Goal: Task Accomplishment & Management: Manage account settings

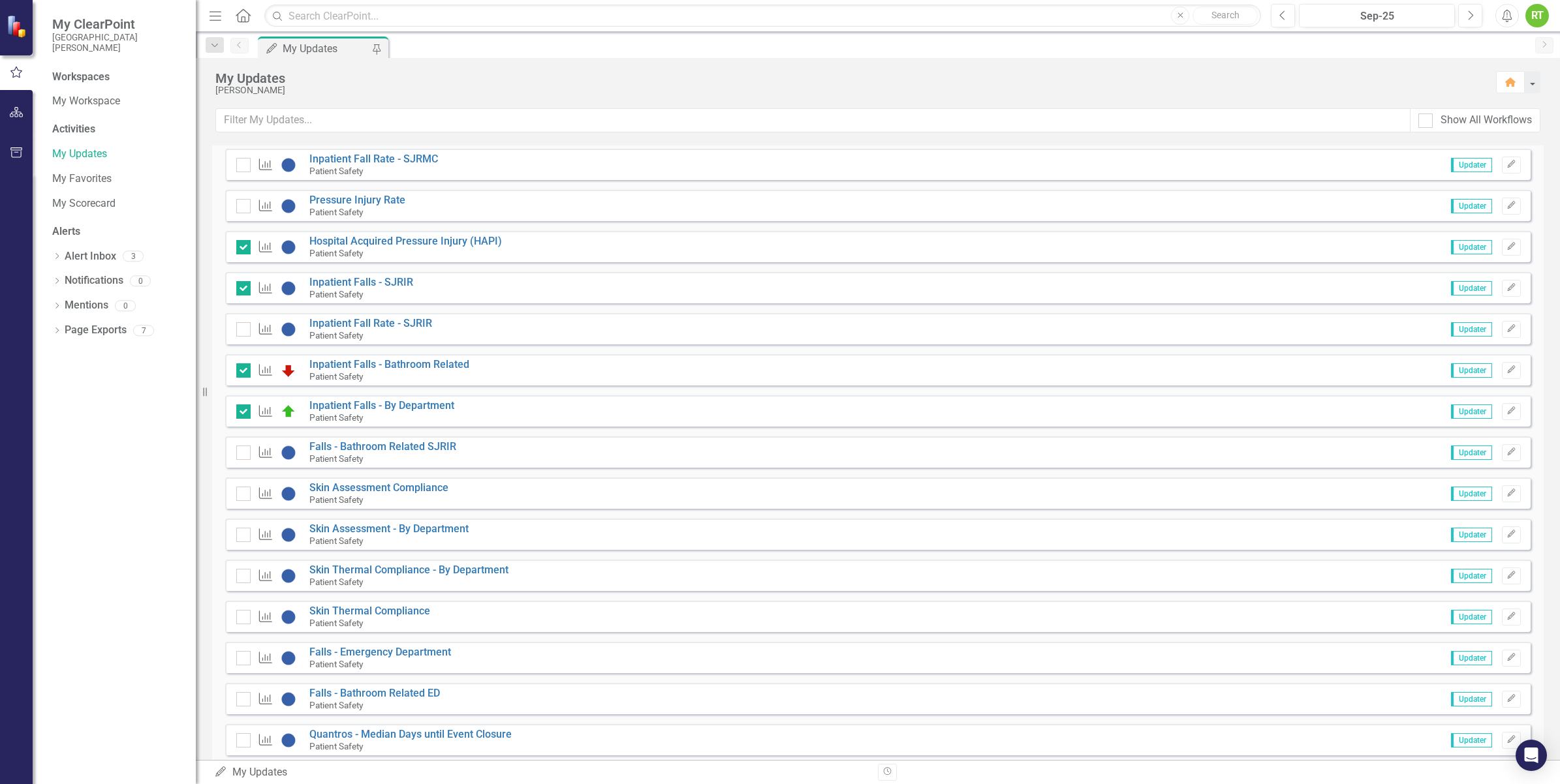
scroll to position [2436, 0]
click at [1506, 530] on icon "Edit" at bounding box center [1511, 533] width 10 height 8
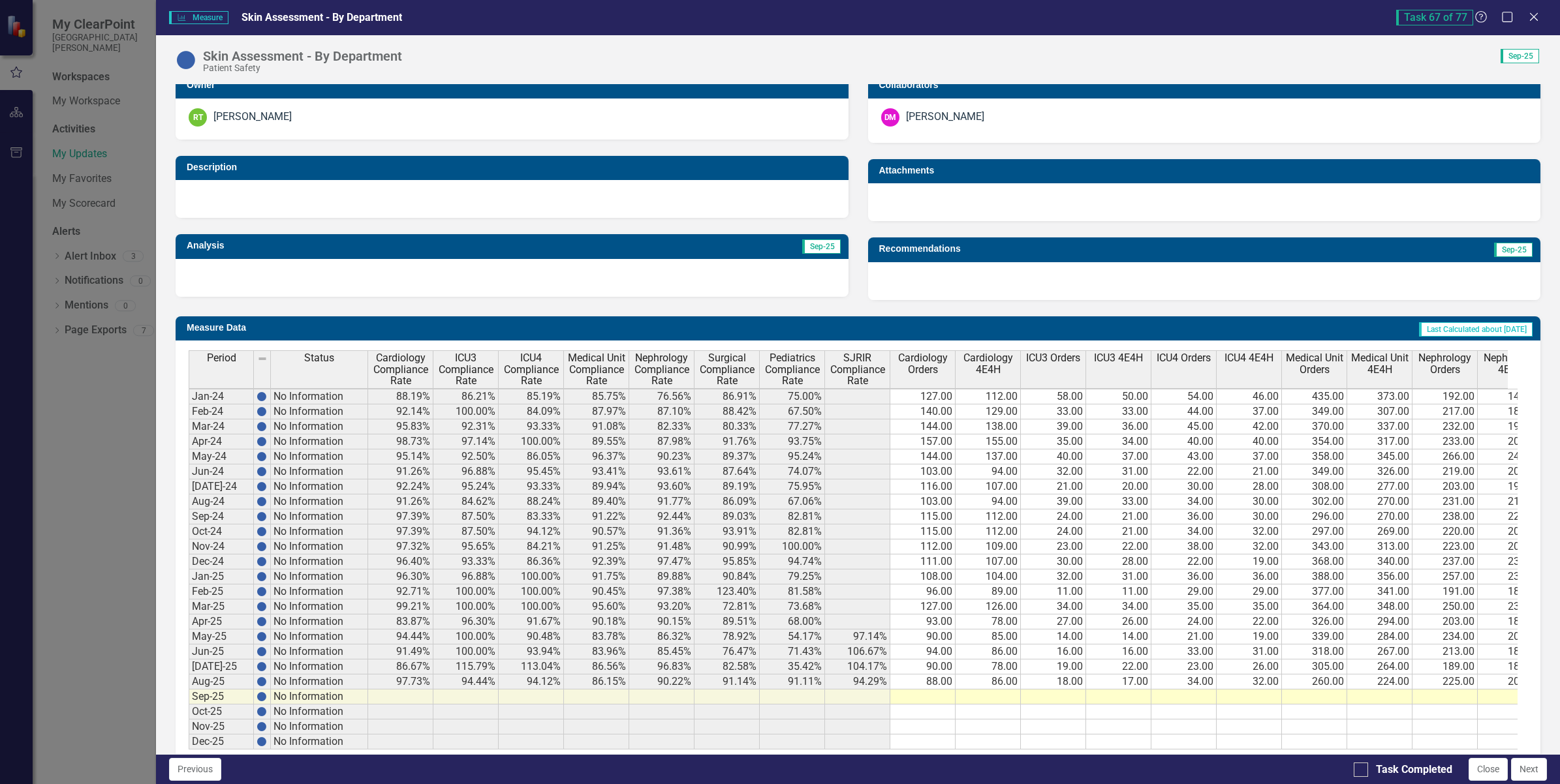
scroll to position [274, 0]
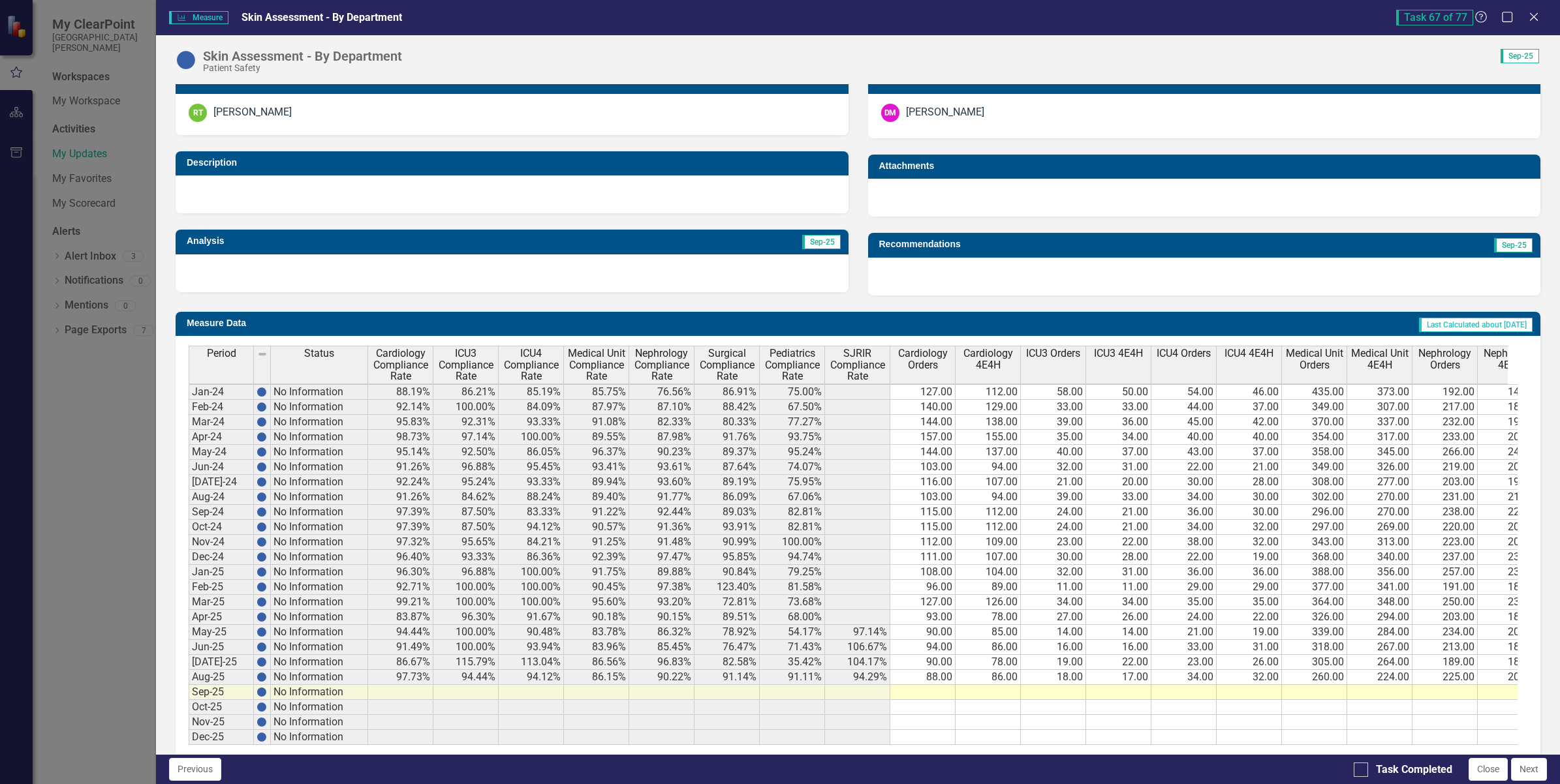
click at [927, 688] on td at bounding box center [923, 692] width 65 height 15
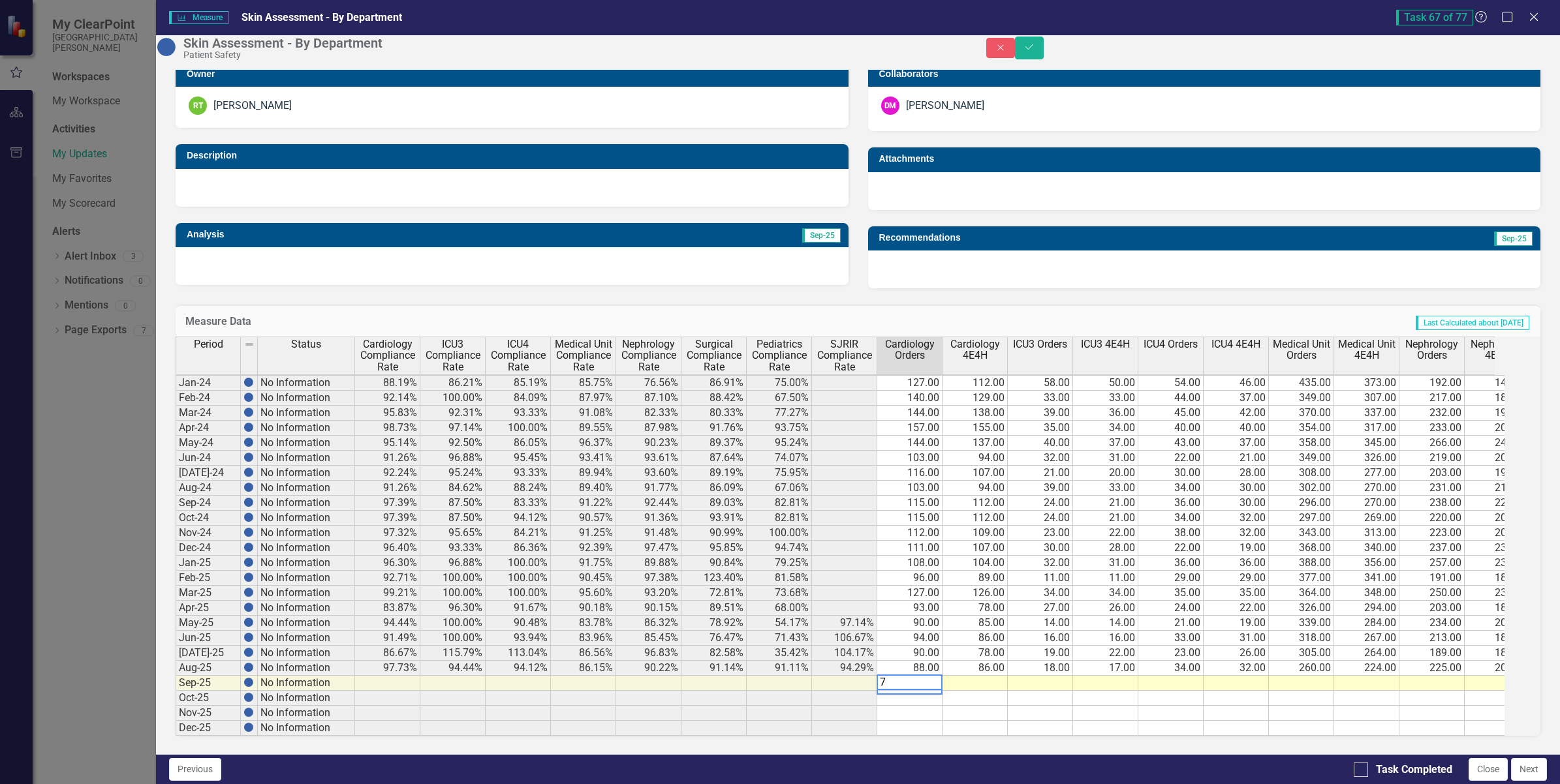
type textarea "74"
type textarea "69"
type textarea "10"
type textarea "23"
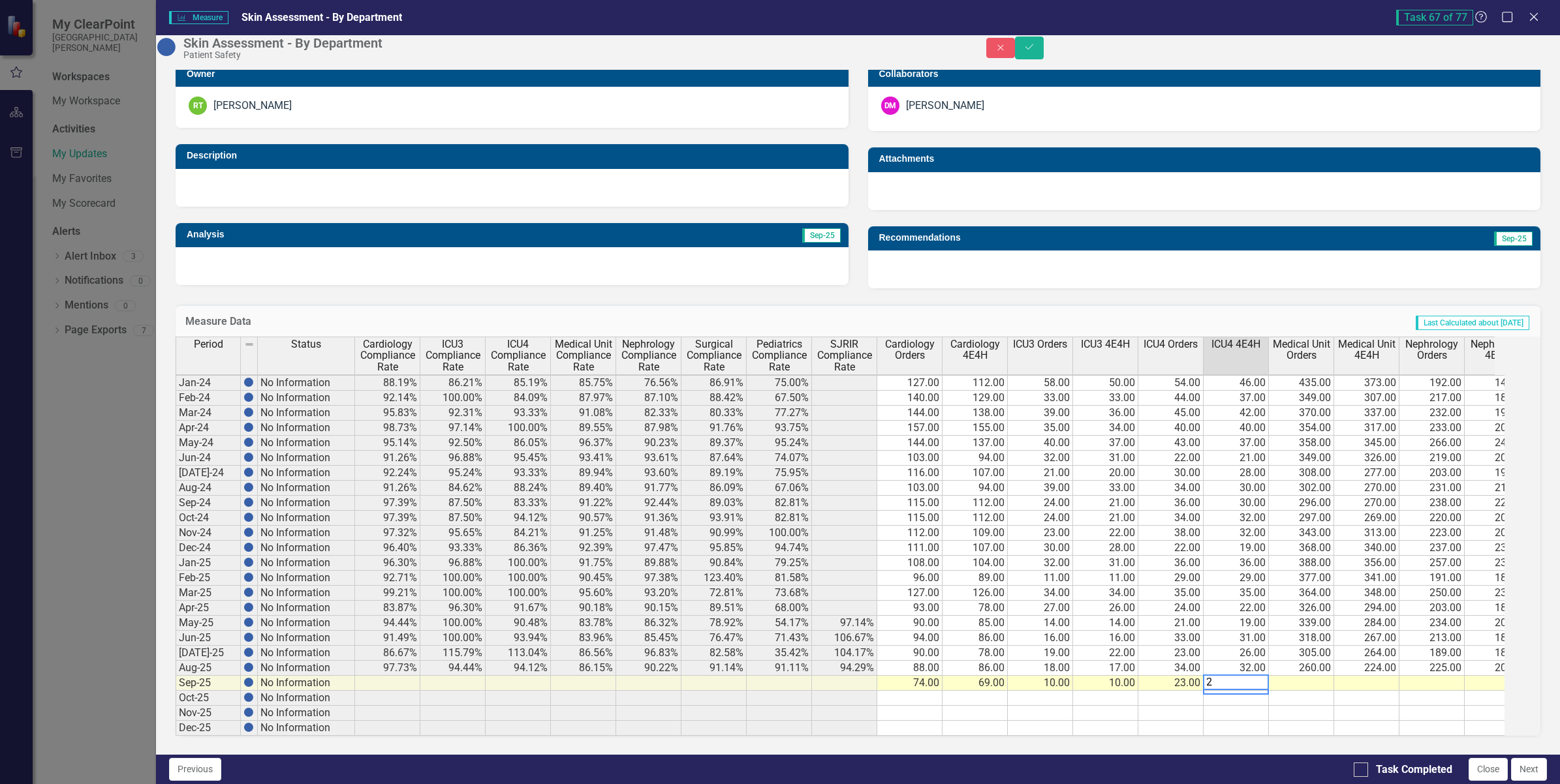
type textarea "20"
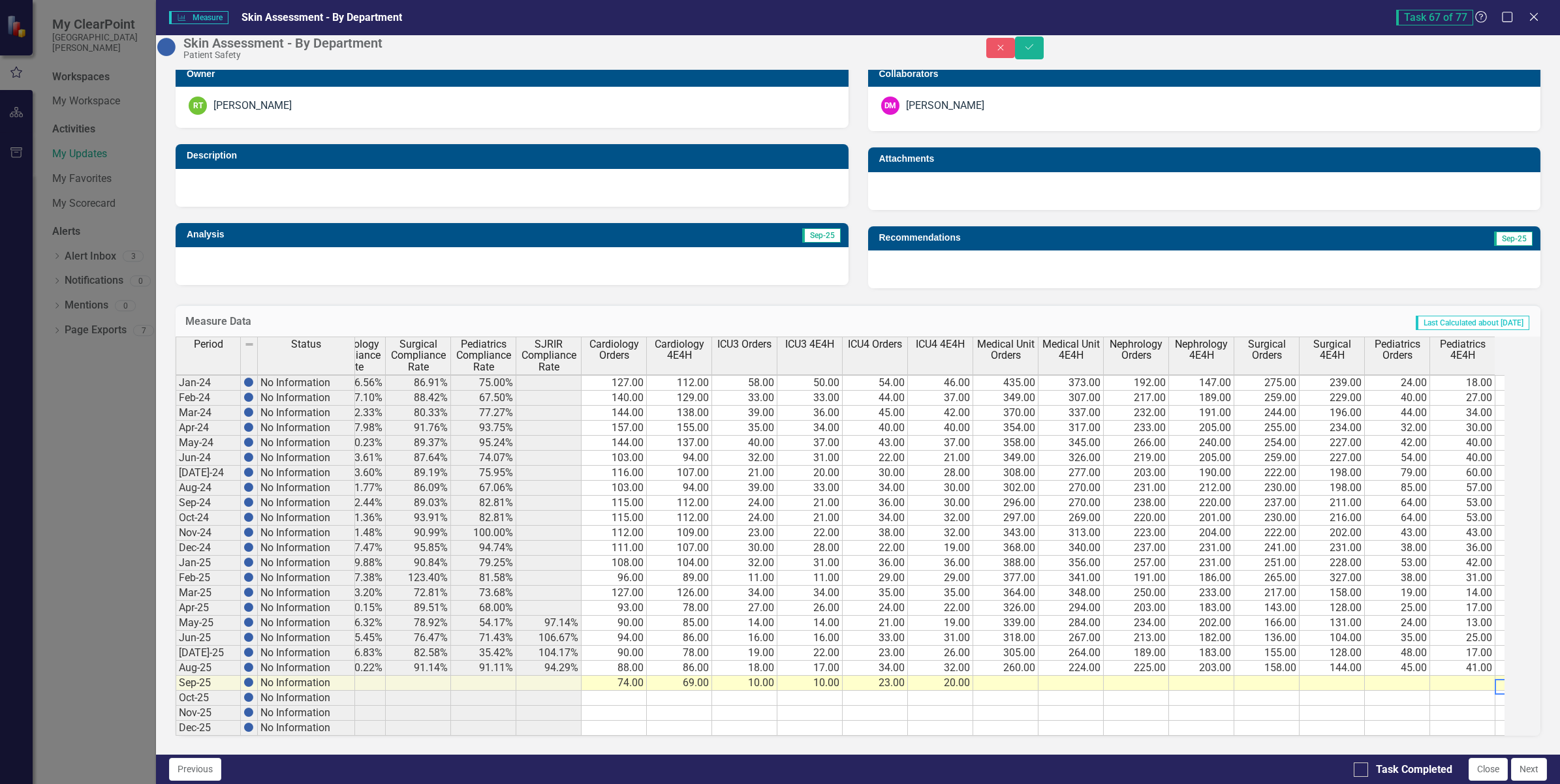
scroll to position [0, 361]
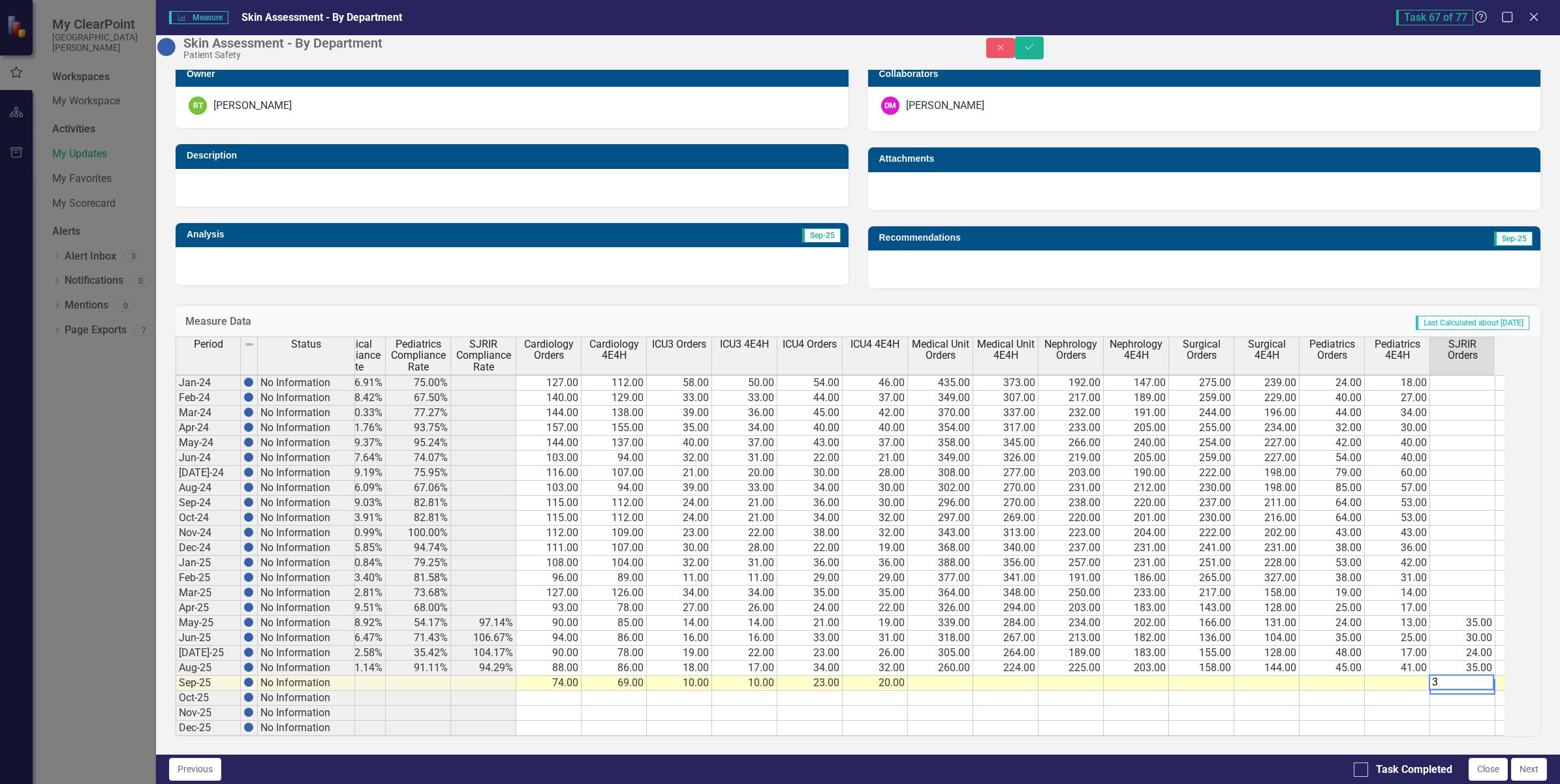
type textarea "32"
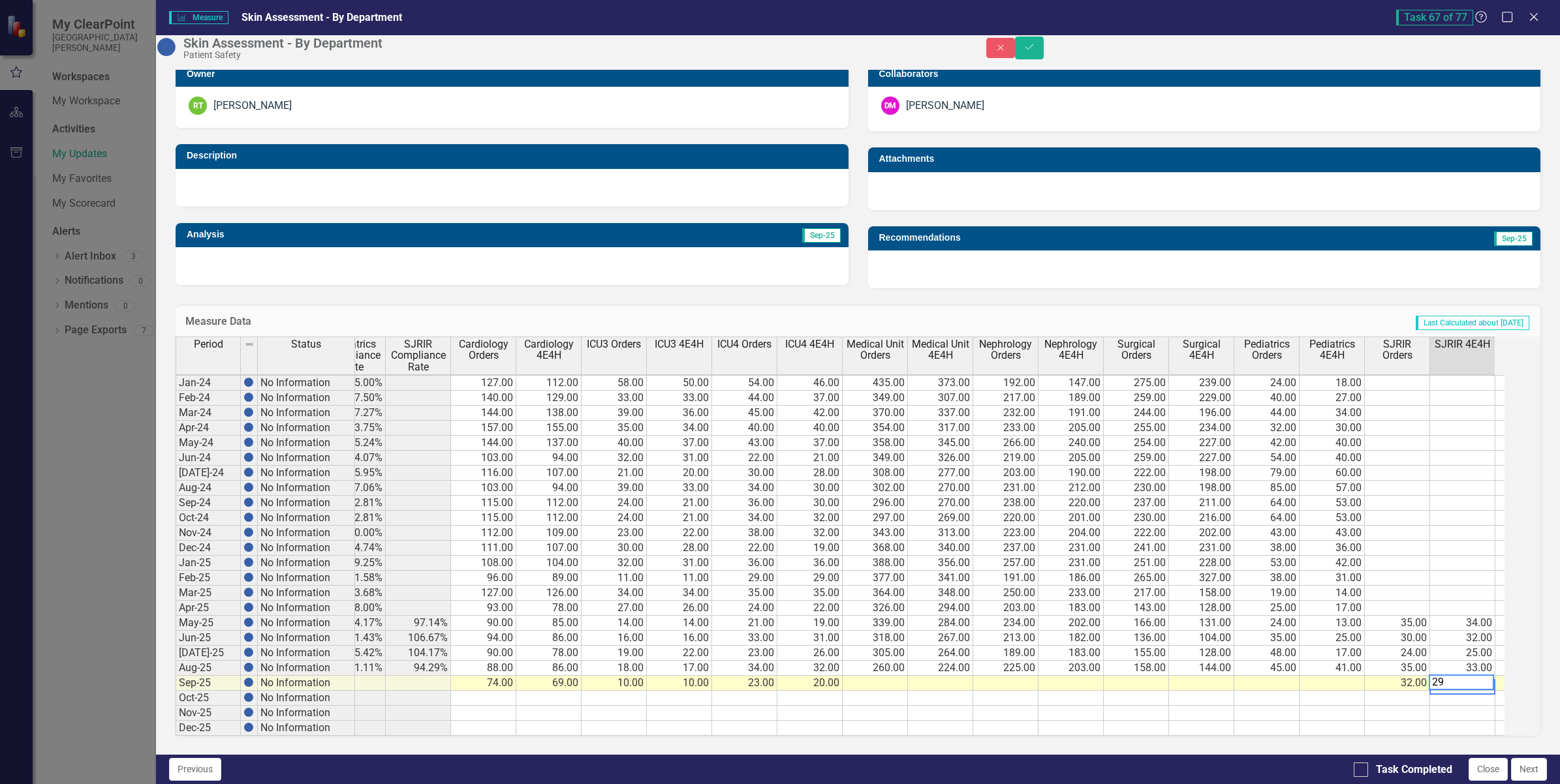
click at [882, 691] on td at bounding box center [875, 683] width 65 height 15
type textarea "298"
type textarea "273"
type textarea "173"
type textarea "142"
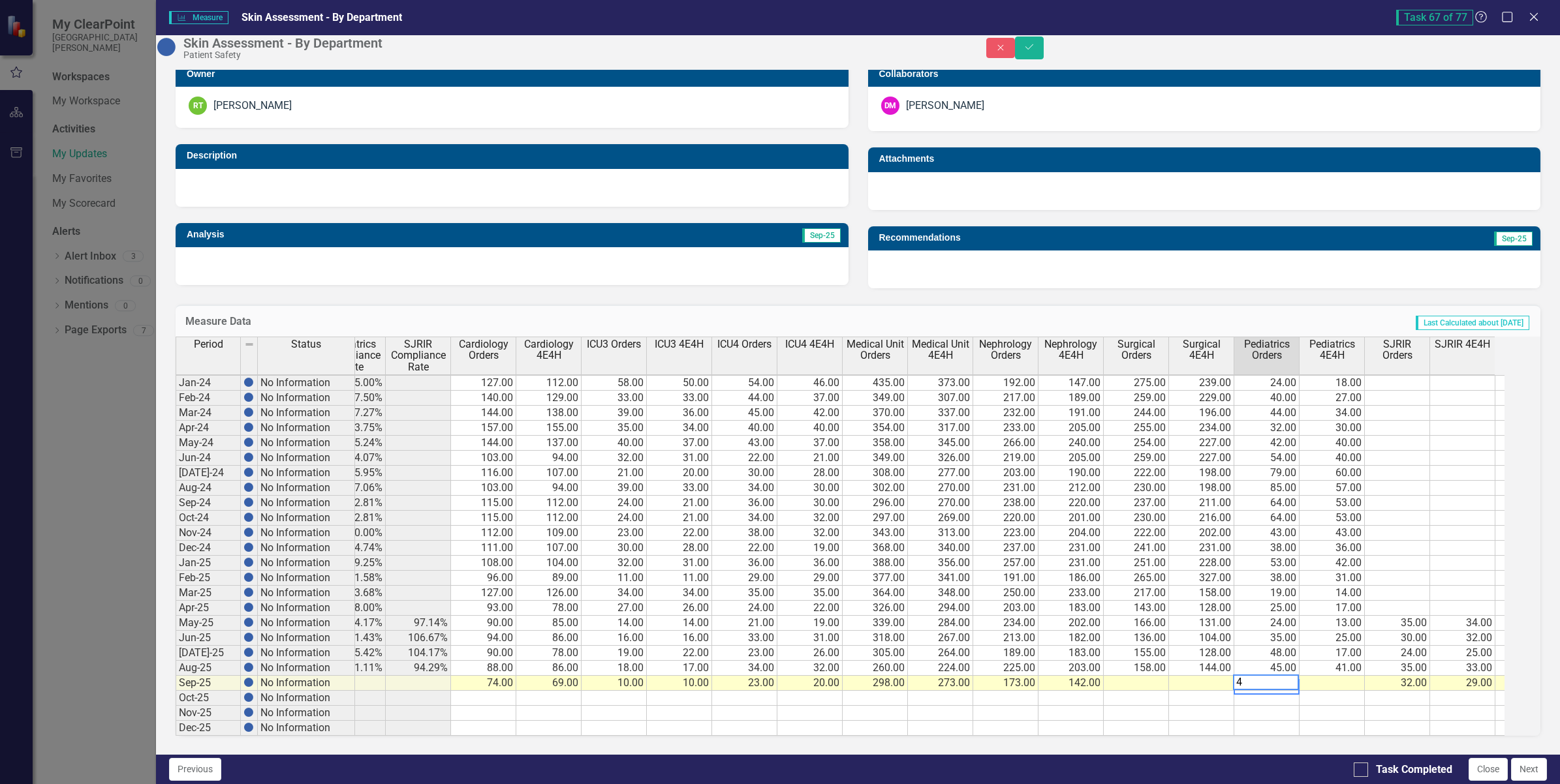
type textarea "40"
type textarea "176"
type textarea "162"
click at [1036, 52] on icon "Save" at bounding box center [1029, 47] width 11 height 9
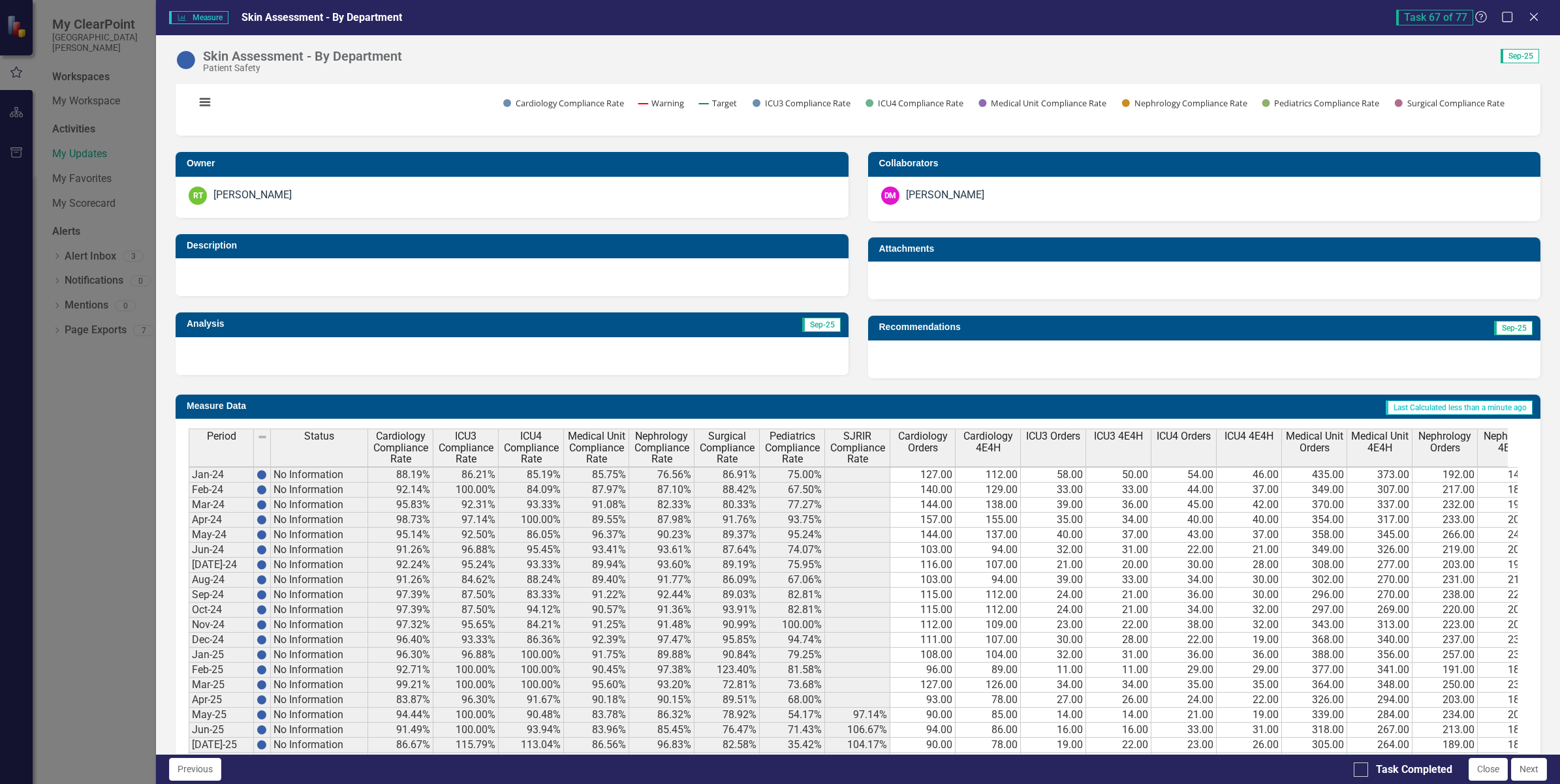
scroll to position [306, 0]
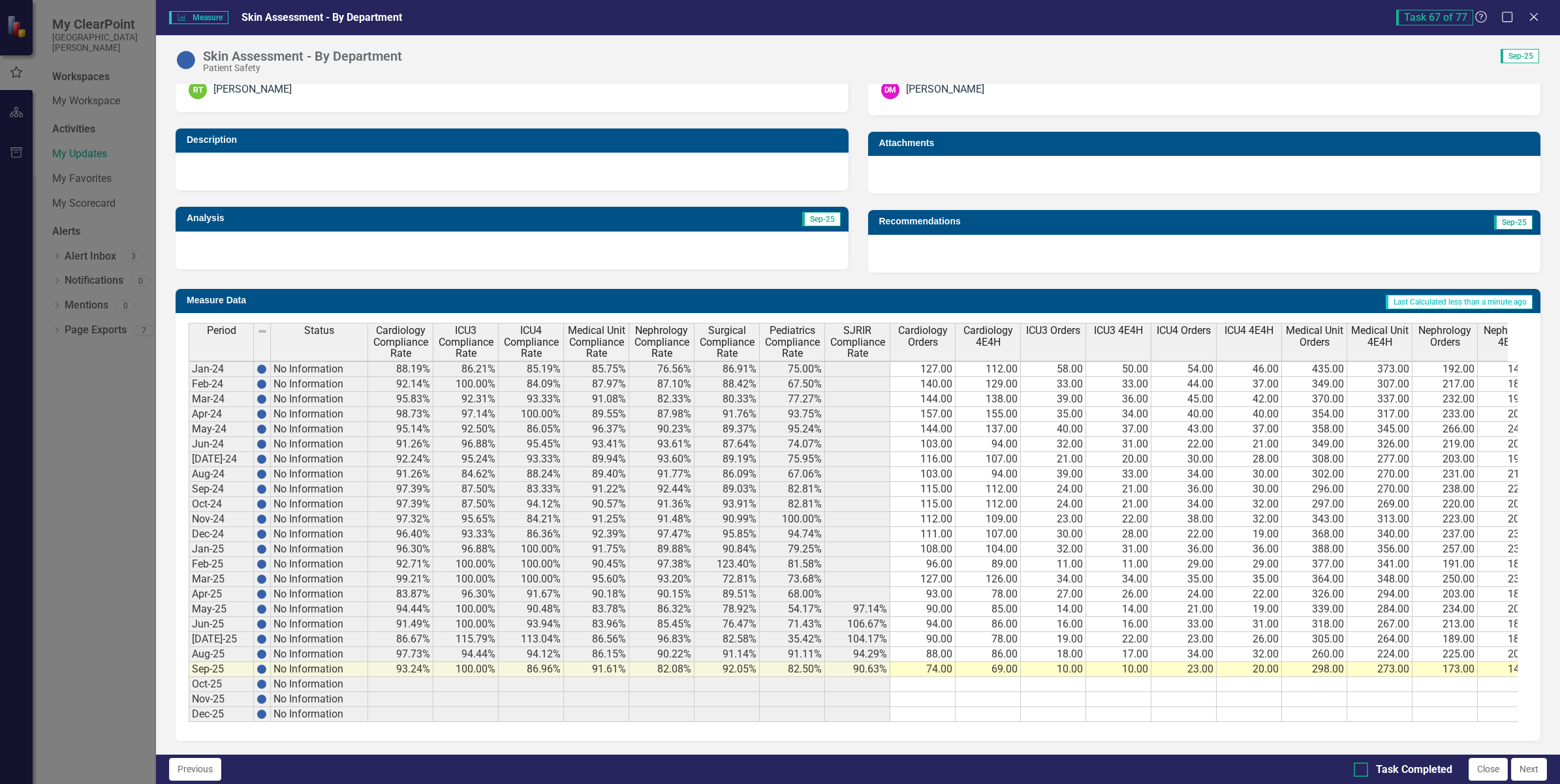
click at [1364, 773] on div at bounding box center [1361, 770] width 14 height 14
click at [1363, 771] on input "Task Completed" at bounding box center [1358, 767] width 9 height 9
checkbox input "true"
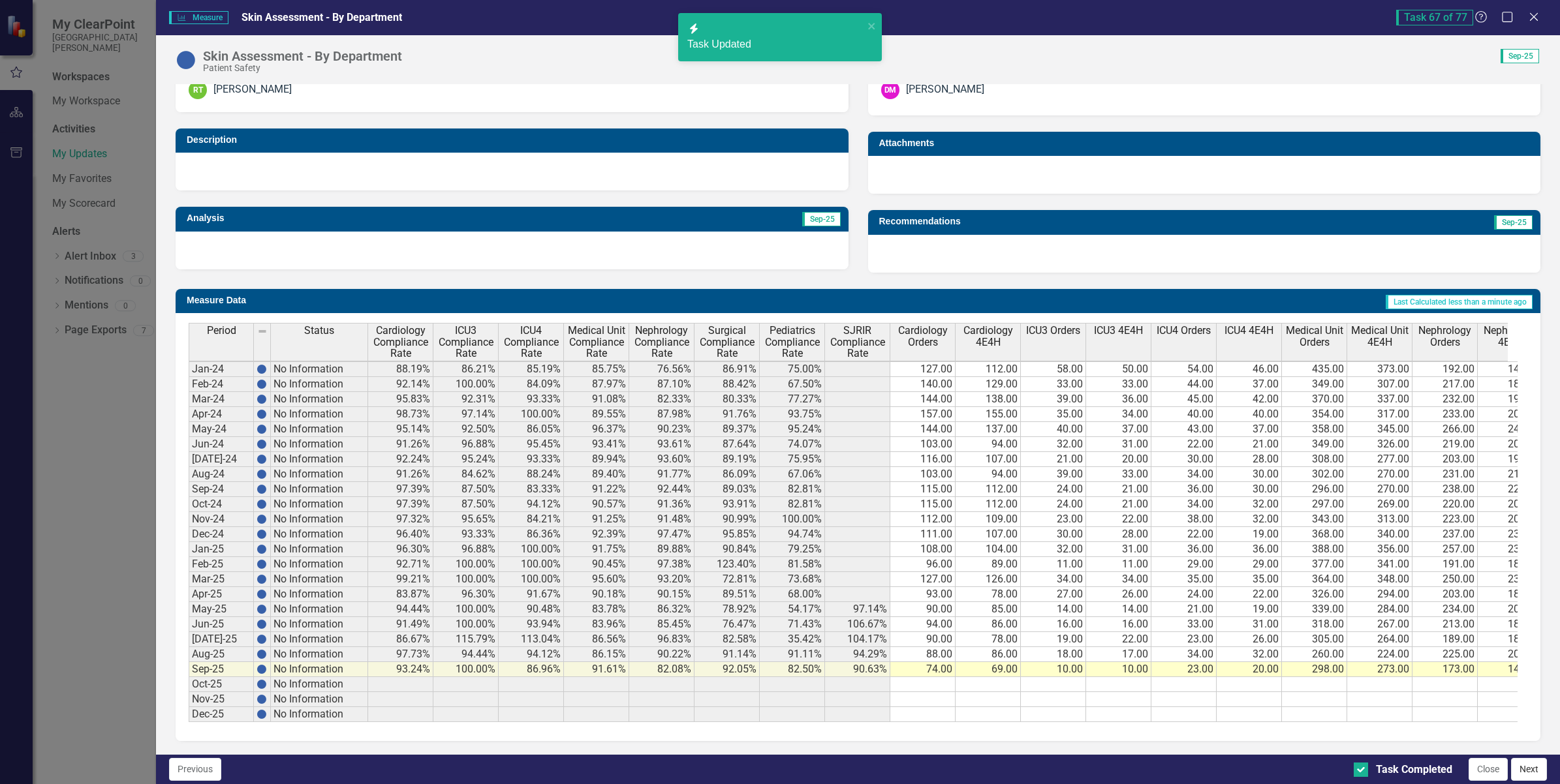
click at [1524, 771] on button "Next" at bounding box center [1529, 770] width 36 height 23
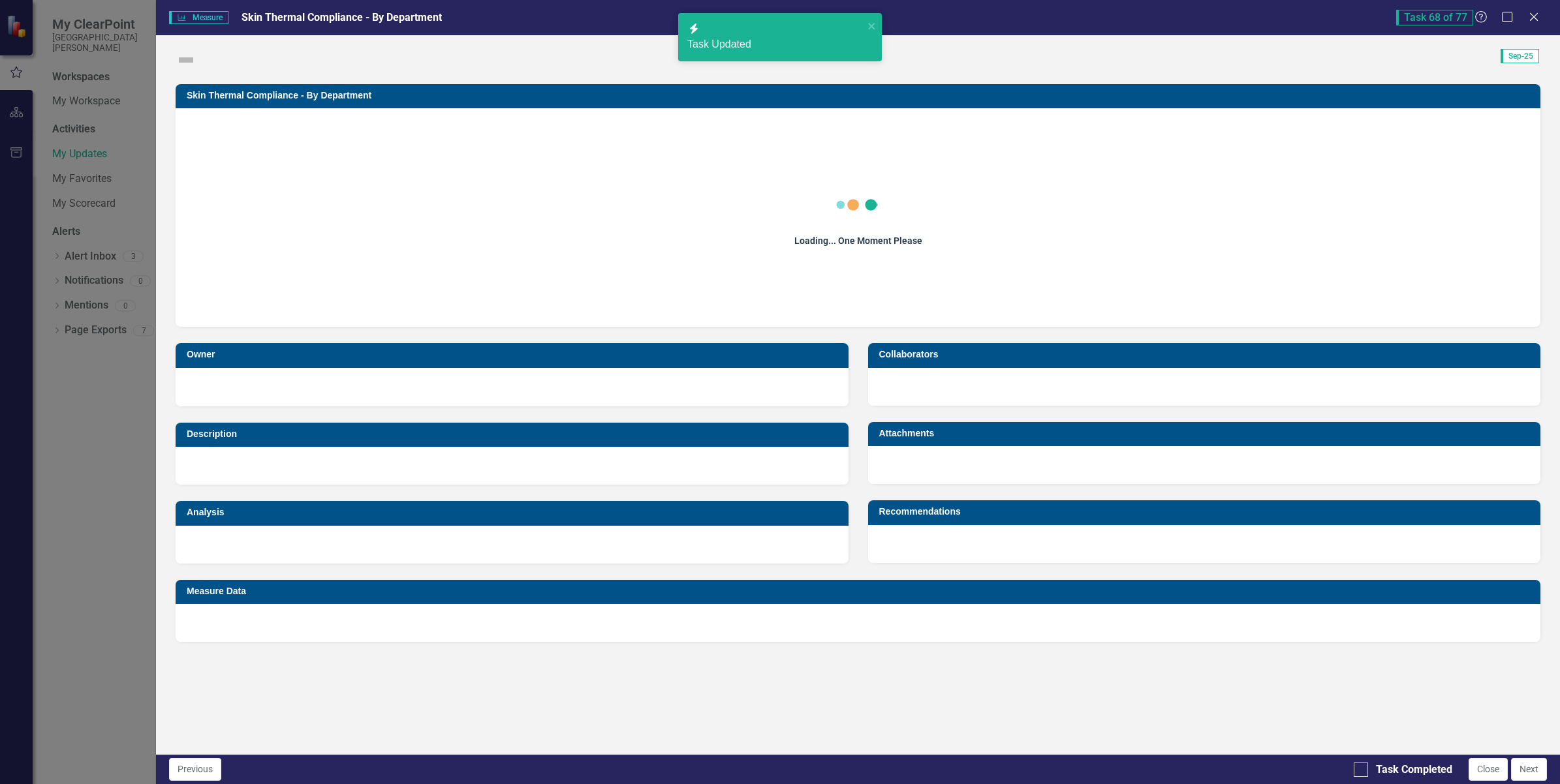
checkbox input "true"
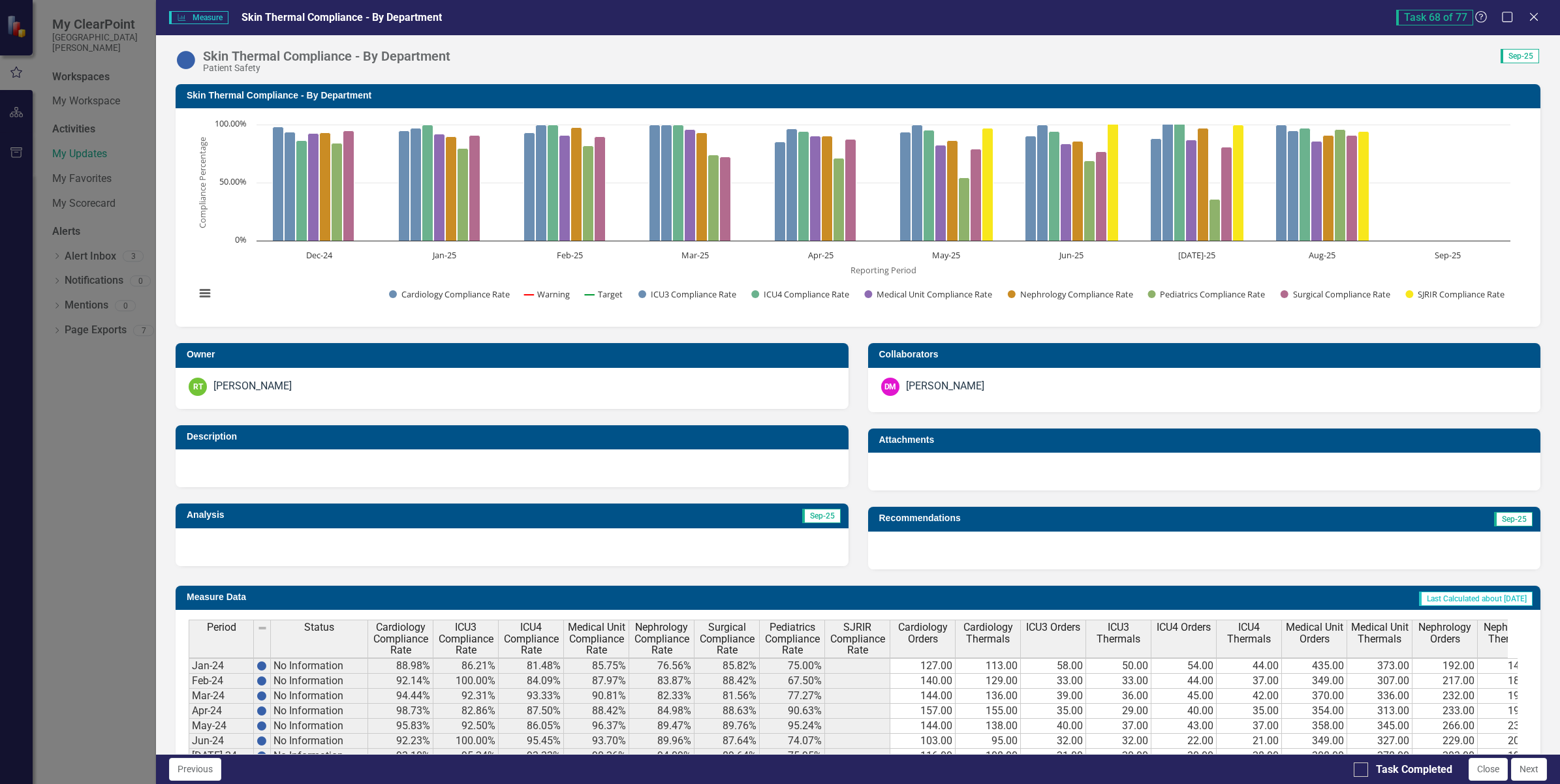
scroll to position [306, 0]
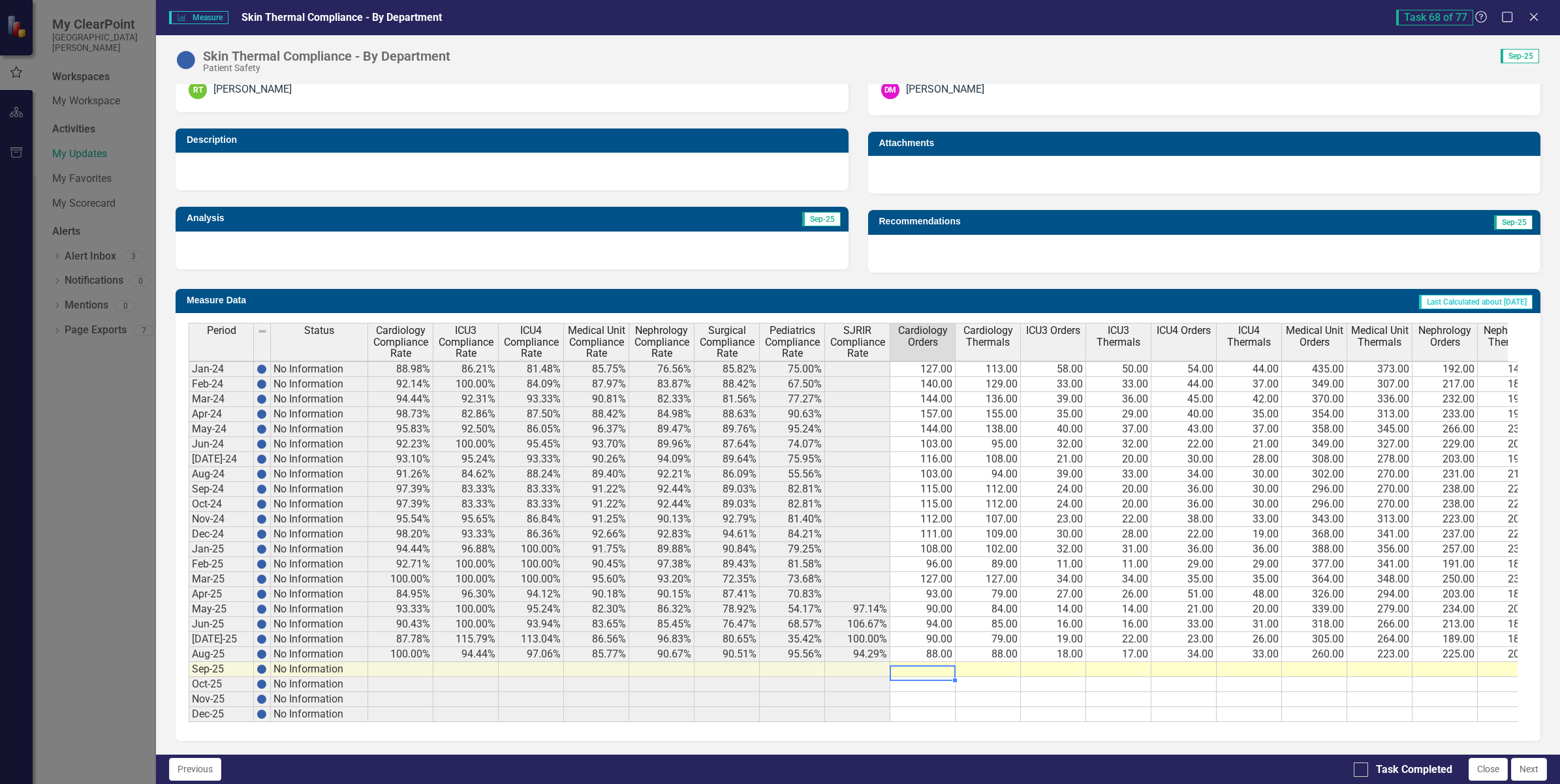
click at [925, 662] on td at bounding box center [923, 669] width 65 height 15
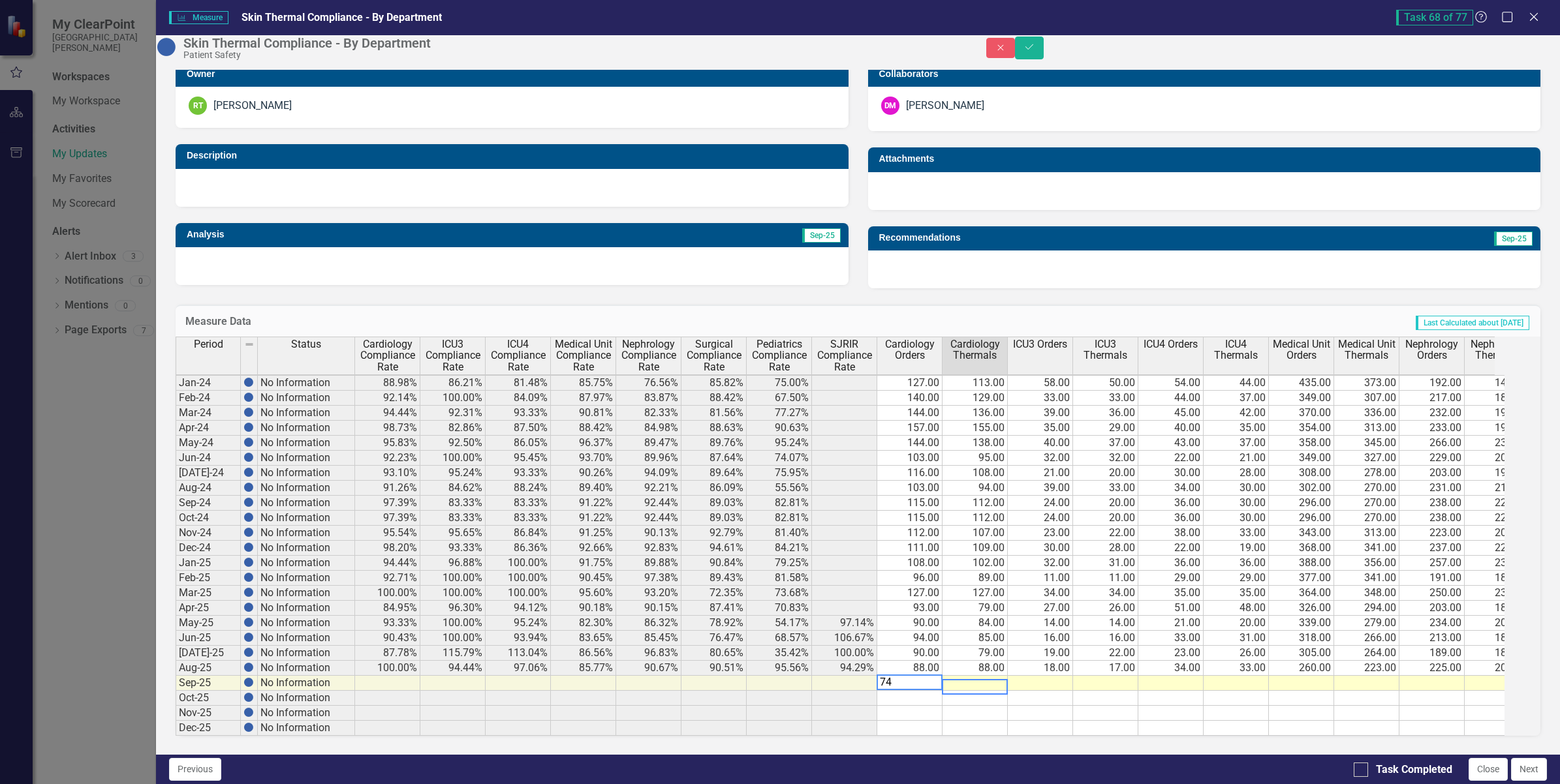
click at [175, 661] on div "Period Status Cardiology Compliance Rate ICU3 Compliance Rate ICU4 Compliance R…" at bounding box center [175, 536] width 0 height 399
type textarea "69"
type textarea "10"
type textarea "23"
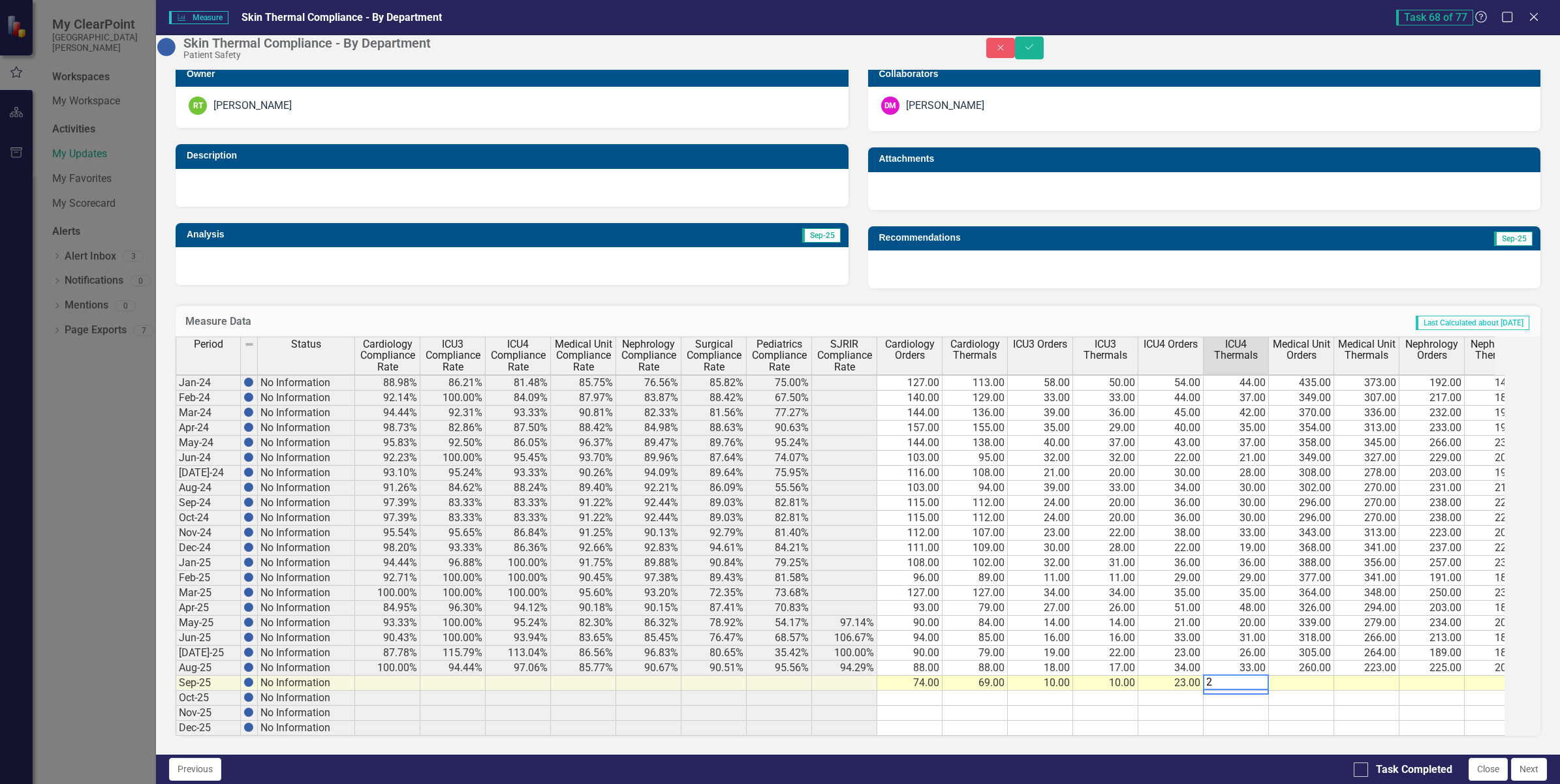
type textarea "20"
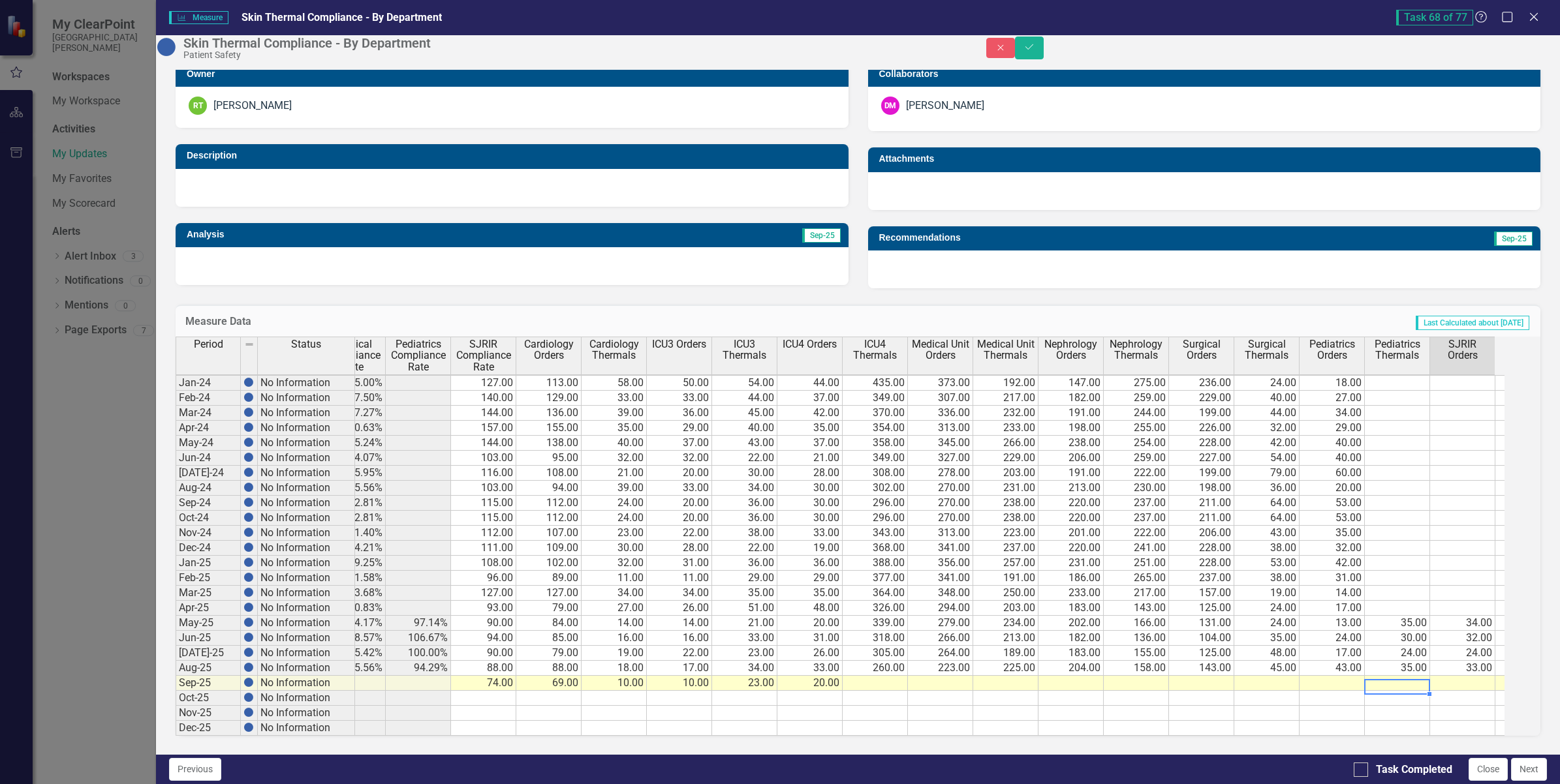
scroll to position [0, 427]
type textarea "29"
type textarea "32"
type textarea "298"
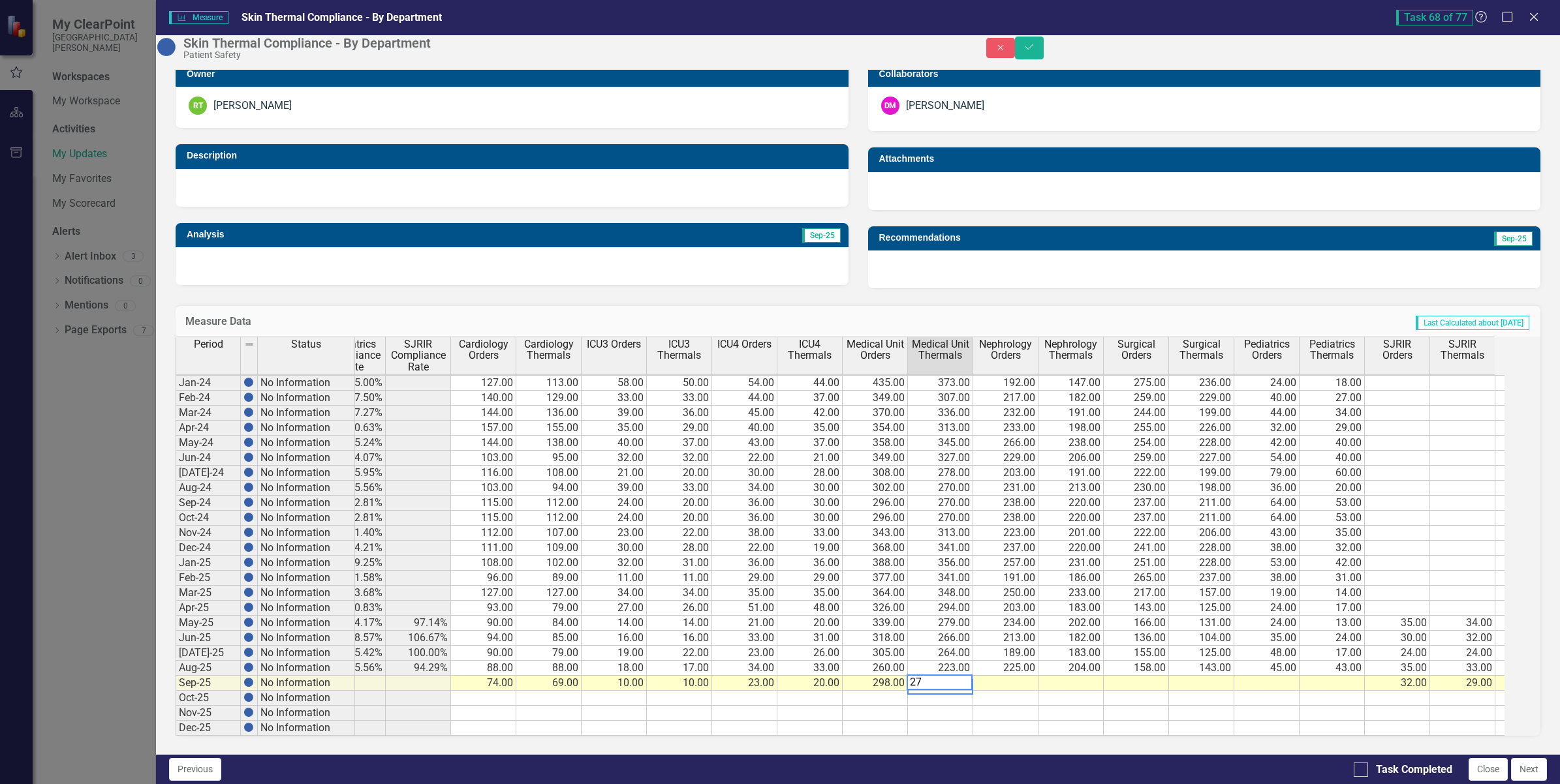
type textarea "270"
type textarea "144"
type textarea "40"
type textarea "176"
type textarea "157"
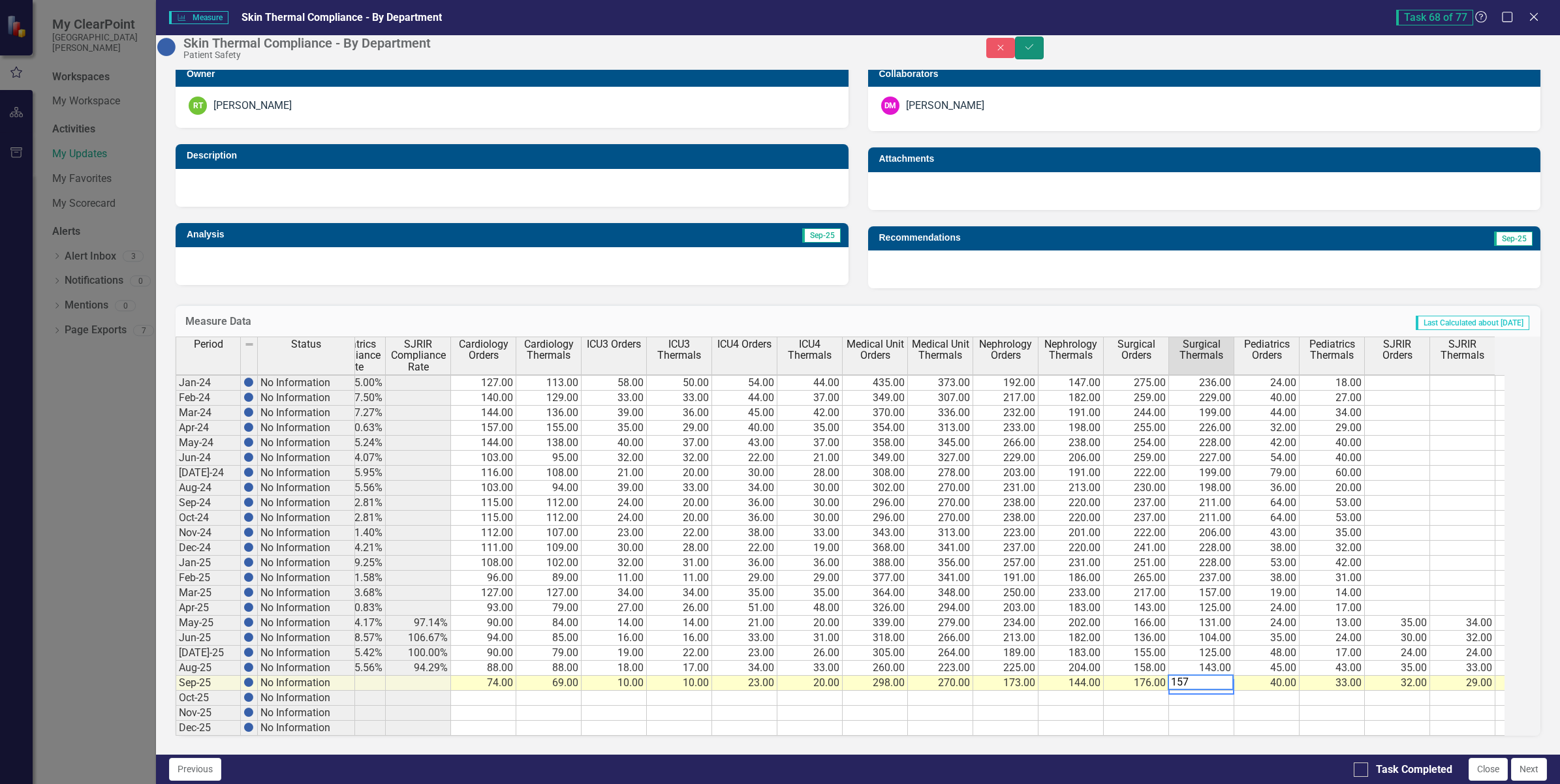
click at [1036, 51] on icon "Save" at bounding box center [1029, 47] width 11 height 9
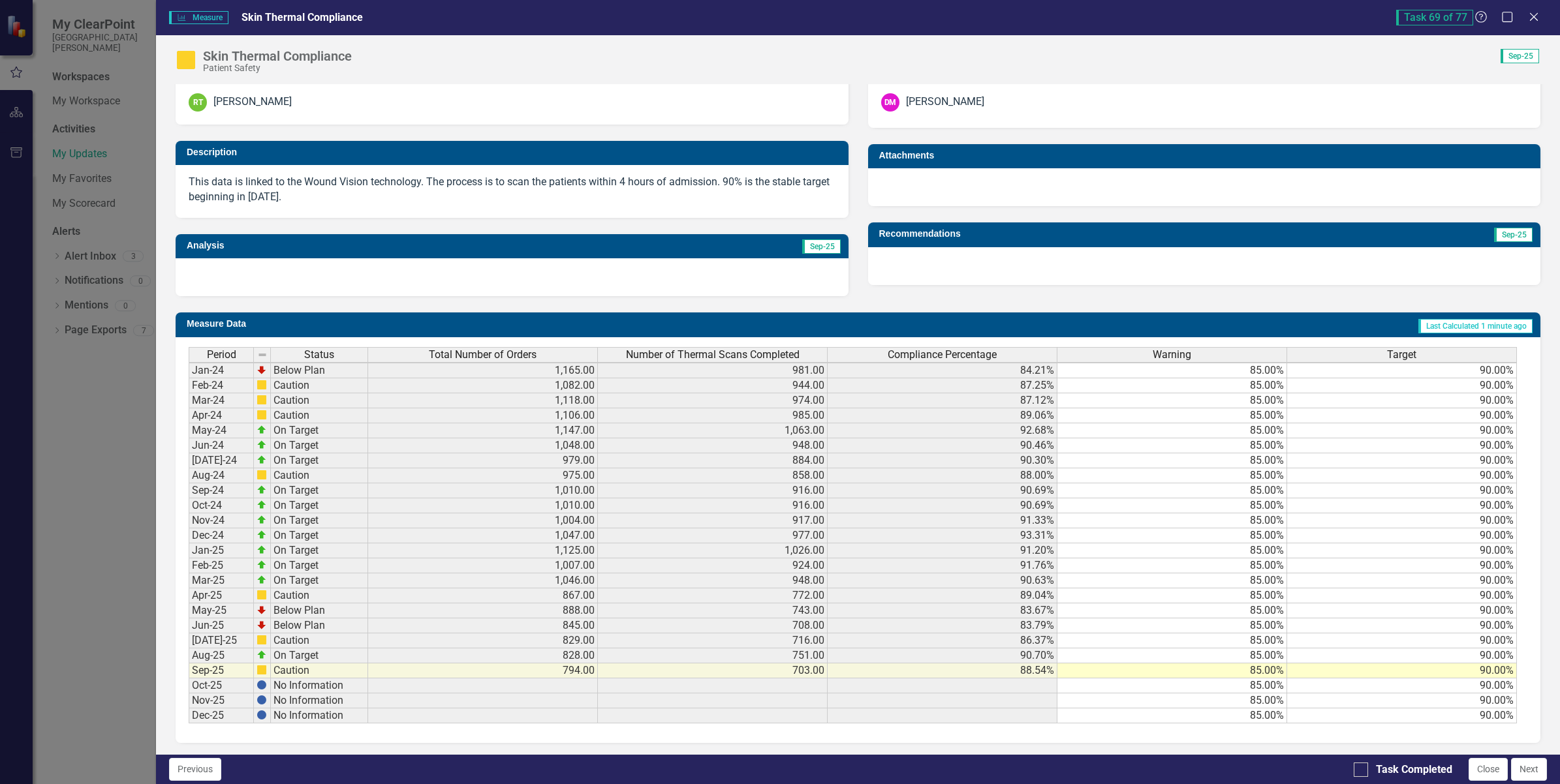
scroll to position [295, 0]
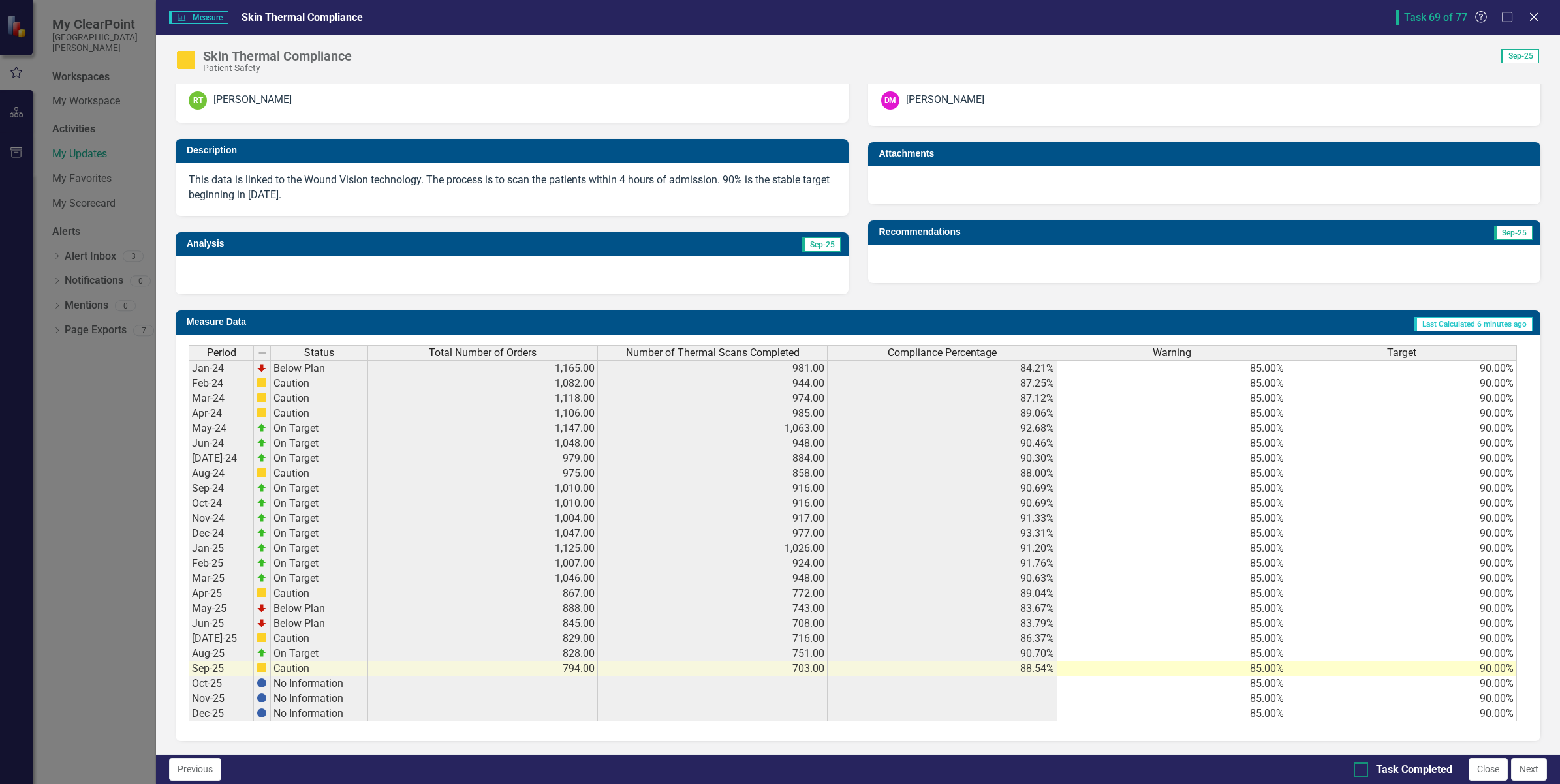
click at [1358, 765] on input "Task Completed" at bounding box center [1358, 767] width 9 height 9
click at [1357, 772] on div at bounding box center [1361, 770] width 14 height 14
click at [1357, 771] on input "Task Completed" at bounding box center [1358, 767] width 9 height 9
click at [1357, 772] on div at bounding box center [1361, 770] width 14 height 14
click at [1357, 771] on input "Task Completed" at bounding box center [1358, 767] width 9 height 9
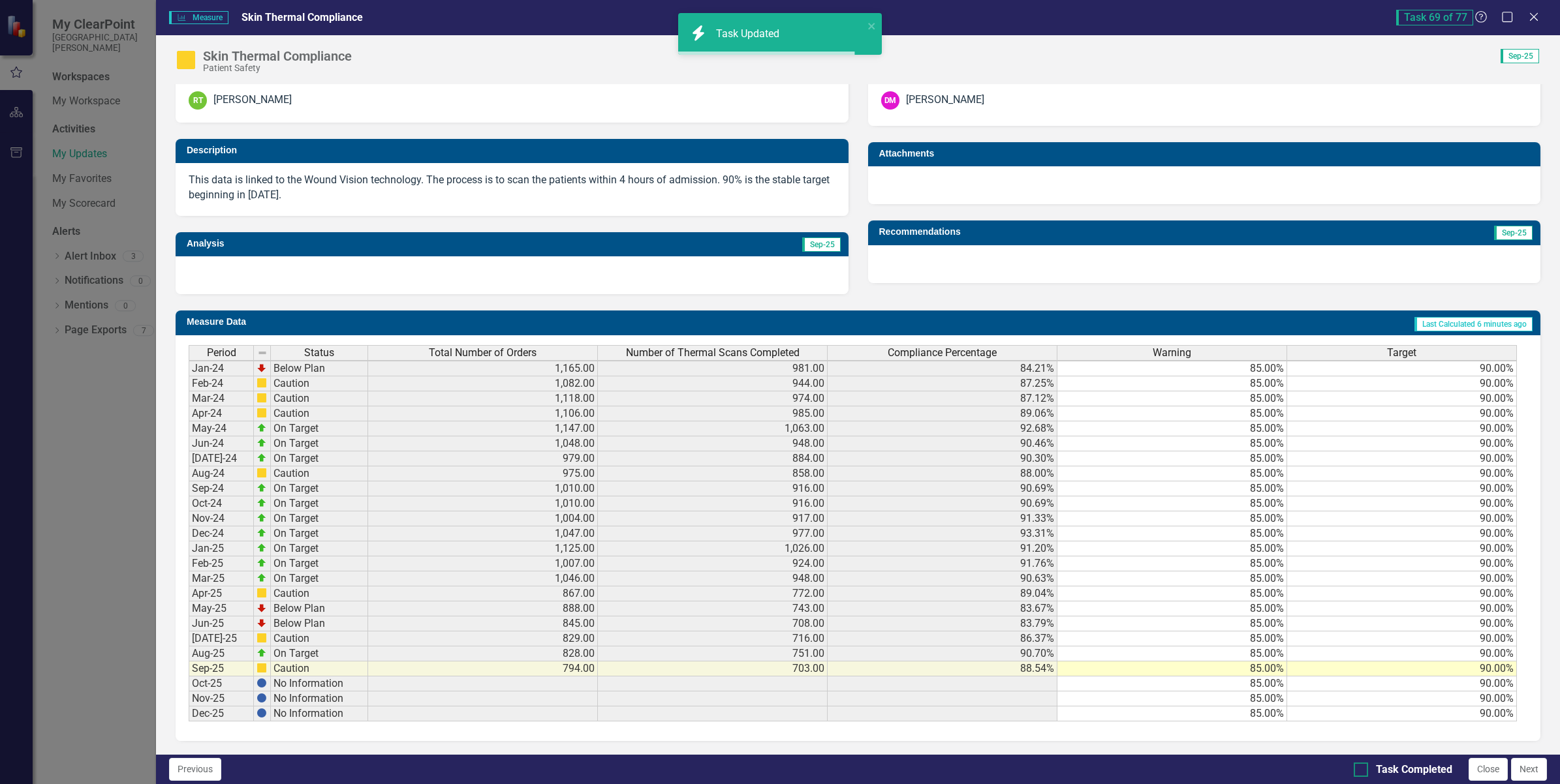
checkbox input "true"
click at [1529, 766] on button "Next" at bounding box center [1529, 770] width 36 height 23
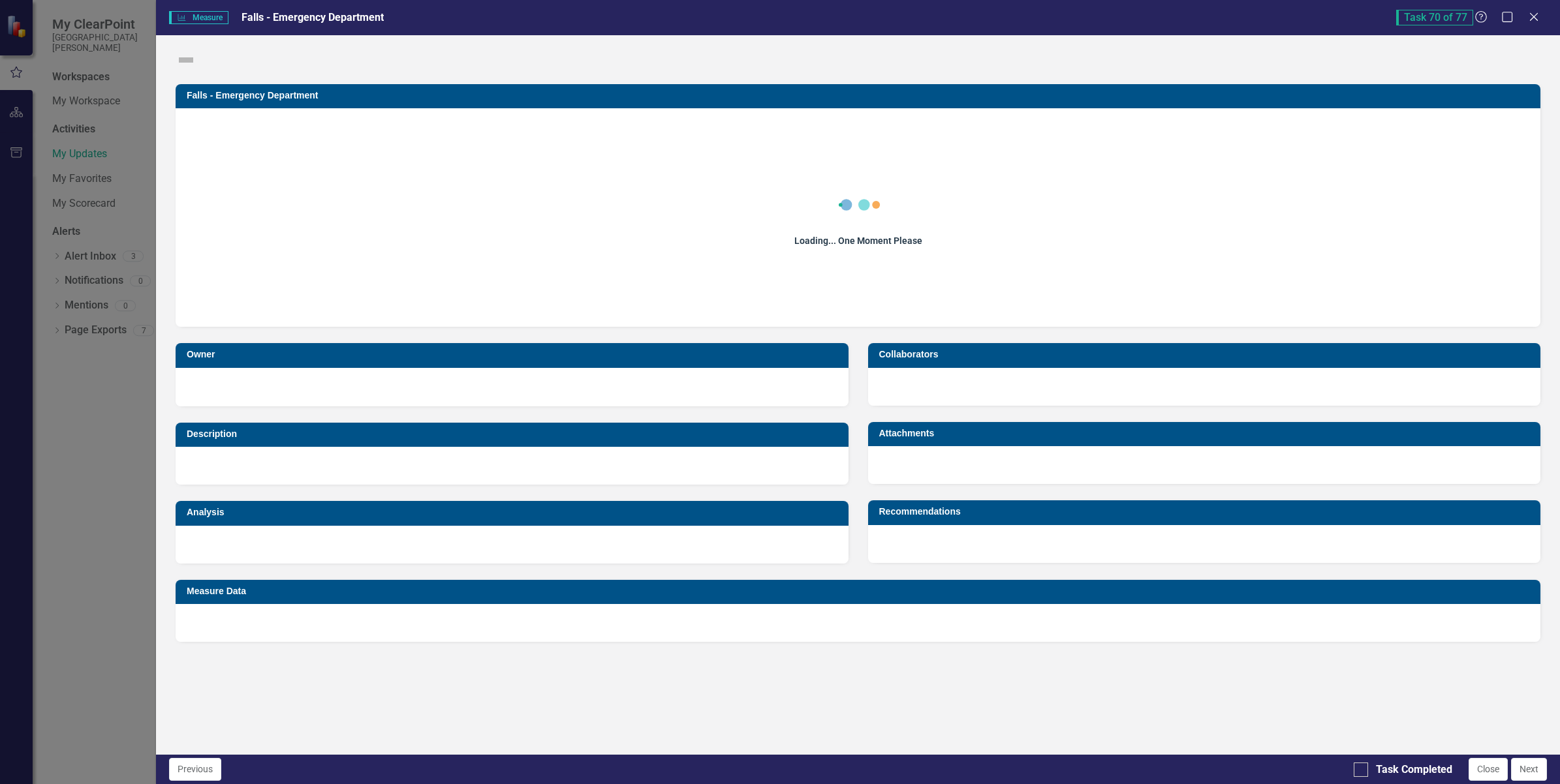
checkbox input "true"
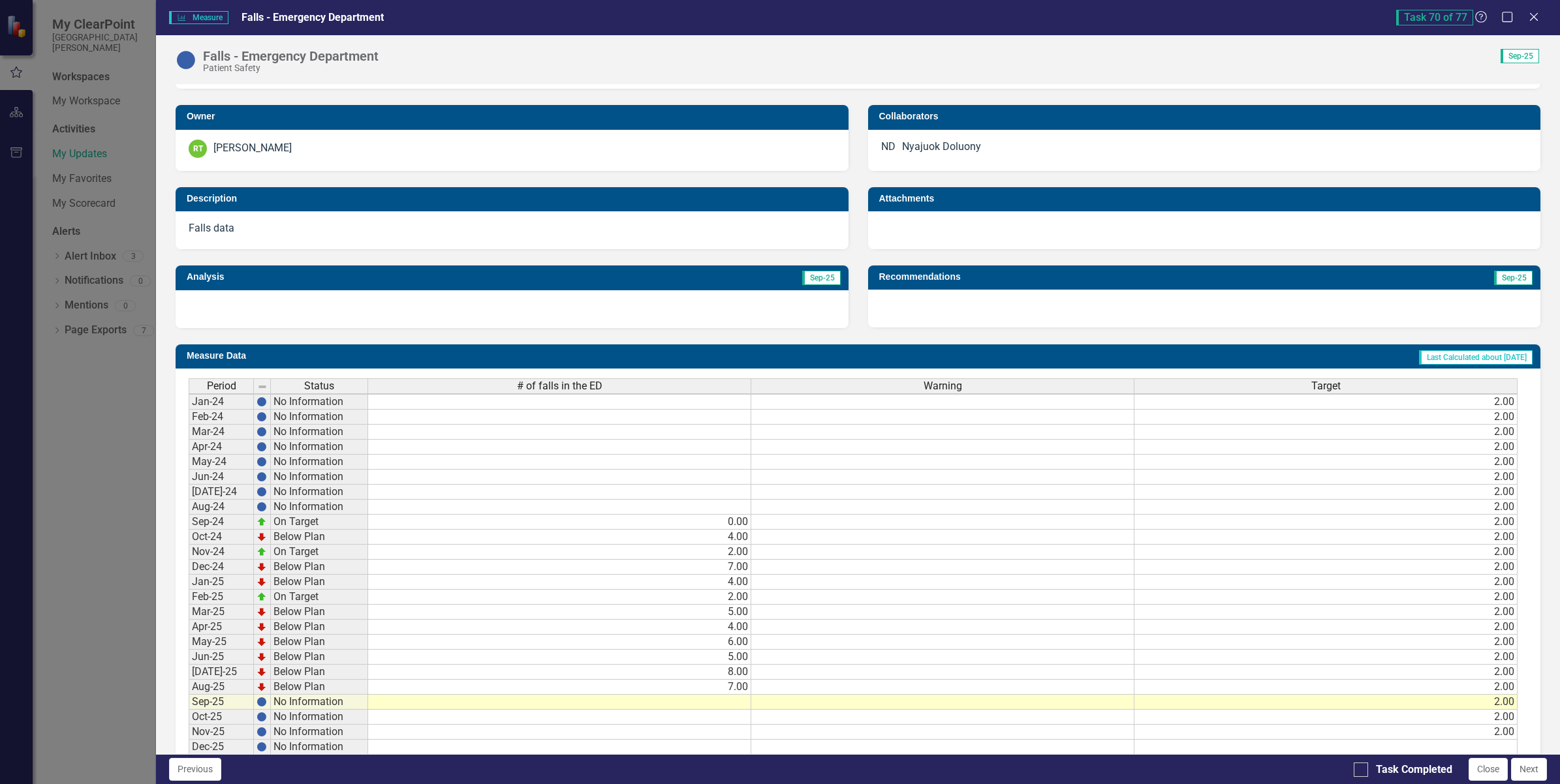
scroll to position [4, 0]
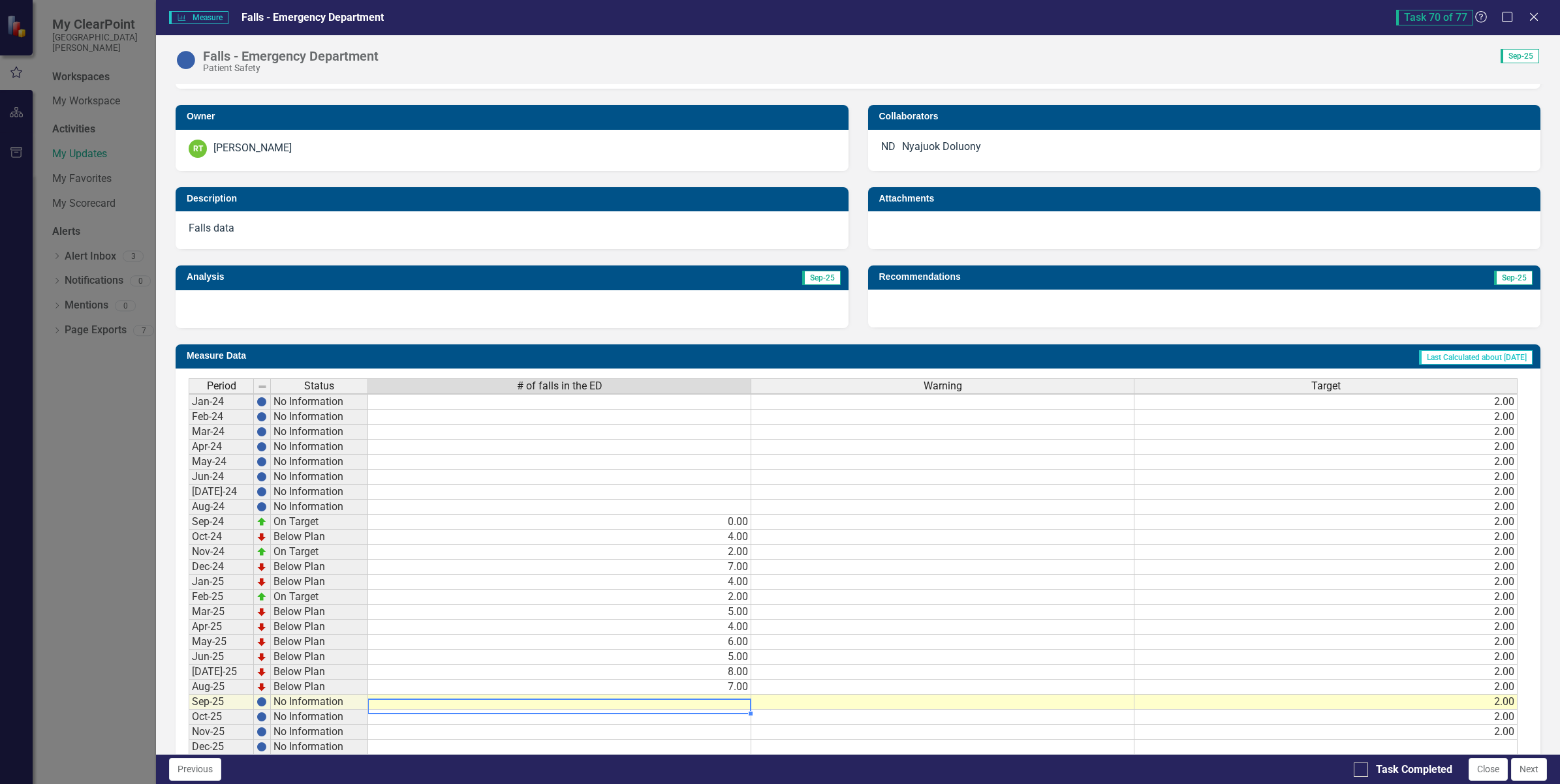
click at [665, 708] on td at bounding box center [560, 702] width 383 height 15
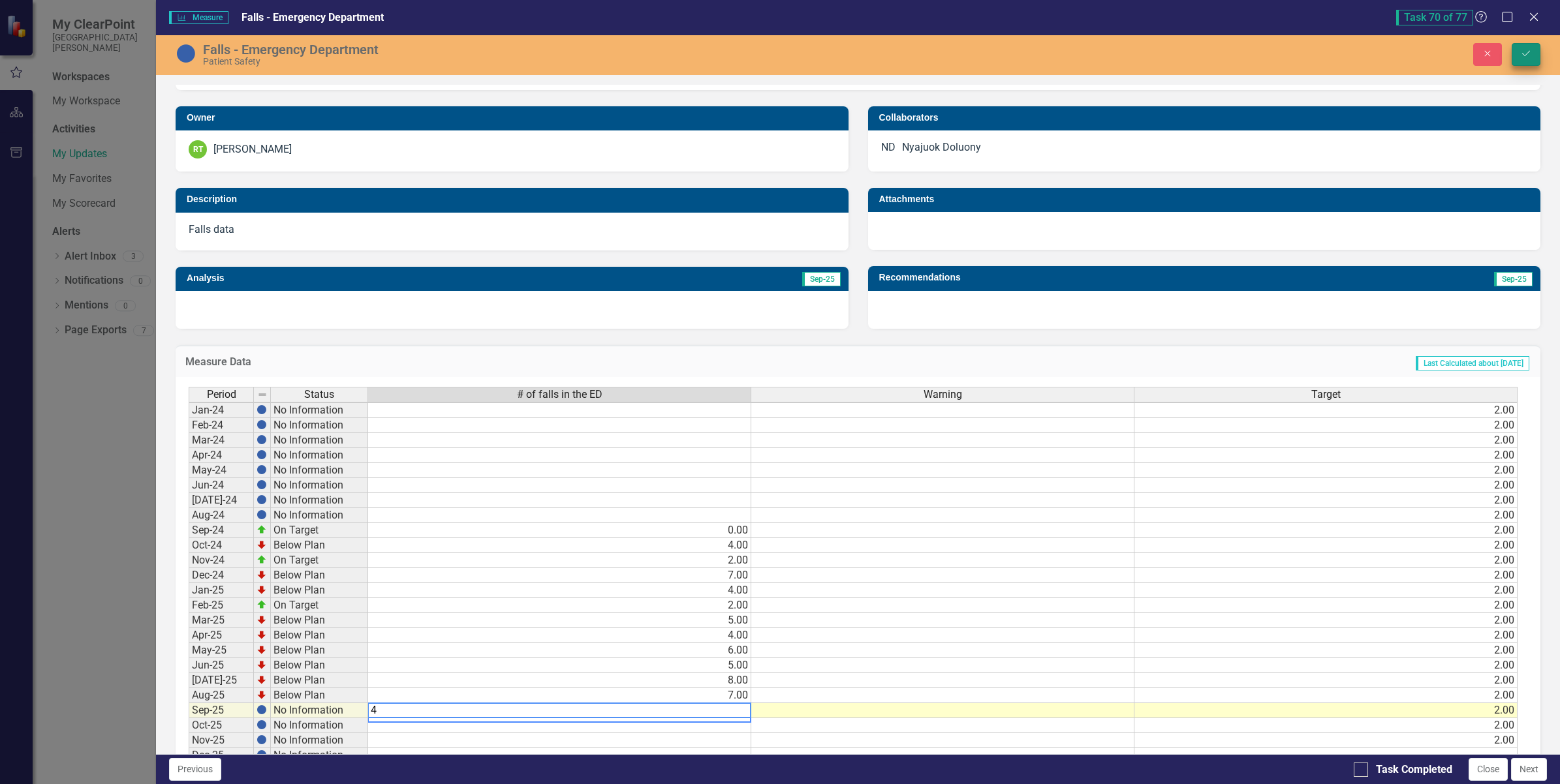
type textarea "4"
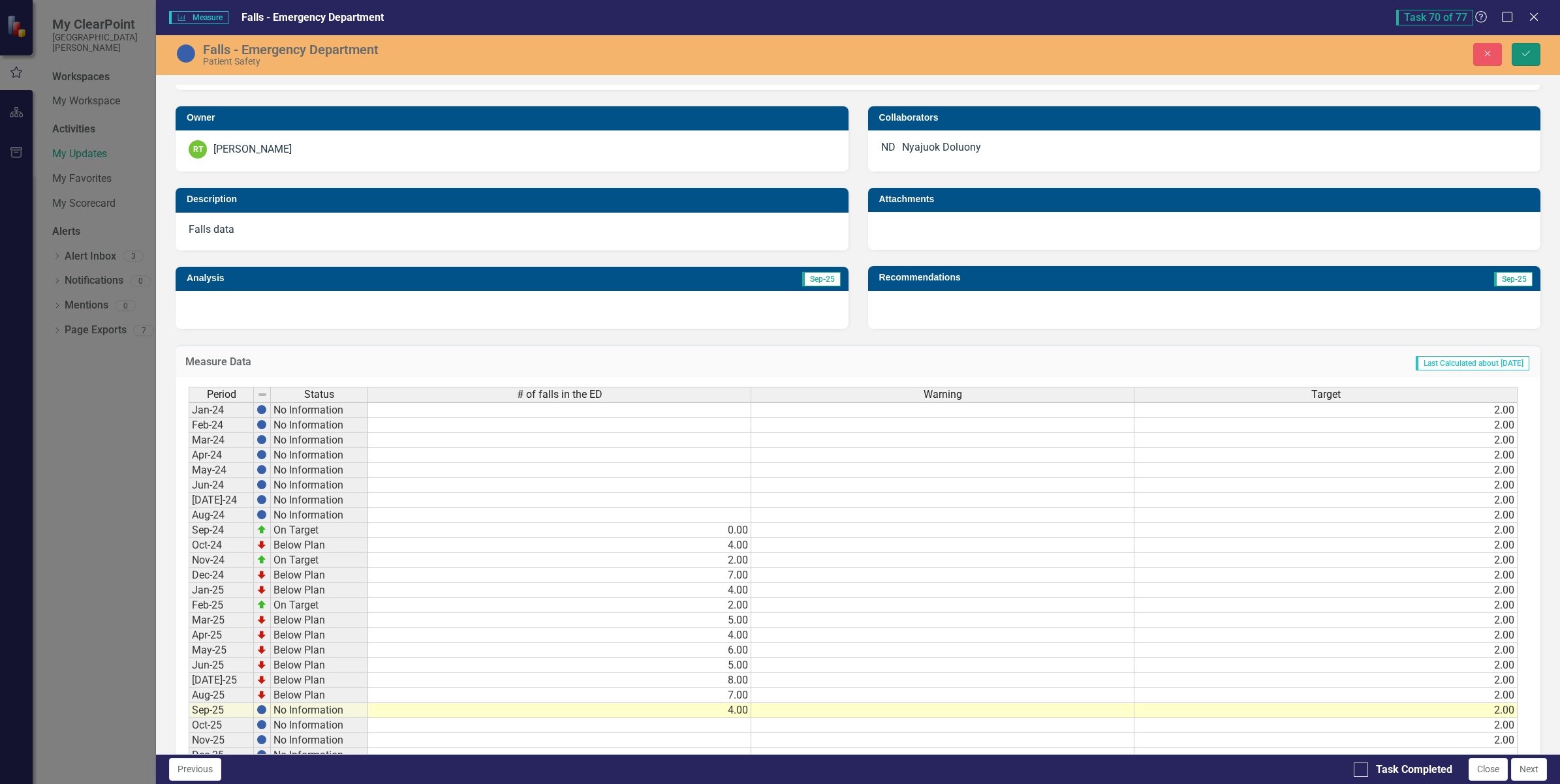
click at [1526, 48] on button "Save" at bounding box center [1526, 55] width 29 height 23
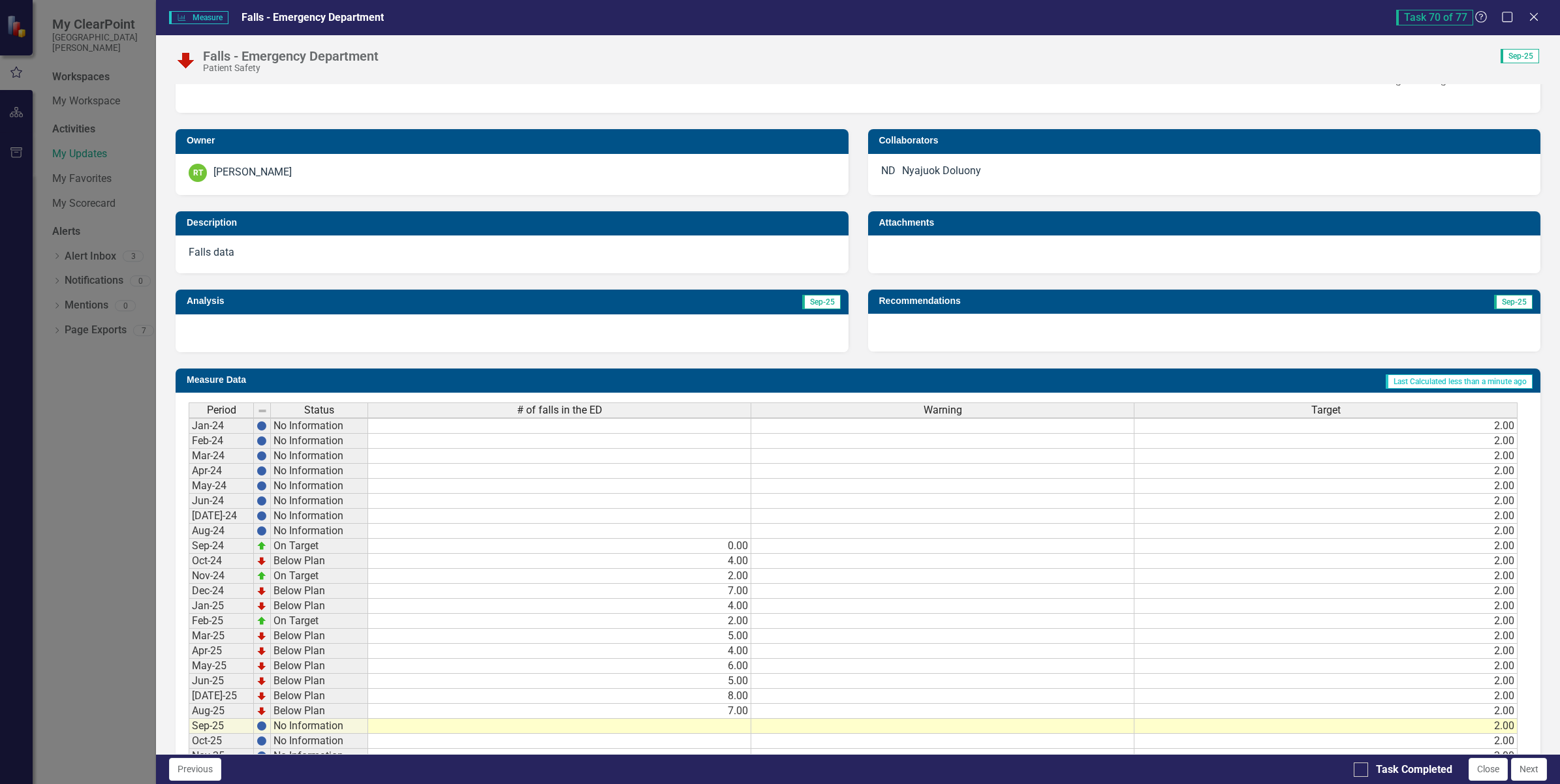
scroll to position [268, 0]
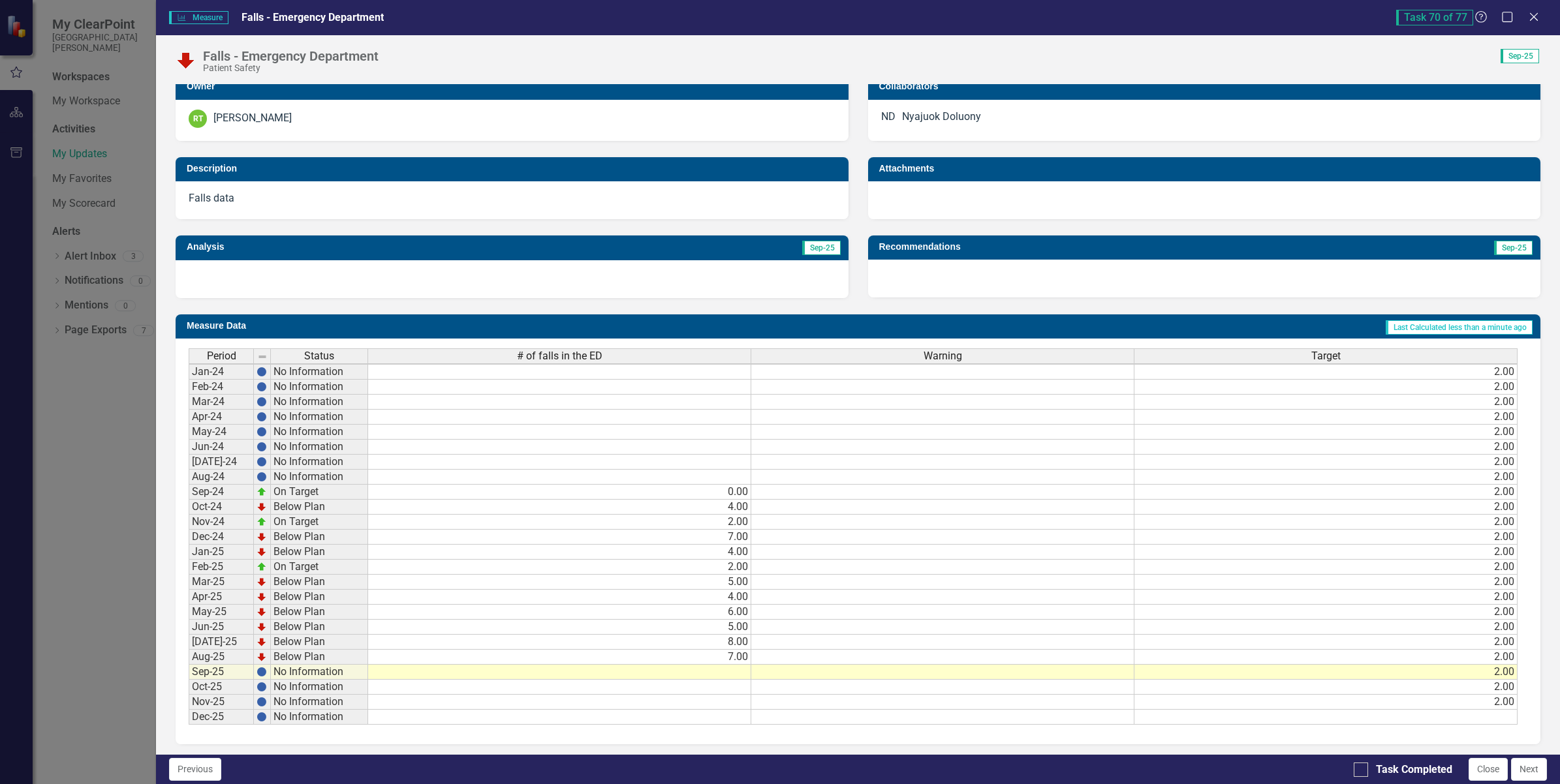
click at [725, 677] on td at bounding box center [560, 672] width 383 height 15
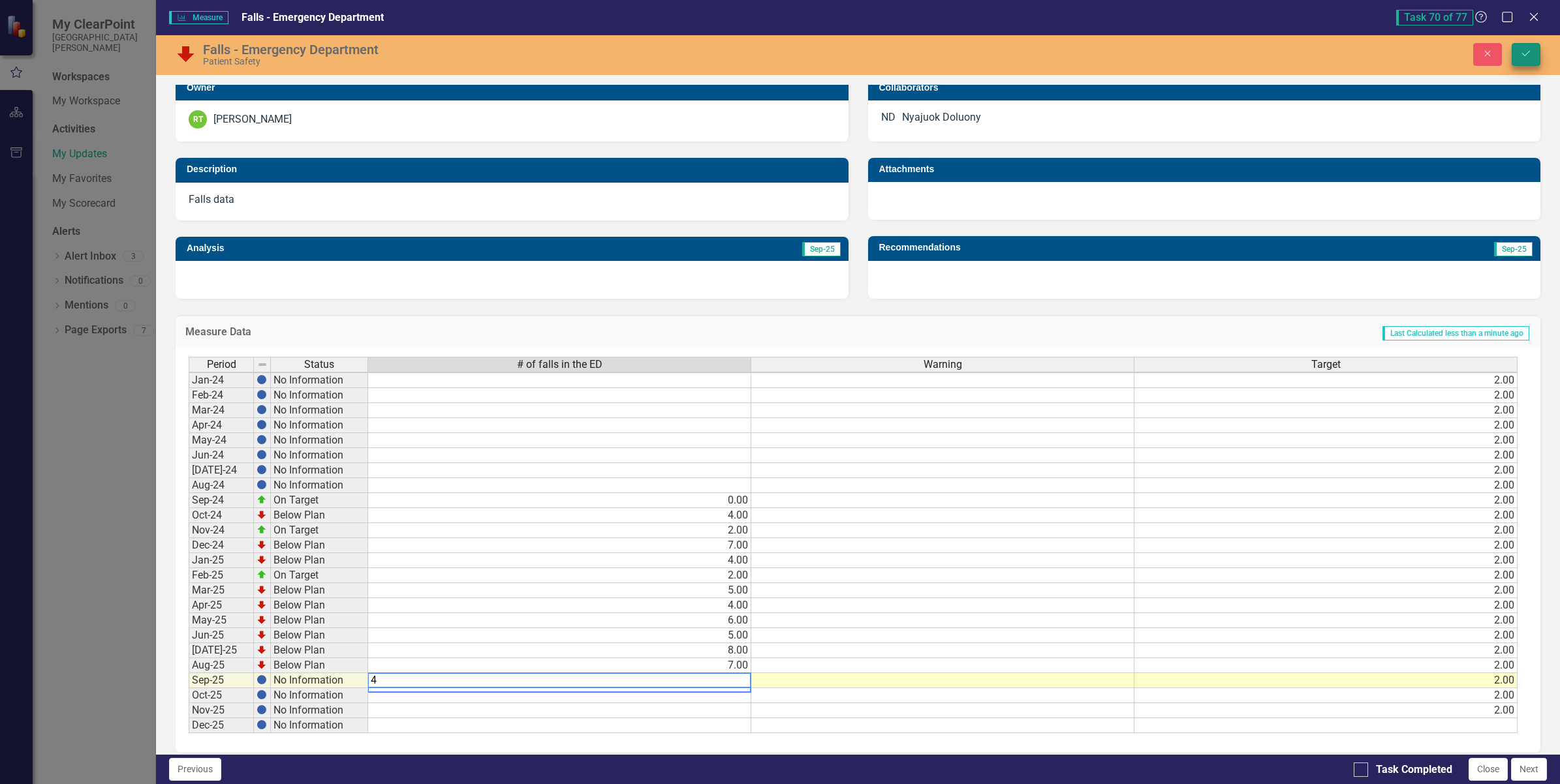
type textarea "4"
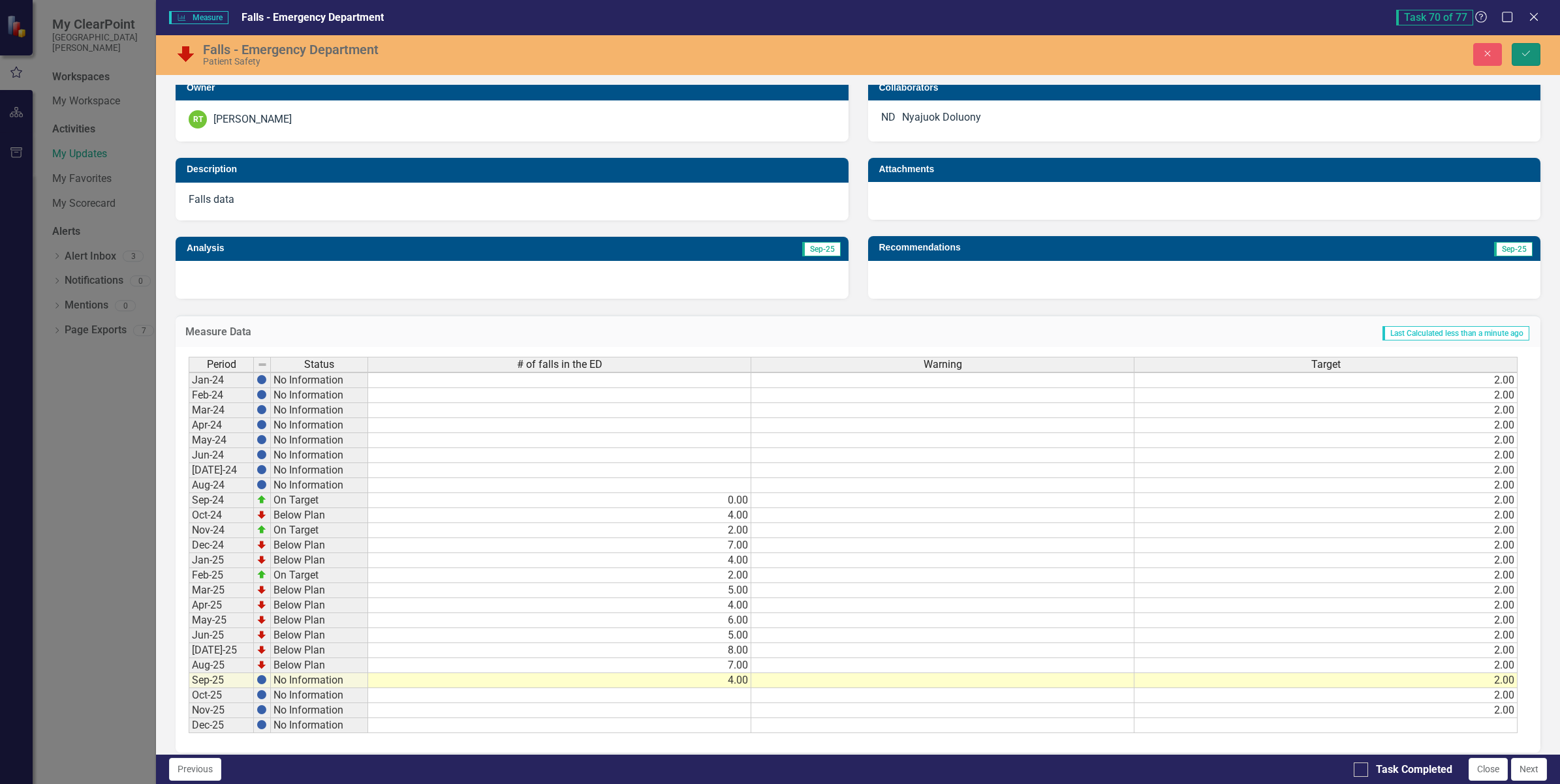
click at [1528, 56] on icon "Save" at bounding box center [1526, 54] width 11 height 9
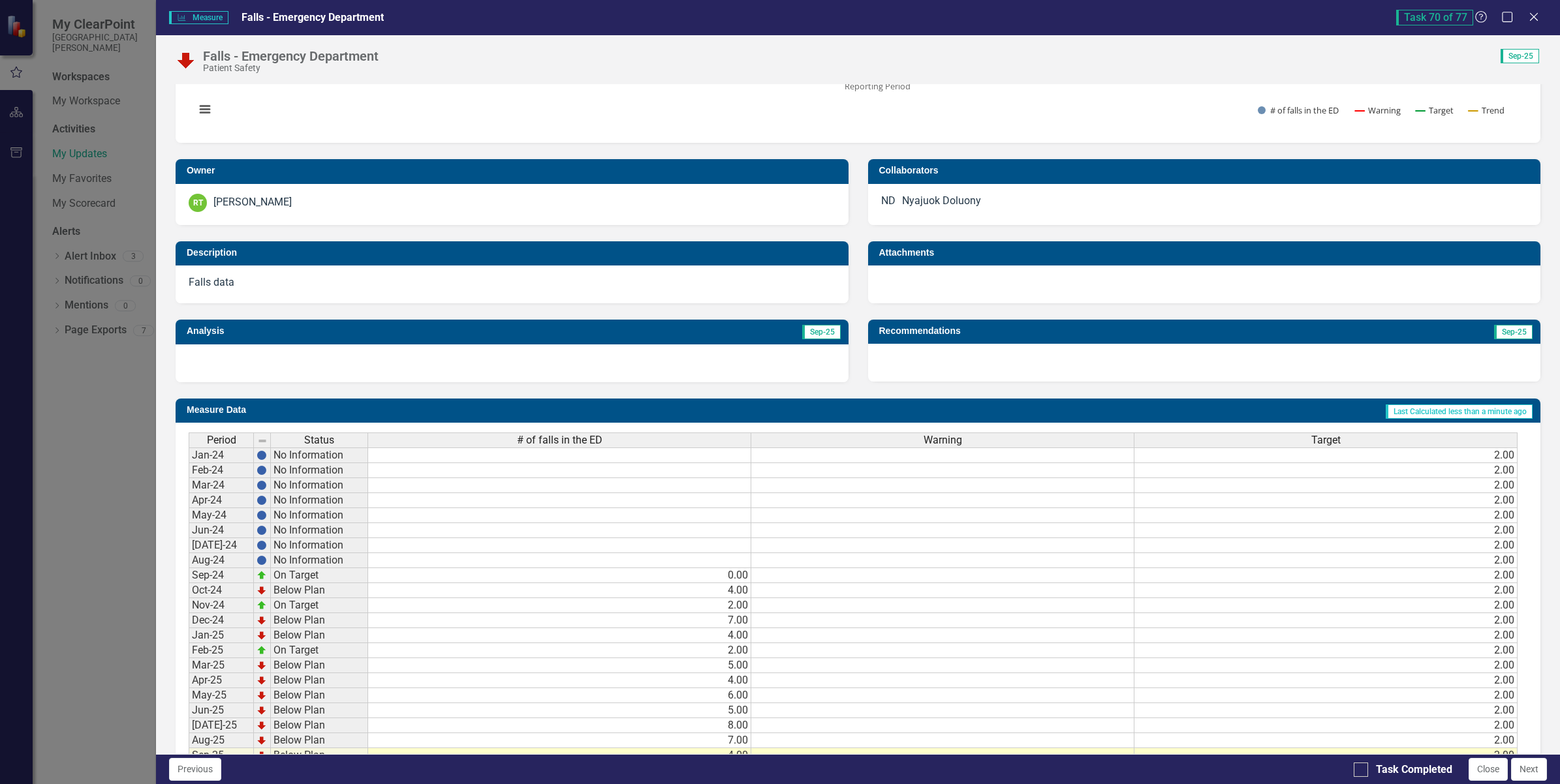
scroll to position [283, 0]
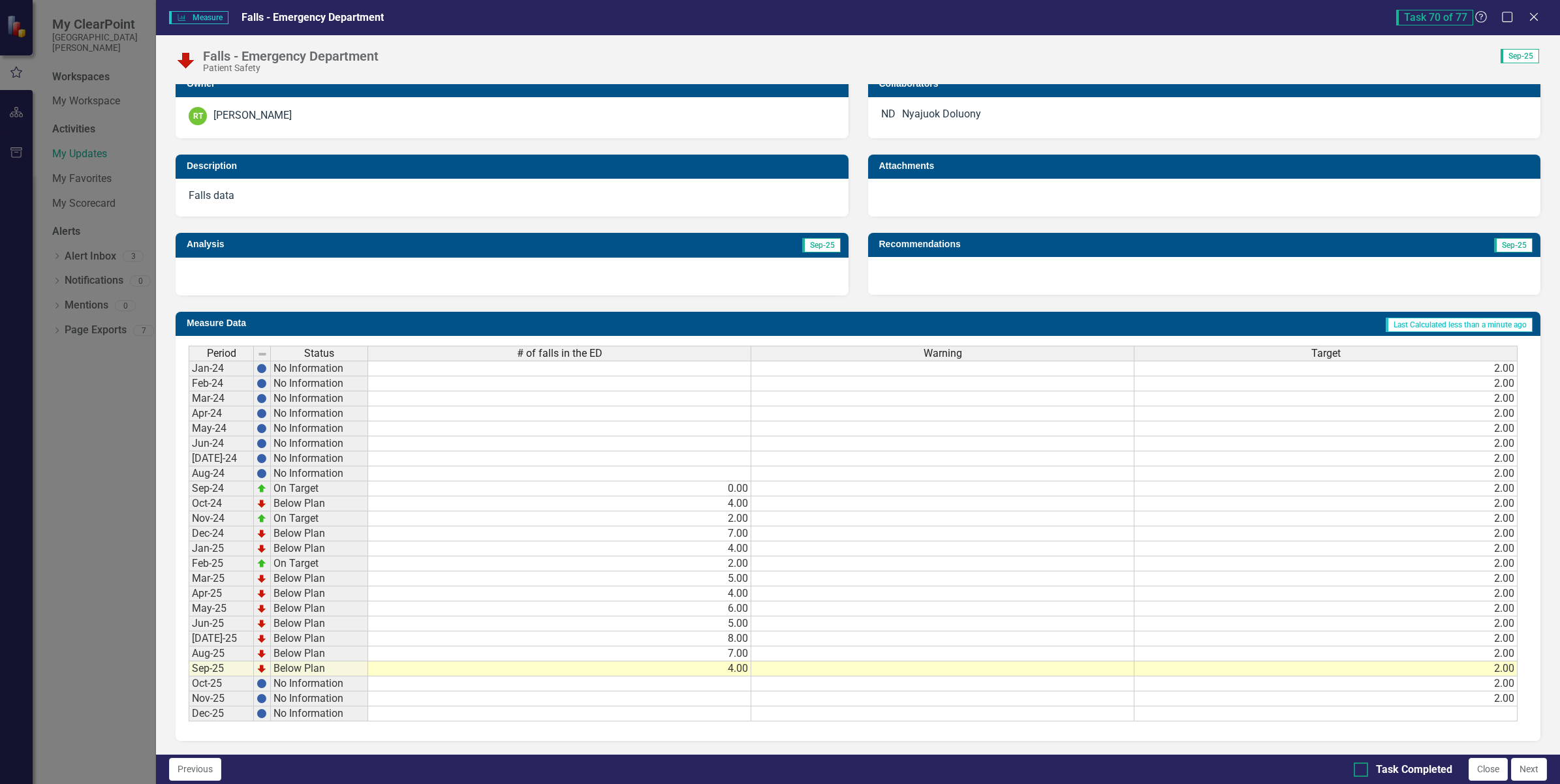
click at [1356, 767] on input "Task Completed" at bounding box center [1358, 767] width 9 height 9
checkbox input "true"
click at [1522, 762] on button "Next" at bounding box center [1529, 770] width 36 height 23
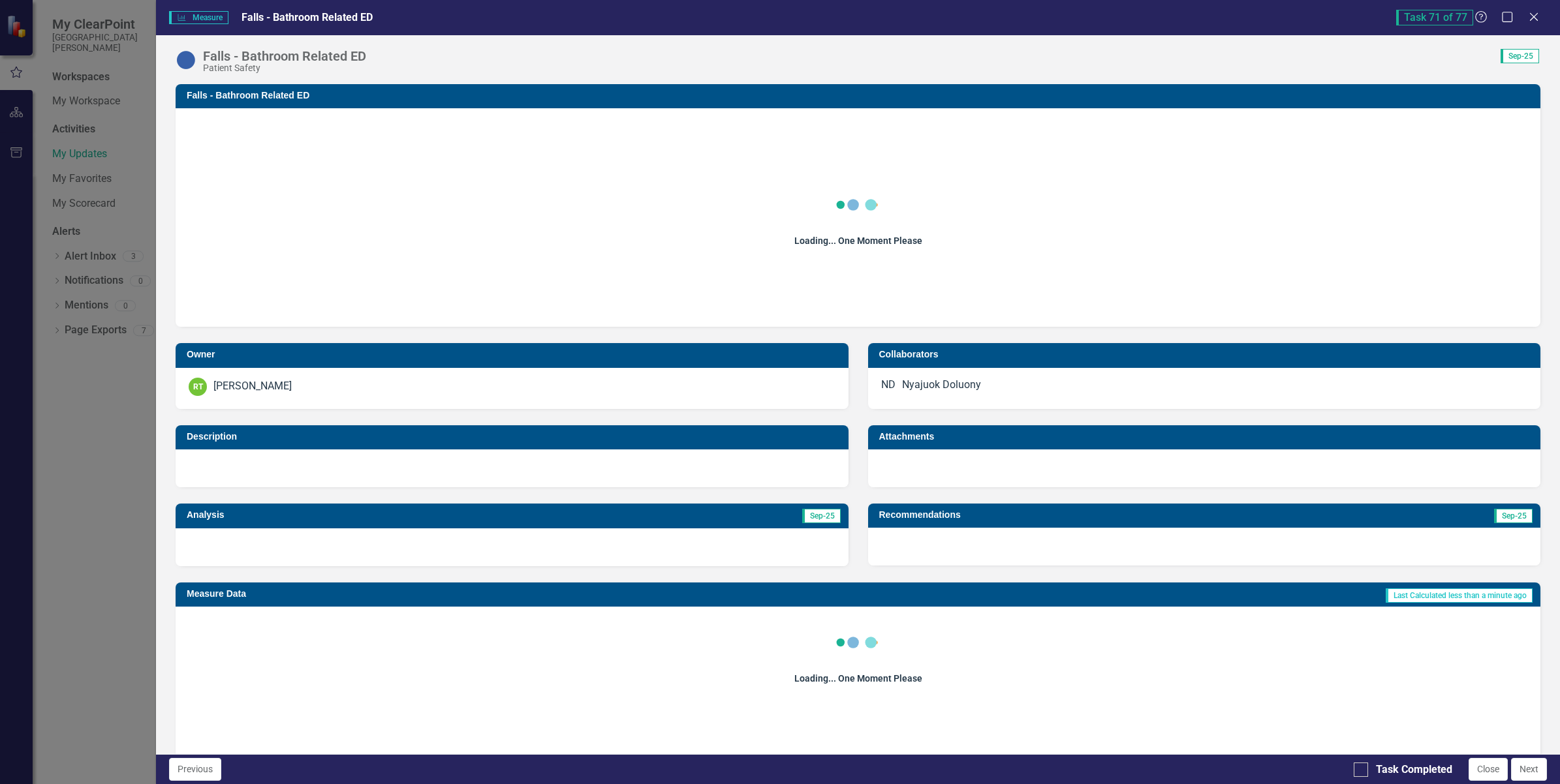
checkbox input "true"
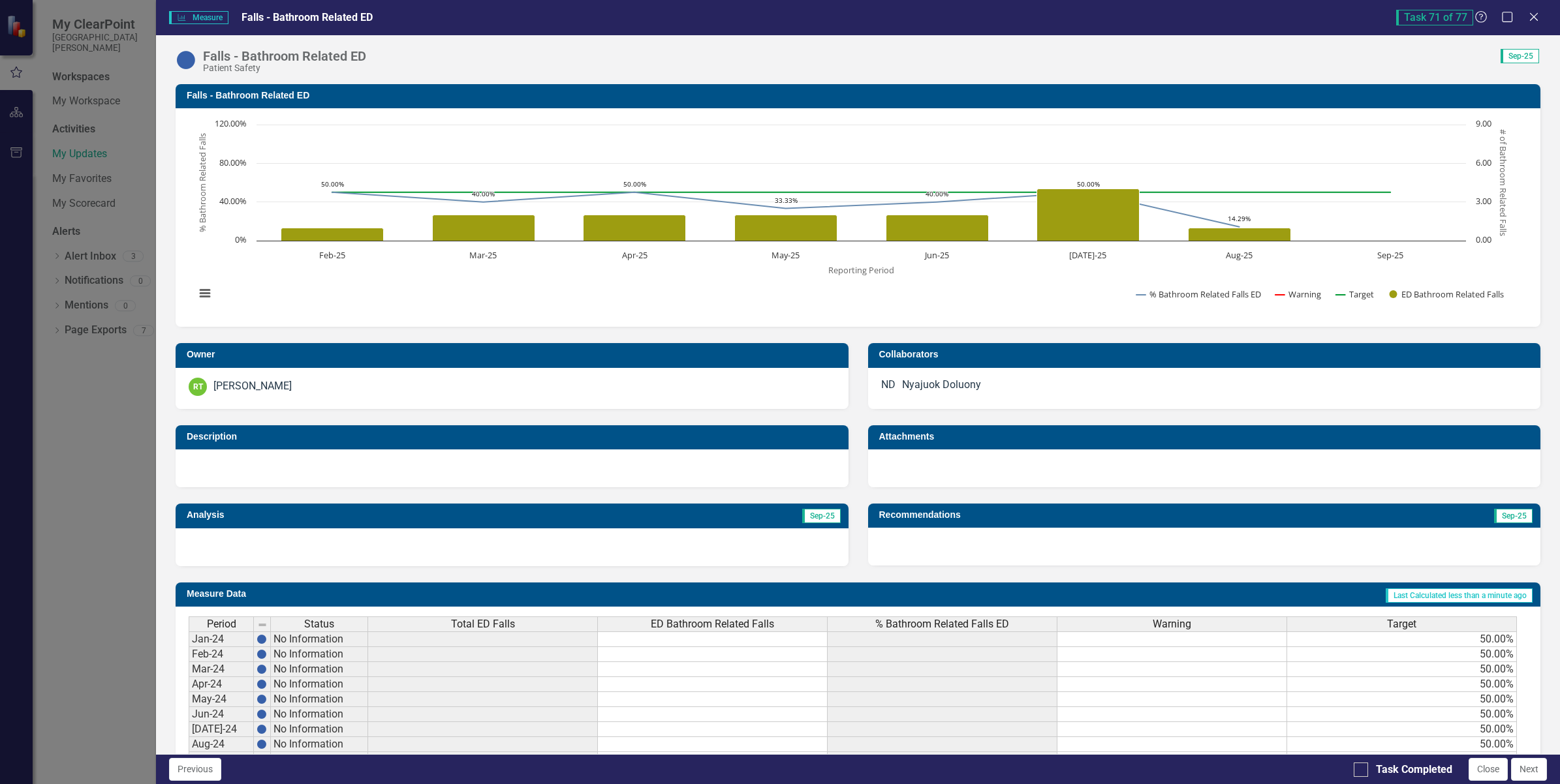
drag, startPoint x: 1521, startPoint y: 757, endPoint x: 1443, endPoint y: 595, distance: 179.8
click at [1443, 595] on div "Measure Measure Falls - Bathroom Related ED Task 71 of 77 Help Maximize Close F…" at bounding box center [858, 392] width 1404 height 784
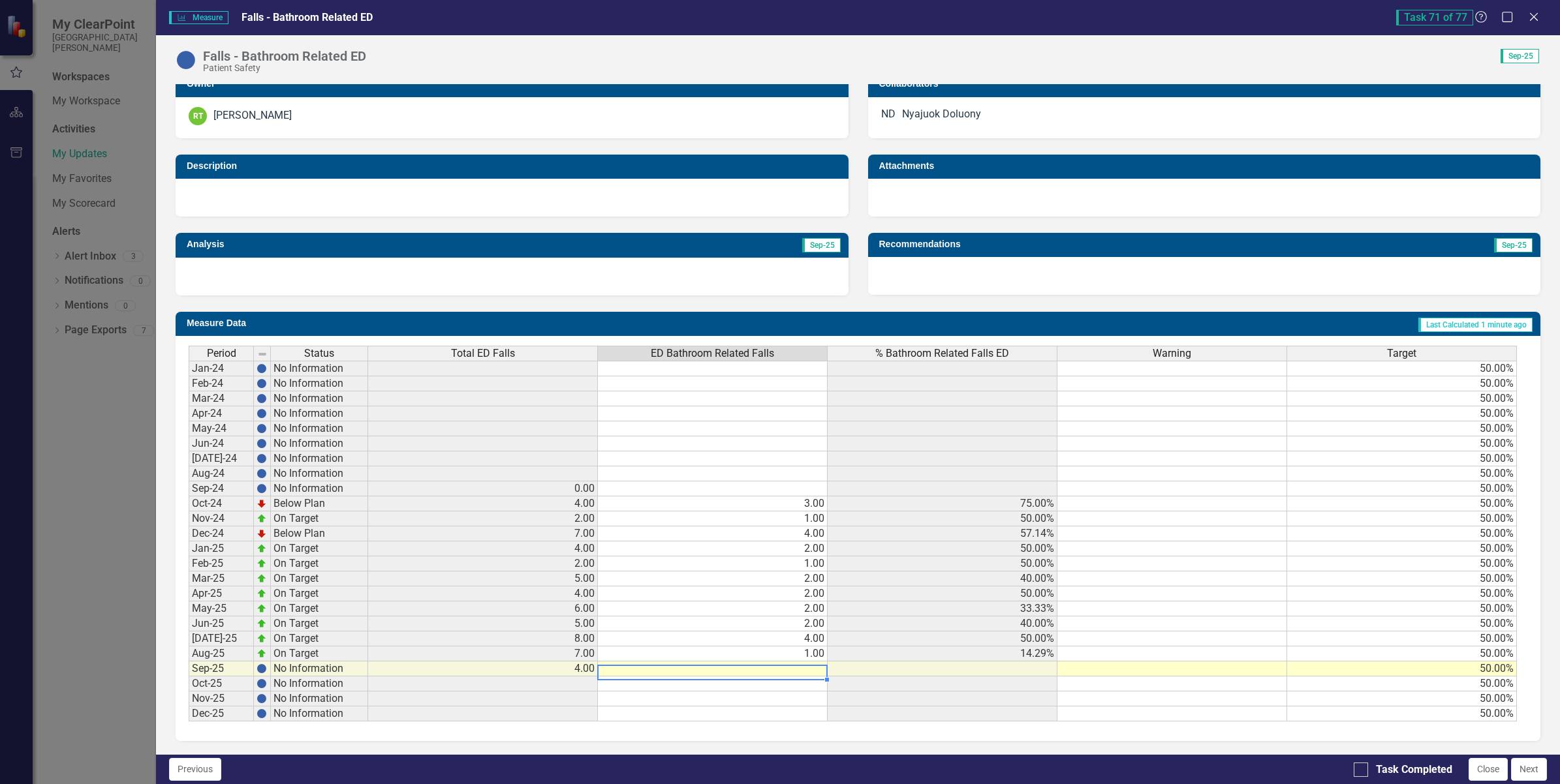
click at [776, 664] on td at bounding box center [712, 669] width 230 height 15
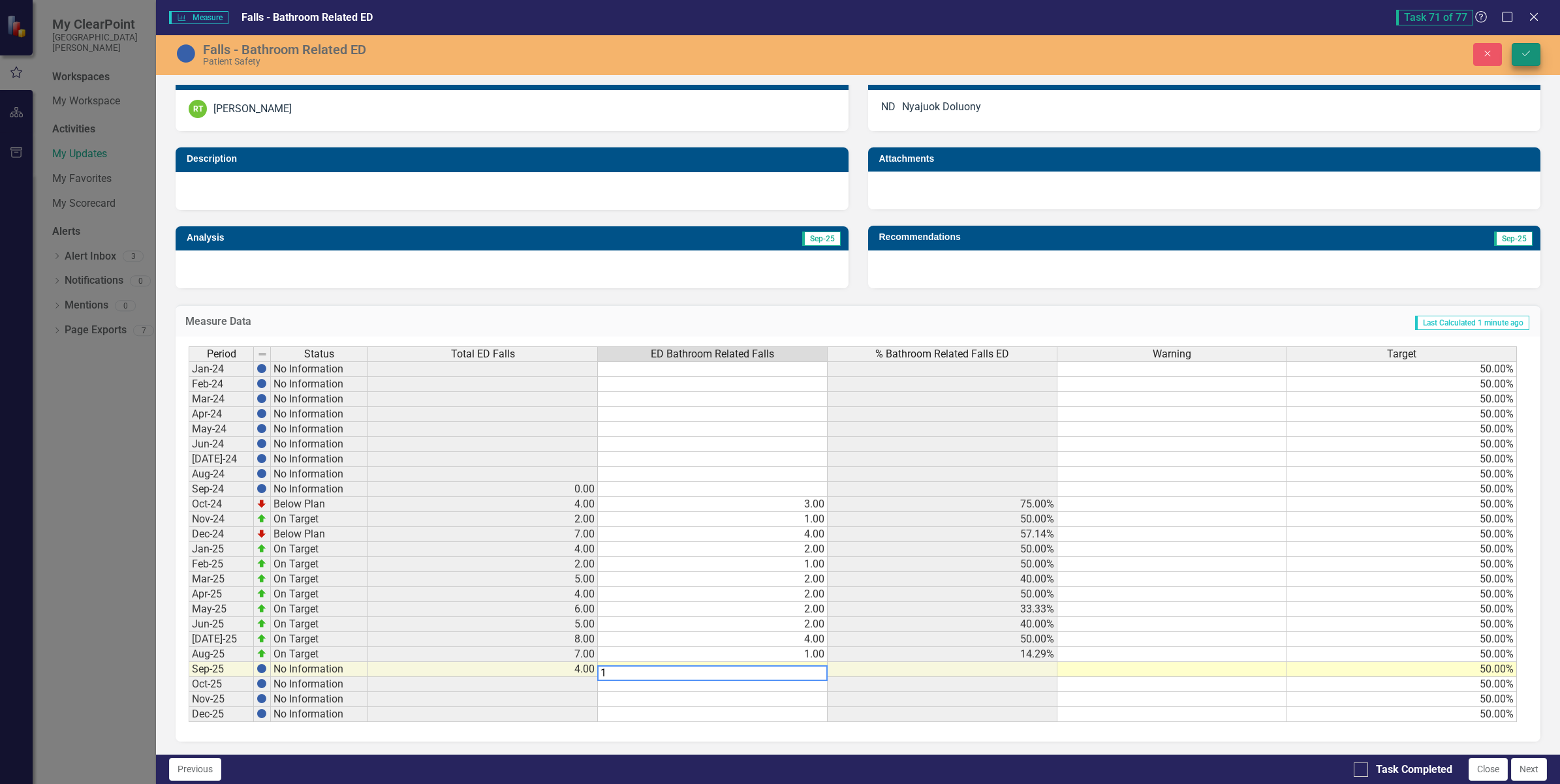
type textarea "1"
click at [1521, 54] on icon "Save" at bounding box center [1526, 54] width 11 height 9
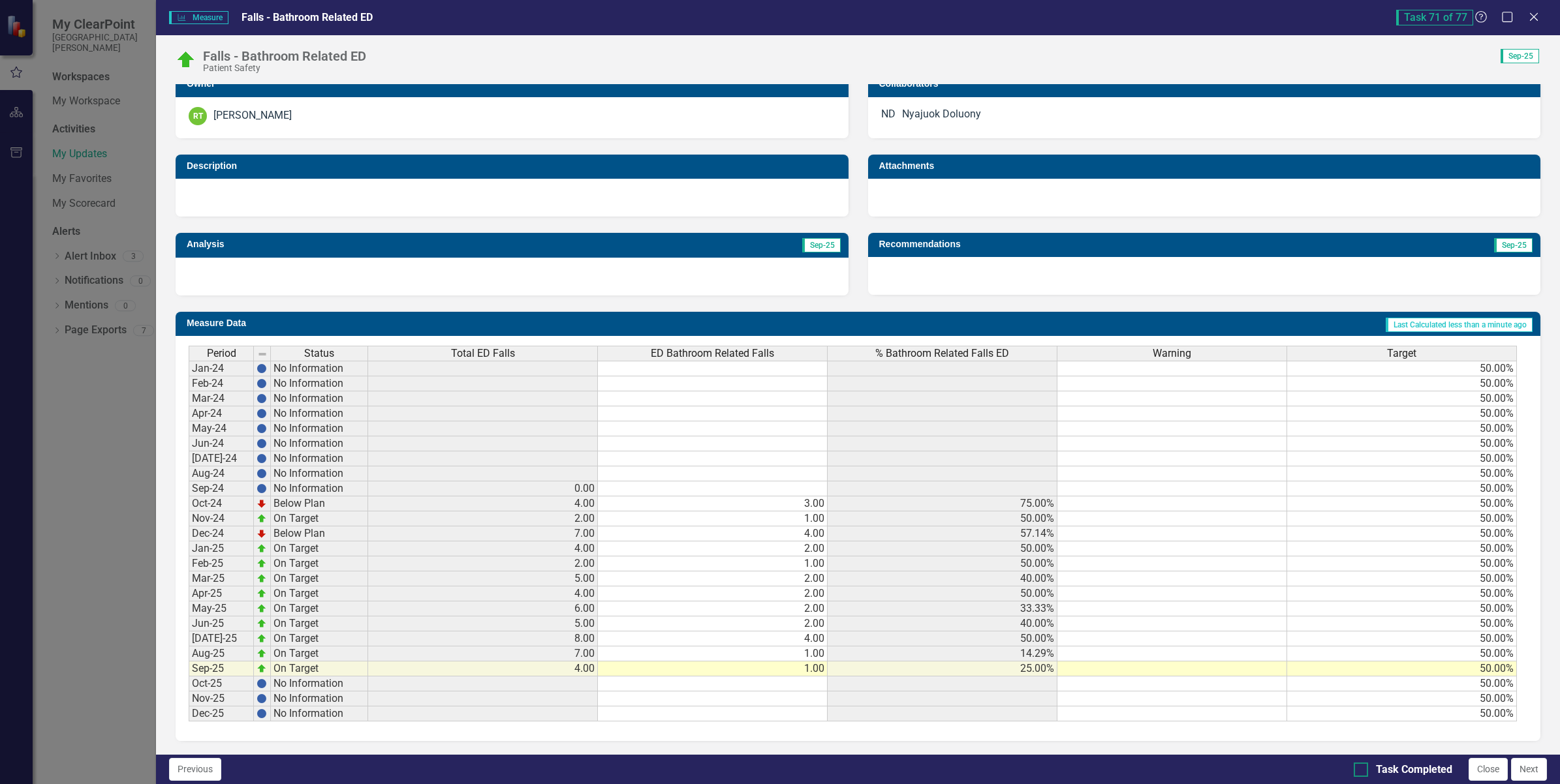
click at [1359, 771] on input "Task Completed" at bounding box center [1358, 767] width 9 height 9
checkbox input "true"
click at [1533, 773] on button "Next" at bounding box center [1529, 770] width 36 height 23
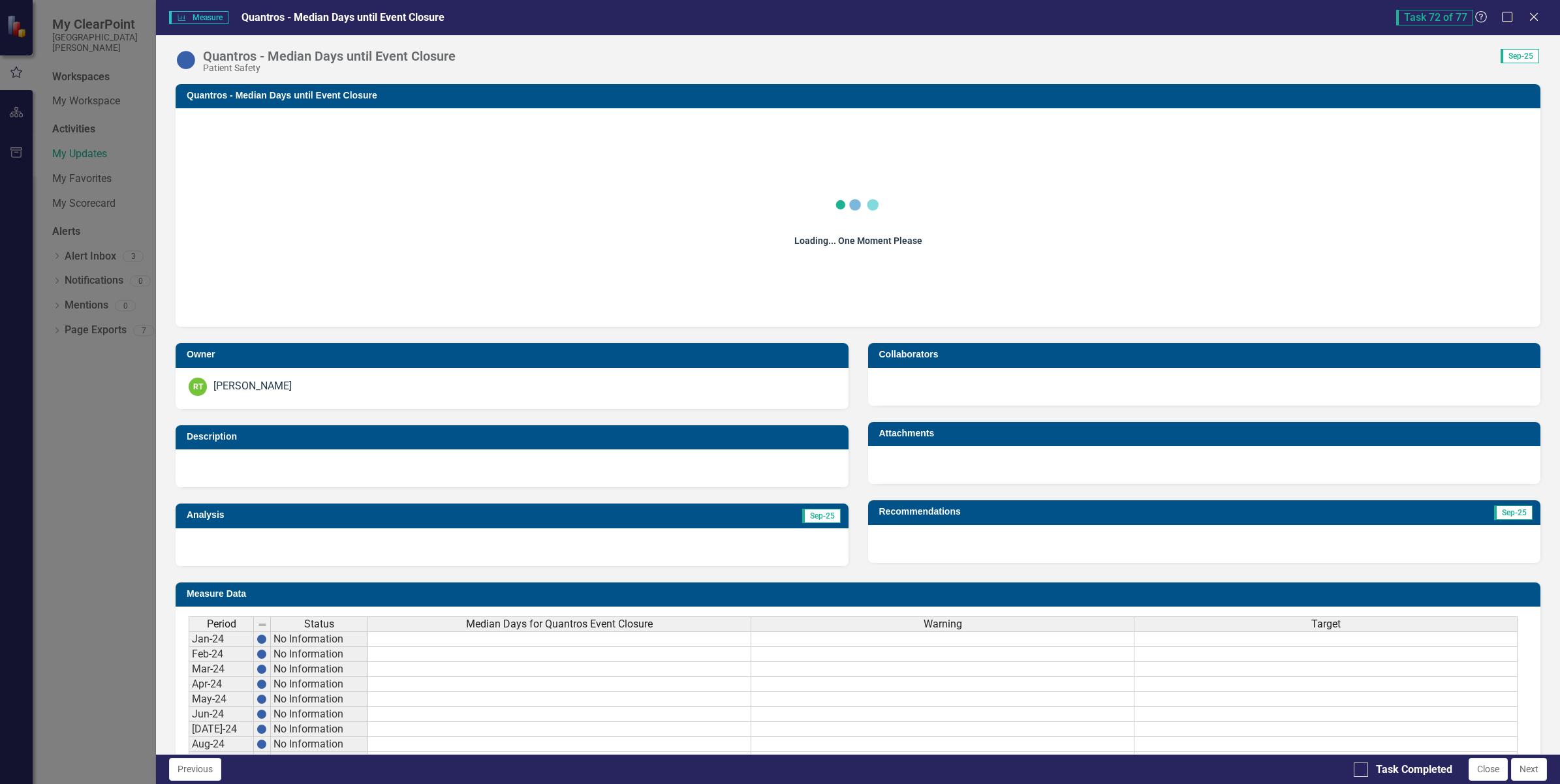
checkbox input "true"
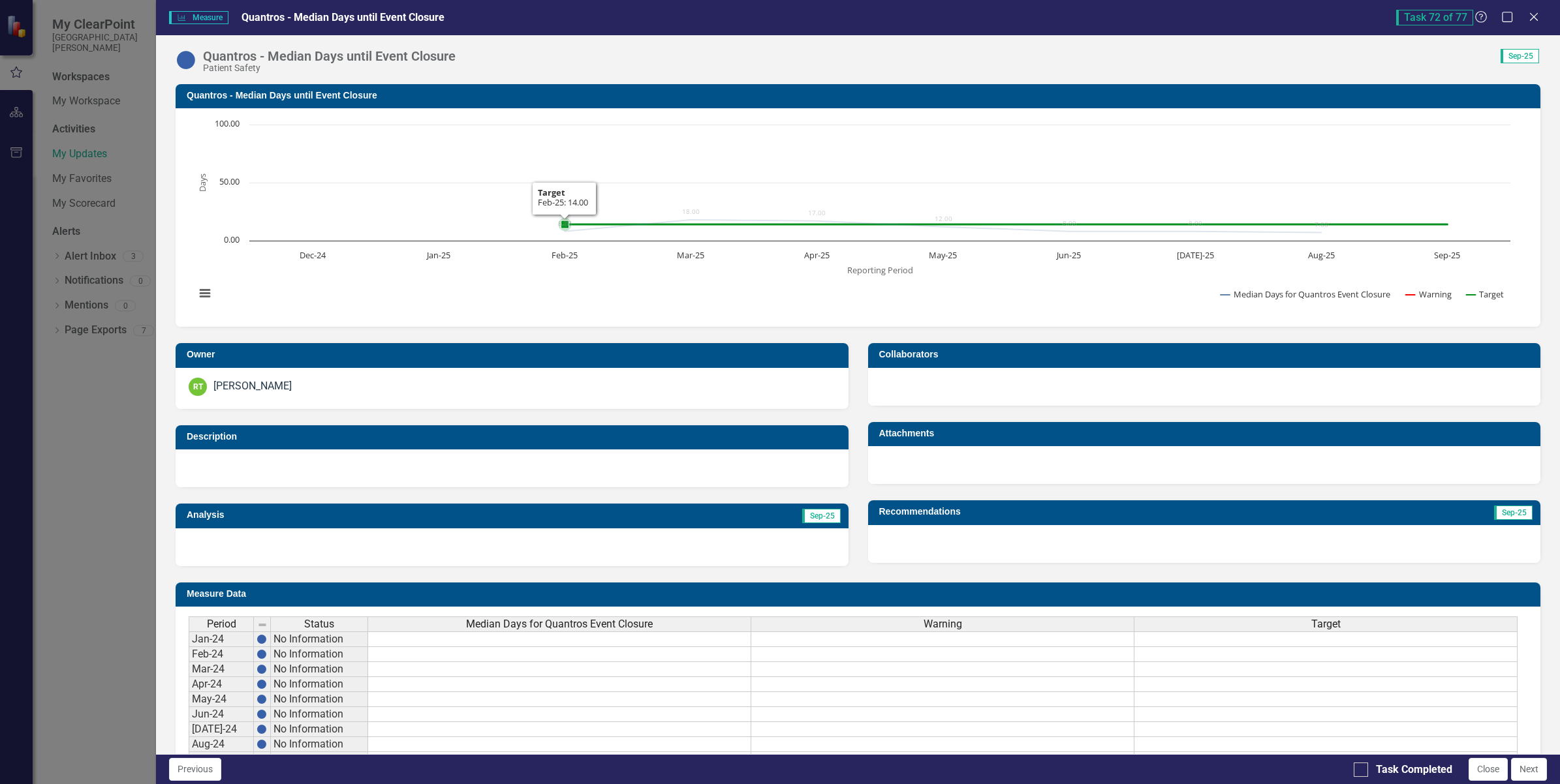
scroll to position [279, 0]
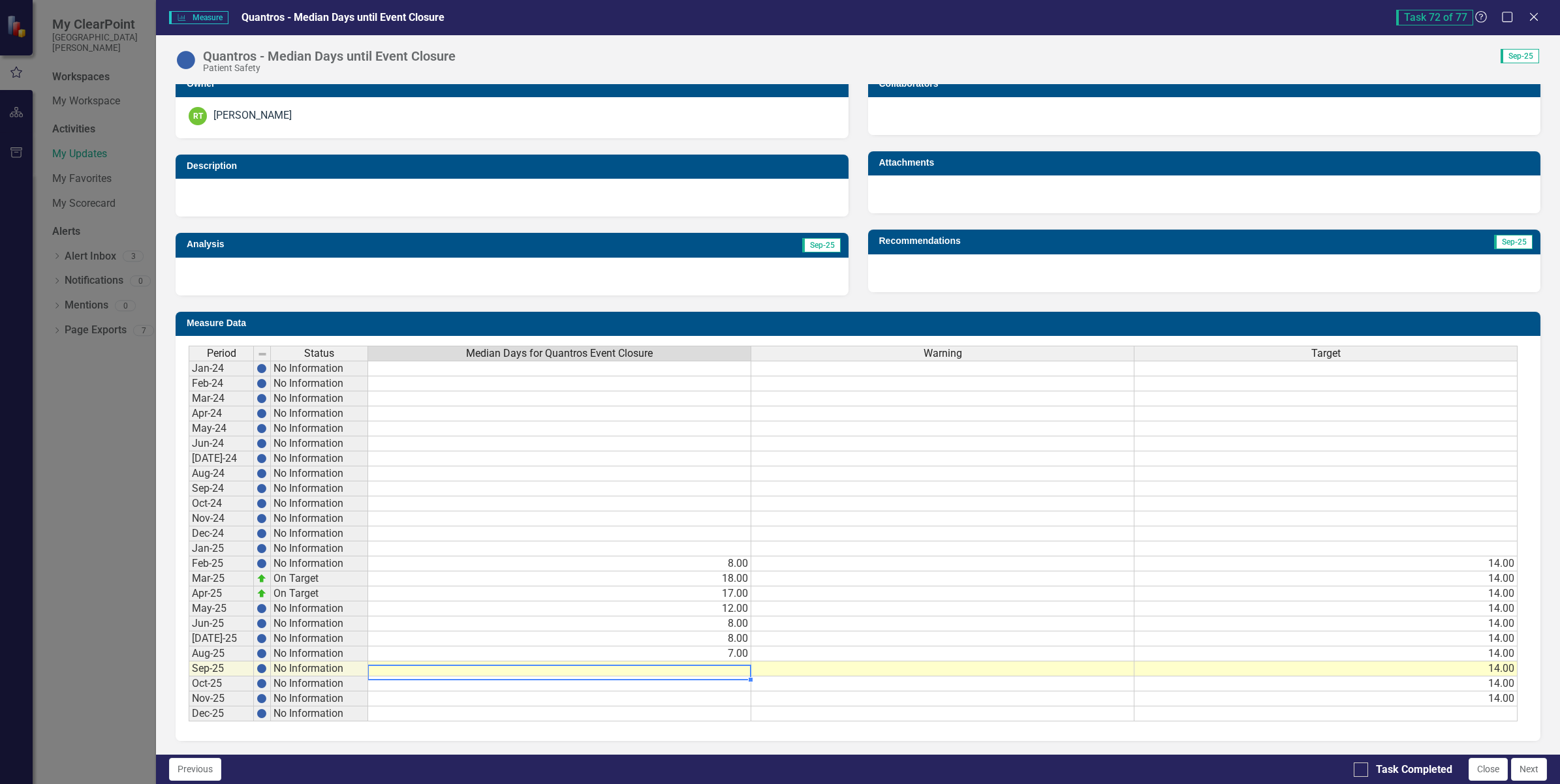
click at [729, 666] on td at bounding box center [560, 669] width 383 height 15
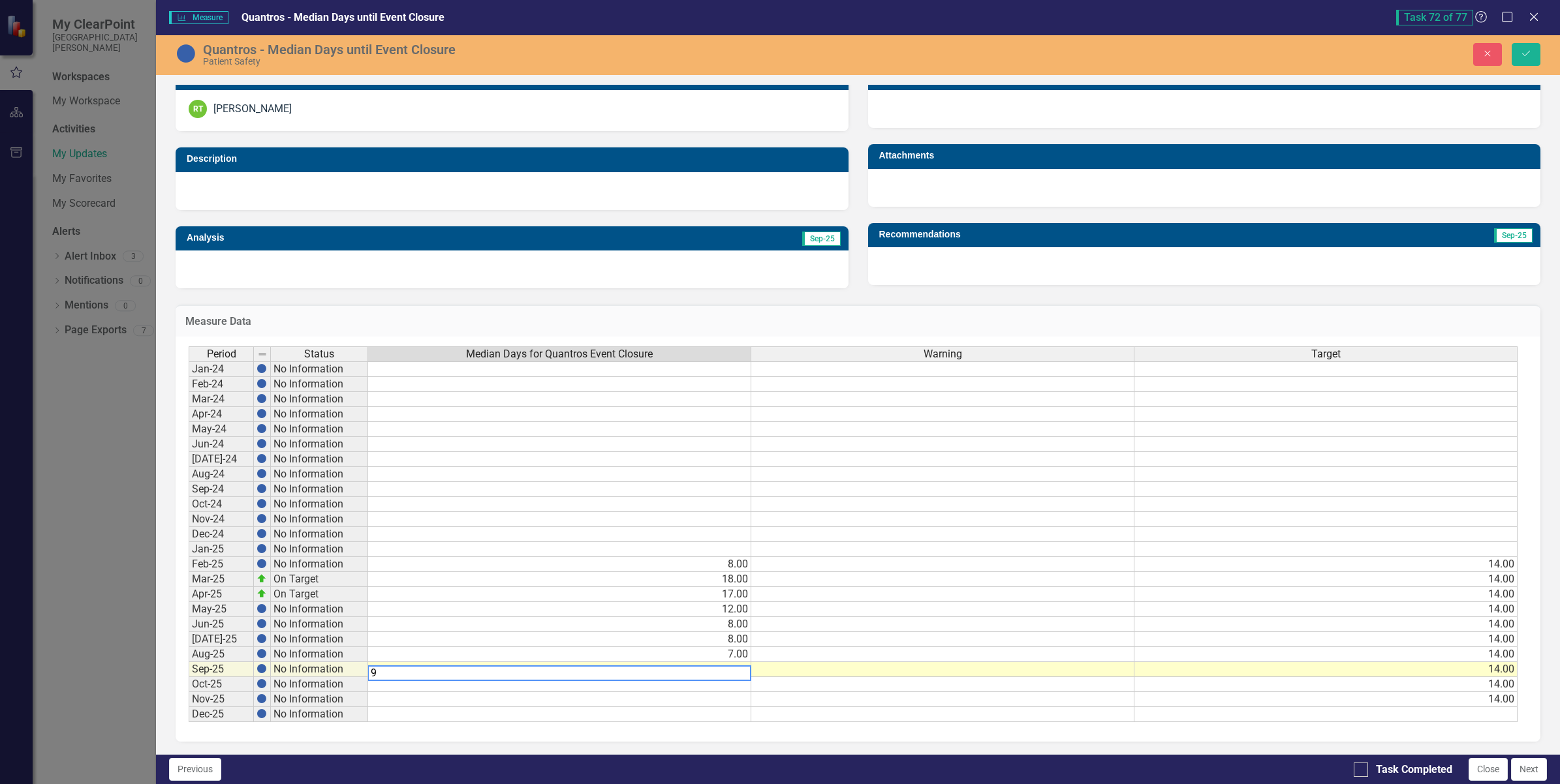
type textarea "9"
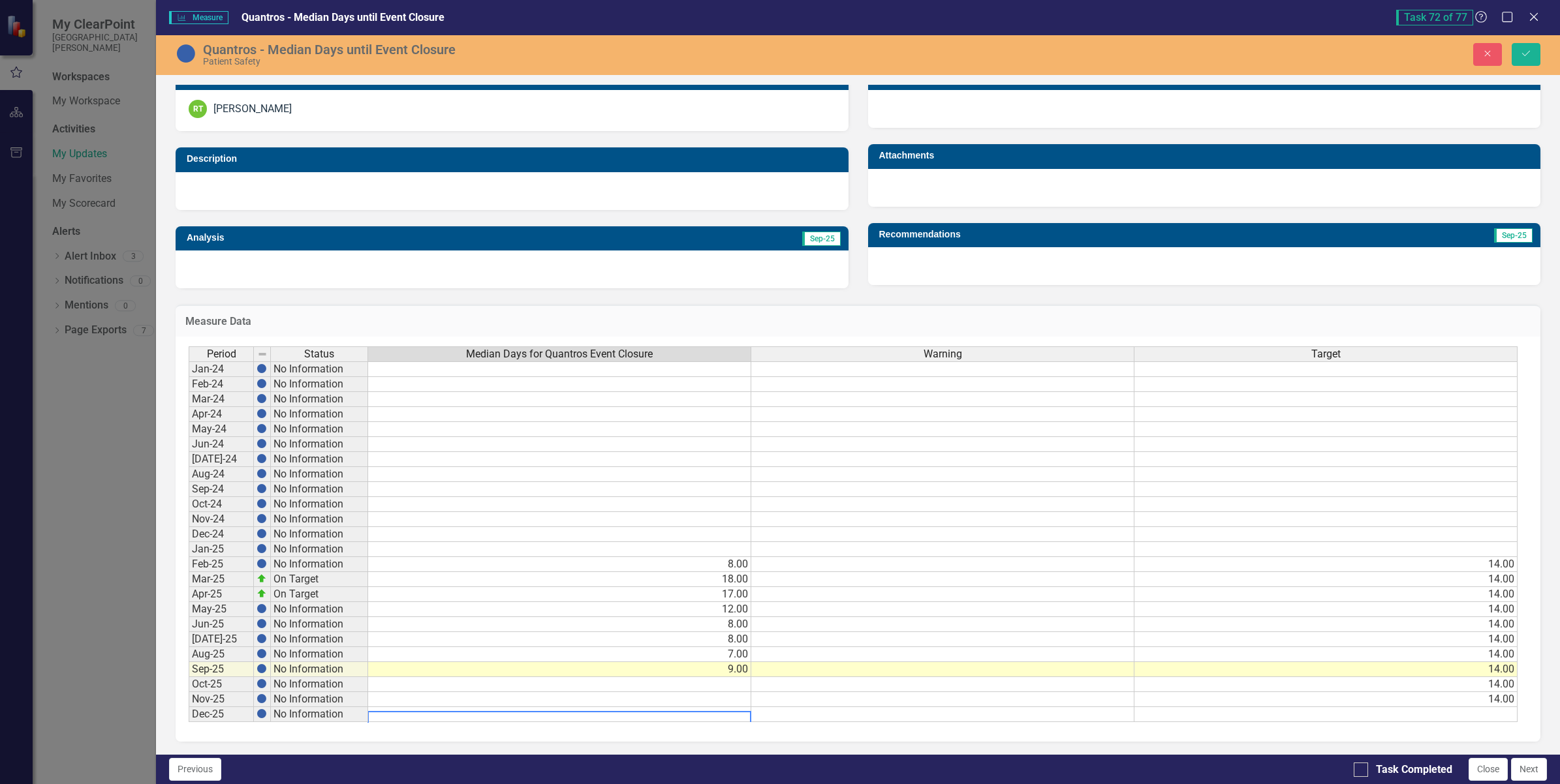
click at [189, 709] on div "Period Status Median Days for Quantros Event Closure Warning Target Jan-24 No I…" at bounding box center [189, 534] width 0 height 376
click at [1523, 54] on icon "submit" at bounding box center [1526, 54] width 8 height 5
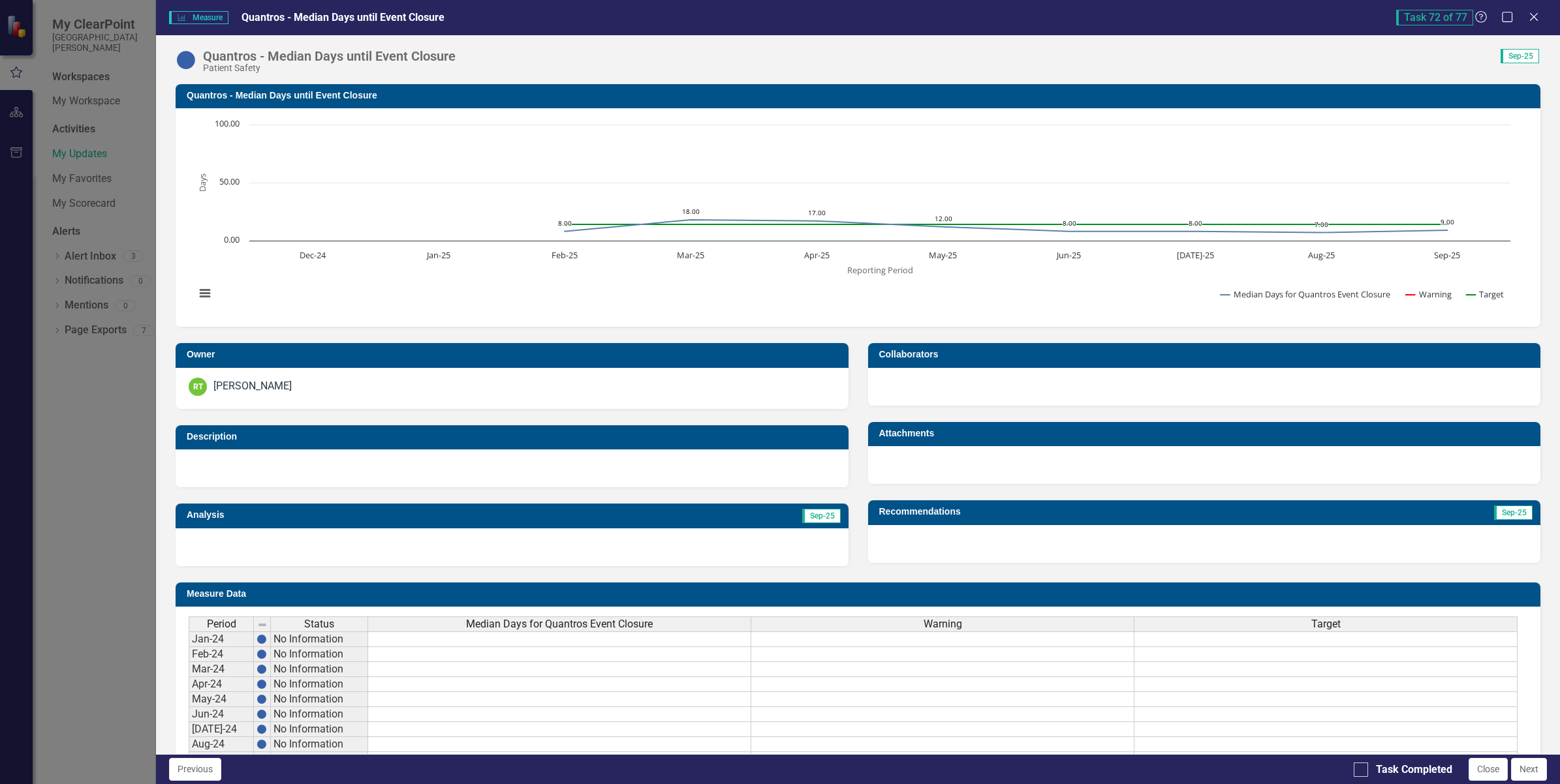
click at [1352, 771] on div "Previous Task Completed Close Next" at bounding box center [858, 769] width 1404 height 30
click at [1360, 771] on input "Task Completed" at bounding box center [1358, 767] width 9 height 9
checkbox input "true"
click at [1528, 774] on button "Next" at bounding box center [1529, 770] width 36 height 23
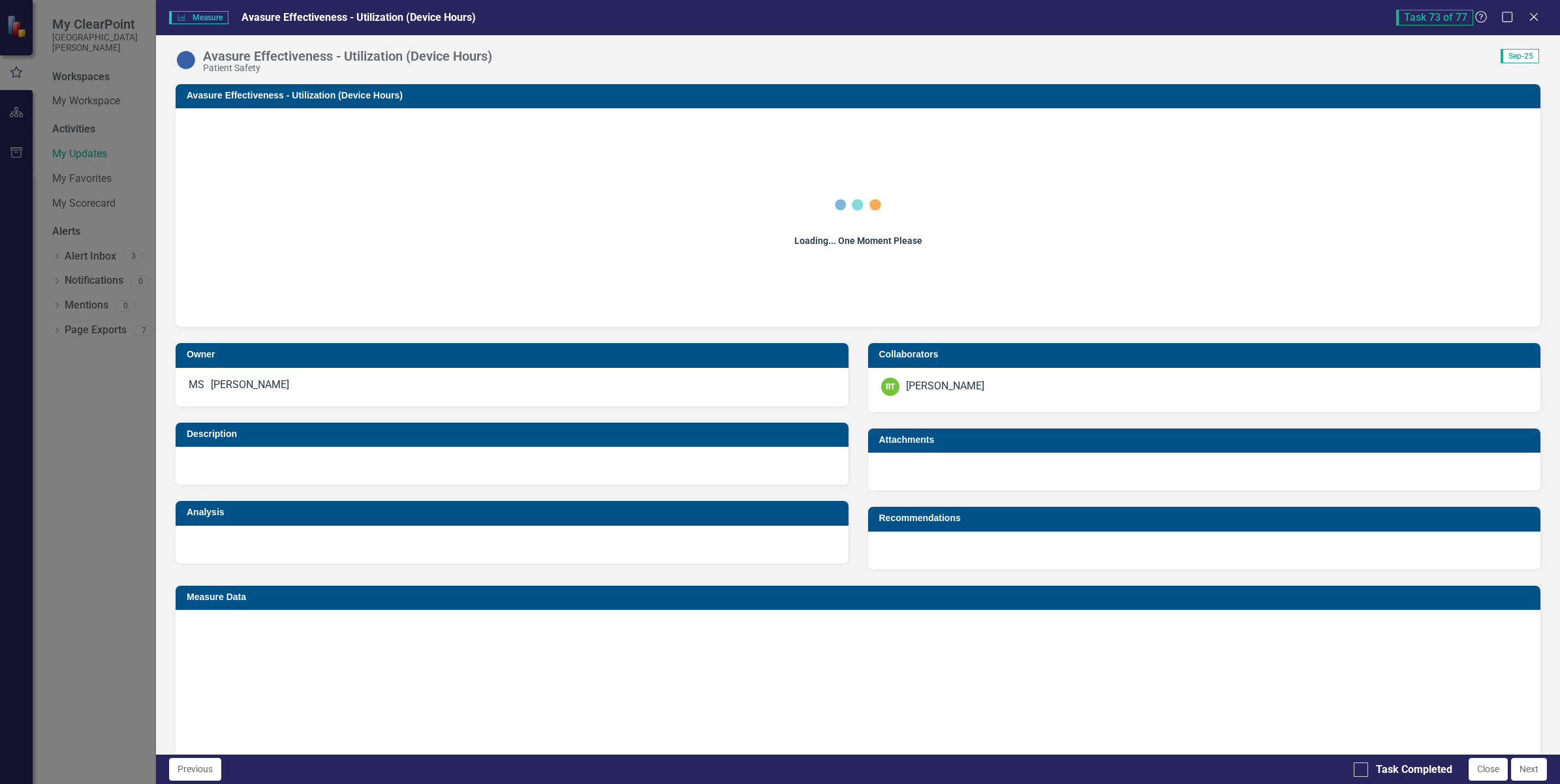
checkbox input "true"
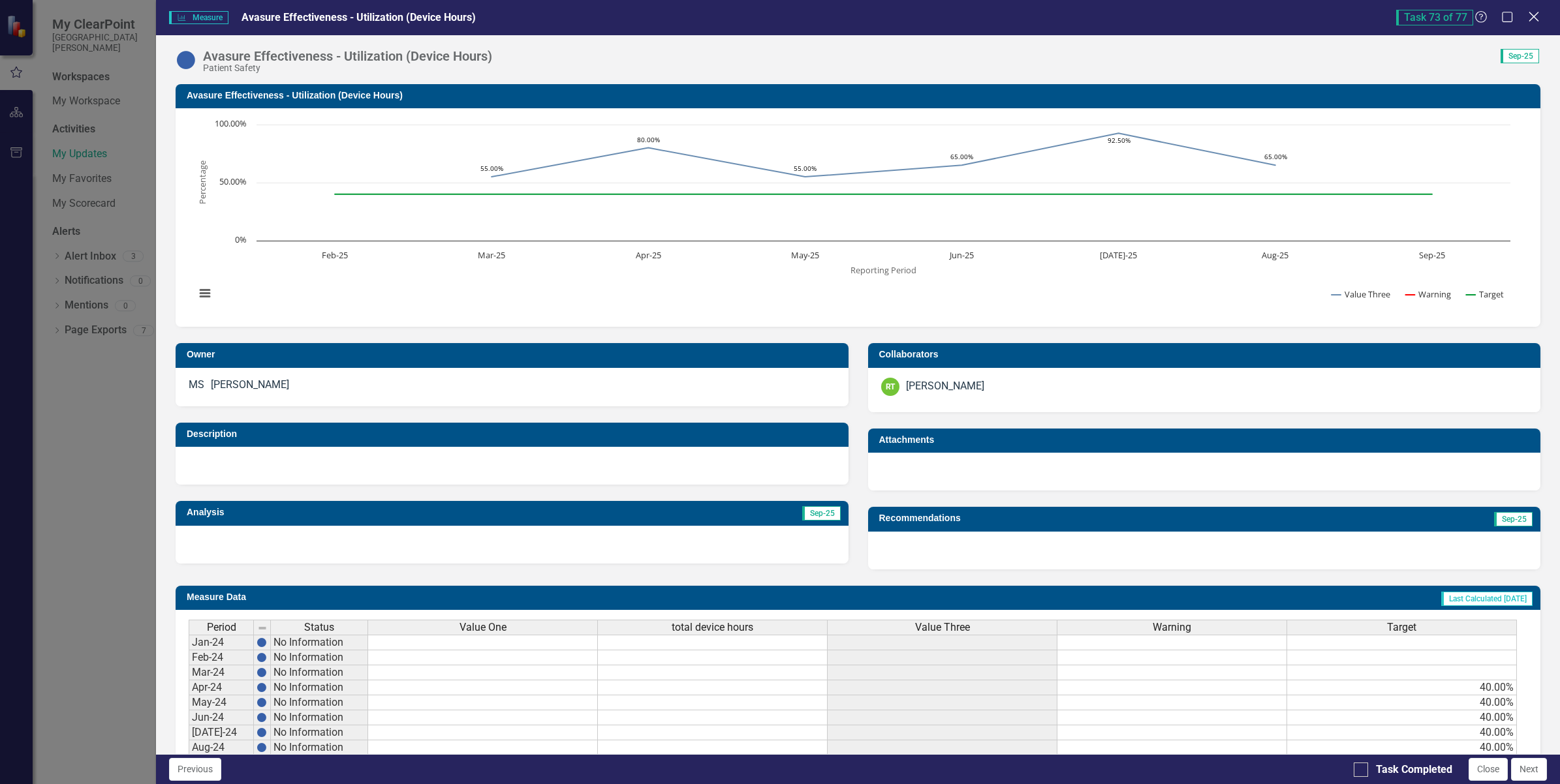
click at [1531, 18] on icon at bounding box center [1534, 16] width 10 height 10
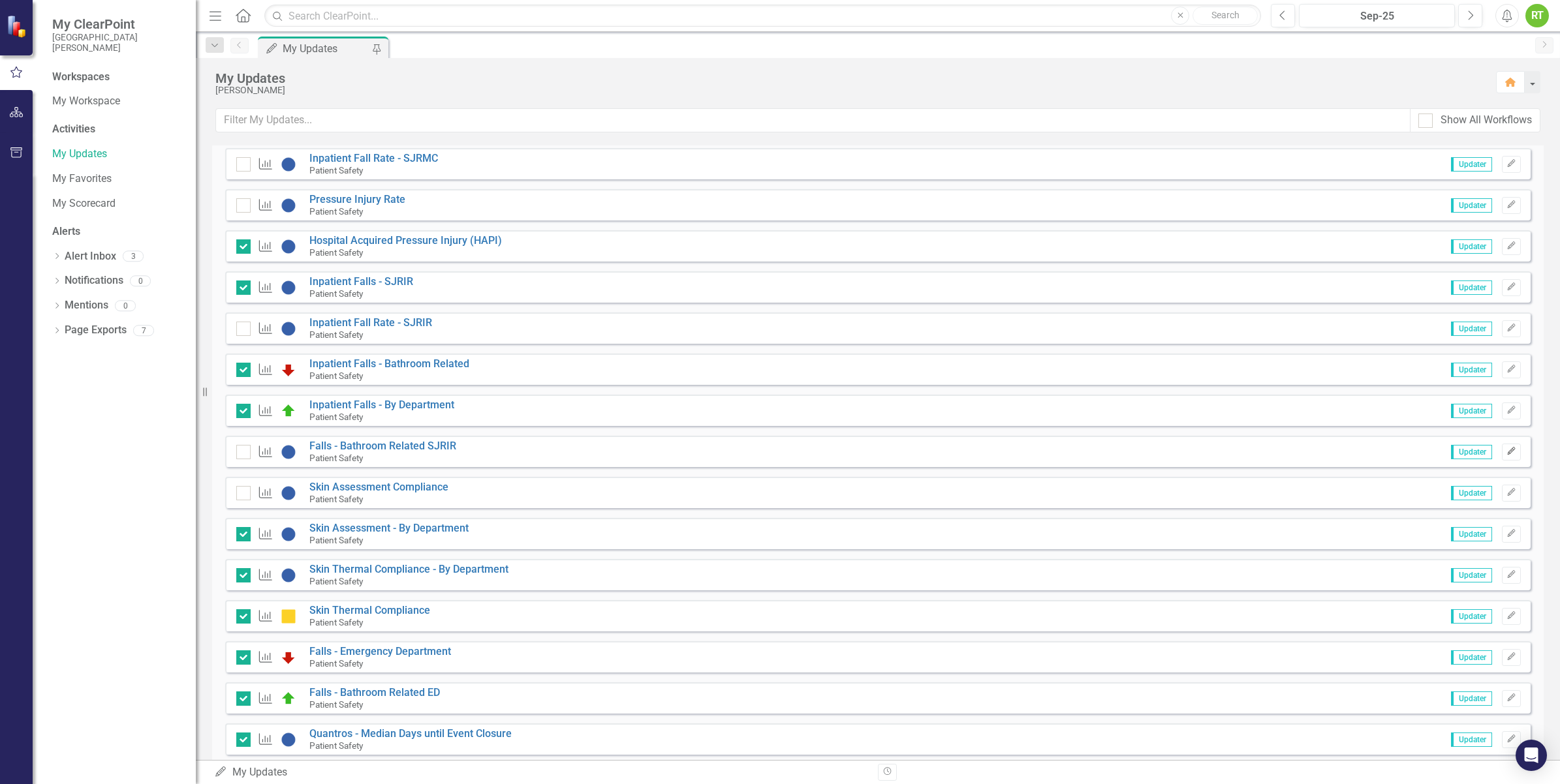
click at [1506, 452] on icon "Edit" at bounding box center [1511, 451] width 10 height 8
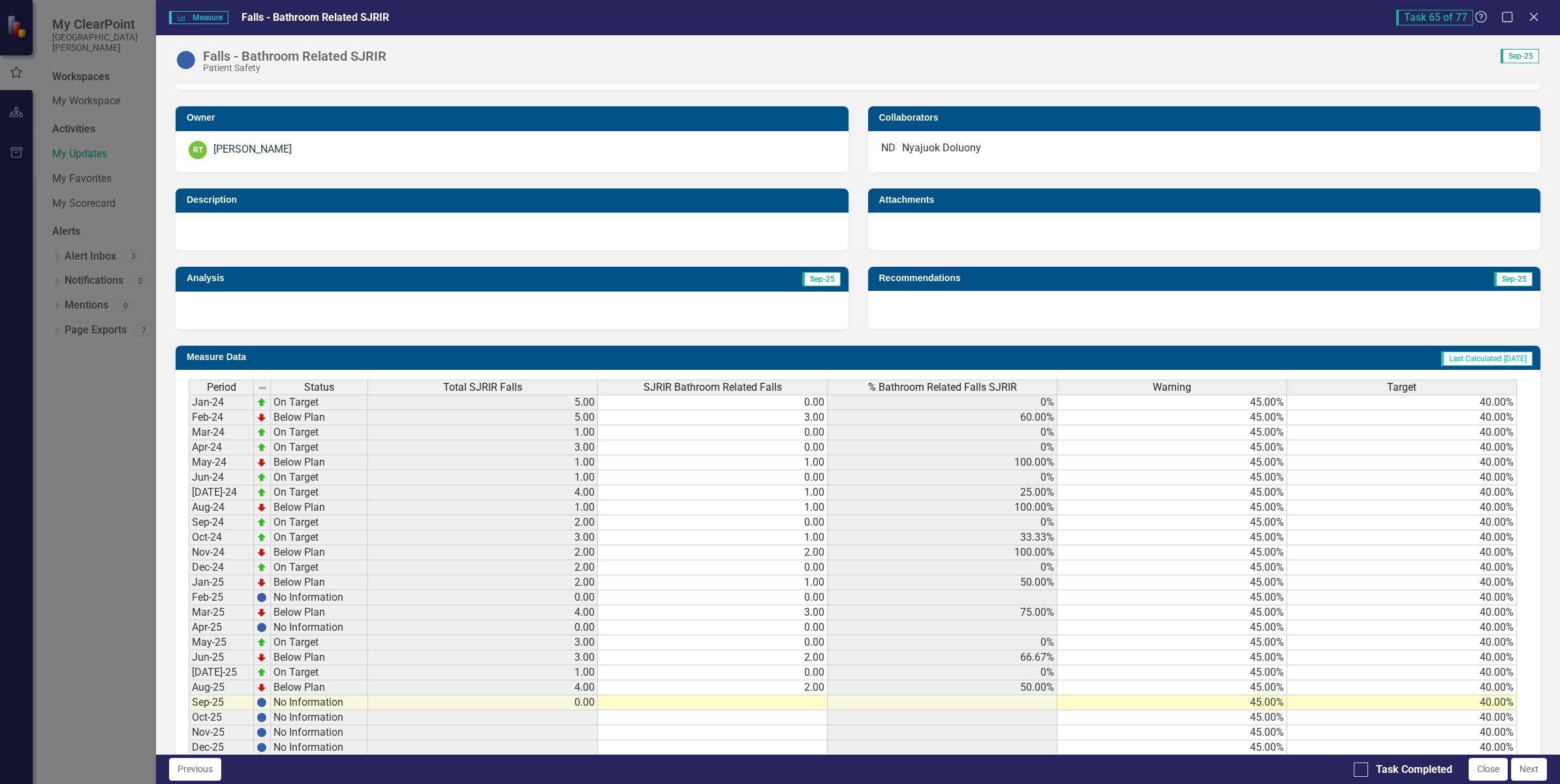
scroll to position [283, 0]
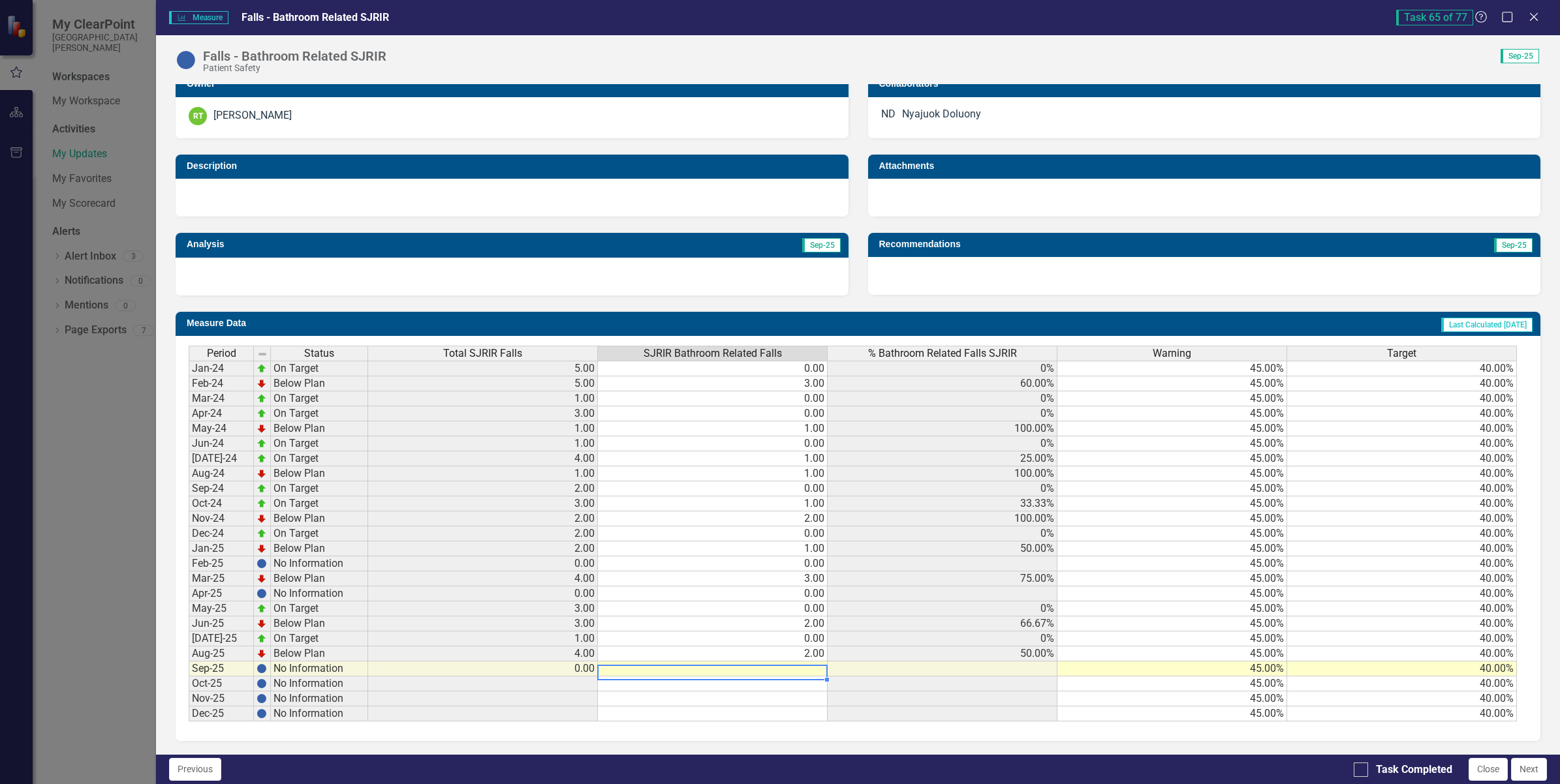
click at [725, 669] on td at bounding box center [712, 669] width 230 height 15
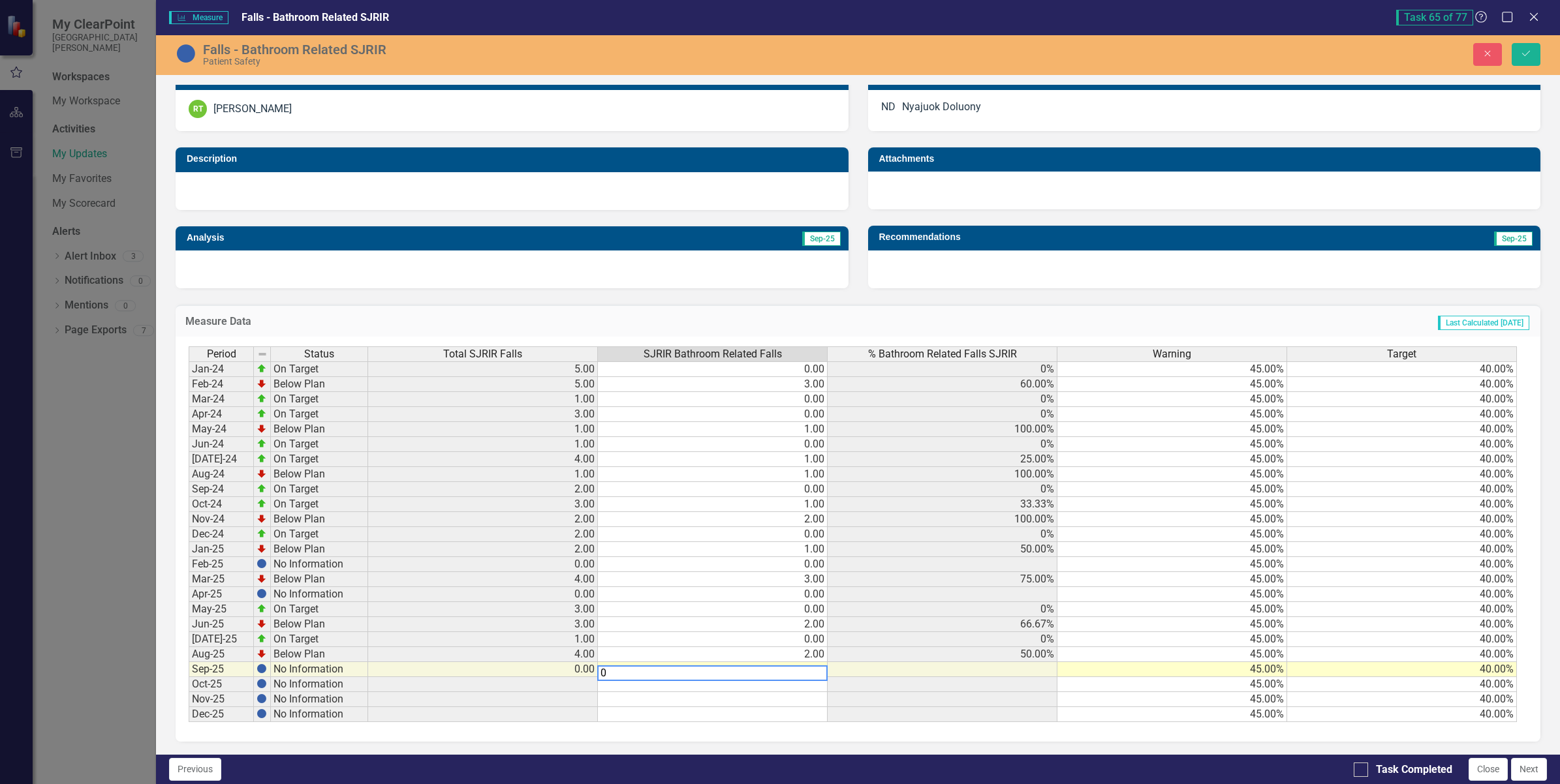
type textarea "0"
click at [718, 706] on td at bounding box center [712, 699] width 230 height 15
click at [1526, 51] on icon "Save" at bounding box center [1526, 54] width 11 height 9
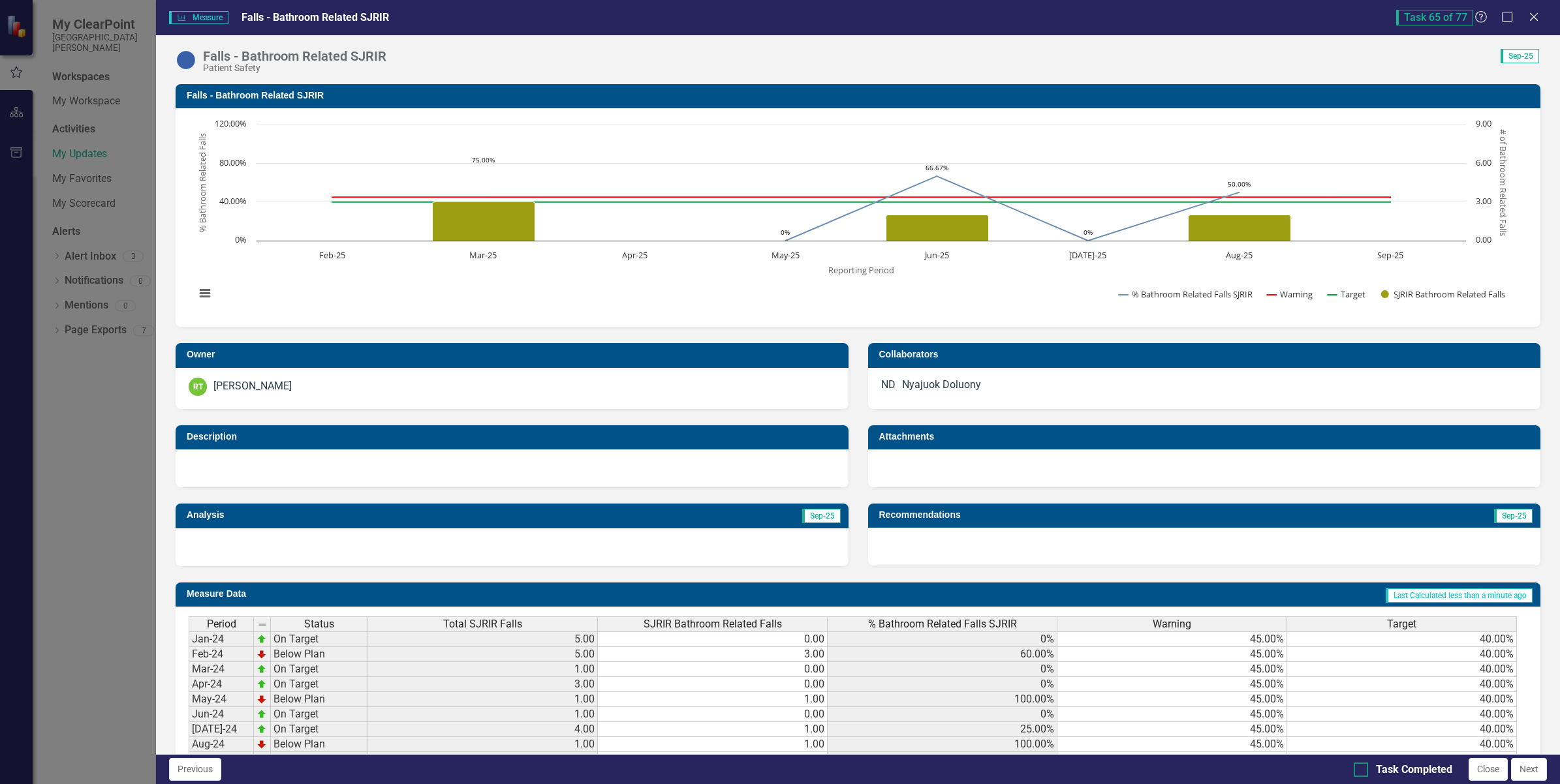
click at [1361, 768] on input "Task Completed" at bounding box center [1358, 767] width 9 height 9
checkbox input "true"
click at [1541, 770] on button "Next" at bounding box center [1529, 770] width 36 height 23
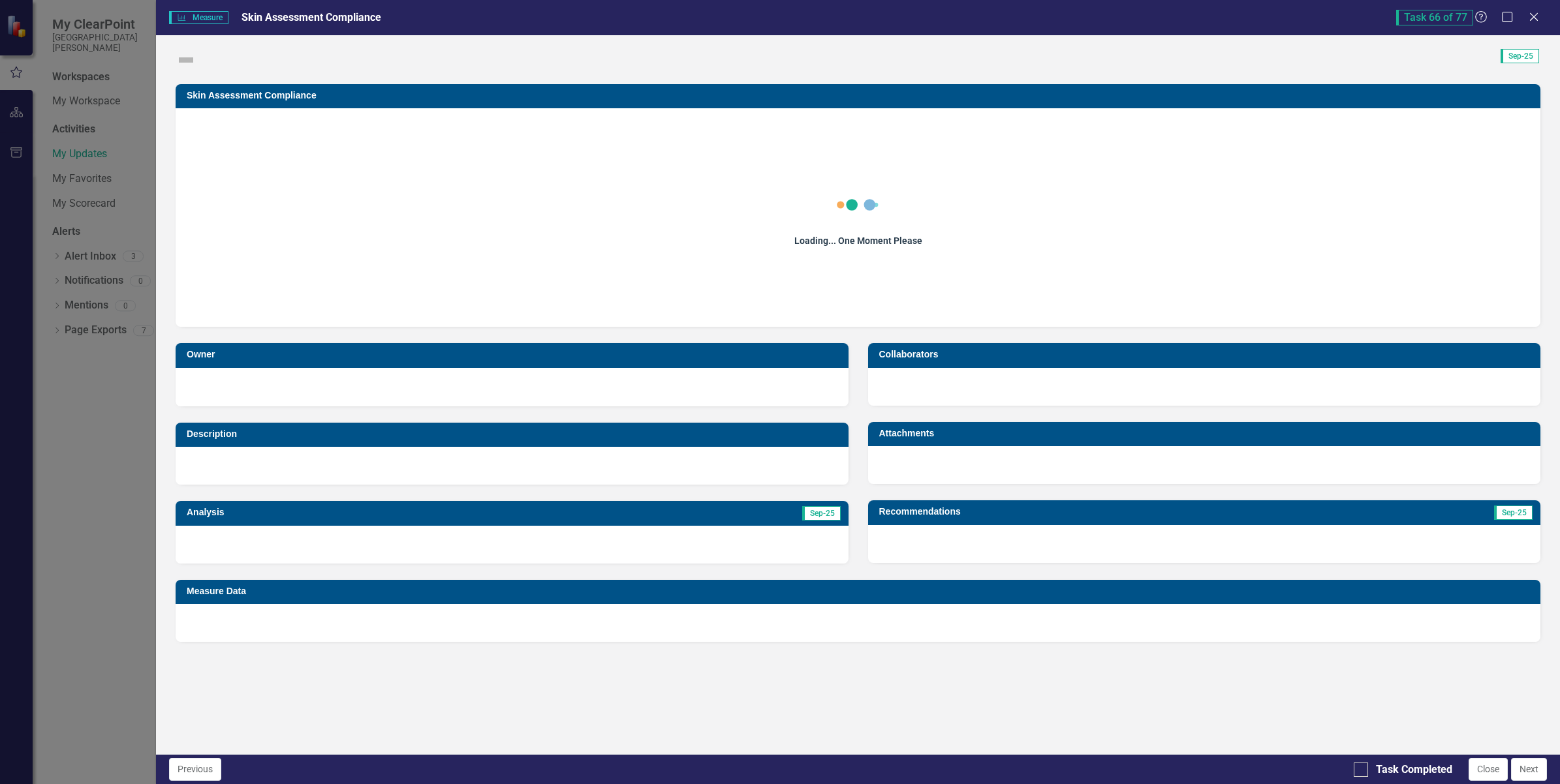
checkbox input "true"
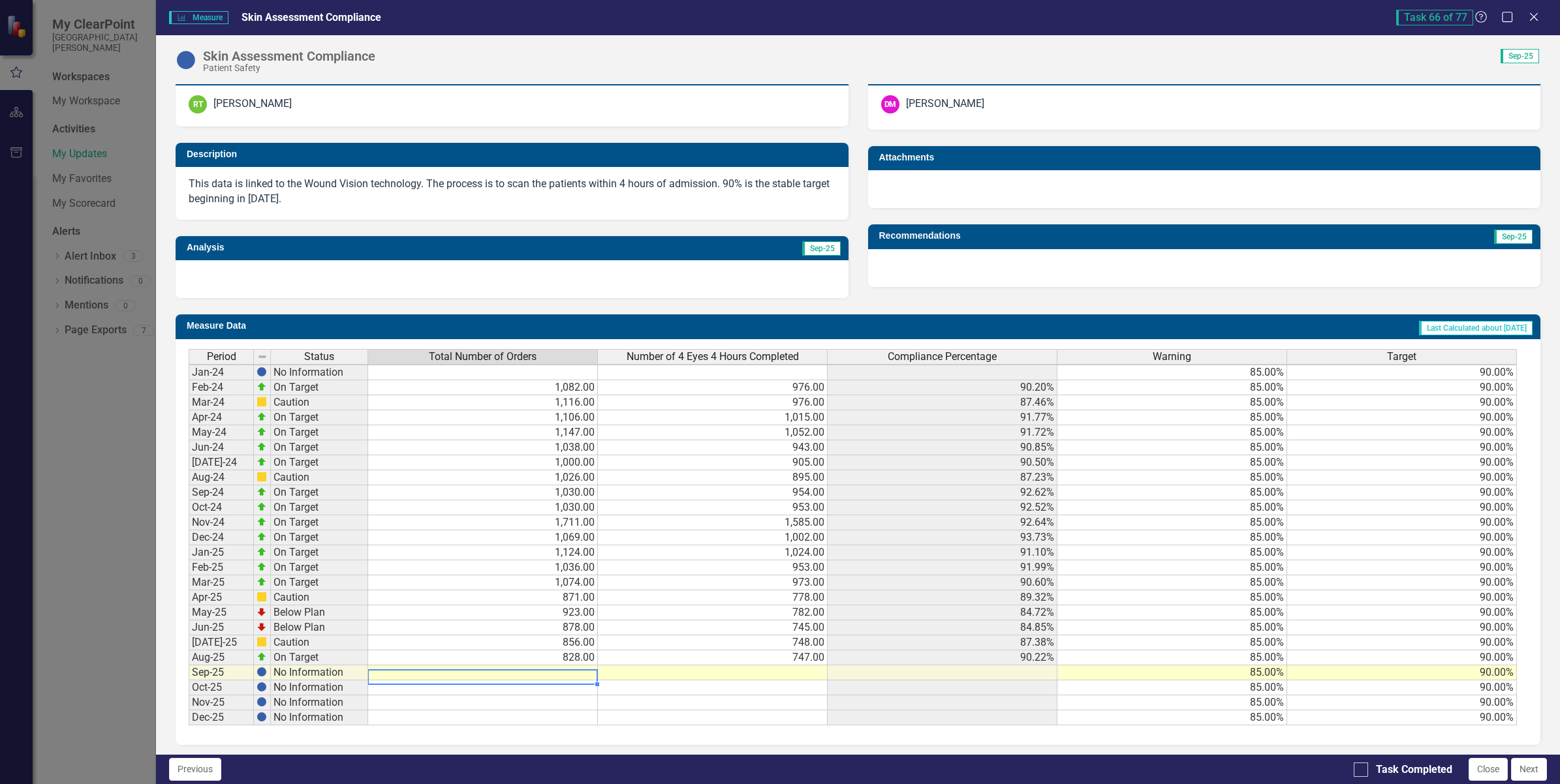
click at [568, 668] on td at bounding box center [483, 672] width 230 height 15
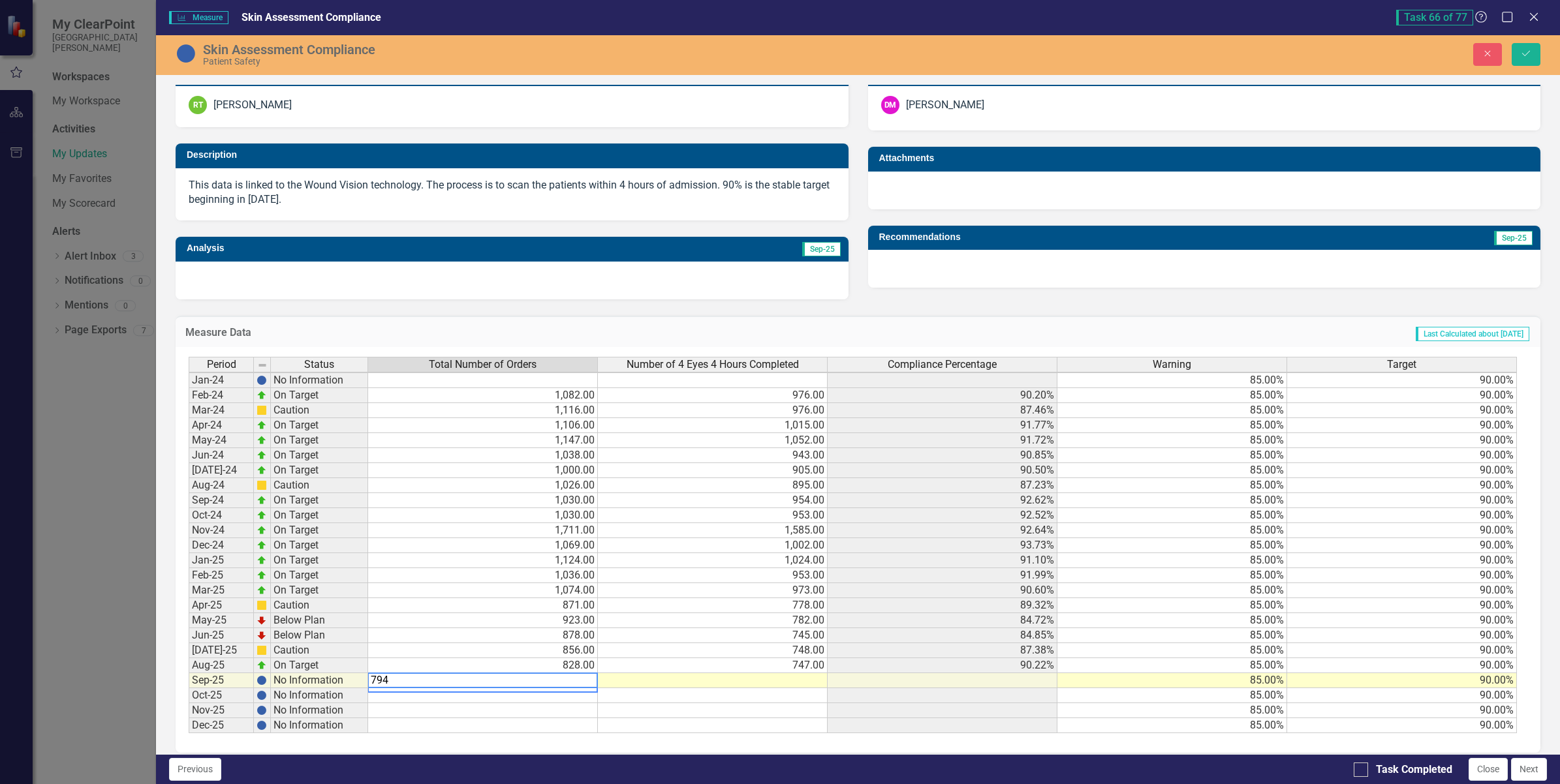
type textarea "794"
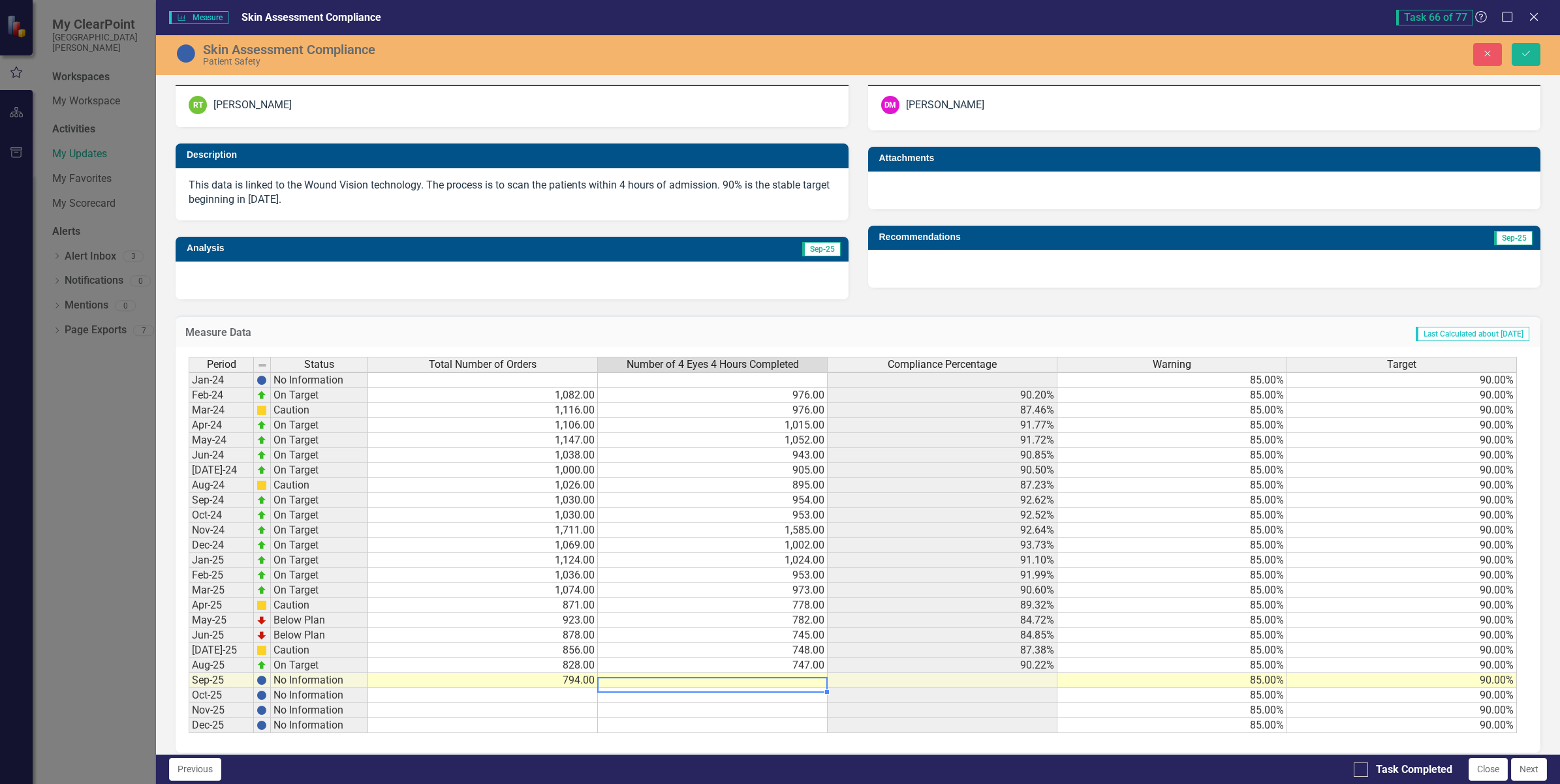
click at [736, 674] on td at bounding box center [712, 680] width 230 height 15
type textarea "656"
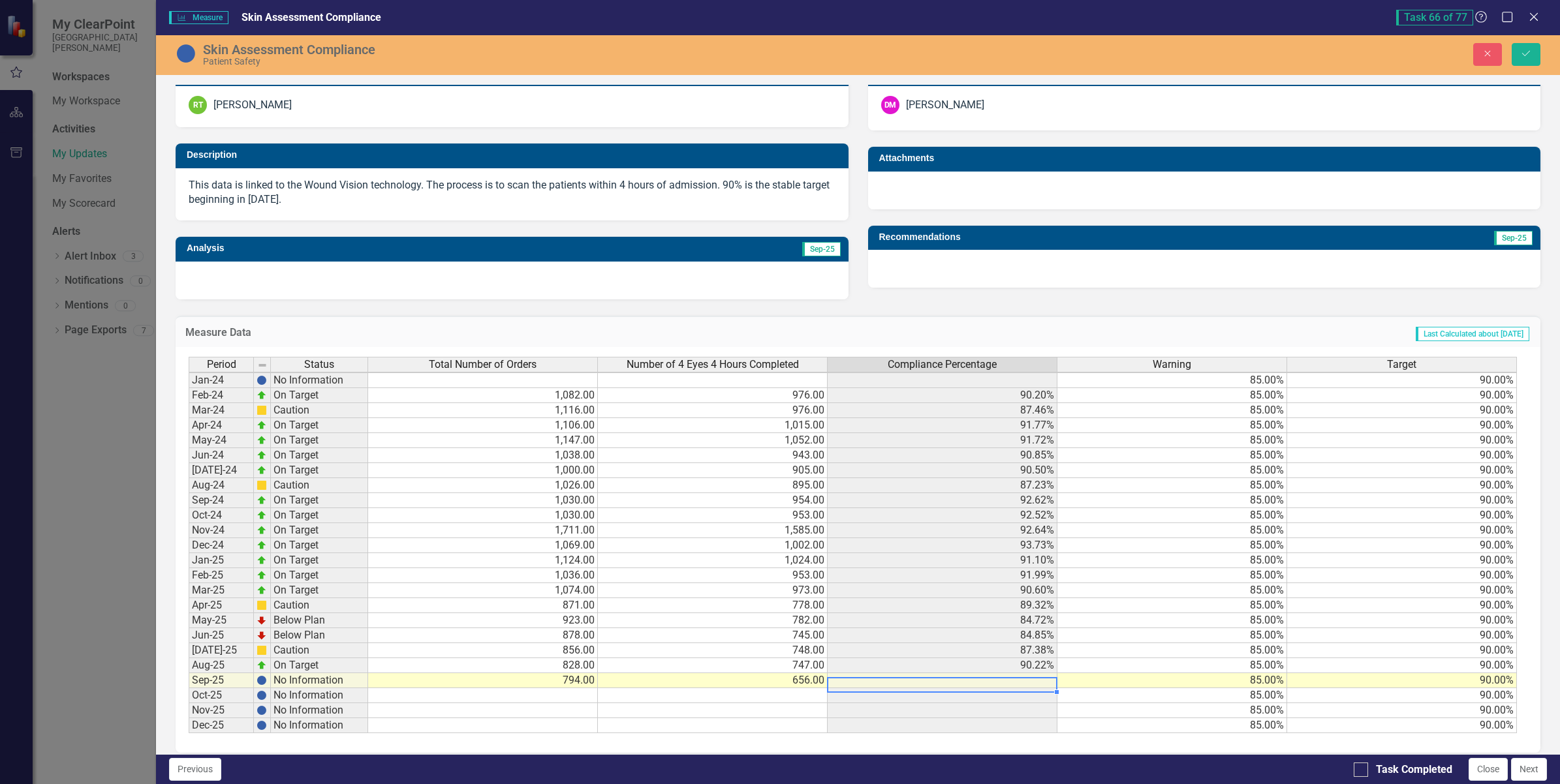
click at [920, 680] on td at bounding box center [942, 680] width 230 height 15
click at [1526, 54] on icon "Save" at bounding box center [1526, 54] width 11 height 9
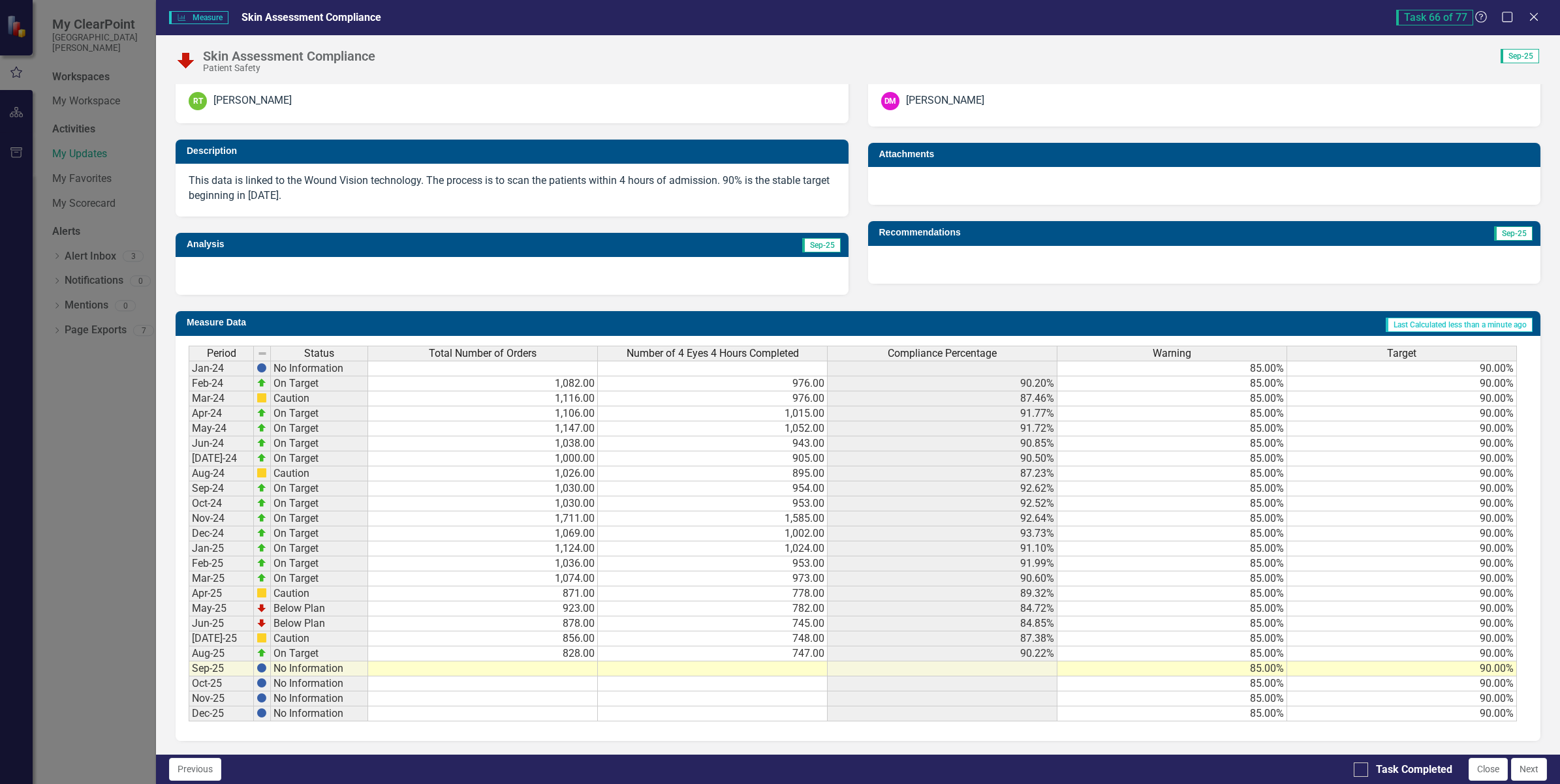
scroll to position [295, 0]
click at [536, 666] on td at bounding box center [483, 669] width 230 height 15
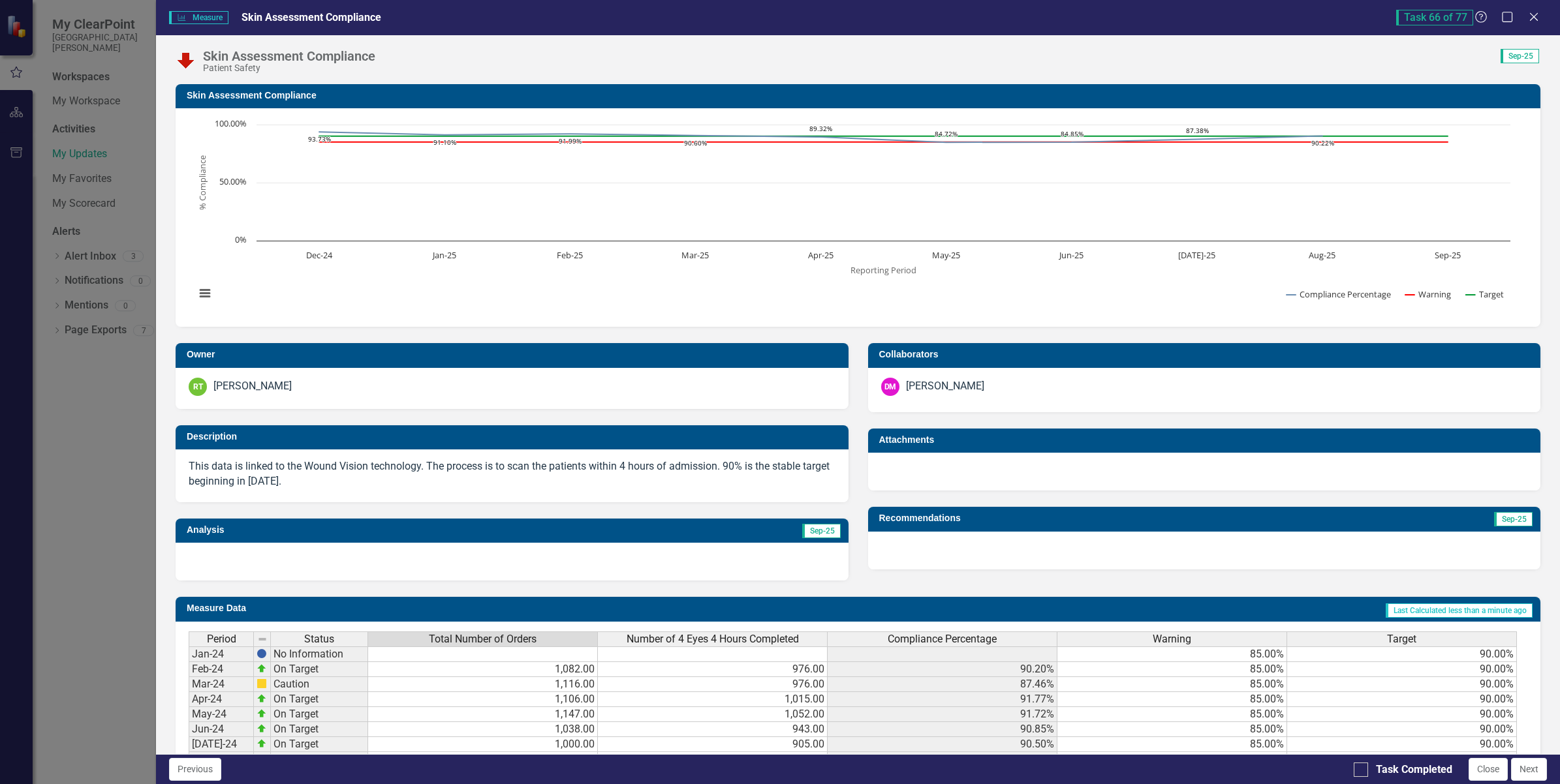
scroll to position [295, 0]
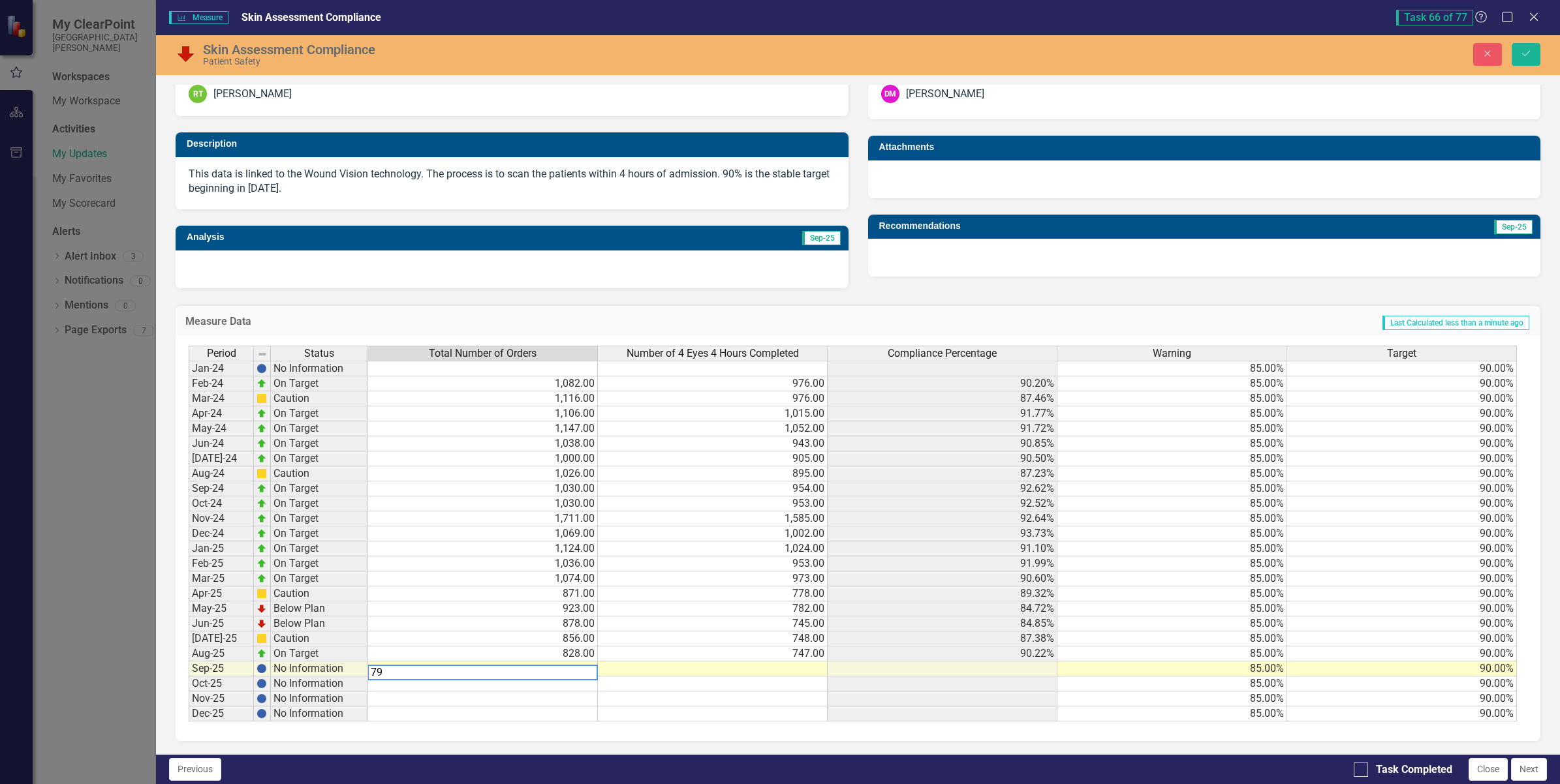
type textarea "794"
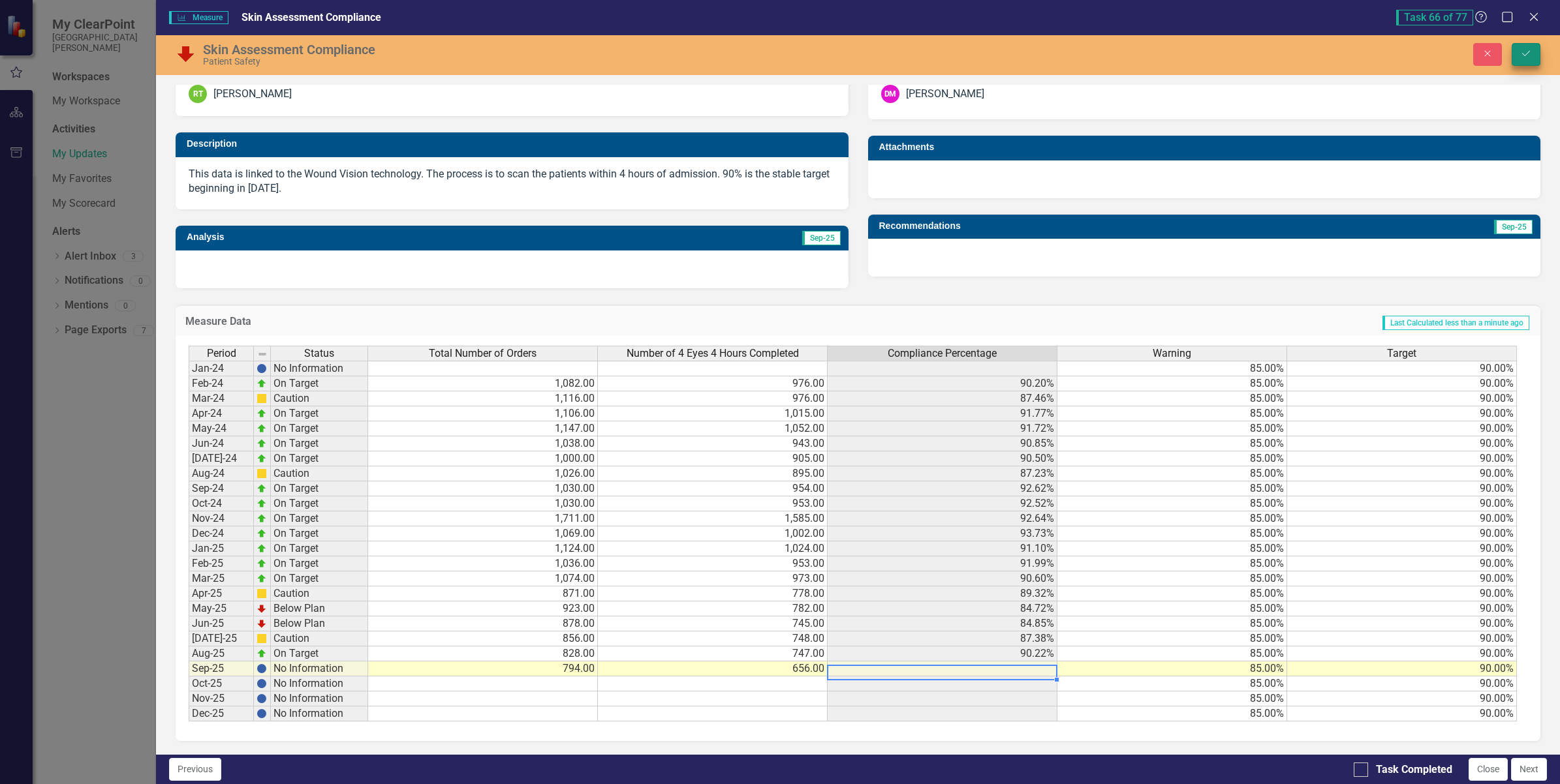
type textarea "656"
click at [1533, 55] on button "Save" at bounding box center [1526, 55] width 29 height 23
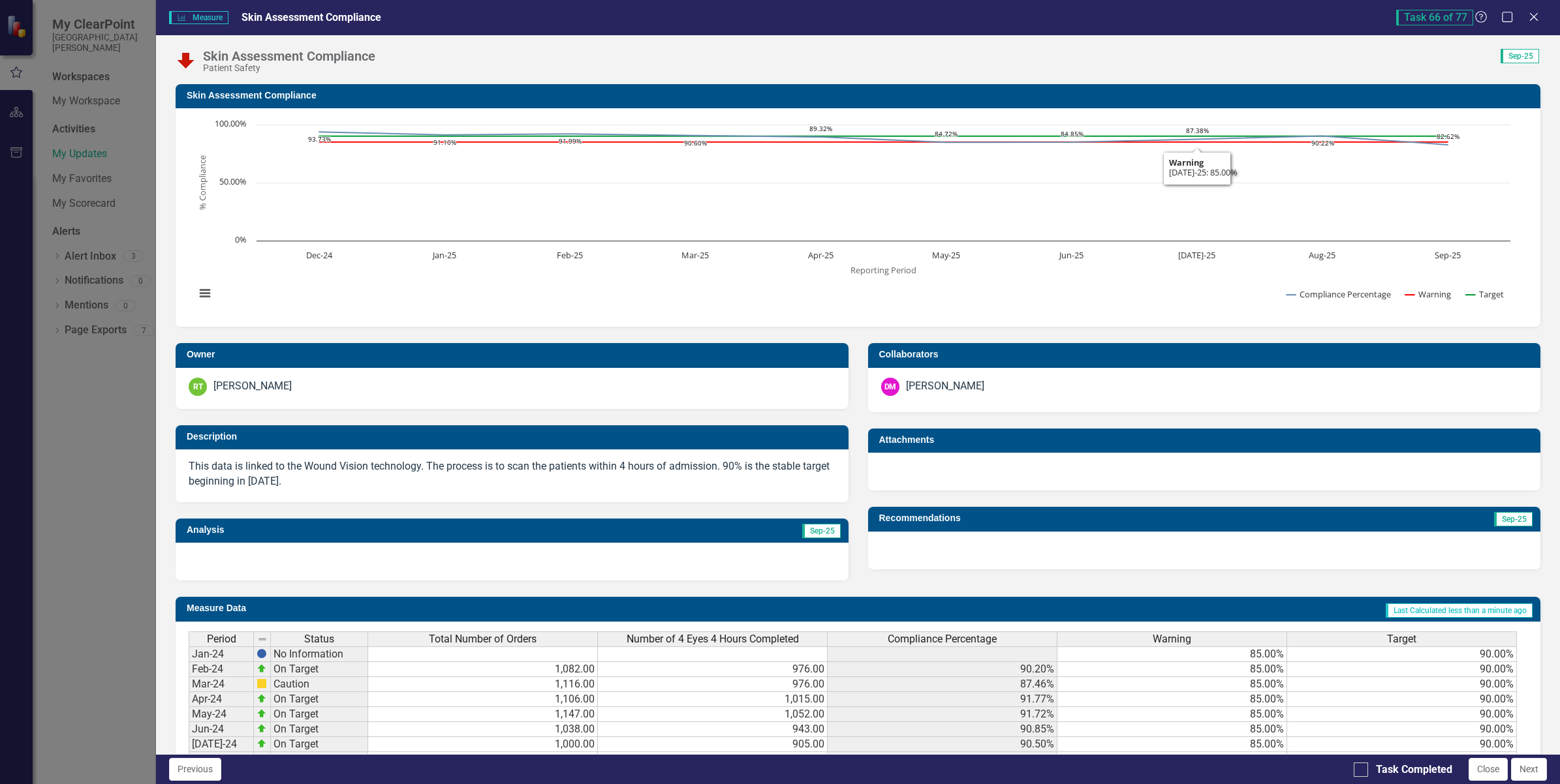
click at [1159, 447] on td "Attachments" at bounding box center [1207, 441] width 656 height 19
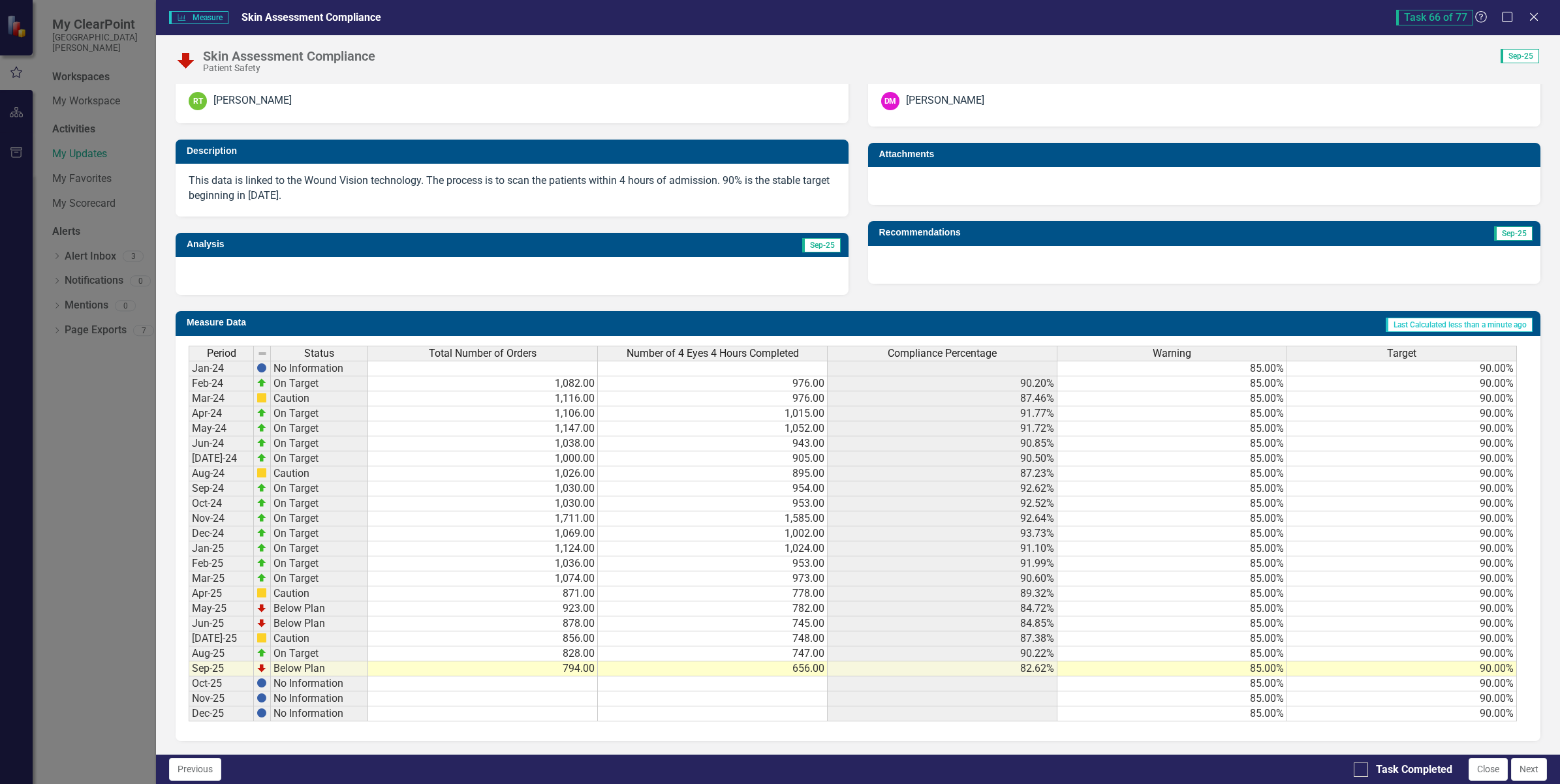
scroll to position [294, 0]
click at [578, 665] on td "794.00" at bounding box center [483, 669] width 230 height 15
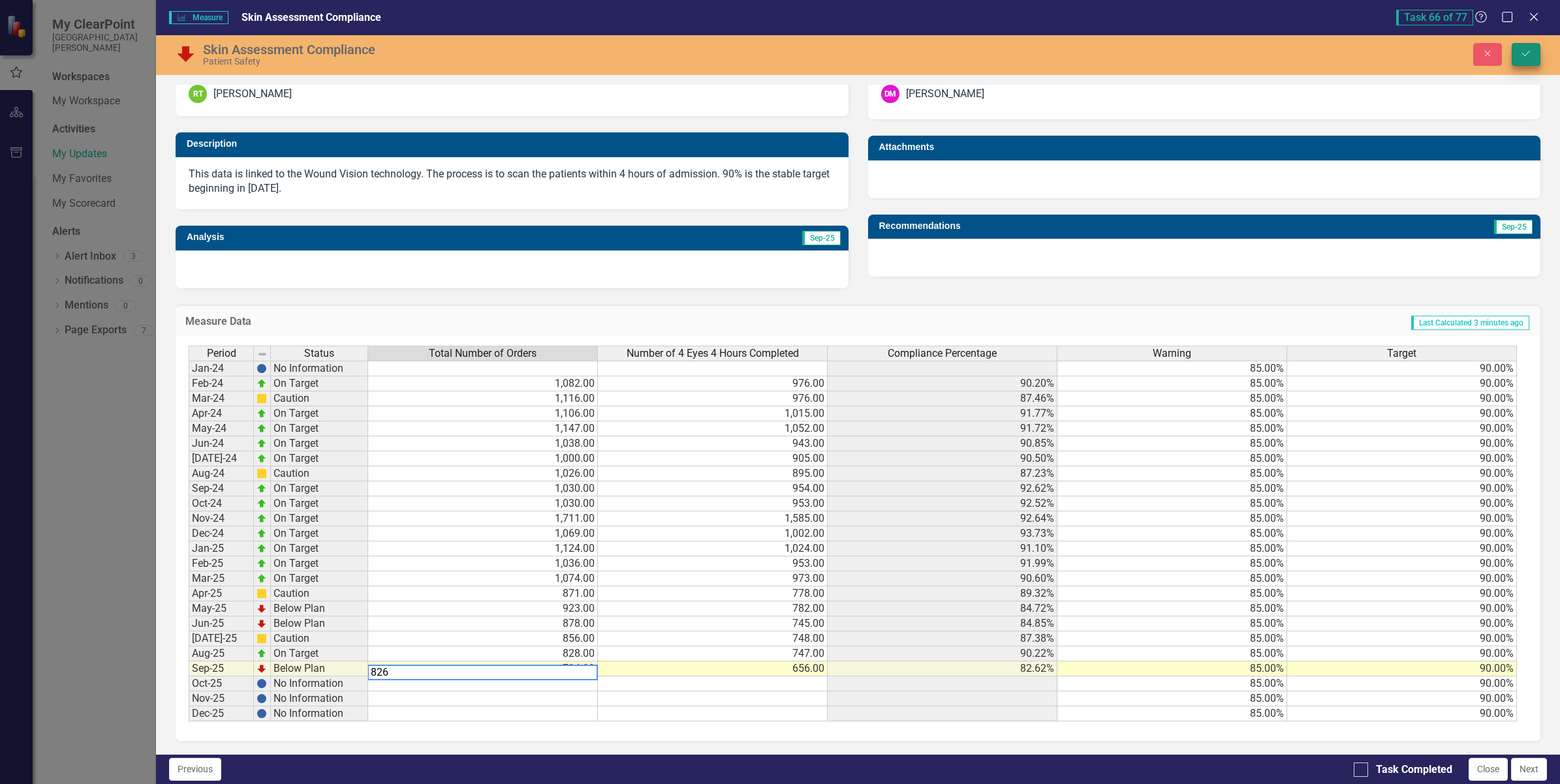
type textarea "826"
click at [1519, 52] on button "Save" at bounding box center [1526, 55] width 29 height 23
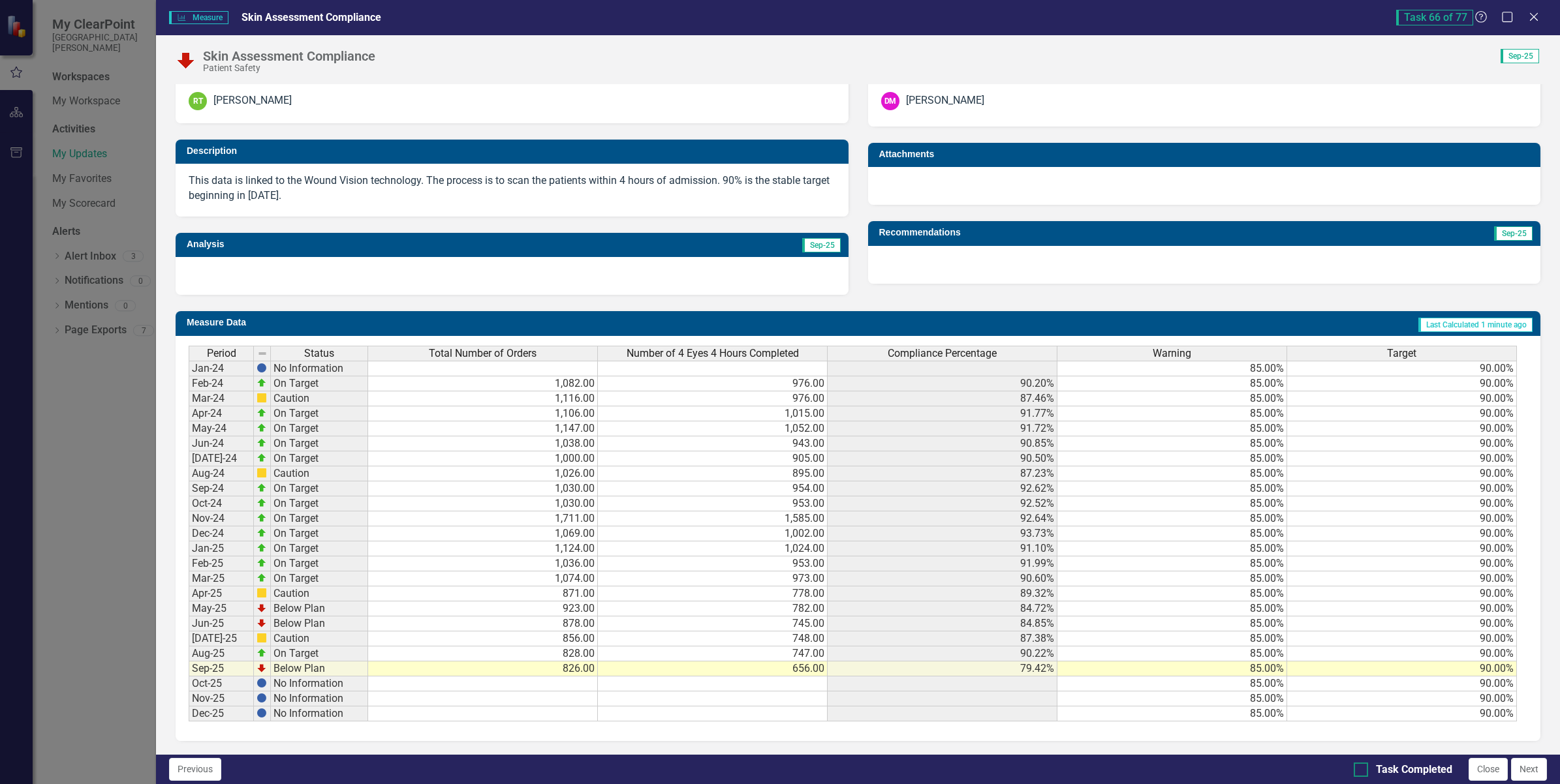
click at [1363, 771] on div at bounding box center [1361, 770] width 14 height 14
click at [1363, 771] on input "Task Completed" at bounding box center [1358, 767] width 9 height 9
checkbox input "true"
click at [1534, 771] on button "Next" at bounding box center [1529, 770] width 36 height 23
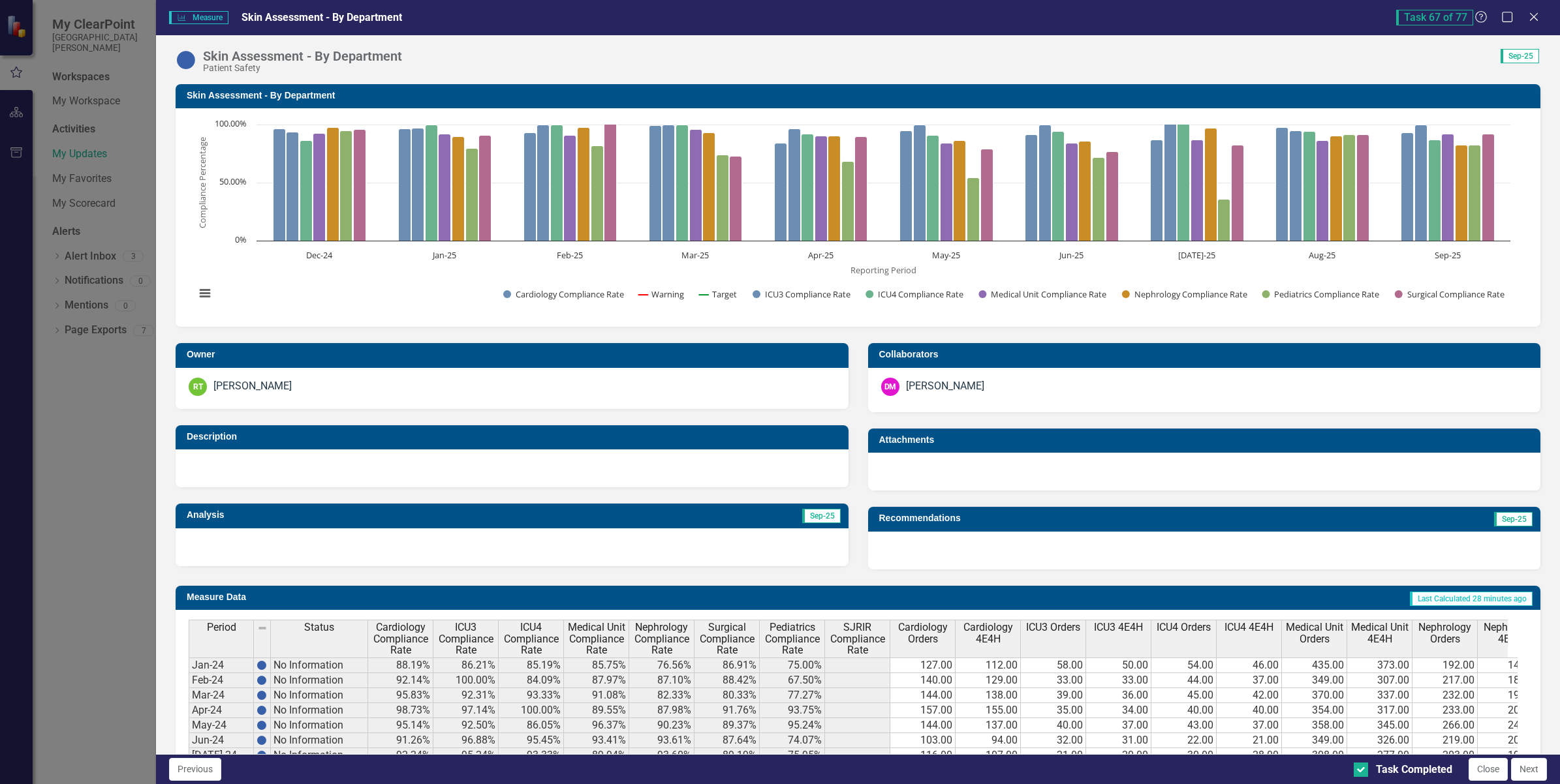
checkbox input "true"
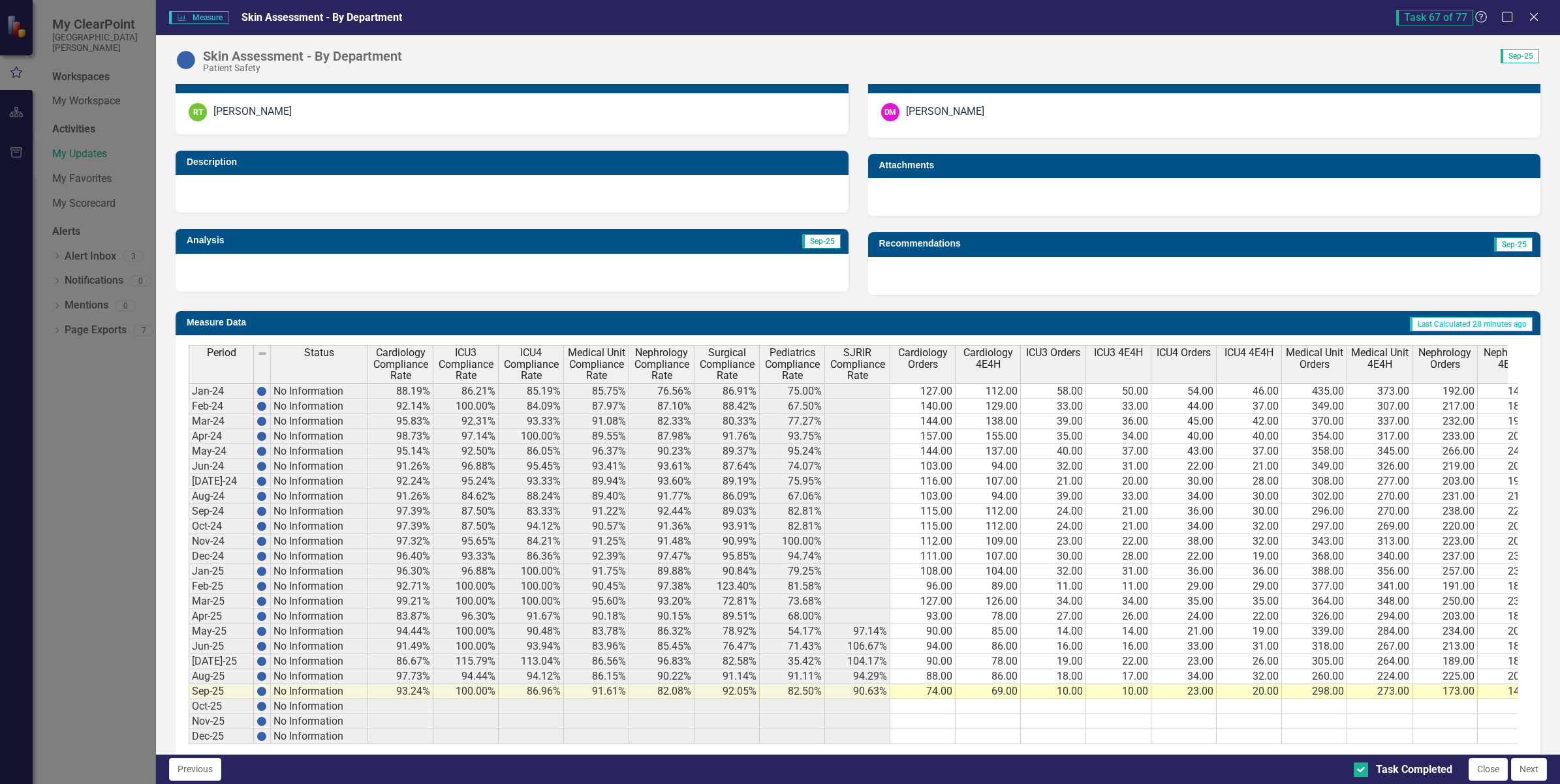
scroll to position [306, 0]
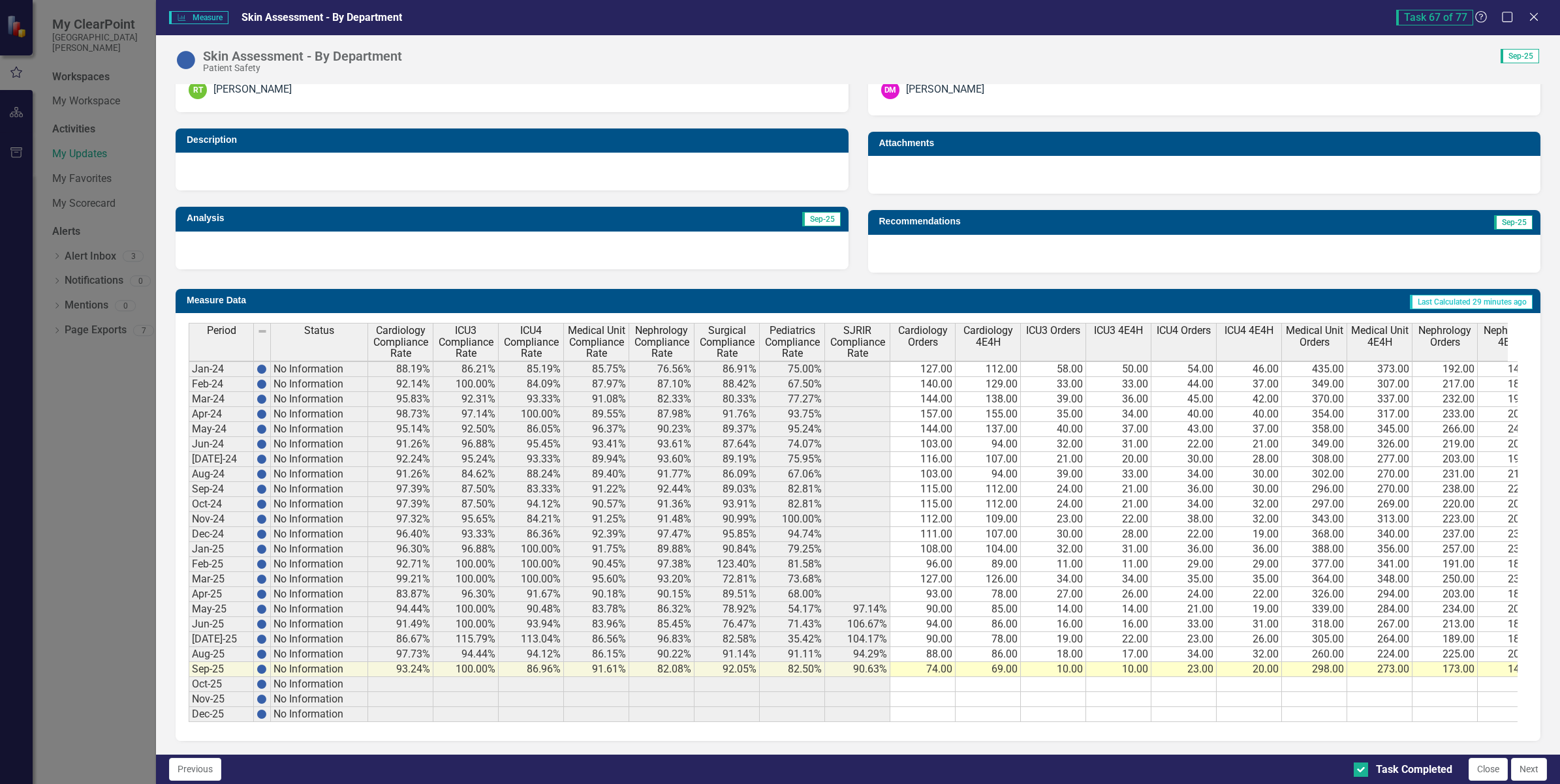
drag, startPoint x: 1041, startPoint y: 724, endPoint x: 1065, endPoint y: 722, distance: 24.1
click at [1065, 723] on div "Period Status Cardiology Compliance Rate ICU3 Compliance Rate ICU4 Compliance R…" at bounding box center [858, 527] width 1365 height 428
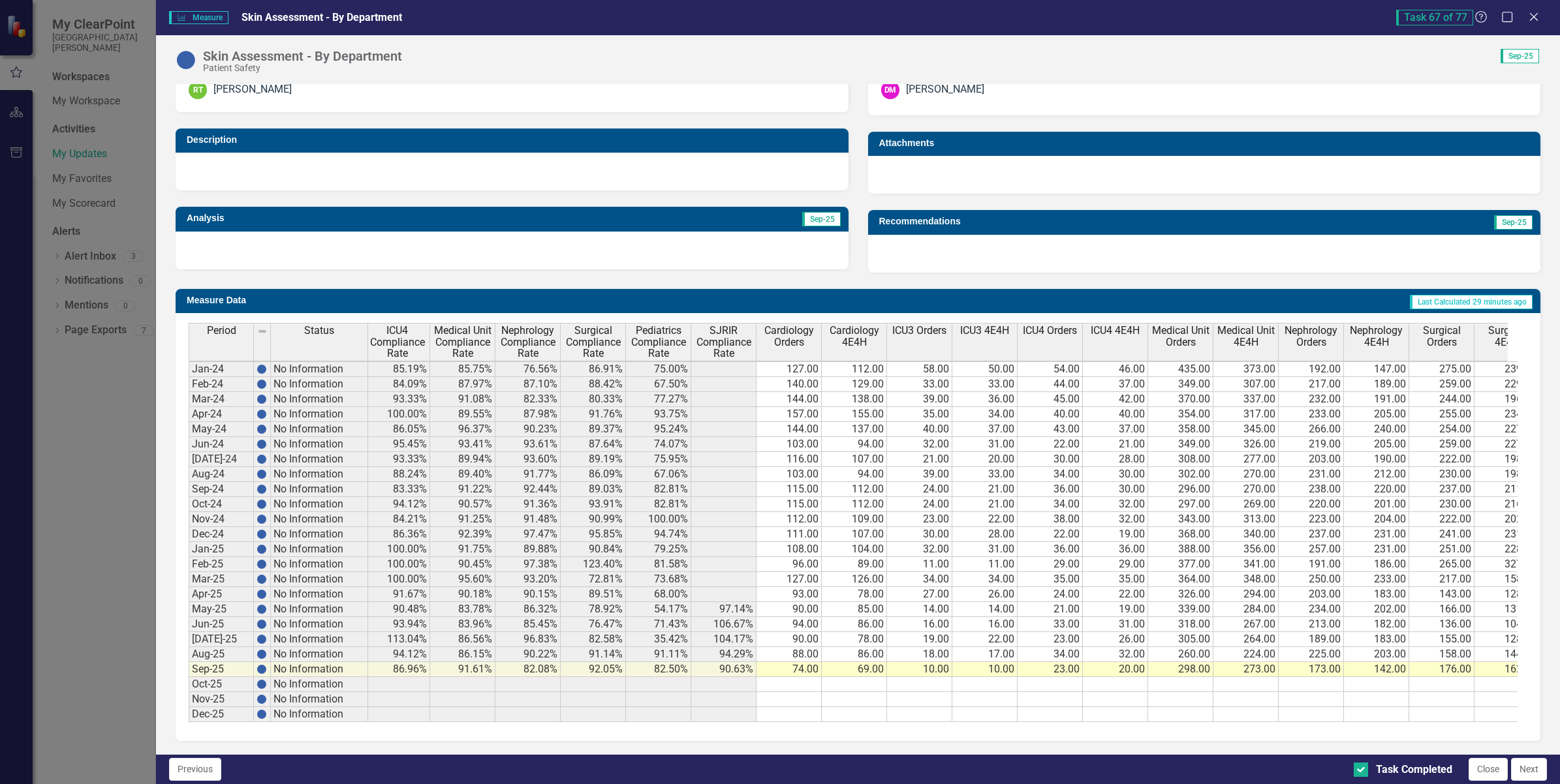
scroll to position [0, 145]
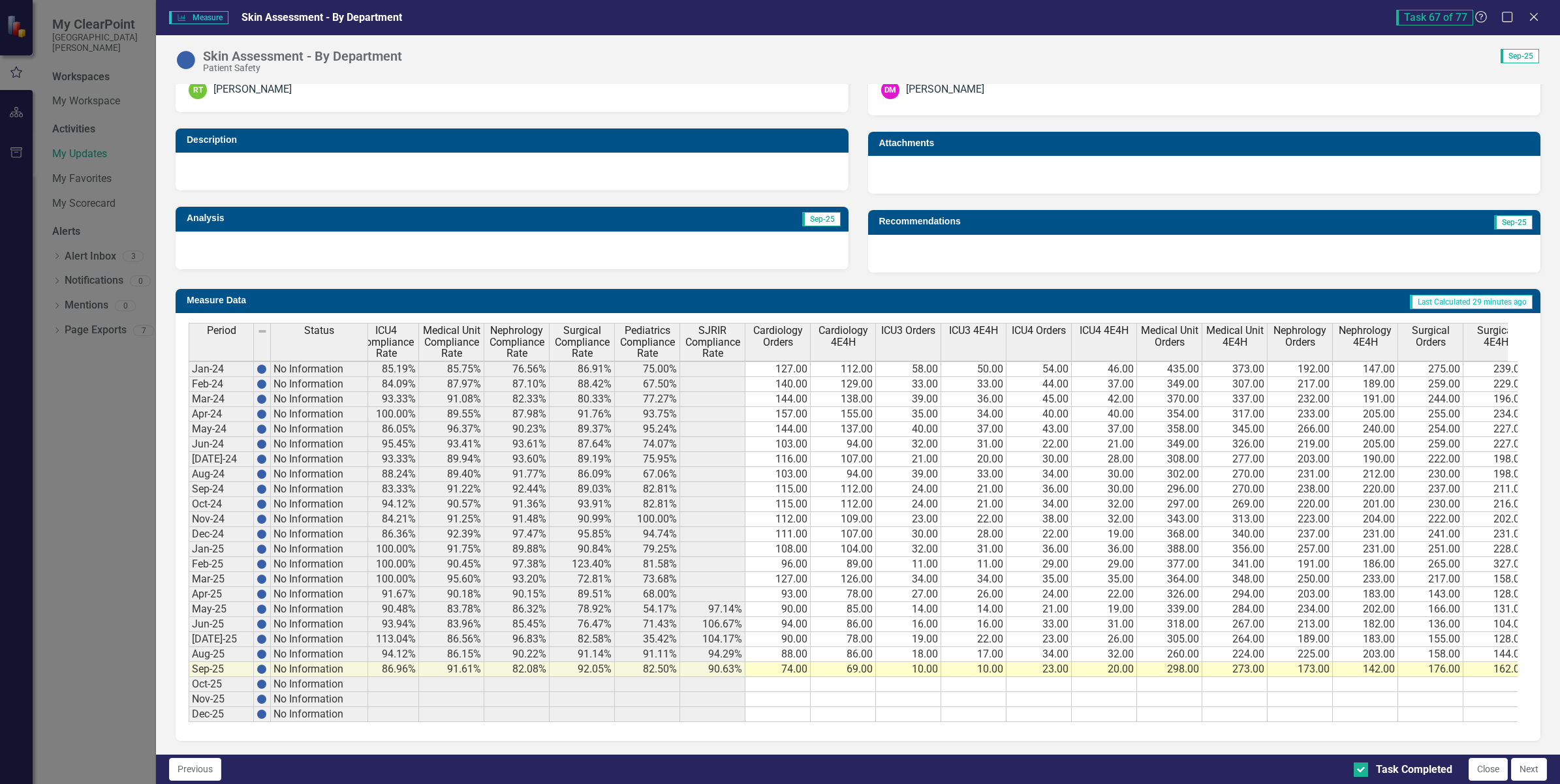
drag, startPoint x: 806, startPoint y: 724, endPoint x: 666, endPoint y: 701, distance: 141.9
click at [666, 701] on div "Period Status Cardiology Compliance Rate ICU3 Compliance Rate ICU4 Compliance R…" at bounding box center [858, 527] width 1365 height 428
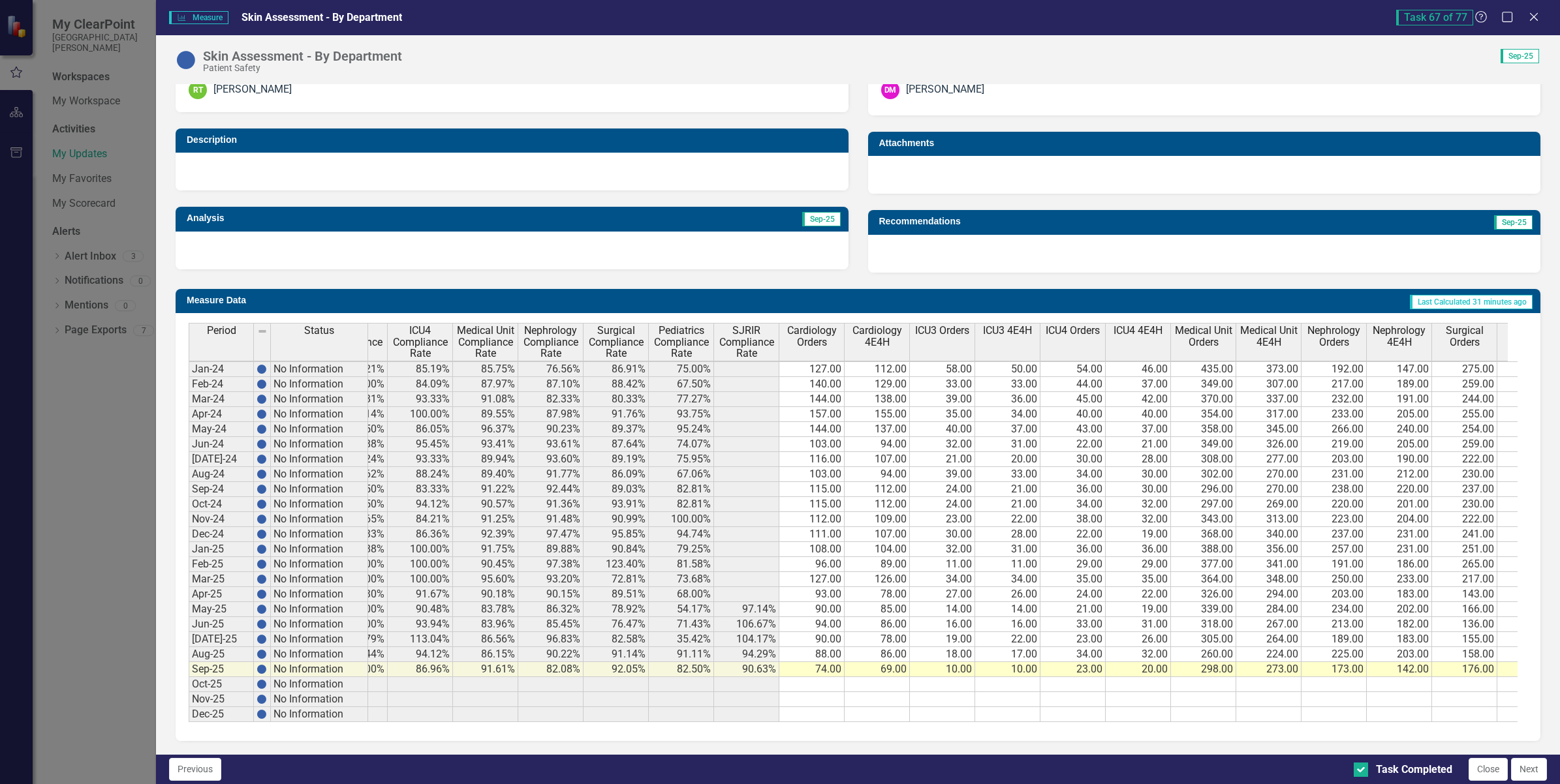
scroll to position [0, 121]
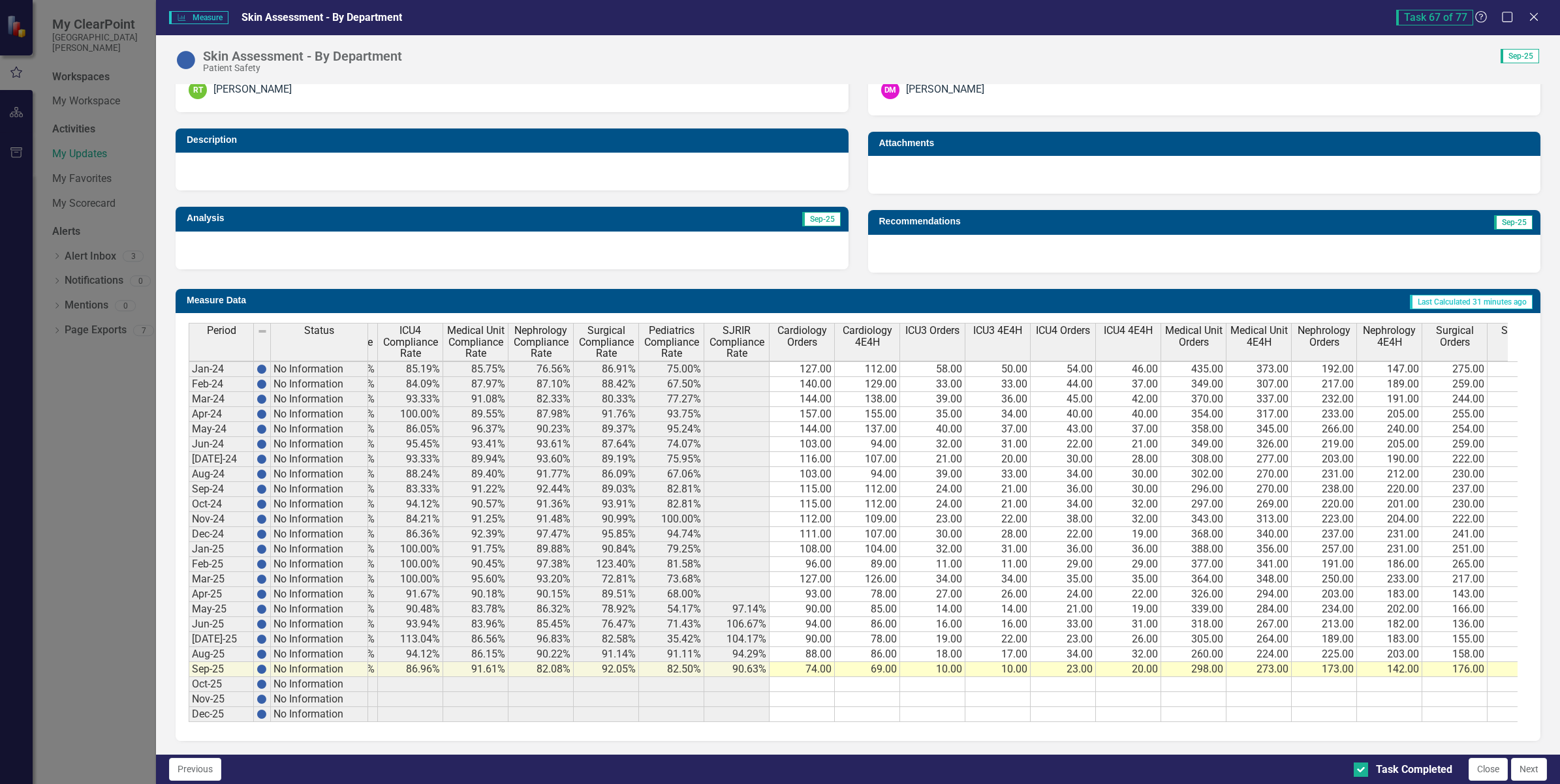
click at [1524, 15] on div "Task 67 of 77 Help Maximize Close" at bounding box center [1471, 18] width 151 height 16
click at [1538, 17] on icon "Close" at bounding box center [1534, 17] width 17 height 12
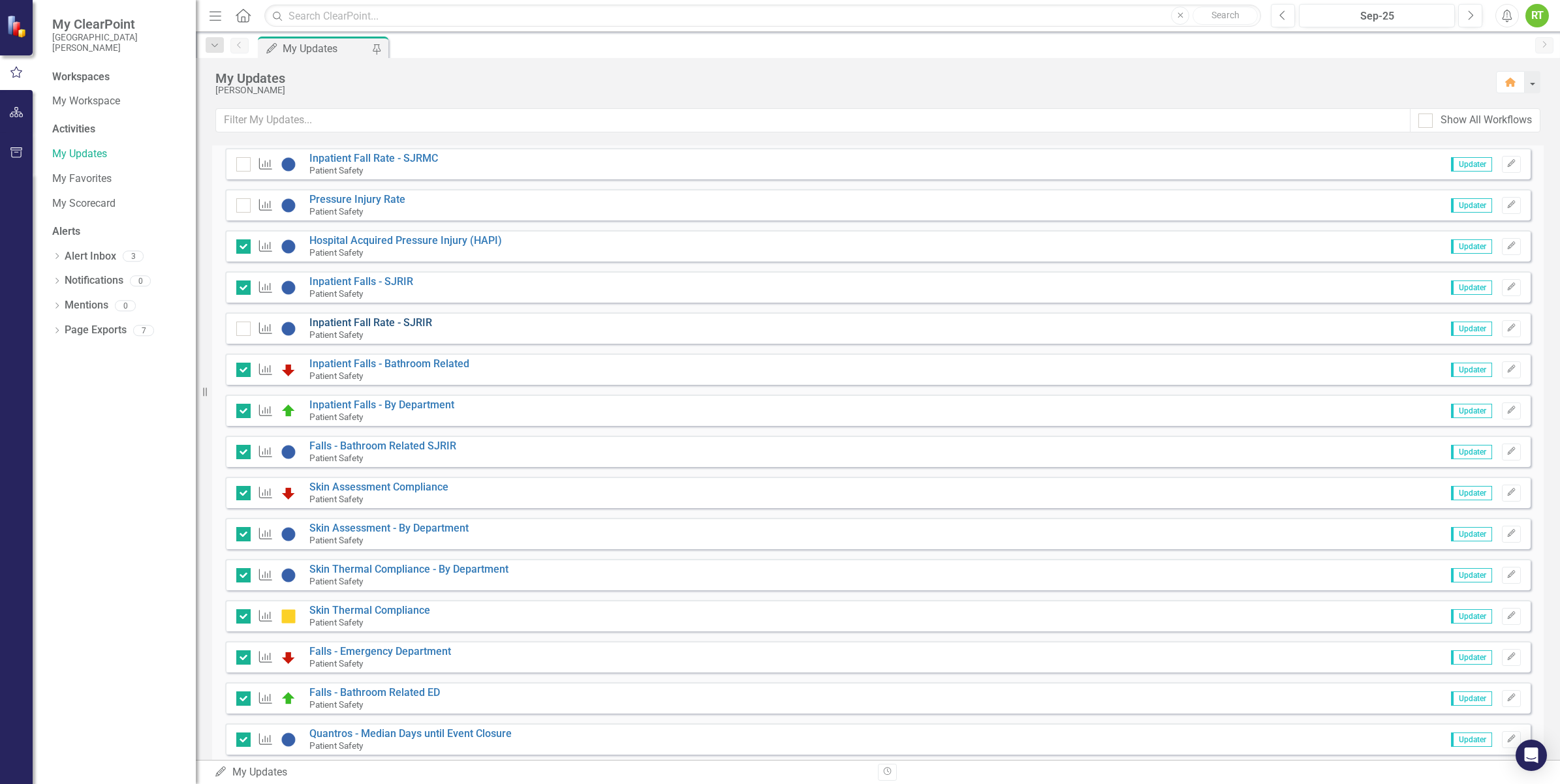
click at [374, 322] on link "Inpatient Fall Rate - SJRIR" at bounding box center [370, 322] width 123 height 12
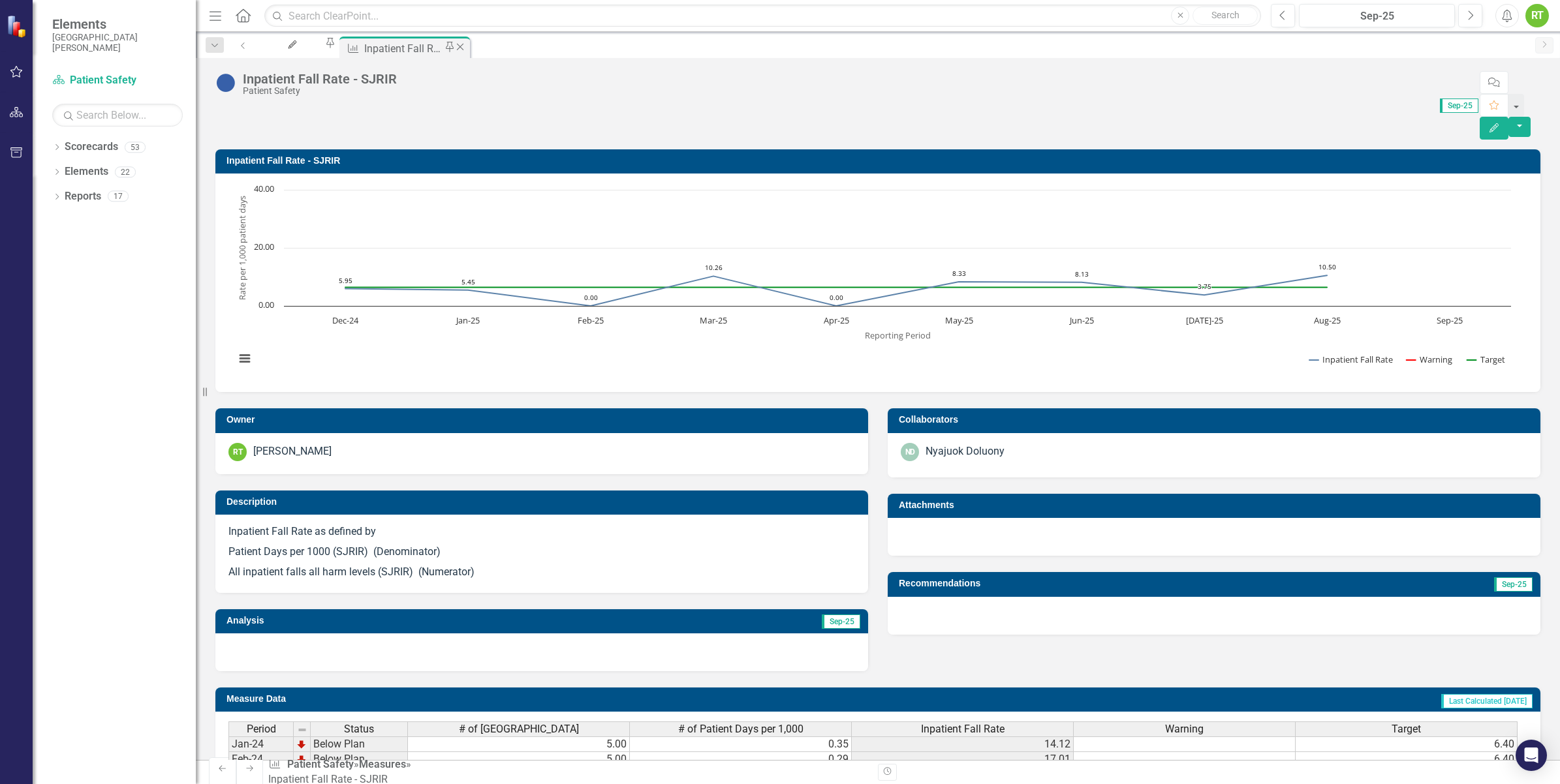
click at [467, 47] on icon "Close" at bounding box center [460, 47] width 13 height 11
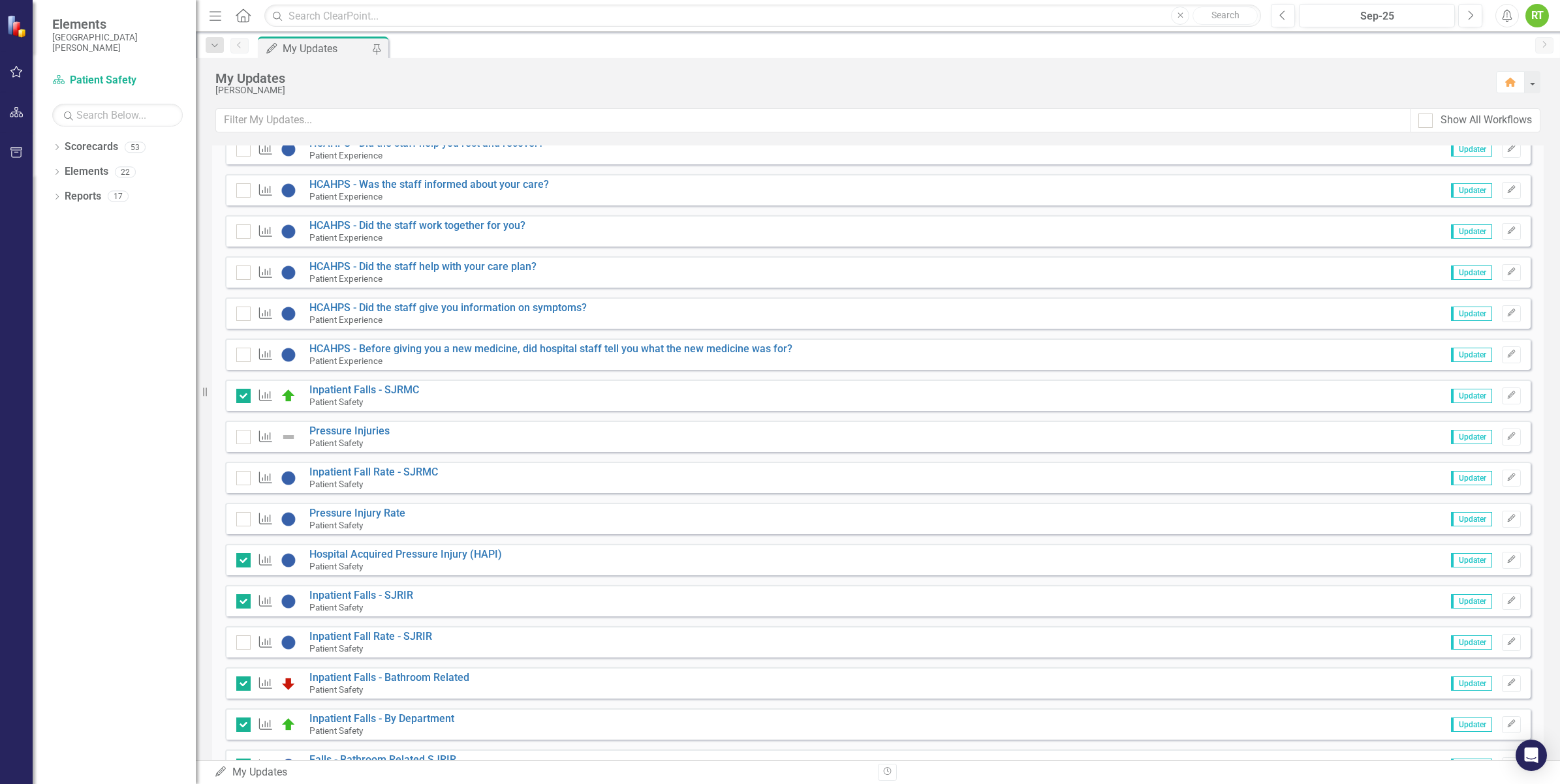
scroll to position [2130, 0]
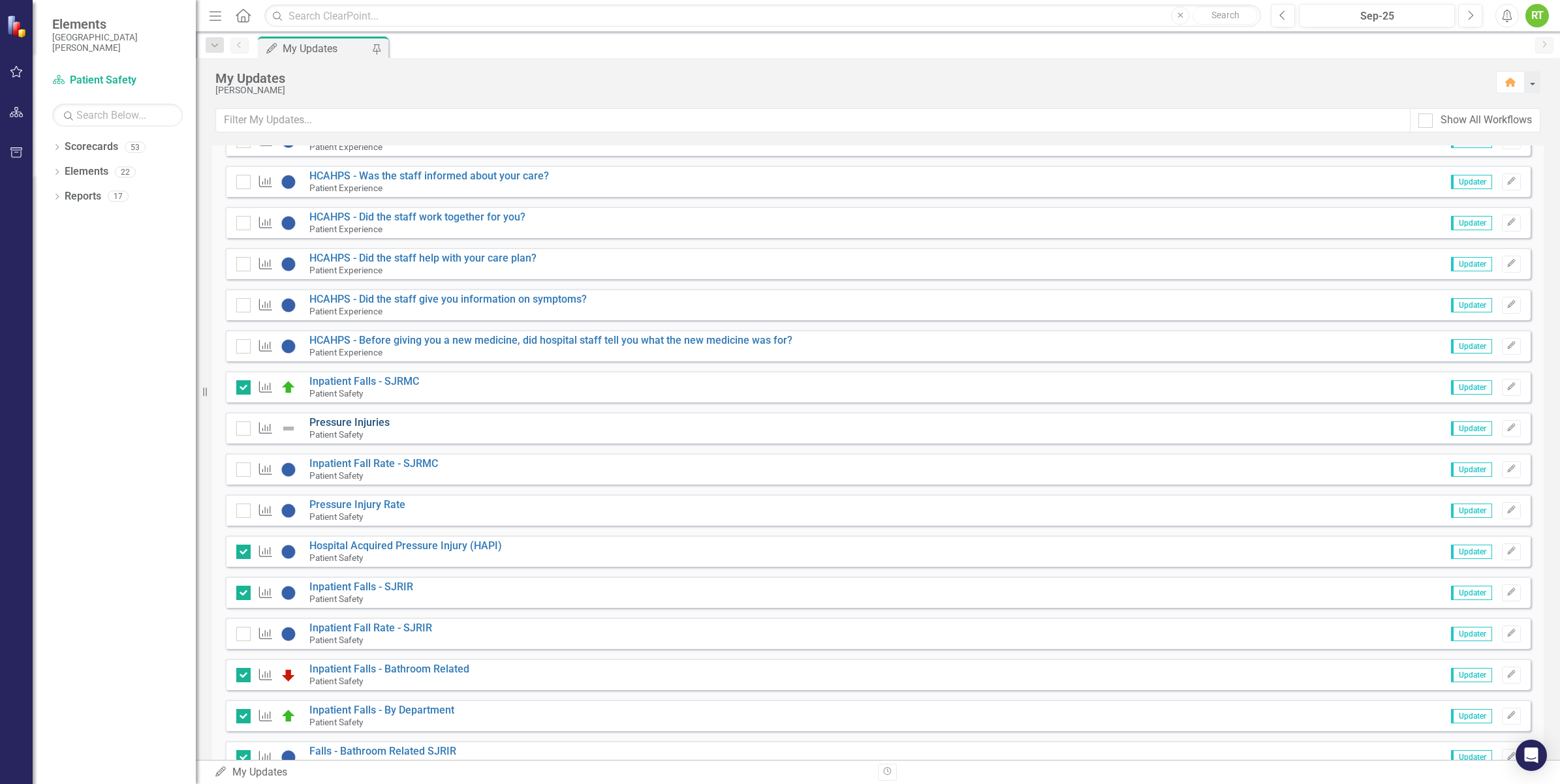
click at [335, 419] on link "Pressure Injuries" at bounding box center [349, 423] width 80 height 12
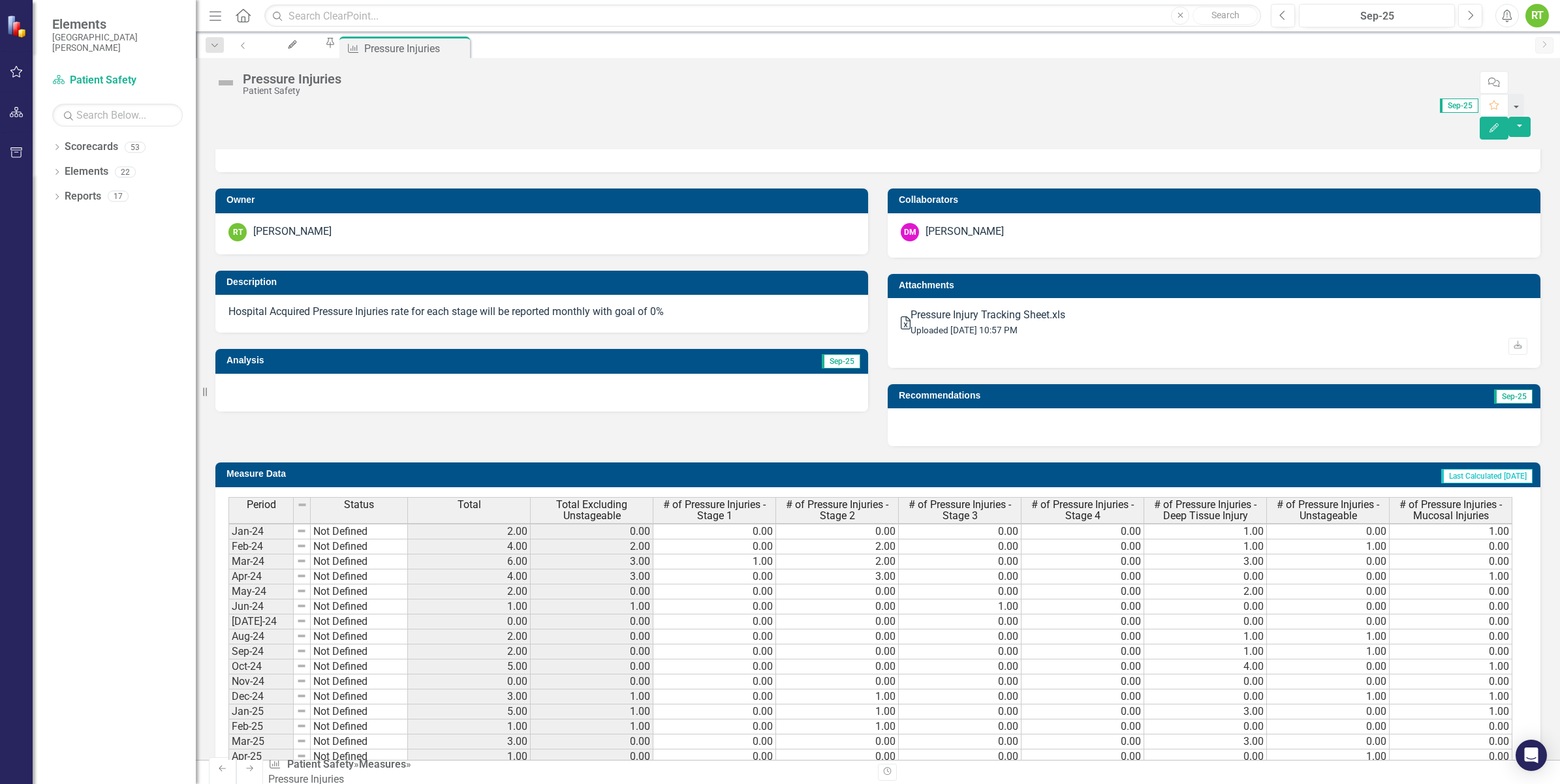
scroll to position [333, 0]
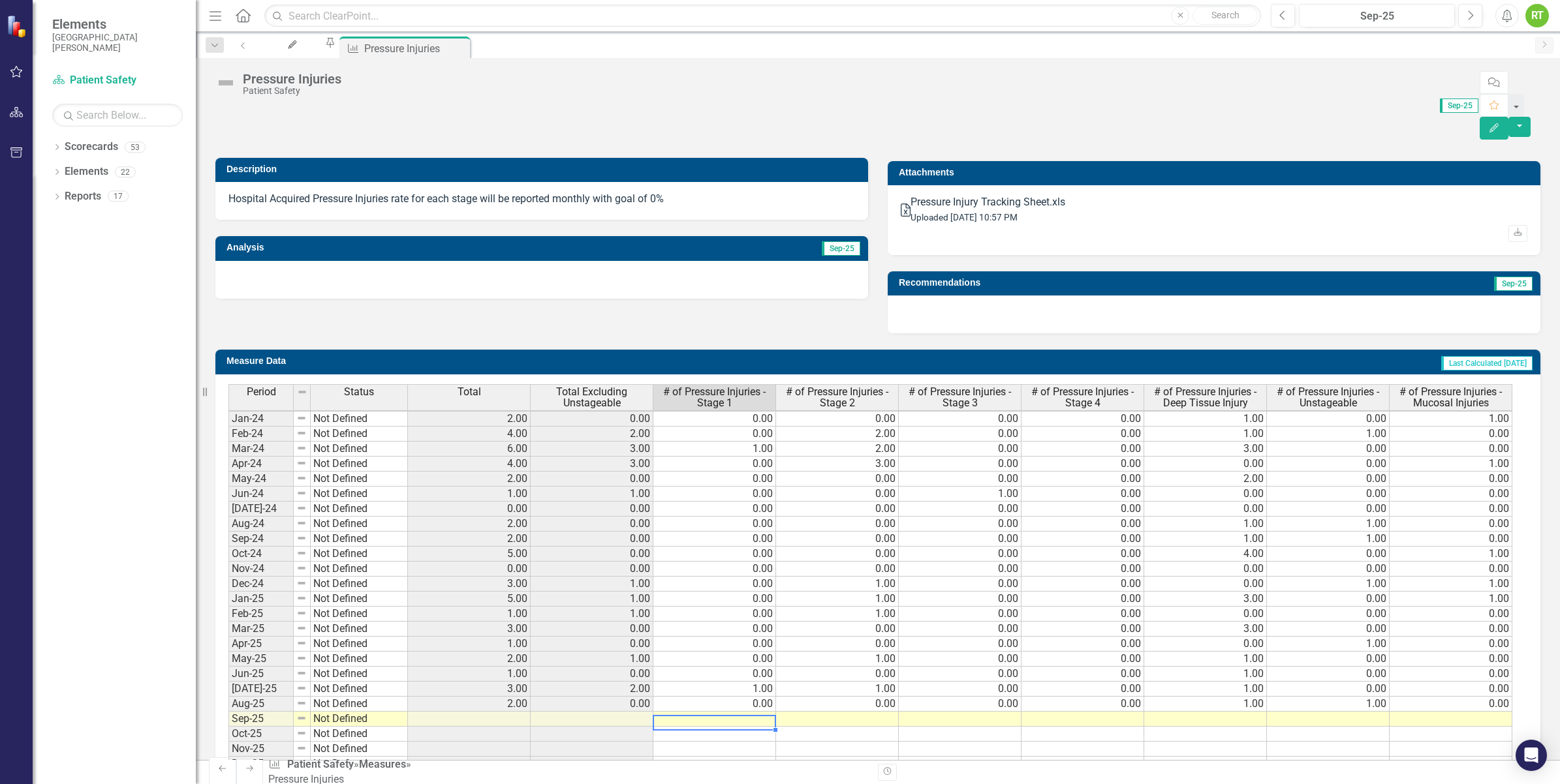
click at [716, 712] on td at bounding box center [714, 719] width 123 height 15
type textarea "0"
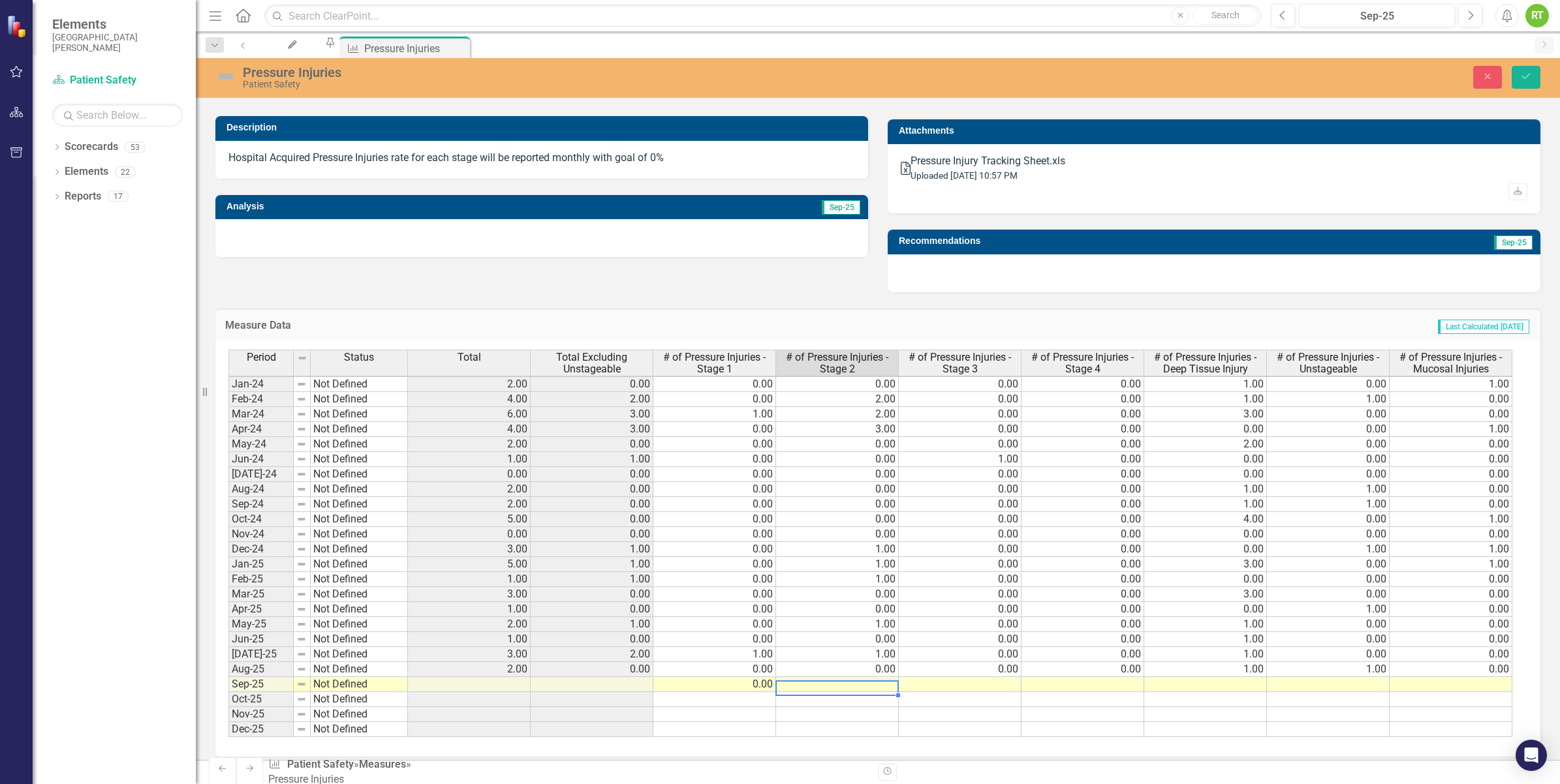
type textarea "0"
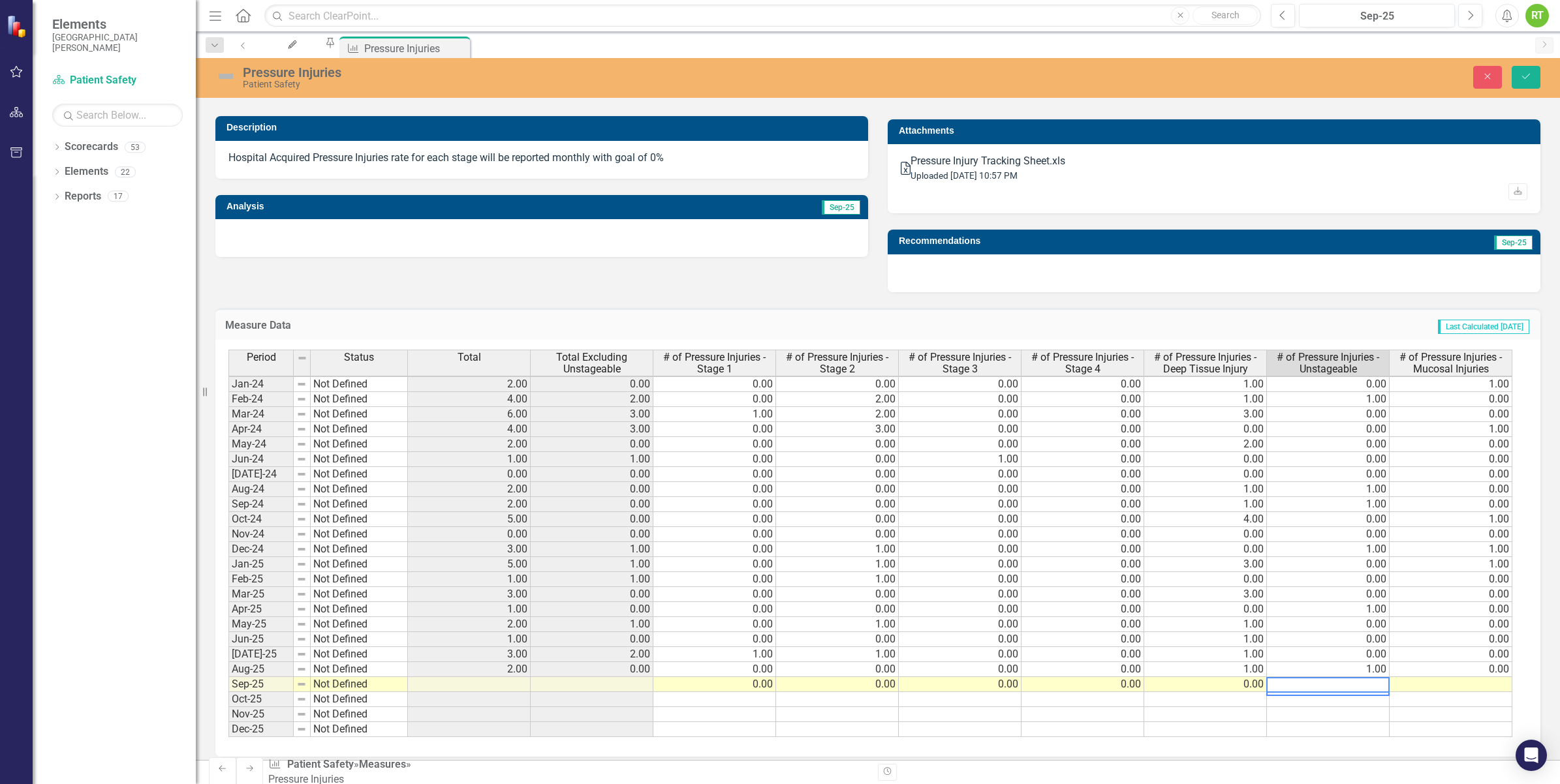
scroll to position [4, 4]
type textarea "00"
click at [1519, 70] on button "Save" at bounding box center [1526, 78] width 29 height 23
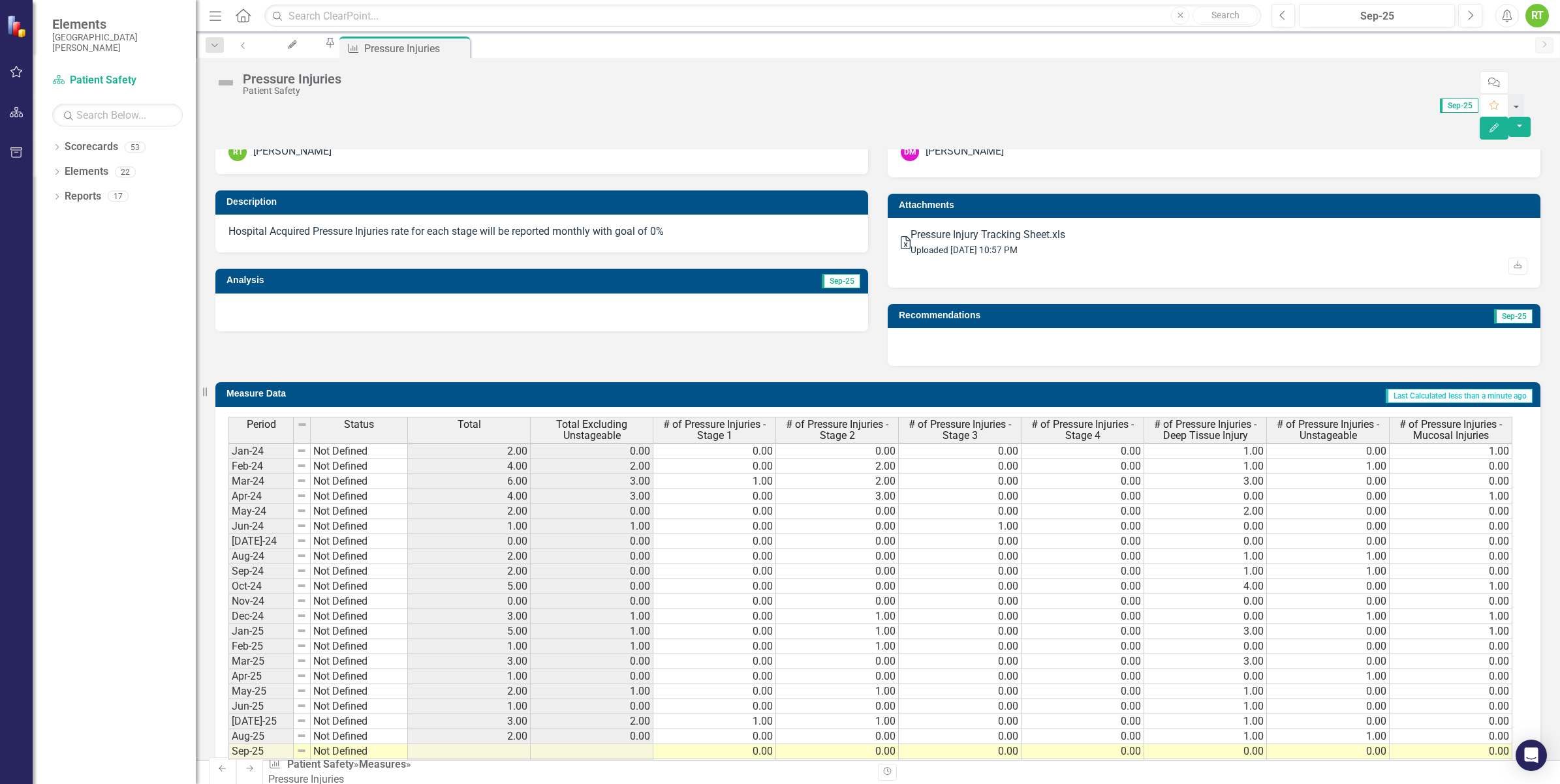
scroll to position [0, 0]
click at [467, 48] on icon "Close" at bounding box center [460, 47] width 13 height 11
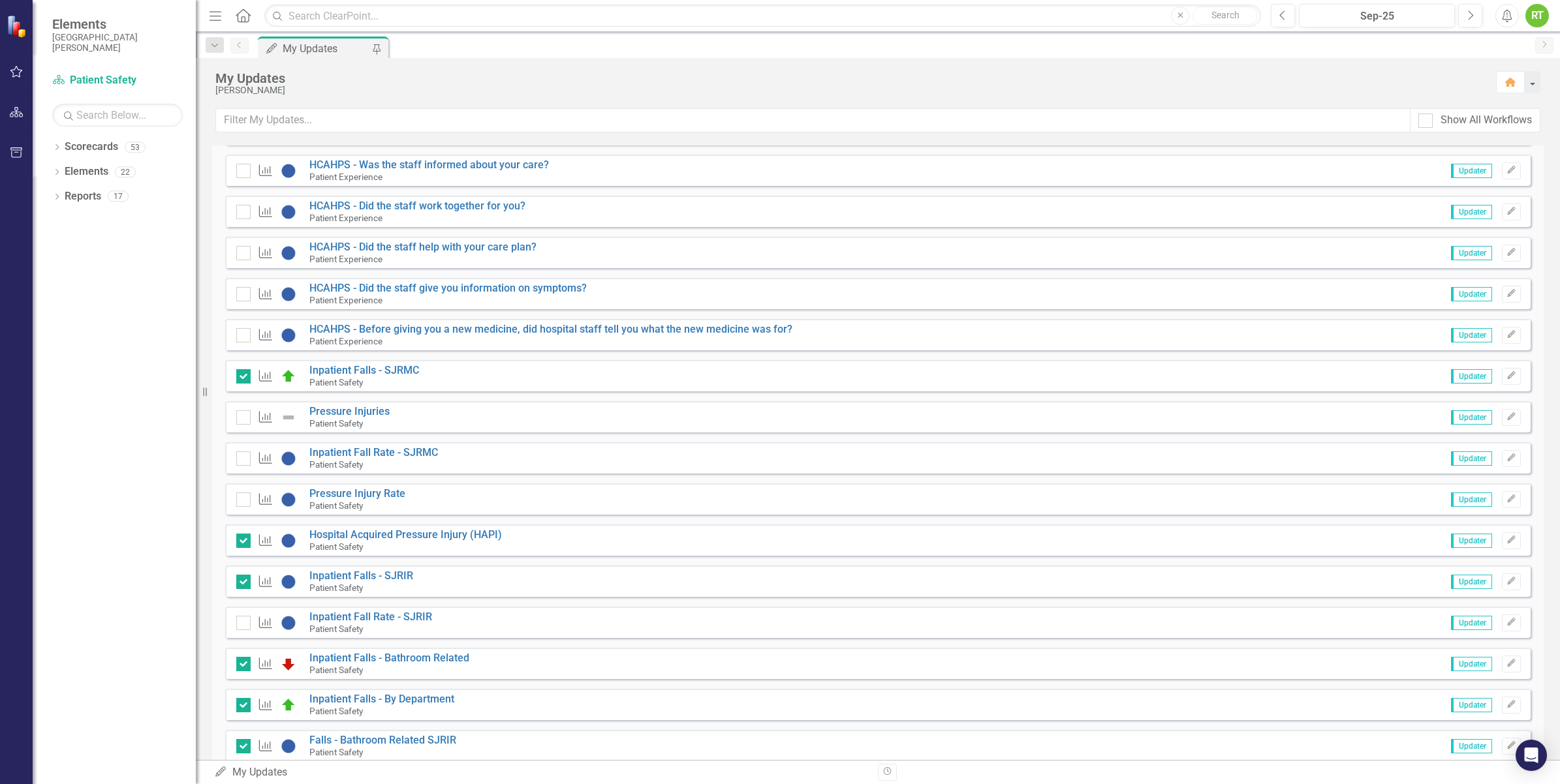
scroll to position [2141, 0]
click at [1506, 419] on button "Edit" at bounding box center [1511, 417] width 19 height 17
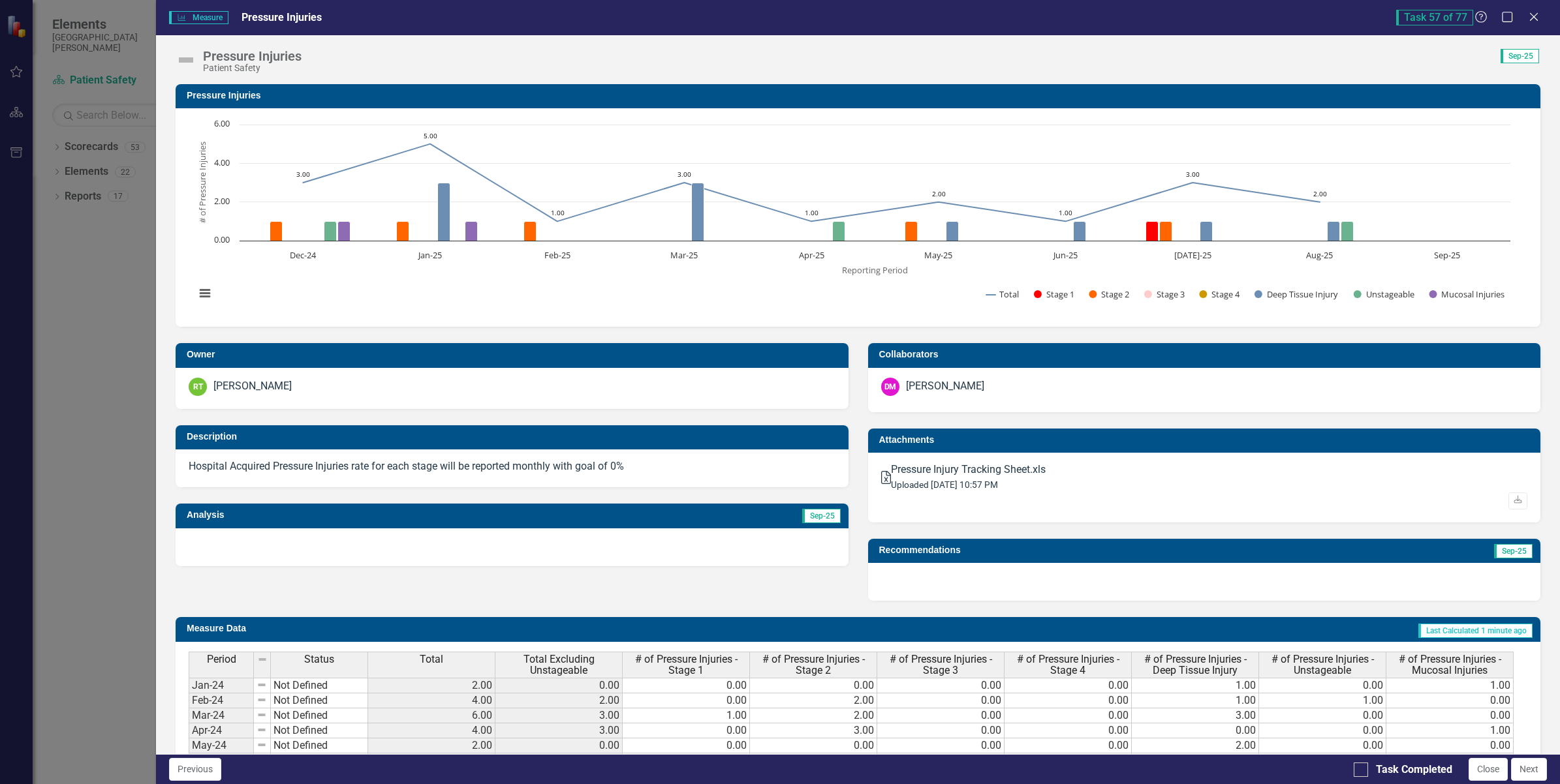
scroll to position [314, 0]
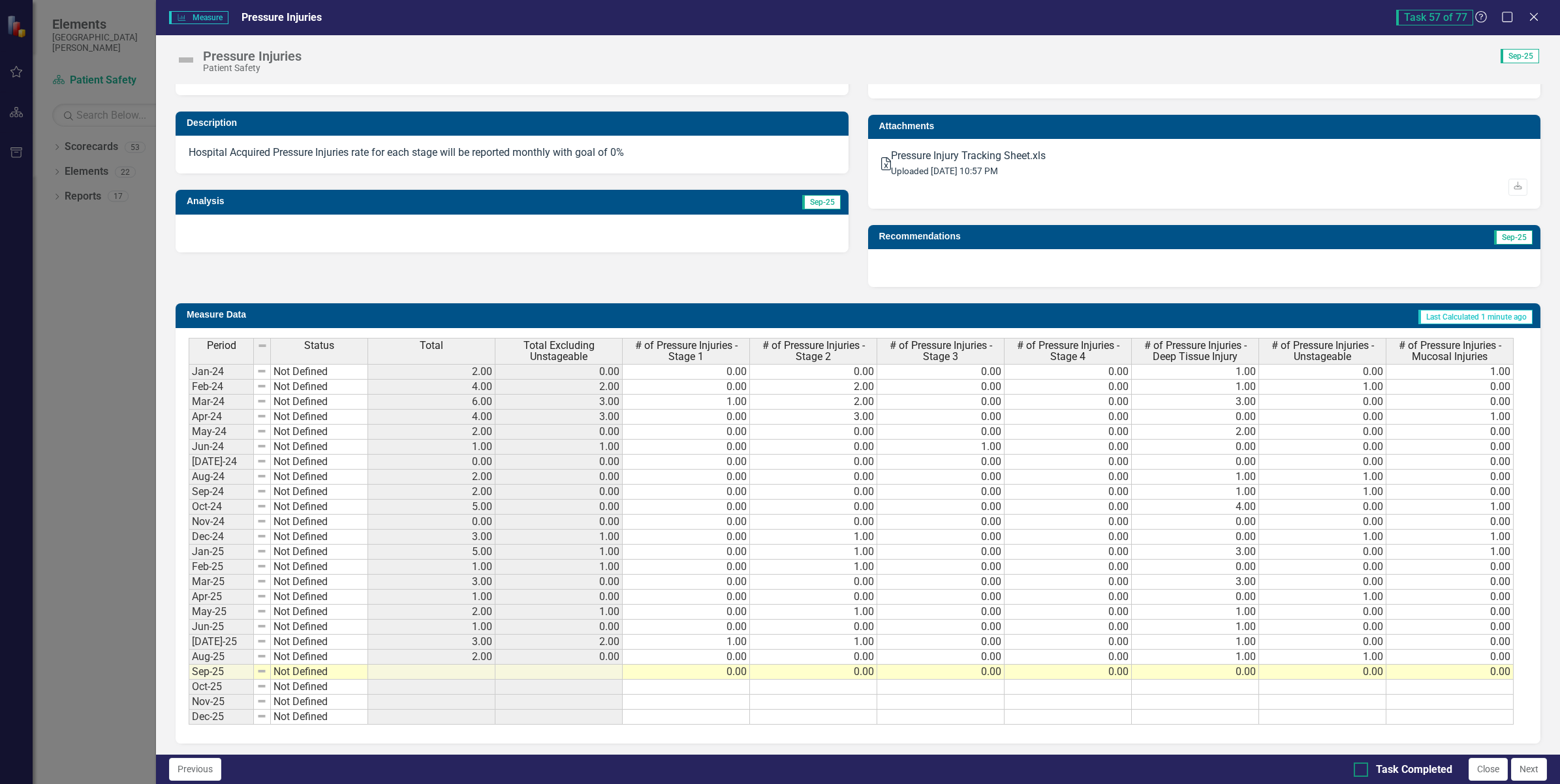
click at [1361, 768] on input "Task Completed" at bounding box center [1358, 767] width 9 height 9
checkbox input "true"
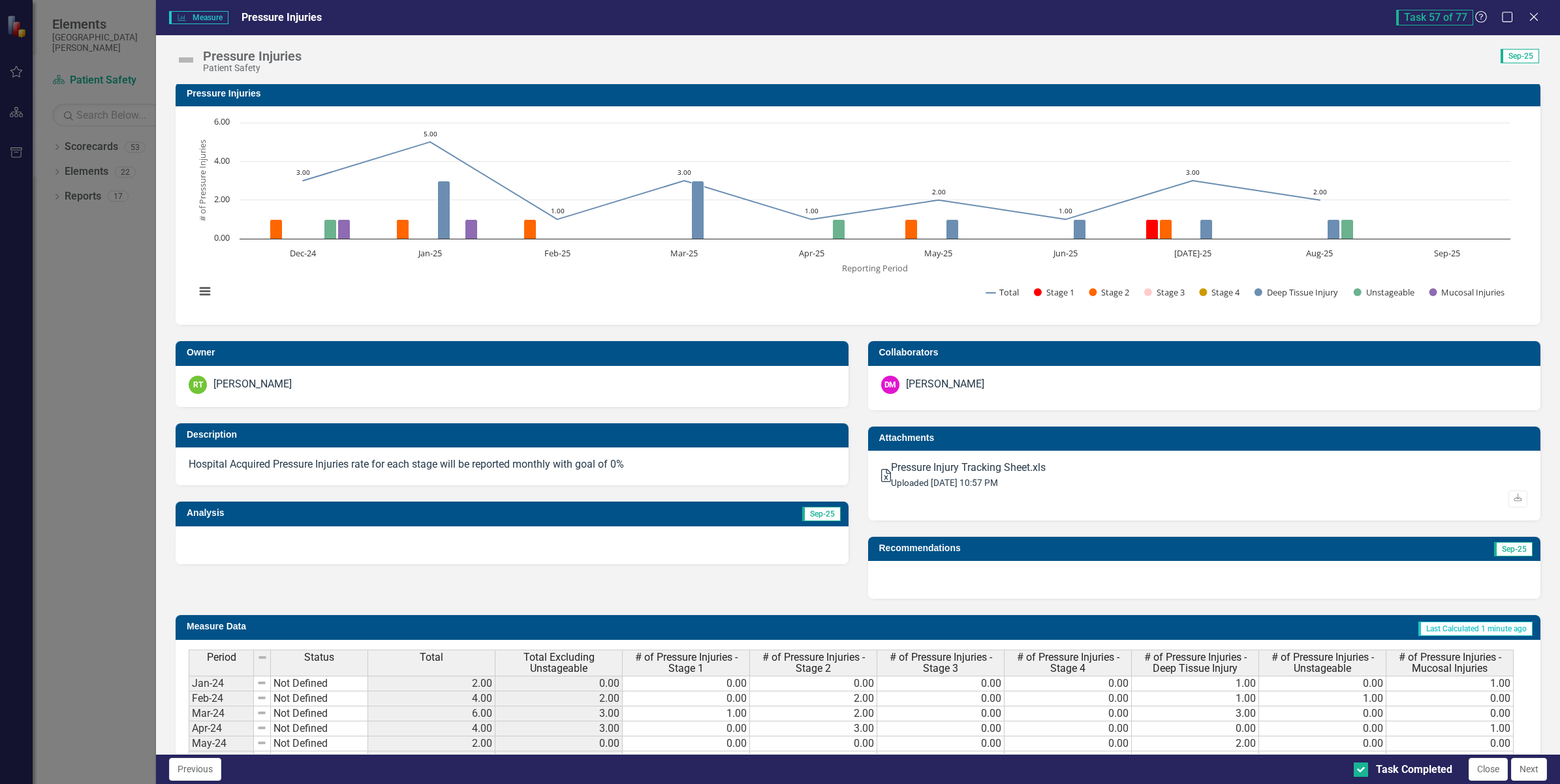
scroll to position [0, 0]
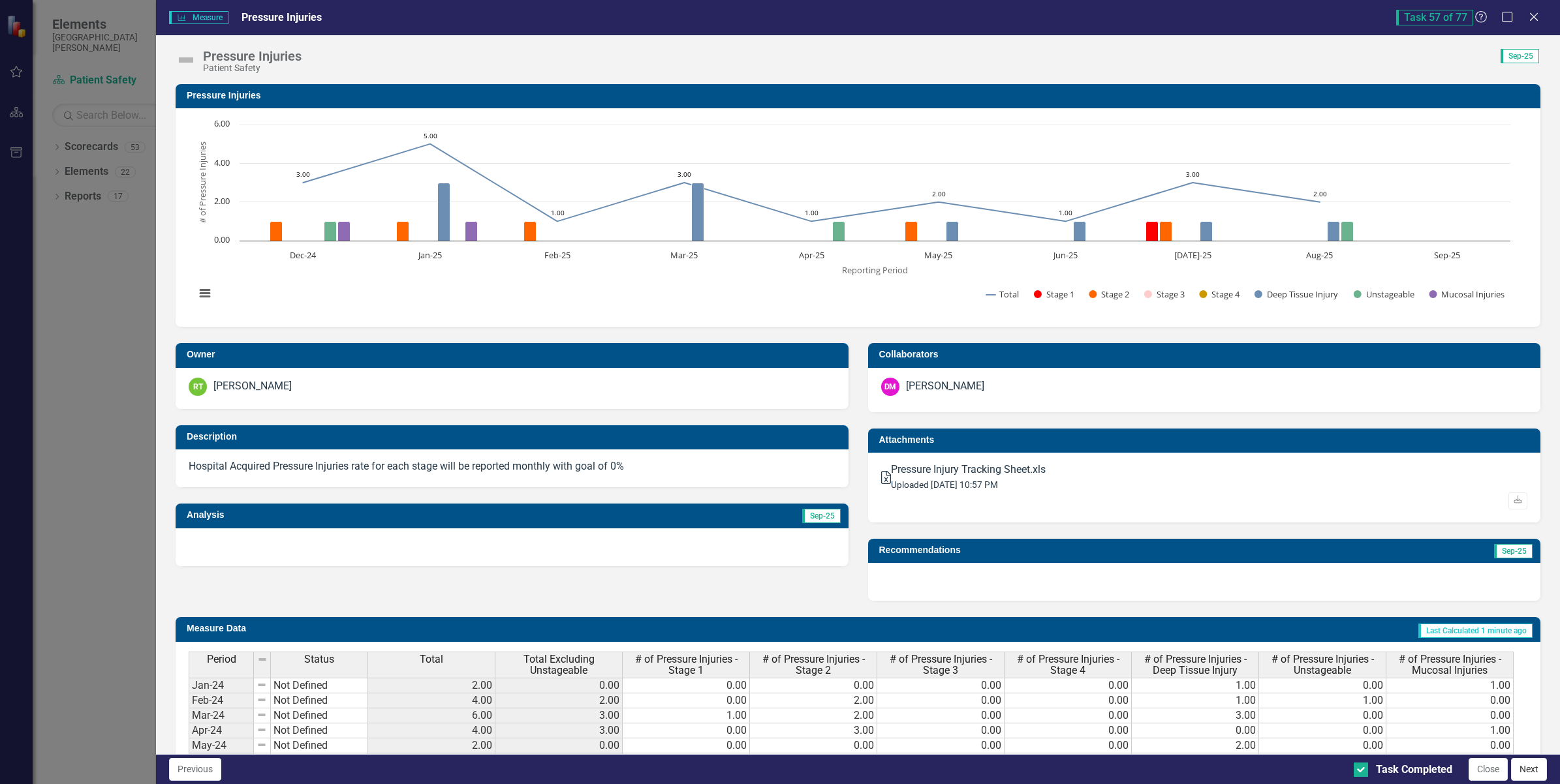
click at [1526, 768] on button "Next" at bounding box center [1529, 770] width 36 height 23
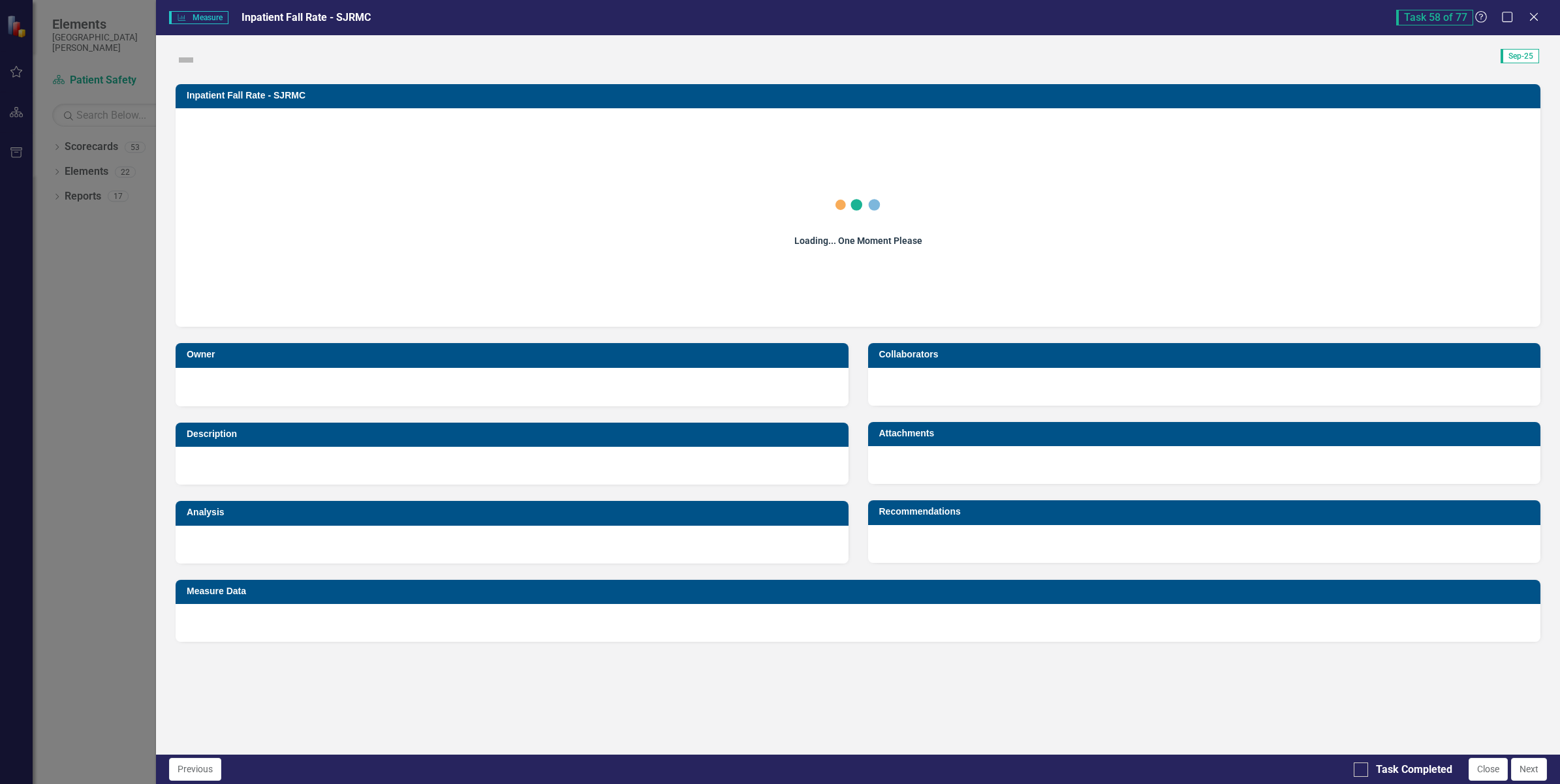
checkbox input "true"
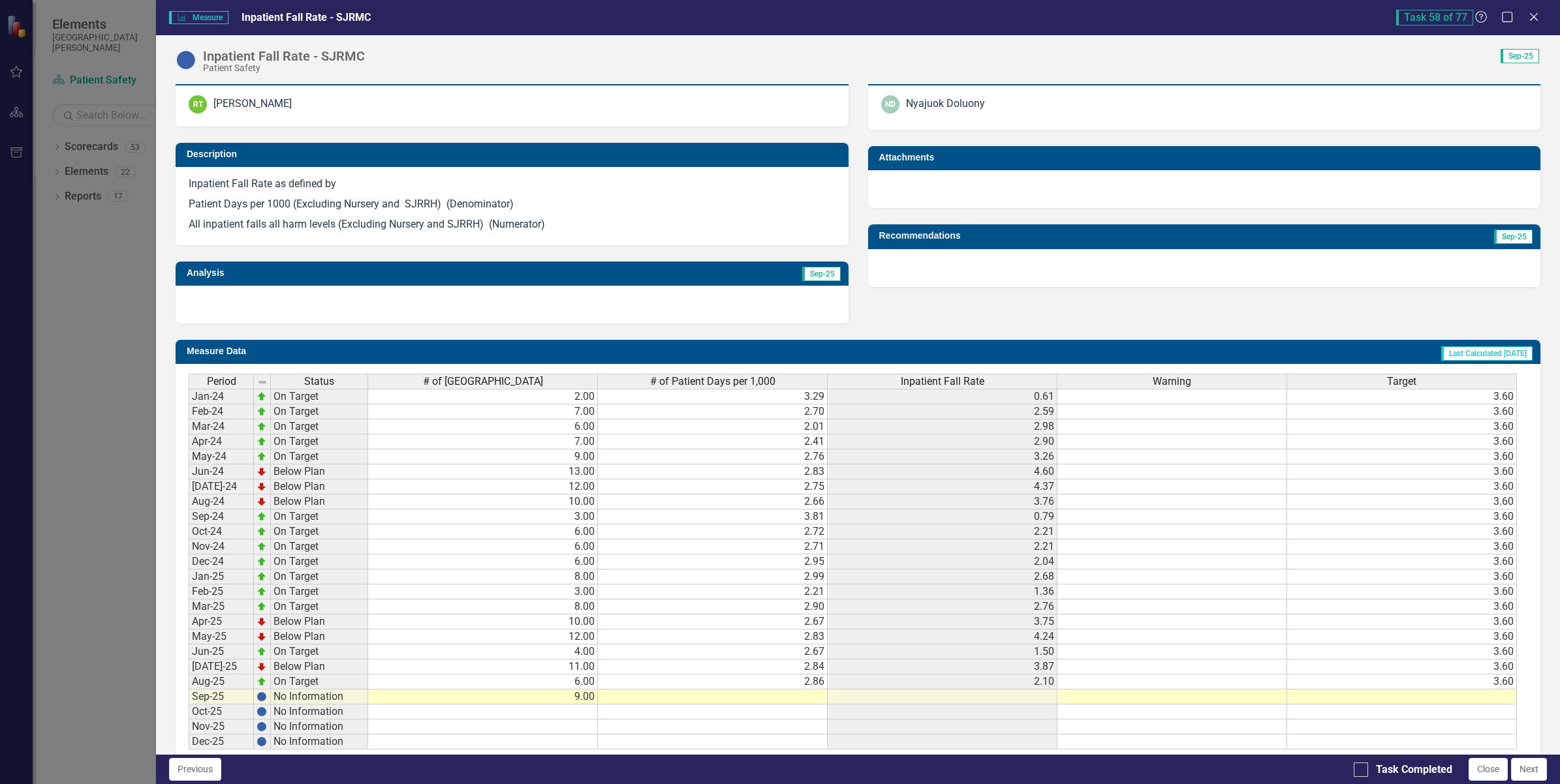
scroll to position [321, 0]
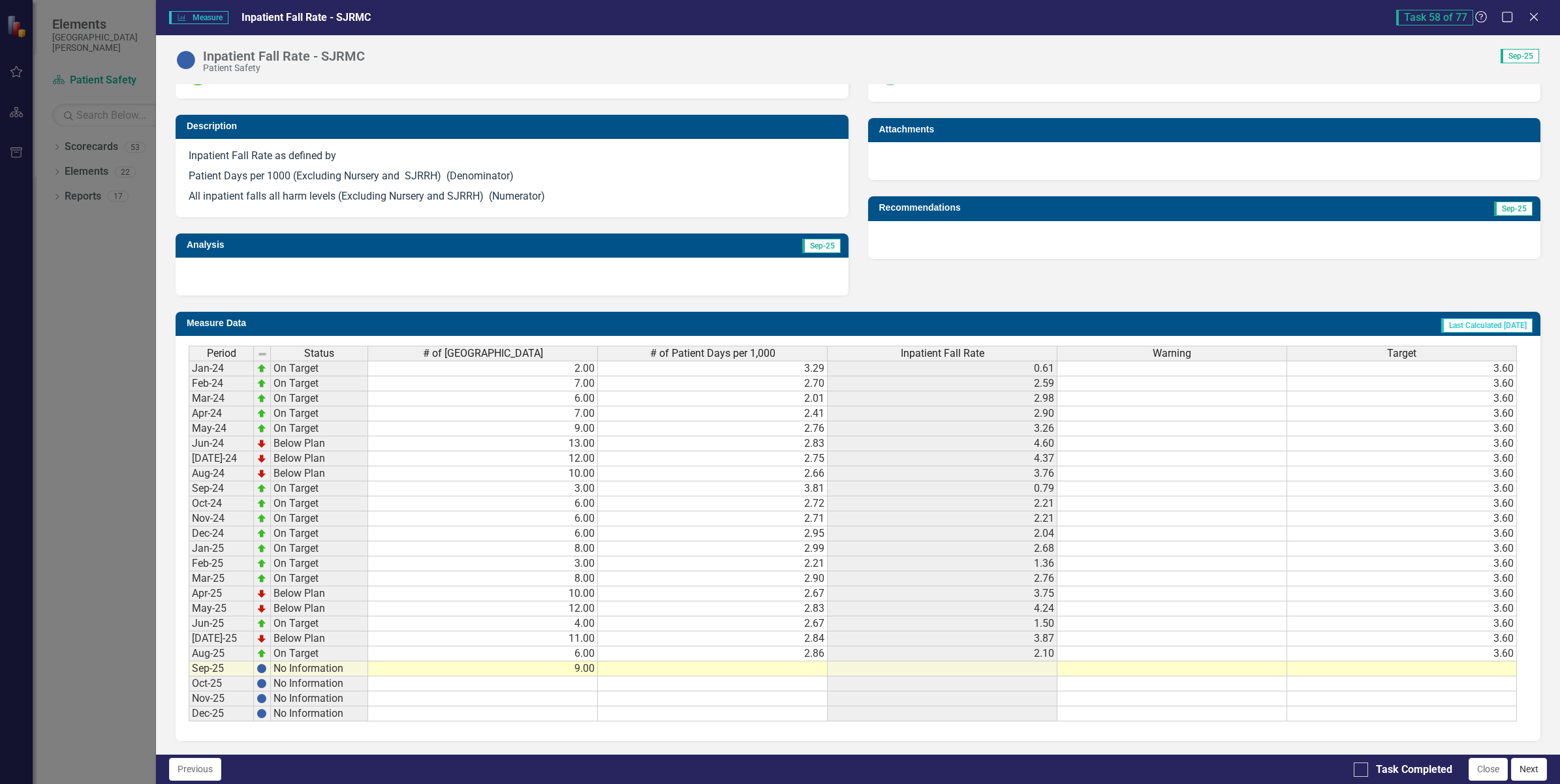
click at [1528, 767] on button "Next" at bounding box center [1529, 770] width 36 height 23
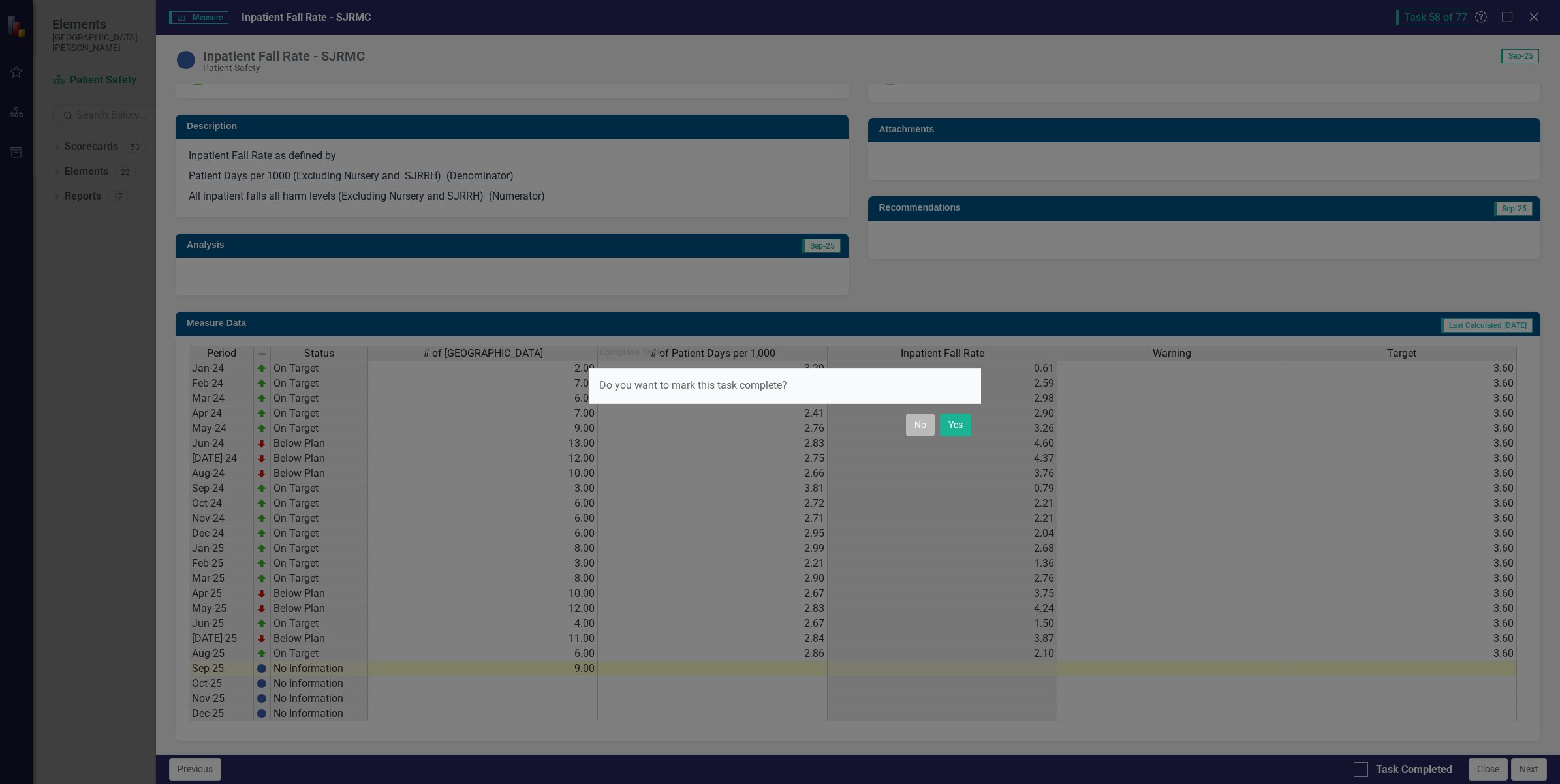
click at [927, 424] on button "No" at bounding box center [920, 425] width 29 height 23
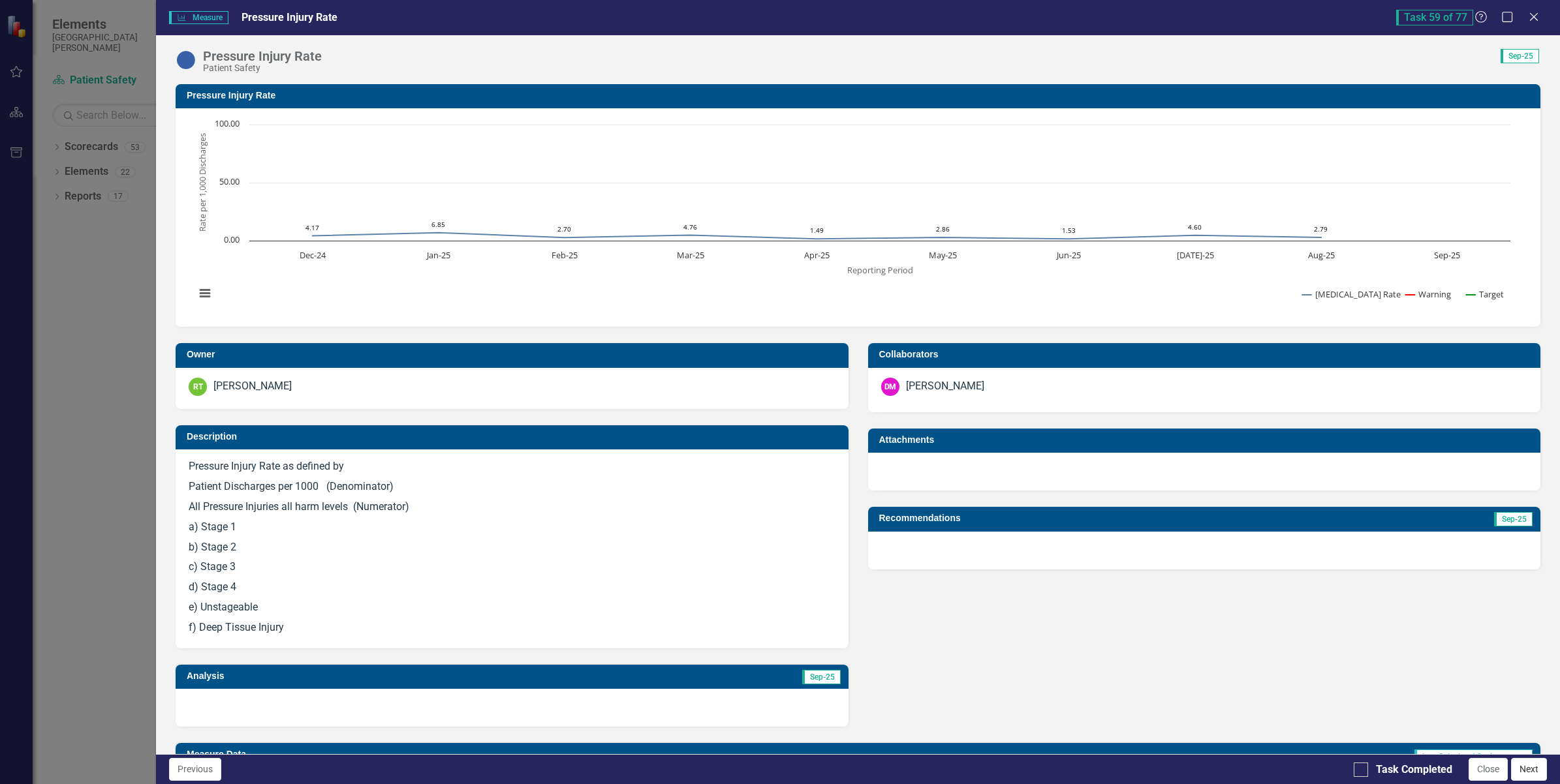
click at [1527, 779] on button "Next" at bounding box center [1529, 770] width 36 height 23
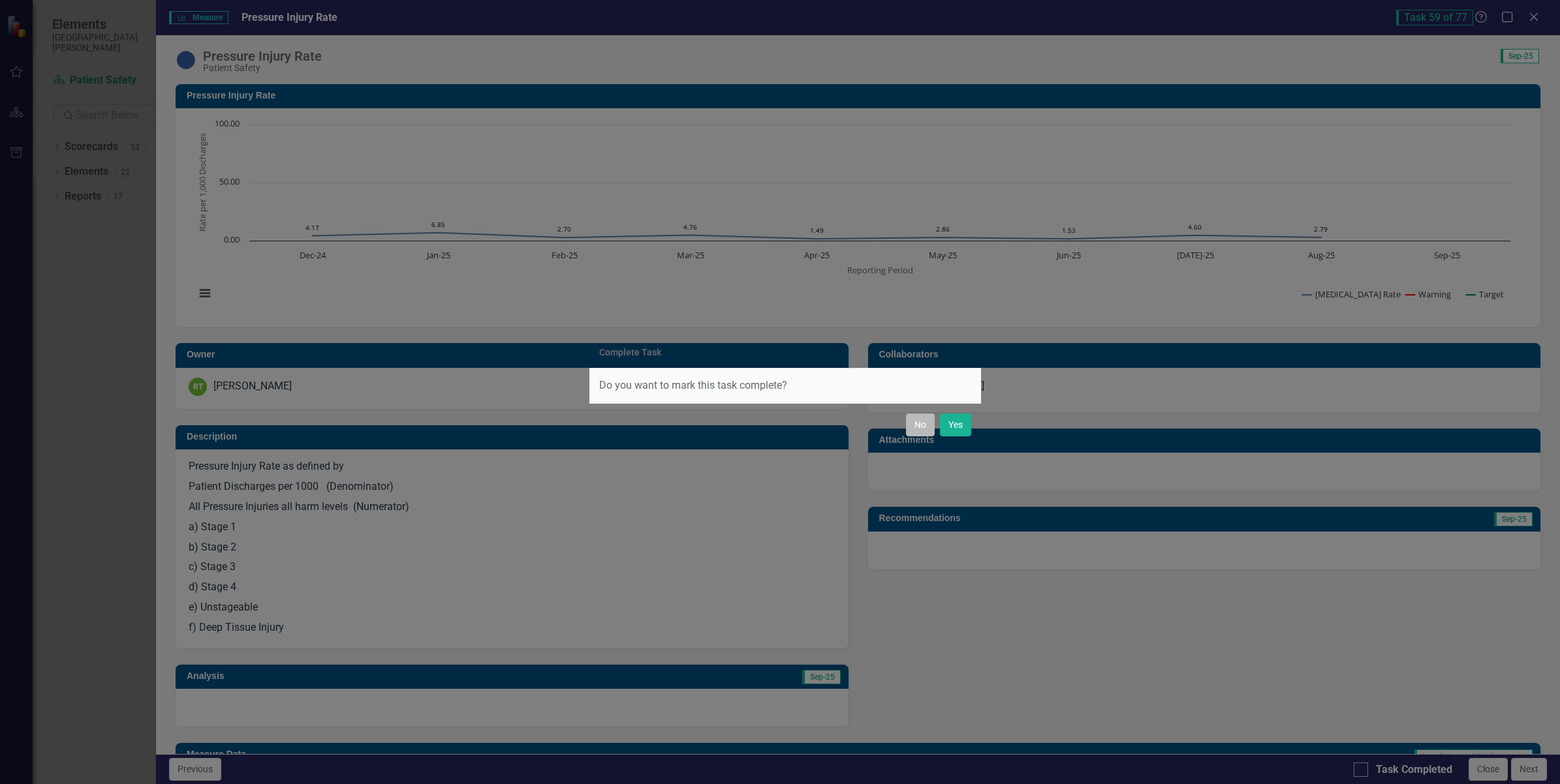
click at [916, 421] on button "No" at bounding box center [920, 425] width 29 height 23
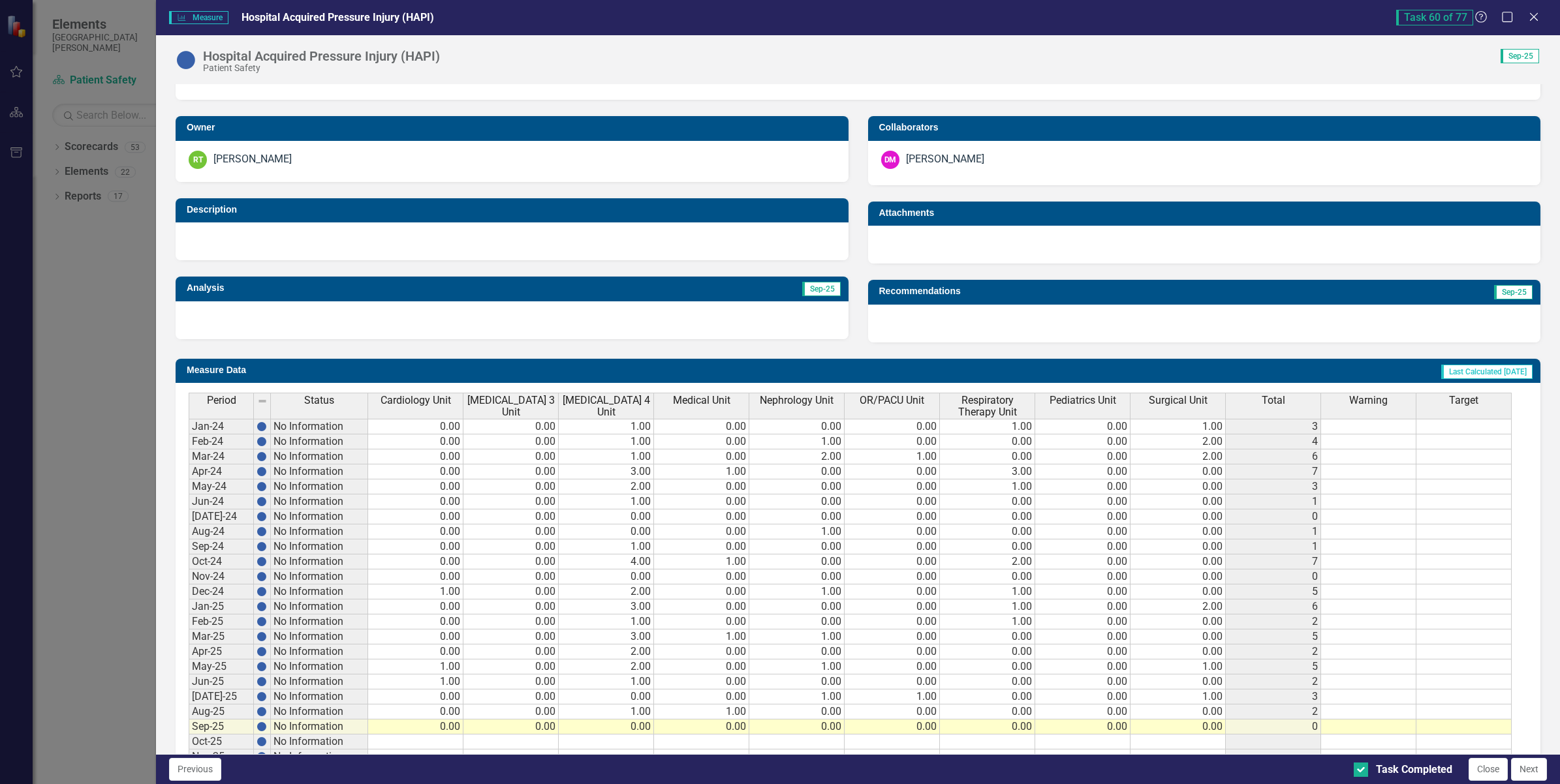
scroll to position [293, 0]
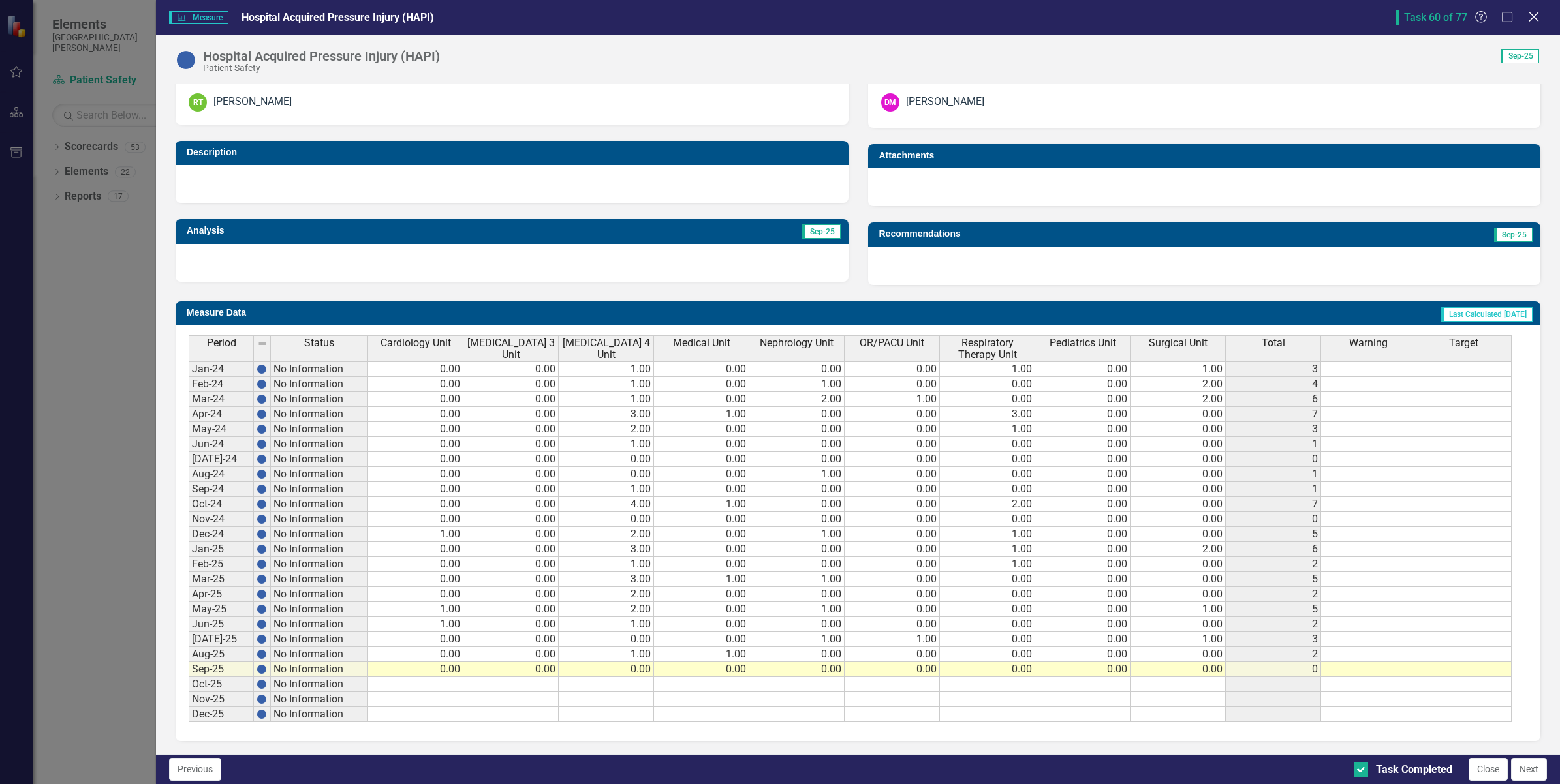
click at [1539, 14] on icon "Close" at bounding box center [1534, 17] width 17 height 12
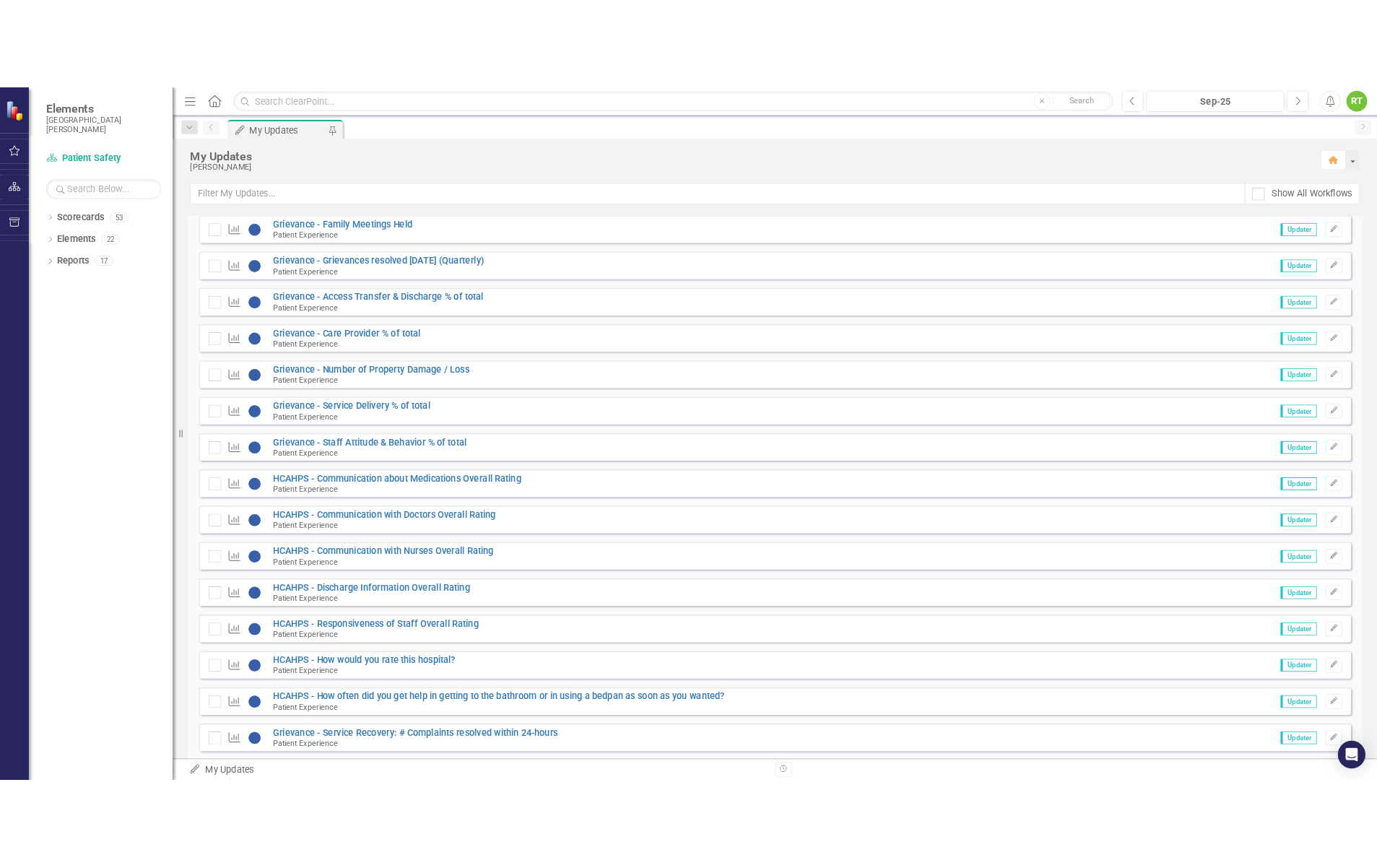
scroll to position [879, 0]
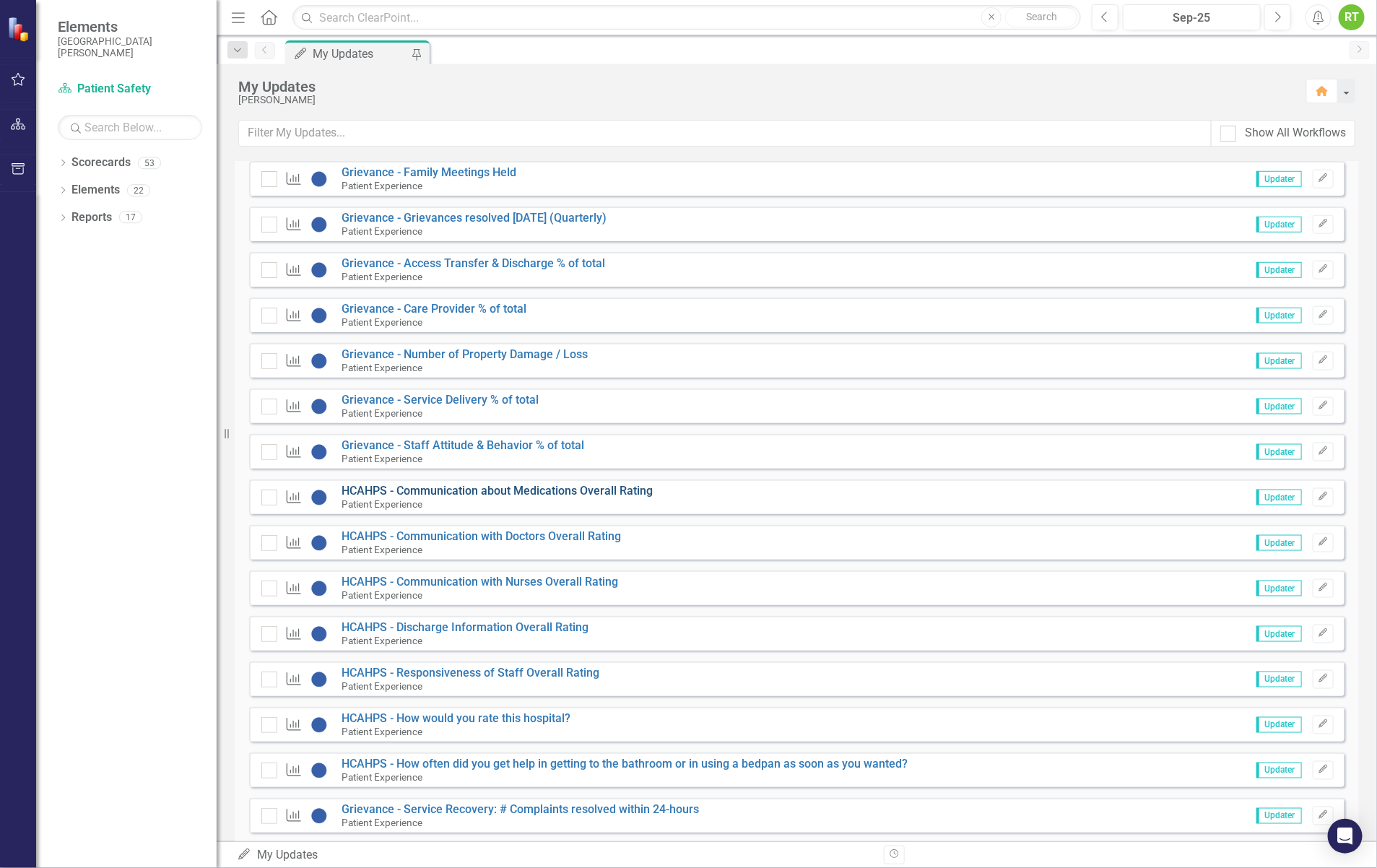
click at [467, 497] on link "HCAHPS - Communication about Medications Overall Rating" at bounding box center [497, 491] width 311 height 14
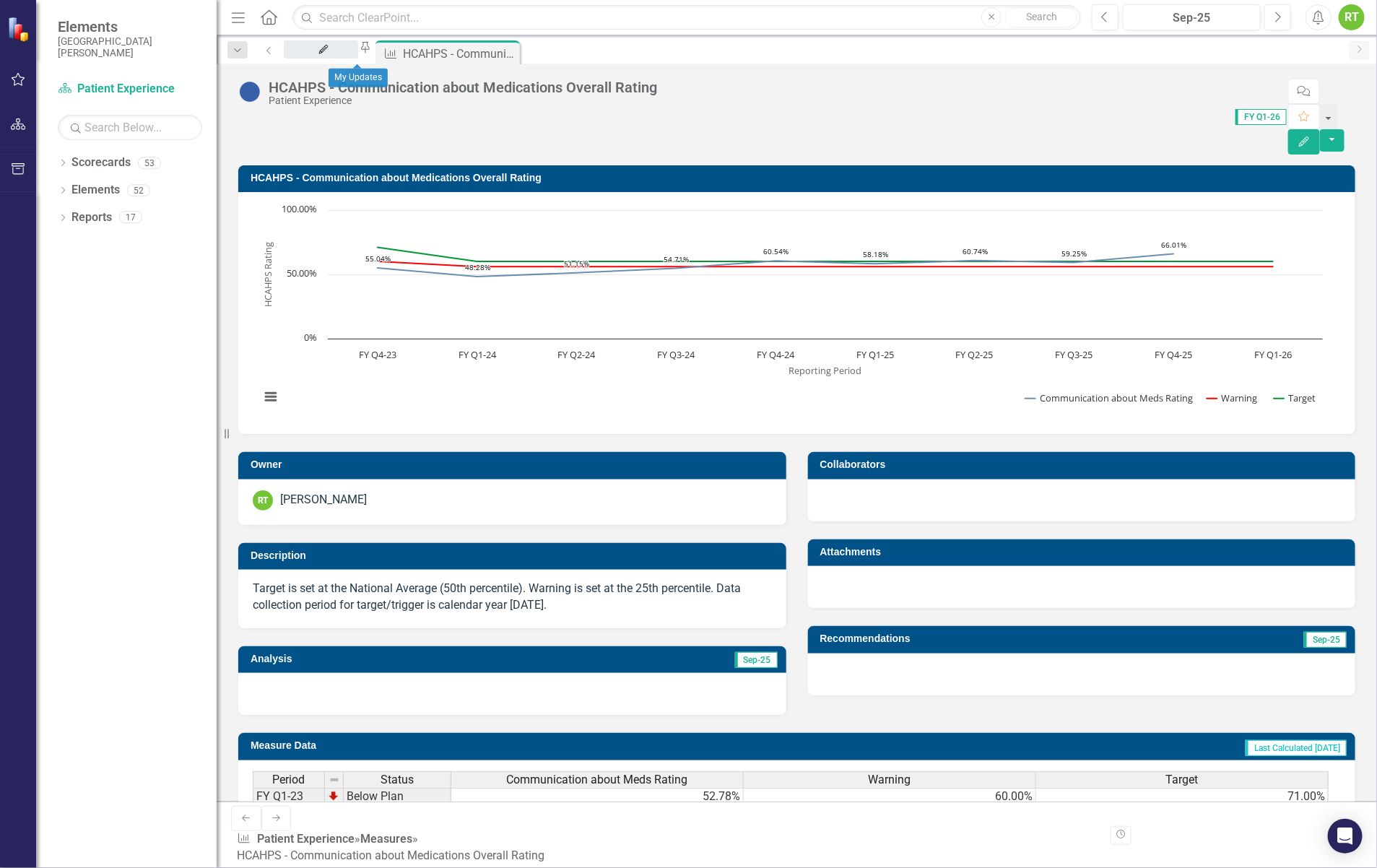
click at [345, 56] on div "My Updates" at bounding box center [321, 63] width 49 height 19
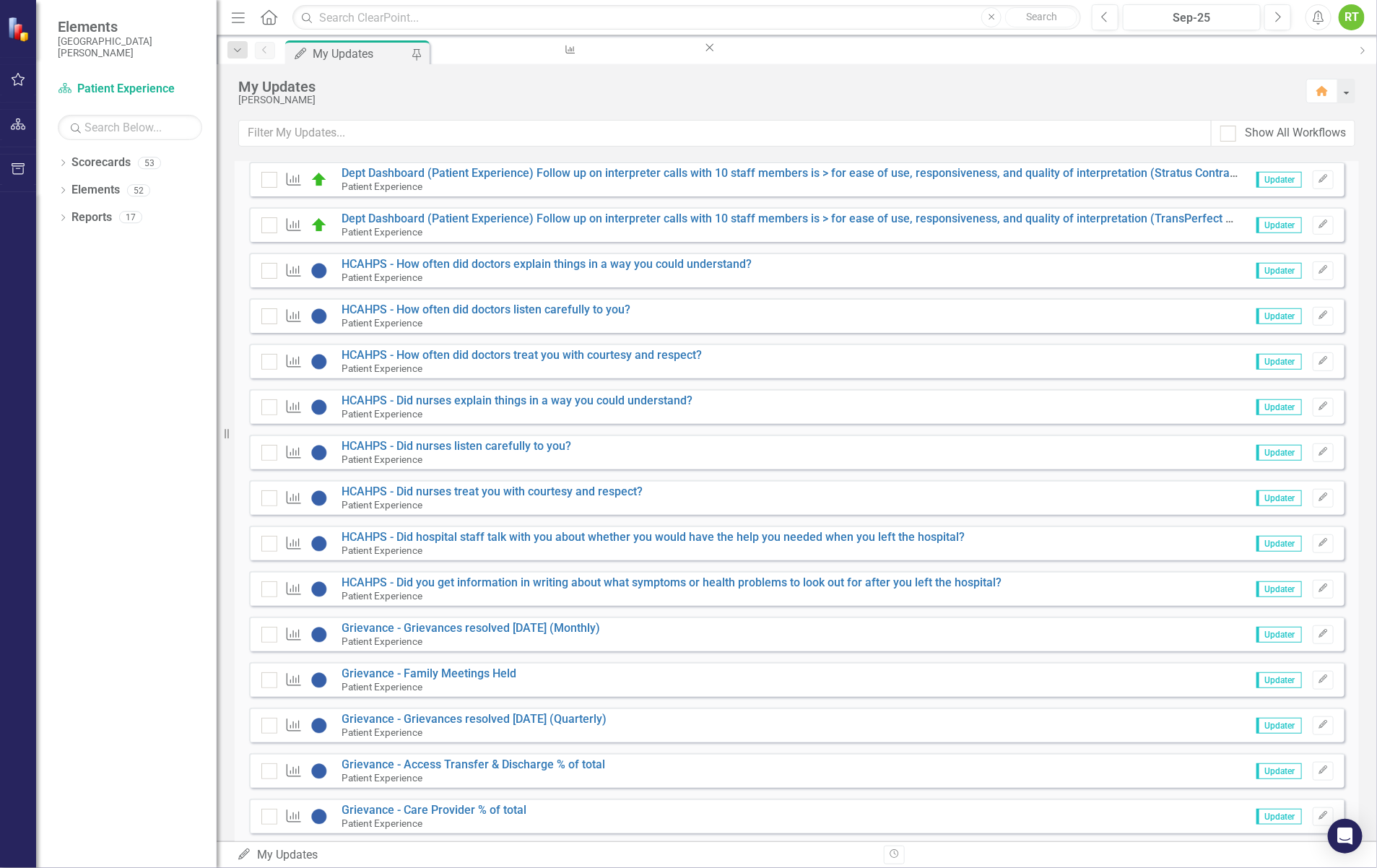
scroll to position [379, 0]
click at [462, 443] on link "HCAHPS - Did nurses listen carefully to you?" at bounding box center [457, 445] width 230 height 14
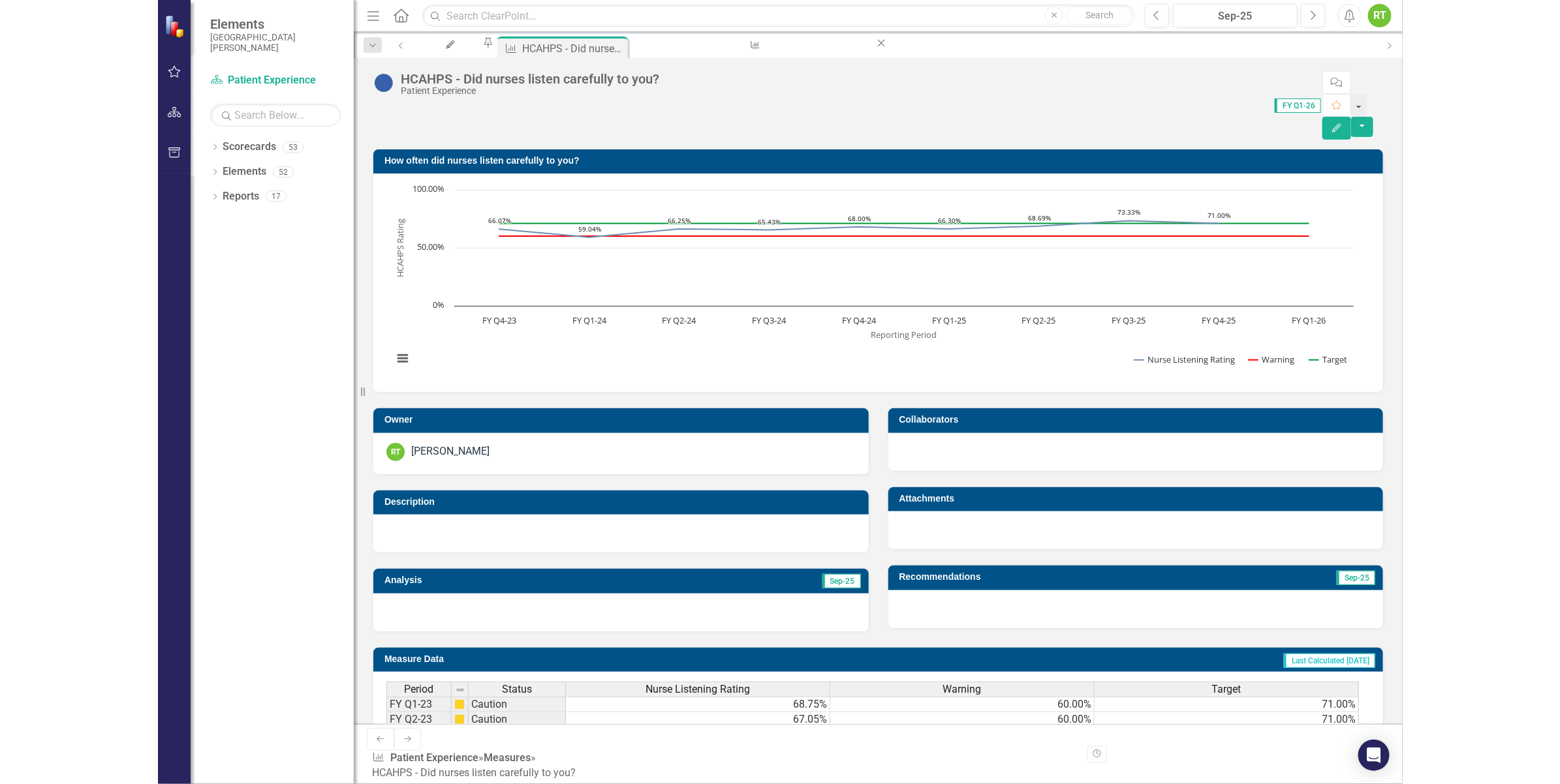
scroll to position [147, 0]
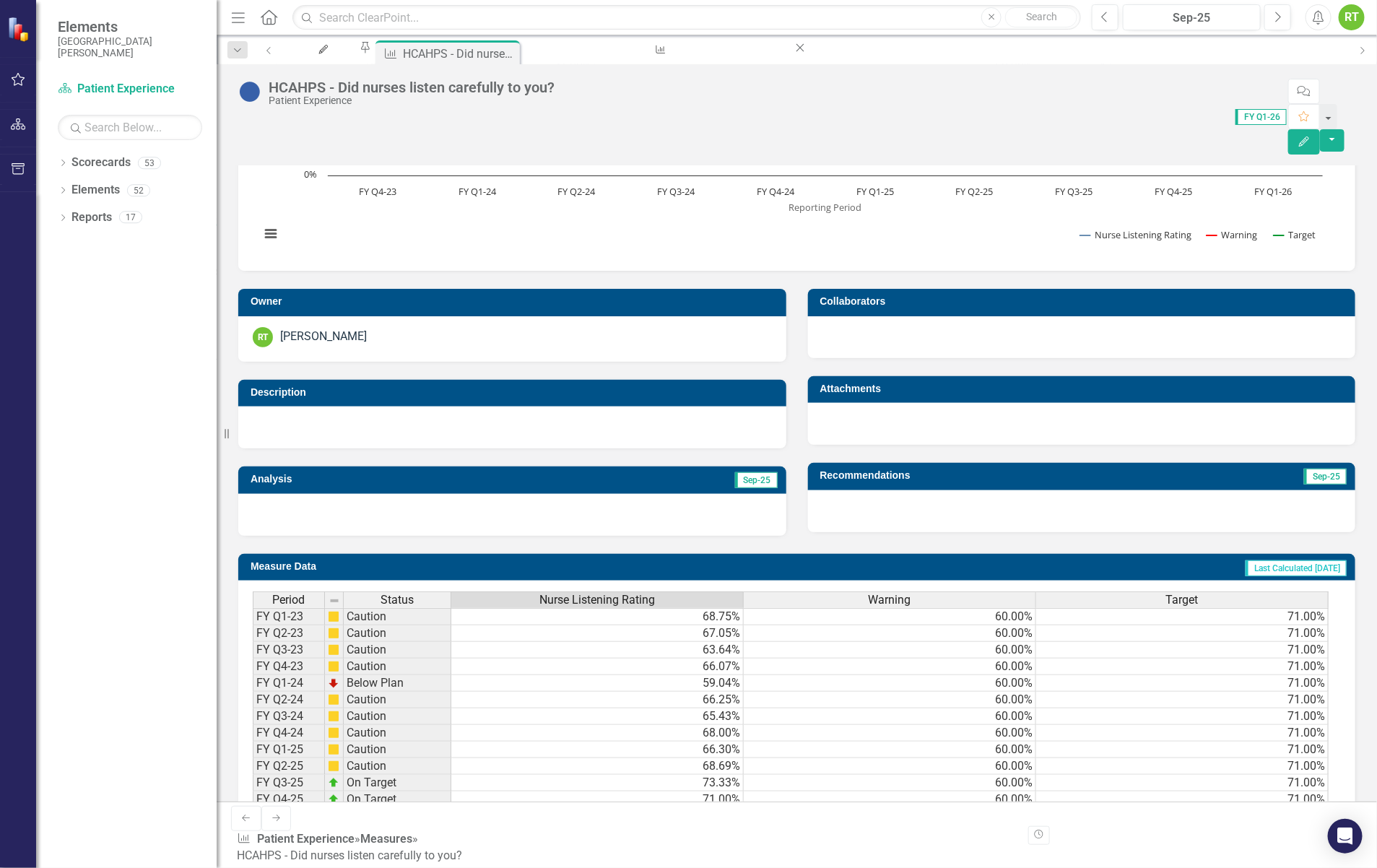
click at [714, 809] on td at bounding box center [598, 816] width 293 height 17
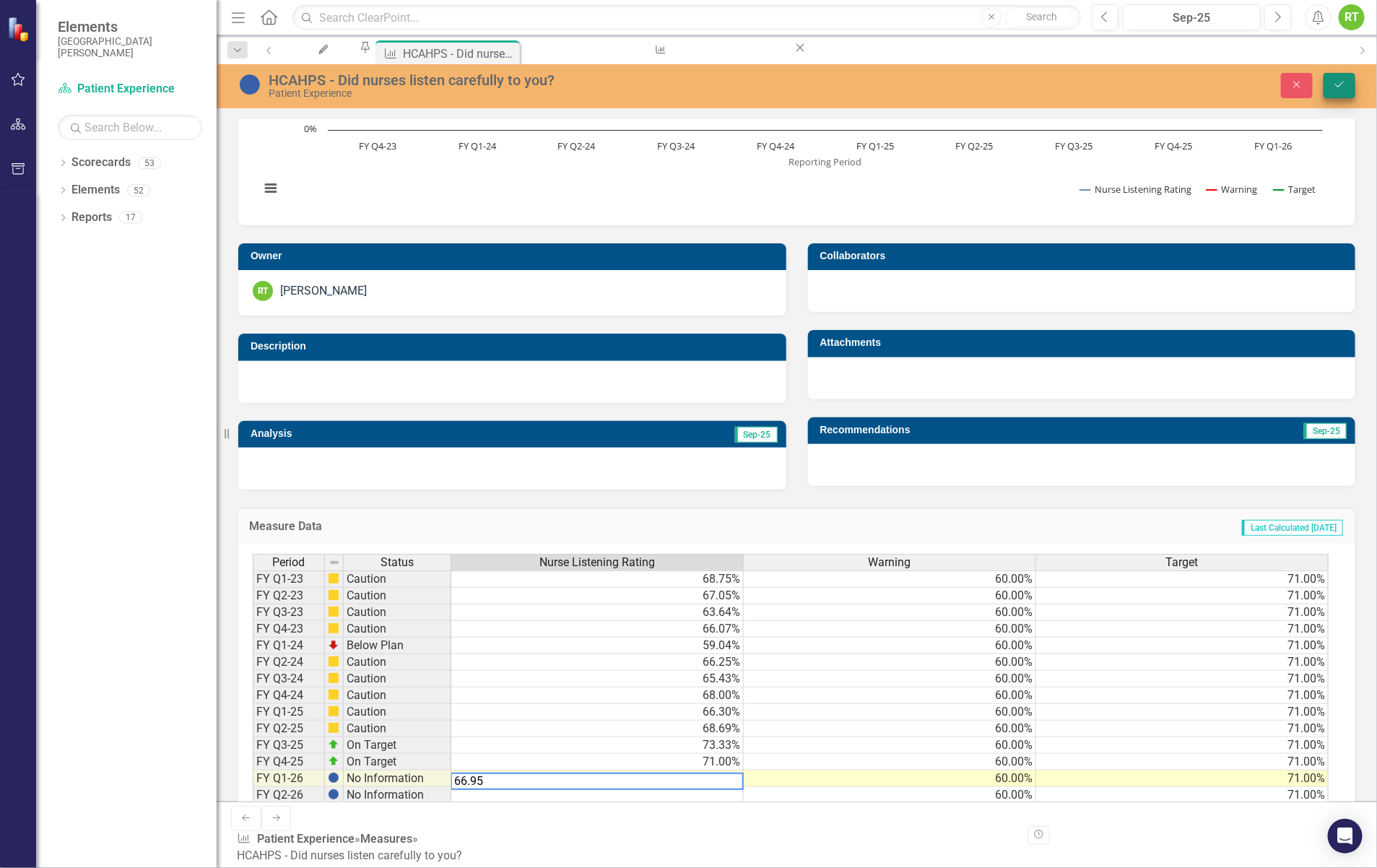
type textarea "66.95"
click at [1335, 76] on button "Save" at bounding box center [1340, 86] width 32 height 25
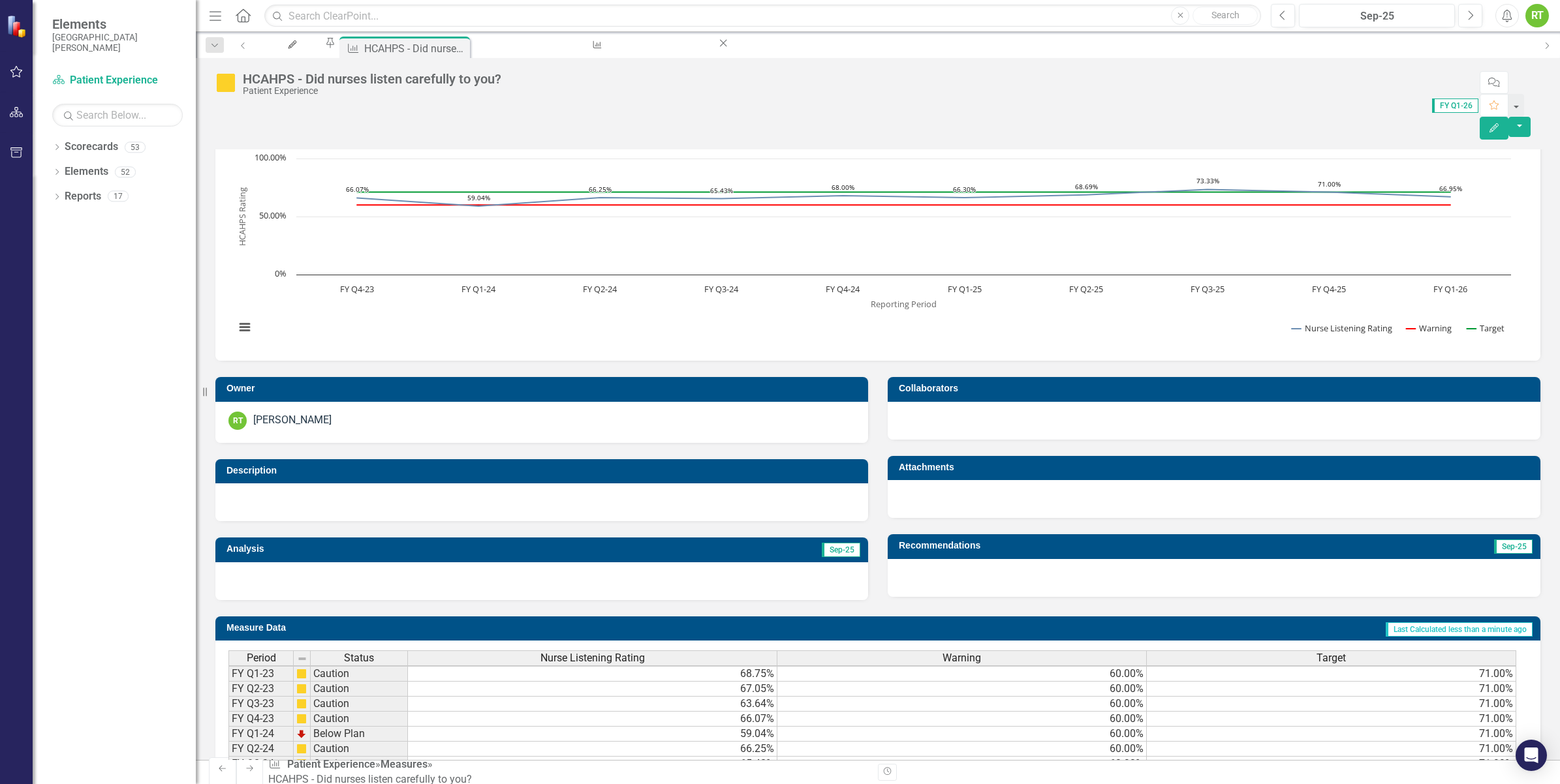
scroll to position [0, 0]
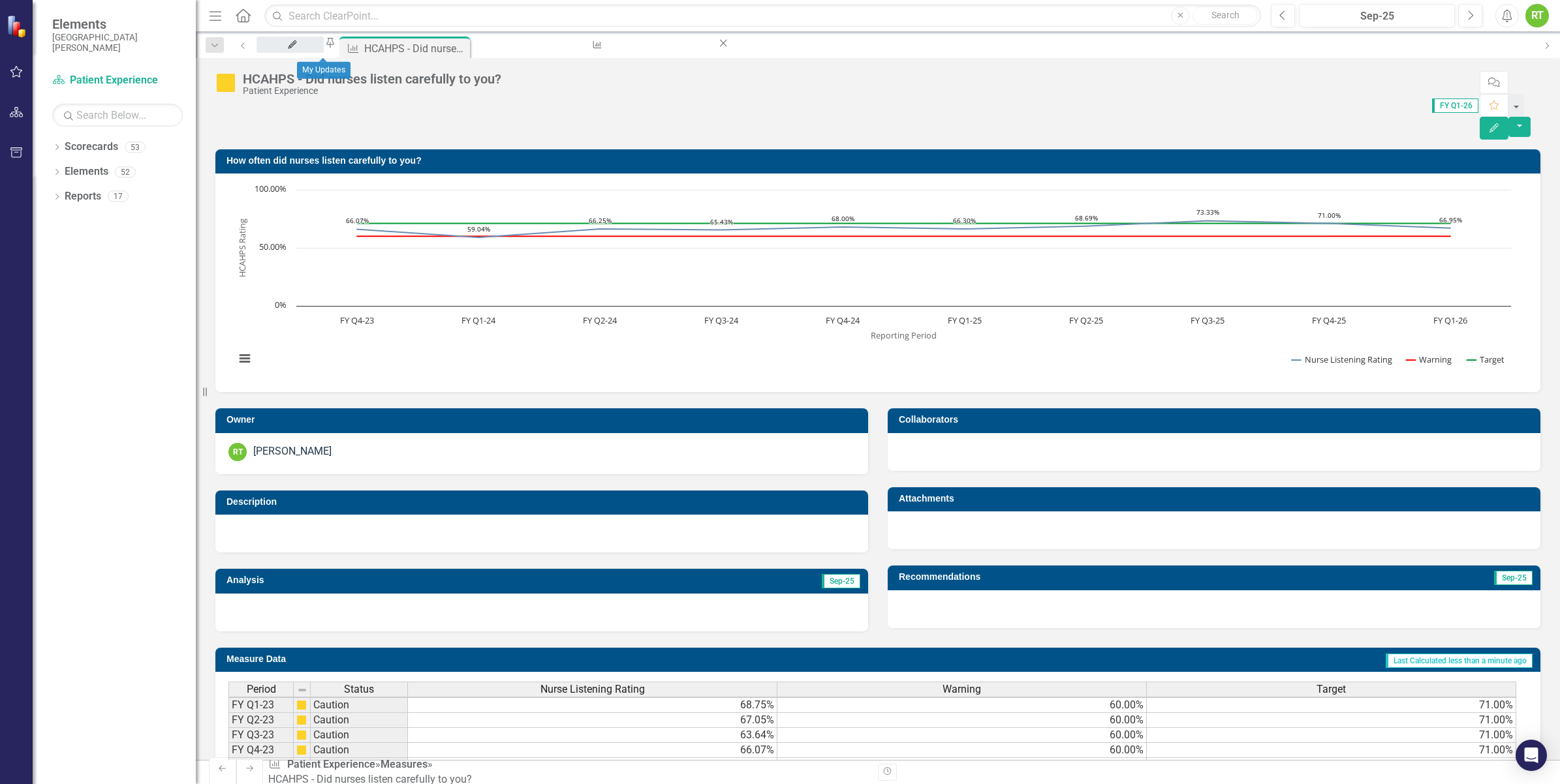
click at [301, 49] on div "My Updates" at bounding box center [290, 57] width 44 height 17
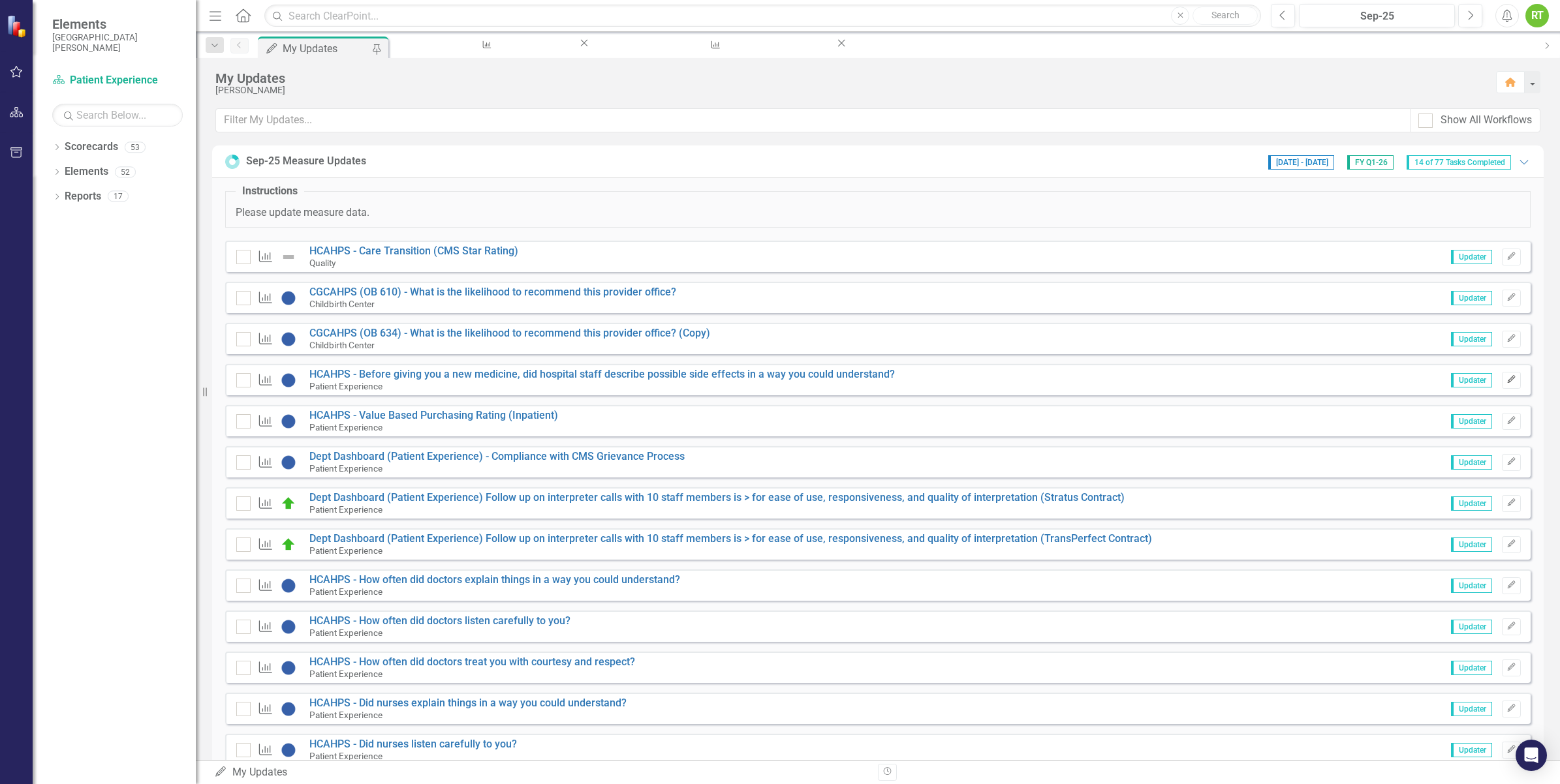
click at [1503, 385] on button "Edit" at bounding box center [1511, 380] width 19 height 17
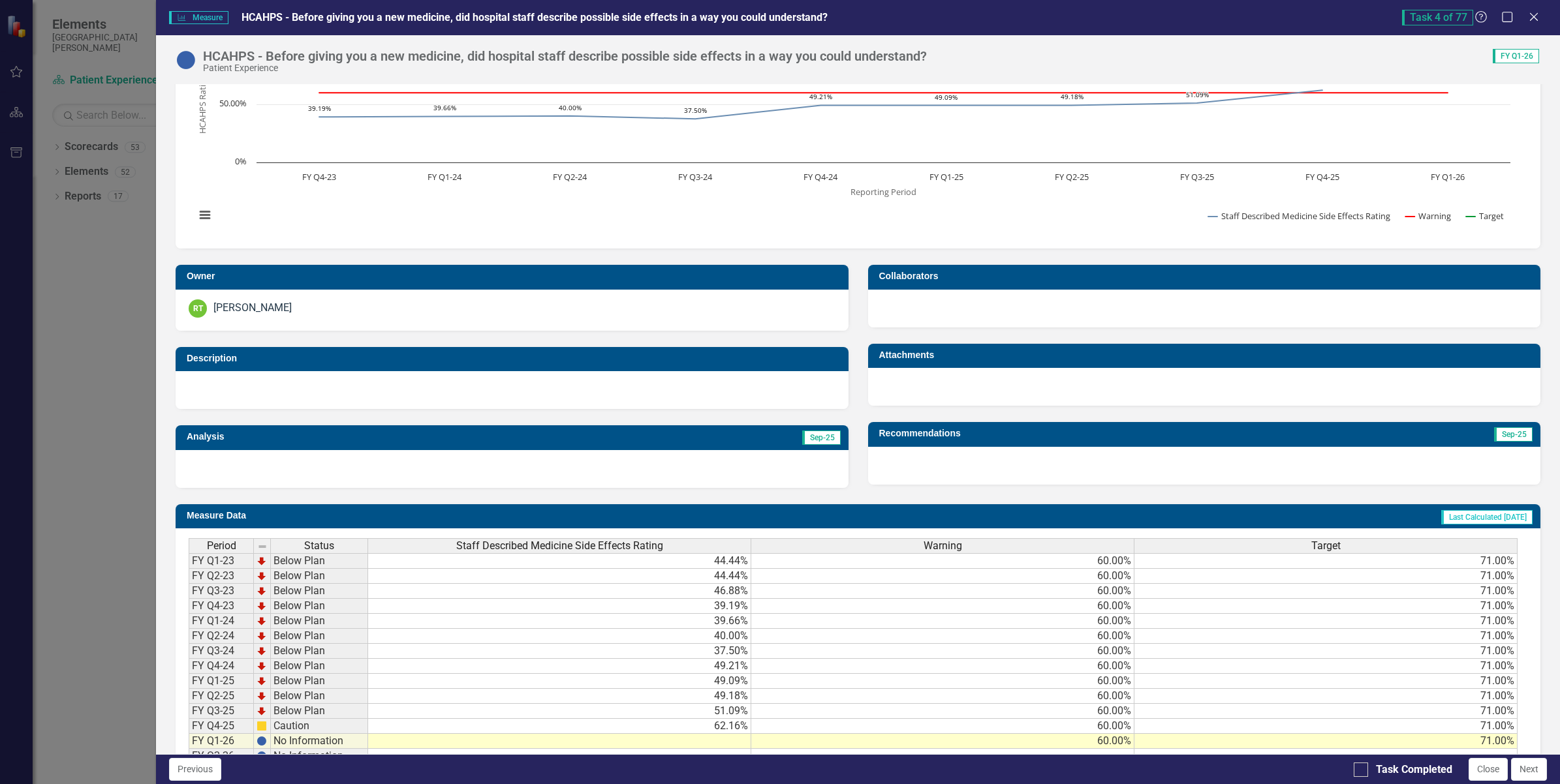
scroll to position [129, 0]
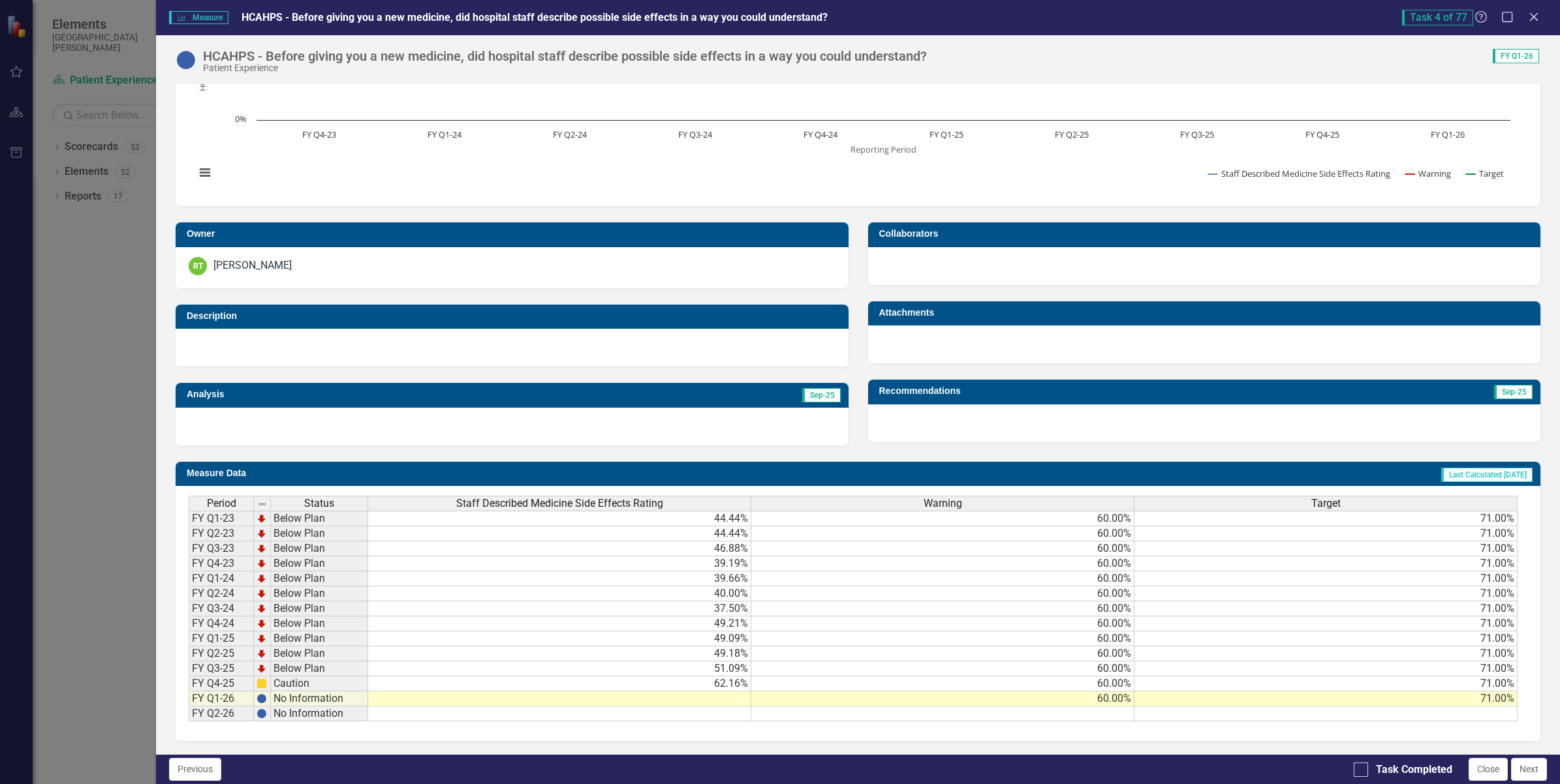
click at [625, 697] on td at bounding box center [560, 699] width 383 height 15
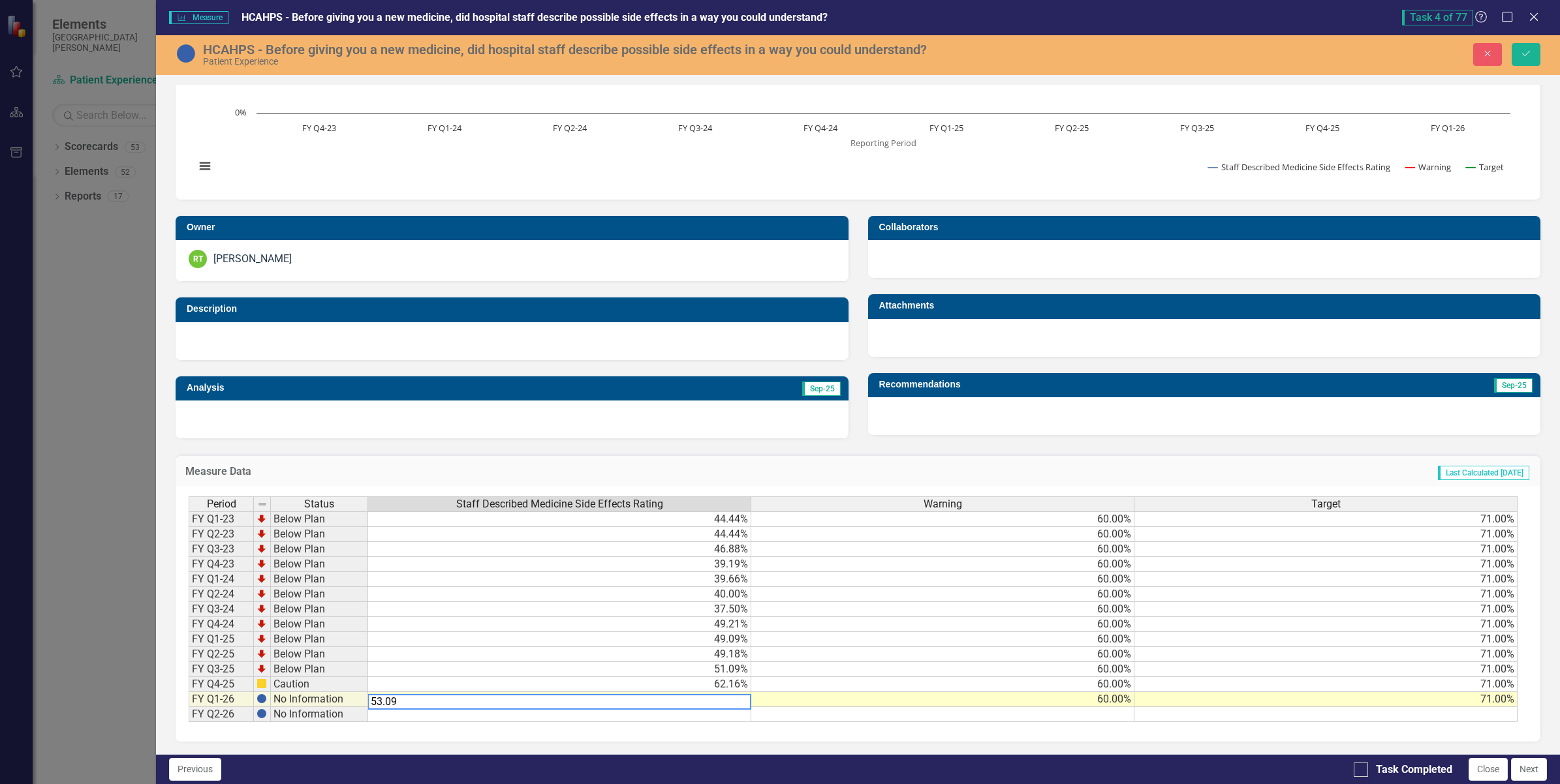
type textarea "53.09"
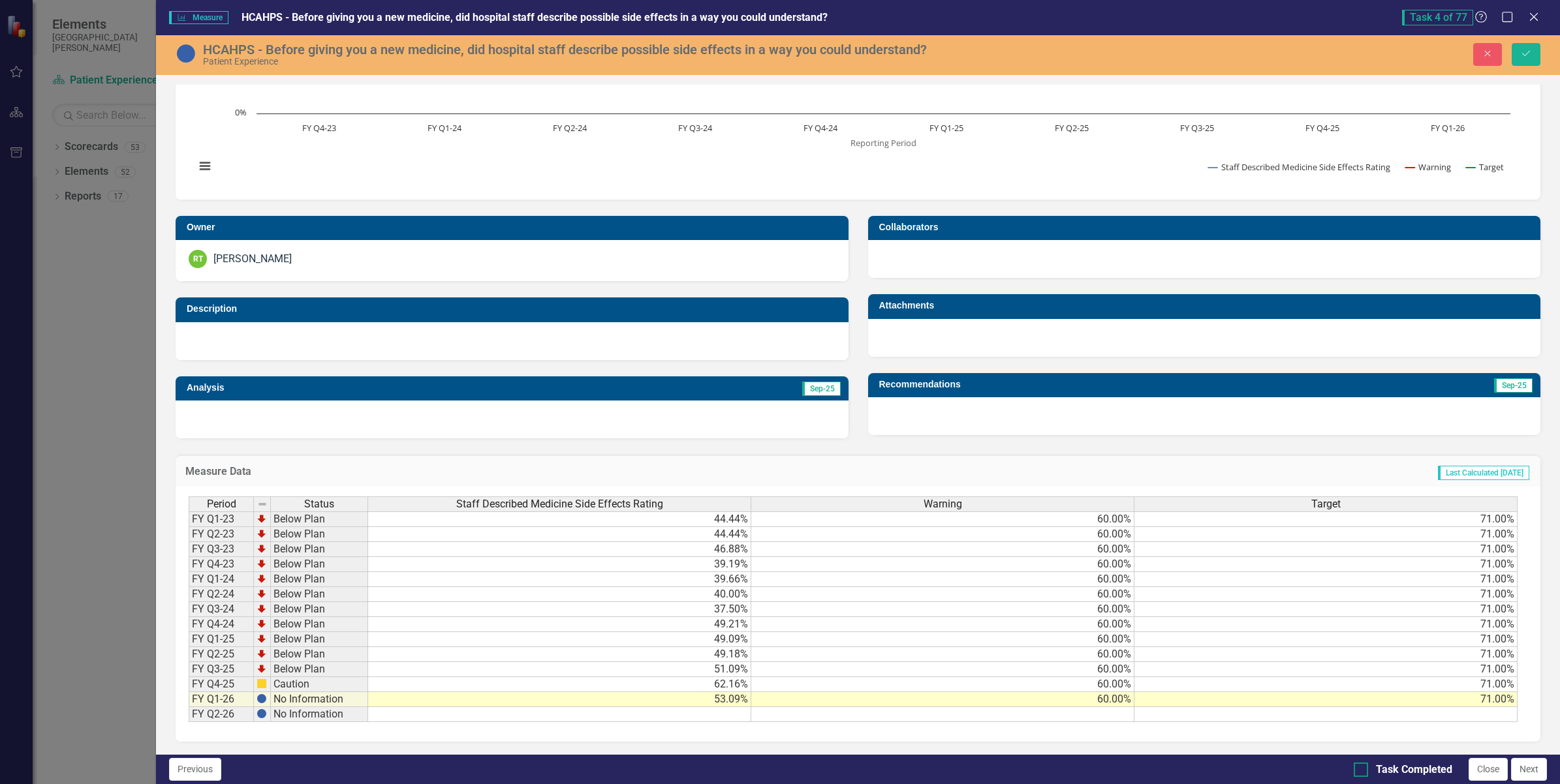
click at [1363, 767] on div at bounding box center [1361, 770] width 14 height 14
click at [1363, 767] on input "Task Completed" at bounding box center [1358, 767] width 9 height 9
checkbox input "true"
click at [1524, 49] on icon "Save" at bounding box center [1526, 54] width 11 height 9
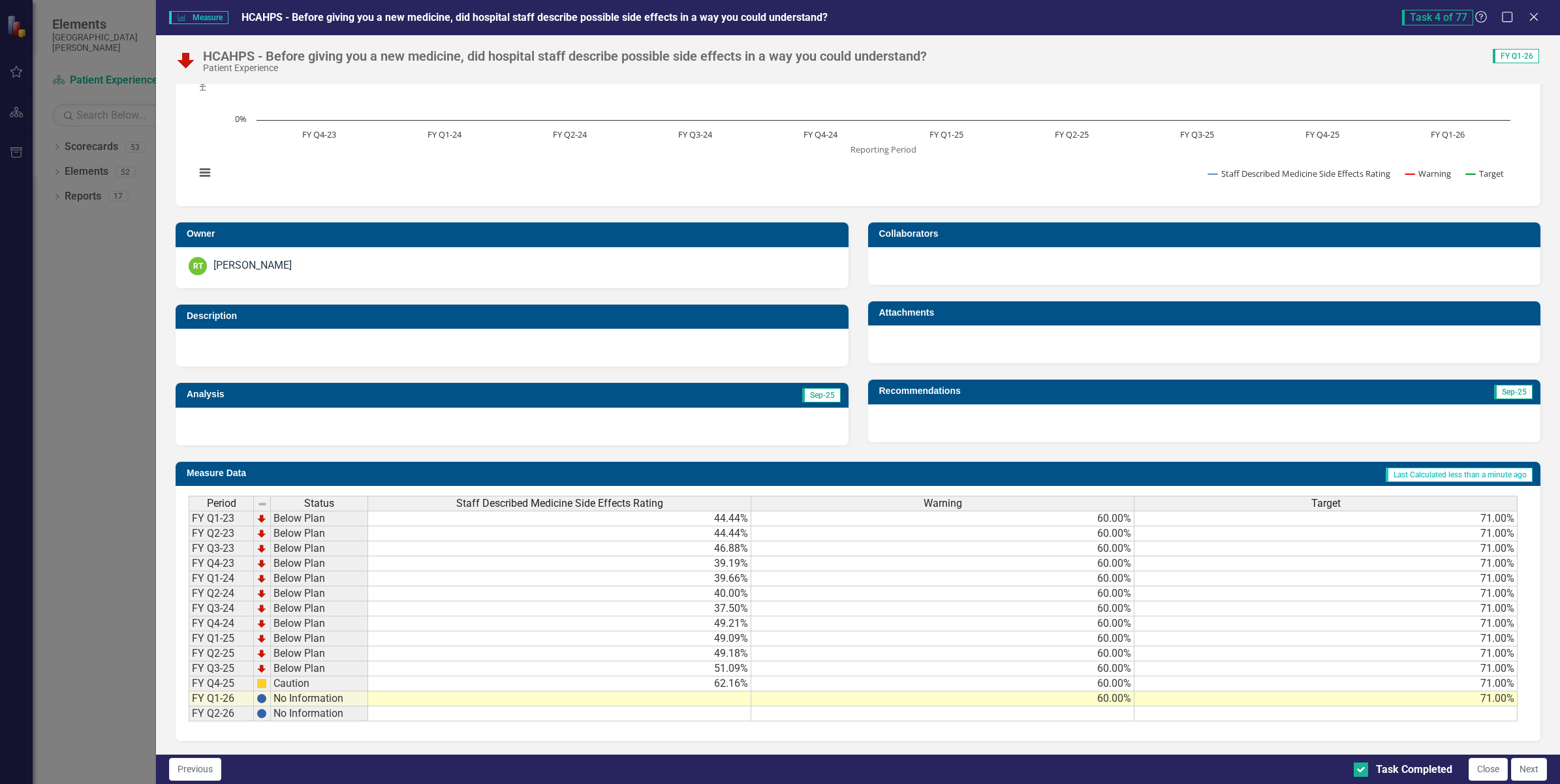
click at [716, 692] on td at bounding box center [560, 699] width 383 height 15
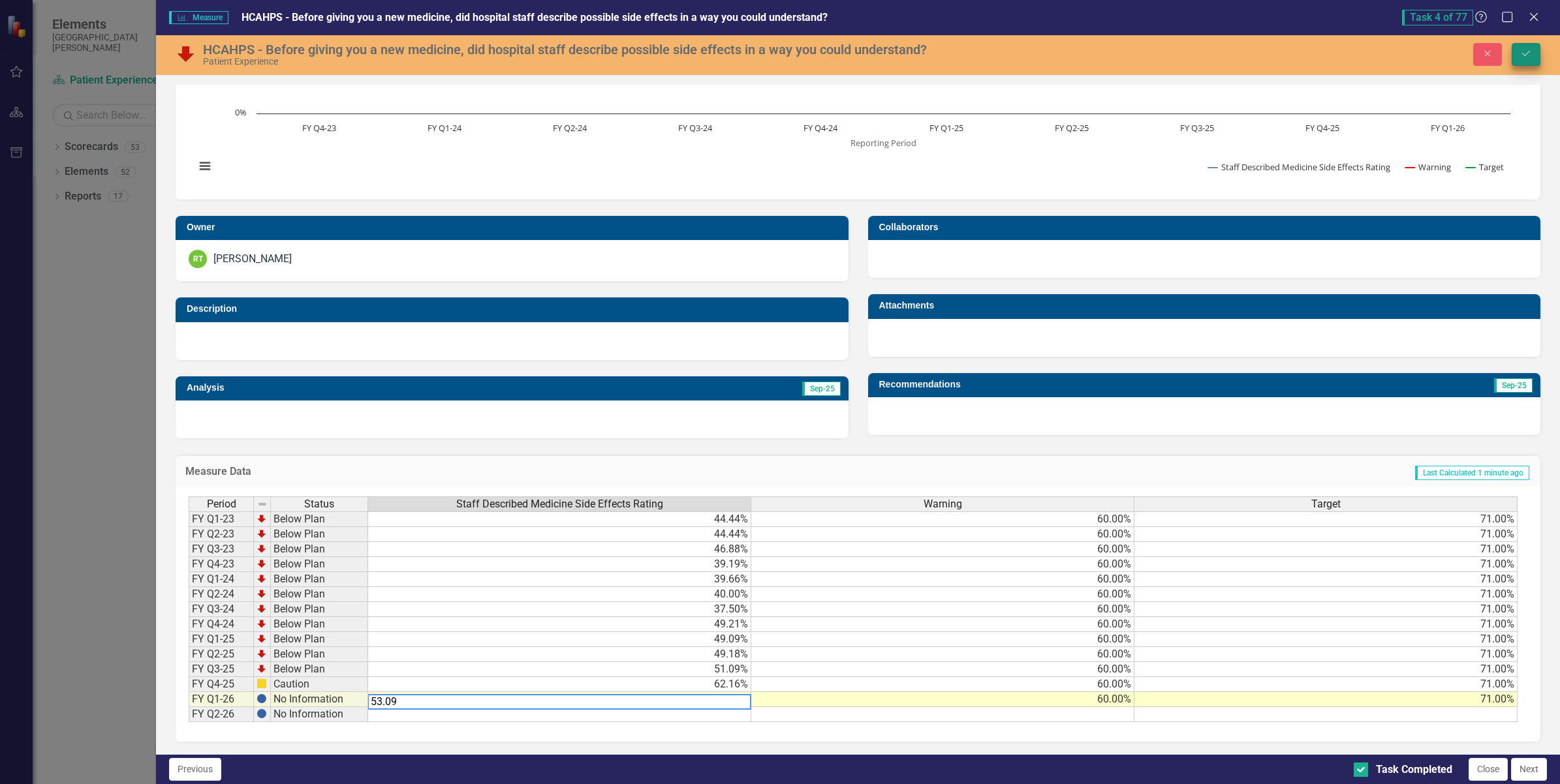
type textarea "53.09"
click at [1519, 60] on button "Save" at bounding box center [1526, 55] width 29 height 23
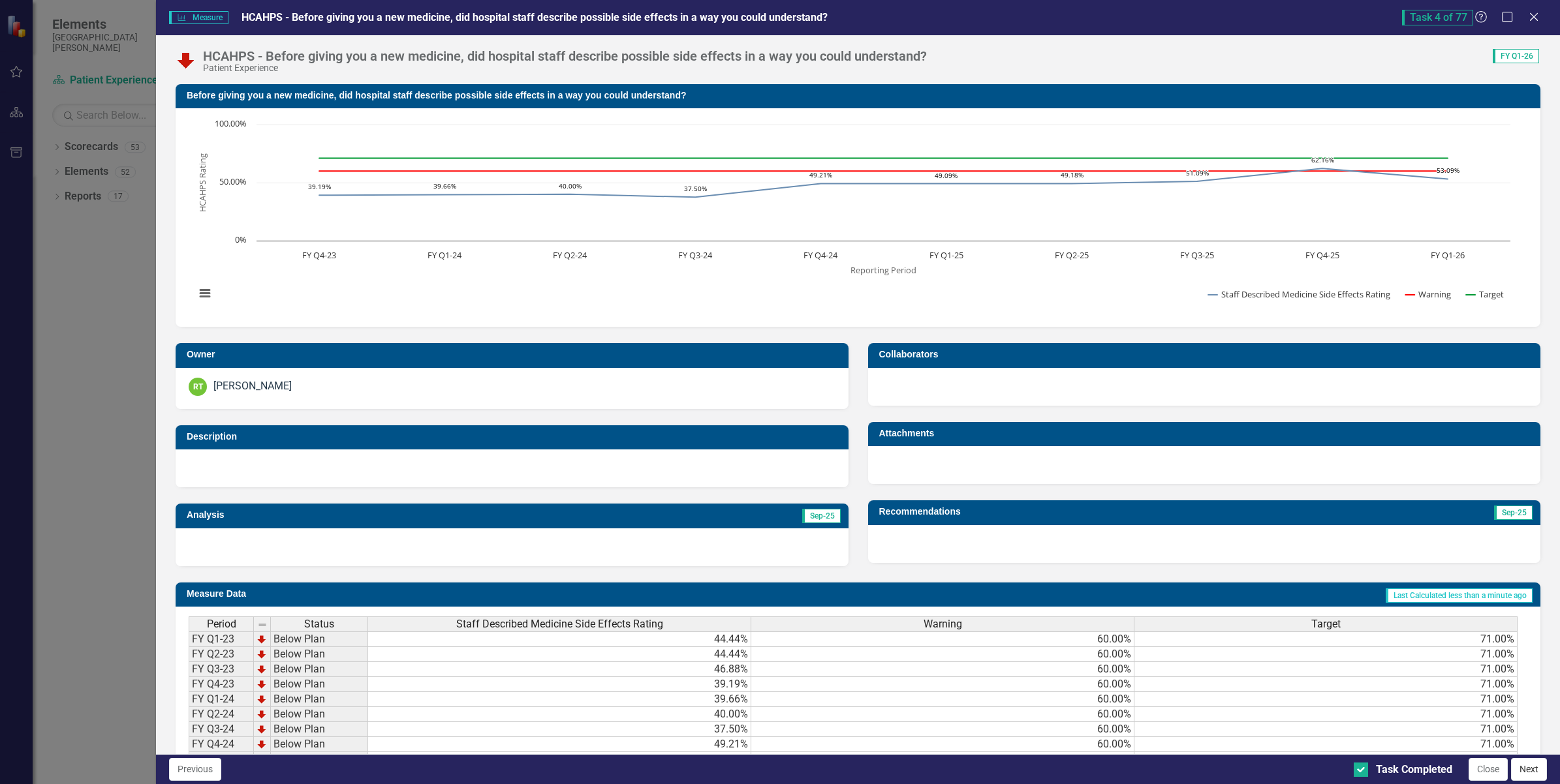
click at [1519, 772] on button "Next" at bounding box center [1529, 770] width 36 height 23
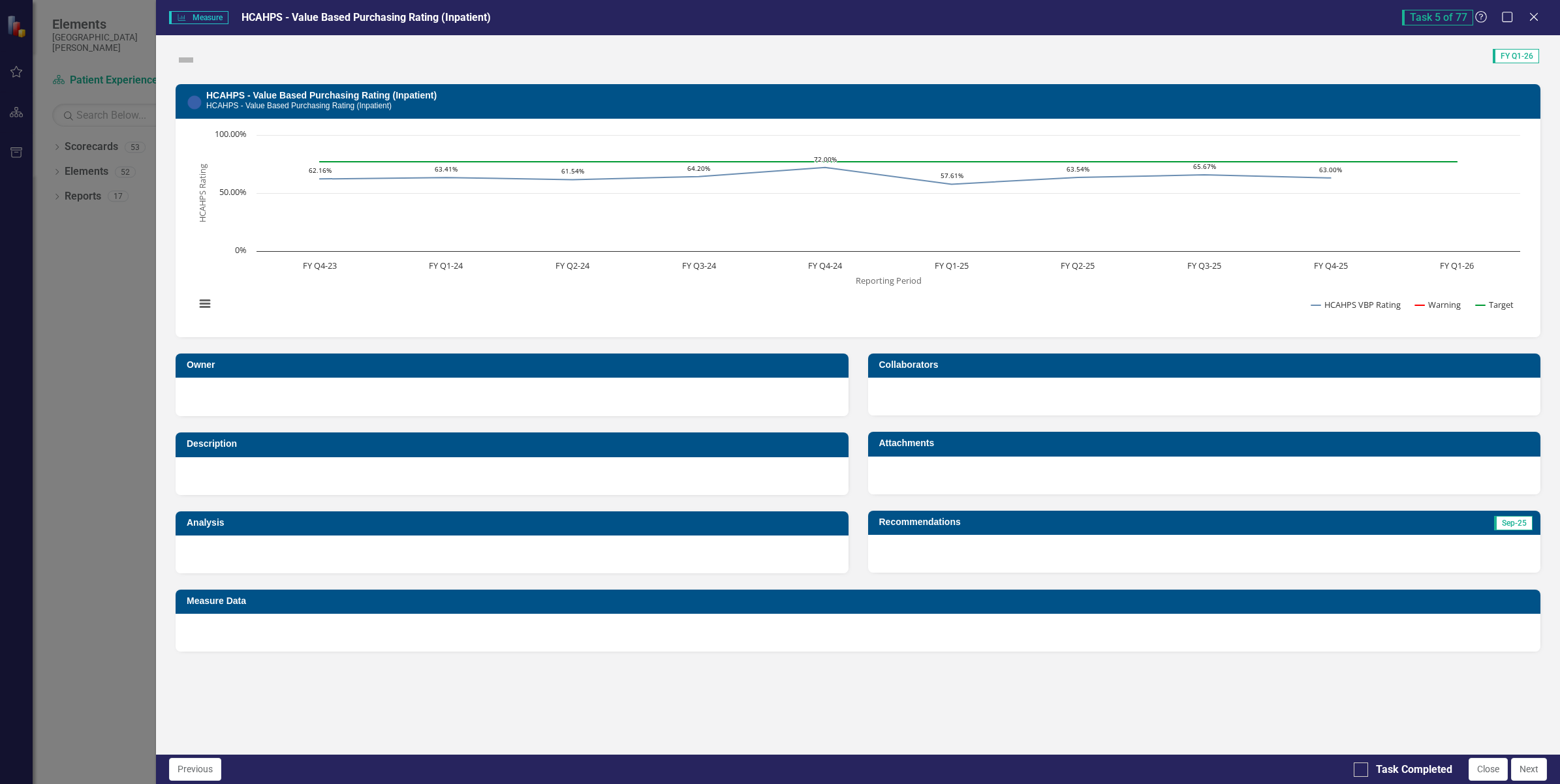
checkbox input "true"
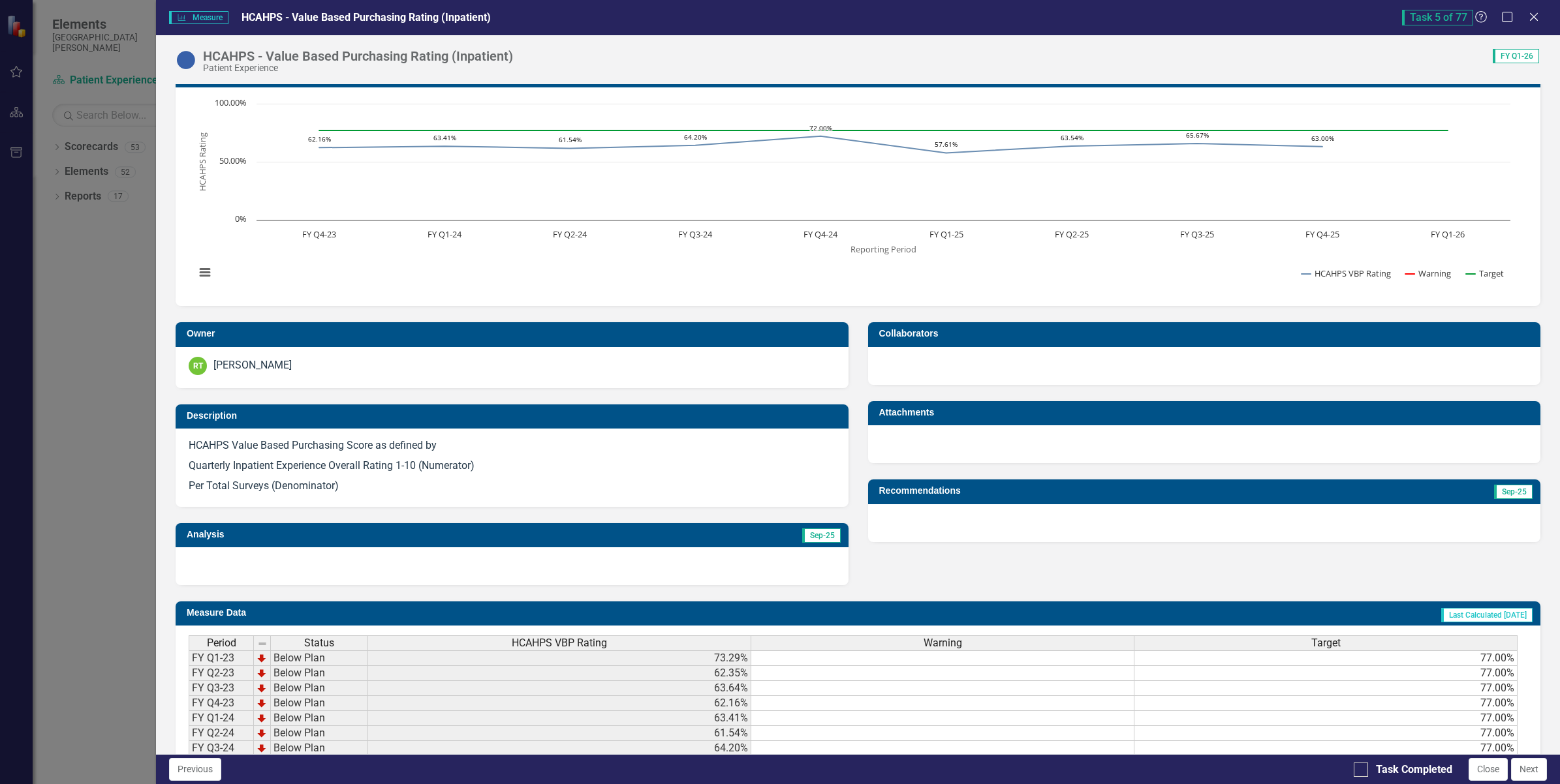
scroll to position [170, 0]
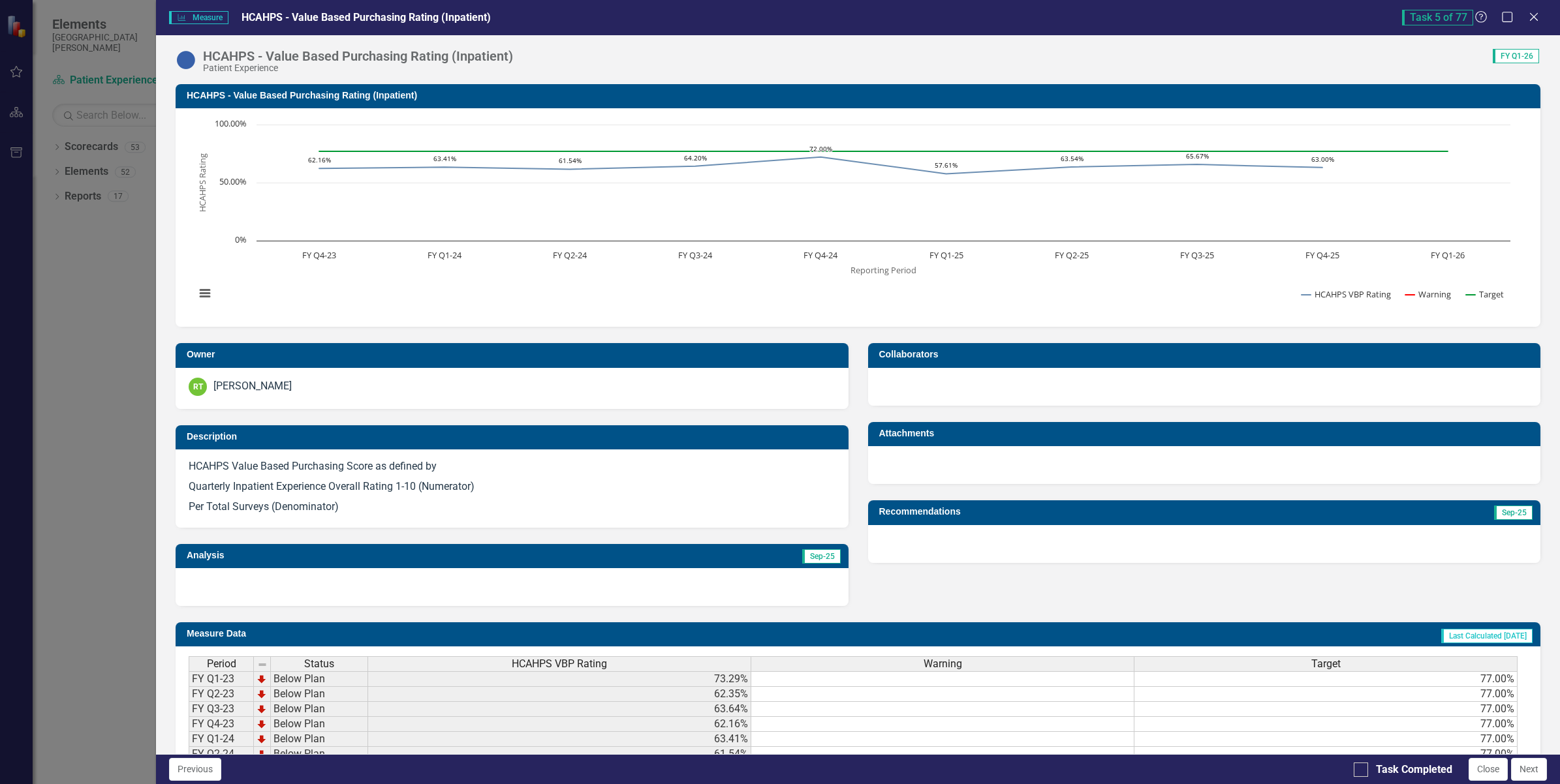
scroll to position [170, 0]
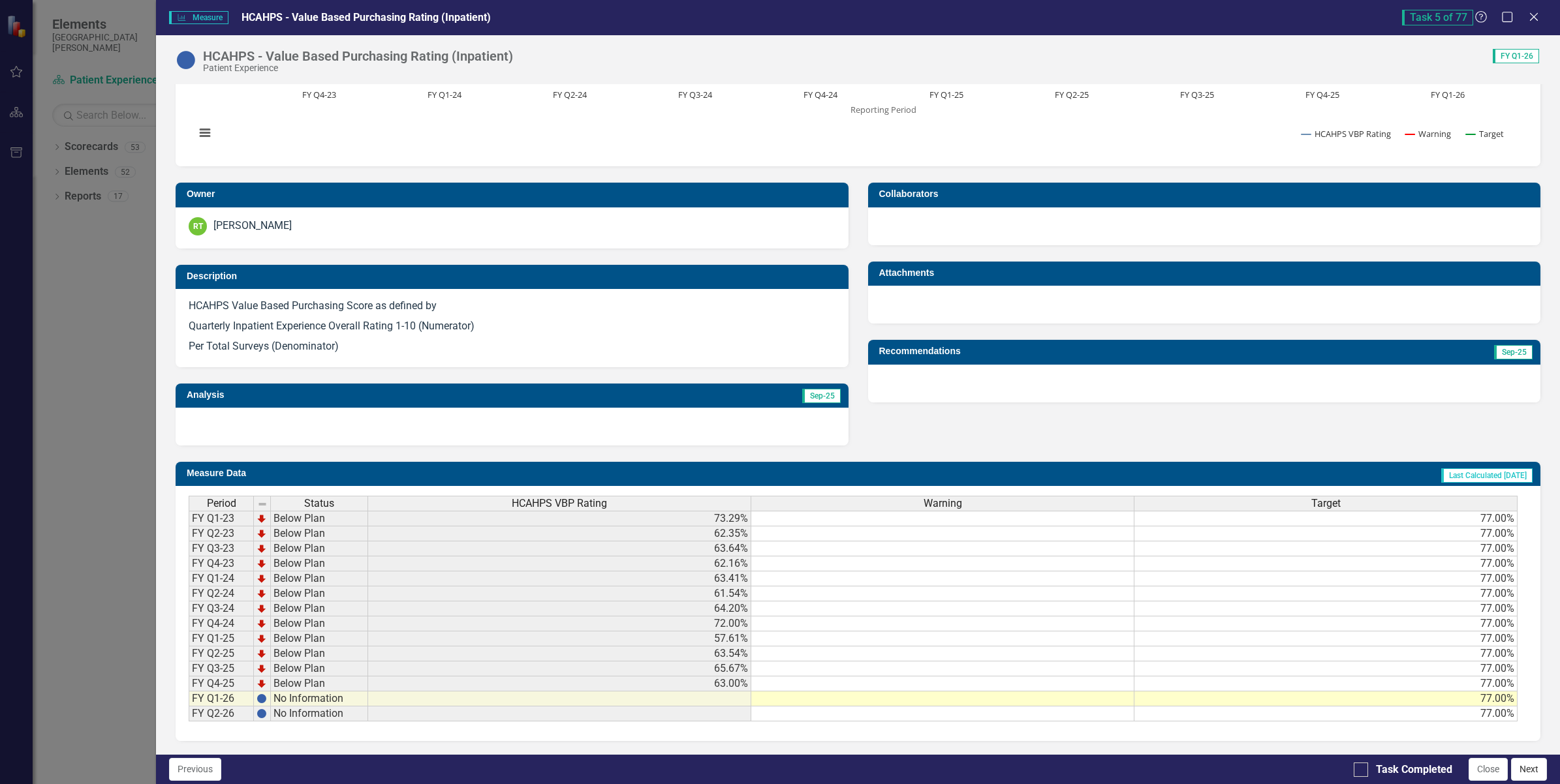
click at [1529, 761] on button "Next" at bounding box center [1529, 770] width 36 height 23
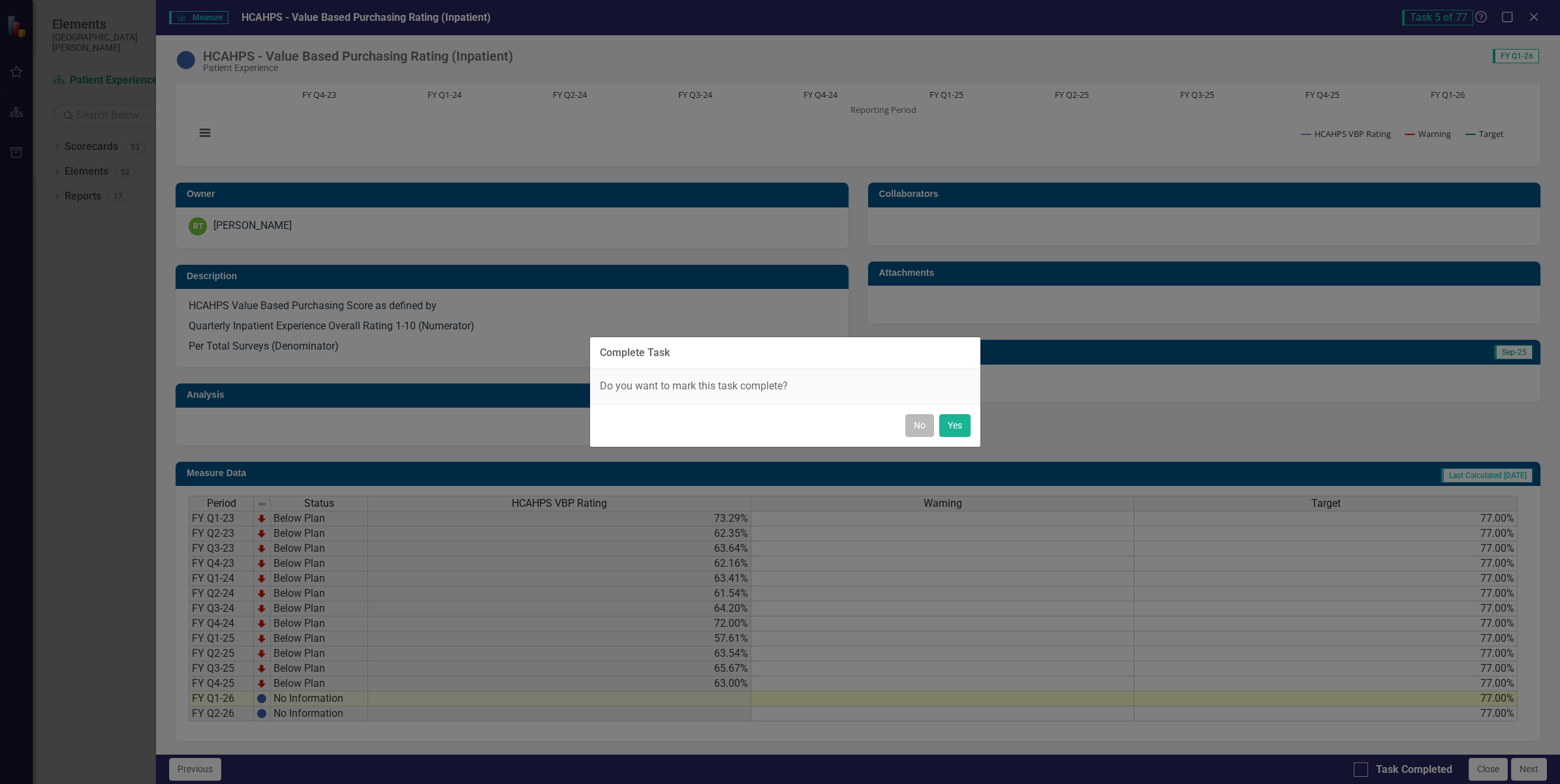
click at [925, 432] on button "No" at bounding box center [919, 425] width 29 height 23
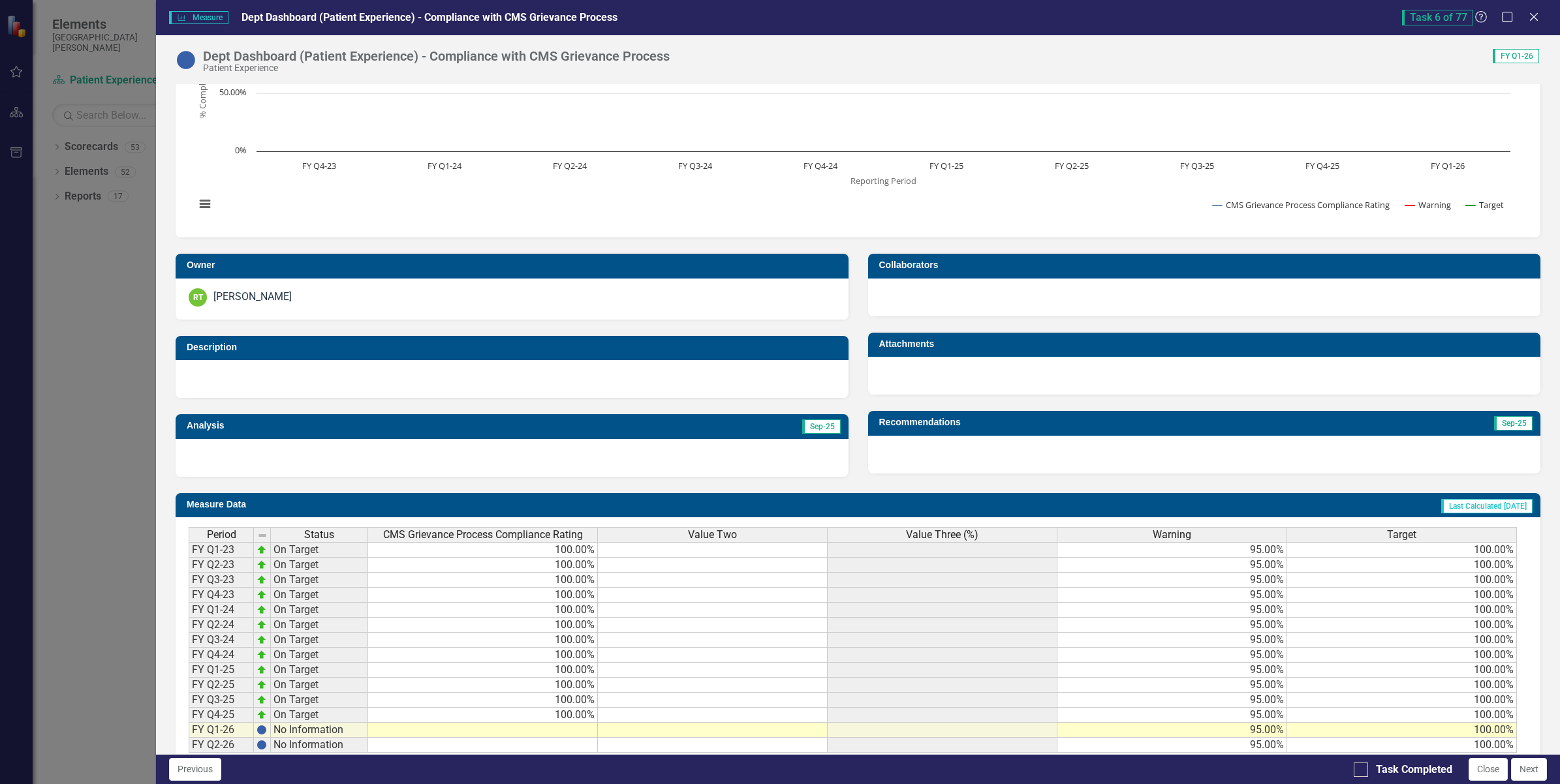
scroll to position [129, 0]
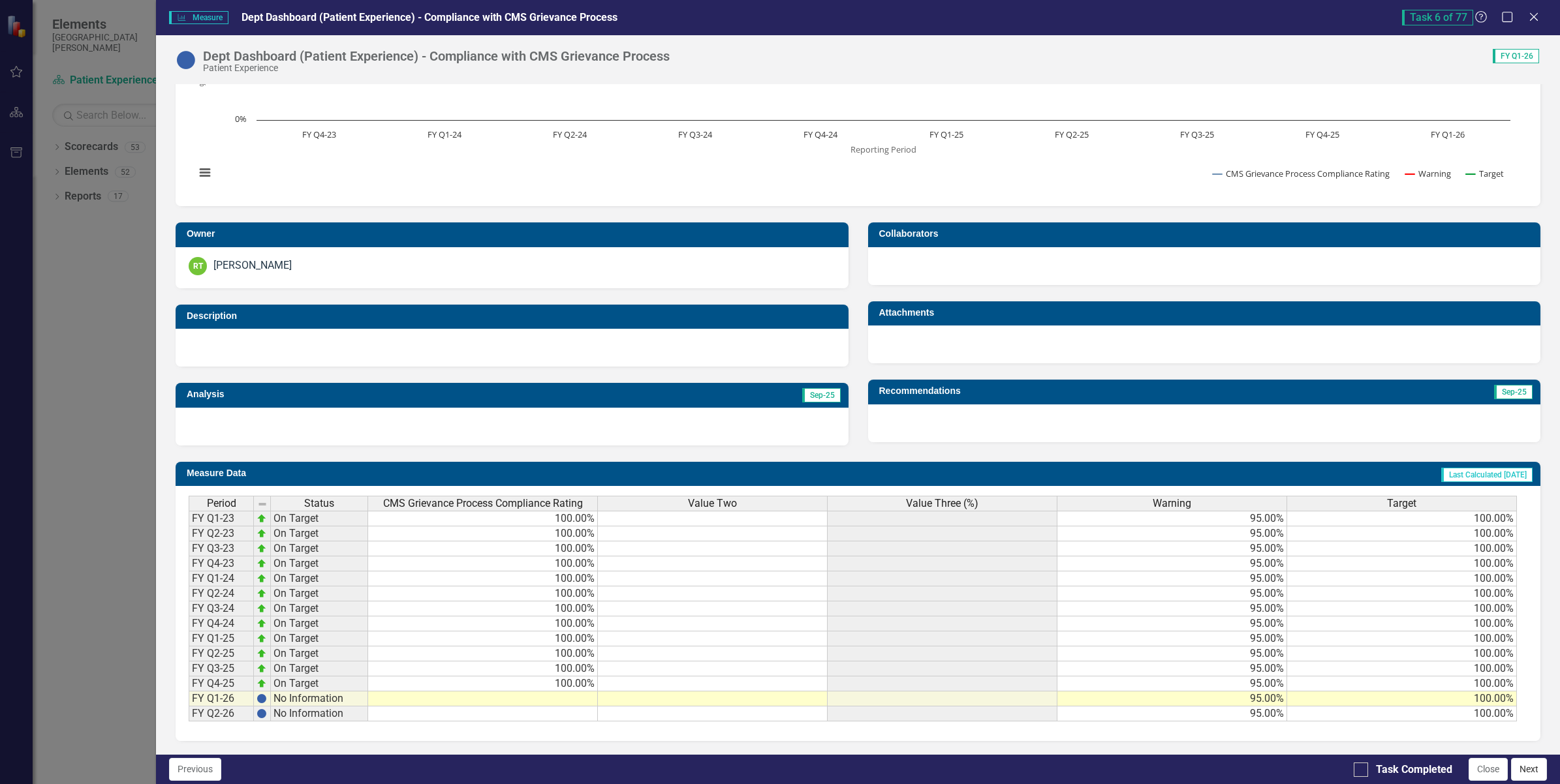
click at [1531, 768] on button "Next" at bounding box center [1529, 770] width 36 height 23
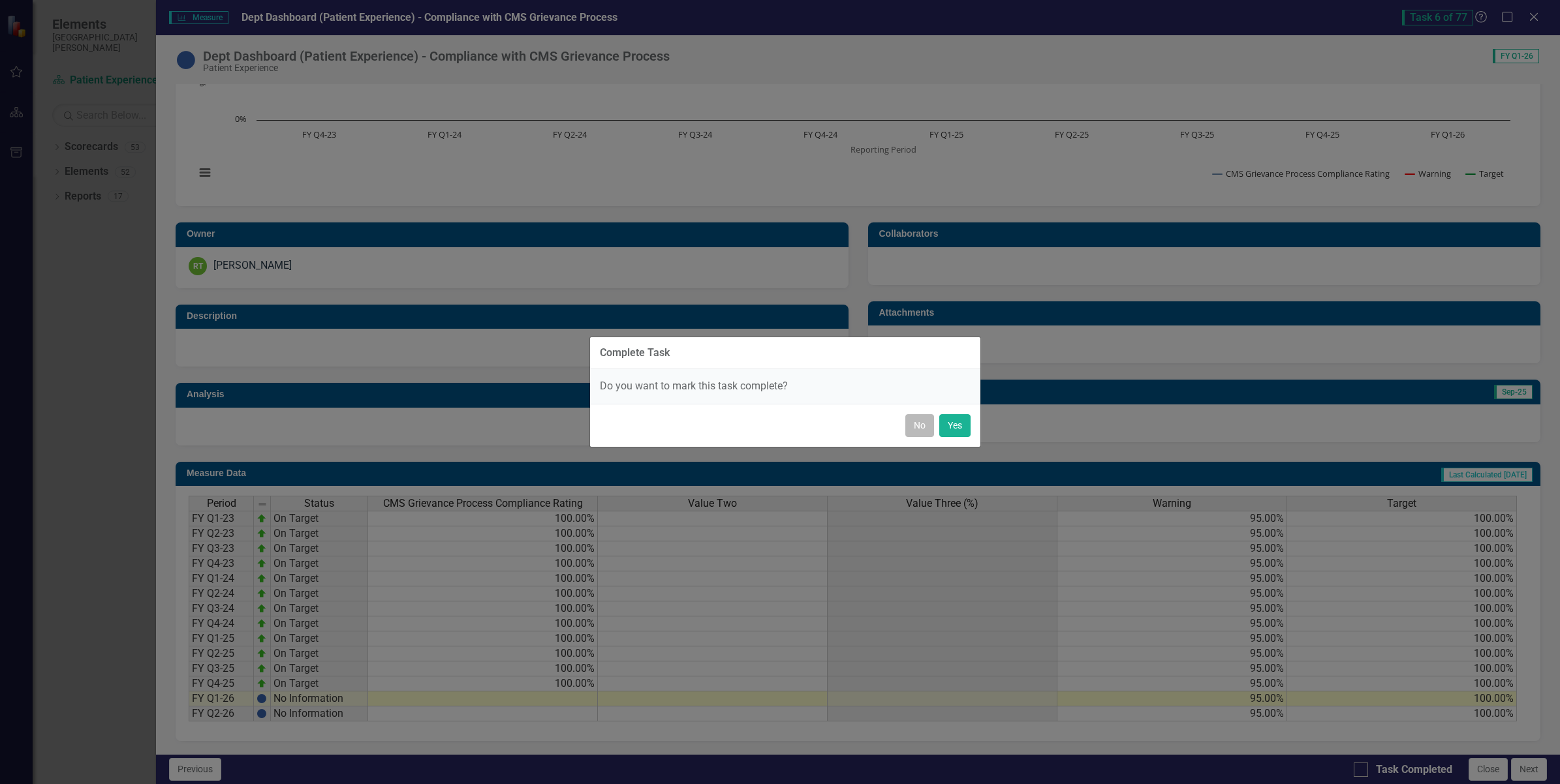
click at [917, 435] on button "No" at bounding box center [919, 425] width 29 height 23
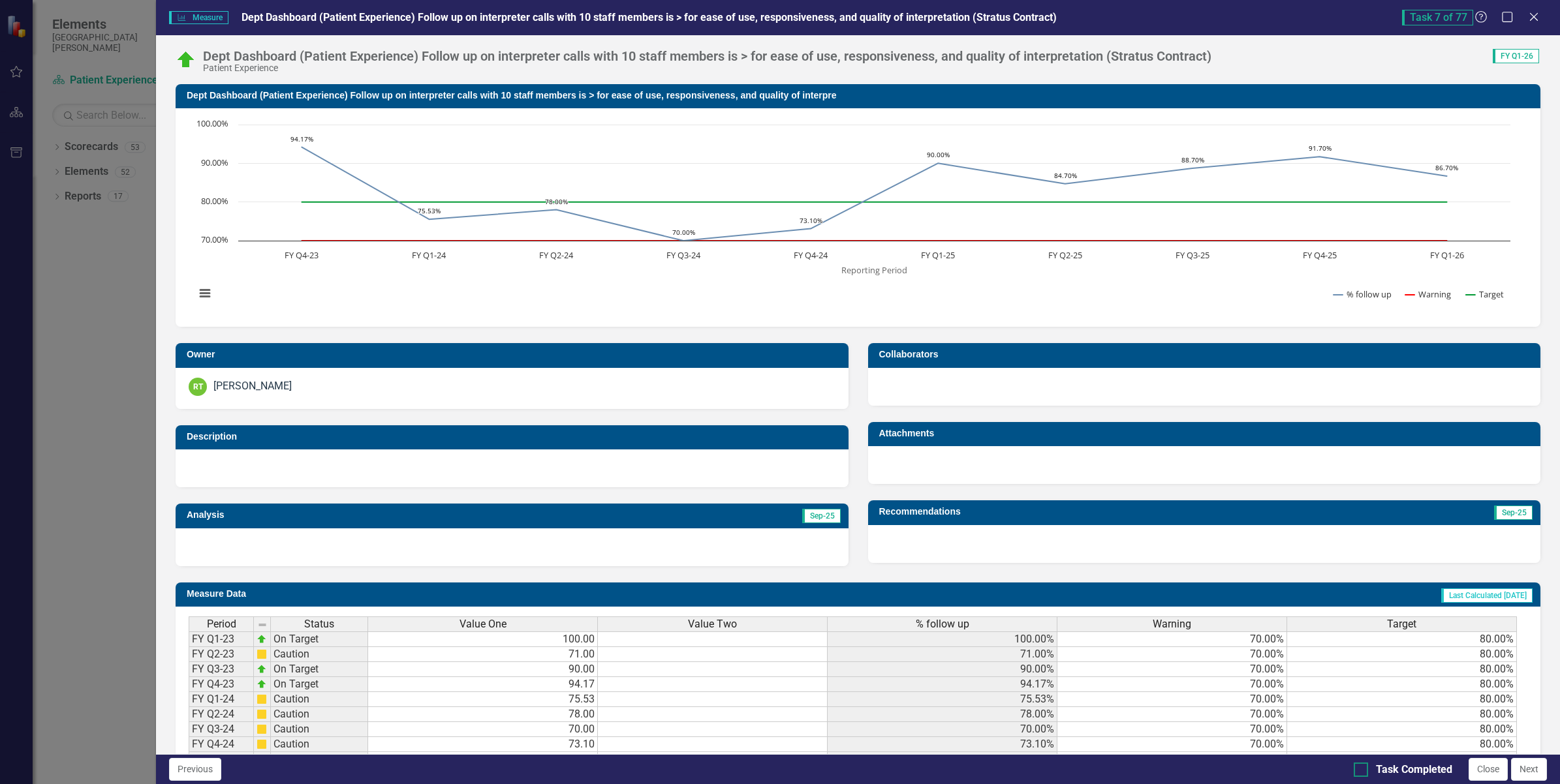
click at [1354, 765] on input "Task Completed" at bounding box center [1358, 767] width 9 height 9
checkbox input "true"
click at [1516, 771] on button "Next" at bounding box center [1529, 770] width 36 height 23
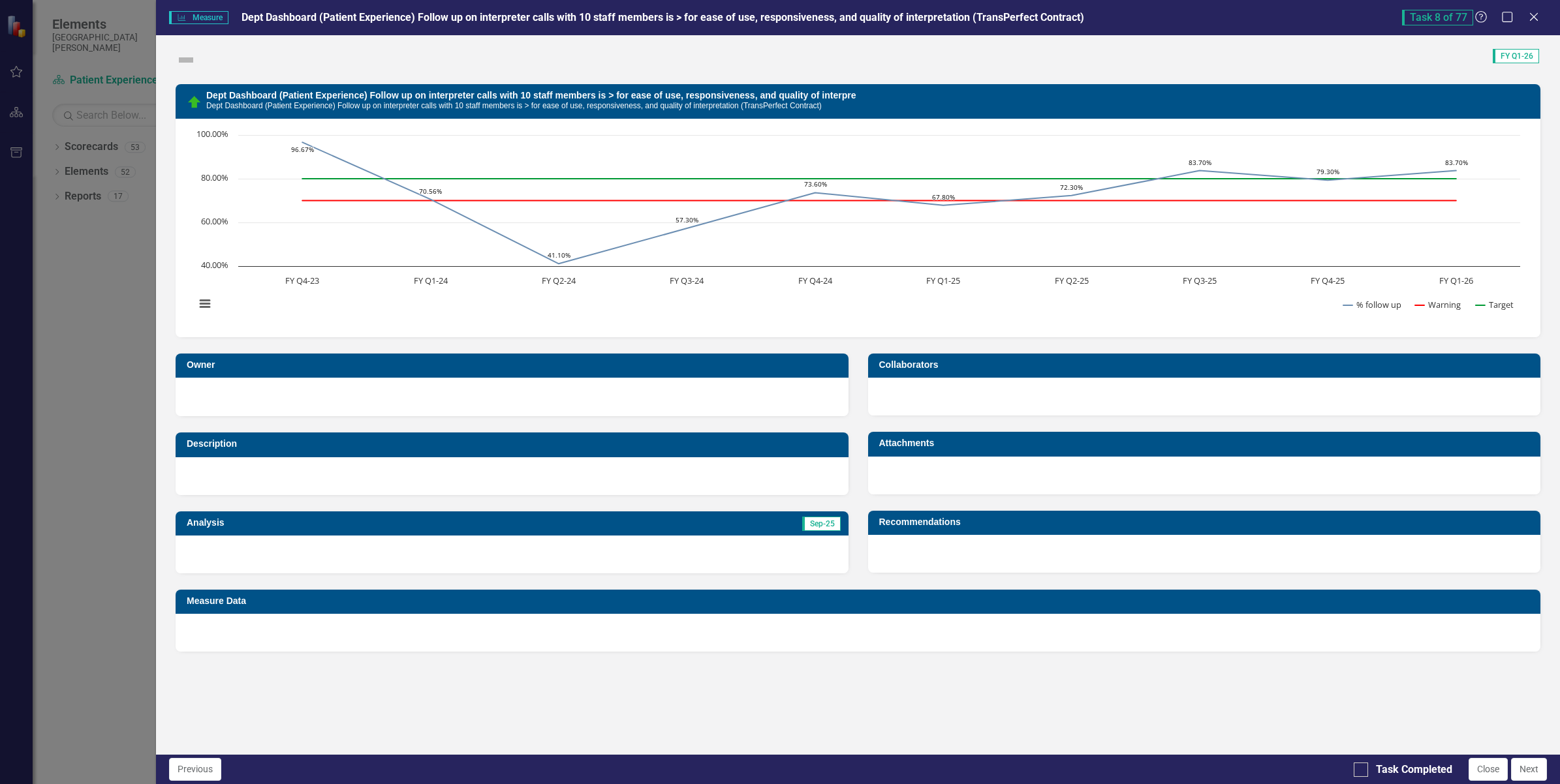
checkbox input "true"
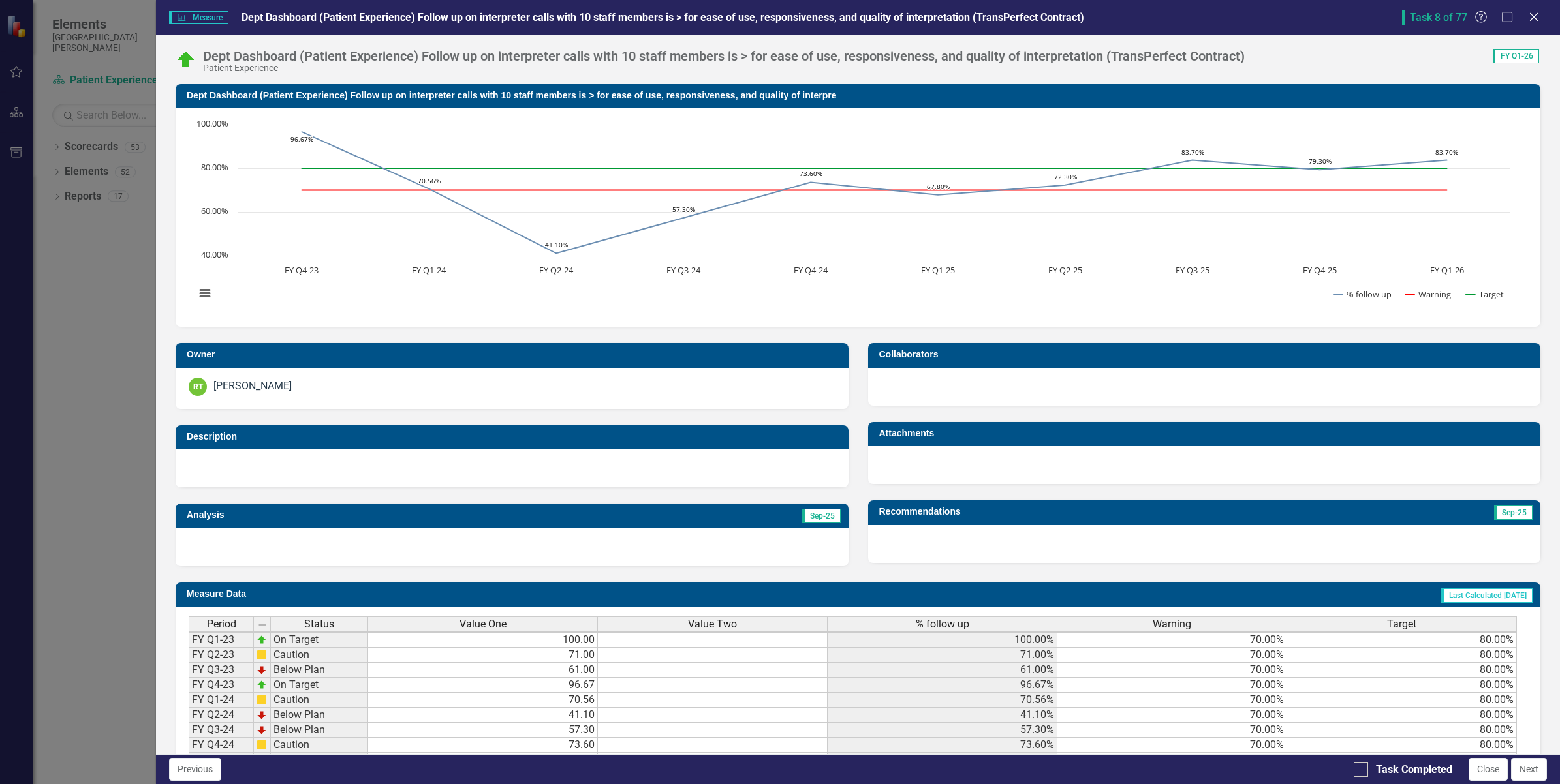
scroll to position [2, 0]
click at [1359, 768] on input "Task Completed" at bounding box center [1358, 767] width 9 height 9
checkbox input "true"
drag, startPoint x: 1518, startPoint y: 773, endPoint x: 1177, endPoint y: 223, distance: 647.1
click at [1177, 223] on rect "Interactive chart" at bounding box center [852, 216] width 1328 height 196
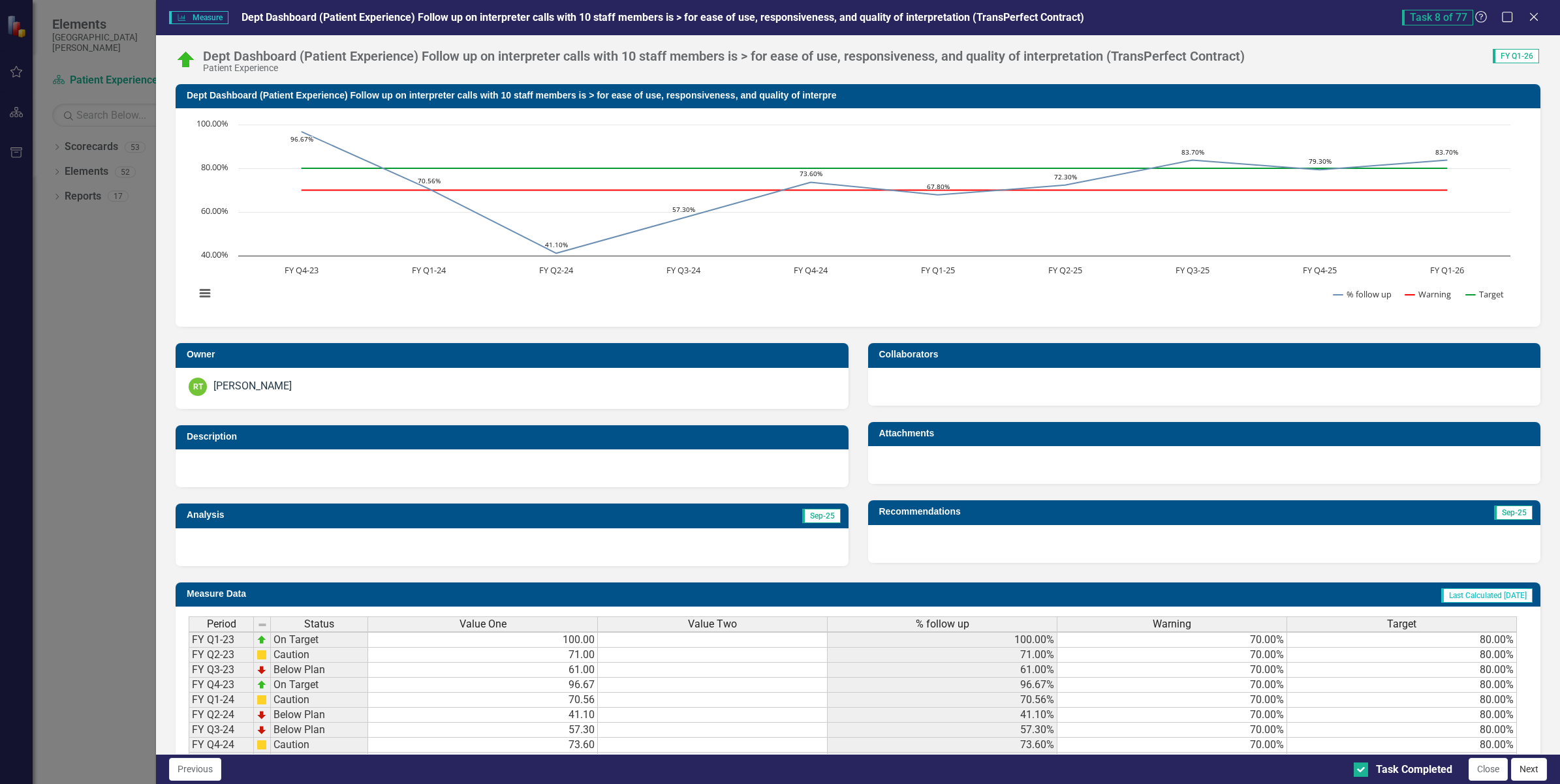
click at [1519, 768] on button "Next" at bounding box center [1529, 770] width 36 height 23
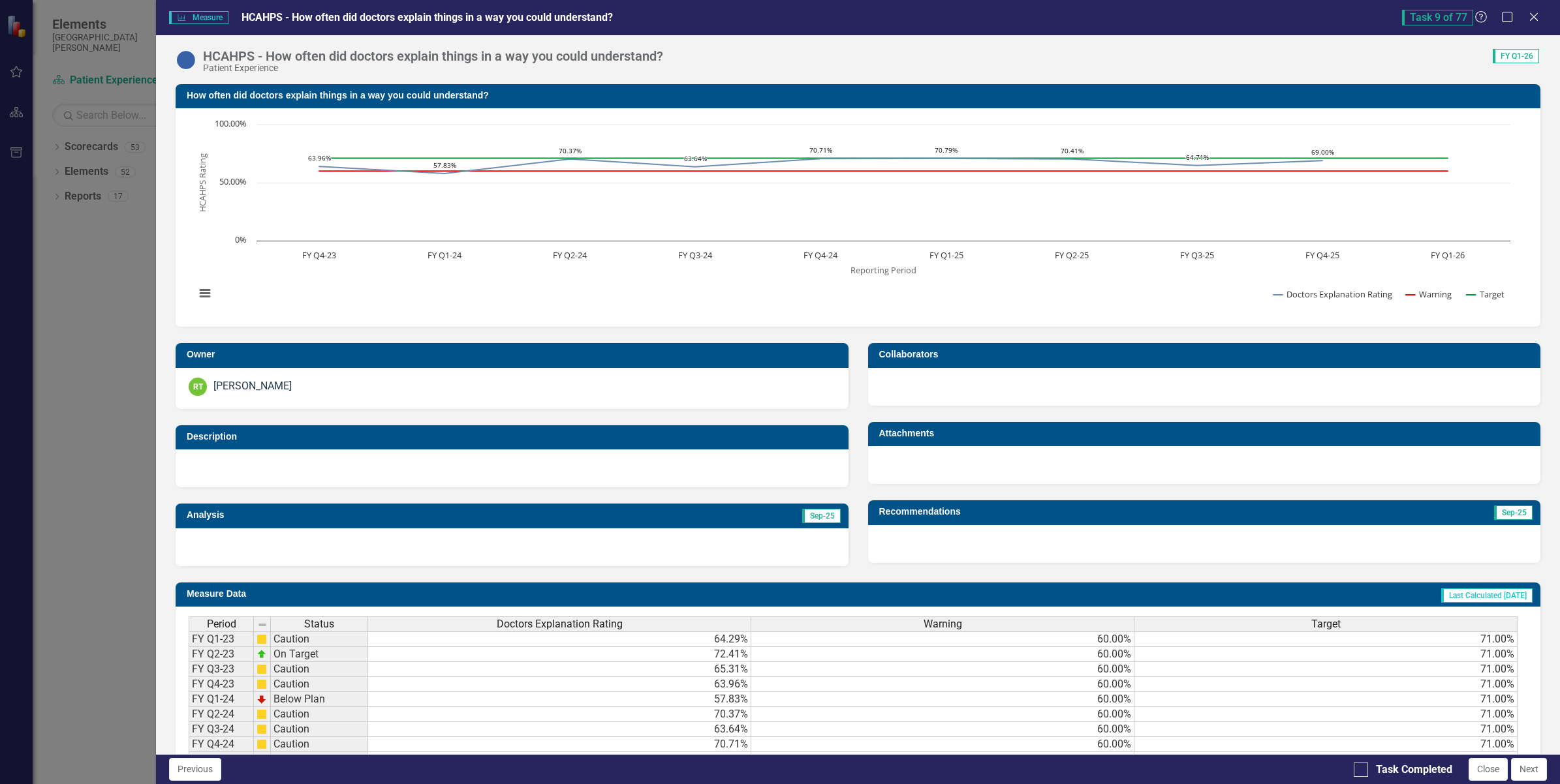
checkbox input "true"
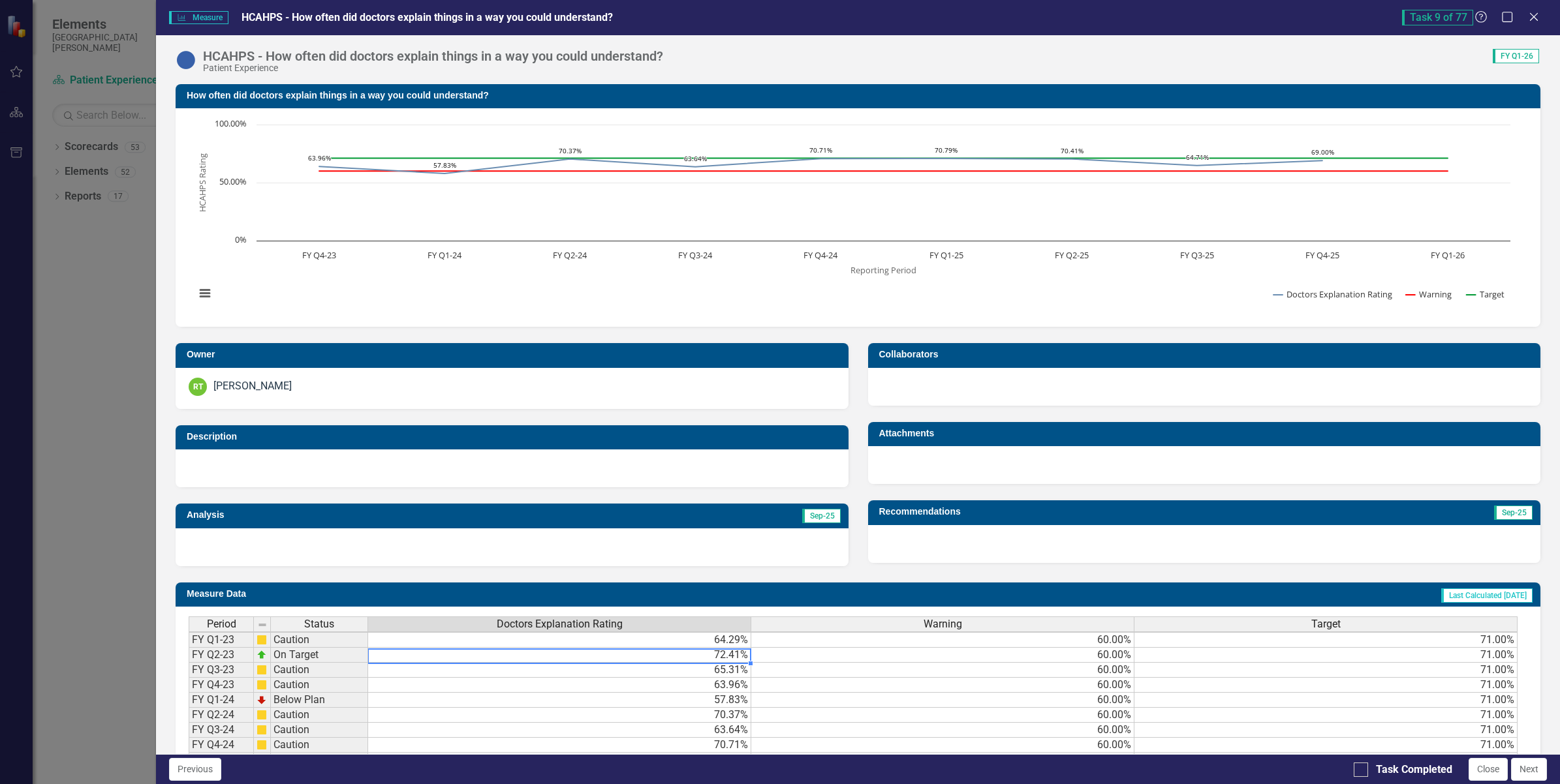
click at [687, 659] on td "72.41%" at bounding box center [560, 655] width 383 height 15
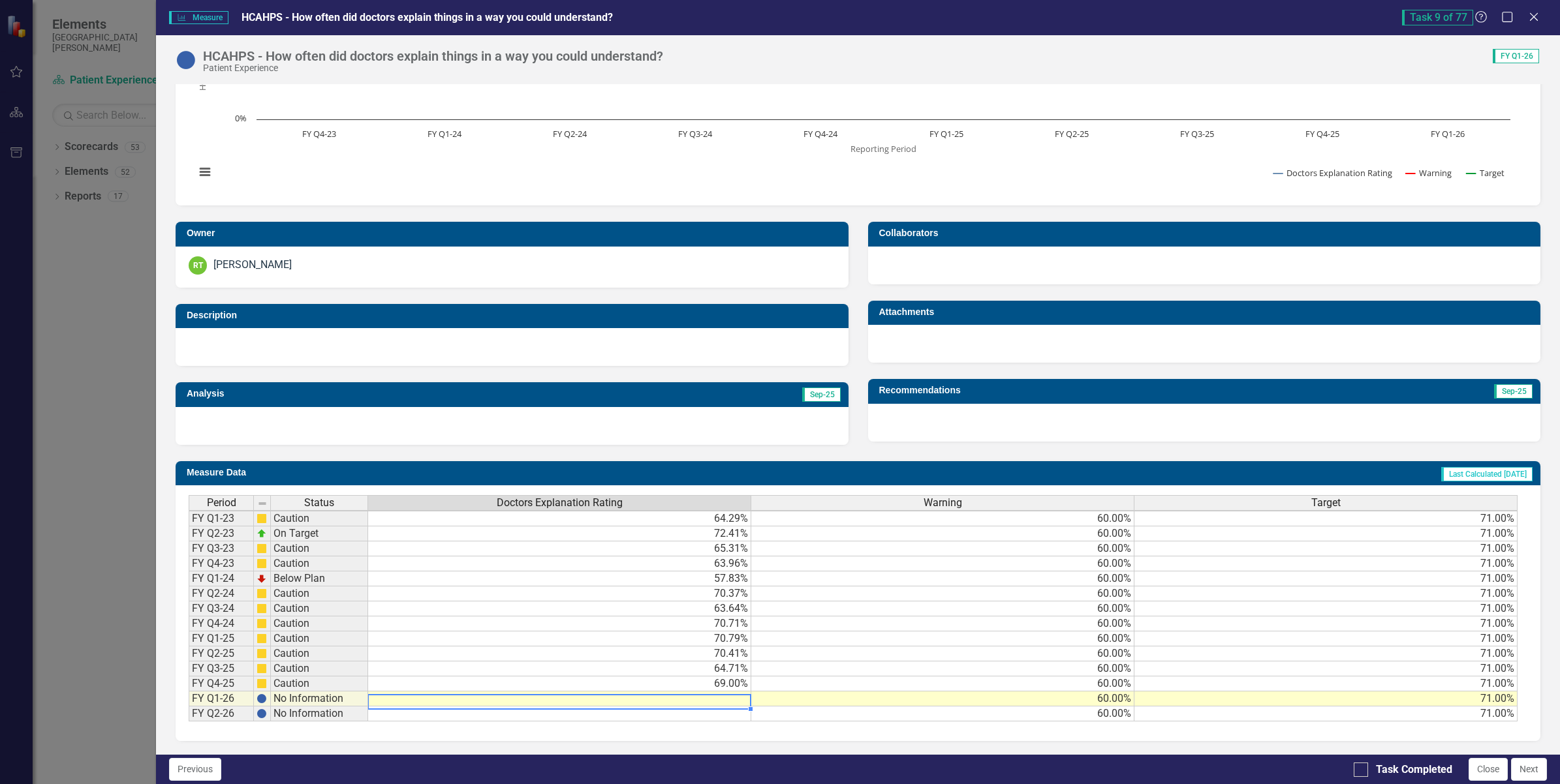
click at [693, 692] on td at bounding box center [560, 699] width 383 height 15
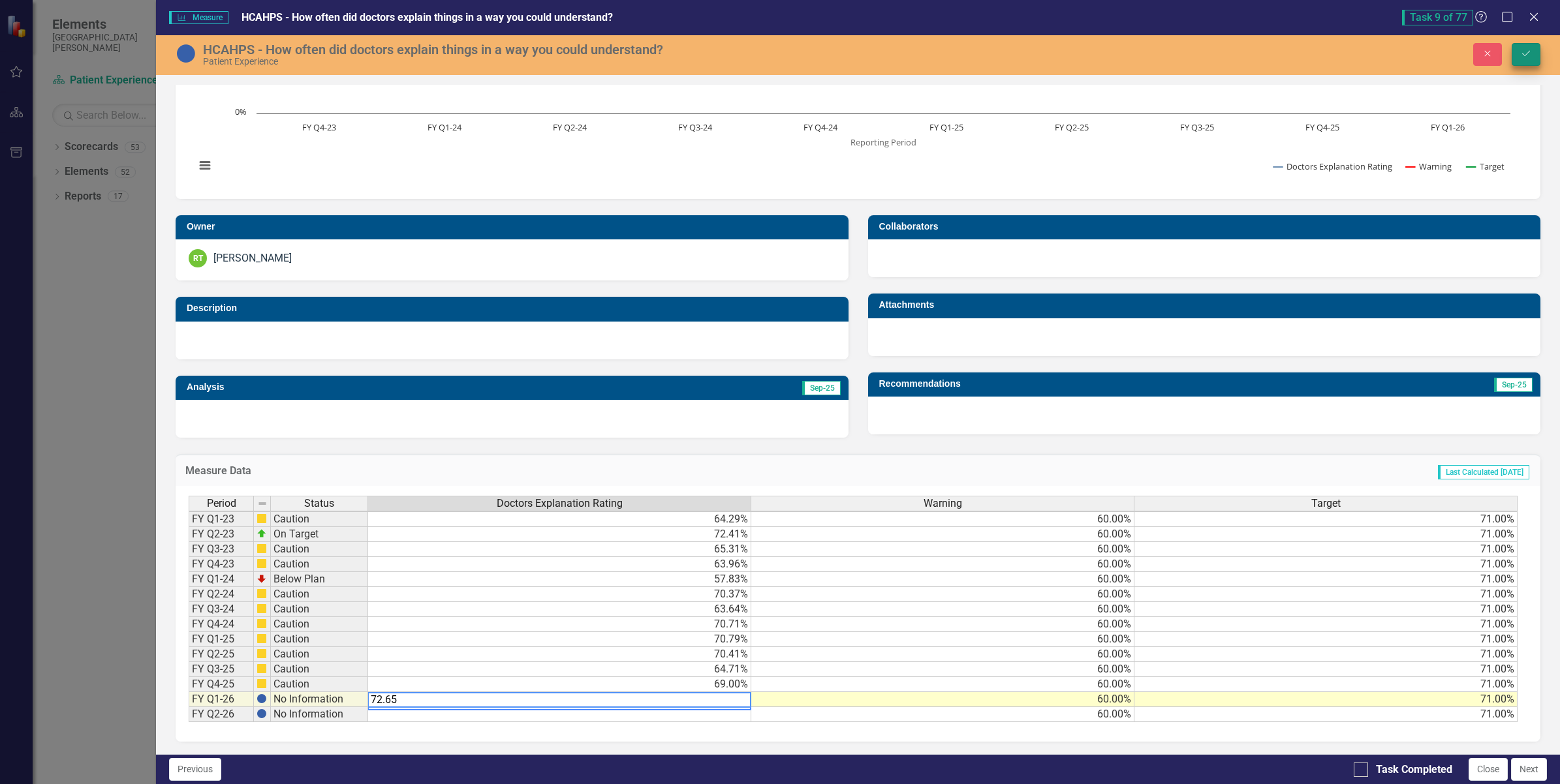
type textarea "72.65"
click at [1531, 54] on icon "Save" at bounding box center [1526, 54] width 11 height 9
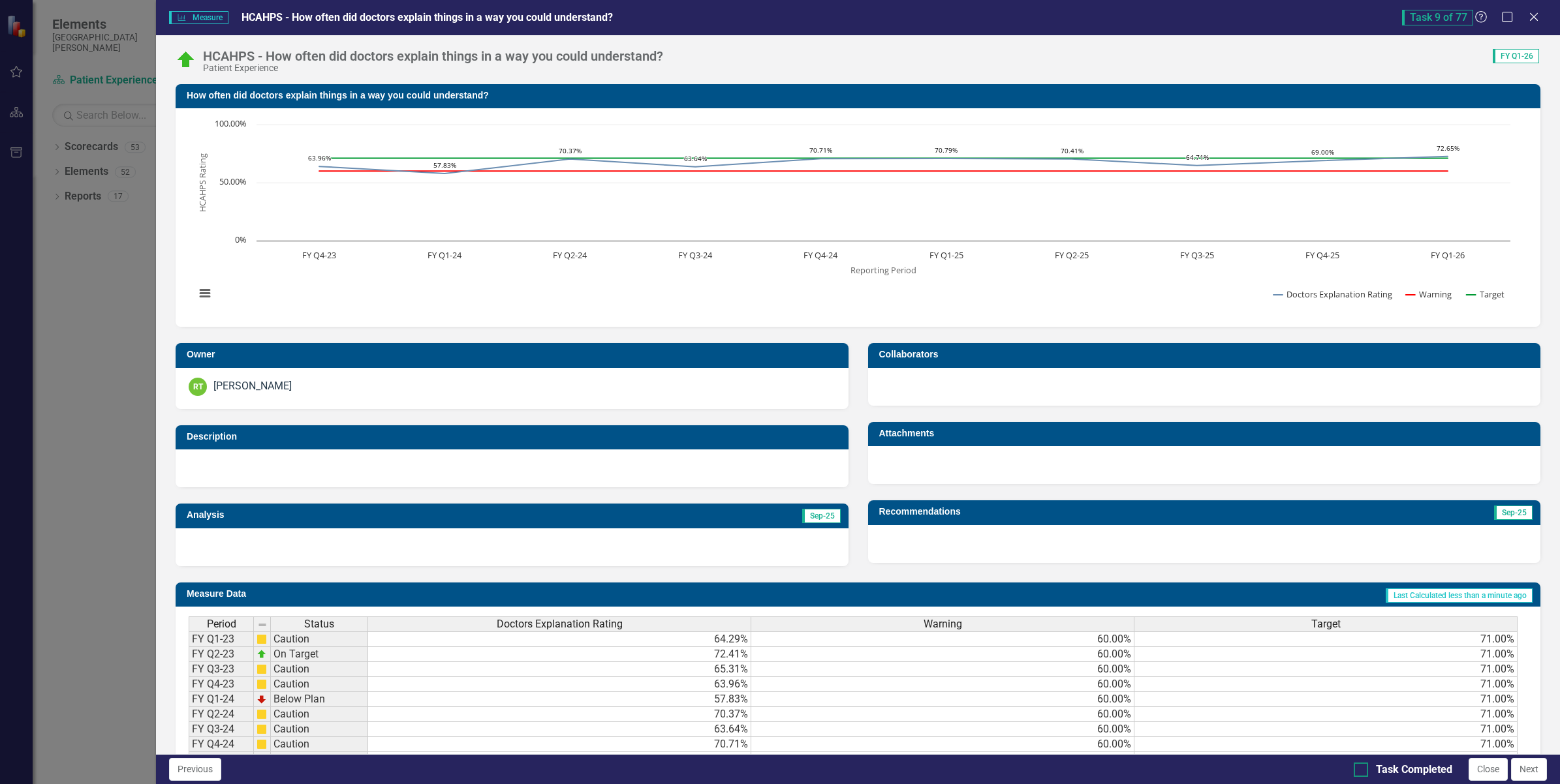
click at [1364, 767] on div at bounding box center [1361, 770] width 14 height 14
click at [1363, 767] on input "Task Completed" at bounding box center [1358, 767] width 9 height 9
checkbox input "true"
click at [1519, 766] on button "Next" at bounding box center [1529, 770] width 36 height 23
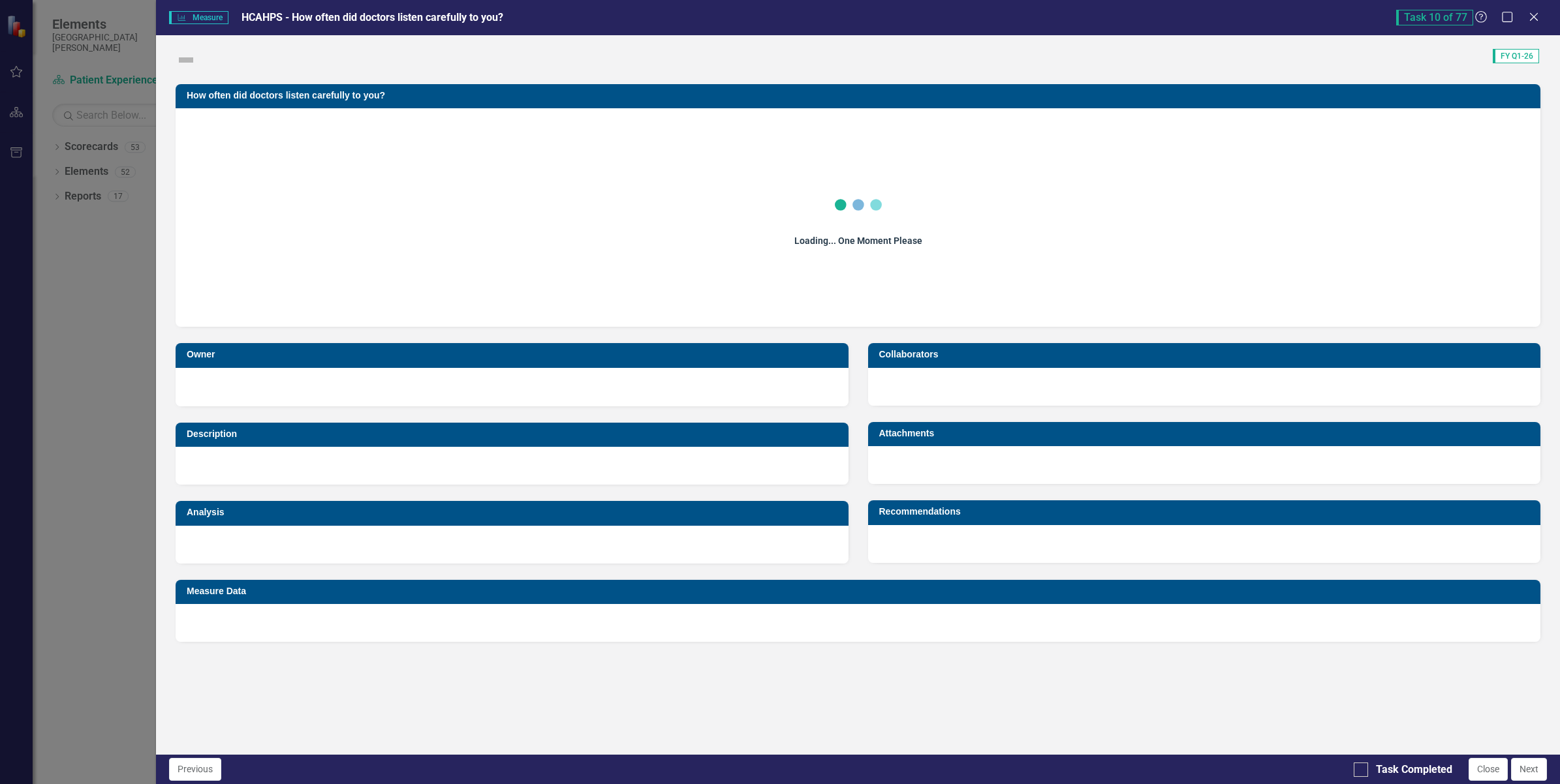
checkbox input "true"
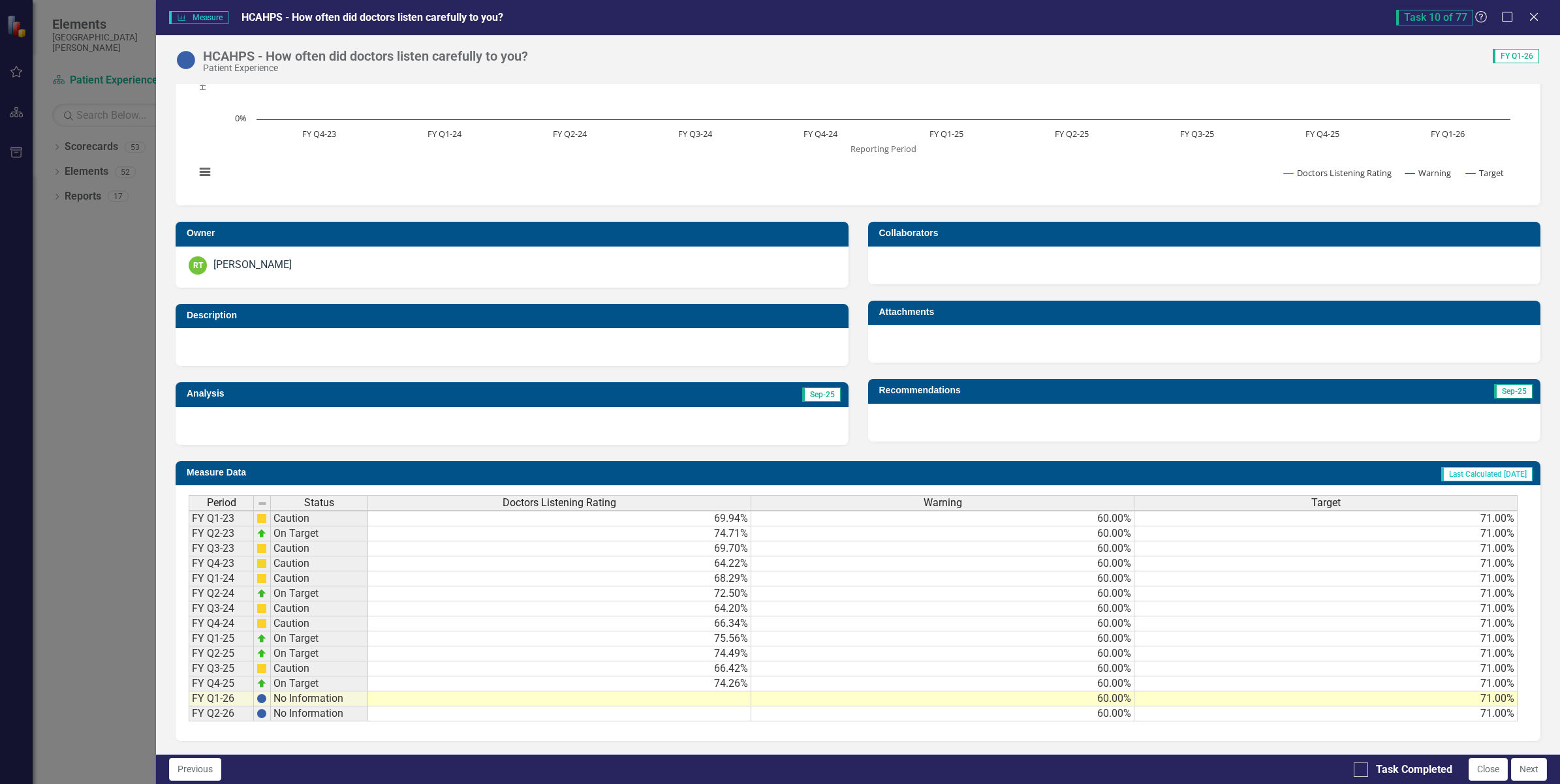
scroll to position [1, 0]
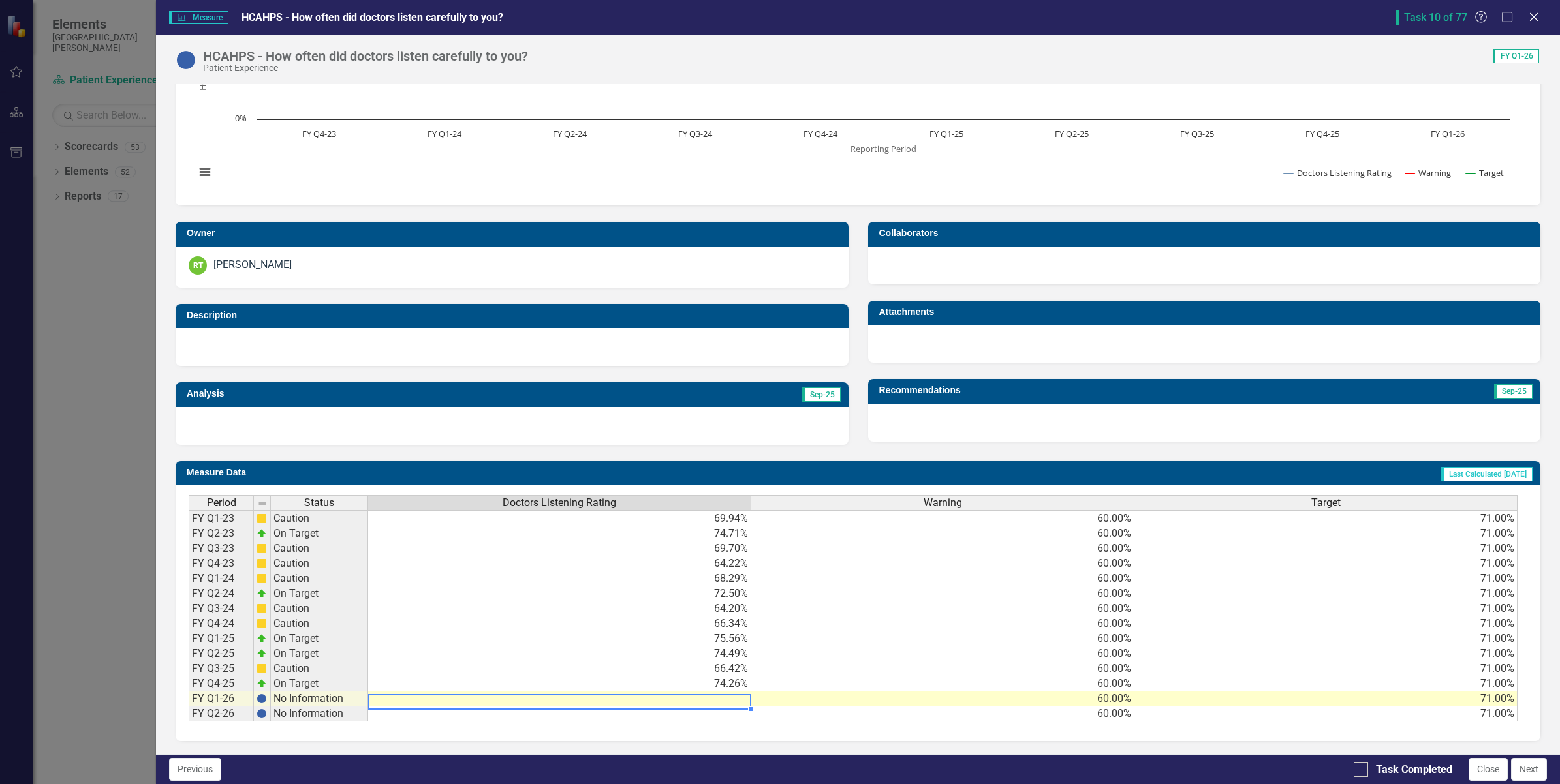
click at [653, 693] on td at bounding box center [560, 699] width 383 height 15
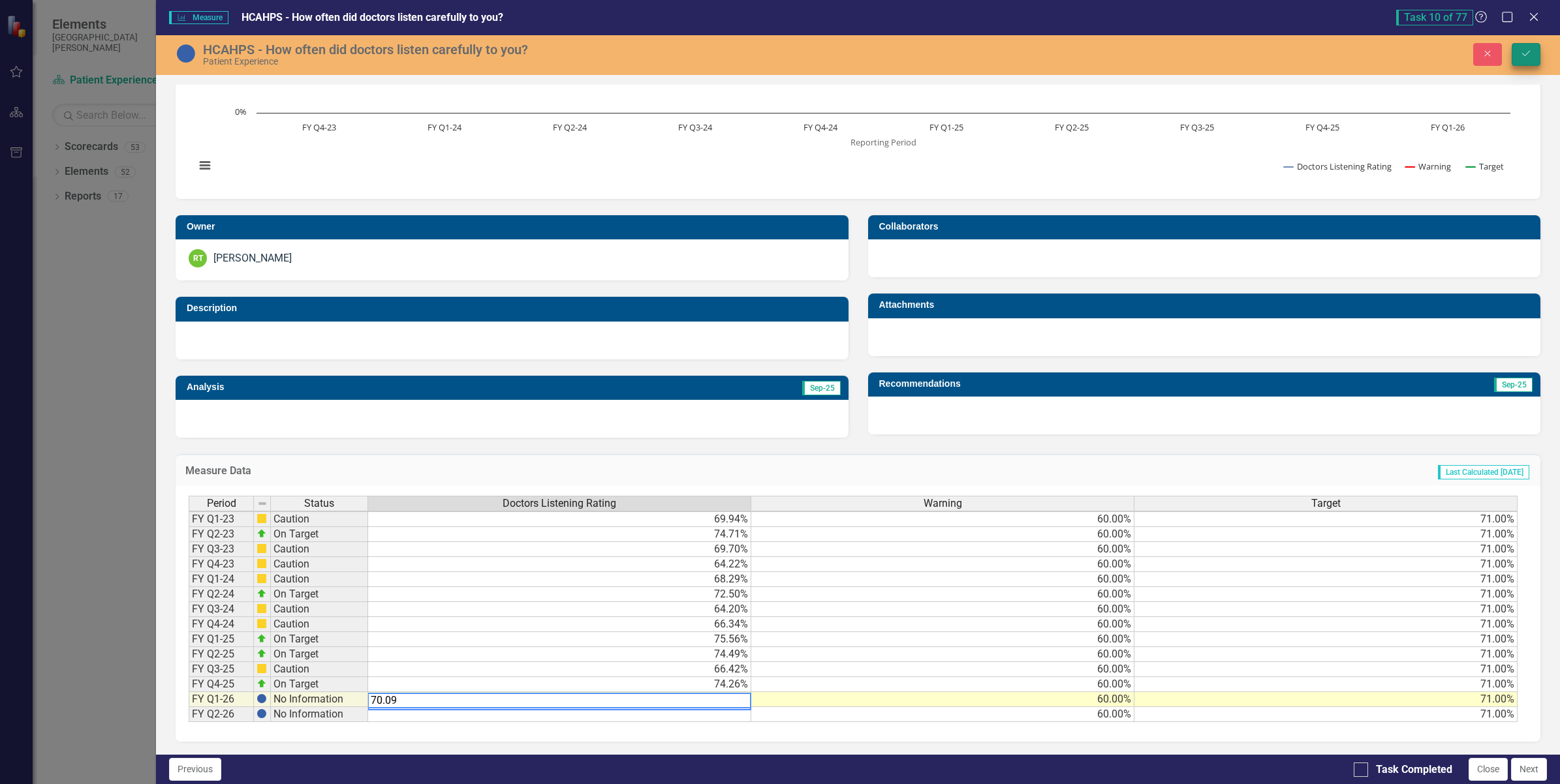
type textarea "70.09"
click at [1522, 54] on icon "submit" at bounding box center [1526, 54] width 8 height 5
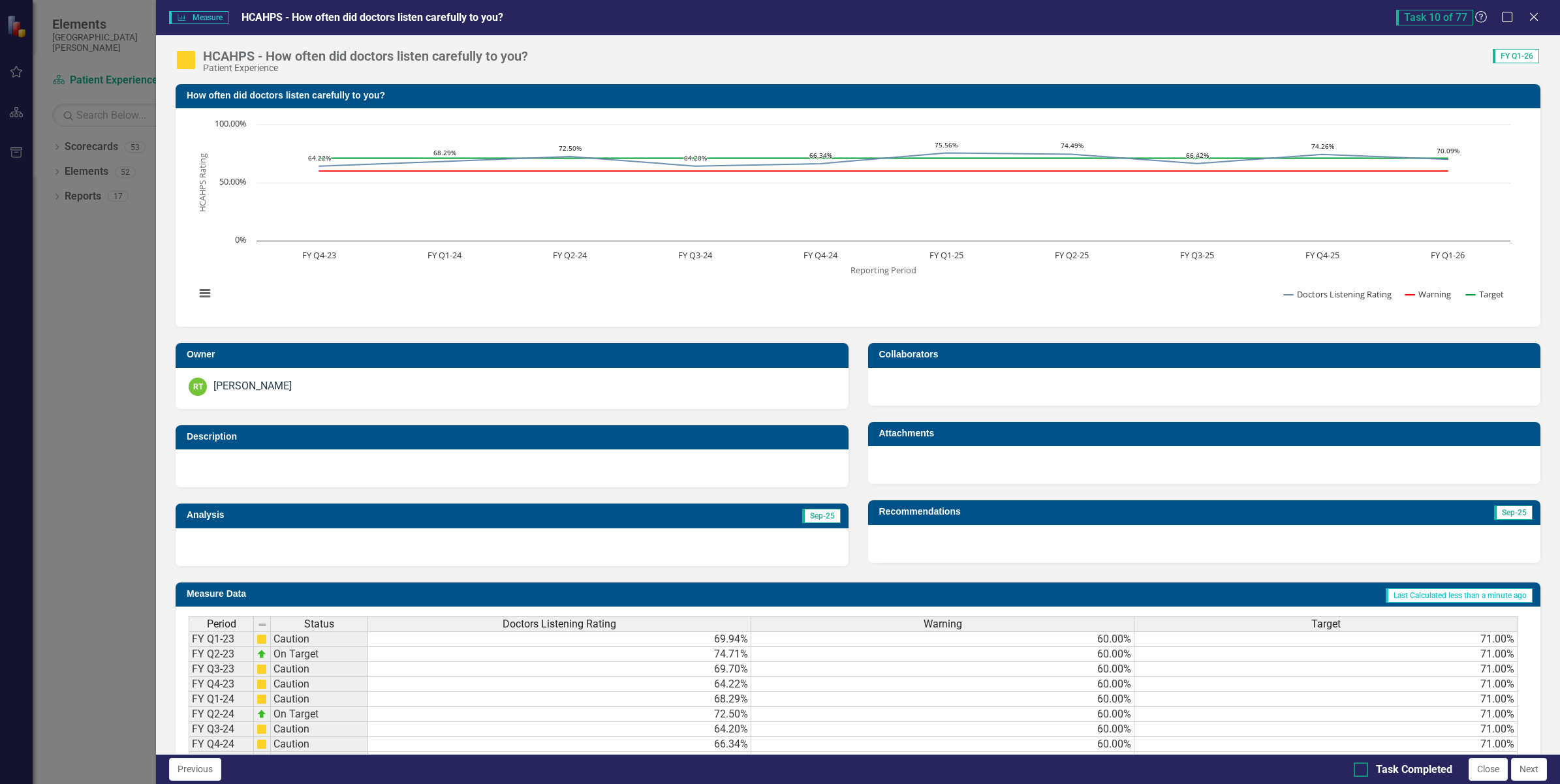
click at [1359, 766] on input "Task Completed" at bounding box center [1358, 767] width 9 height 9
checkbox input "true"
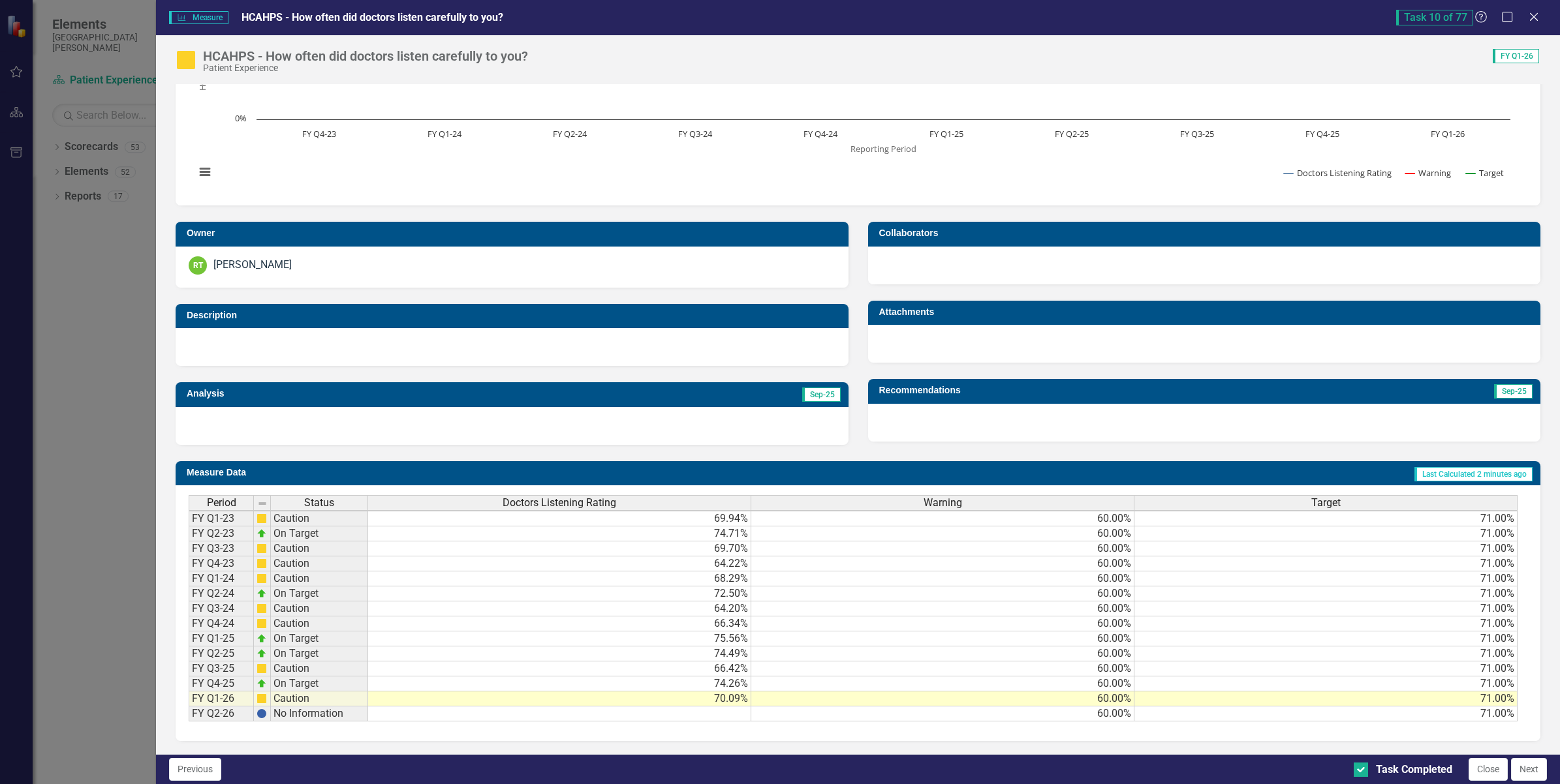
scroll to position [126, 0]
click at [1518, 767] on button "Next" at bounding box center [1529, 770] width 36 height 23
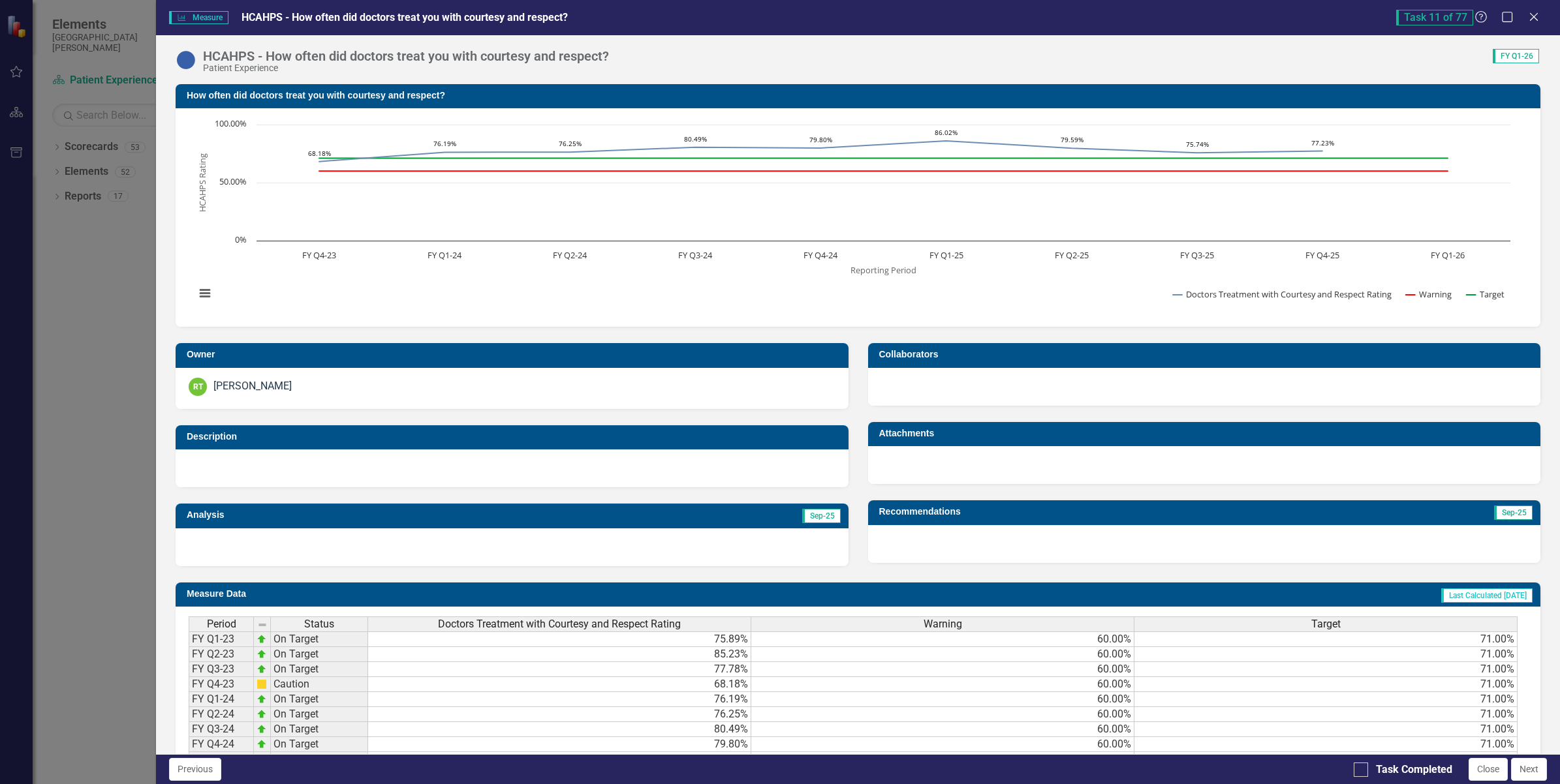
checkbox input "true"
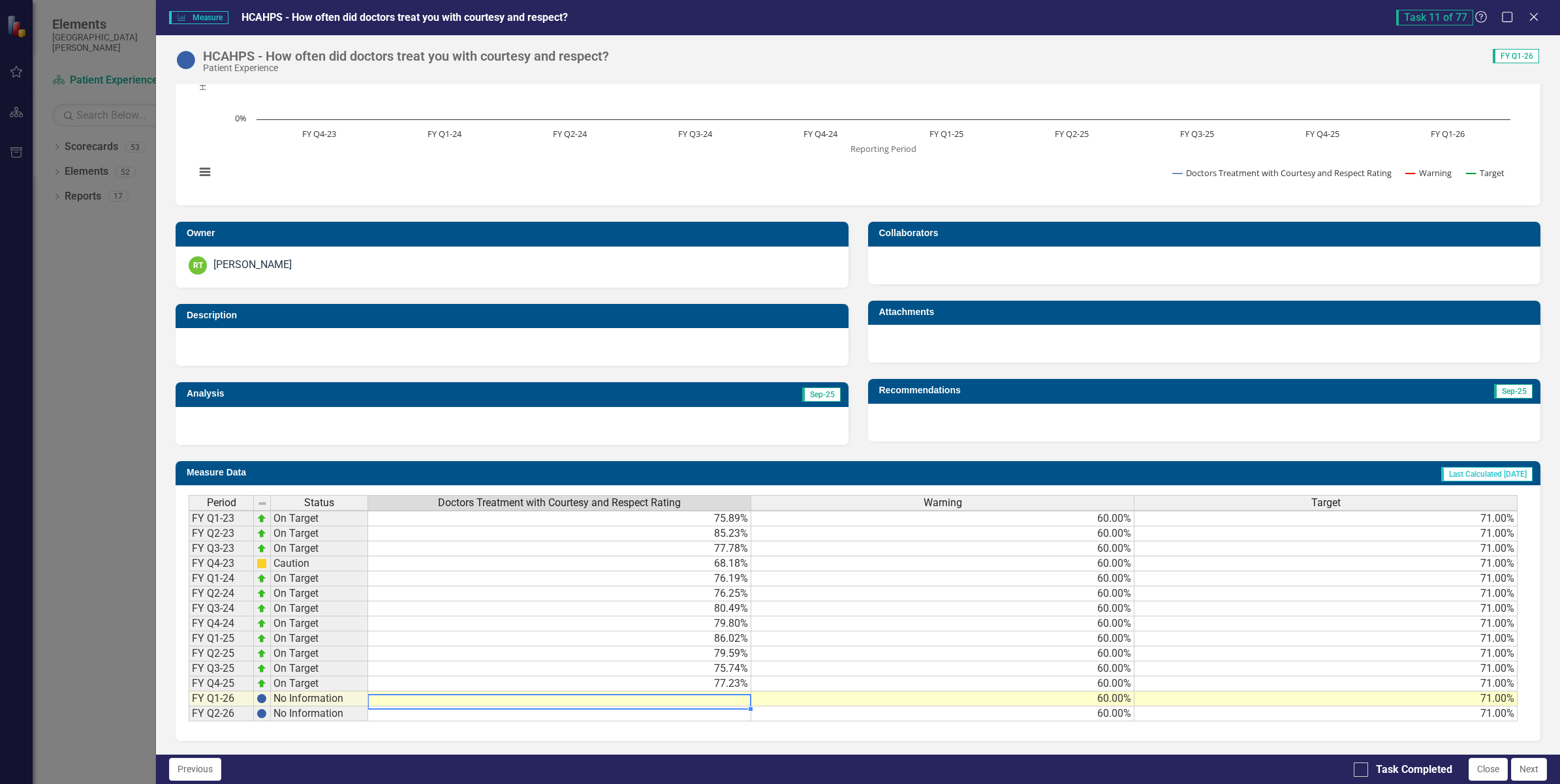
click at [709, 692] on td at bounding box center [560, 699] width 383 height 15
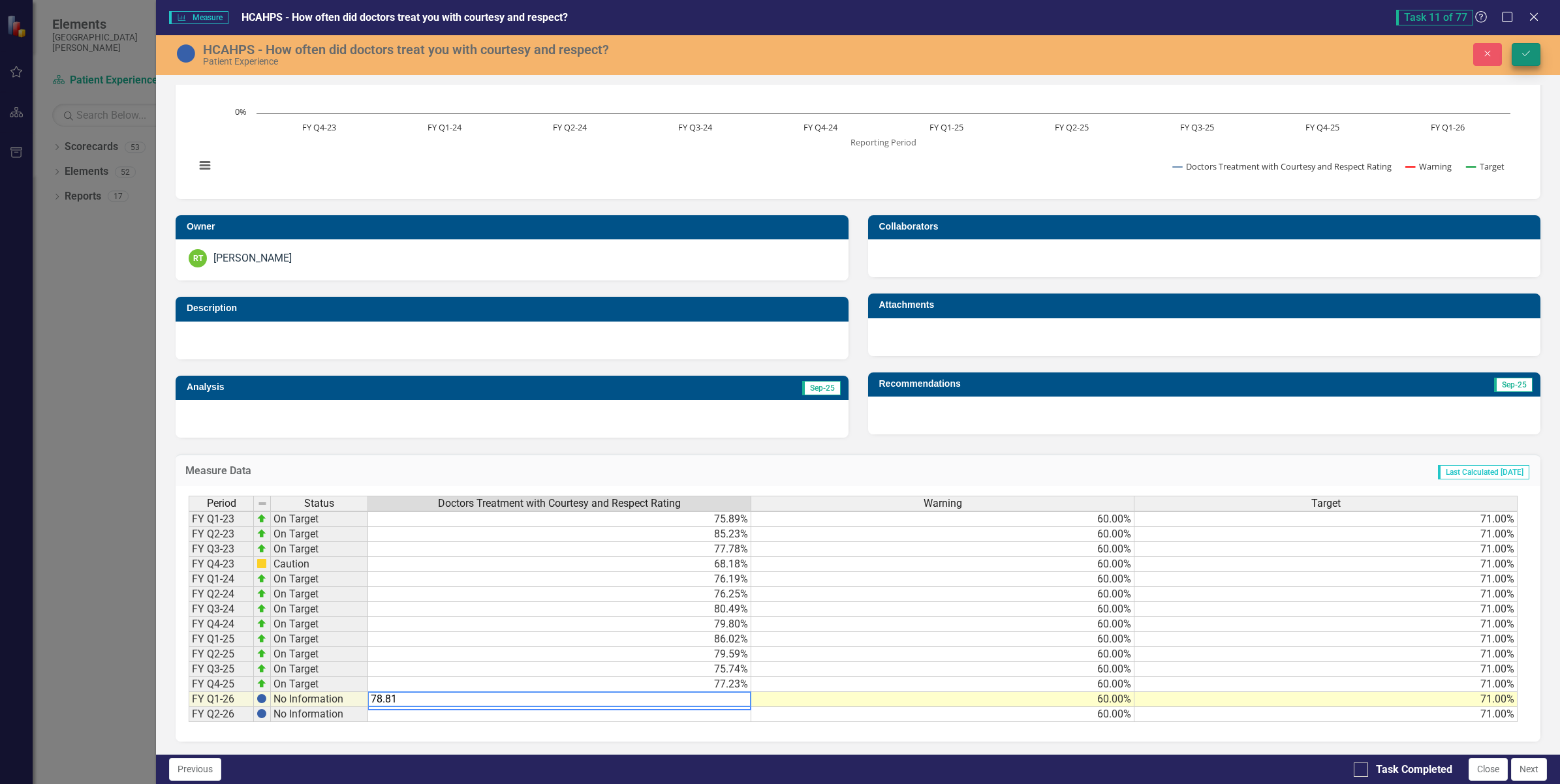
type textarea "78.81"
click at [1520, 51] on icon "Save" at bounding box center [1526, 54] width 11 height 9
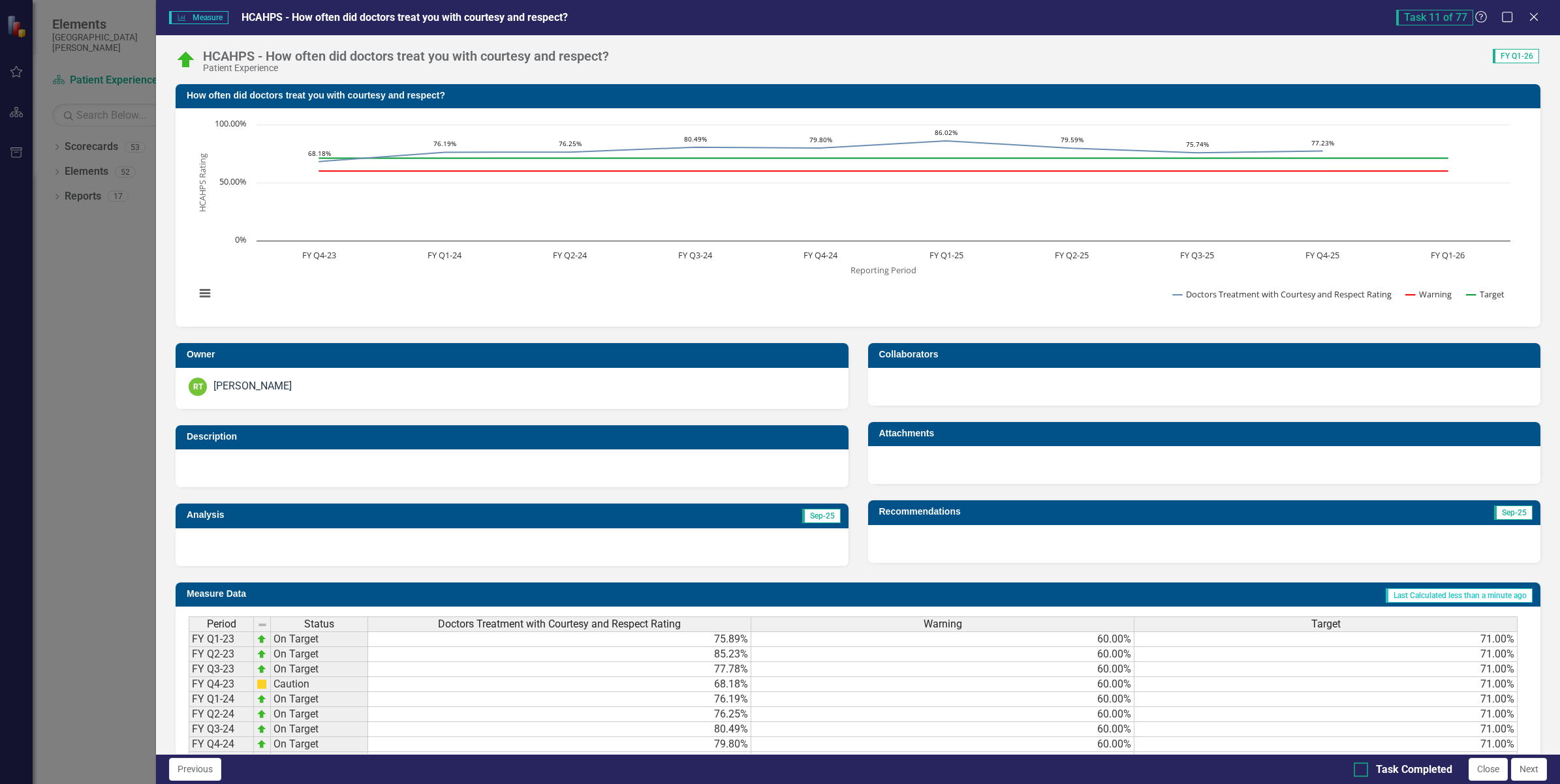
click at [1361, 767] on input "Task Completed" at bounding box center [1358, 767] width 9 height 9
checkbox input "true"
click at [1521, 768] on button "Next" at bounding box center [1529, 770] width 36 height 23
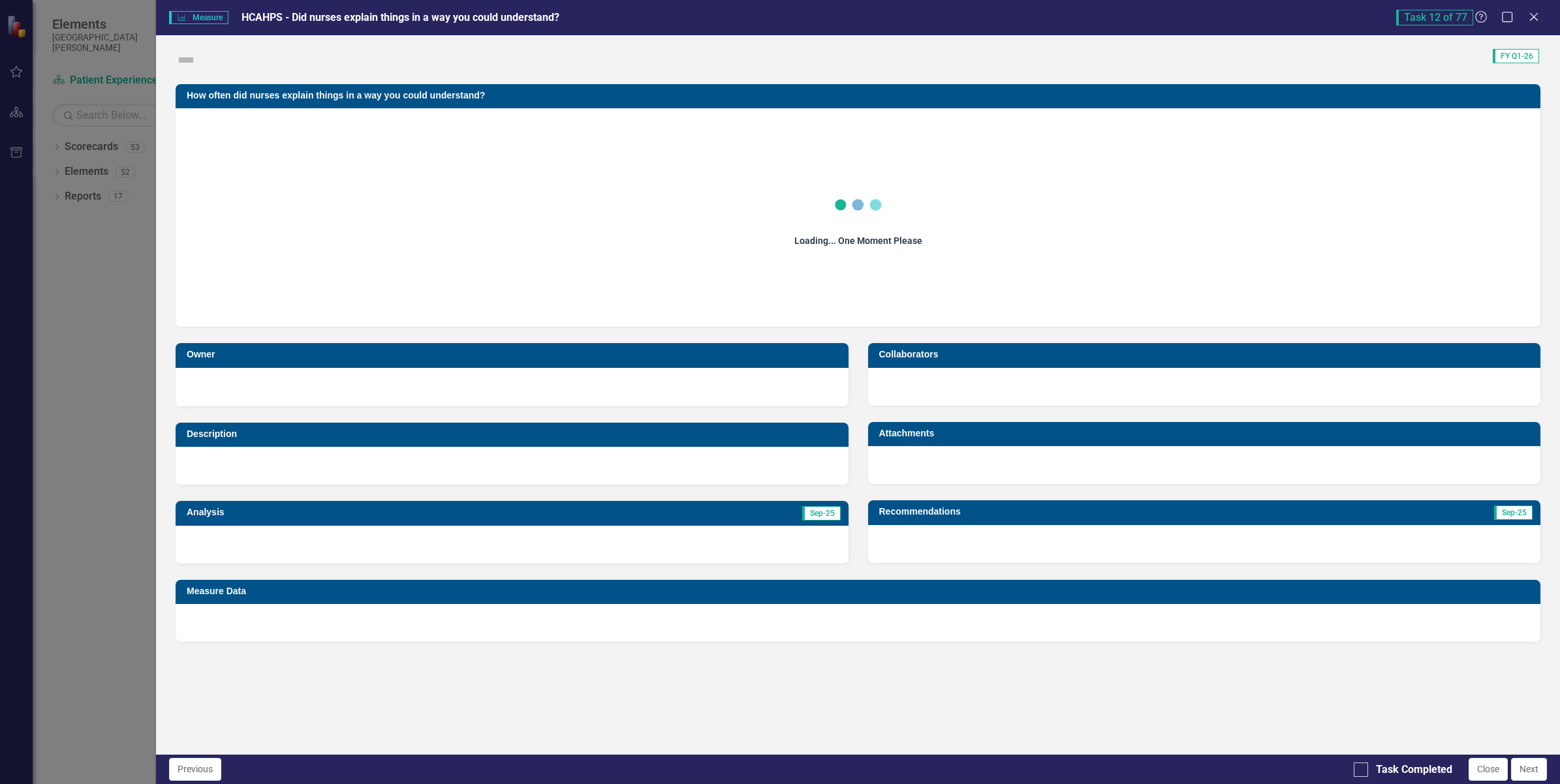
checkbox input "true"
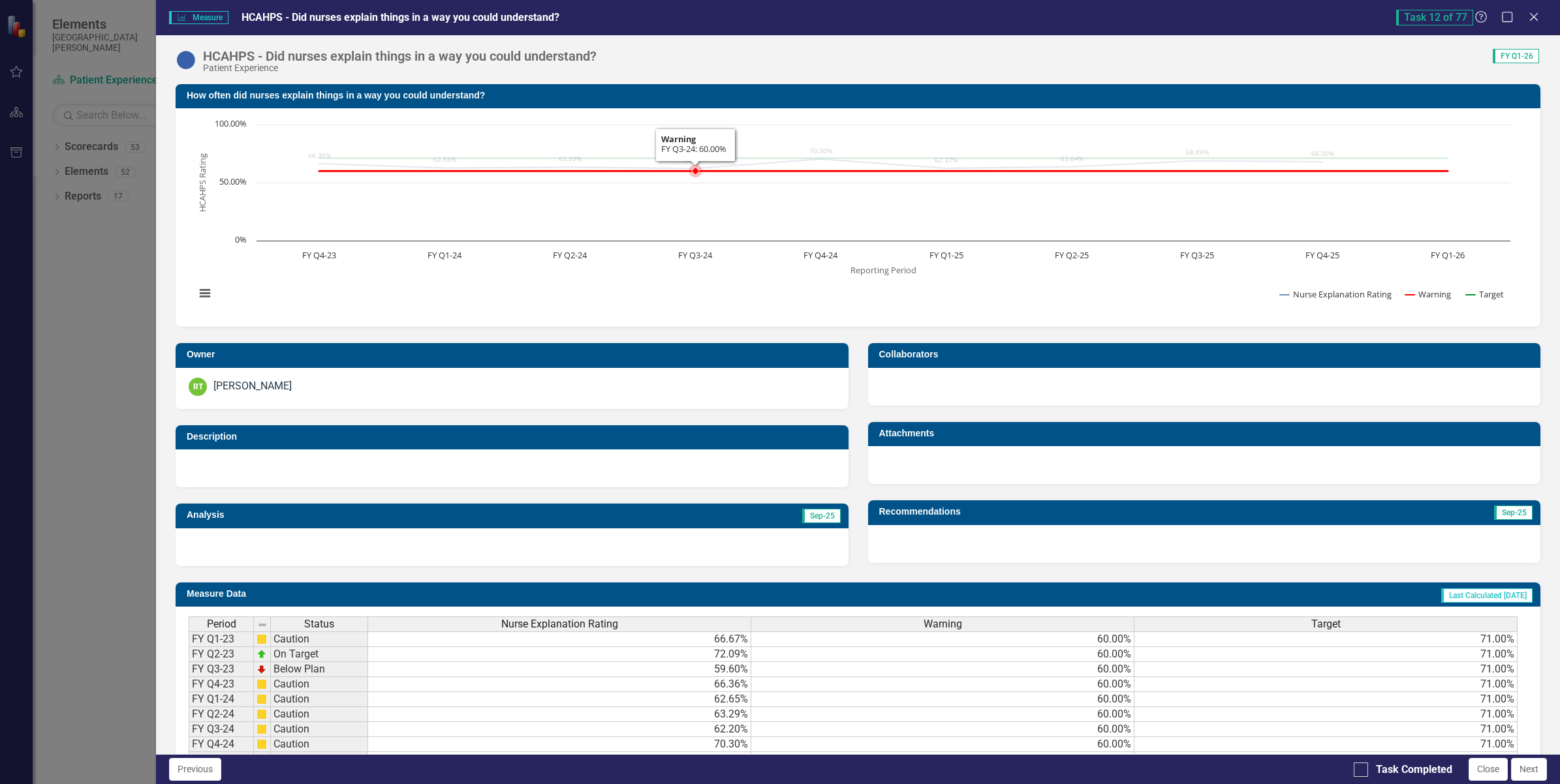
scroll to position [129, 0]
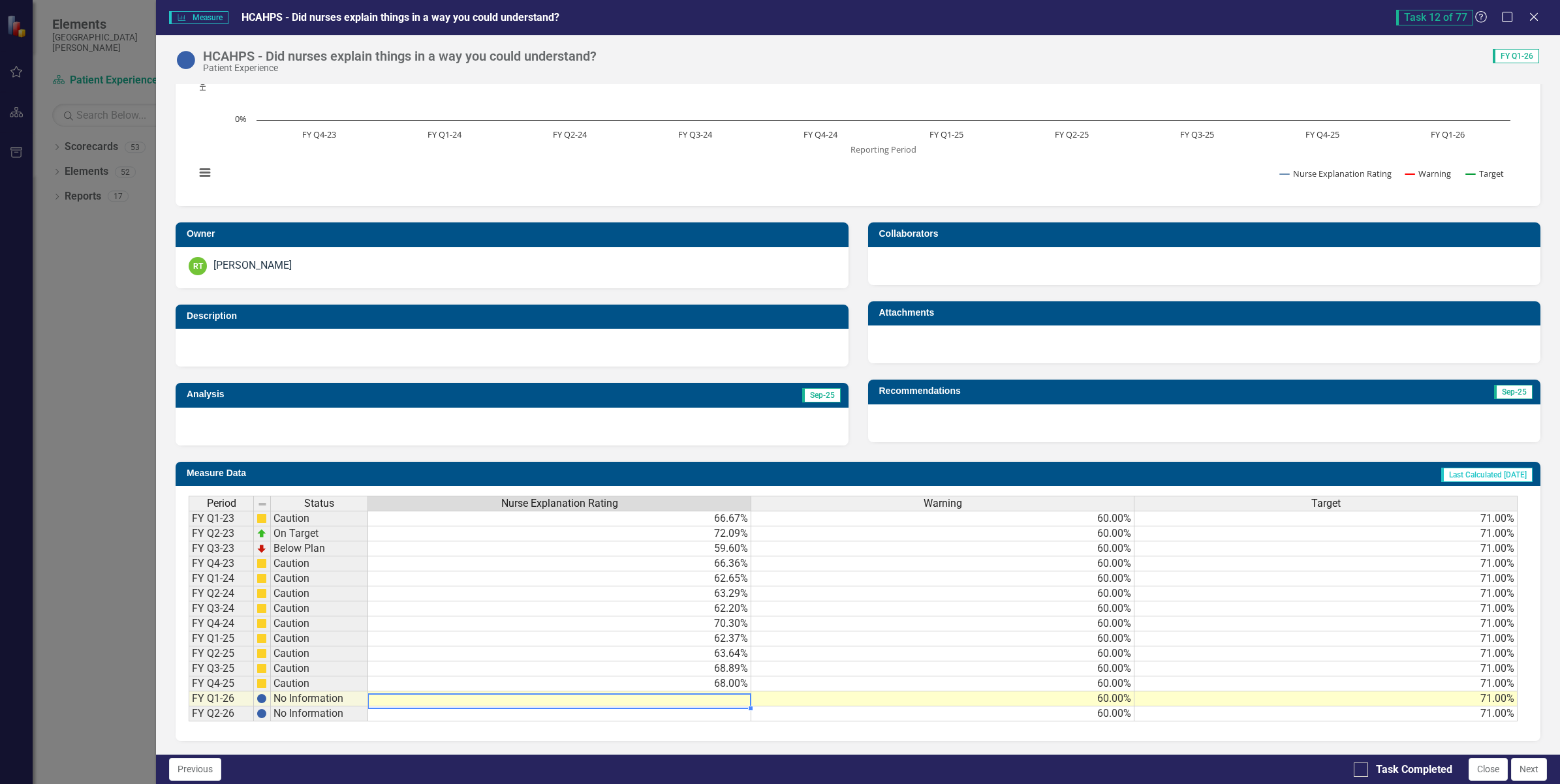
click at [726, 693] on td at bounding box center [560, 699] width 383 height 15
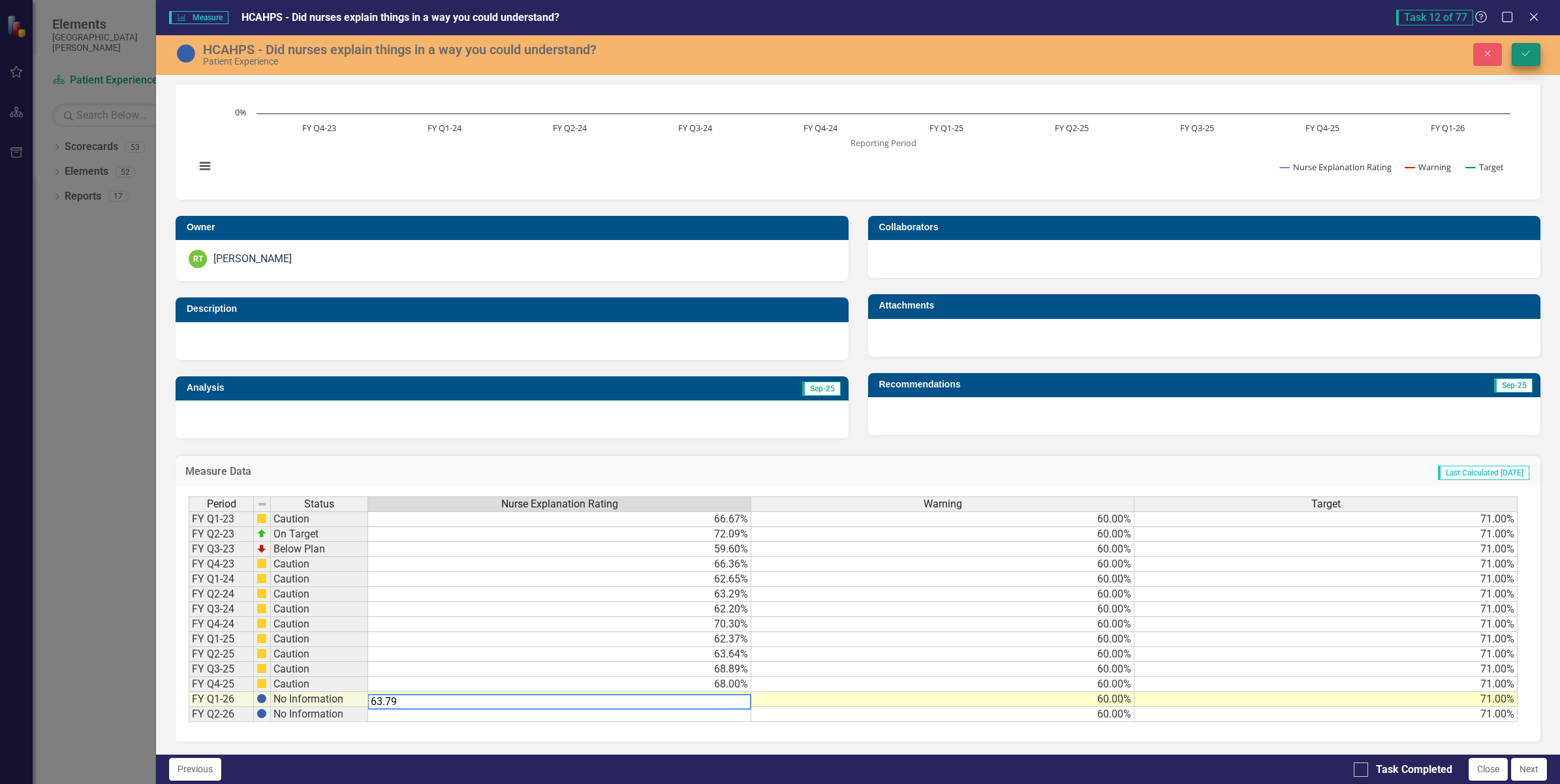
type textarea "63.79"
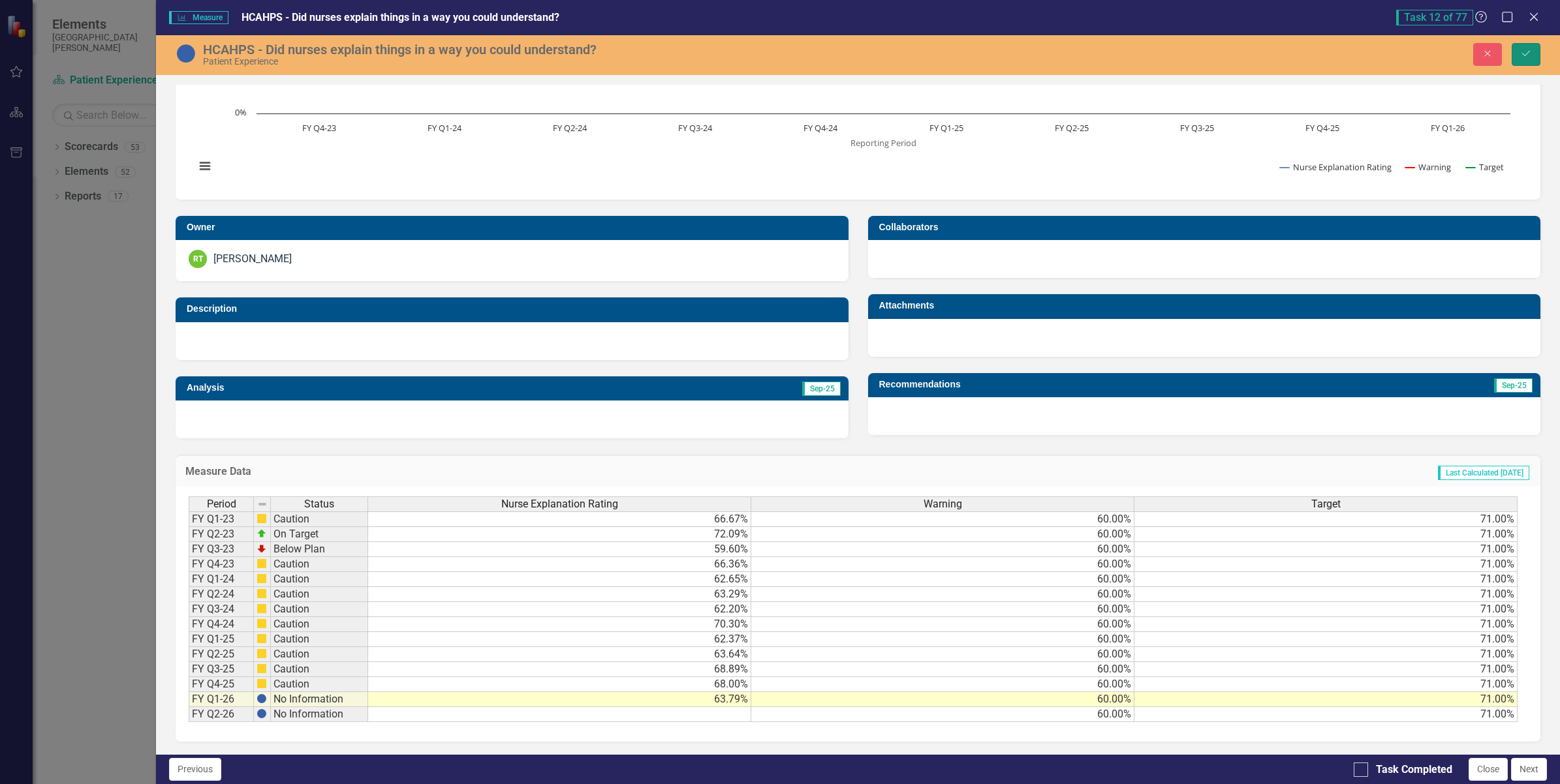
click at [1523, 52] on icon "Save" at bounding box center [1526, 54] width 11 height 9
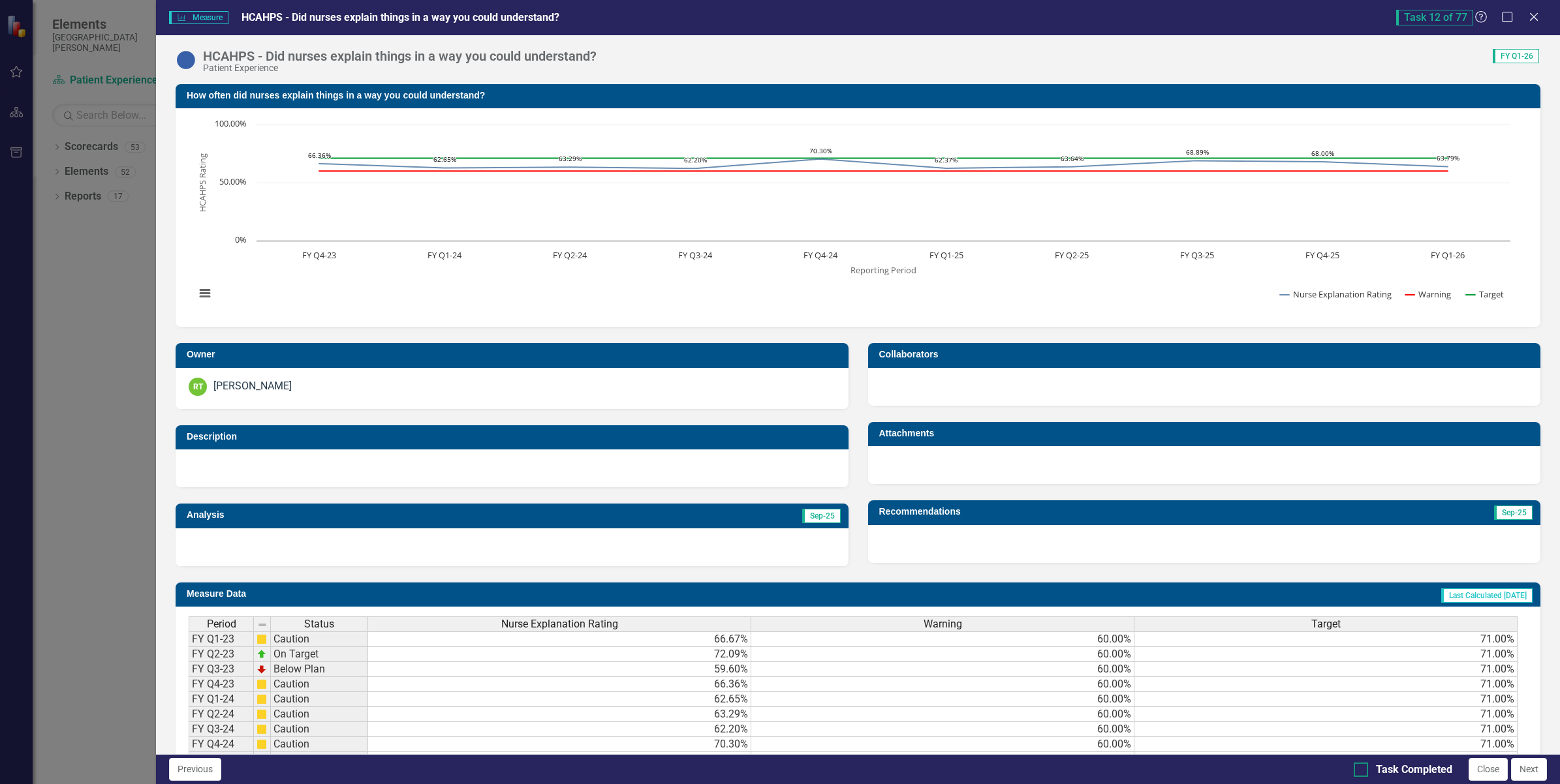
click at [1364, 768] on div at bounding box center [1361, 770] width 14 height 14
click at [1363, 768] on input "Task Completed" at bounding box center [1358, 767] width 9 height 9
checkbox input "true"
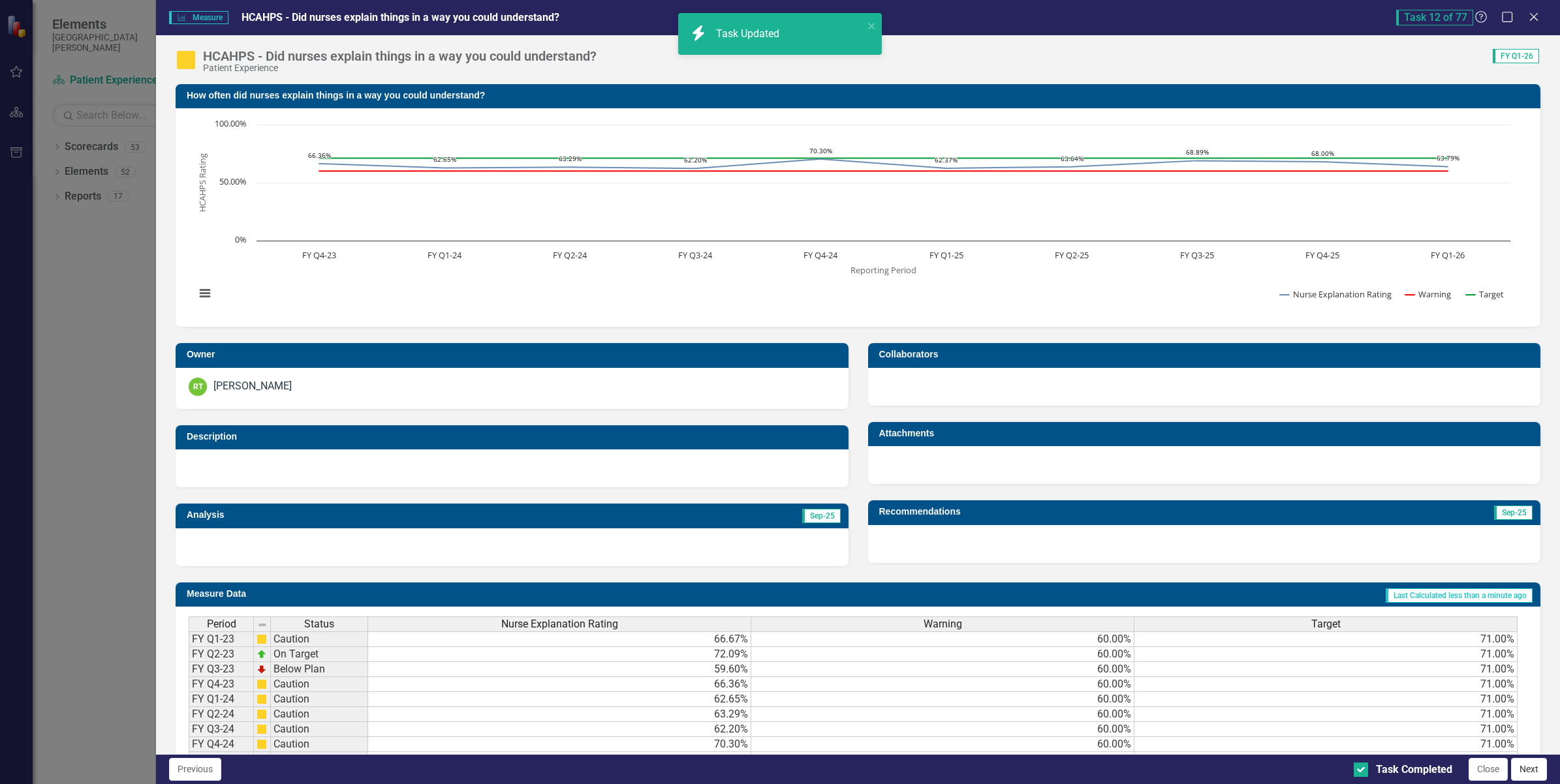
click at [1521, 766] on button "Next" at bounding box center [1529, 770] width 36 height 23
checkbox input "true"
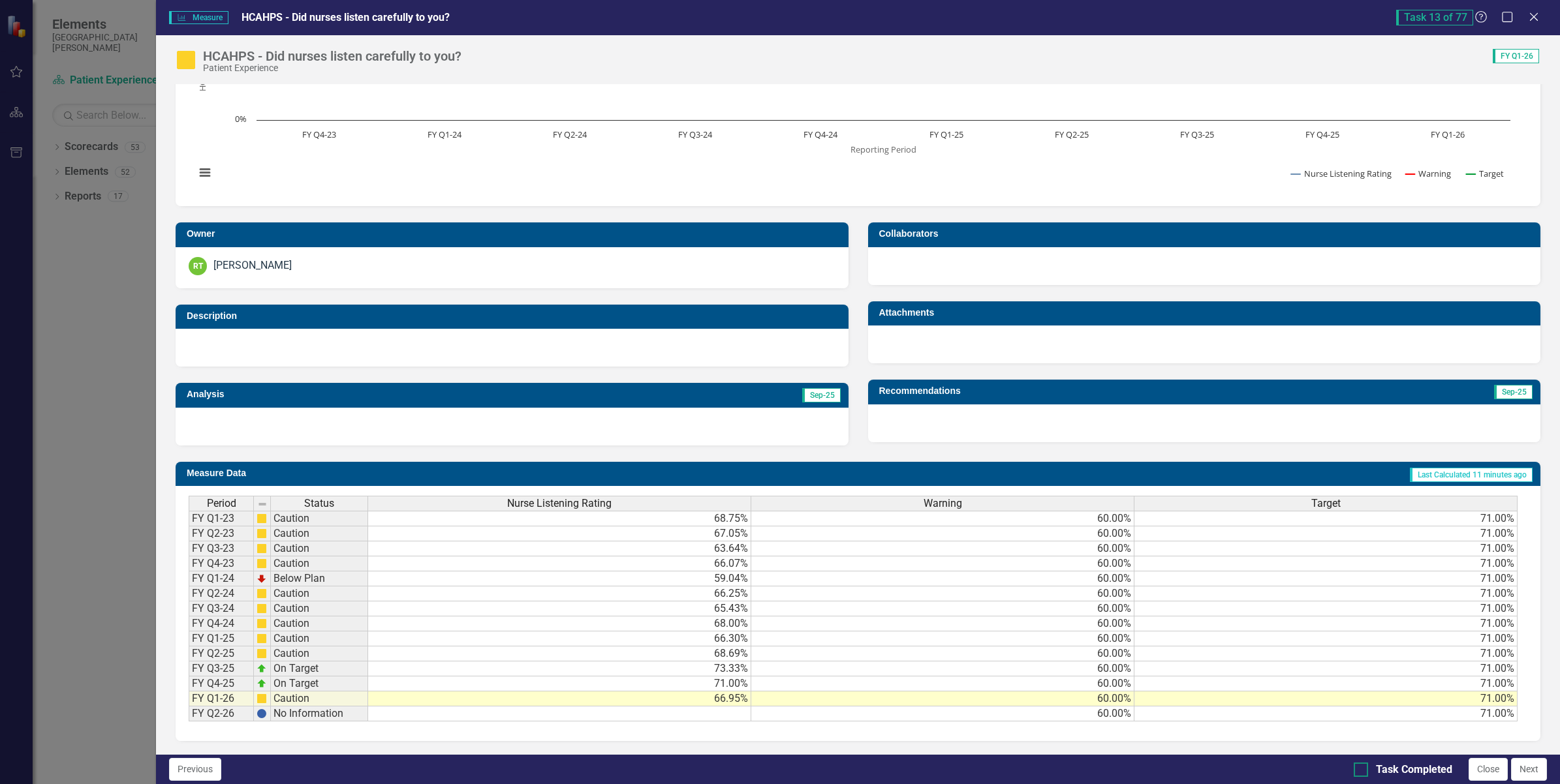
click at [1359, 766] on input "Task Completed" at bounding box center [1358, 767] width 9 height 9
checkbox input "true"
click at [1531, 765] on button "Next" at bounding box center [1529, 770] width 36 height 23
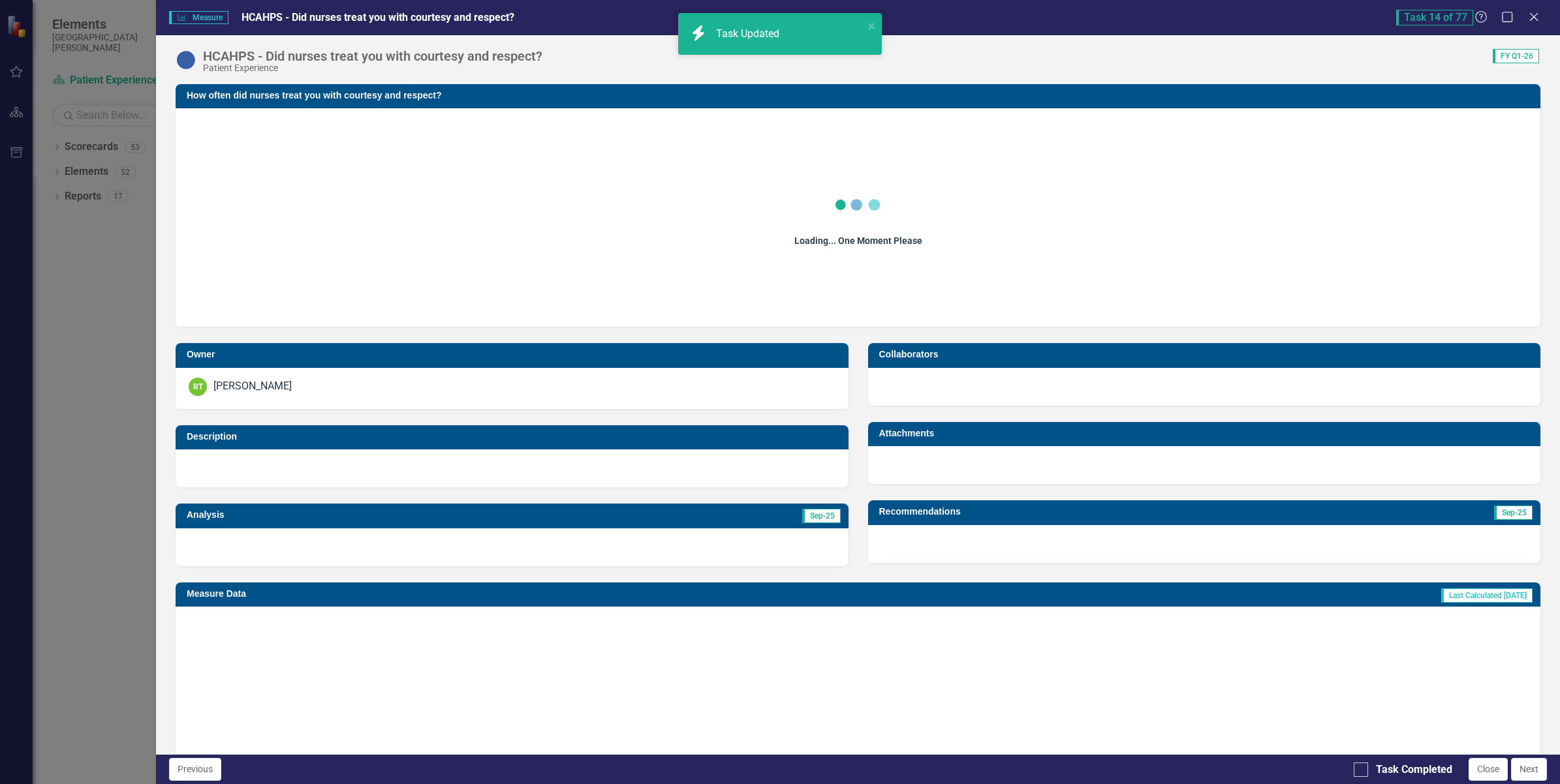
checkbox input "true"
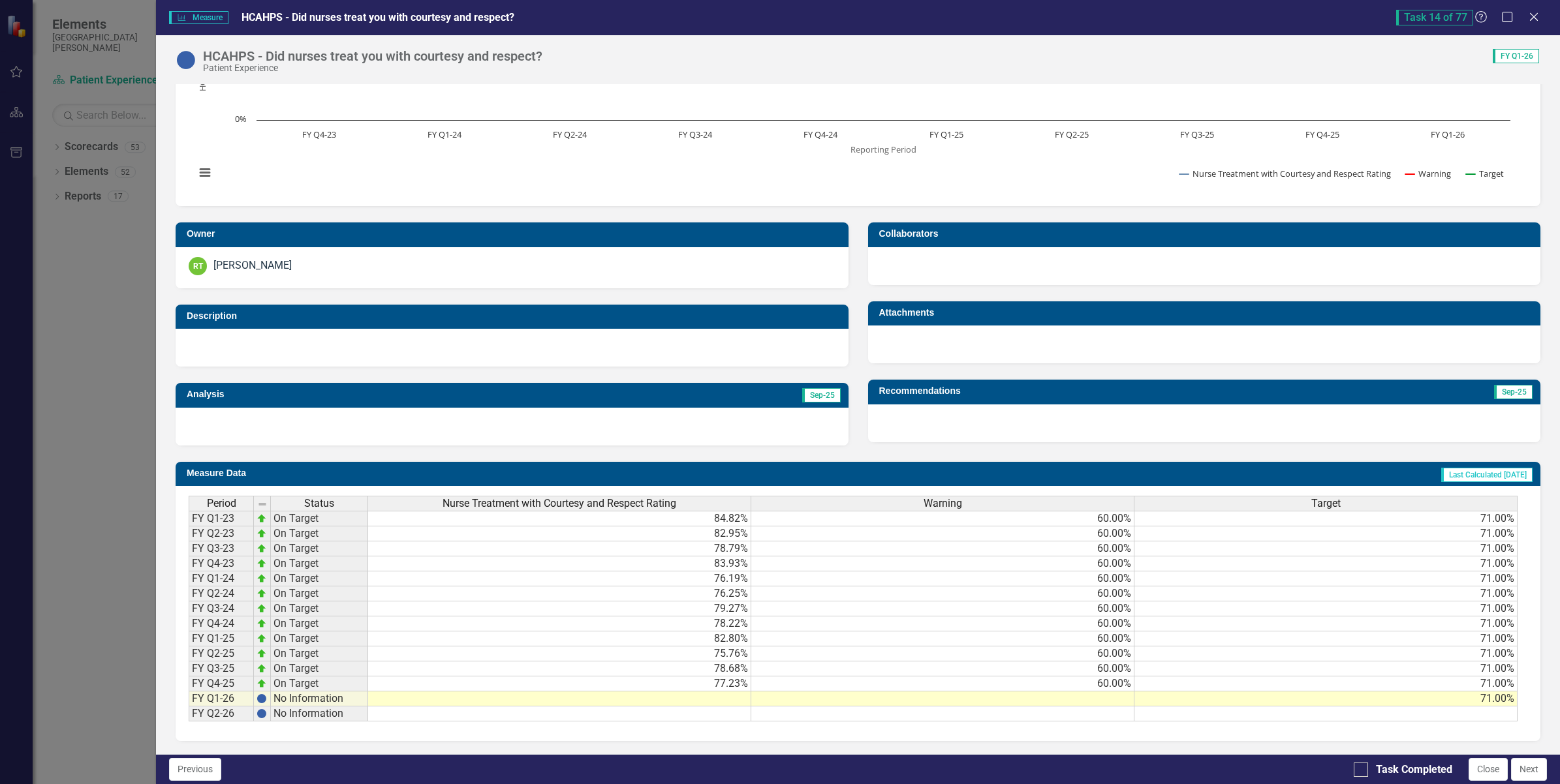
click at [702, 692] on td at bounding box center [560, 699] width 383 height 15
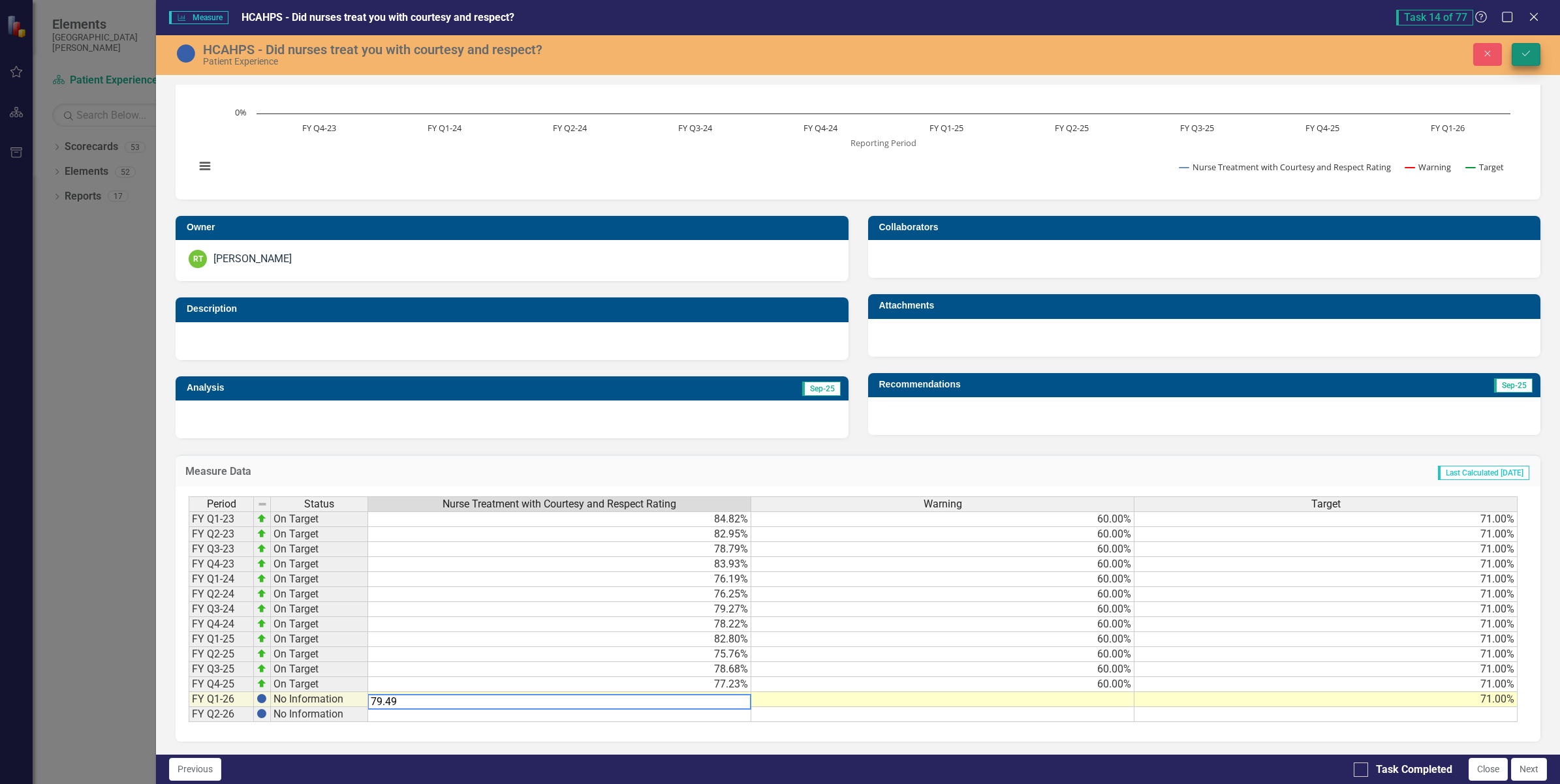
type textarea "79.49"
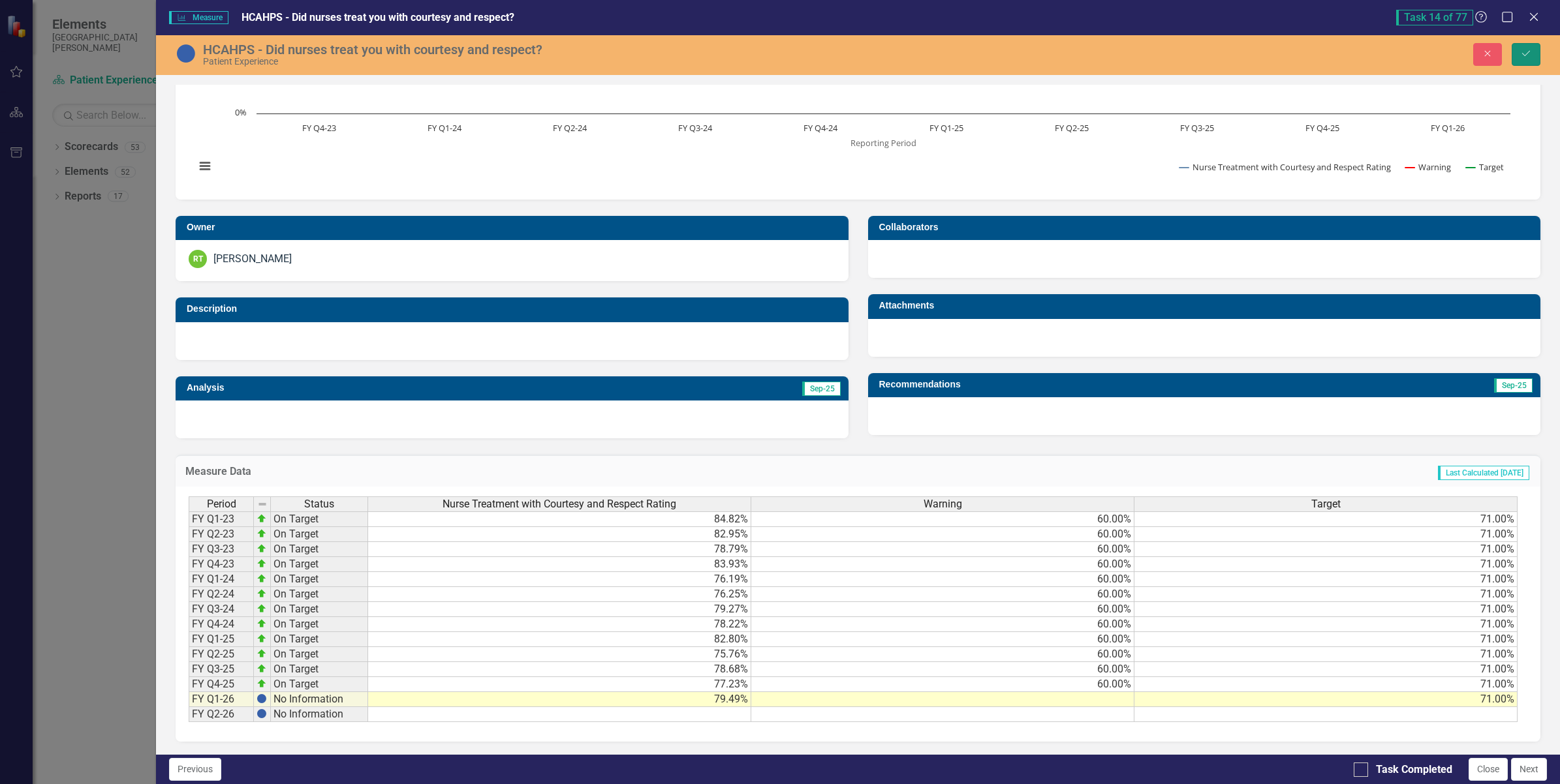
click at [1520, 54] on icon "Save" at bounding box center [1526, 54] width 11 height 9
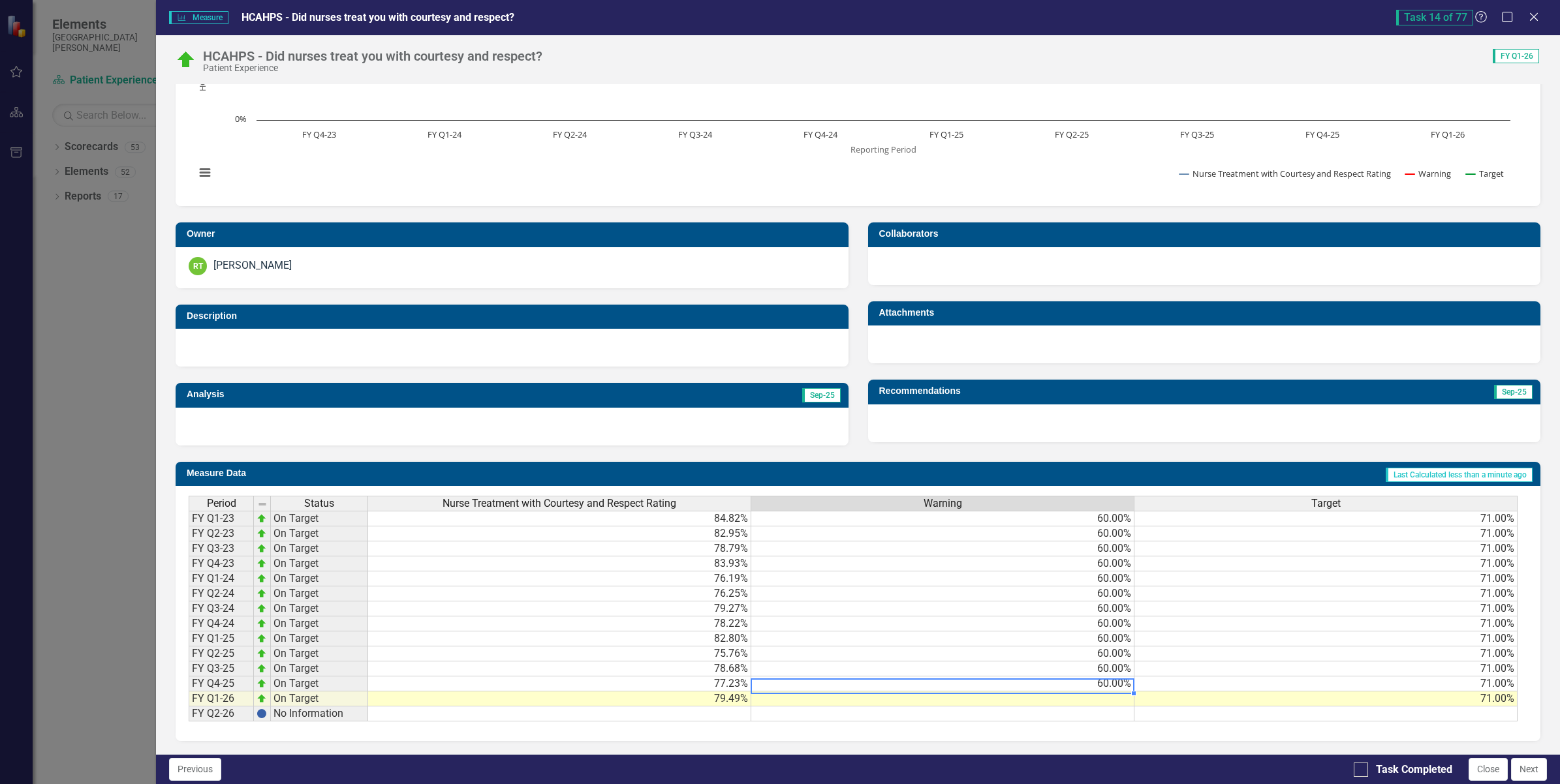
click at [1055, 678] on td "60.00%" at bounding box center [942, 684] width 383 height 15
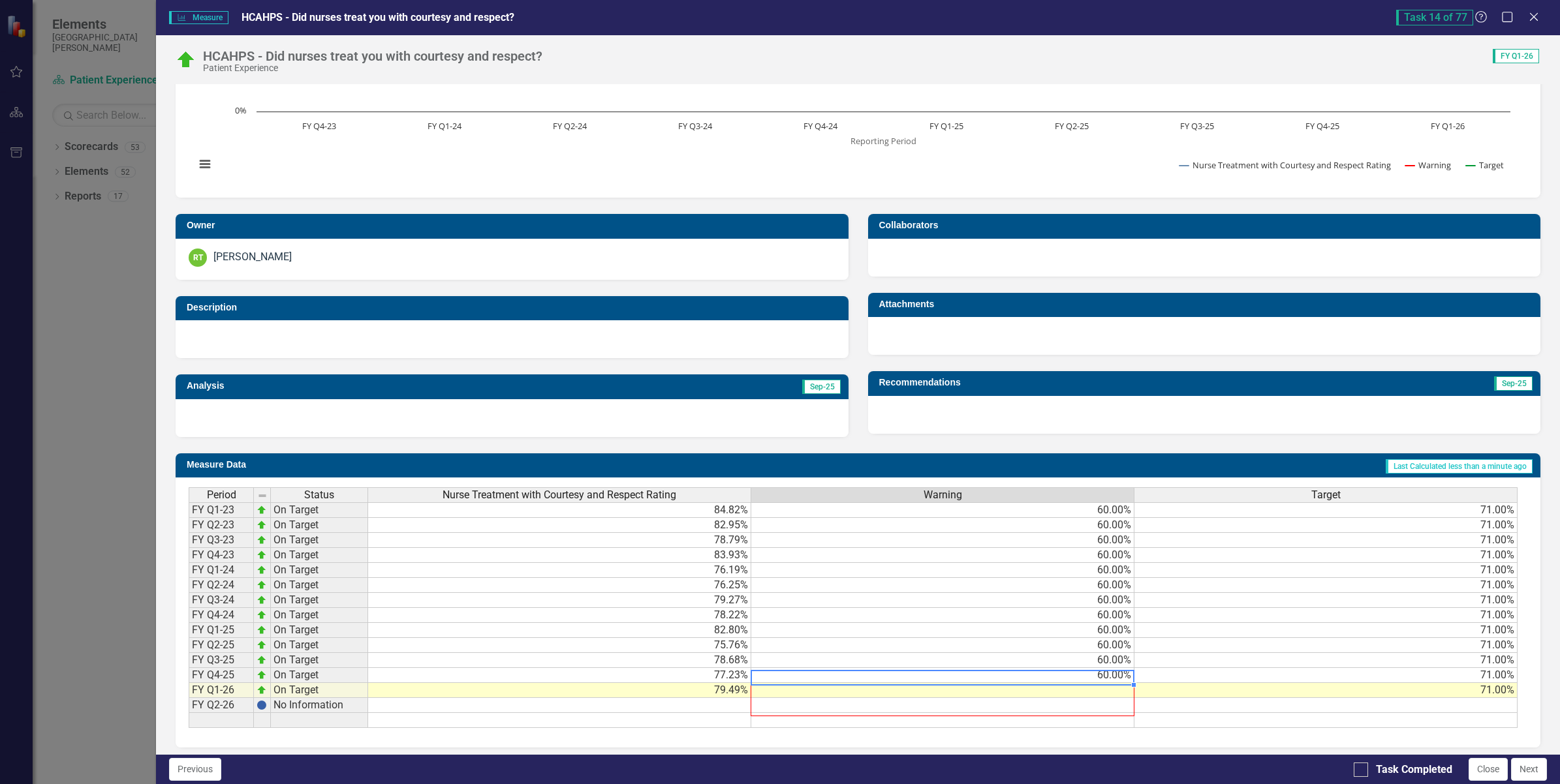
drag, startPoint x: 1133, startPoint y: 684, endPoint x: 1127, endPoint y: 710, distance: 26.7
click at [189, 710] on div "Period Status Nurse Treatment with Courtesy and Respect Rating Warning Target F…" at bounding box center [189, 607] width 0 height 240
type textarea "60"
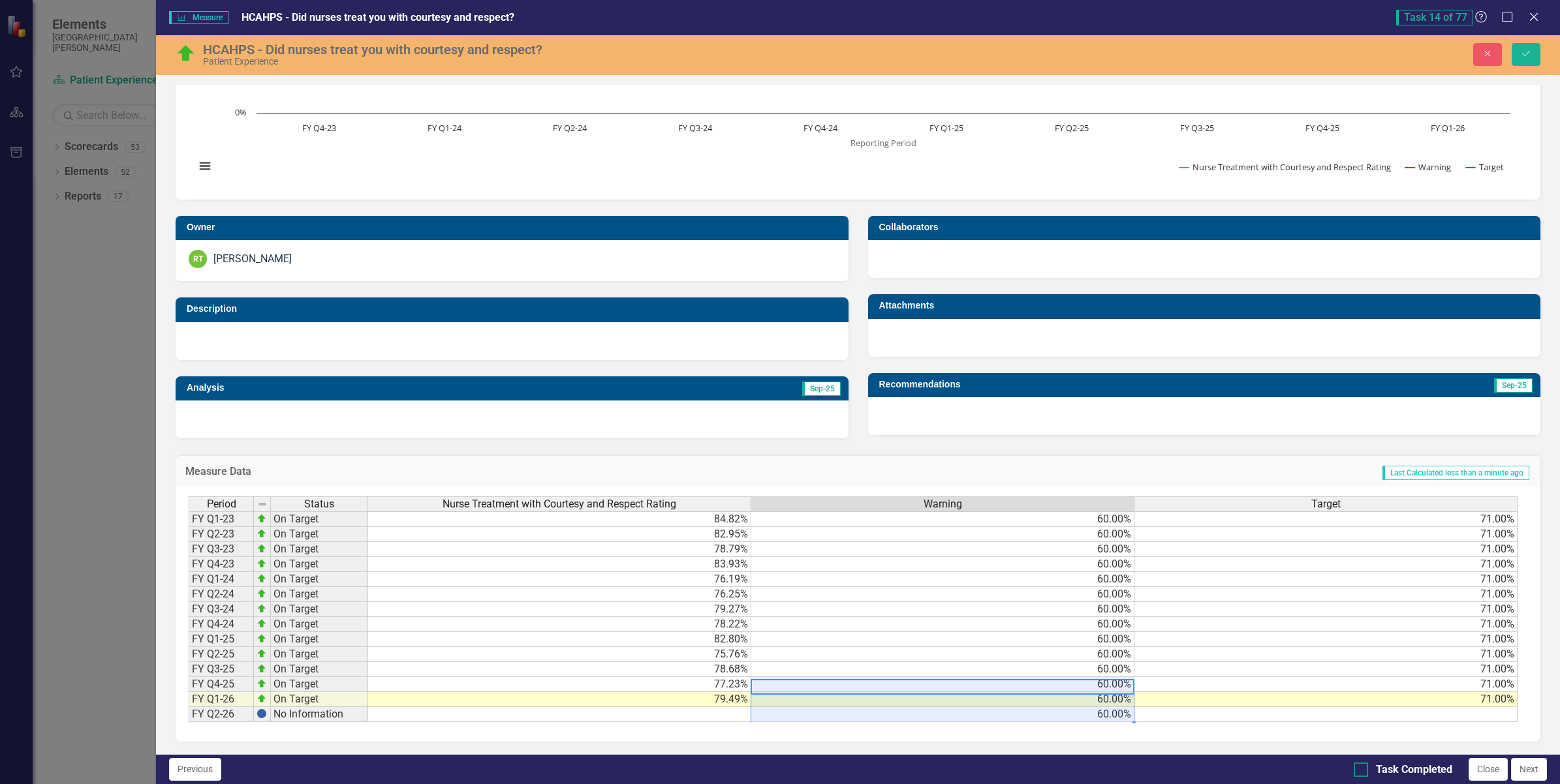
click at [1359, 768] on input "Task Completed" at bounding box center [1358, 767] width 9 height 9
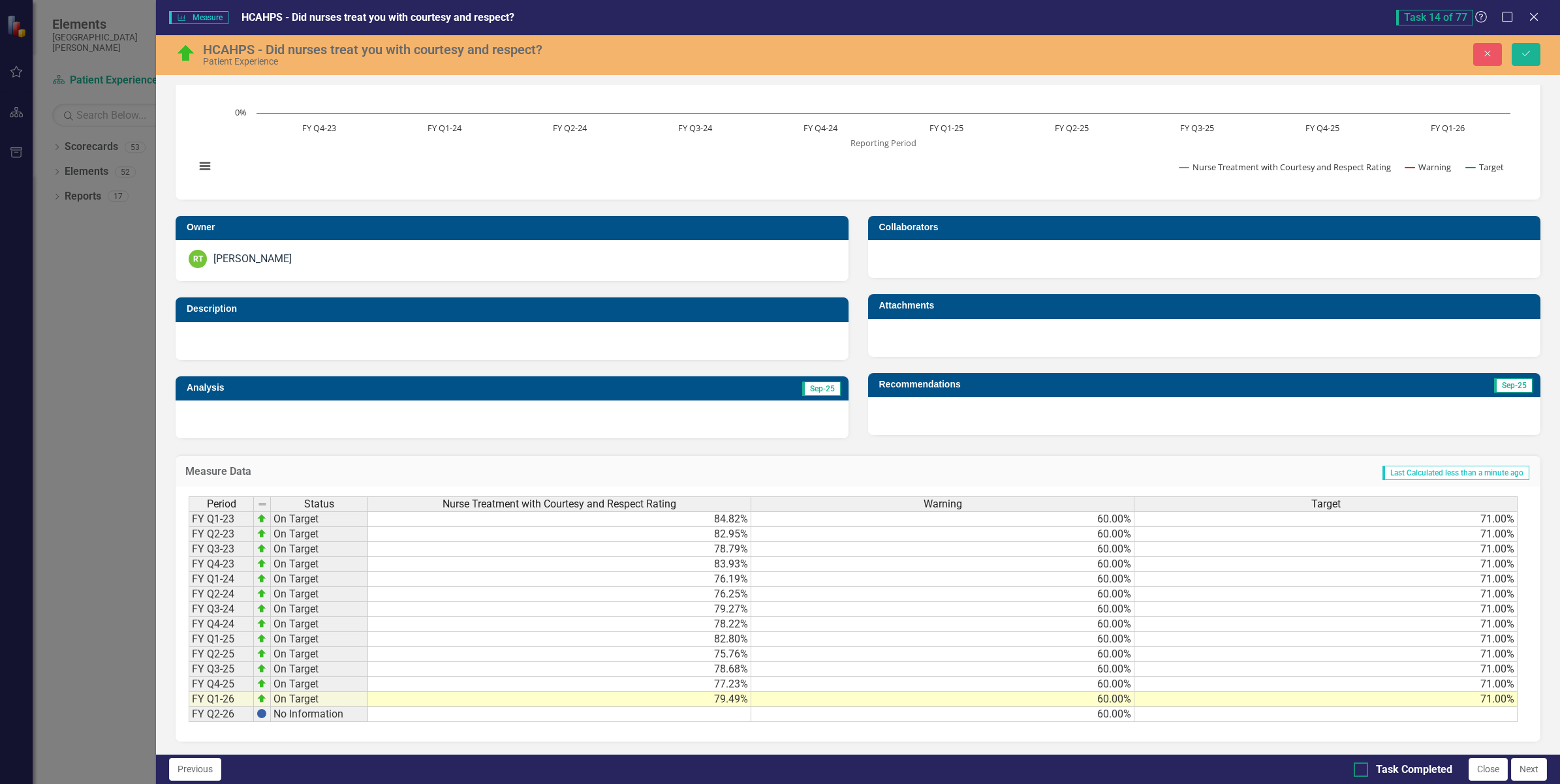
checkbox input "true"
drag, startPoint x: 1531, startPoint y: 768, endPoint x: 1177, endPoint y: 766, distance: 354.0
click at [1177, 766] on div "Previous Task Completed Close Next" at bounding box center [858, 769] width 1404 height 30
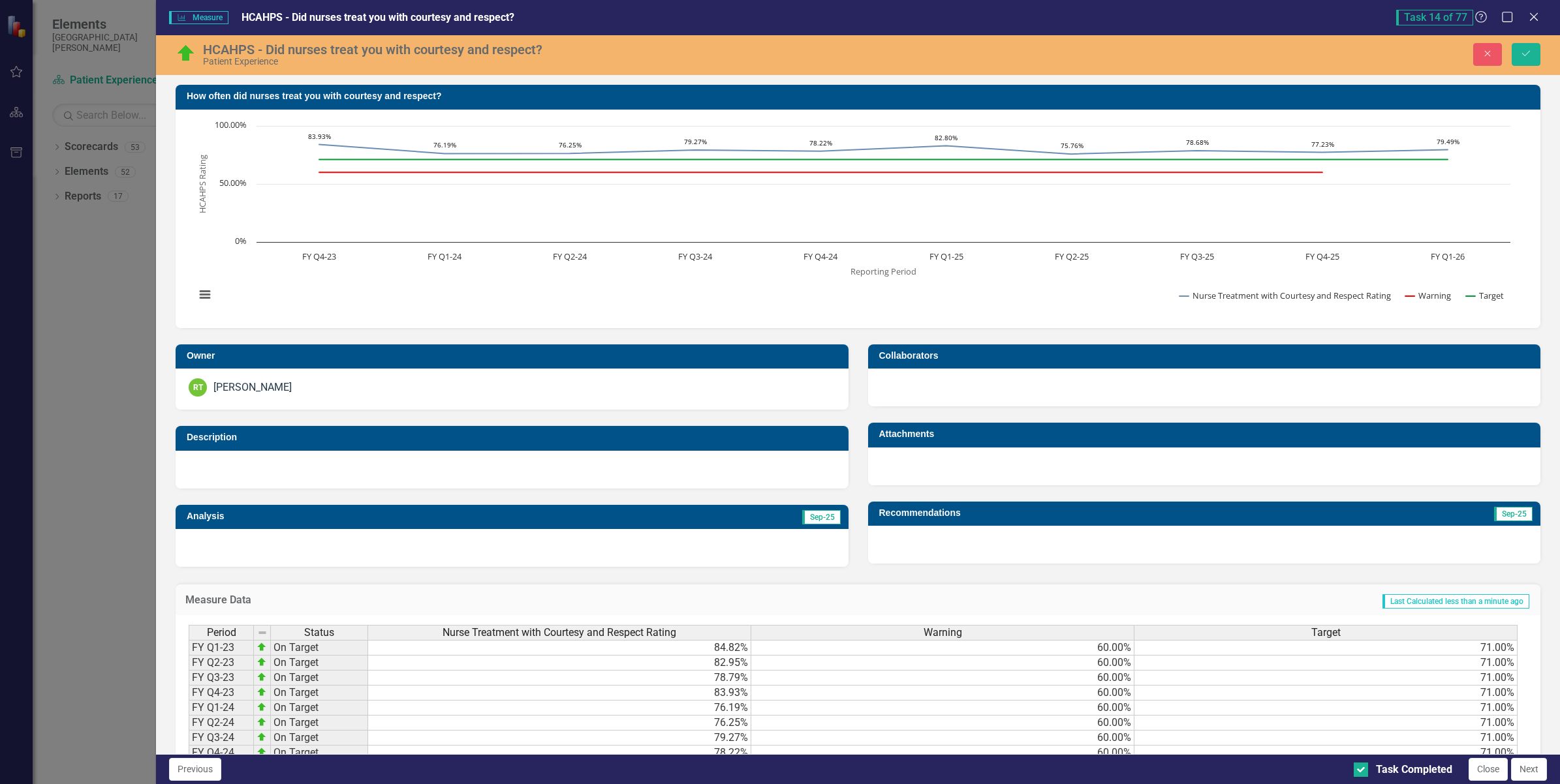
scroll to position [137, 0]
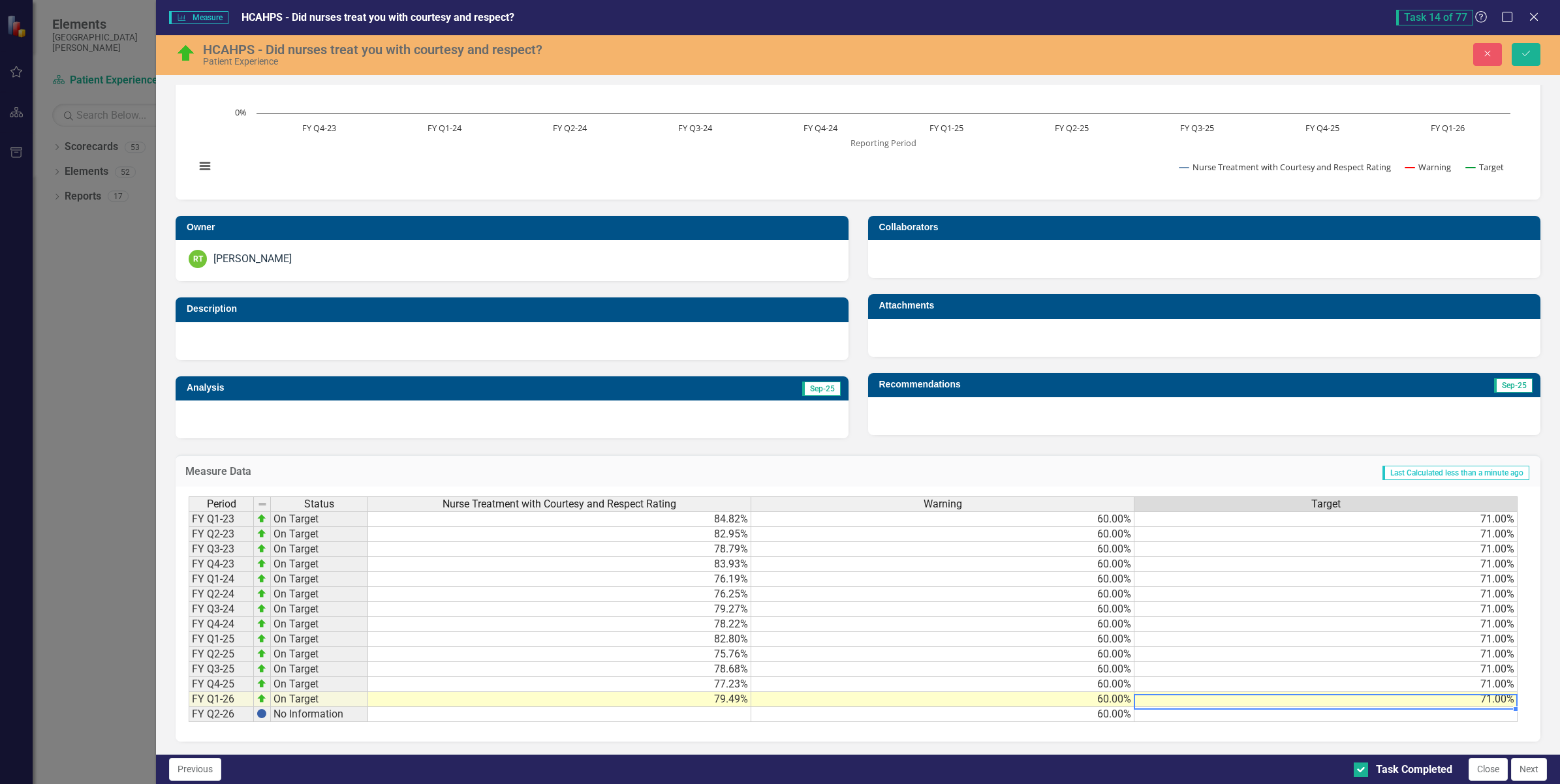
click at [1472, 692] on td "71.00%" at bounding box center [1326, 699] width 383 height 15
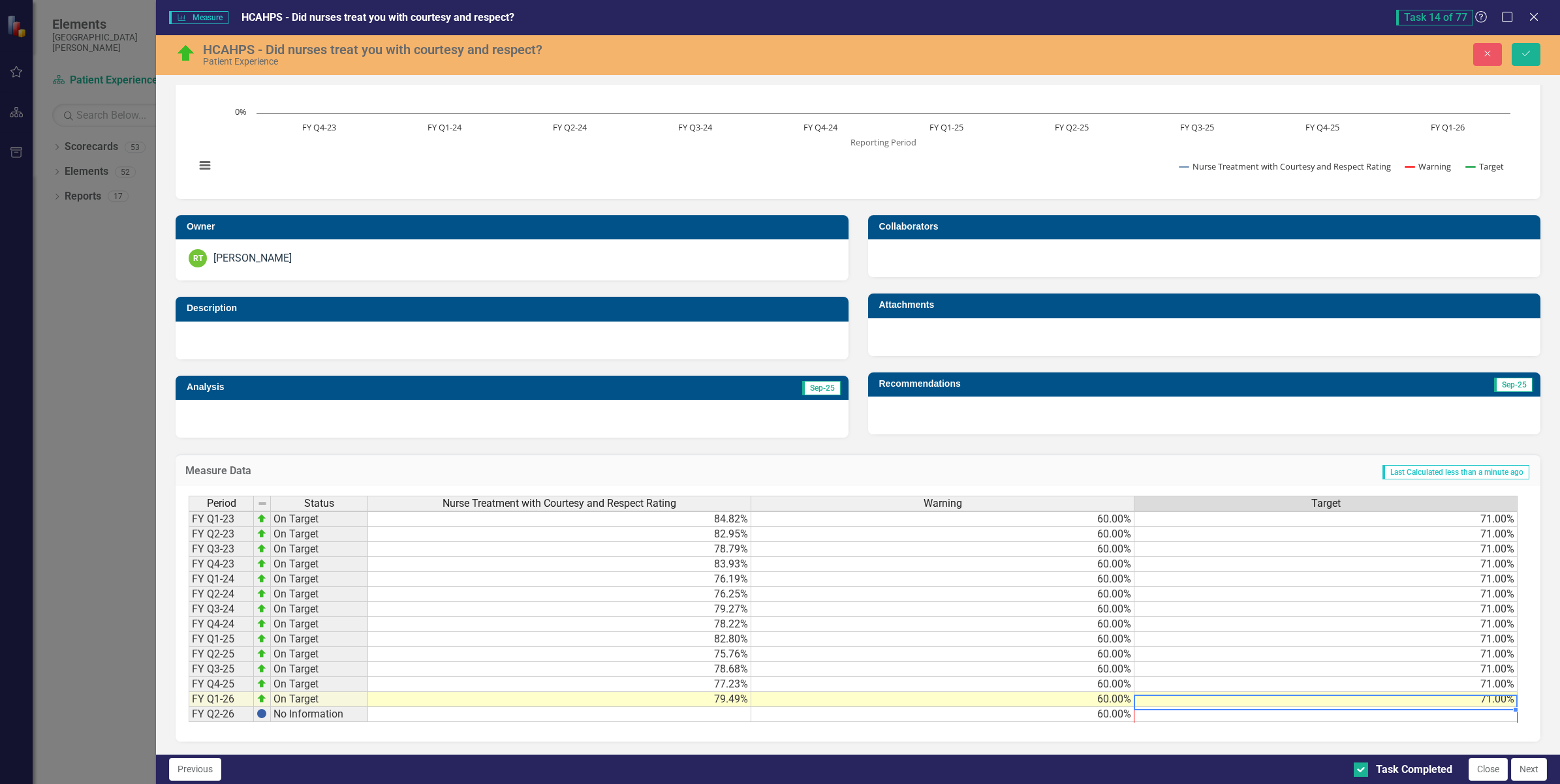
scroll to position [2, 9]
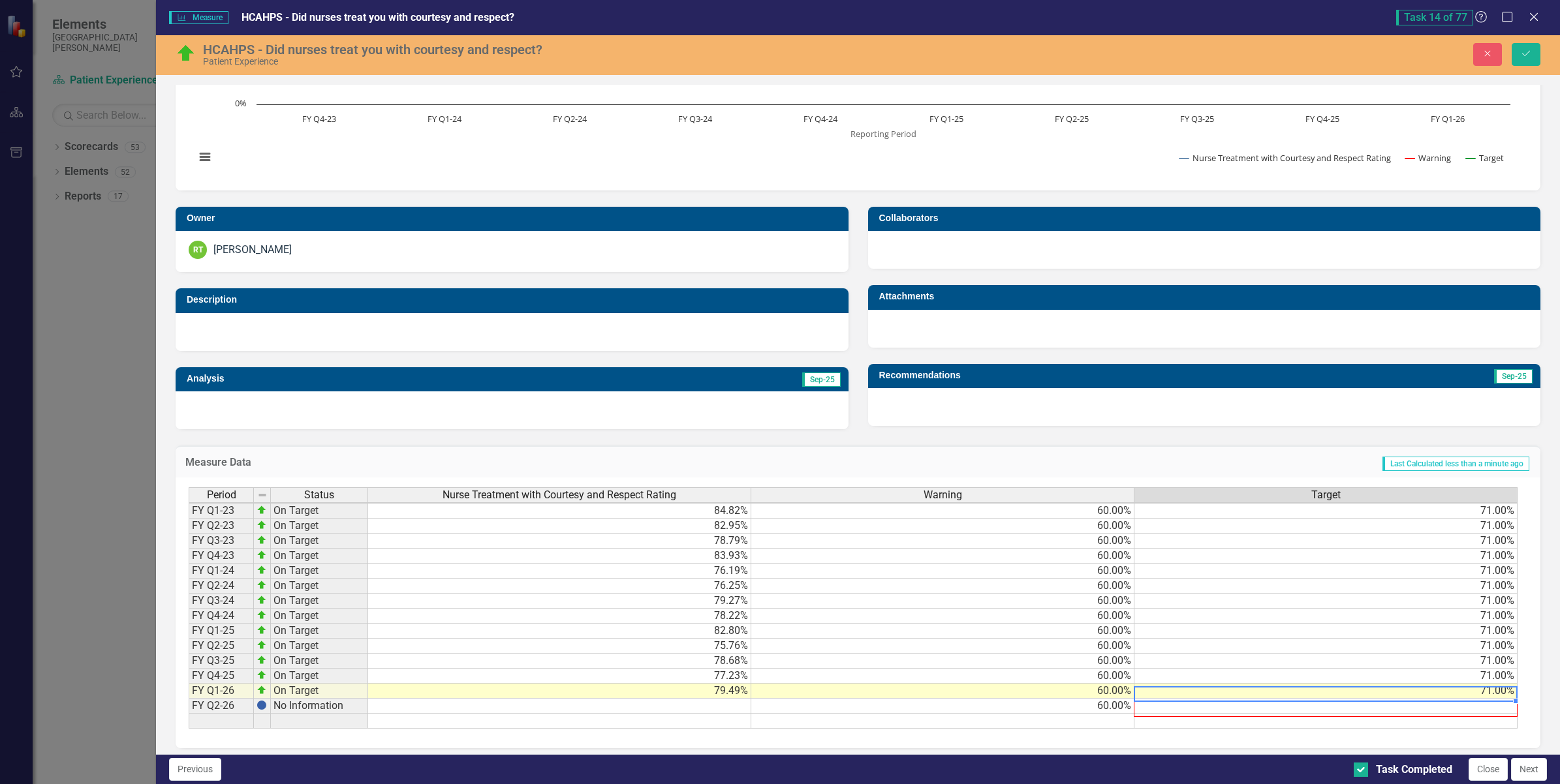
drag, startPoint x: 1505, startPoint y: 699, endPoint x: 1466, endPoint y: 810, distance: 117.7
click at [1466, 783] on html "Elements San Juan Regional Medical Center Scorecard Patient Experience Search D…" at bounding box center [780, 392] width 1560 height 784
type textarea "71"
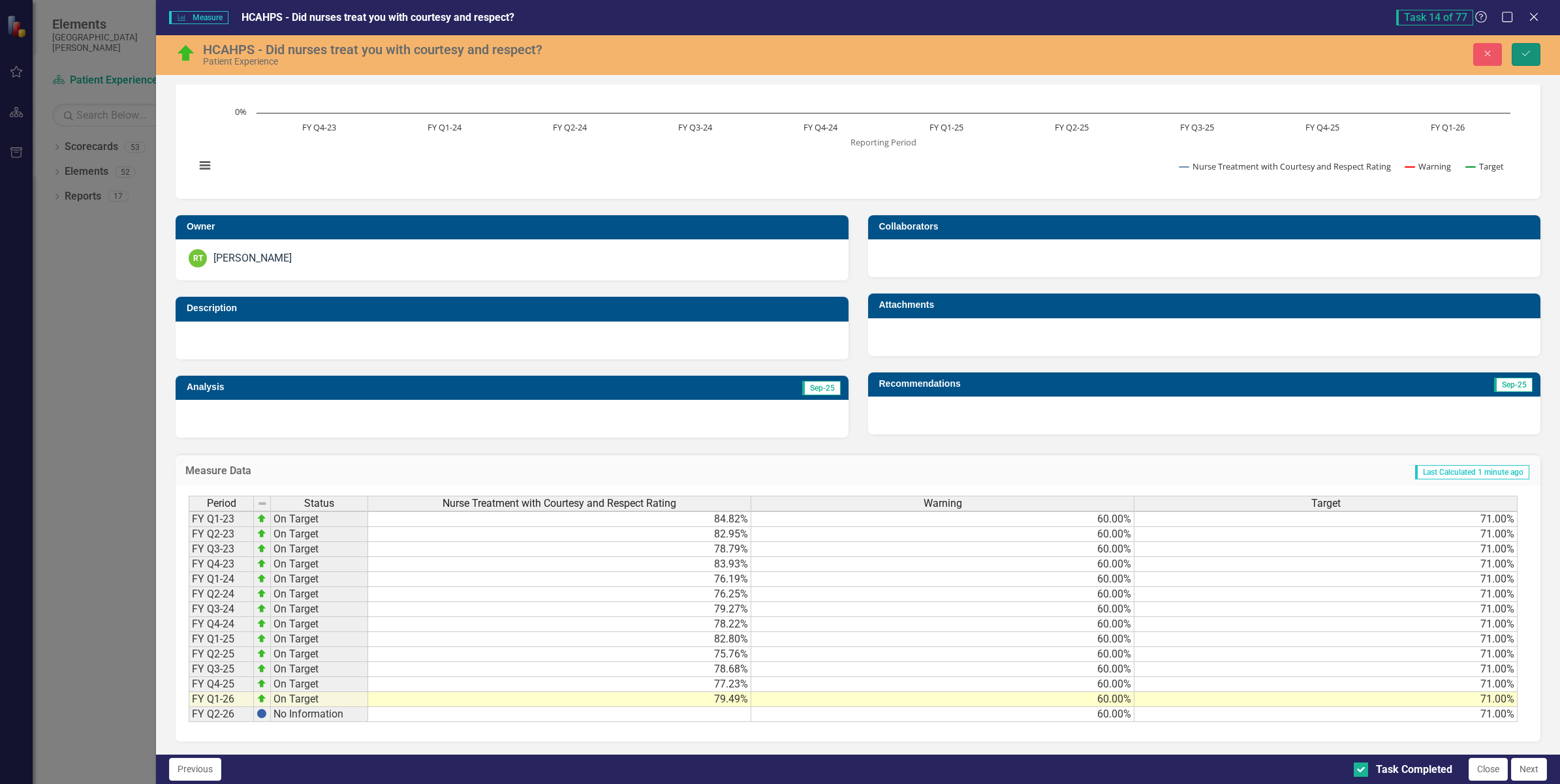
click at [1529, 53] on icon "Save" at bounding box center [1526, 54] width 11 height 9
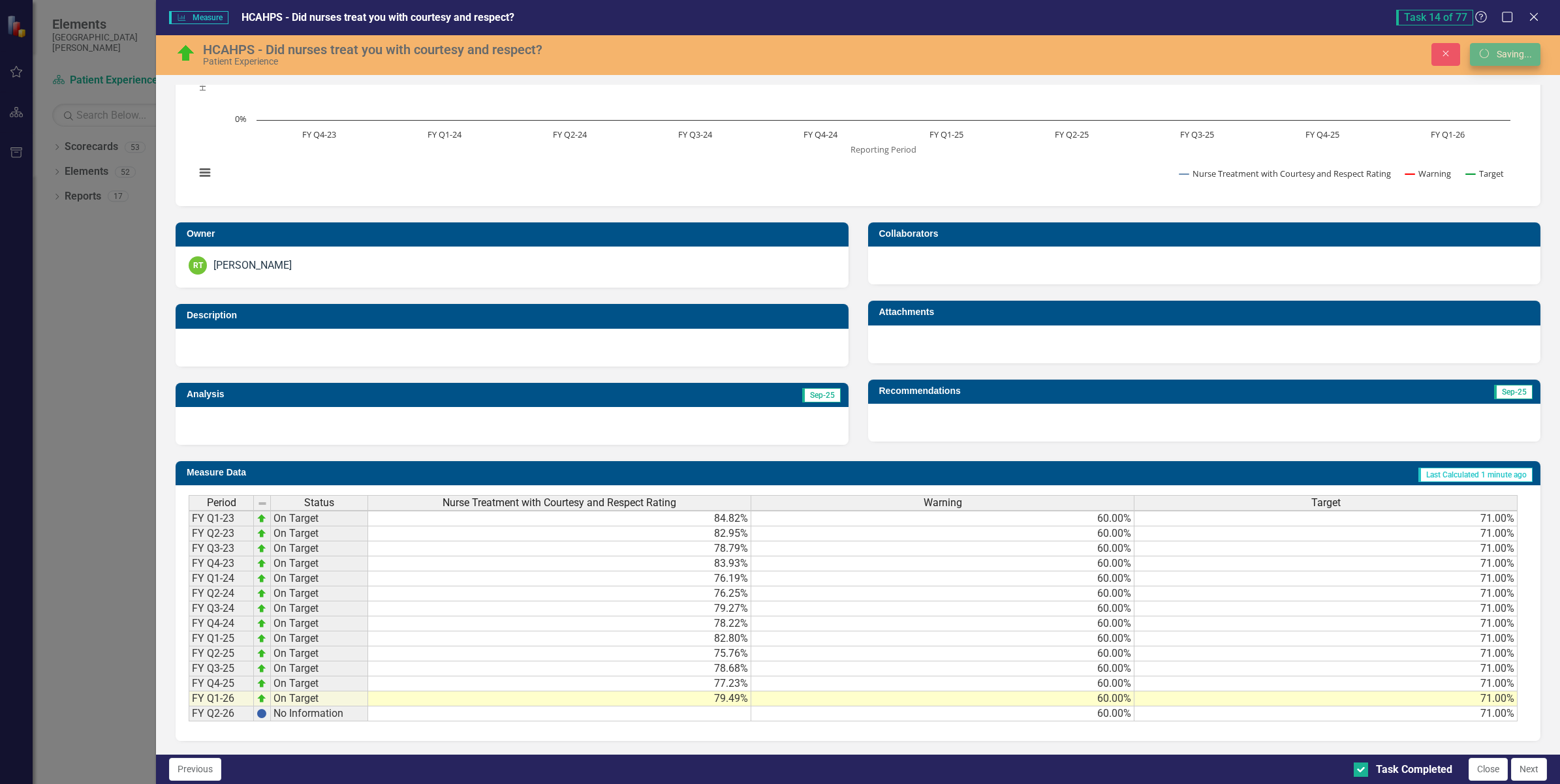
scroll to position [131, 0]
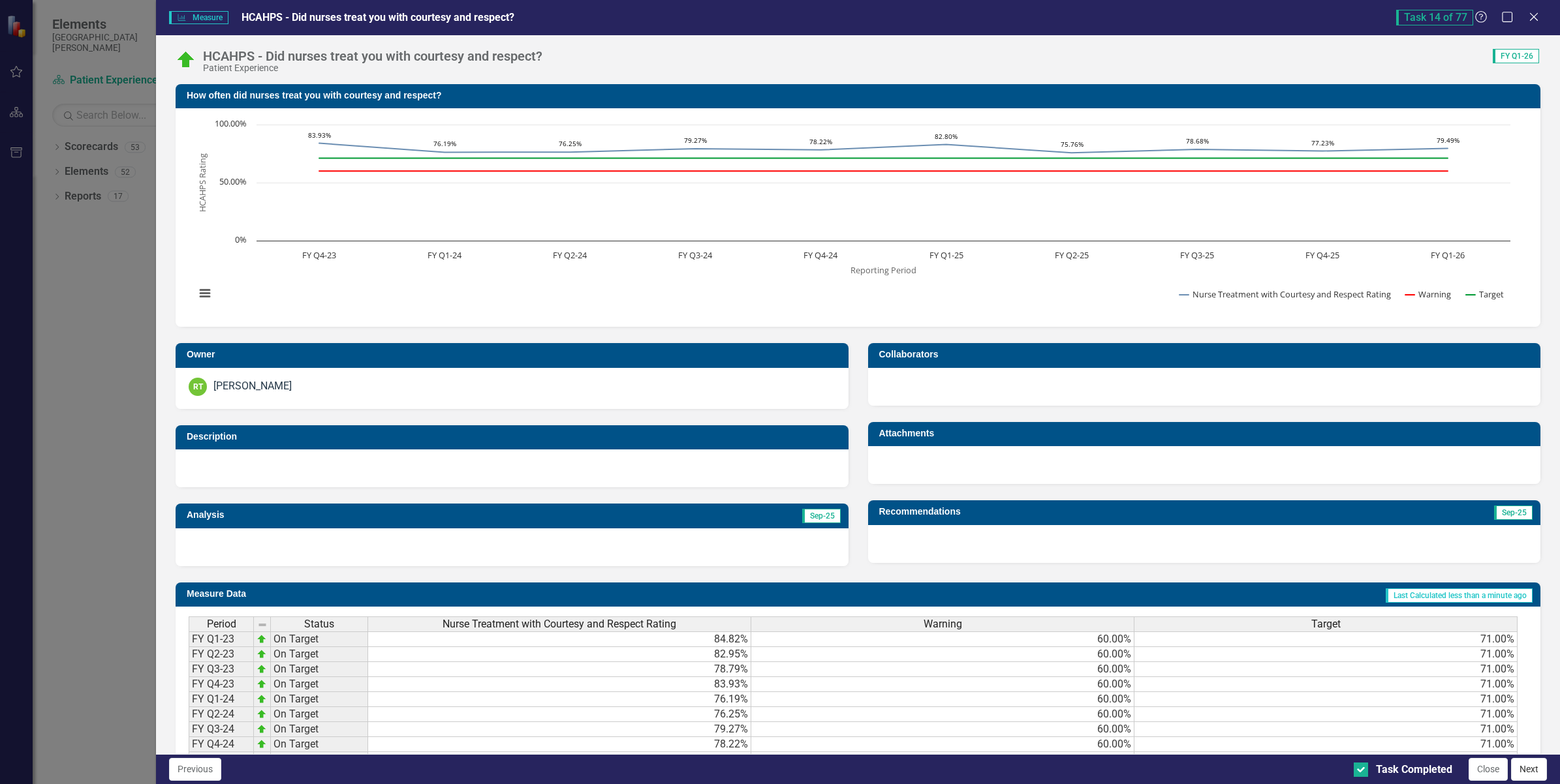
click at [1529, 766] on button "Next" at bounding box center [1529, 770] width 36 height 23
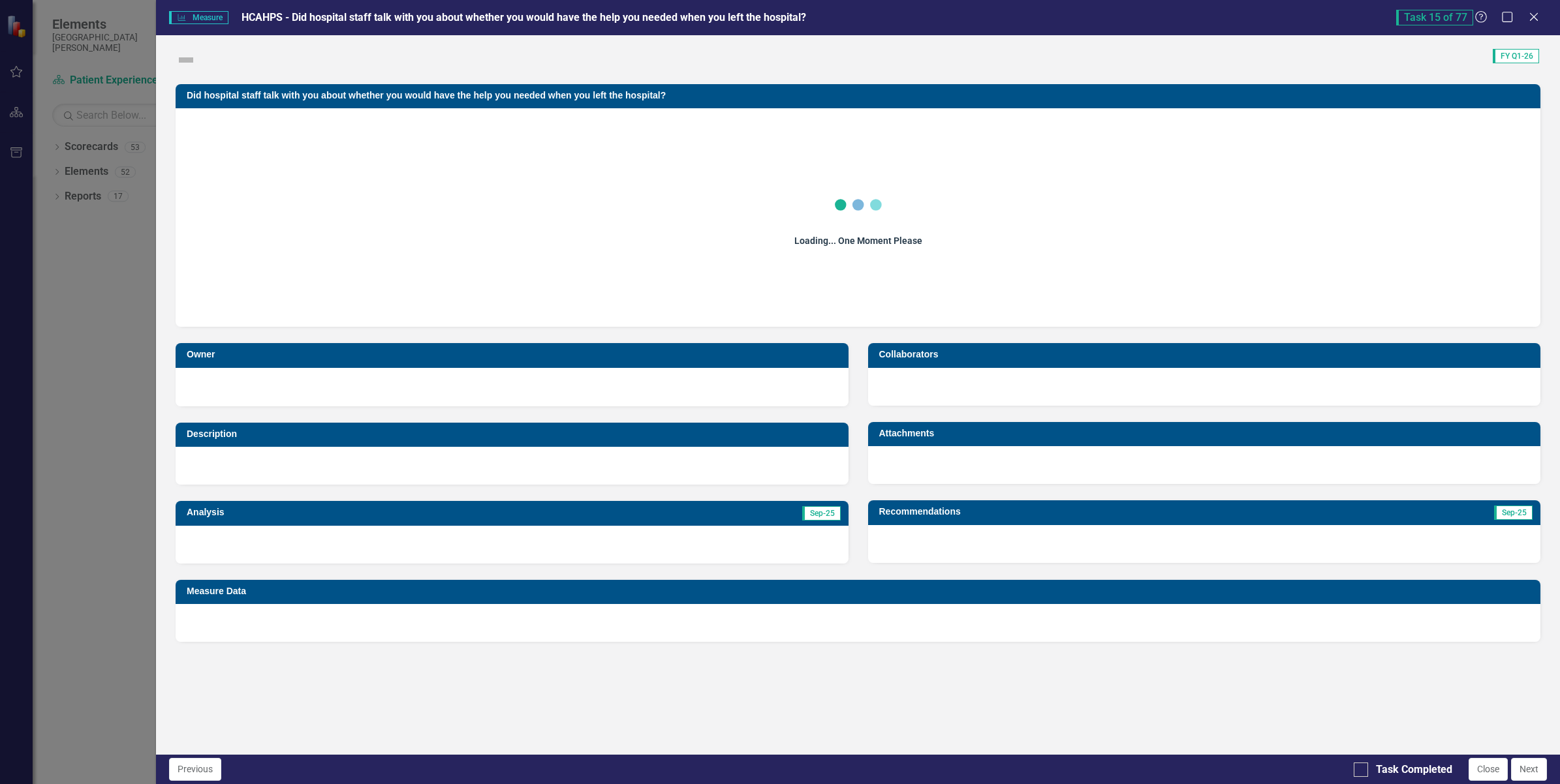
checkbox input "true"
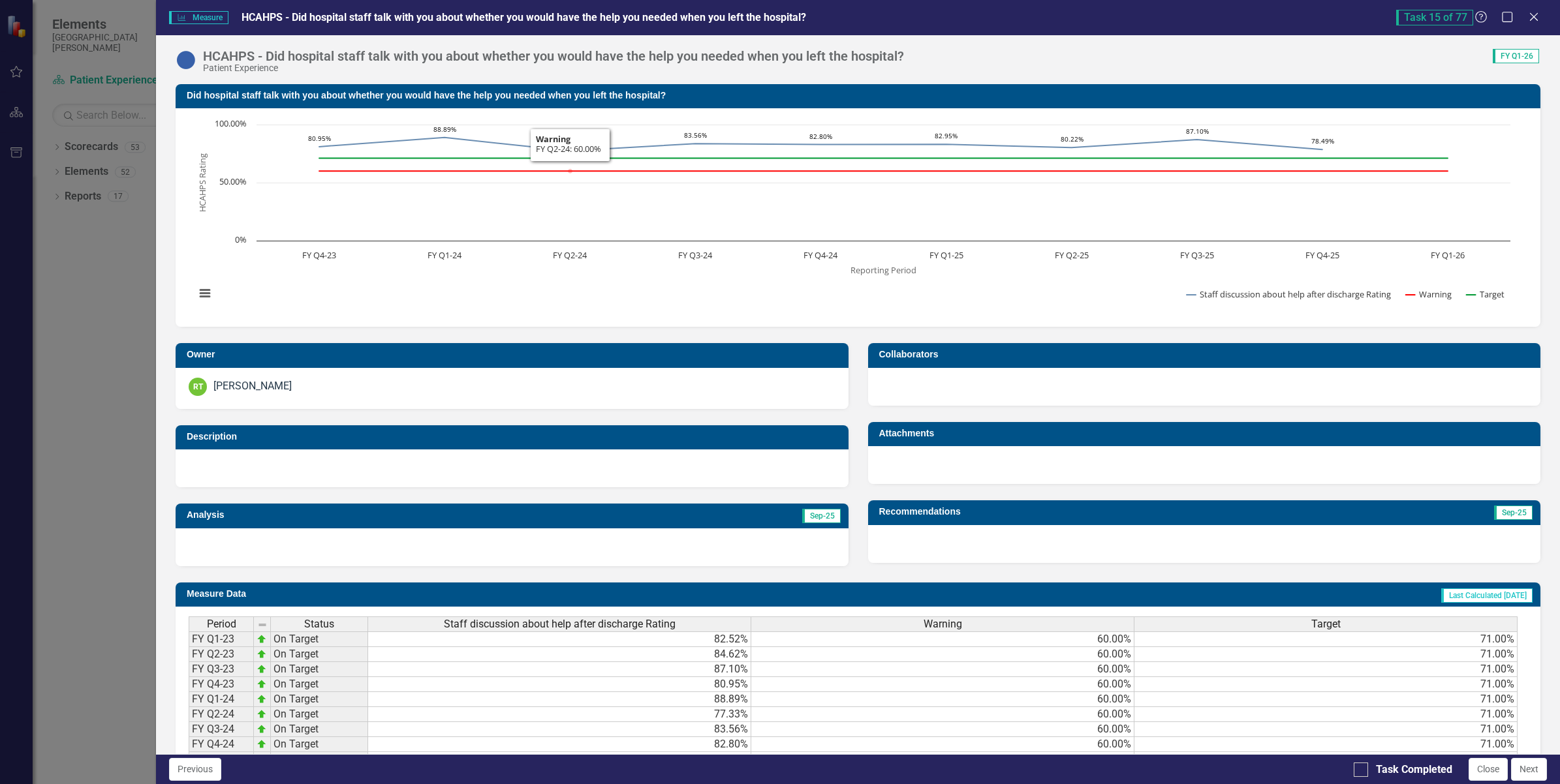
scroll to position [129, 0]
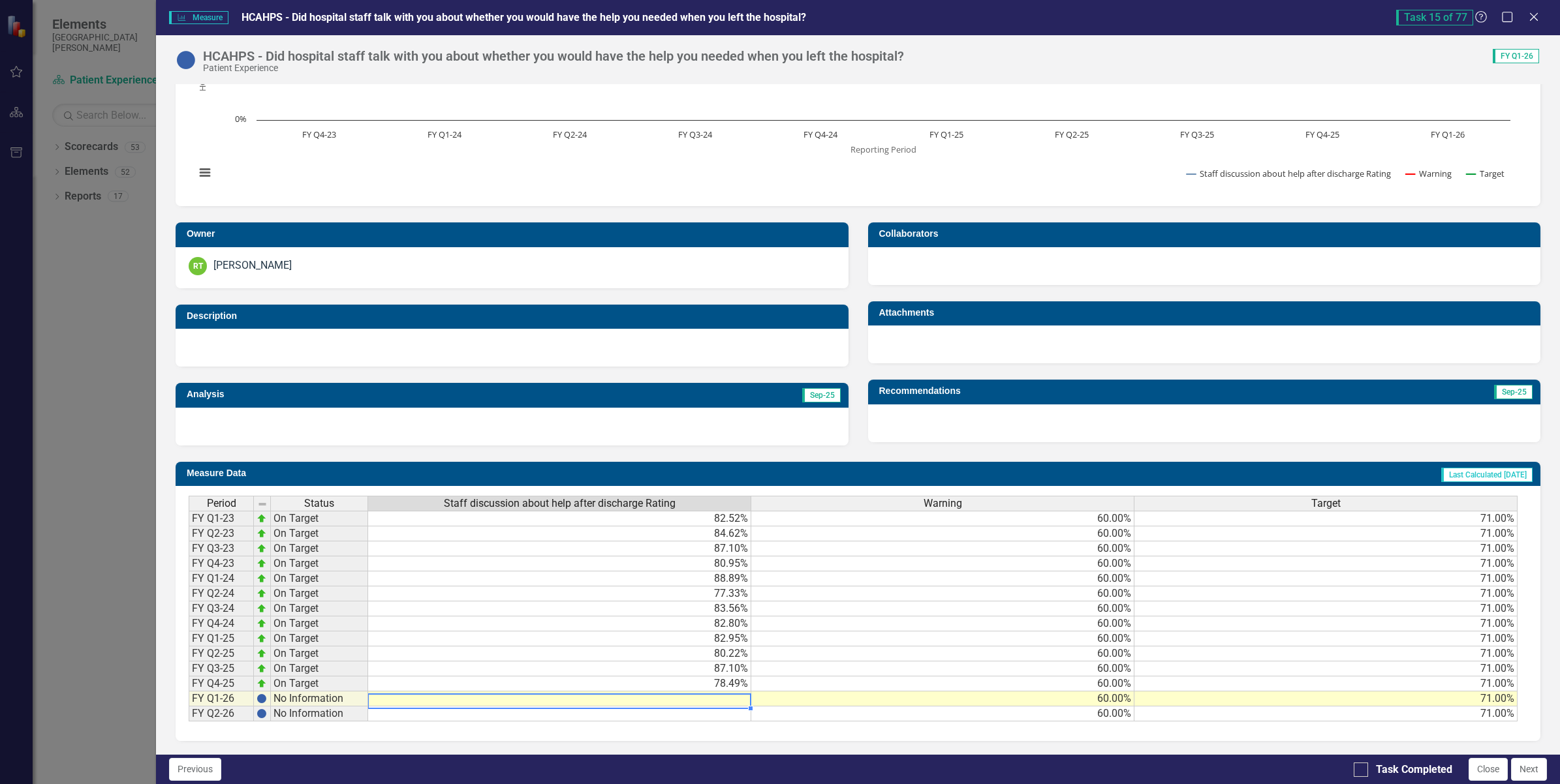
click at [719, 695] on td at bounding box center [560, 699] width 383 height 15
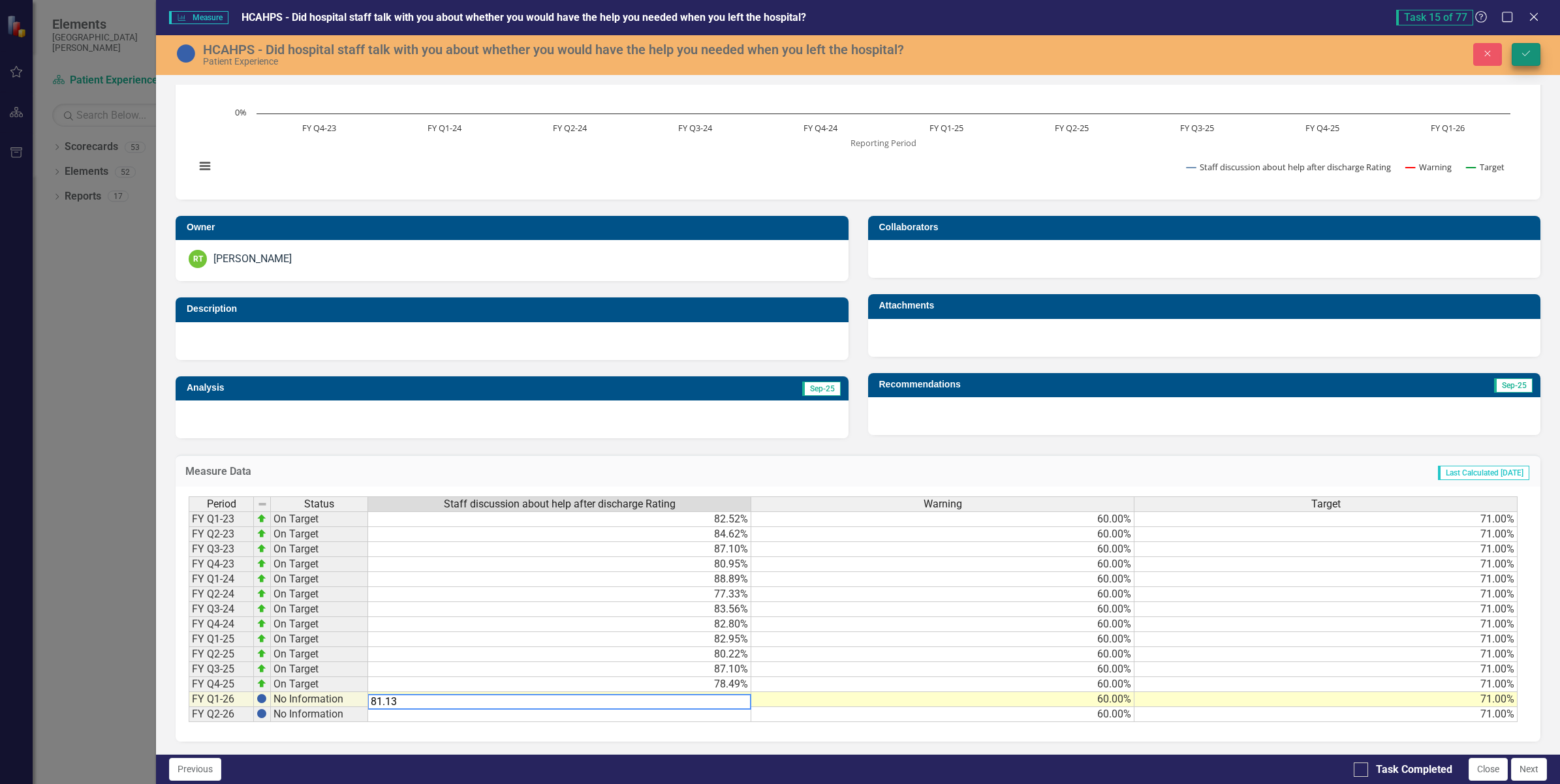
type textarea "81.13"
click at [1525, 54] on icon "Save" at bounding box center [1526, 54] width 11 height 9
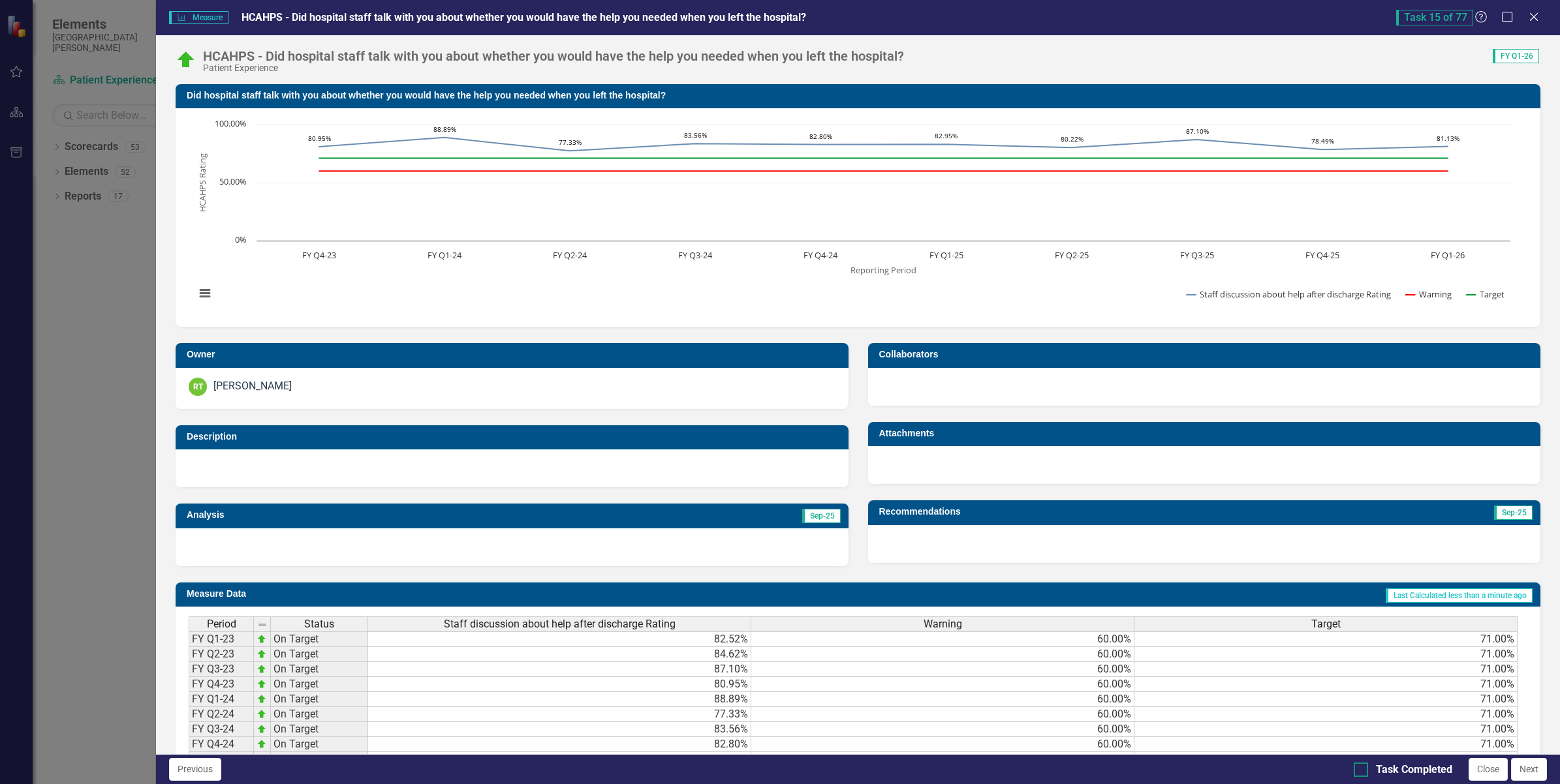
click at [1359, 771] on input "Task Completed" at bounding box center [1358, 767] width 9 height 9
checkbox input "true"
click at [1519, 768] on button "Next" at bounding box center [1529, 770] width 36 height 23
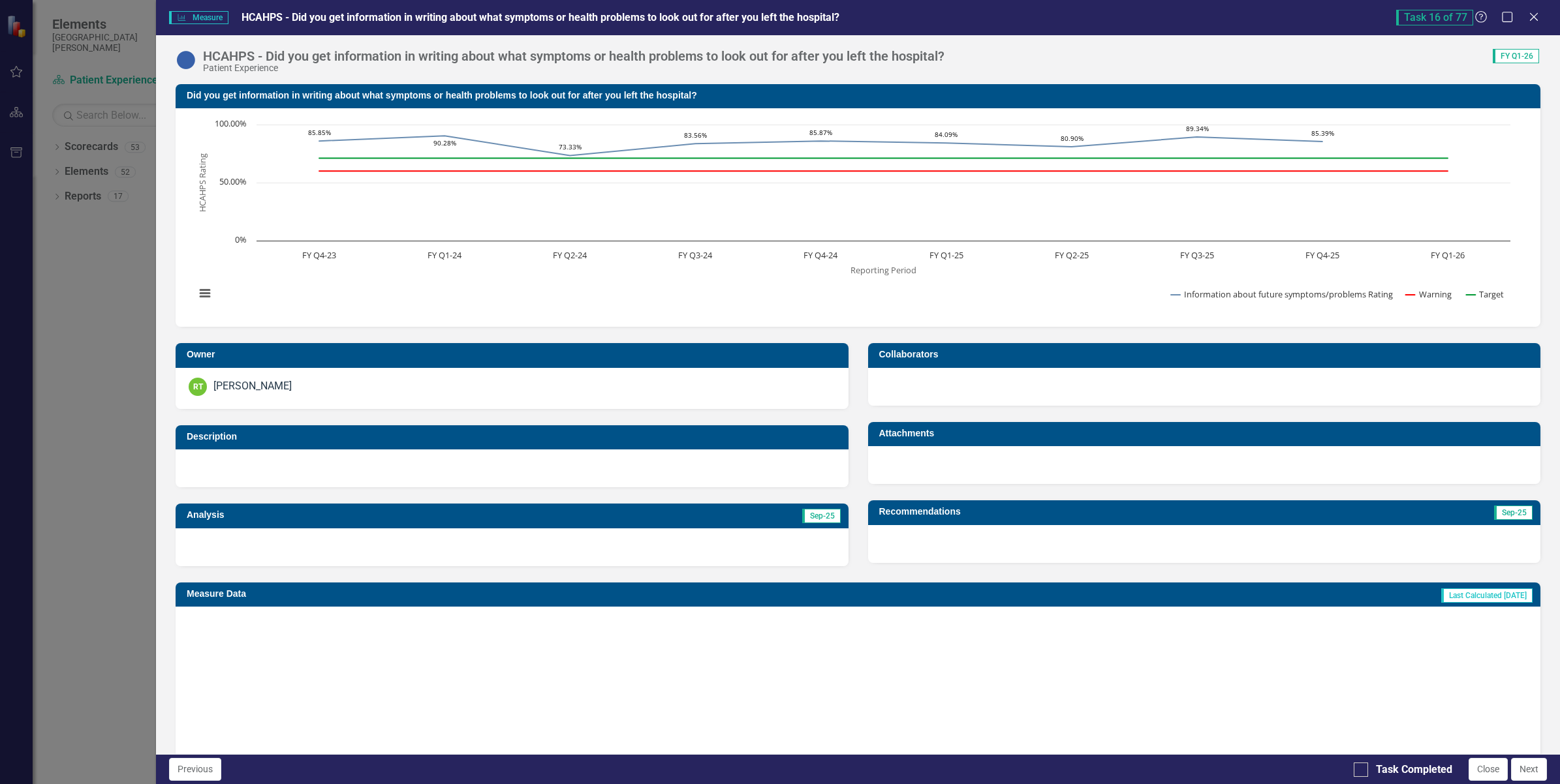
checkbox input "true"
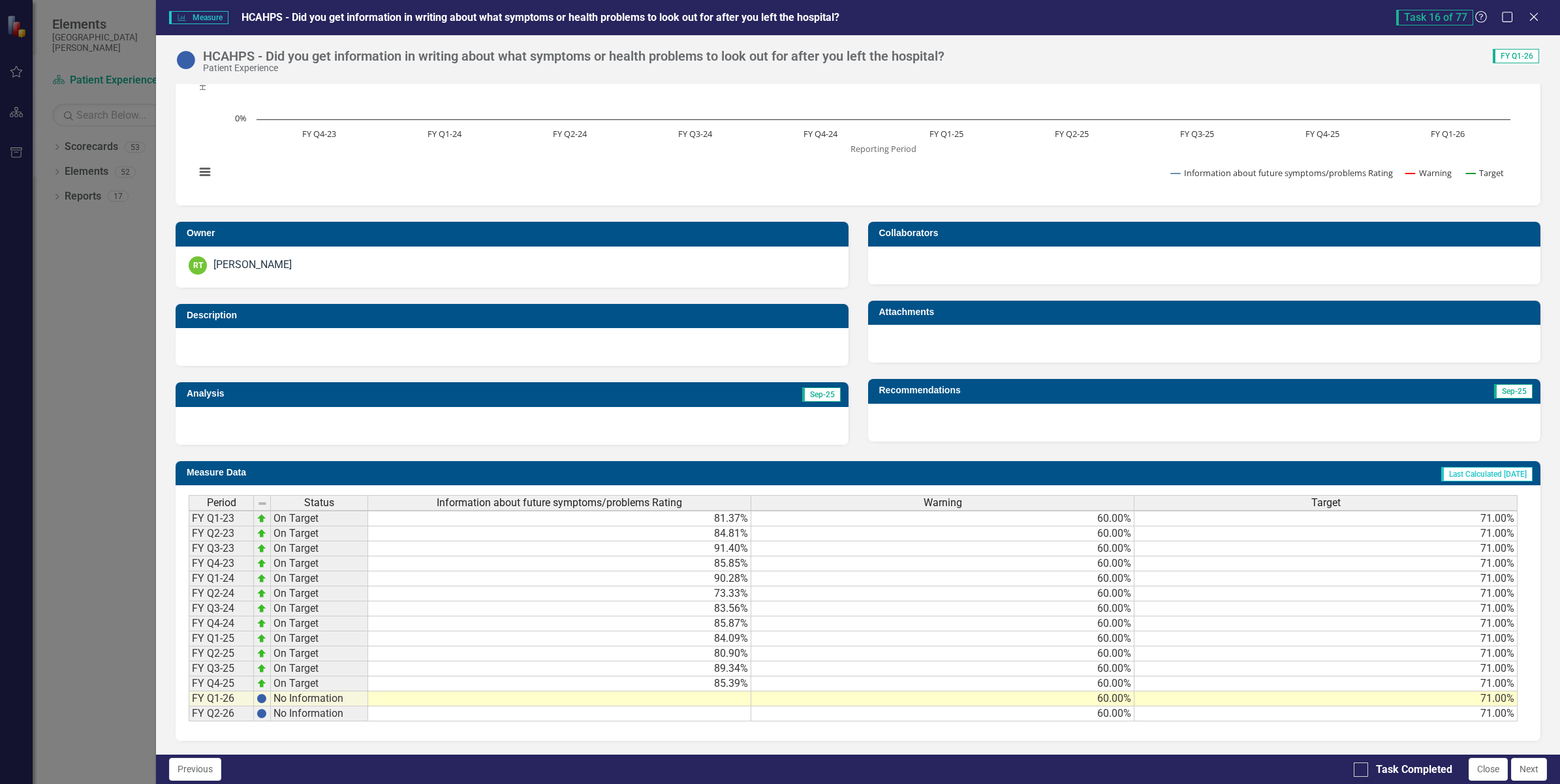
scroll to position [2, 0]
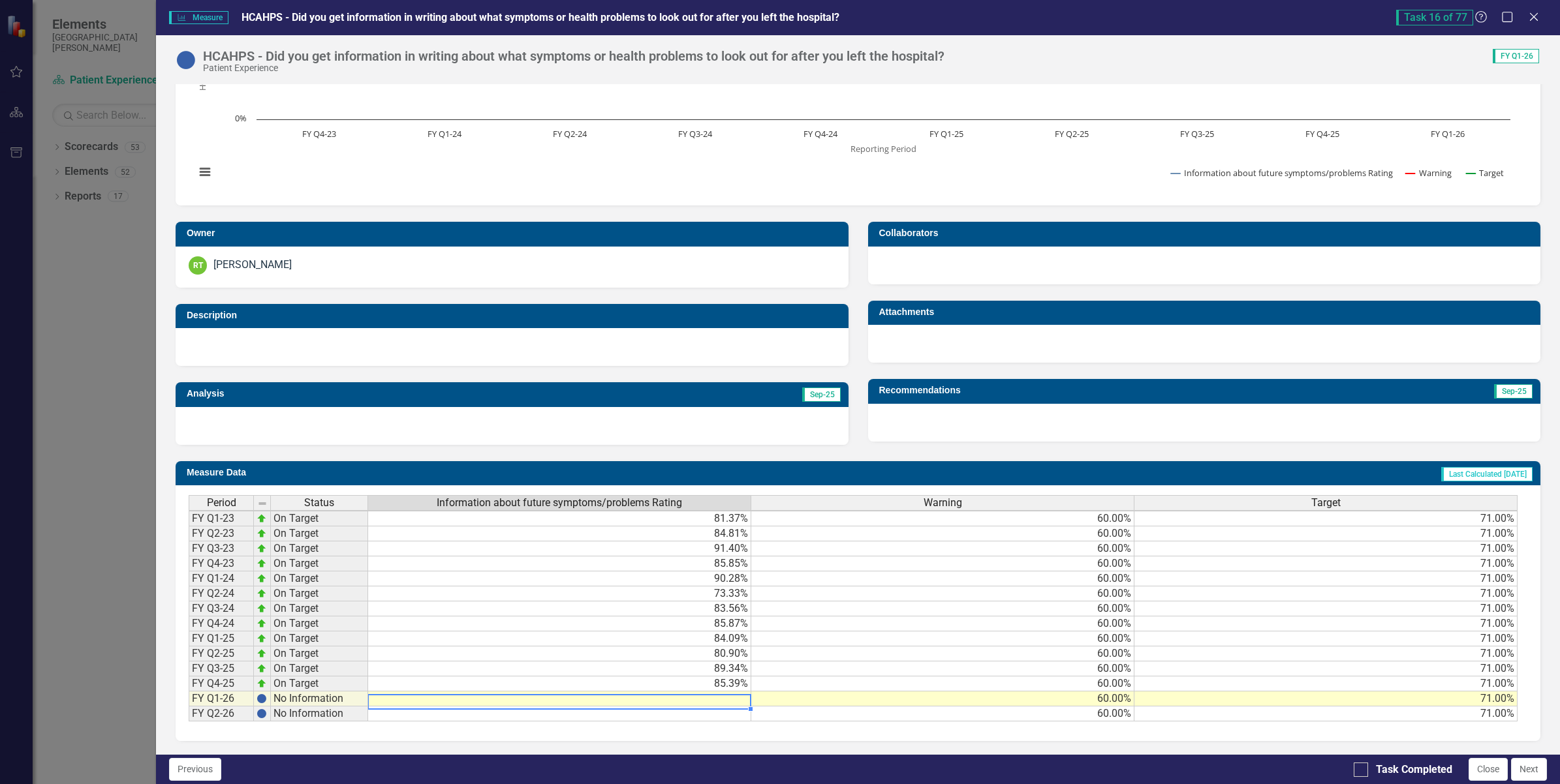
click at [695, 692] on td at bounding box center [560, 699] width 383 height 15
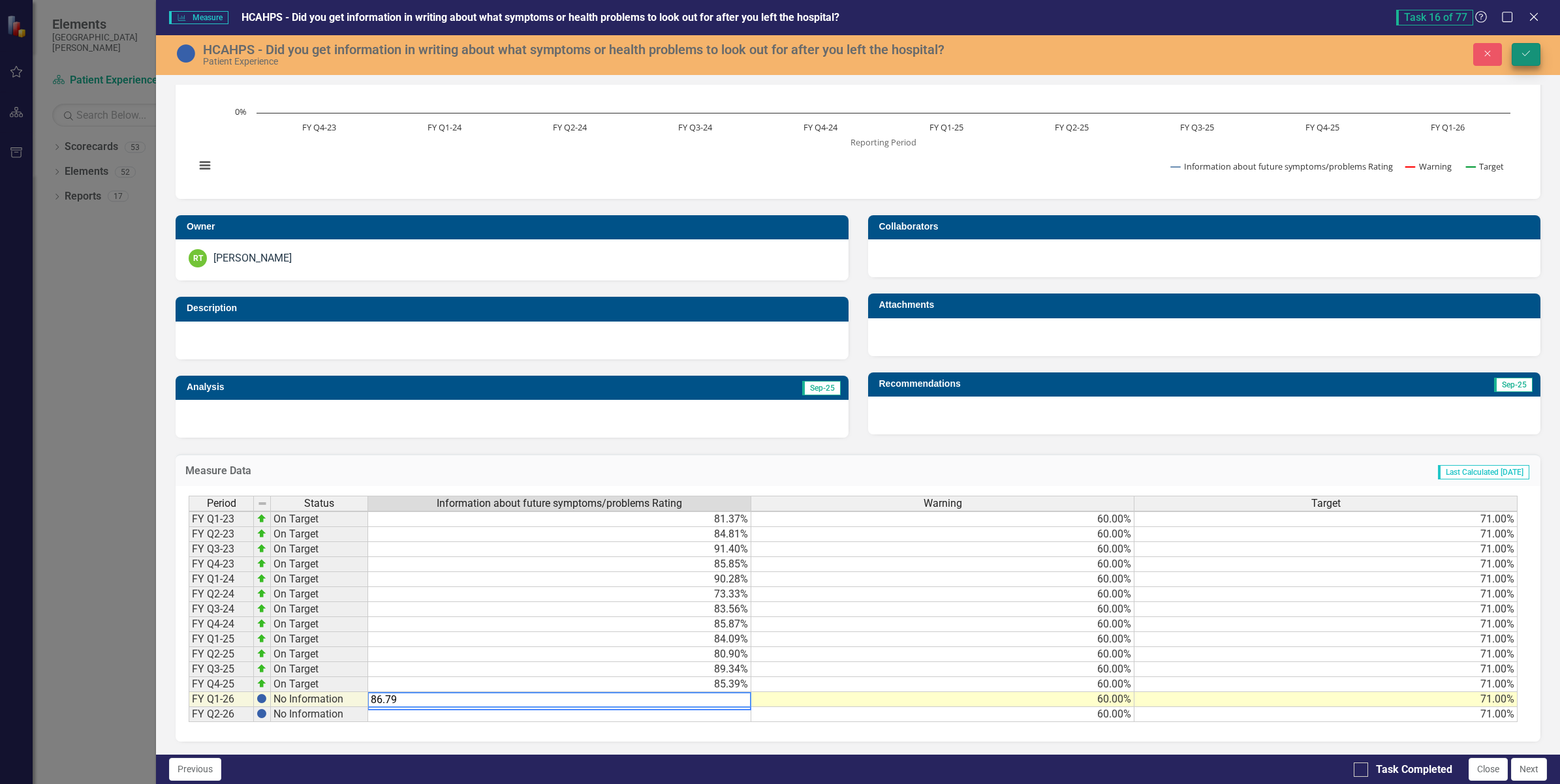
type textarea "86.79"
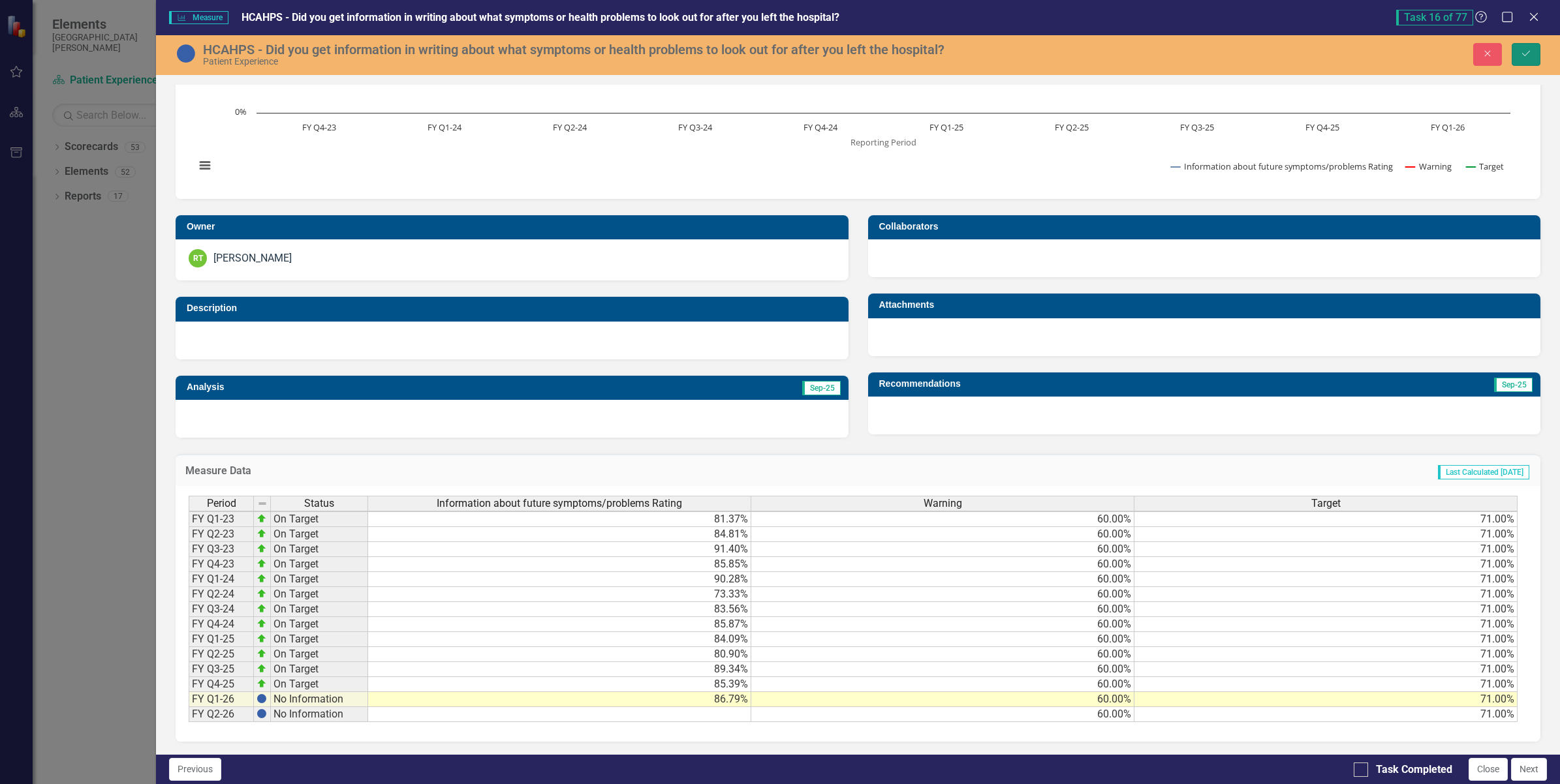
click at [1531, 52] on icon "Save" at bounding box center [1526, 54] width 11 height 9
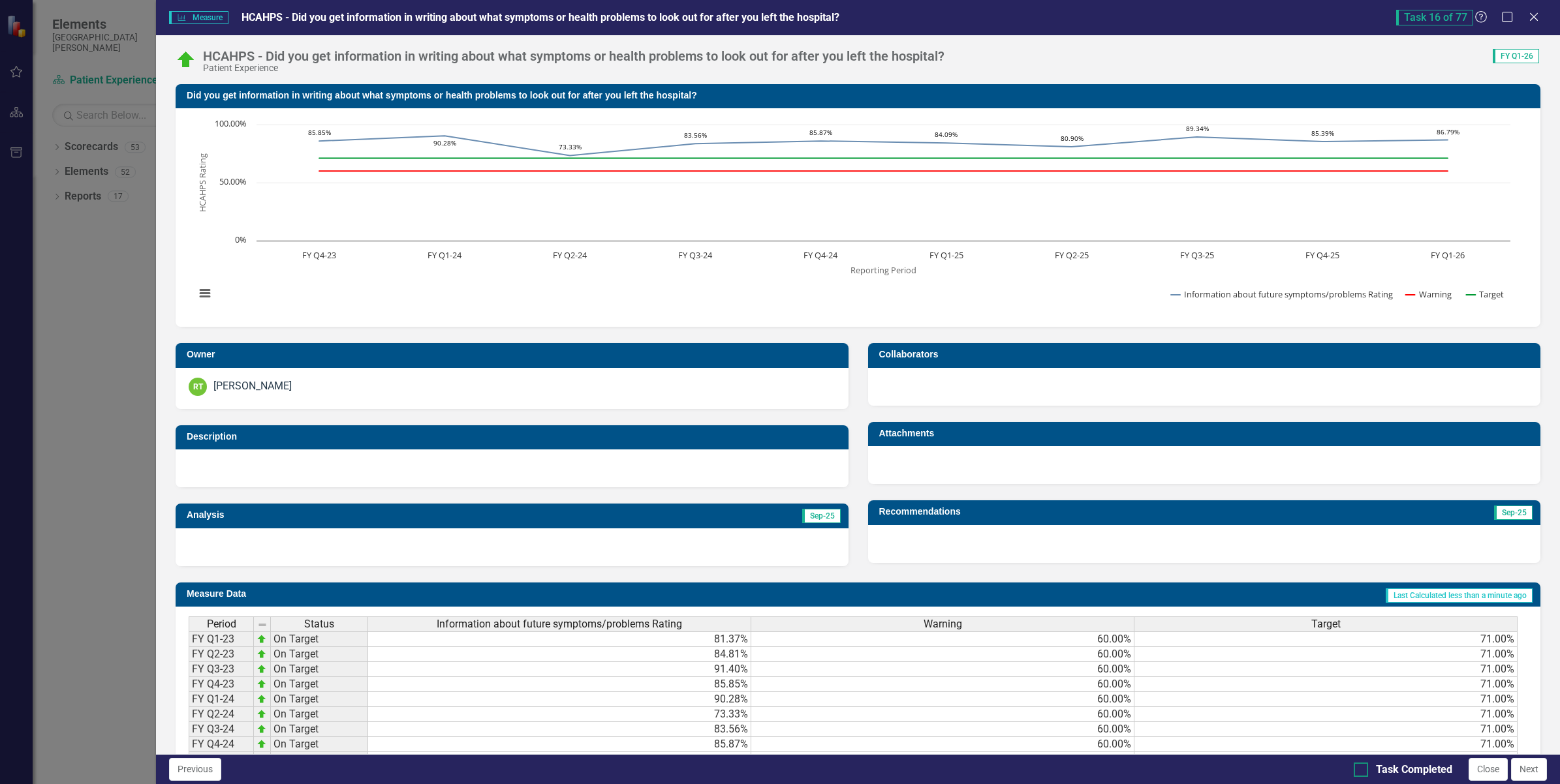
click at [1357, 764] on input "Task Completed" at bounding box center [1358, 767] width 9 height 9
checkbox input "true"
click at [1519, 765] on button "Next" at bounding box center [1529, 770] width 36 height 23
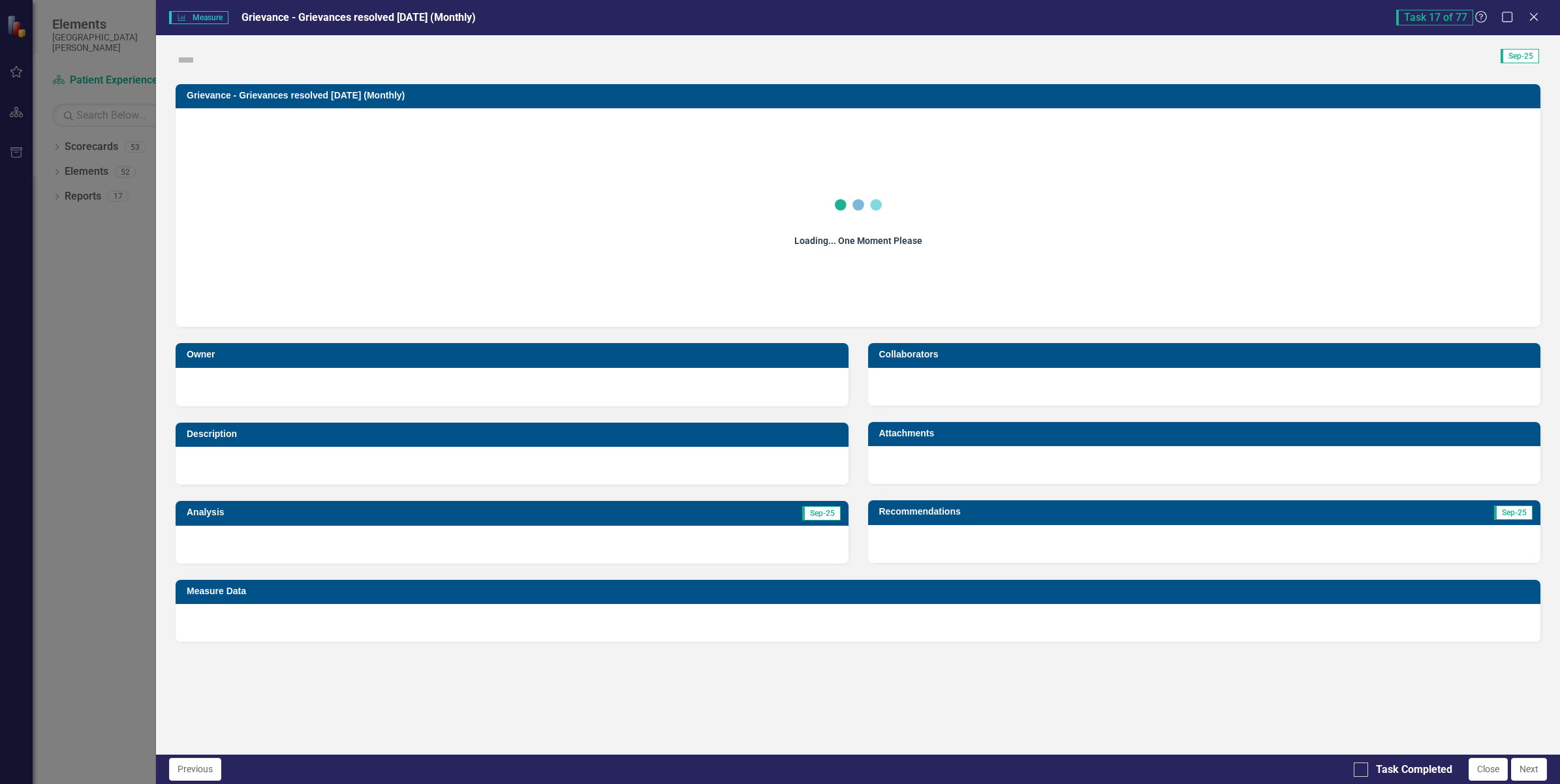
checkbox input "true"
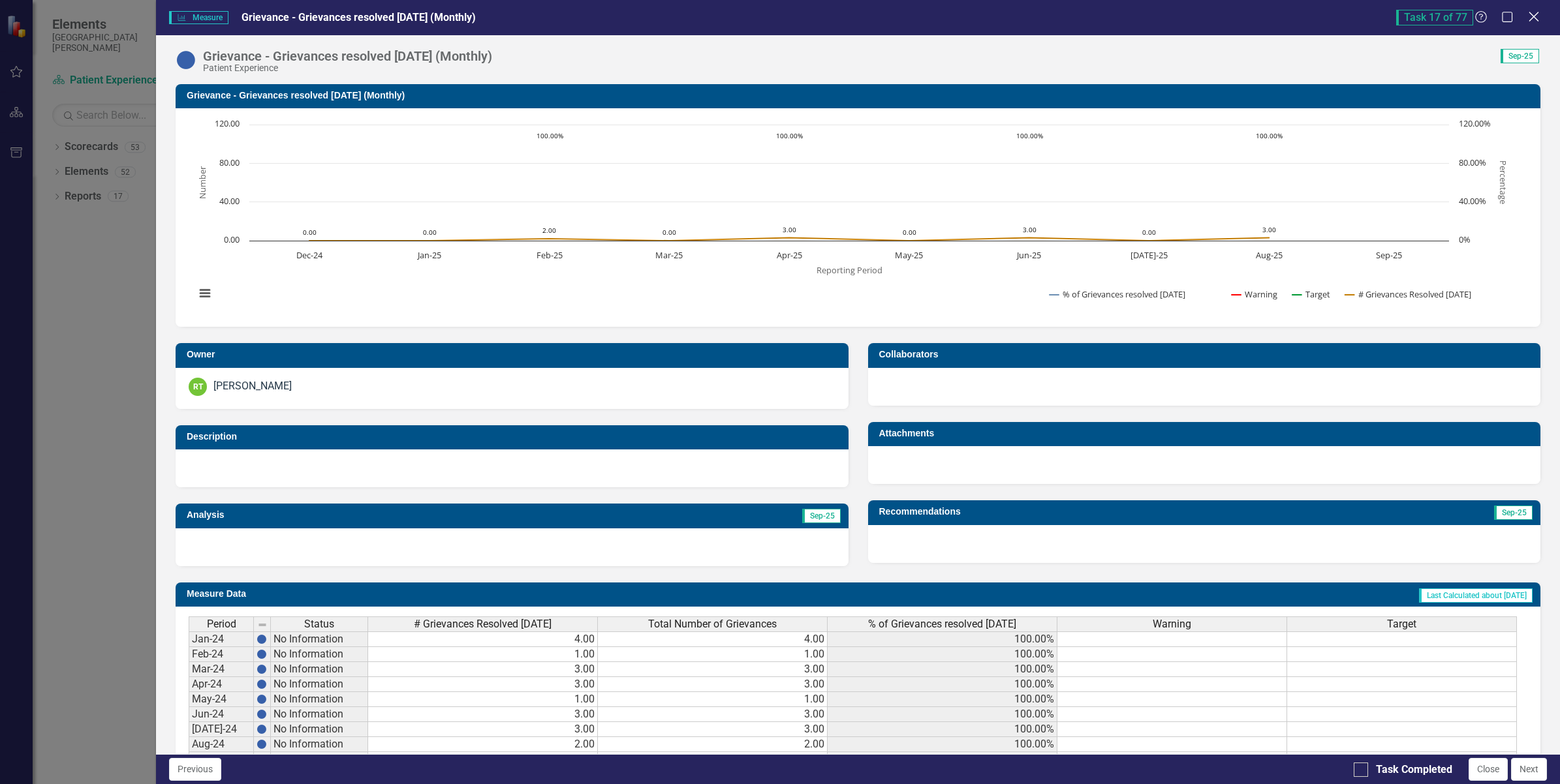
click at [1534, 18] on icon "Close" at bounding box center [1534, 17] width 17 height 12
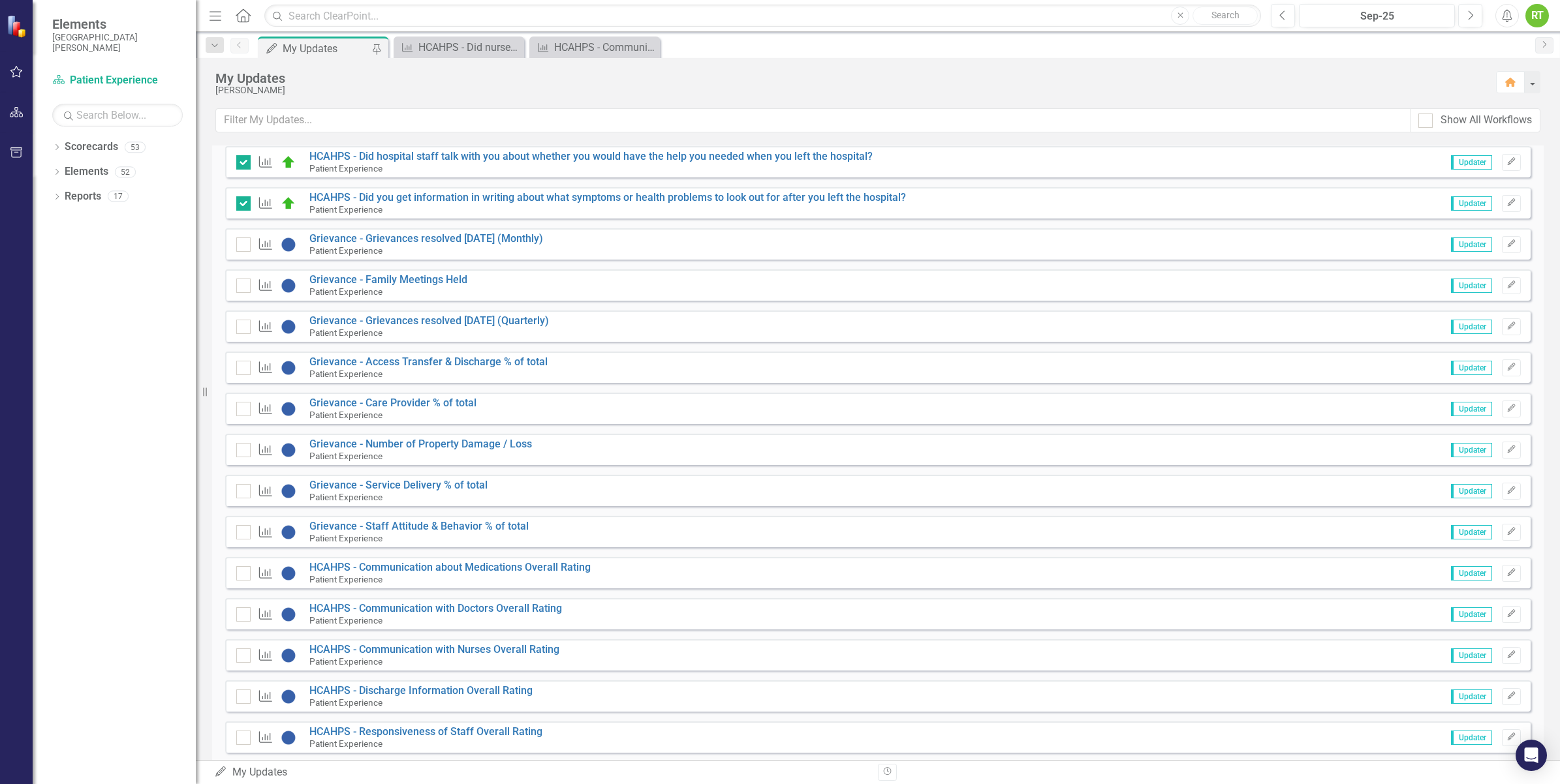
scroll to position [672, 0]
click at [457, 562] on link "HCAHPS - Communication about Medications Overall Rating" at bounding box center [449, 566] width 281 height 12
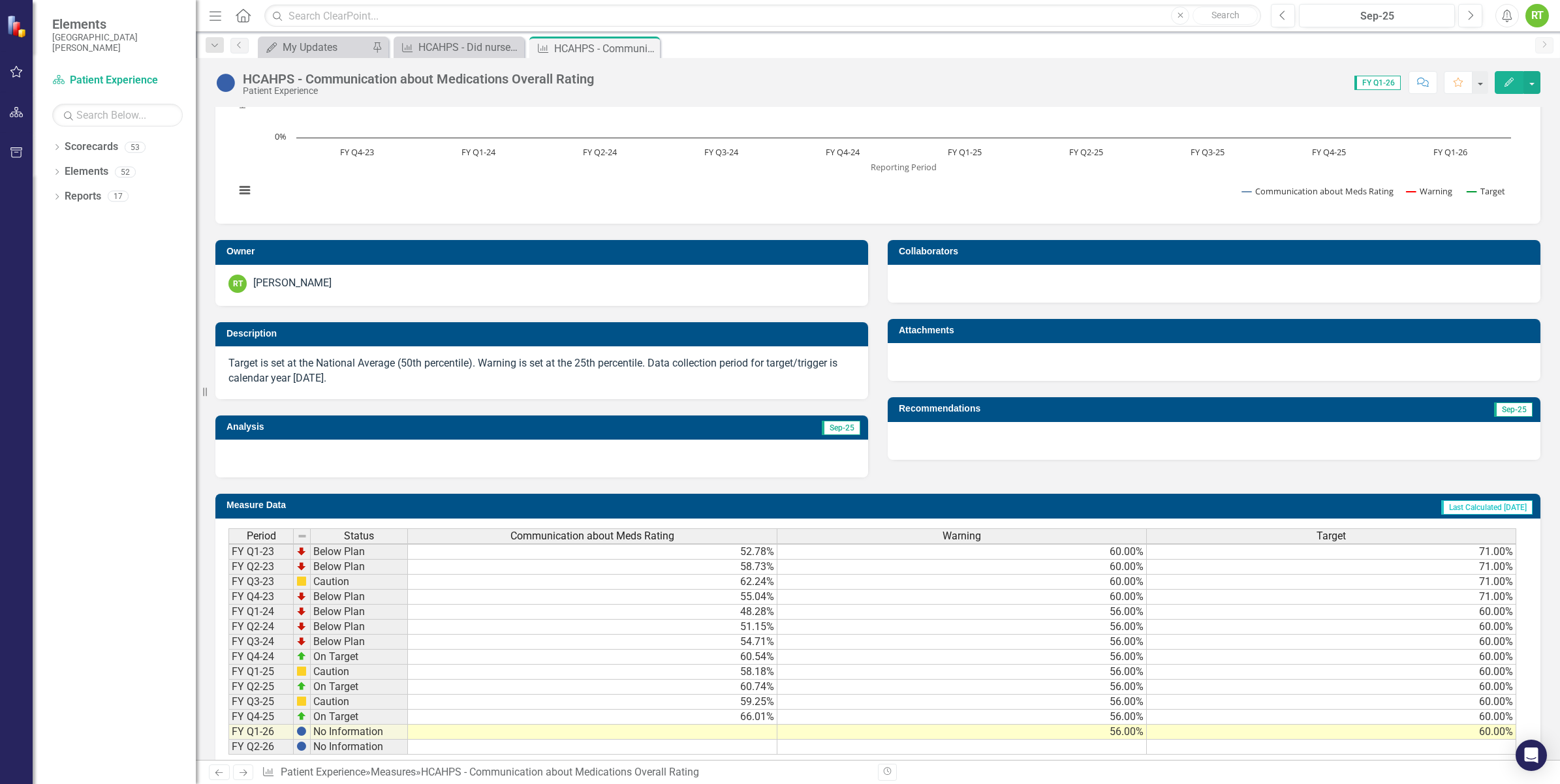
scroll to position [163, 0]
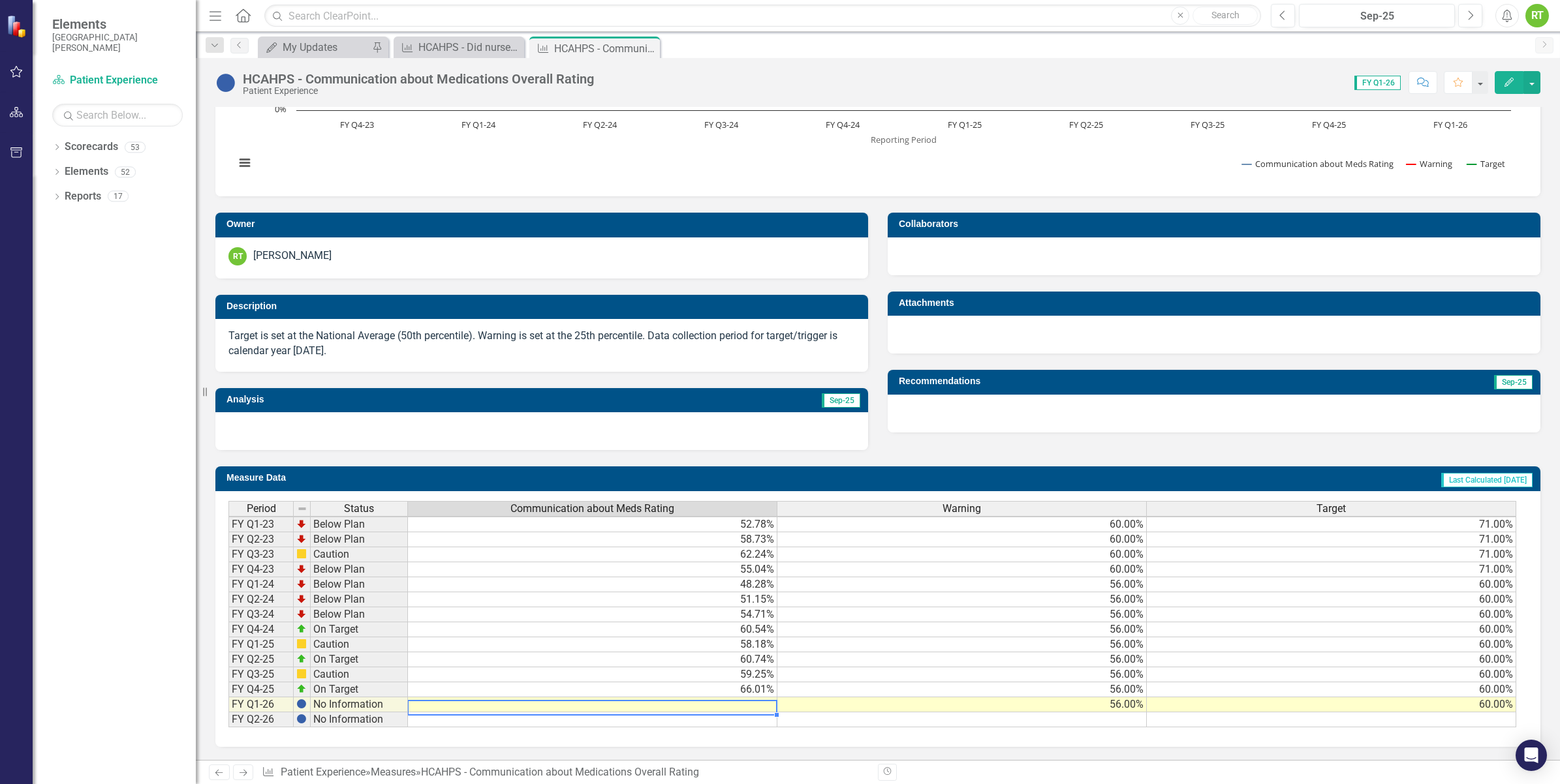
click at [718, 698] on td at bounding box center [592, 705] width 369 height 15
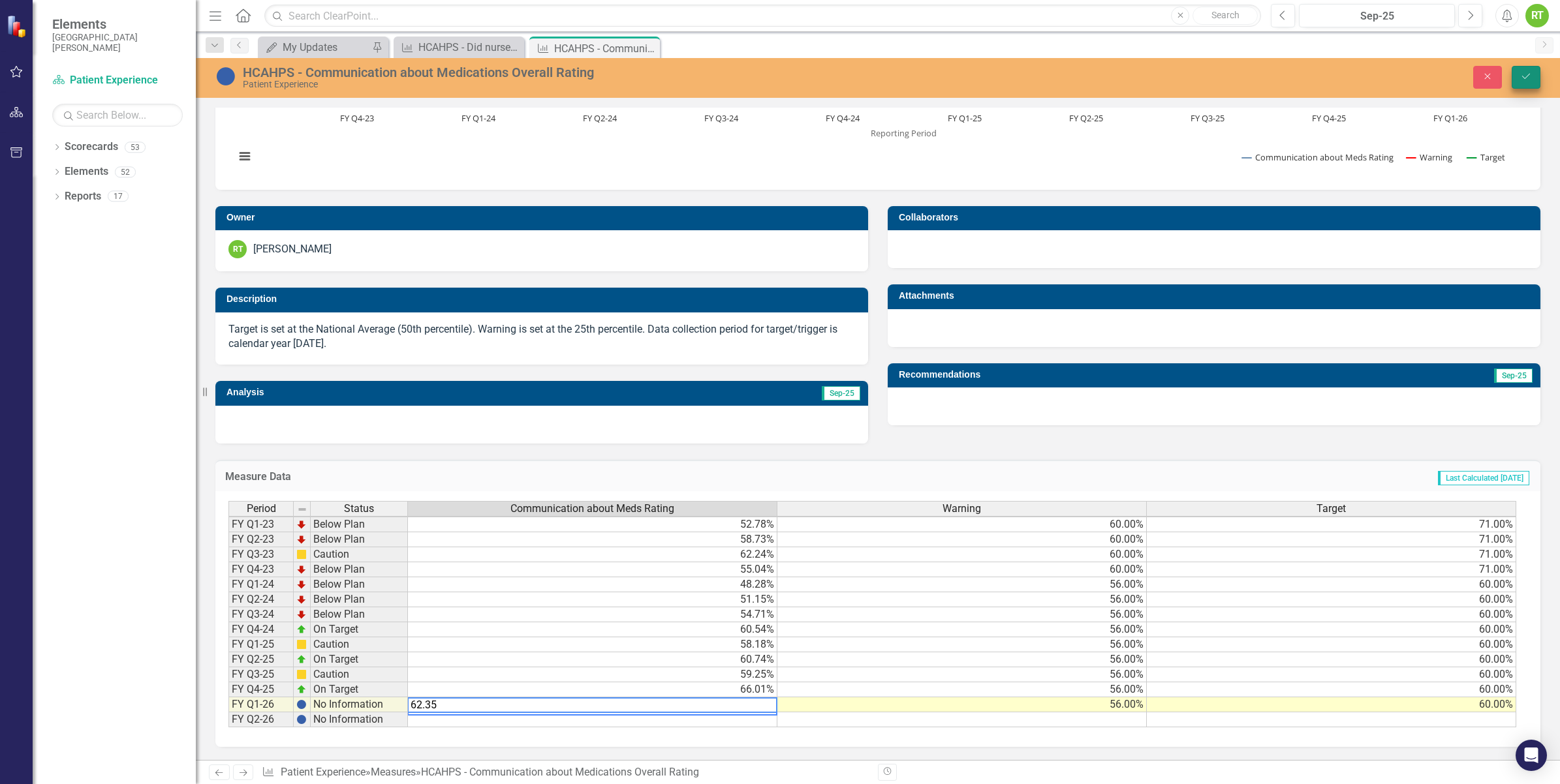
type textarea "62.35"
click at [1527, 76] on icon "Save" at bounding box center [1526, 76] width 11 height 9
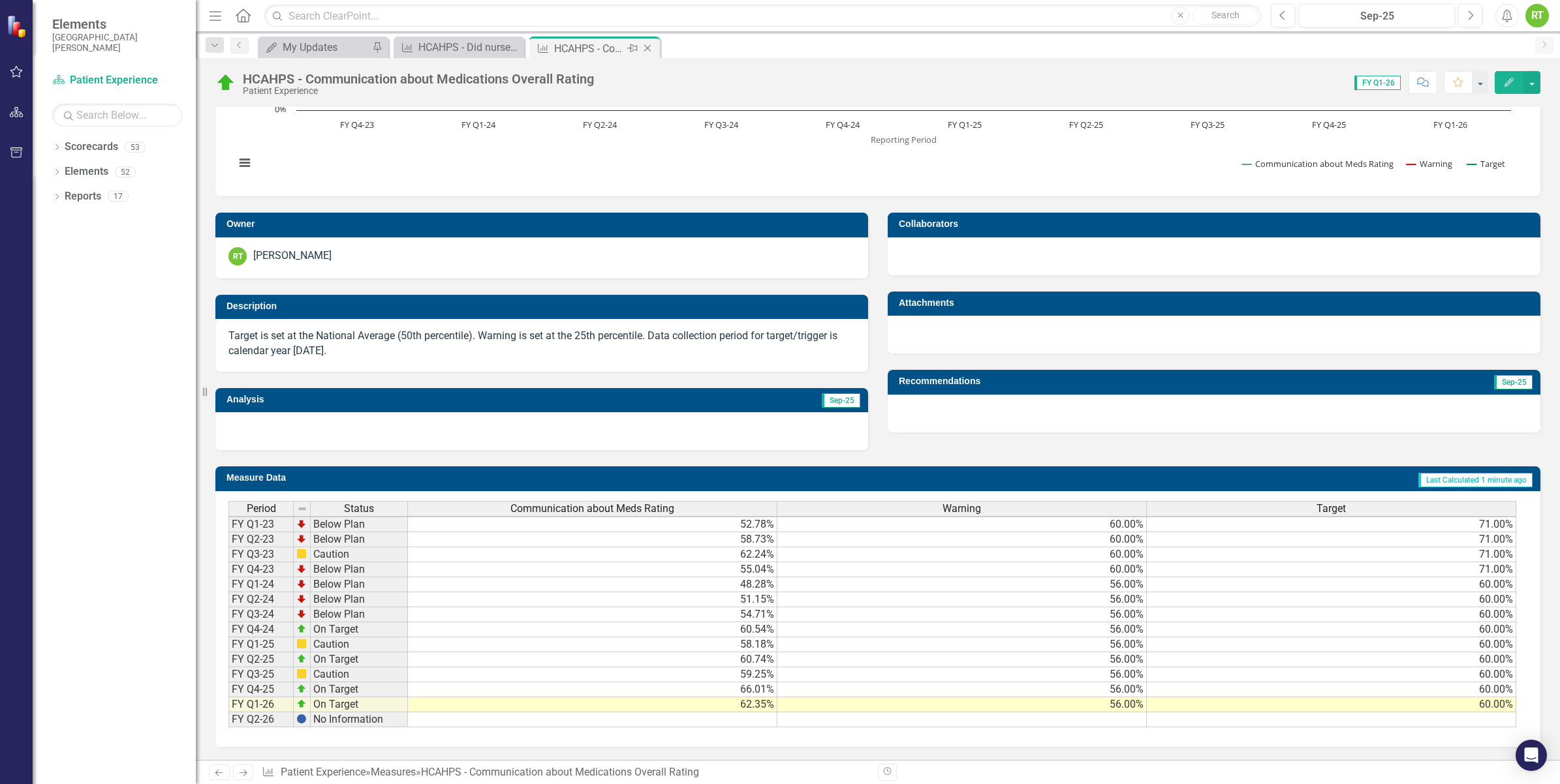
click at [648, 48] on icon at bounding box center [648, 48] width 7 height 7
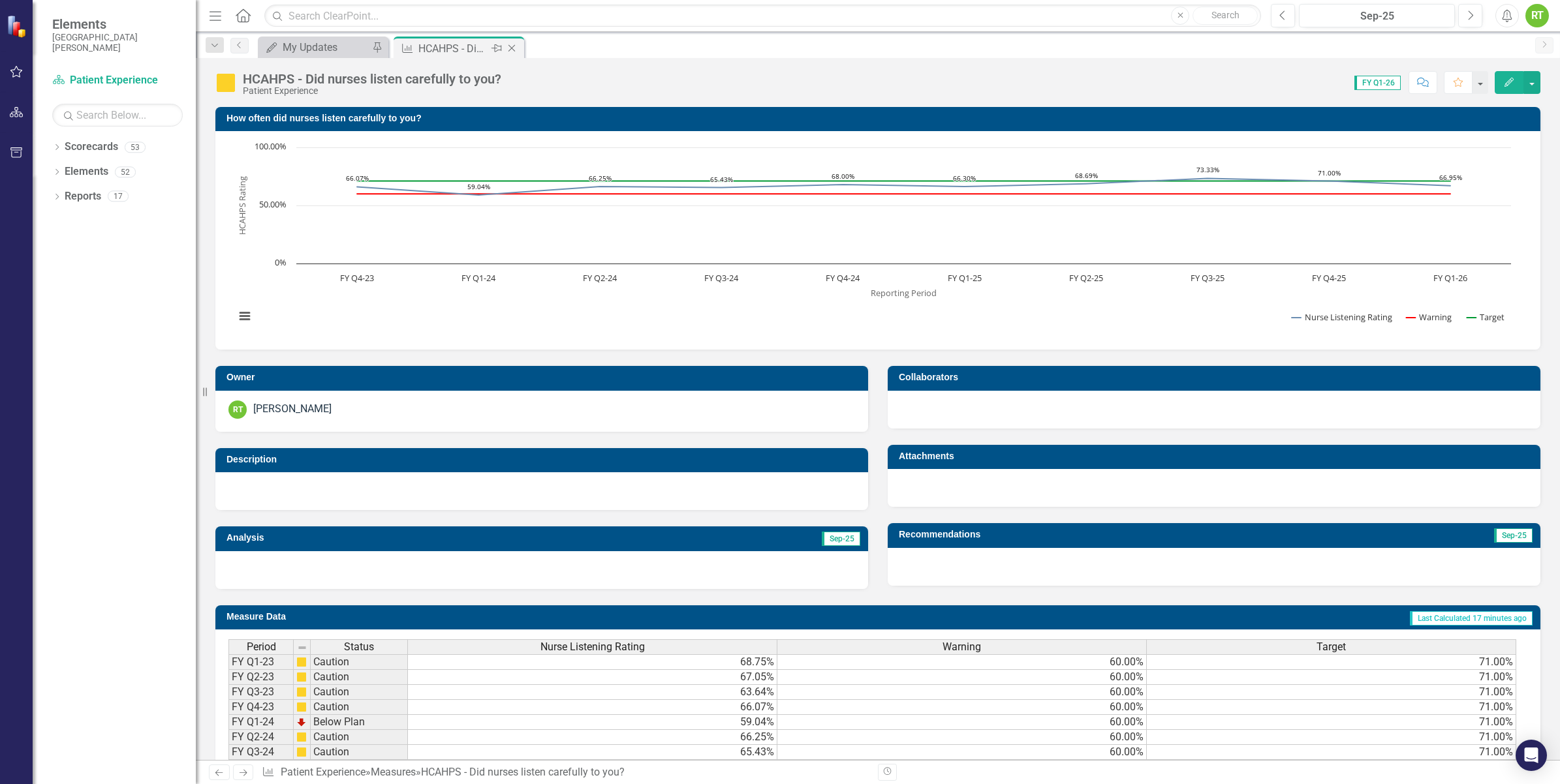
click at [511, 46] on icon "Close" at bounding box center [511, 48] width 13 height 11
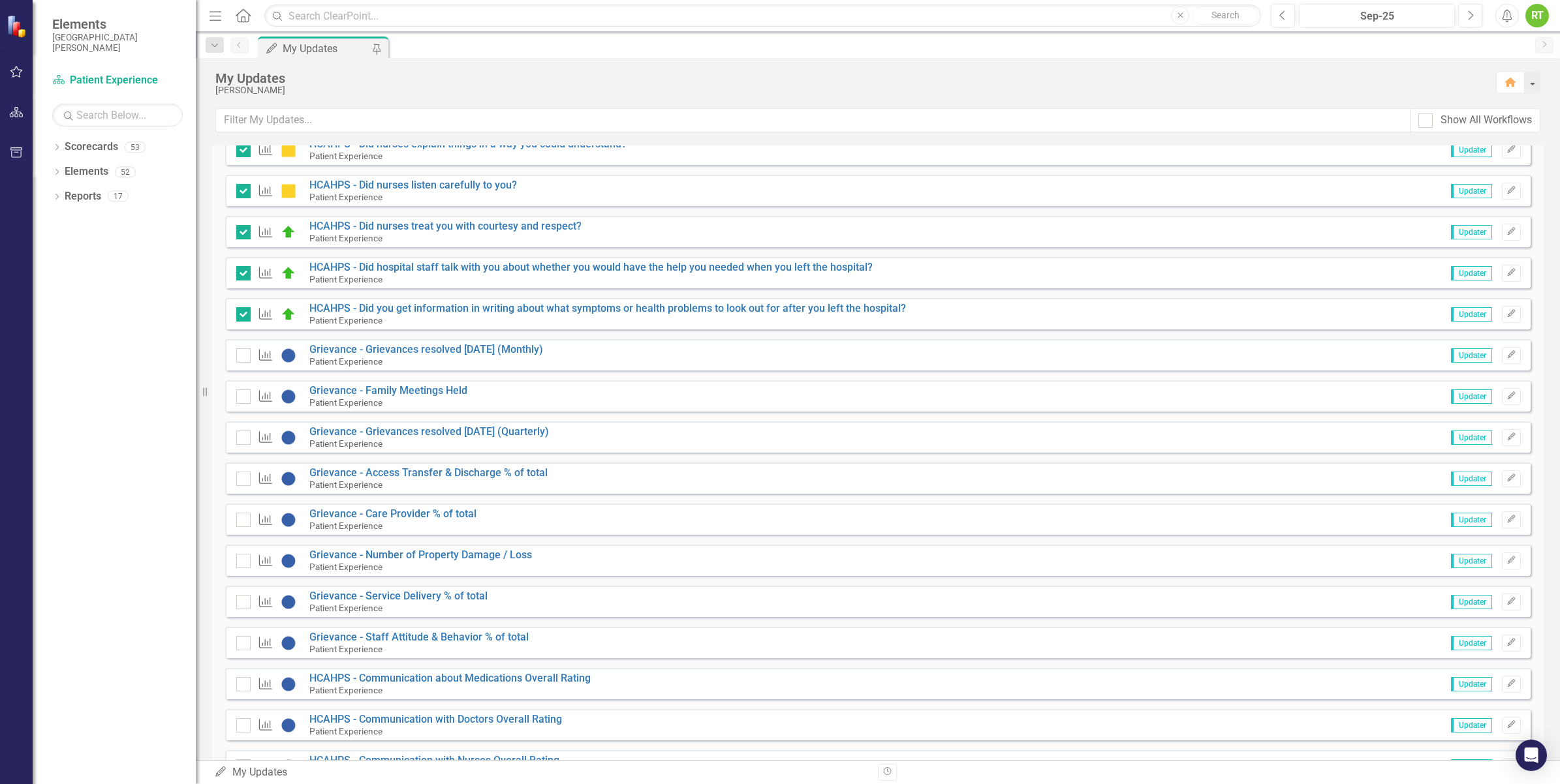
scroll to position [559, 0]
drag, startPoint x: 1504, startPoint y: 685, endPoint x: 1289, endPoint y: 657, distance: 216.8
click at [1507, 679] on icon "button" at bounding box center [1511, 683] width 8 height 8
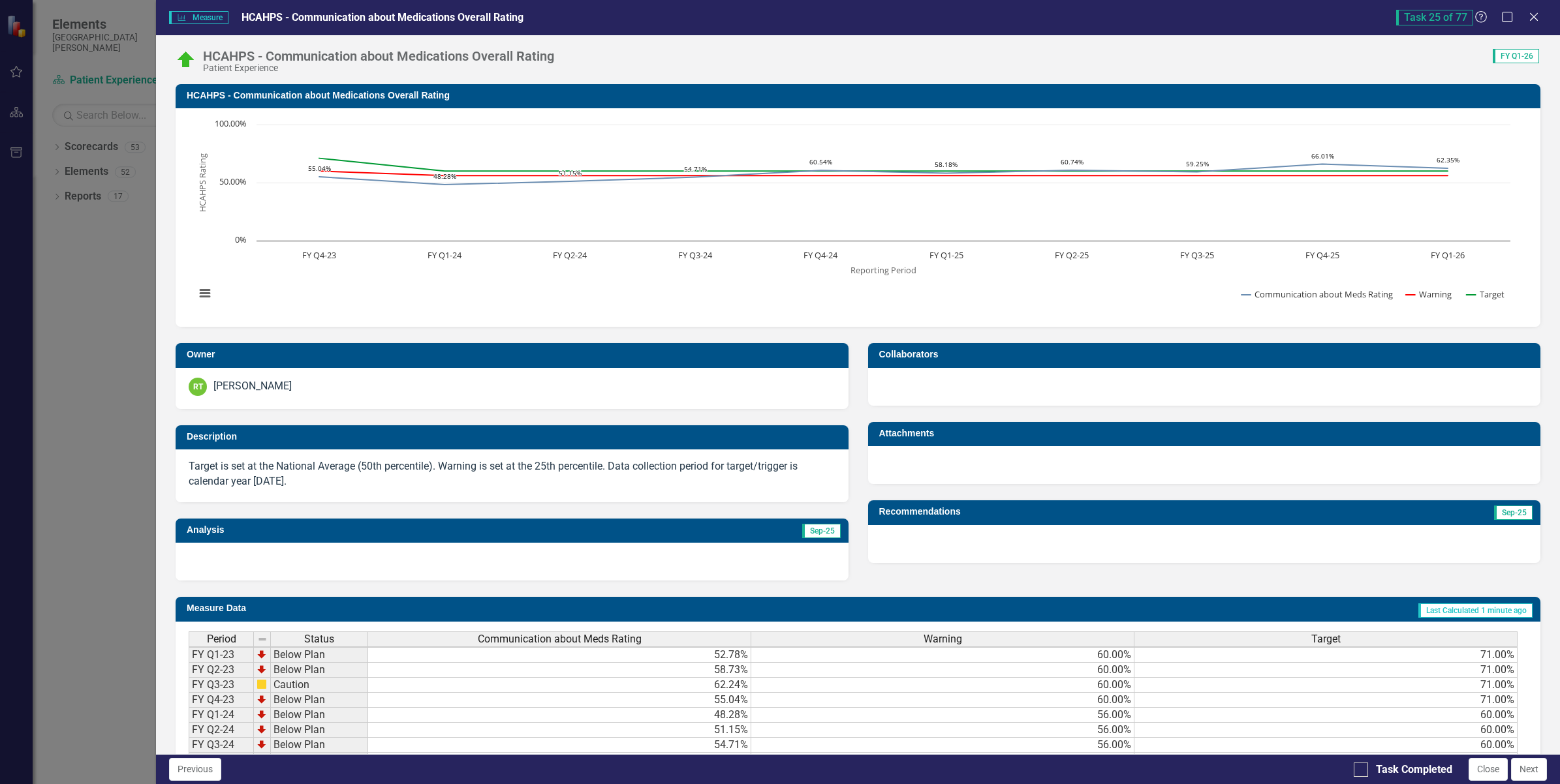
scroll to position [4, 0]
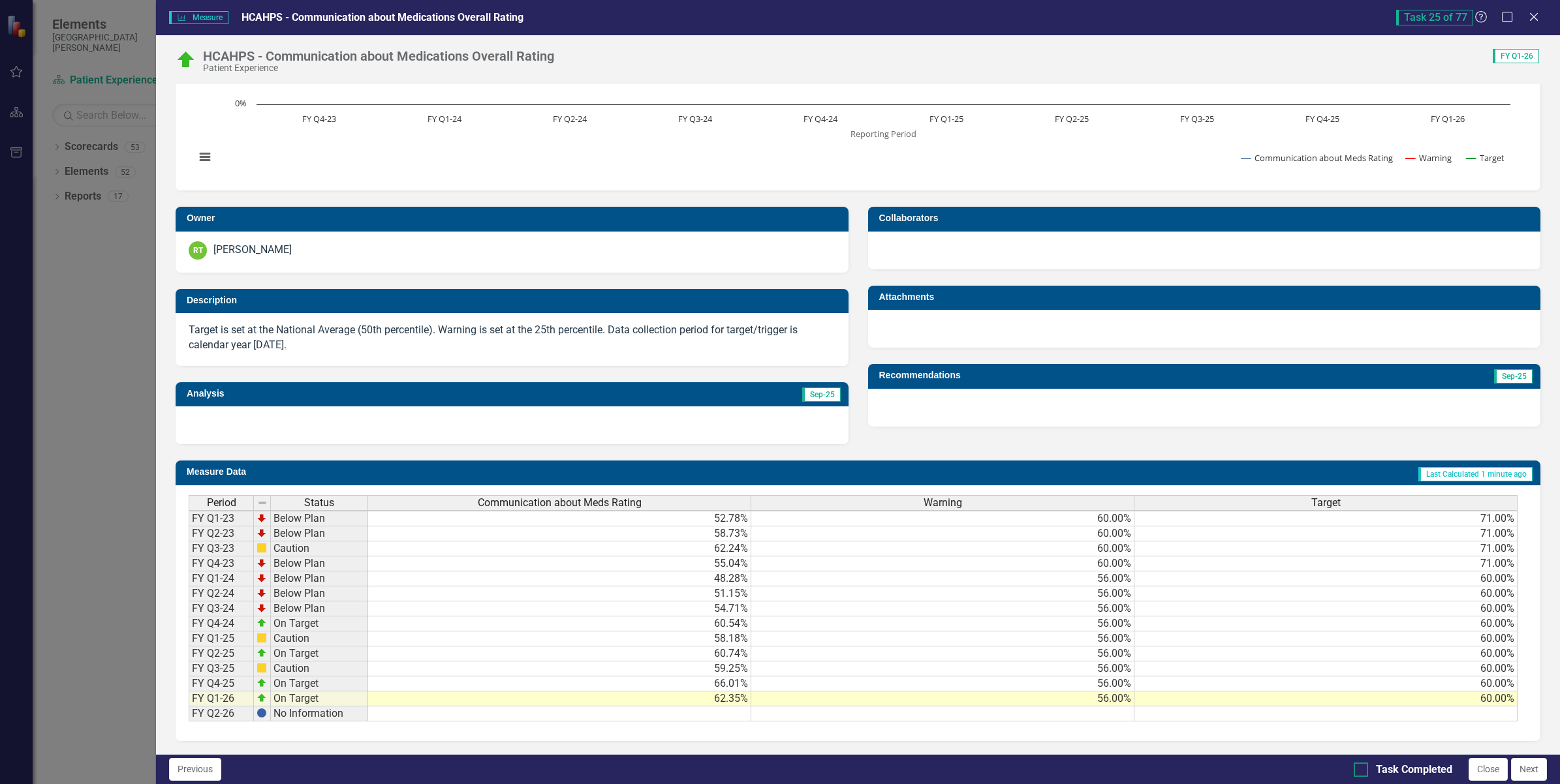
click at [1362, 772] on div at bounding box center [1361, 770] width 14 height 14
click at [1362, 771] on input "Task Completed" at bounding box center [1358, 767] width 9 height 9
checkbox input "true"
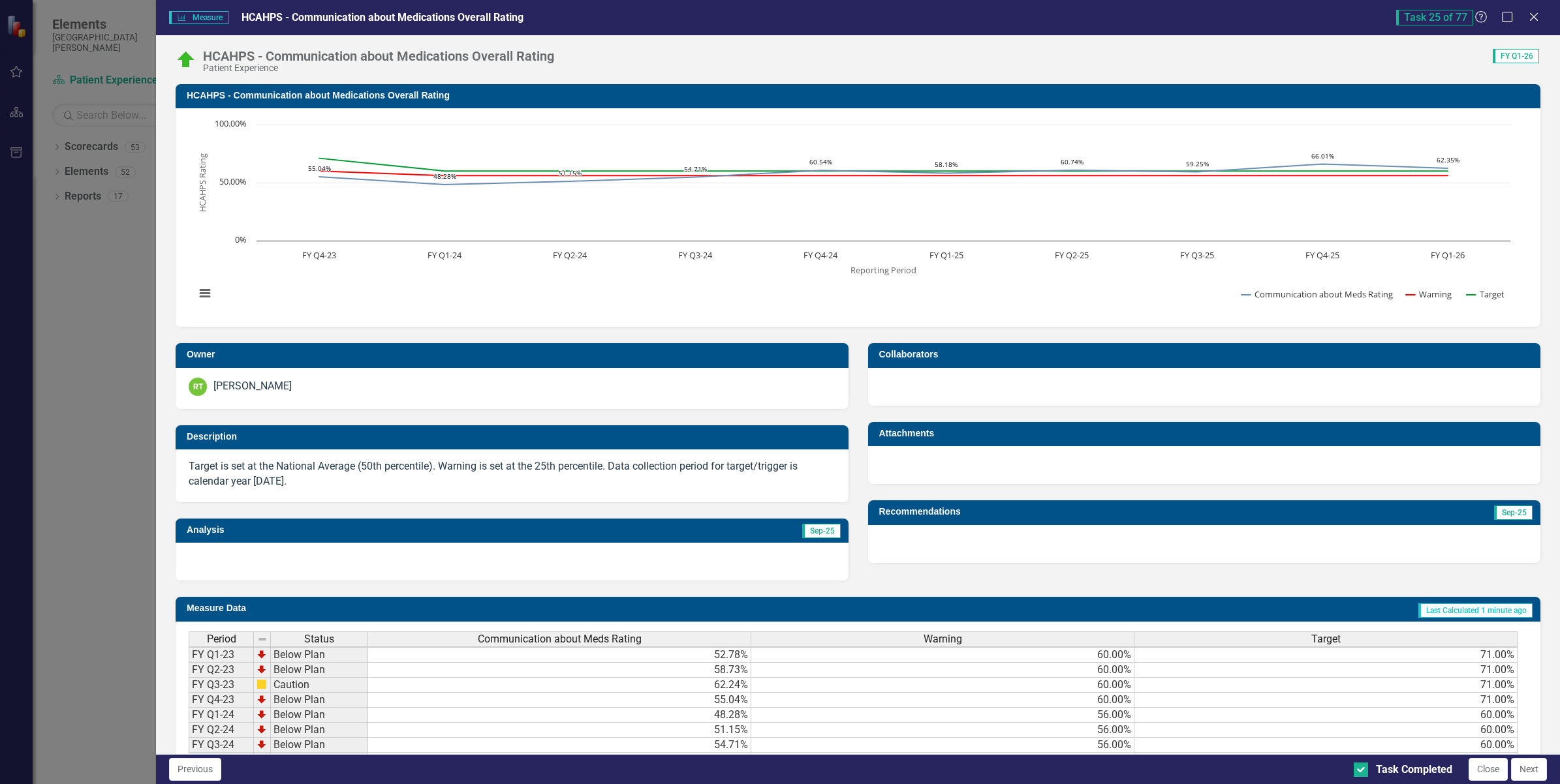
scroll to position [4, 0]
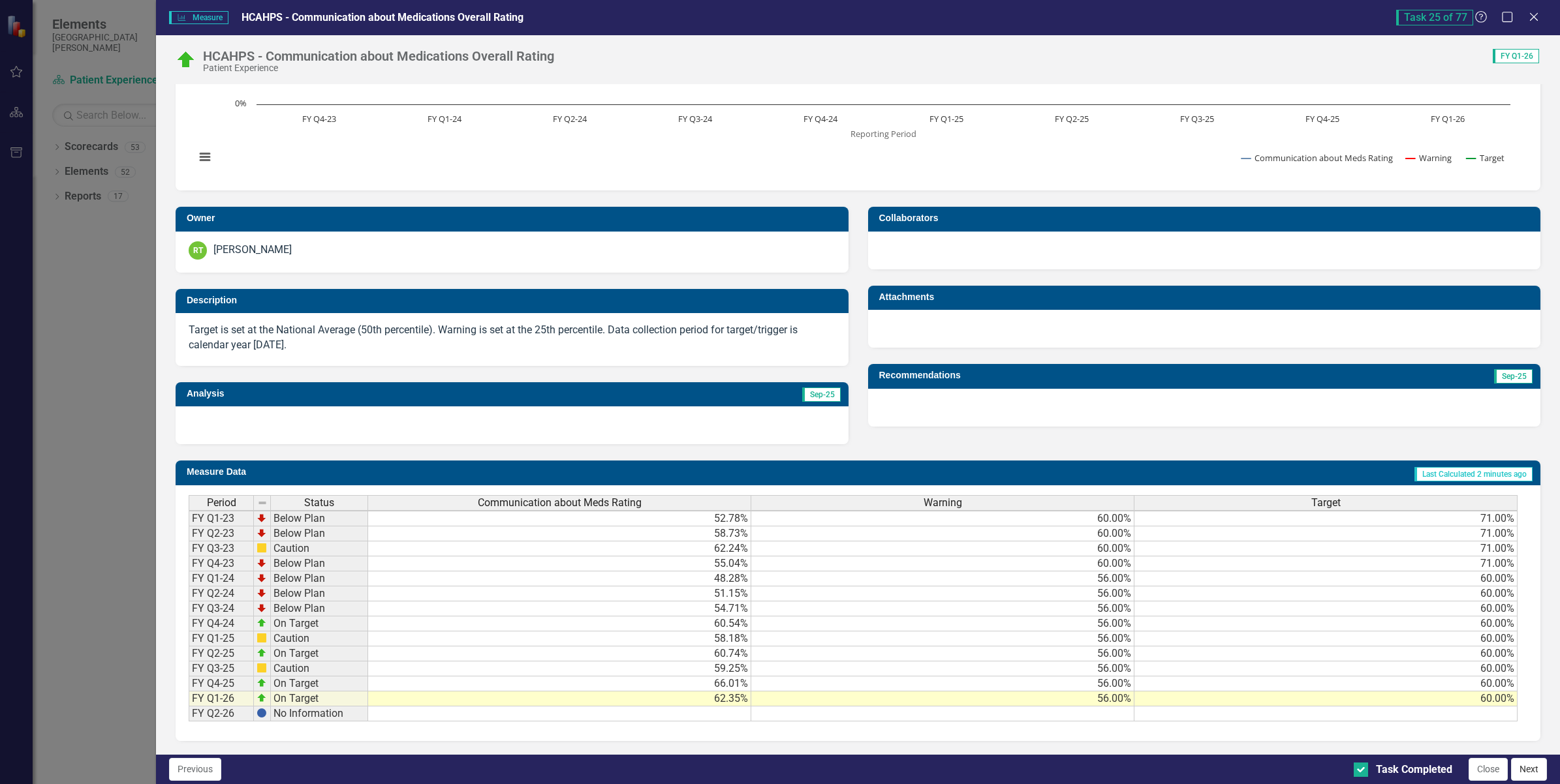
click at [1529, 765] on button "Next" at bounding box center [1529, 770] width 36 height 23
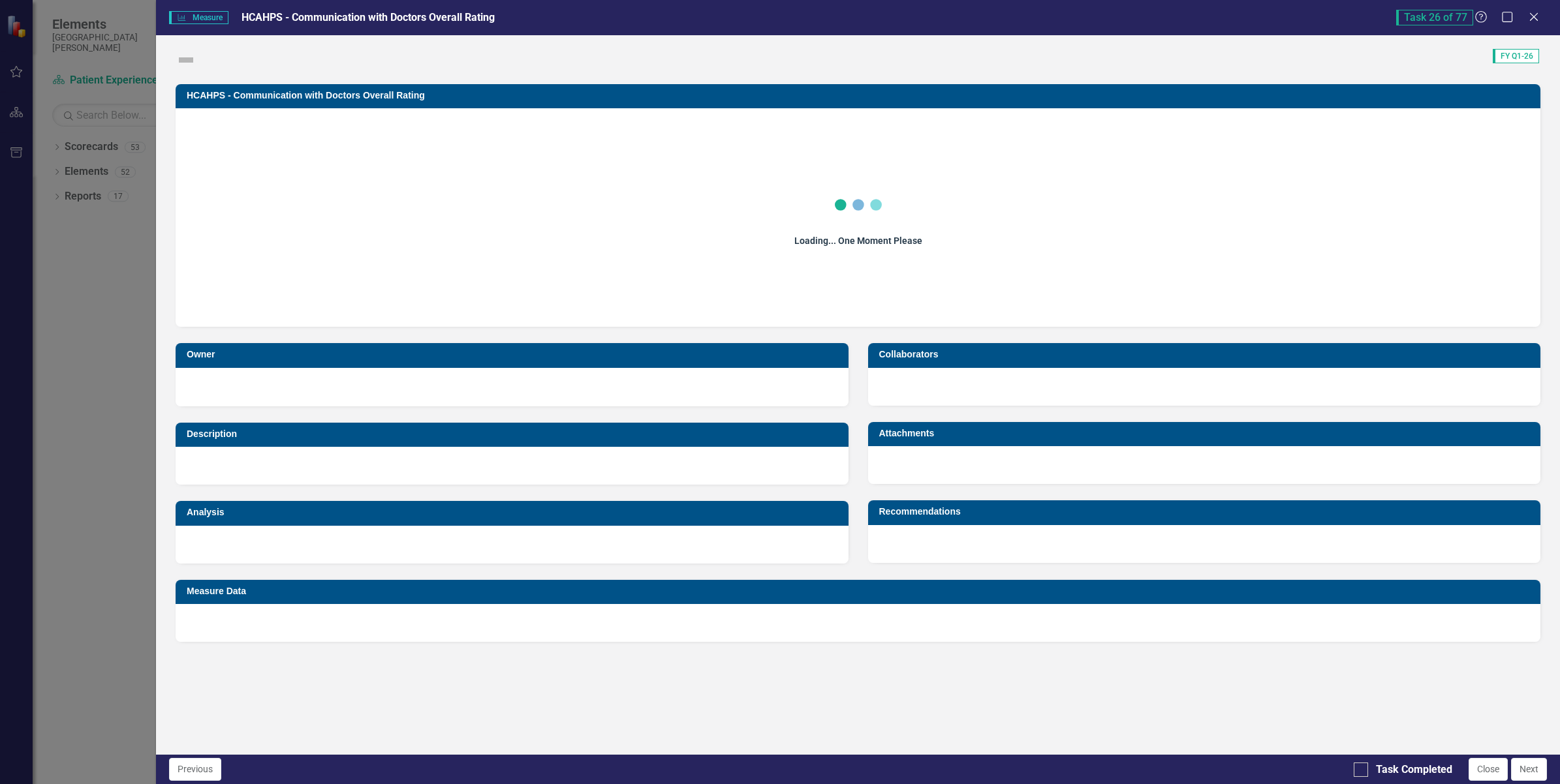
checkbox input "true"
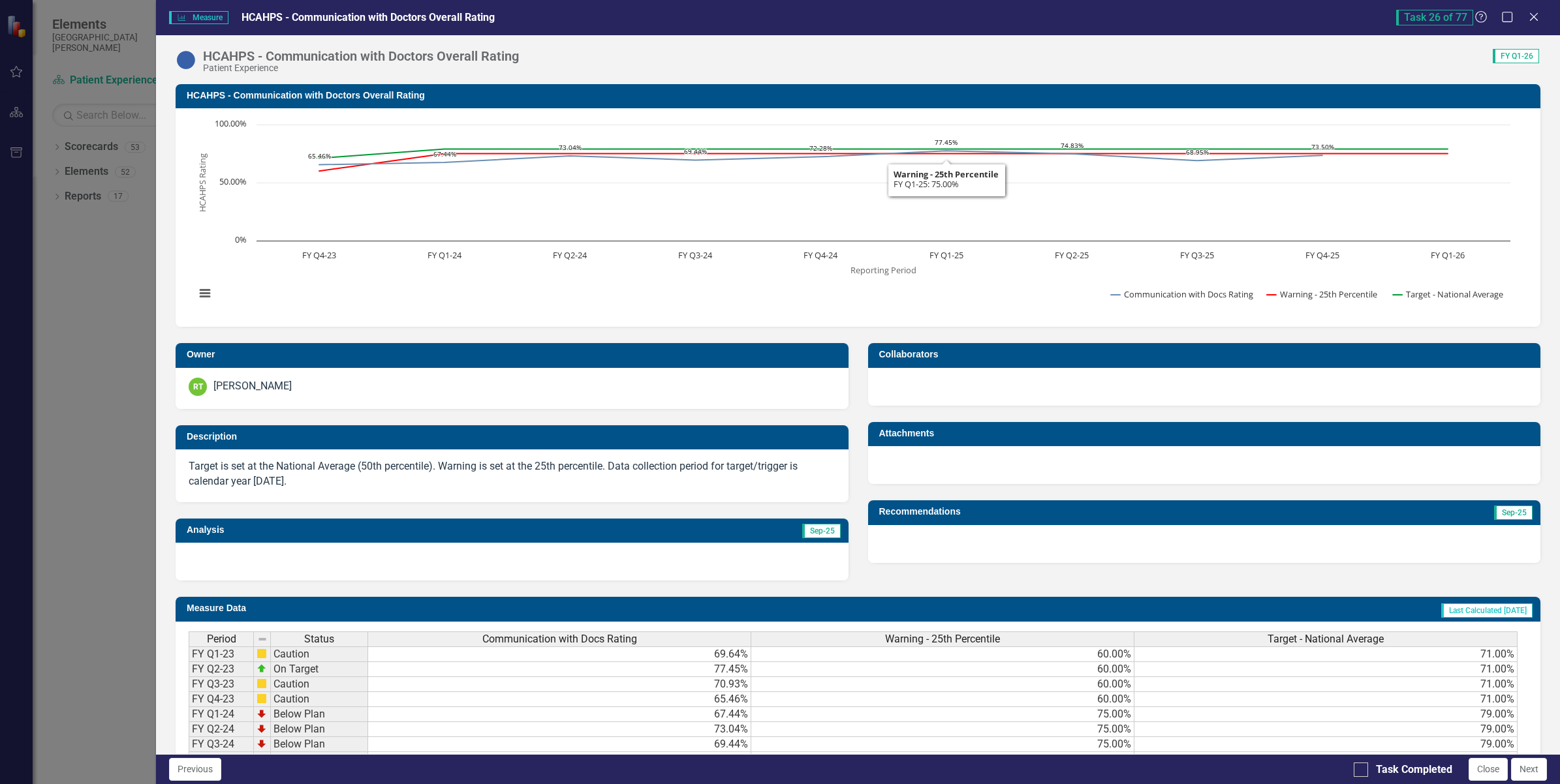
scroll to position [144, 0]
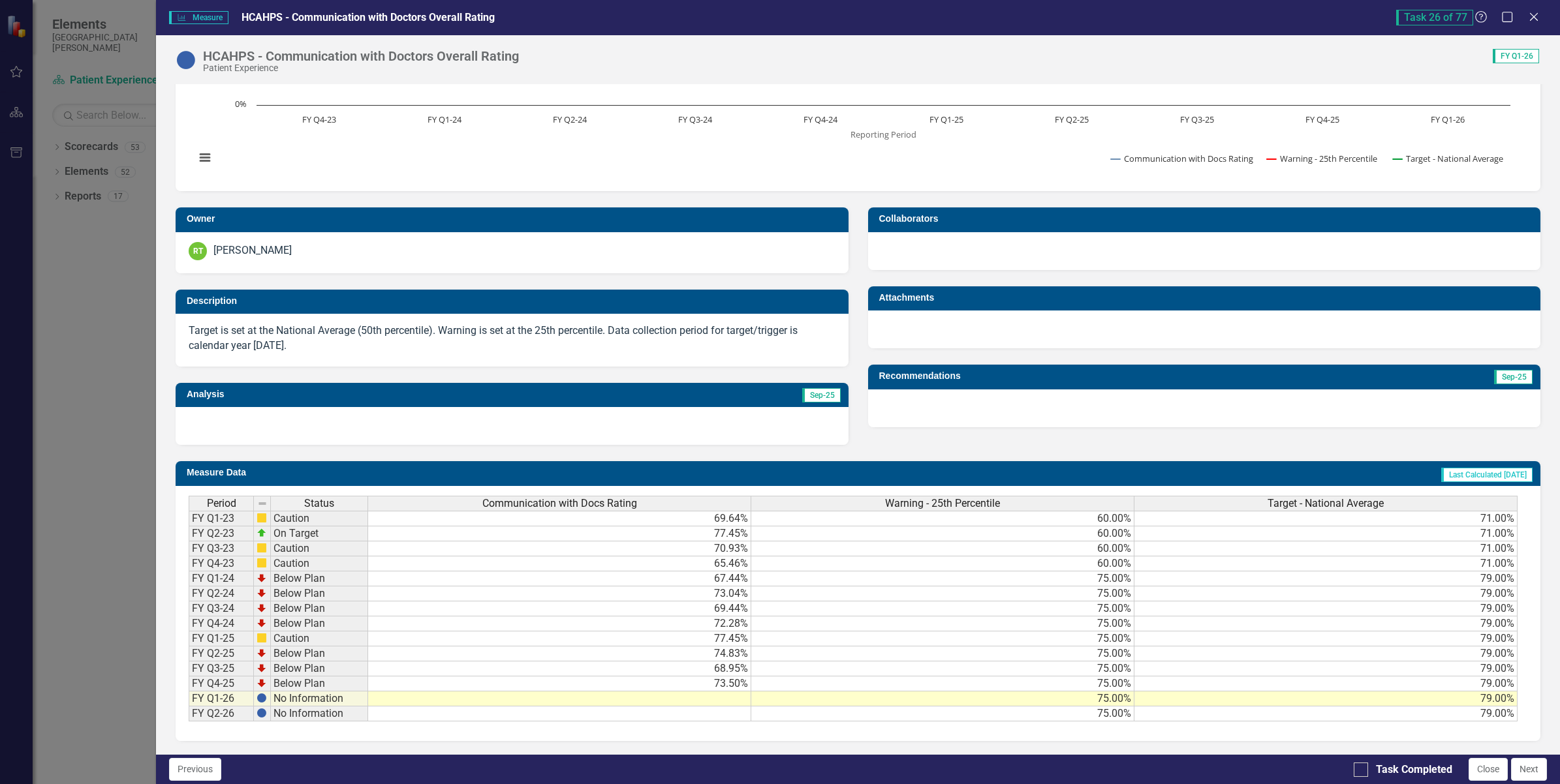
click at [706, 693] on td at bounding box center [560, 699] width 383 height 15
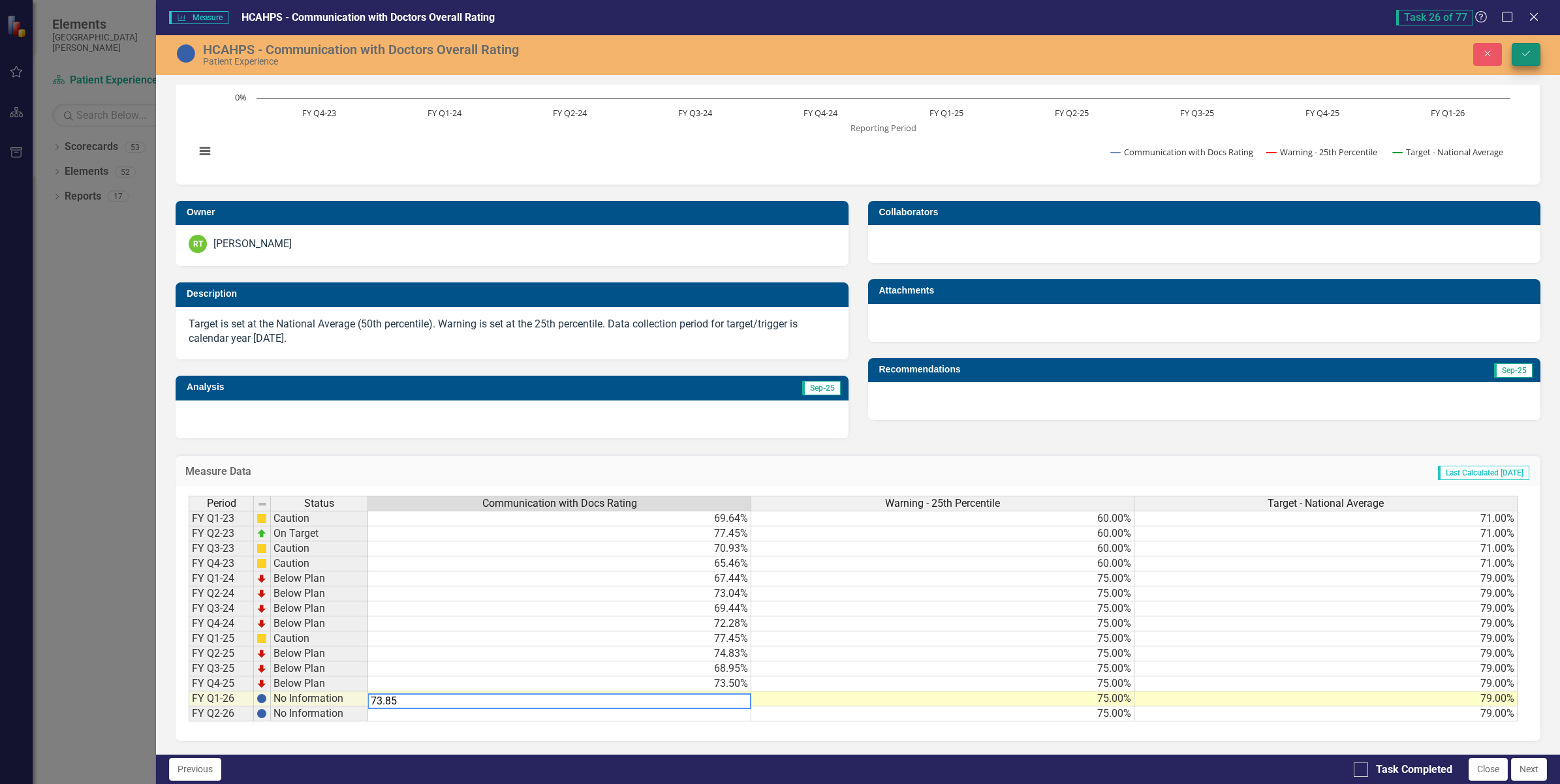
type textarea "73.85"
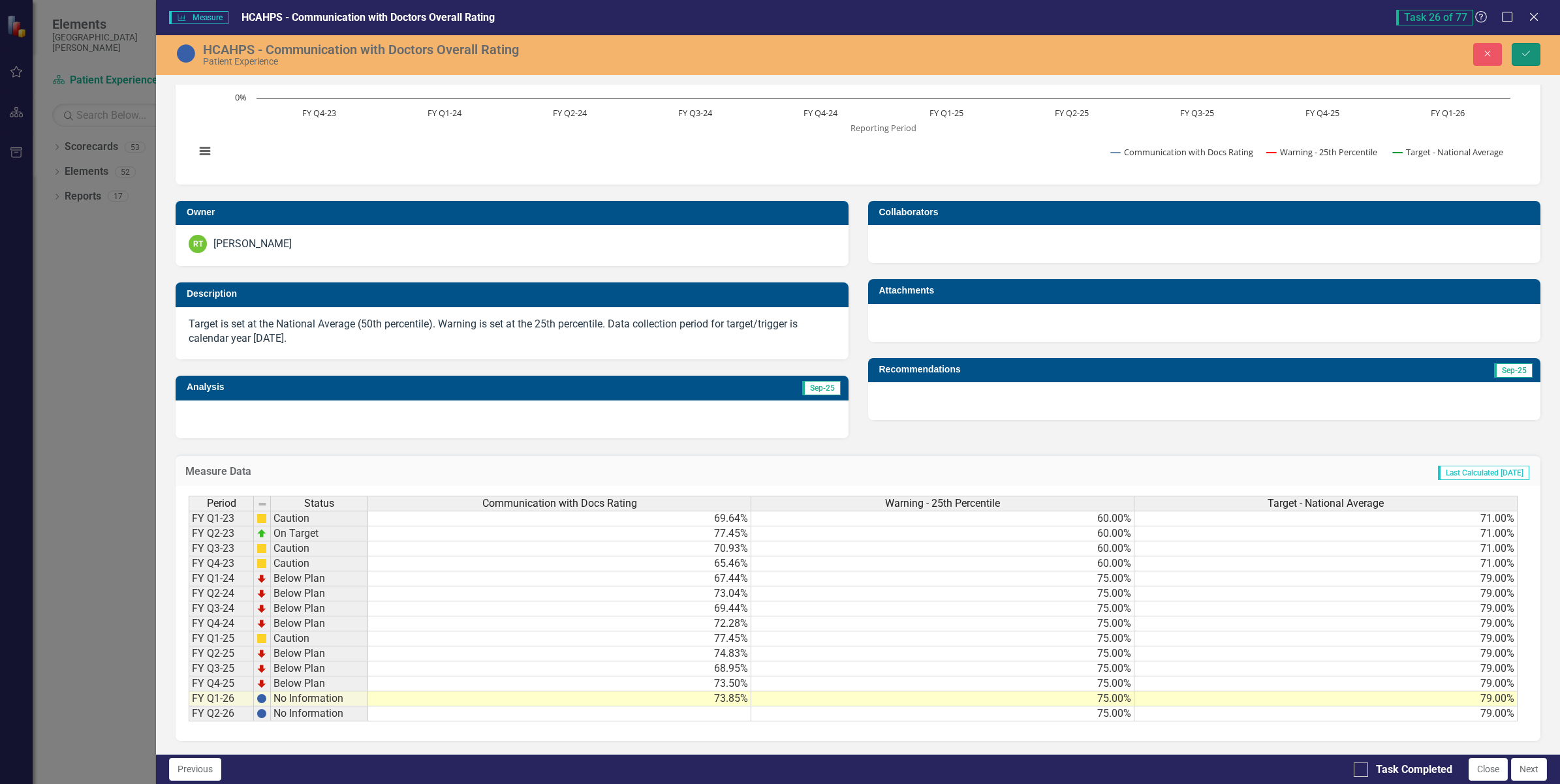
click at [1525, 56] on icon "submit" at bounding box center [1526, 54] width 8 height 5
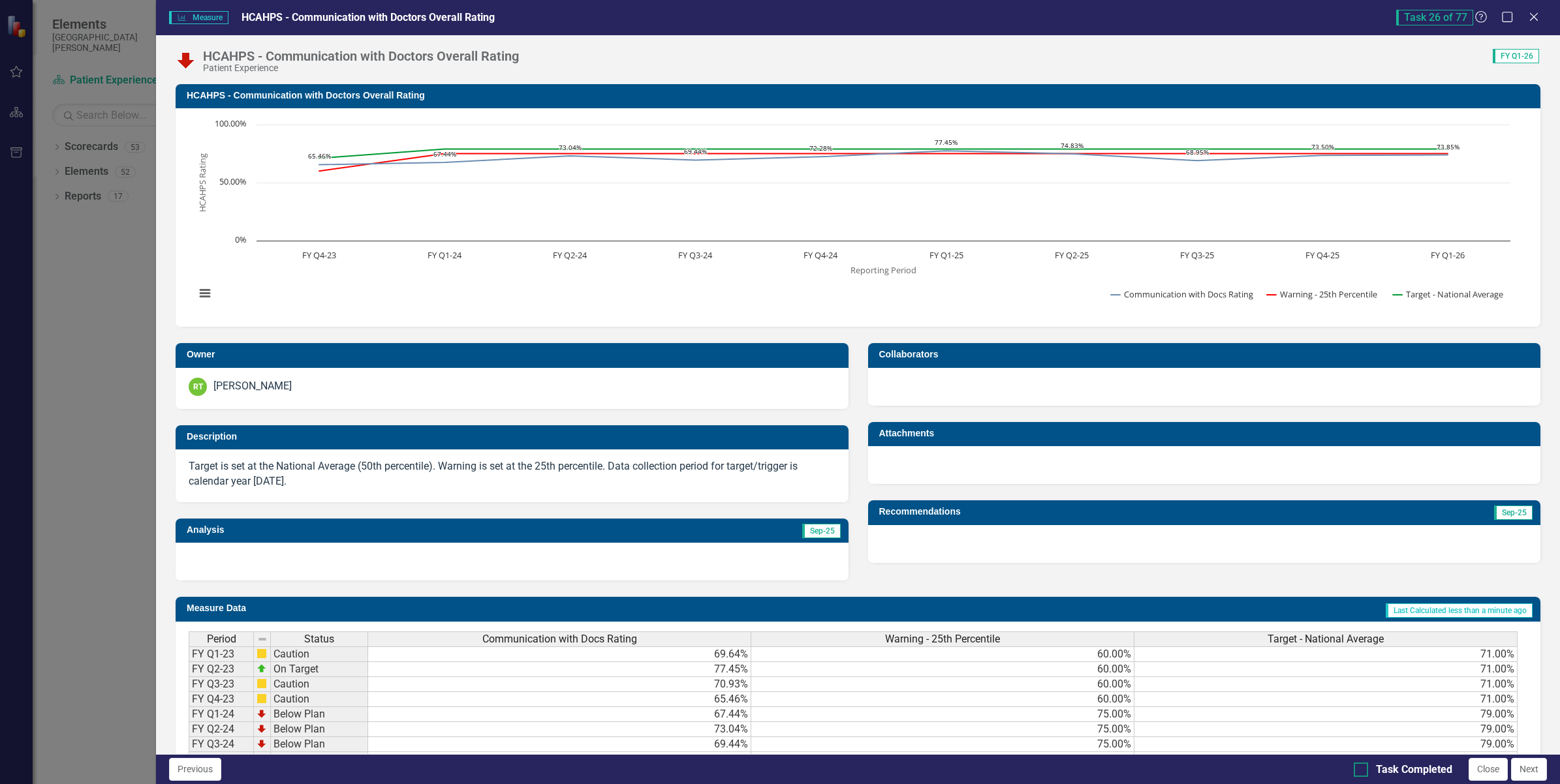
click at [1363, 768] on div at bounding box center [1361, 770] width 14 height 14
click at [1363, 768] on input "Task Completed" at bounding box center [1358, 767] width 9 height 9
checkbox input "true"
click at [1533, 770] on button "Next" at bounding box center [1529, 770] width 36 height 23
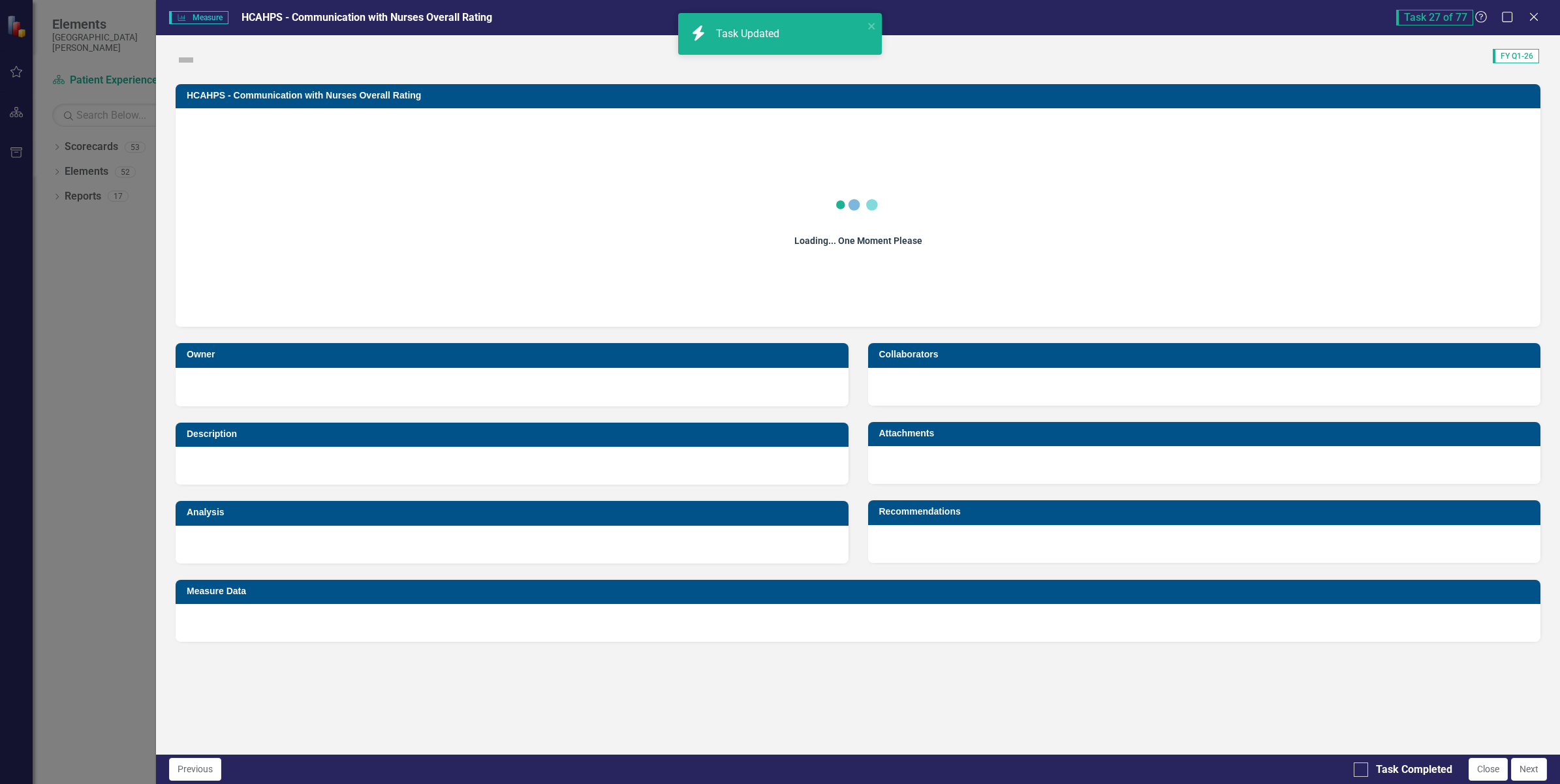
checkbox input "true"
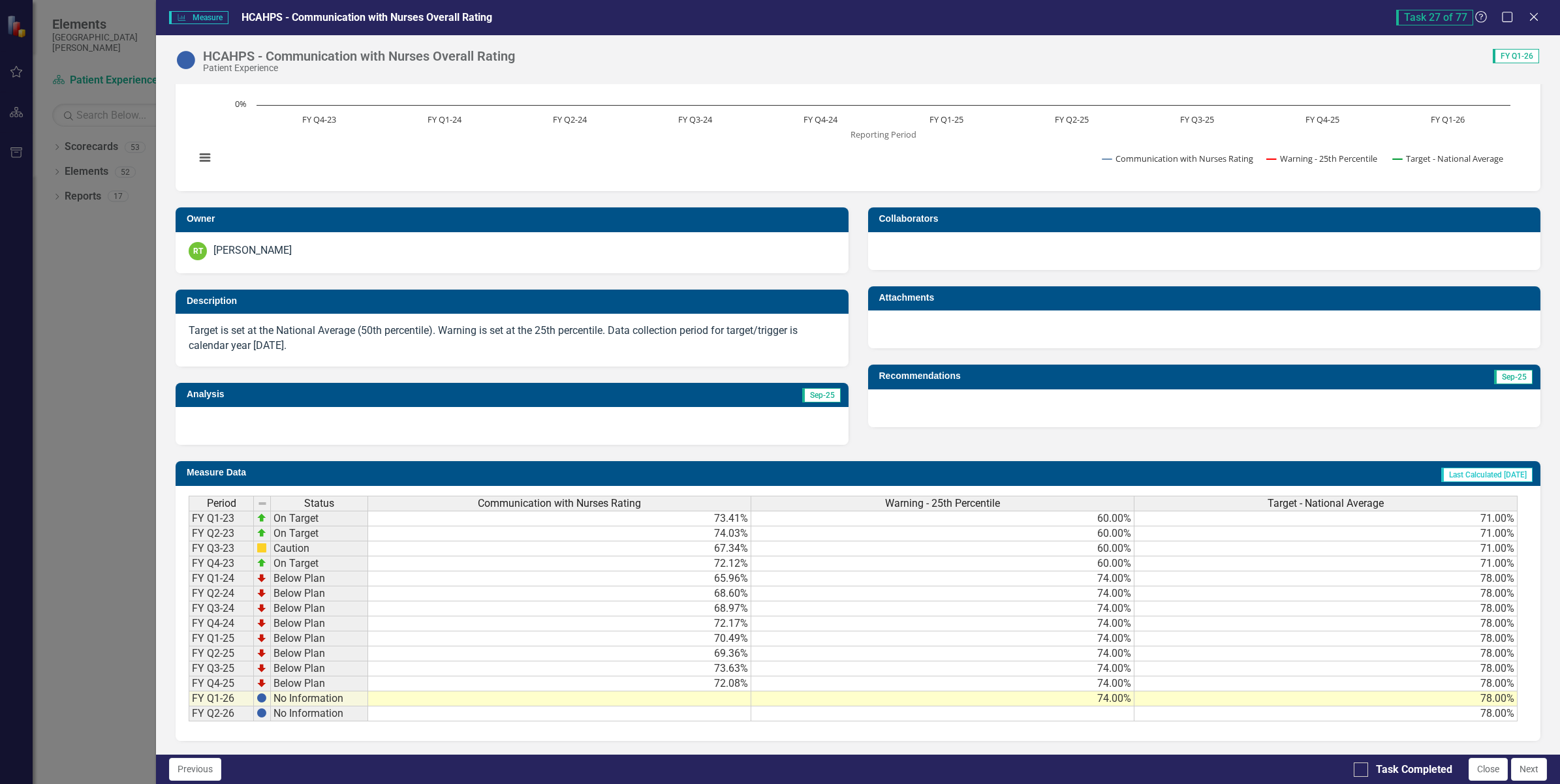
click at [695, 693] on td at bounding box center [560, 699] width 383 height 15
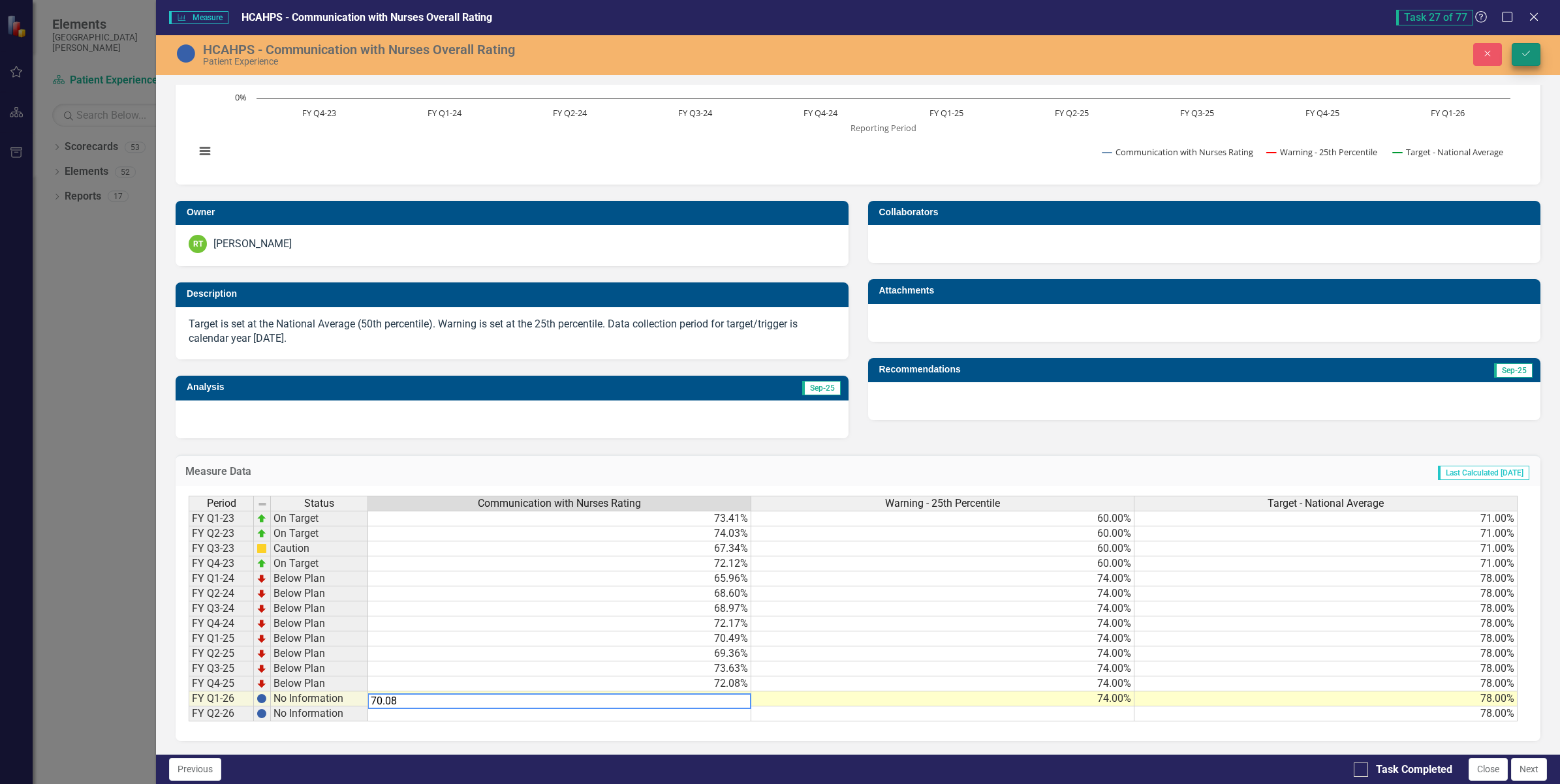
type textarea "70.08"
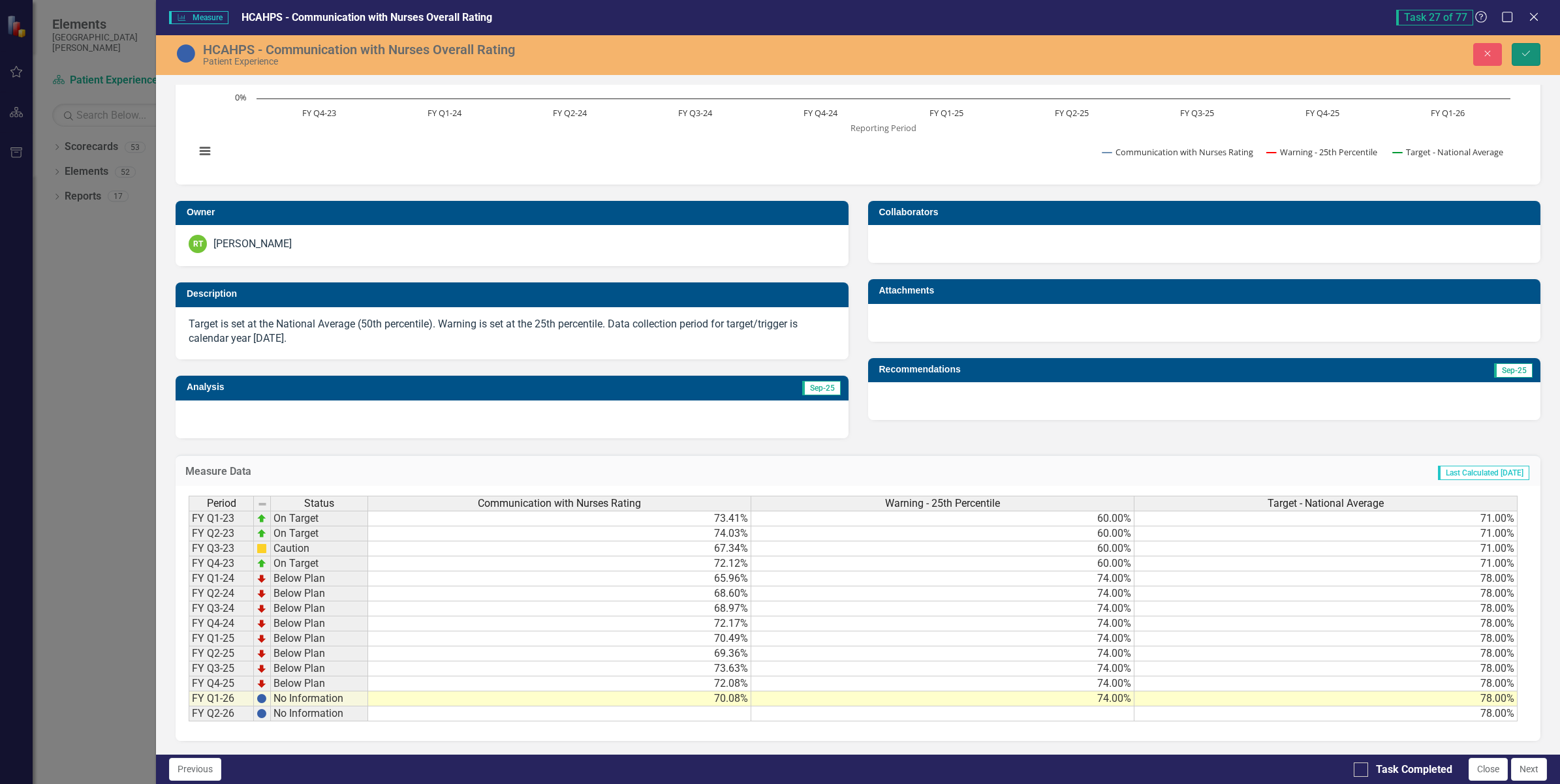
click at [1529, 51] on icon "submit" at bounding box center [1526, 54] width 8 height 5
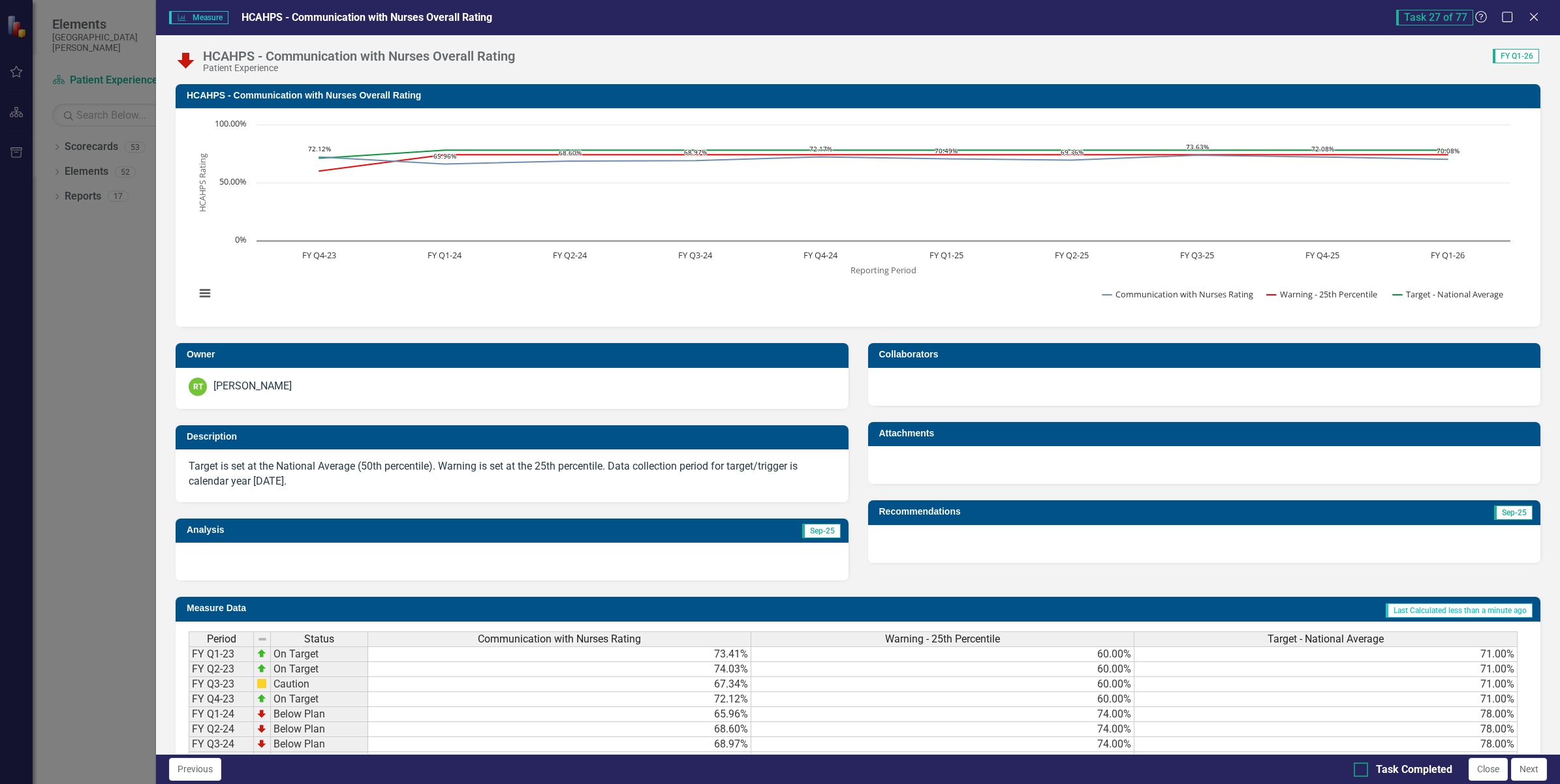
click at [1360, 773] on div at bounding box center [1361, 770] width 14 height 14
click at [1360, 771] on input "Task Completed" at bounding box center [1358, 767] width 9 height 9
checkbox input "true"
click at [1527, 766] on button "Next" at bounding box center [1529, 770] width 36 height 23
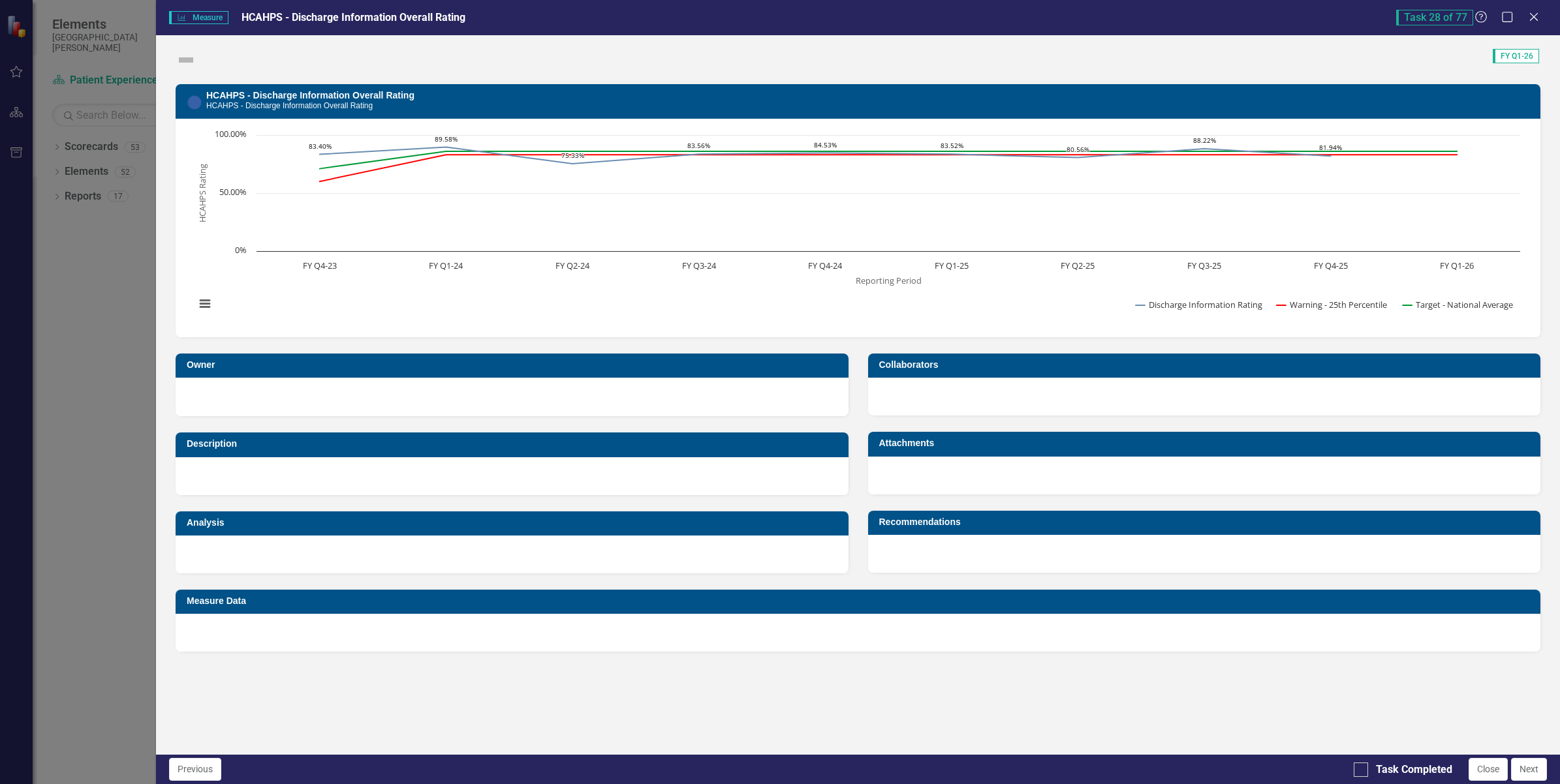
checkbox input "true"
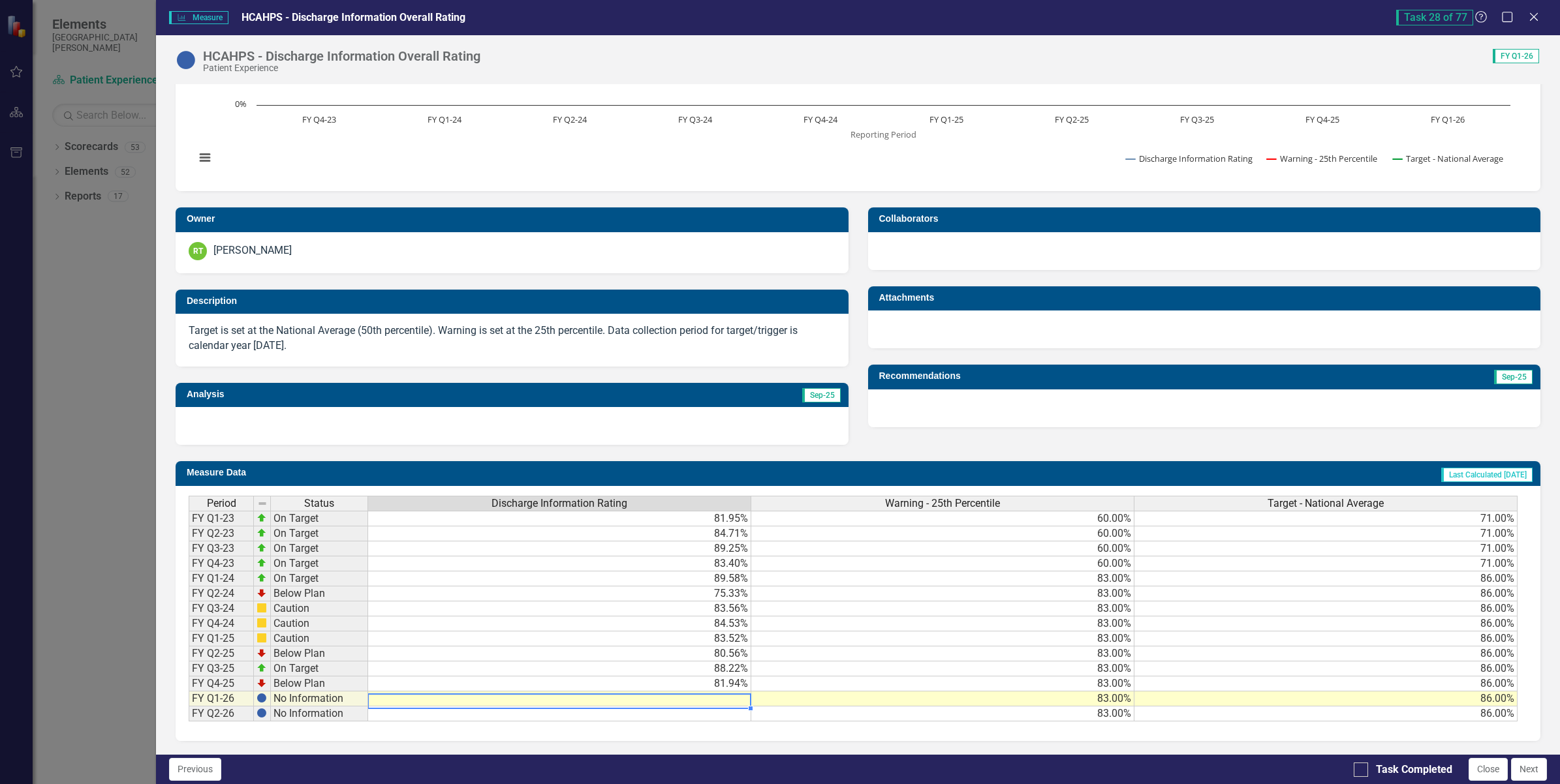
click at [692, 692] on td at bounding box center [560, 699] width 383 height 15
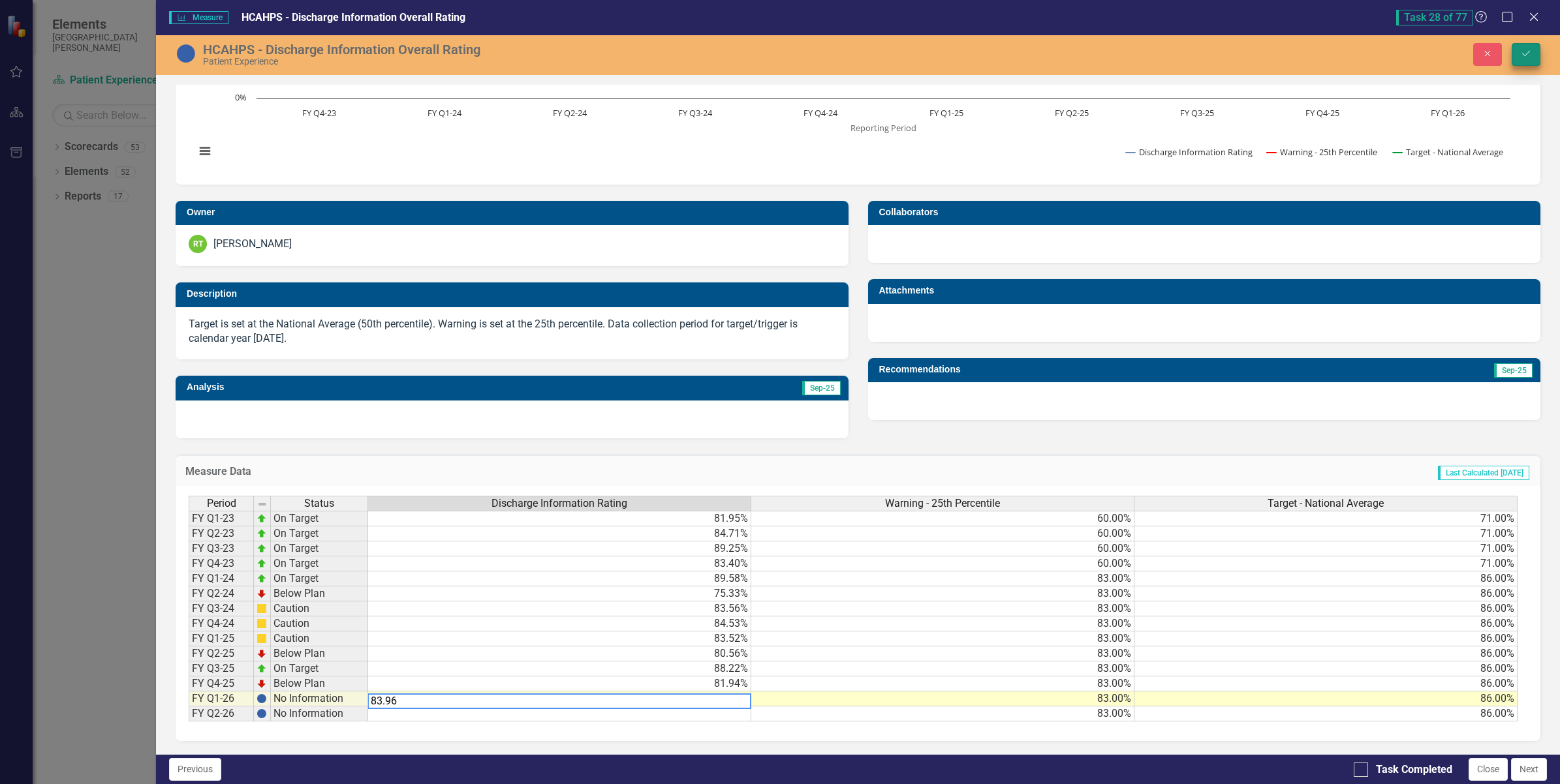
type textarea "83.96"
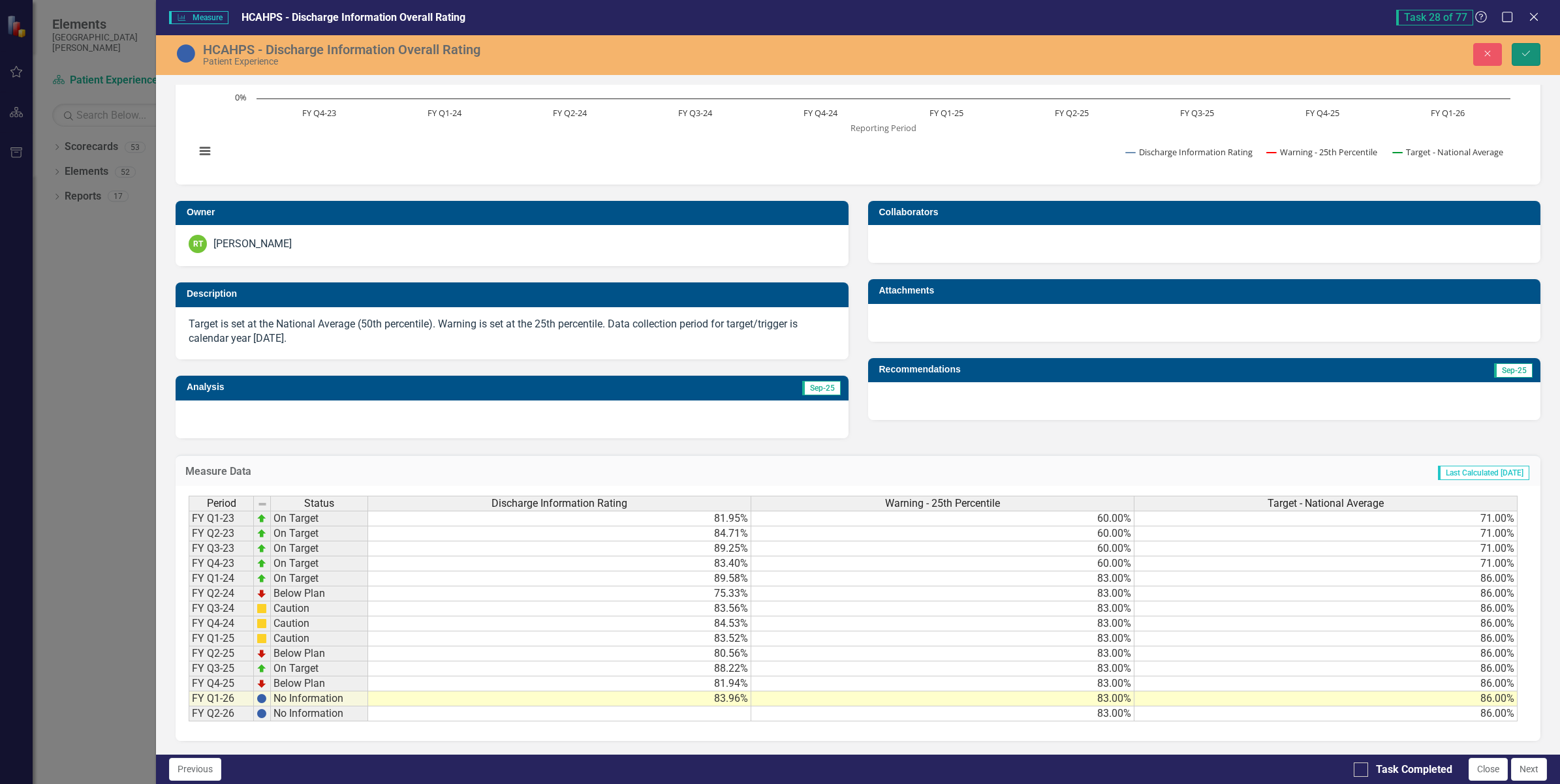
click at [1521, 49] on icon "Save" at bounding box center [1526, 54] width 11 height 9
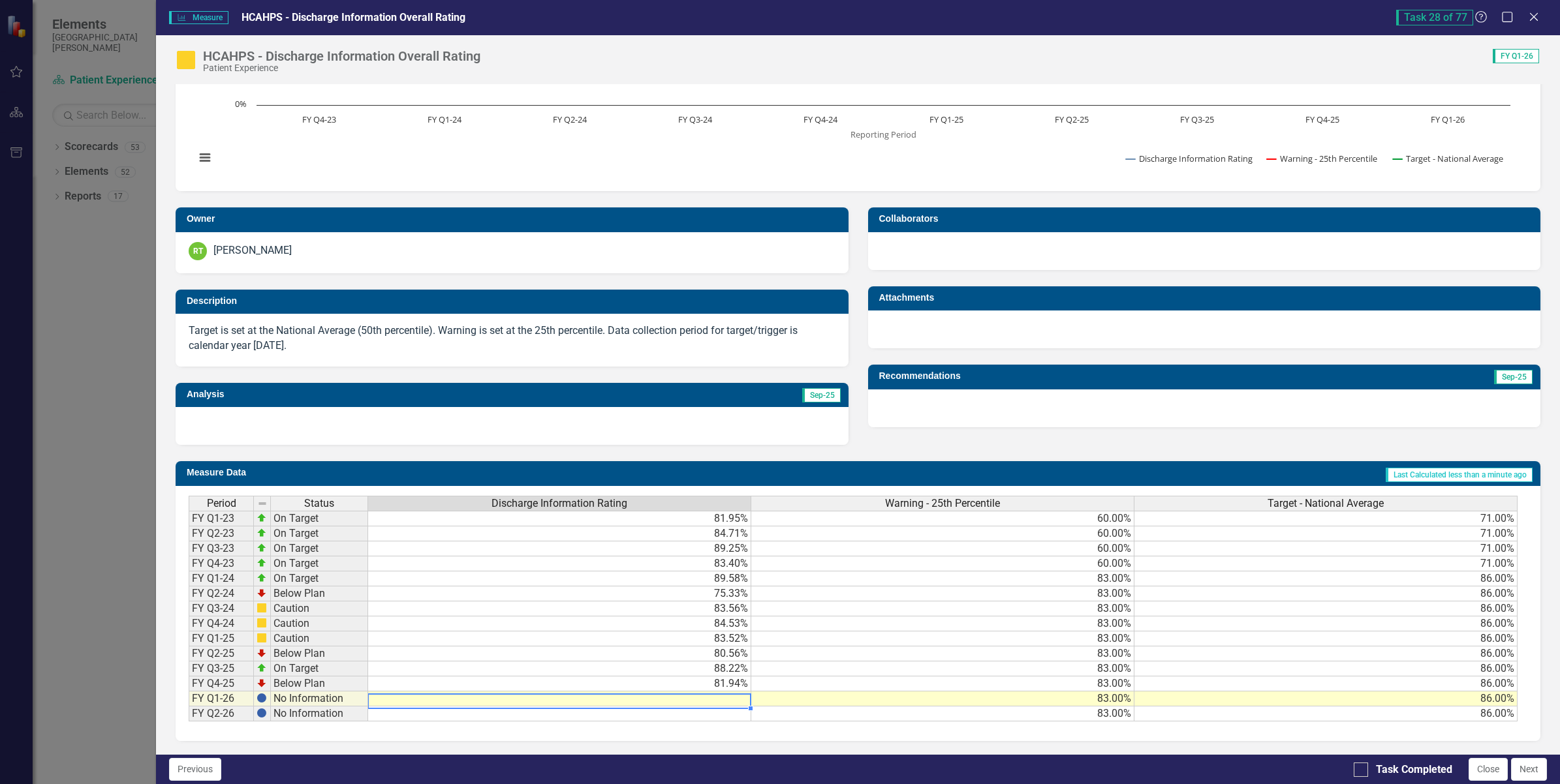
click at [709, 697] on td at bounding box center [560, 699] width 383 height 15
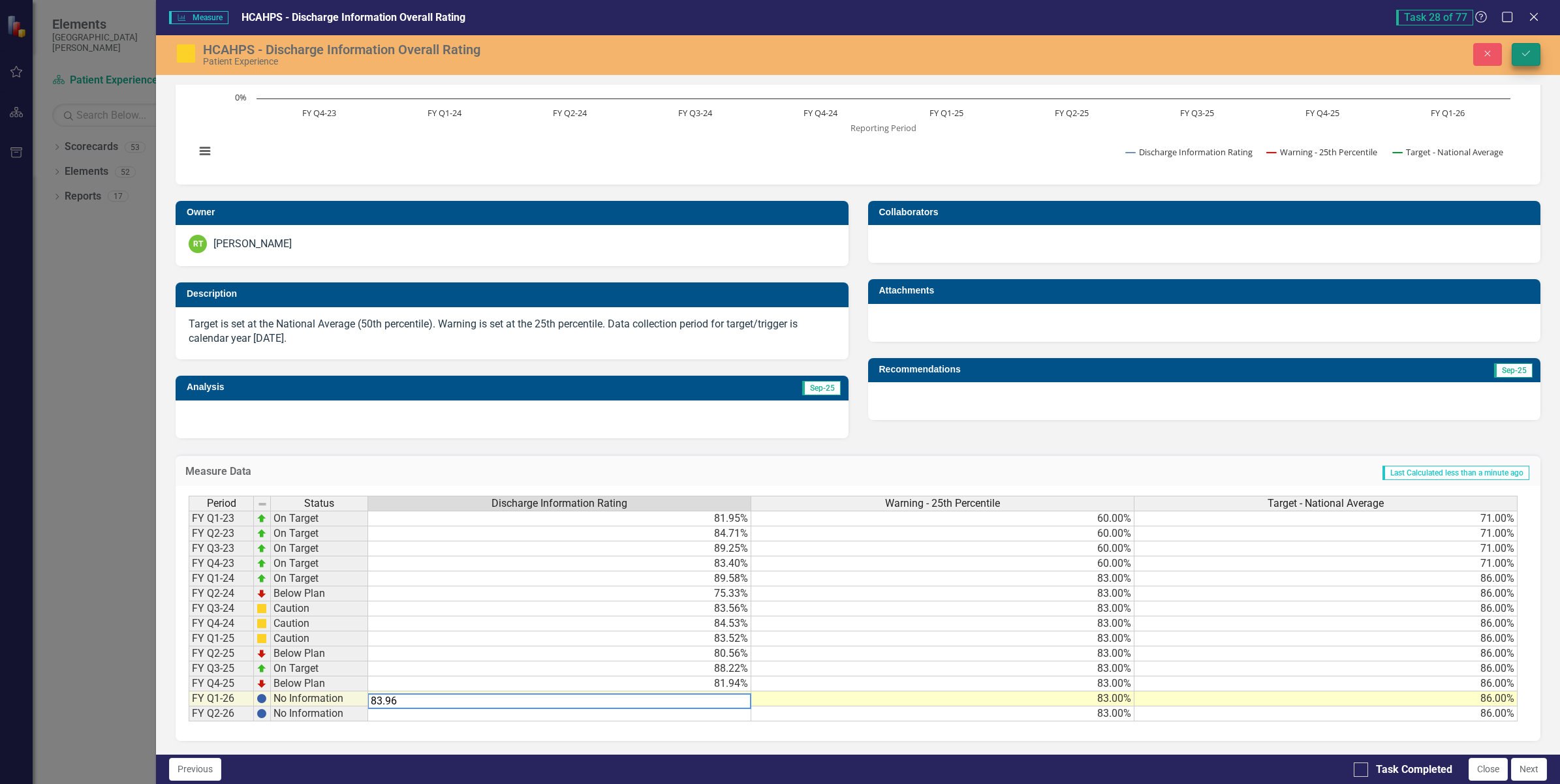
type textarea "83.96"
click at [1519, 56] on button "Save" at bounding box center [1526, 55] width 29 height 23
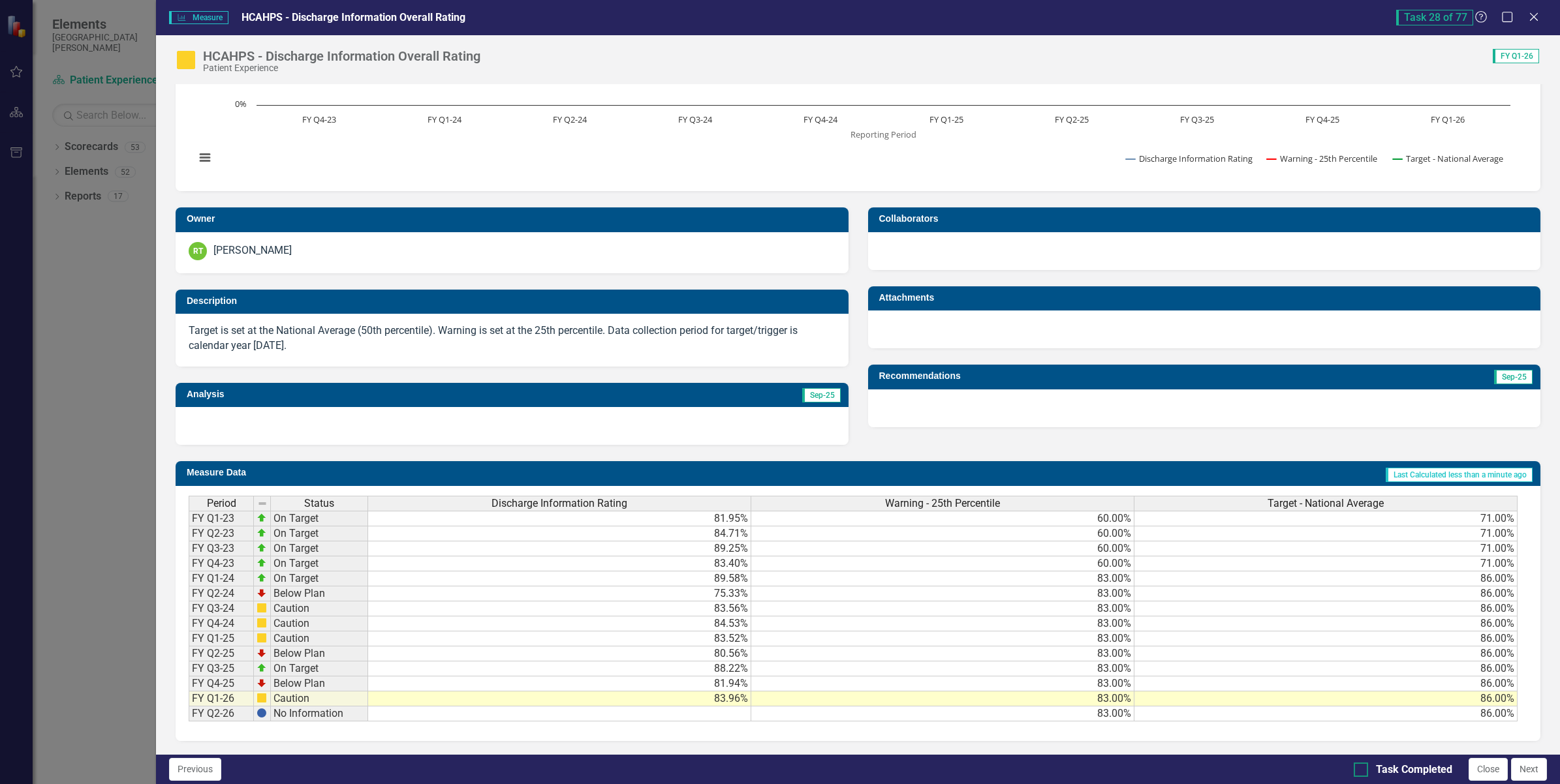
click at [1356, 768] on input "Task Completed" at bounding box center [1358, 767] width 9 height 9
checkbox input "true"
click at [1527, 768] on button "Next" at bounding box center [1529, 770] width 36 height 23
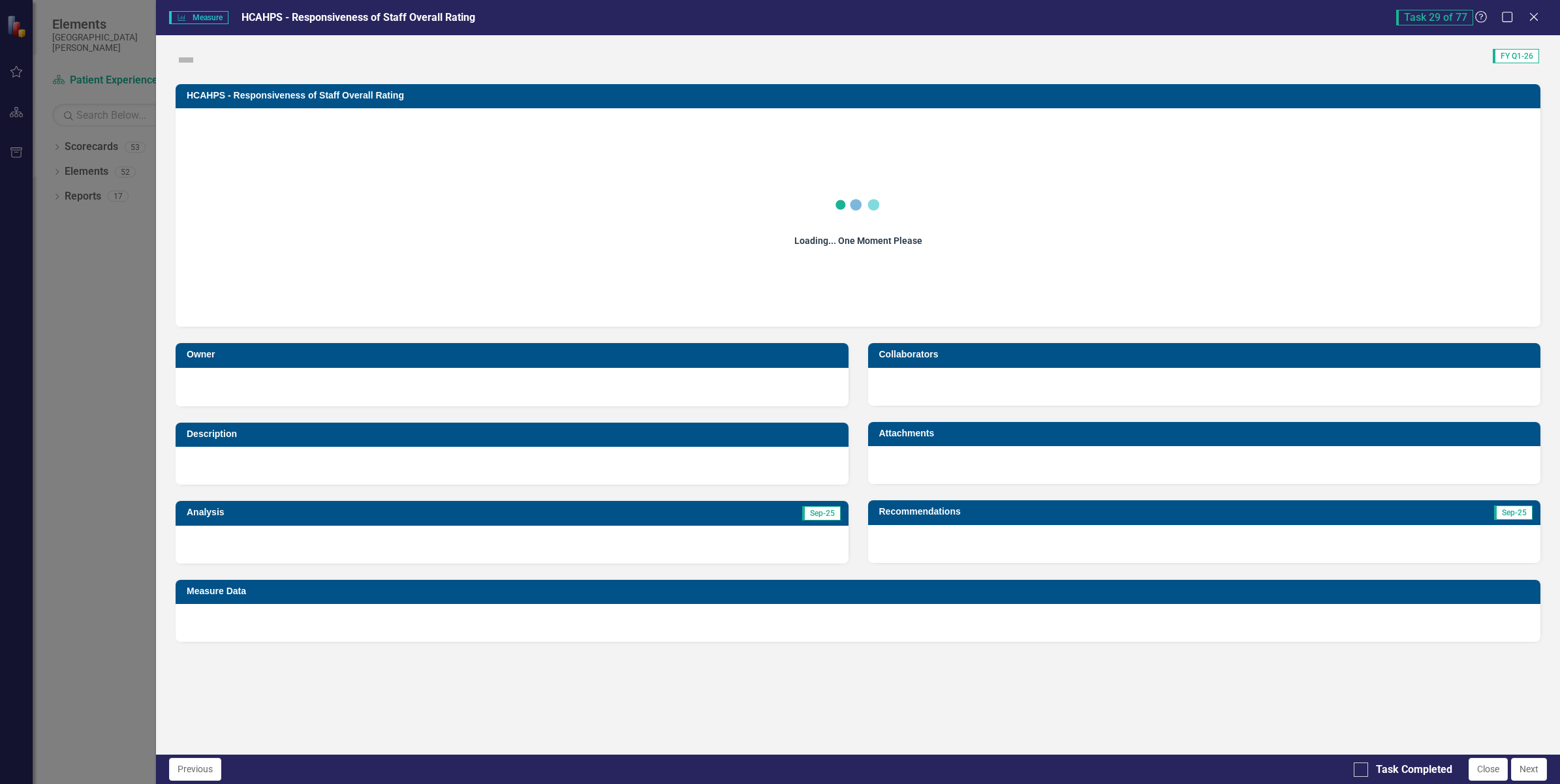
checkbox input "true"
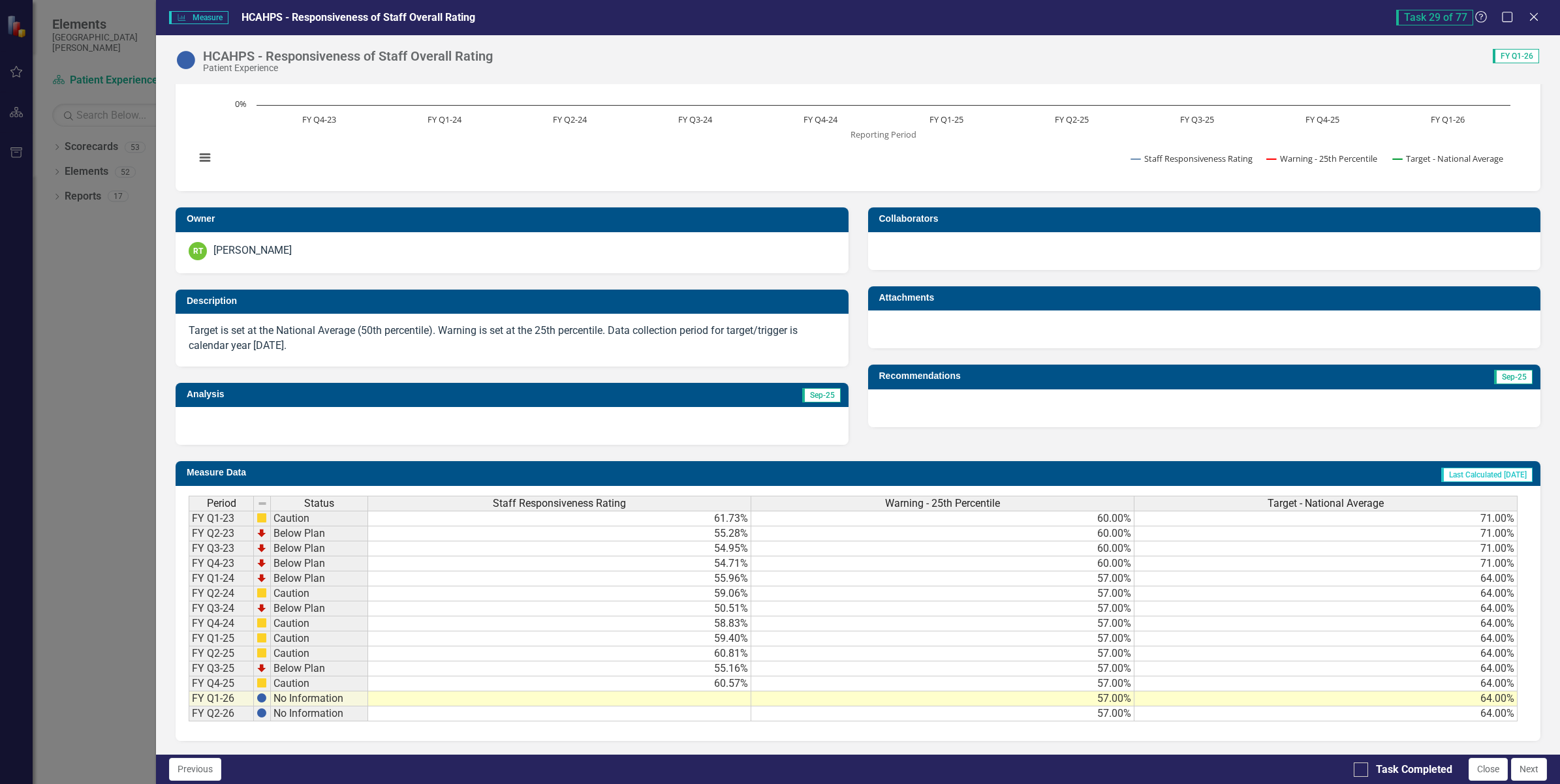
click at [733, 692] on td at bounding box center [560, 699] width 383 height 15
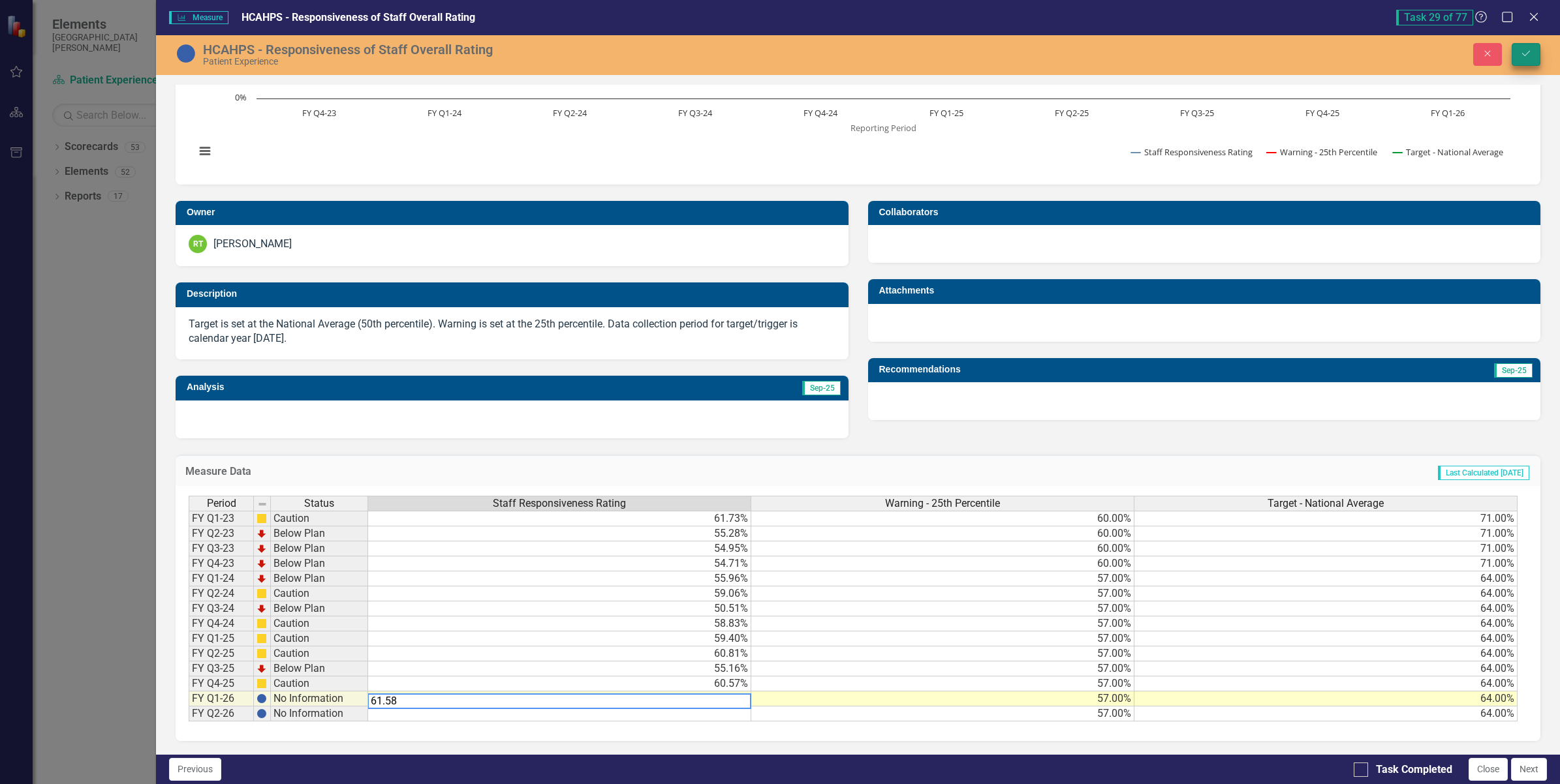
type textarea "61.58"
click at [1521, 56] on icon "Save" at bounding box center [1526, 54] width 11 height 9
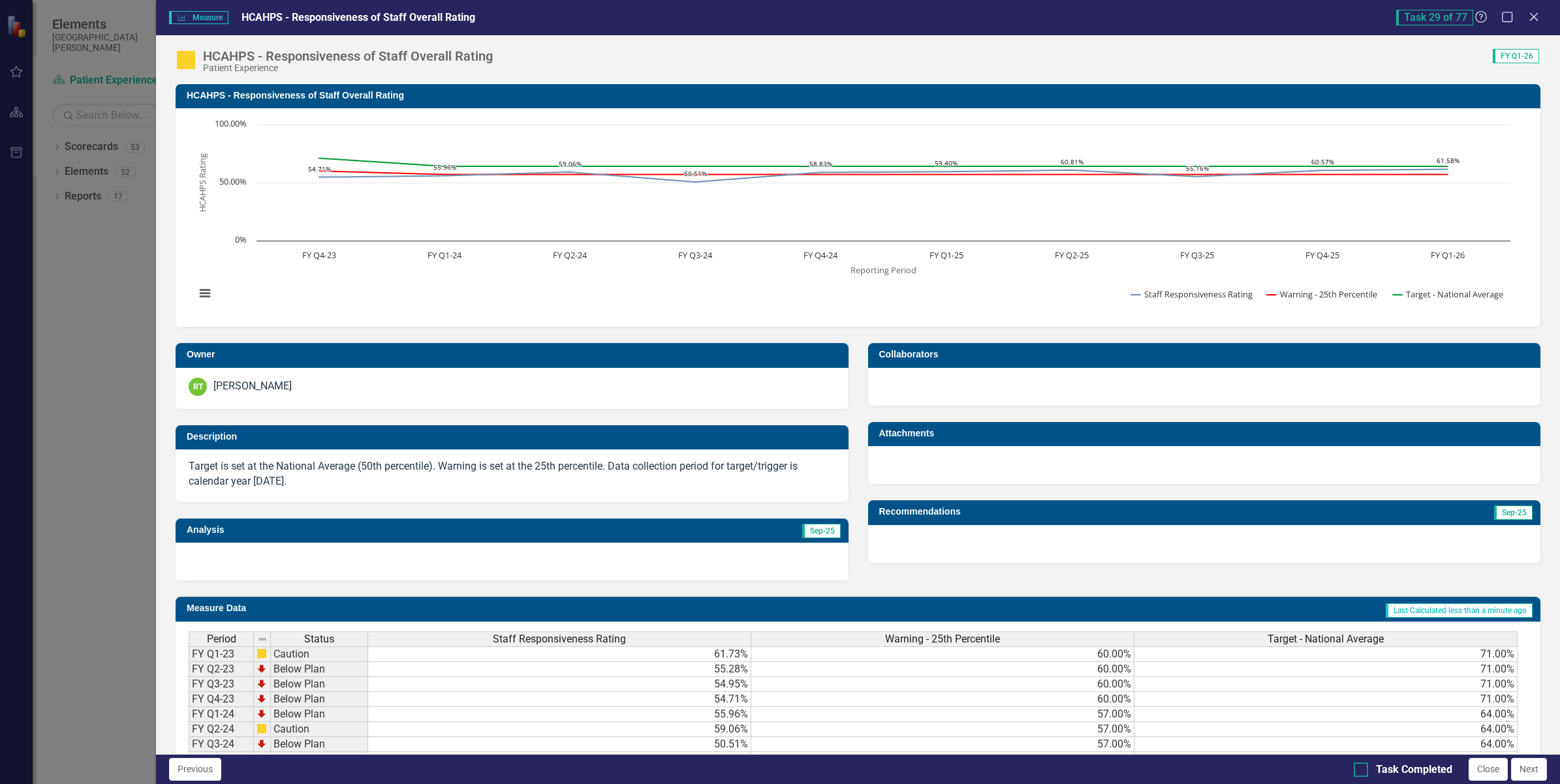
click at [1358, 768] on input "Task Completed" at bounding box center [1358, 767] width 9 height 9
checkbox input "true"
click at [1519, 770] on button "Next" at bounding box center [1529, 770] width 36 height 23
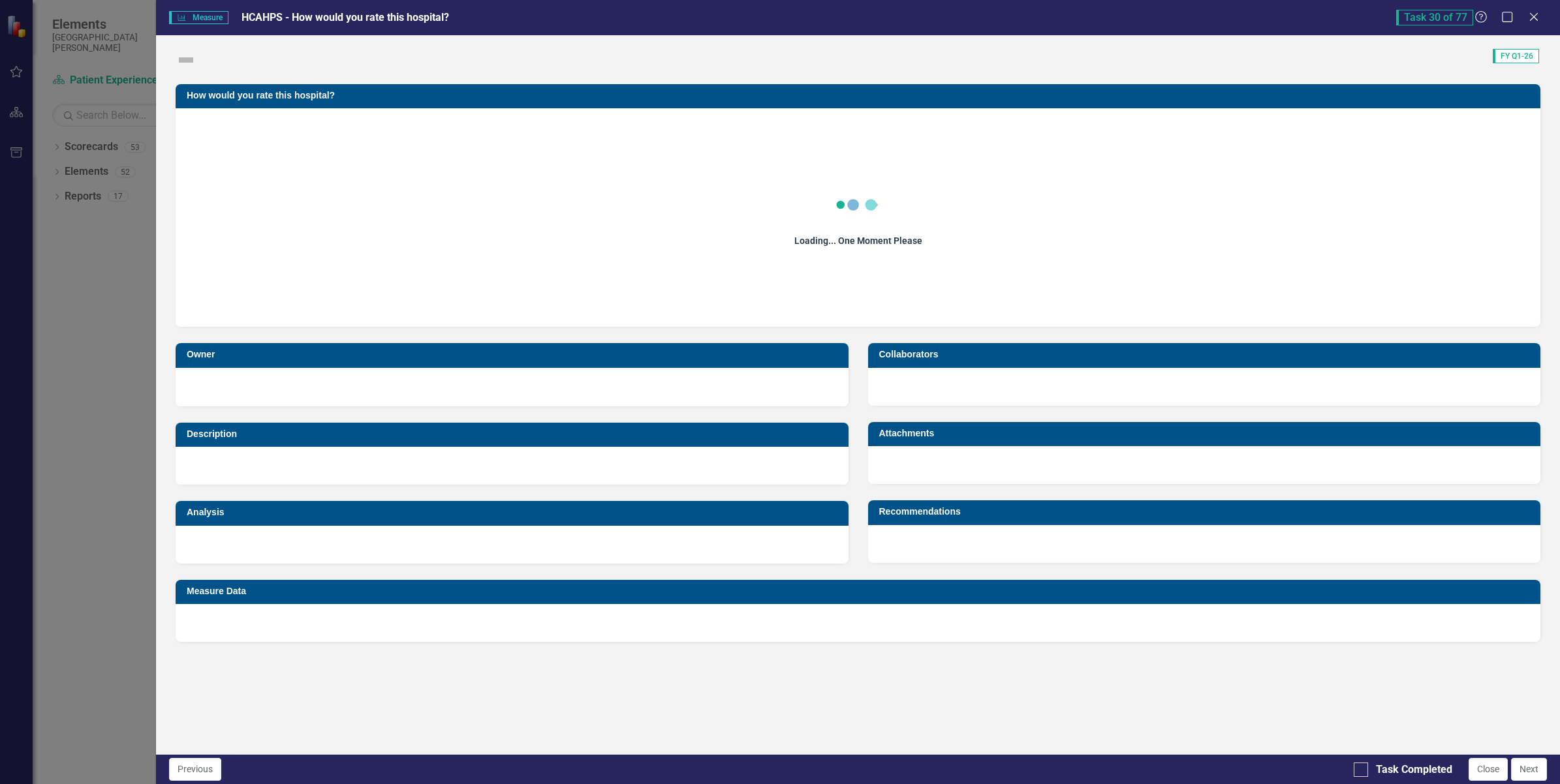
checkbox input "true"
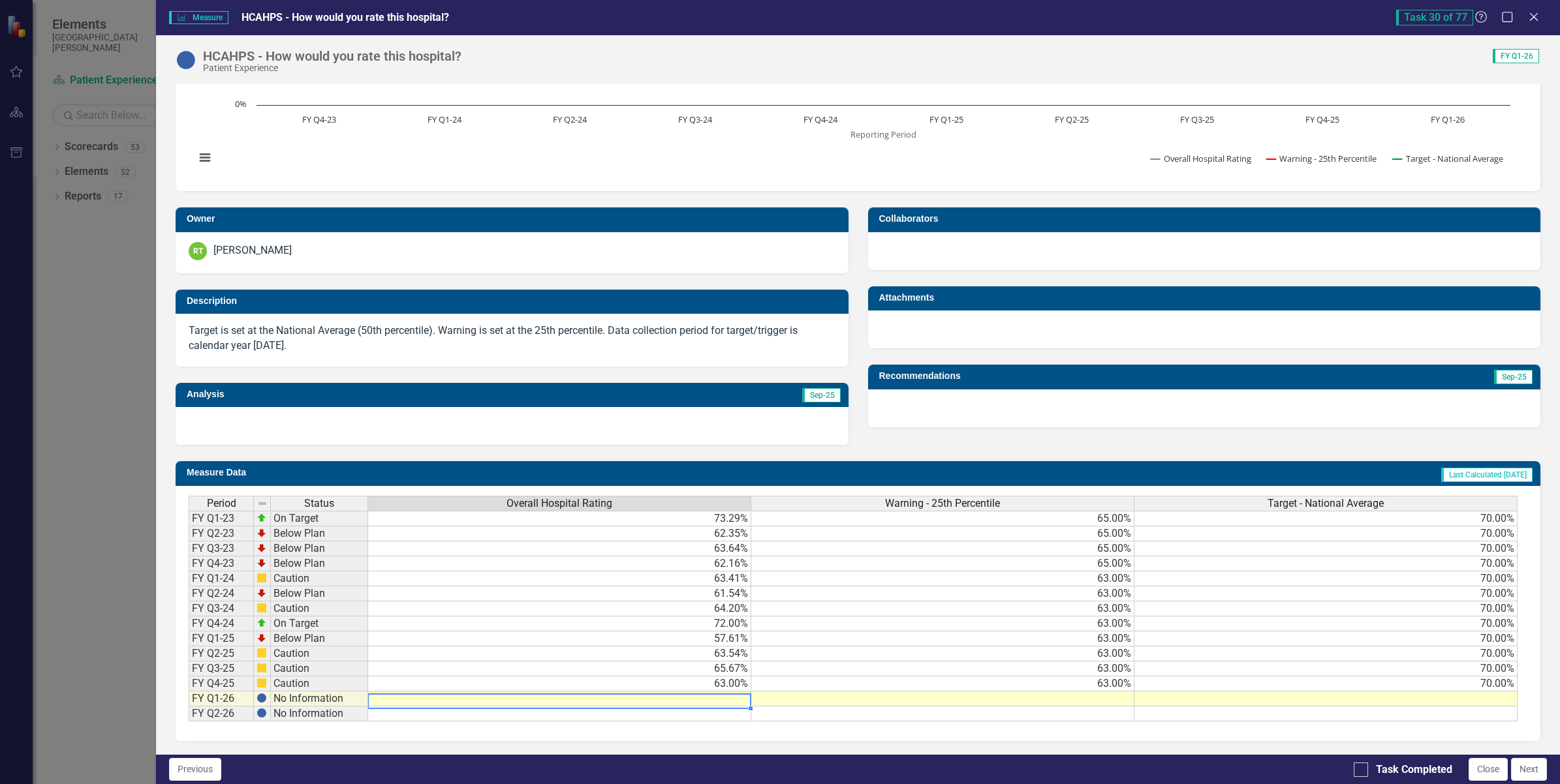
click at [706, 696] on td at bounding box center [560, 699] width 383 height 15
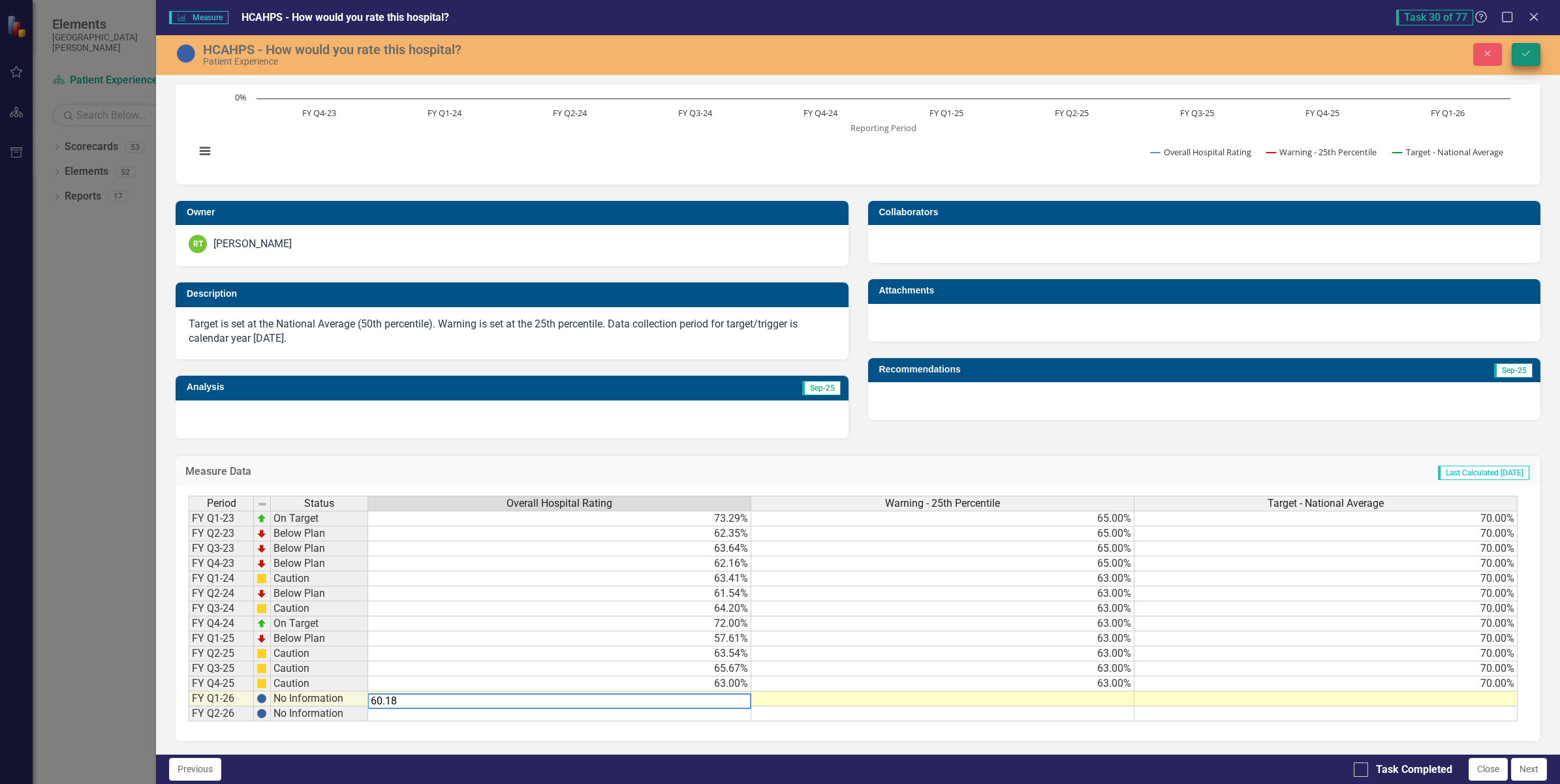
type textarea "60.18"
click at [1527, 57] on icon "Save" at bounding box center [1526, 54] width 11 height 9
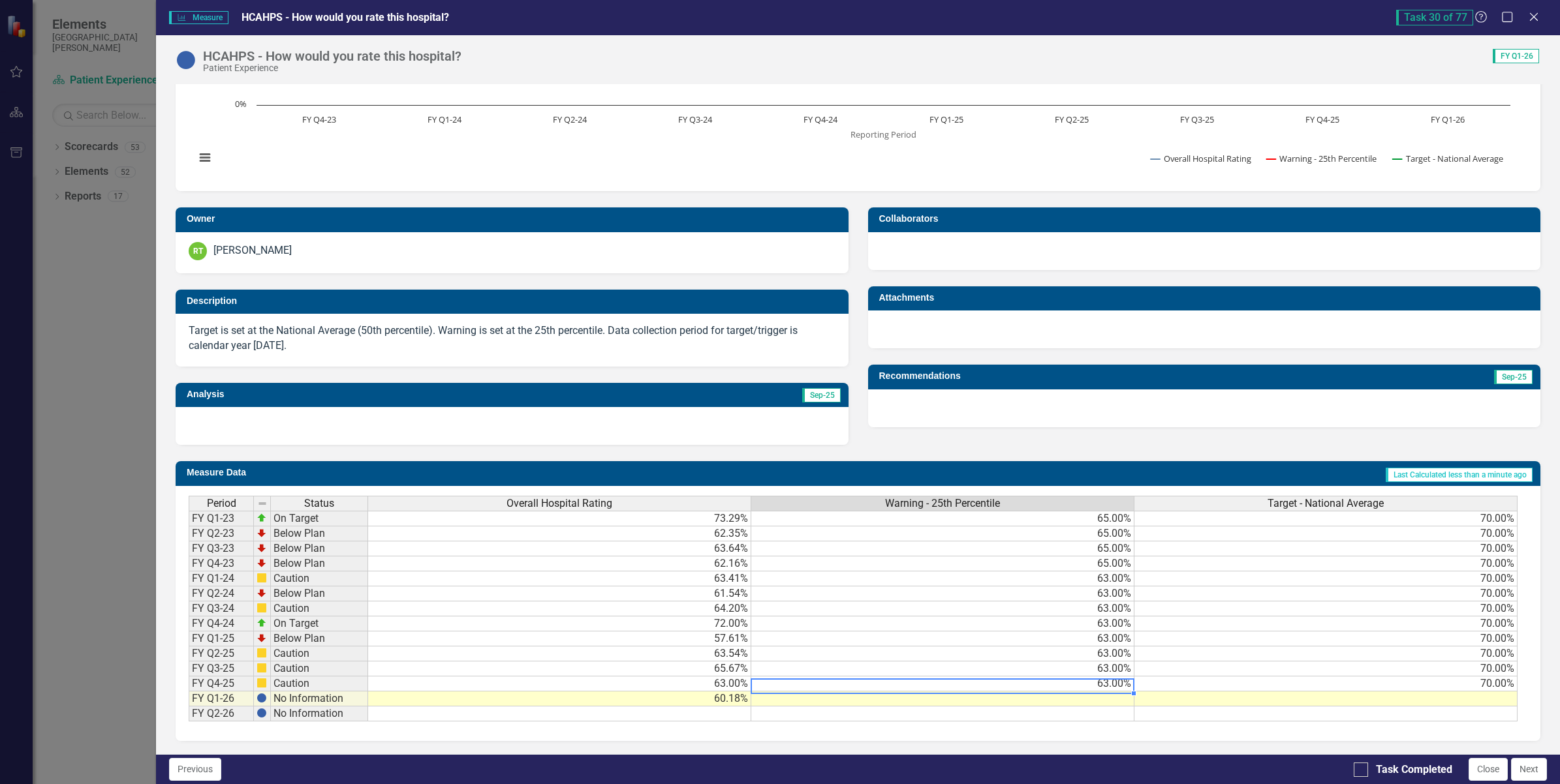
click at [1100, 677] on td "63.00%" at bounding box center [942, 684] width 383 height 15
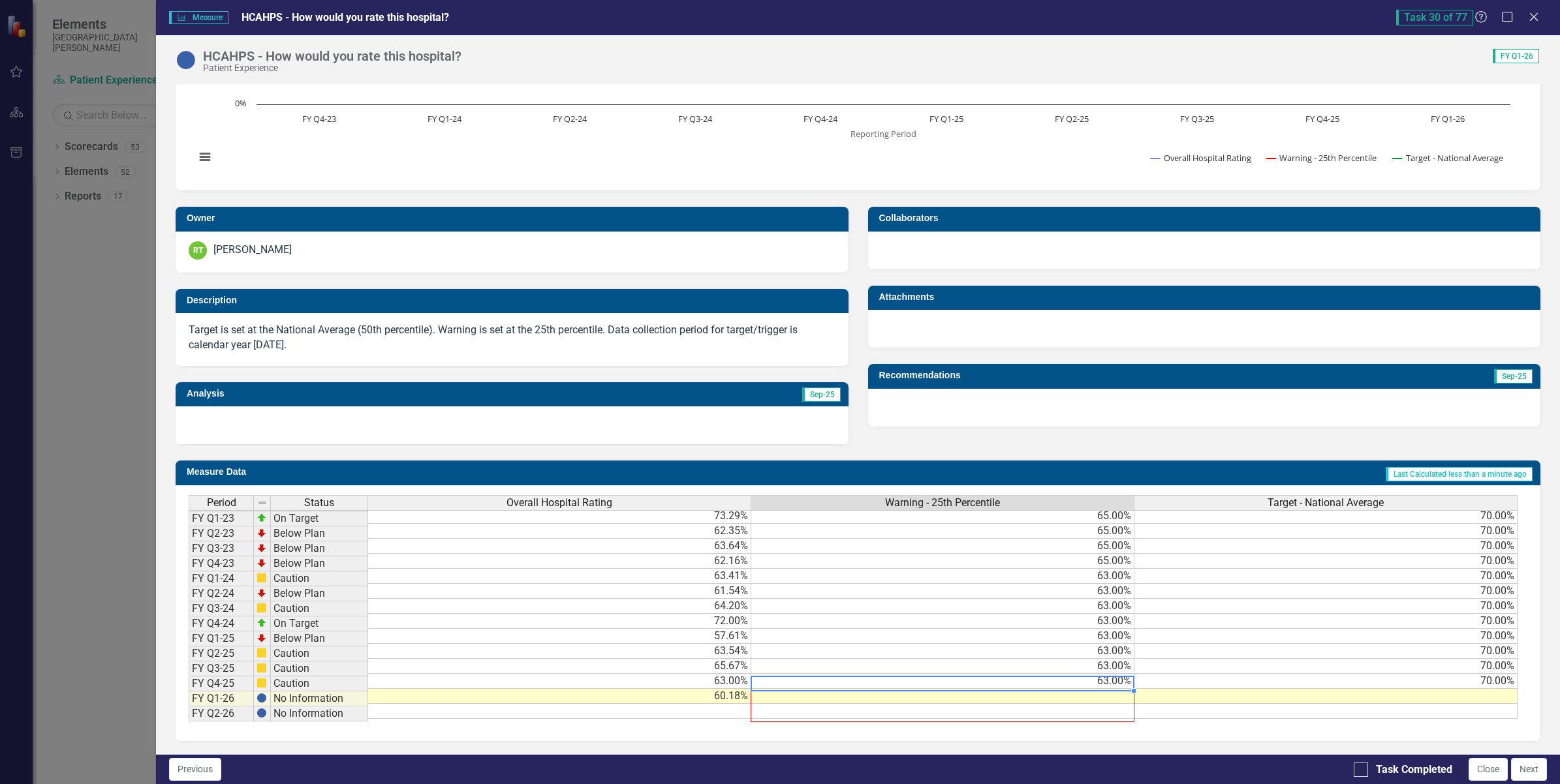
scroll to position [2, 0]
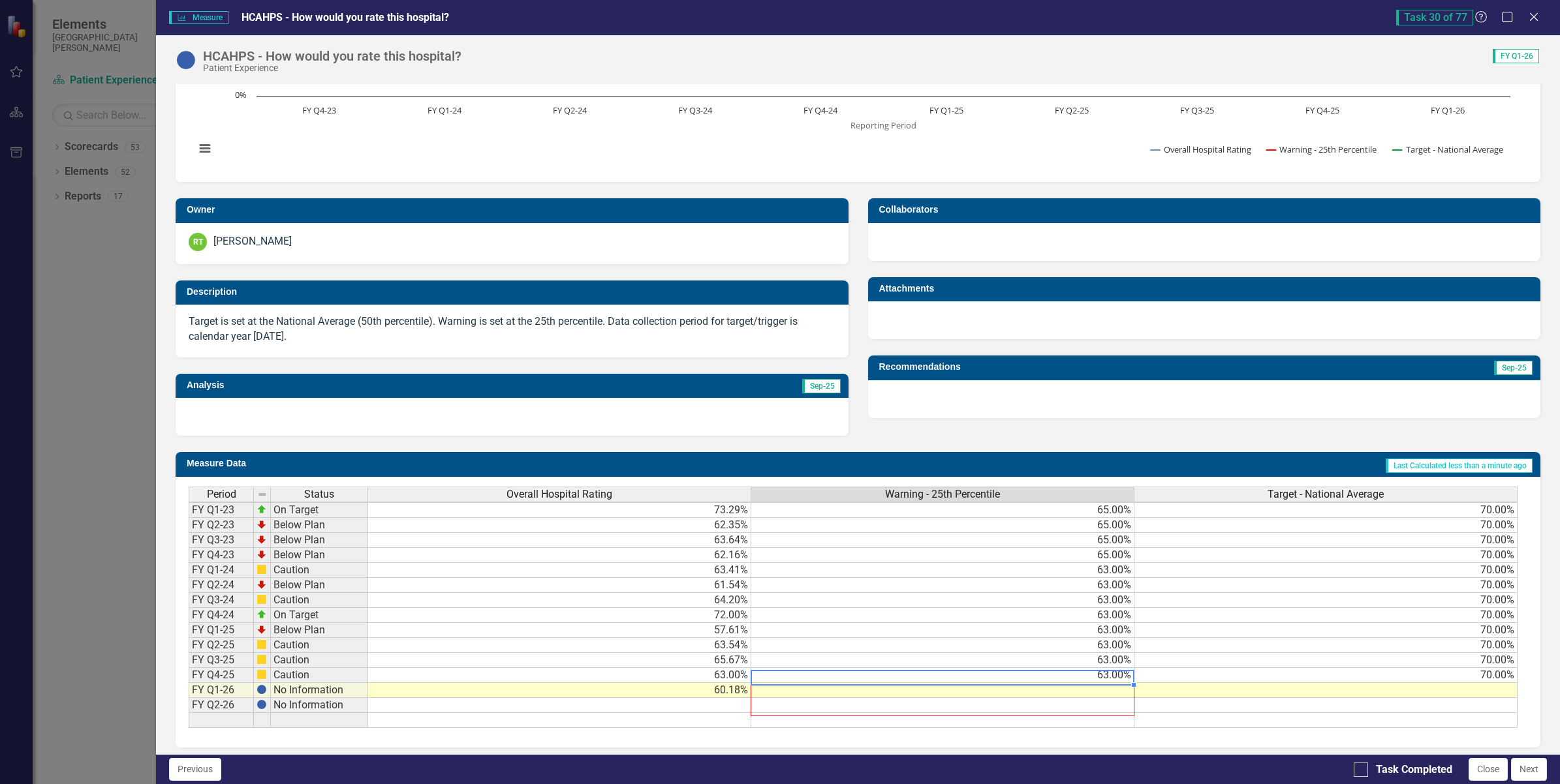
drag, startPoint x: 1131, startPoint y: 683, endPoint x: 1091, endPoint y: 787, distance: 111.4
click at [1091, 783] on html "Elements [GEOGRAPHIC_DATA][PERSON_NAME] Scorecard Patient Experience Search Dro…" at bounding box center [780, 392] width 1560 height 784
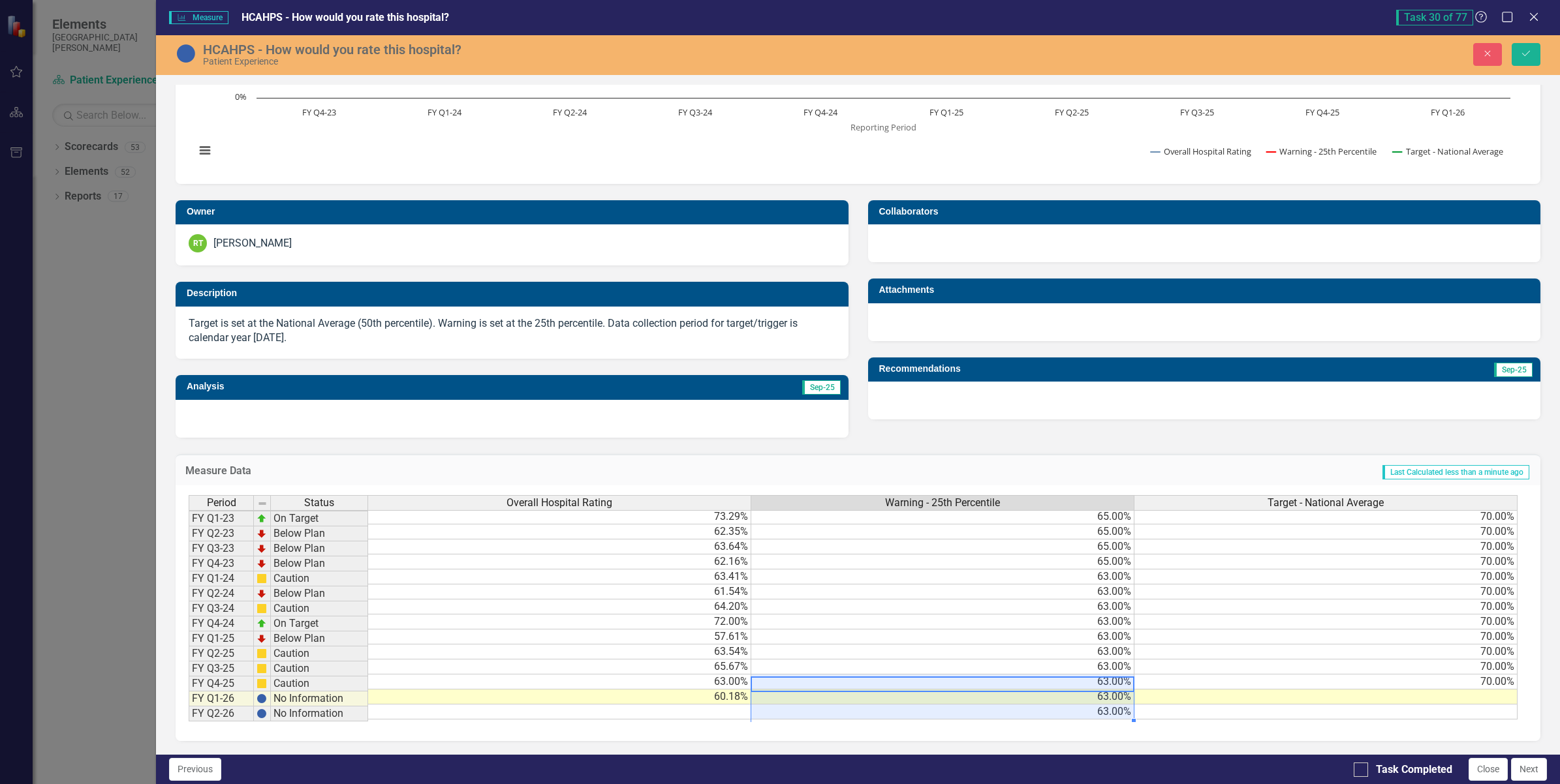
click at [1444, 684] on td "70.00%" at bounding box center [1326, 682] width 383 height 15
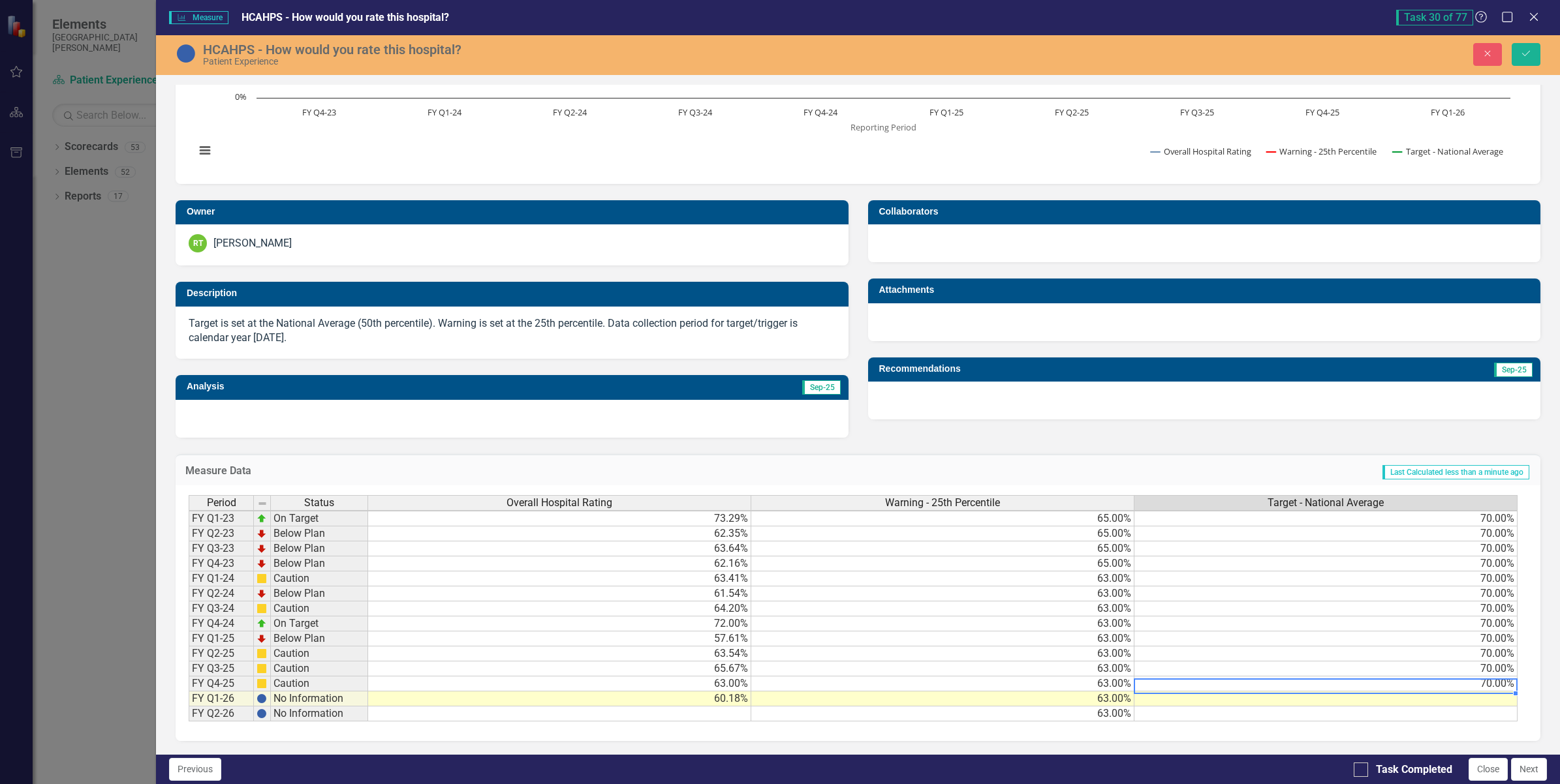
scroll to position [2, 10]
drag, startPoint x: 1505, startPoint y: 692, endPoint x: 1492, endPoint y: 733, distance: 43.0
click at [189, 733] on div "Period Status Overall Hospital Rating Warning - 25th Percentile Target - Nation…" at bounding box center [189, 622] width 0 height 256
type textarea "70"
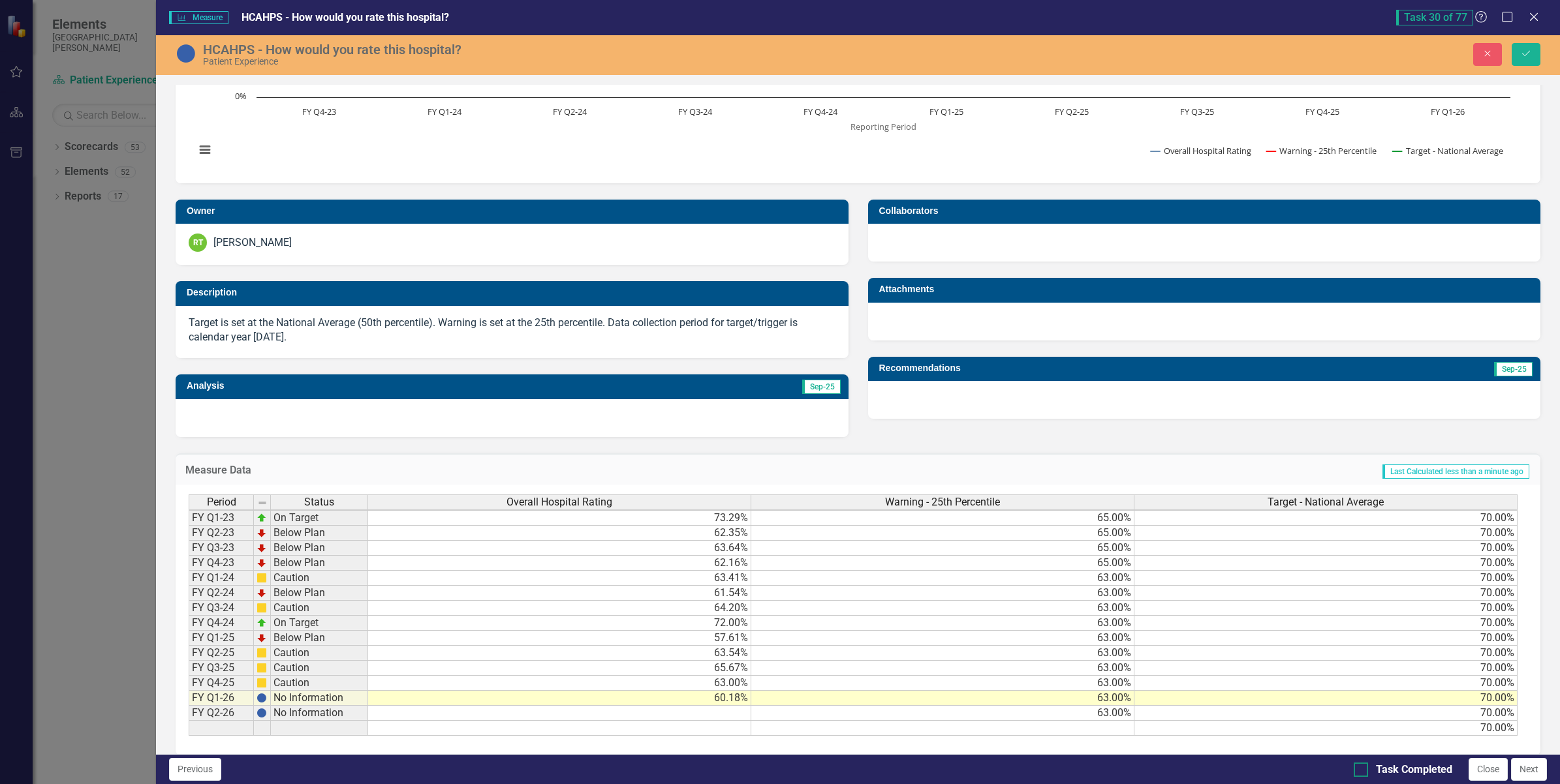
click at [1364, 771] on div at bounding box center [1361, 770] width 14 height 14
click at [1363, 771] on input "Task Completed" at bounding box center [1358, 767] width 9 height 9
checkbox input "true"
click at [1528, 56] on icon "Save" at bounding box center [1526, 54] width 11 height 9
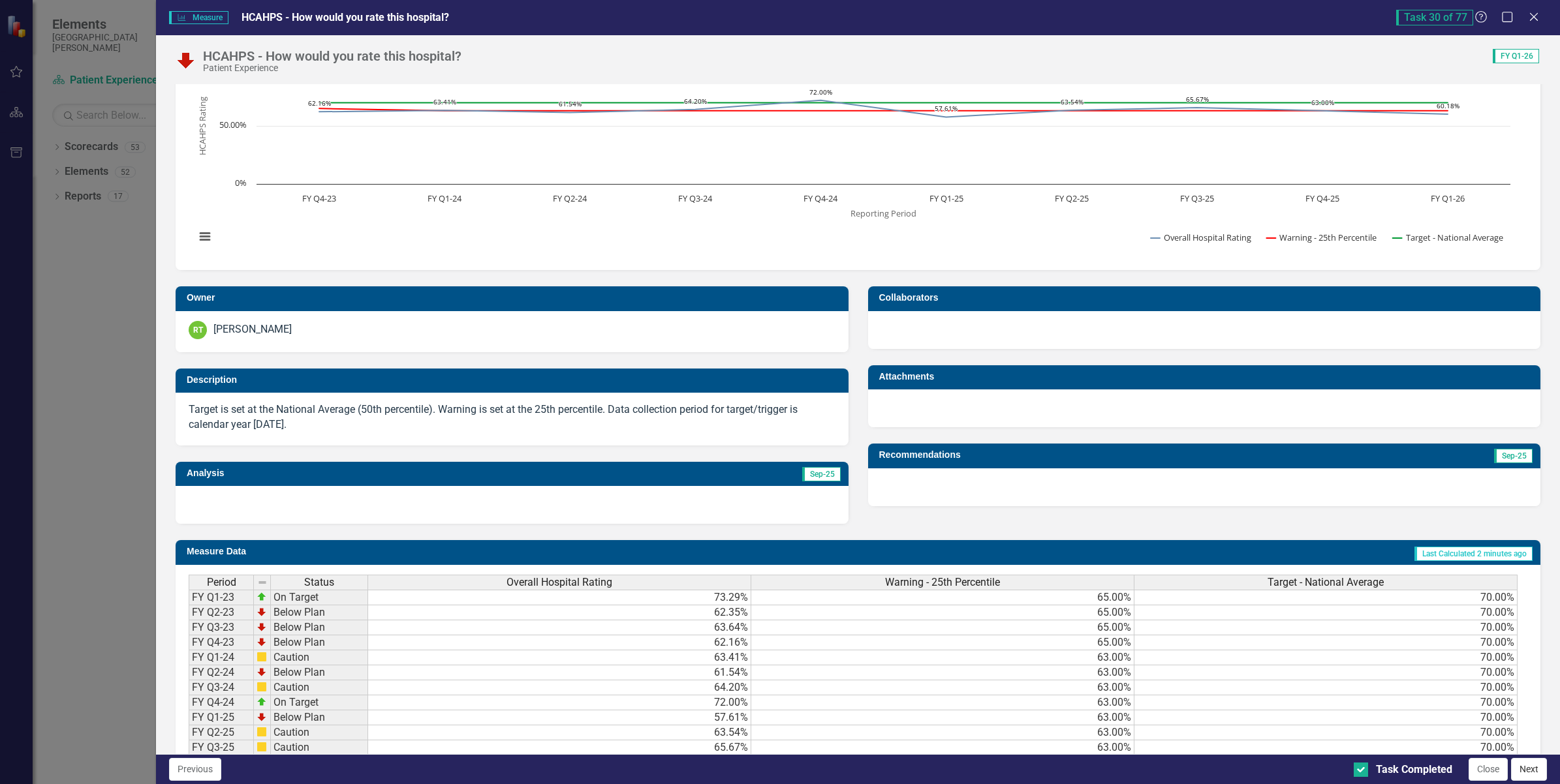
scroll to position [144, 0]
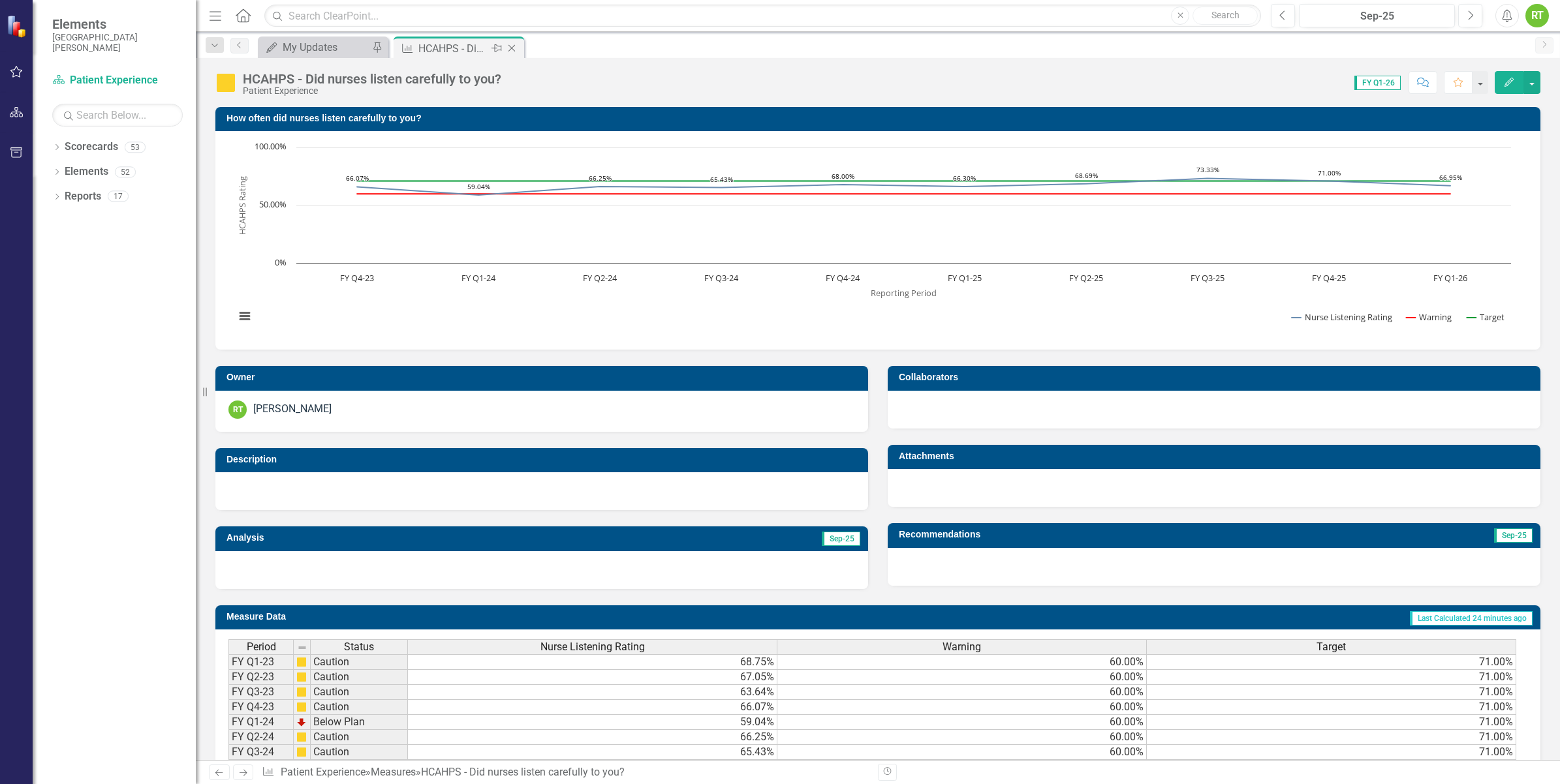
click at [514, 44] on icon "Close" at bounding box center [511, 48] width 13 height 11
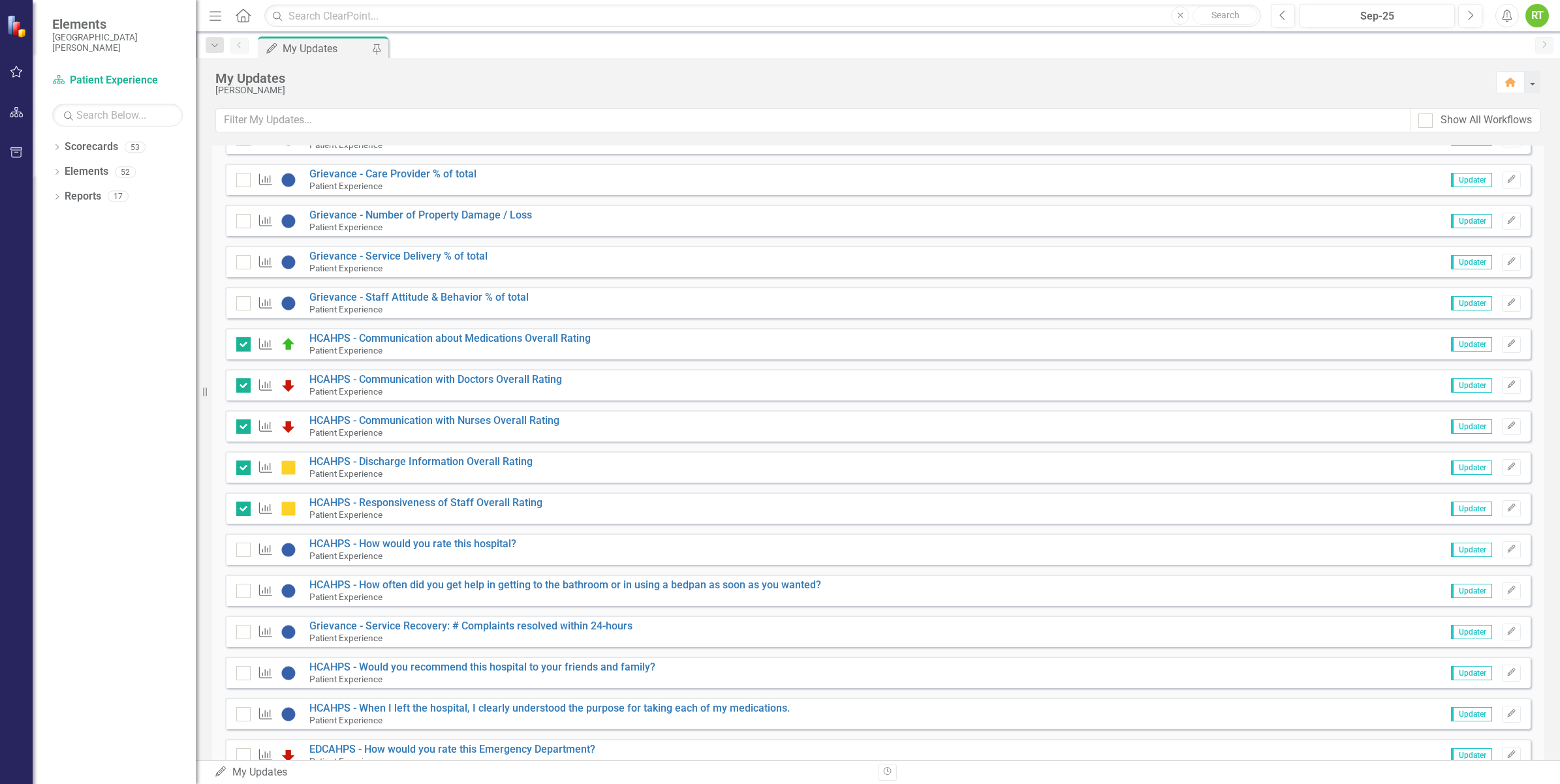
scroll to position [900, 0]
click at [1506, 549] on icon "Edit" at bounding box center [1511, 548] width 10 height 8
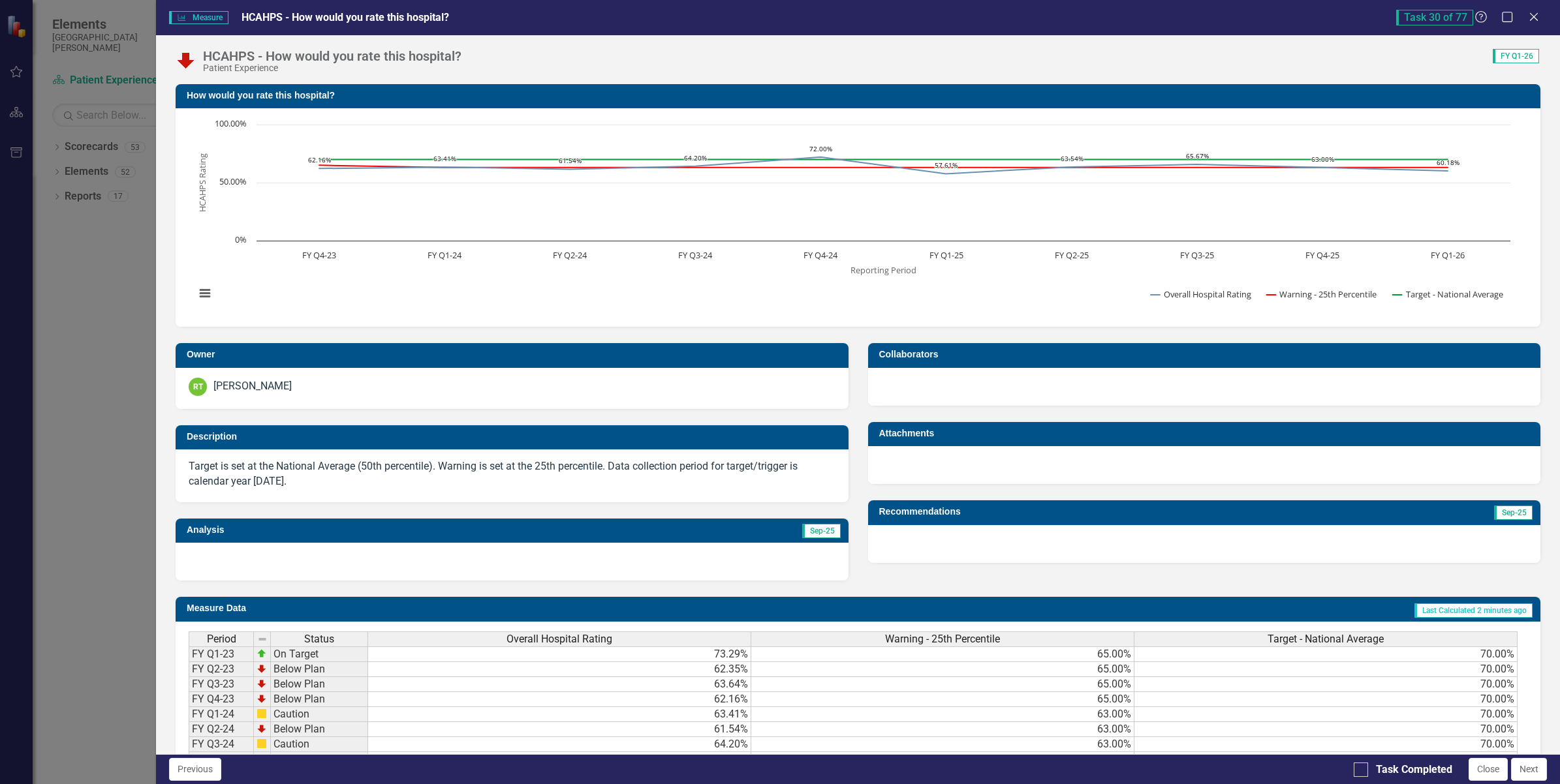
scroll to position [144, 0]
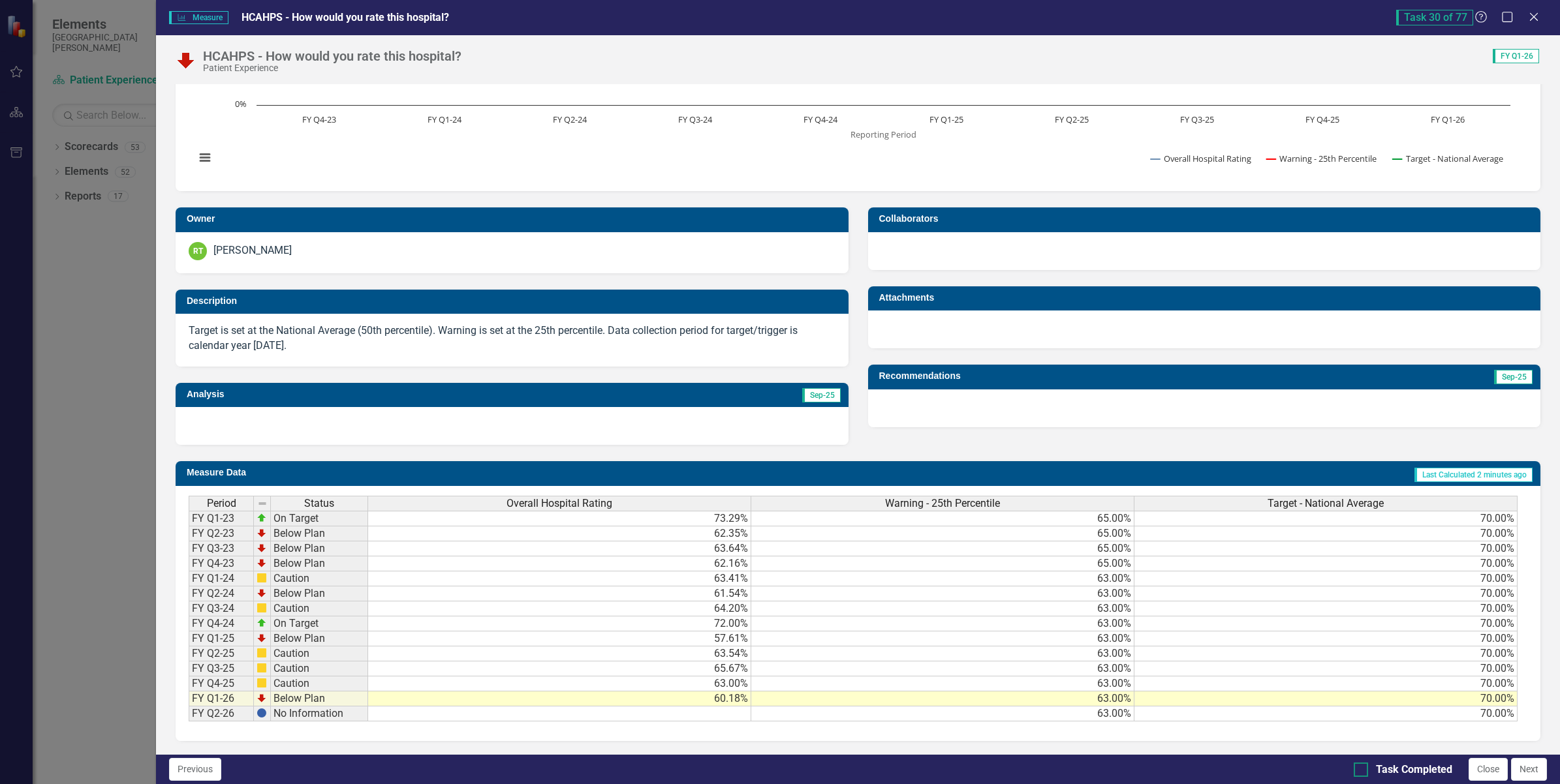
click at [1359, 768] on input "Task Completed" at bounding box center [1358, 767] width 9 height 9
checkbox input "true"
drag, startPoint x: 1523, startPoint y: 773, endPoint x: 1250, endPoint y: 647, distance: 300.7
click at [1250, 647] on td "70.00%" at bounding box center [1326, 654] width 383 height 15
click at [1519, 766] on button "Next" at bounding box center [1529, 770] width 36 height 23
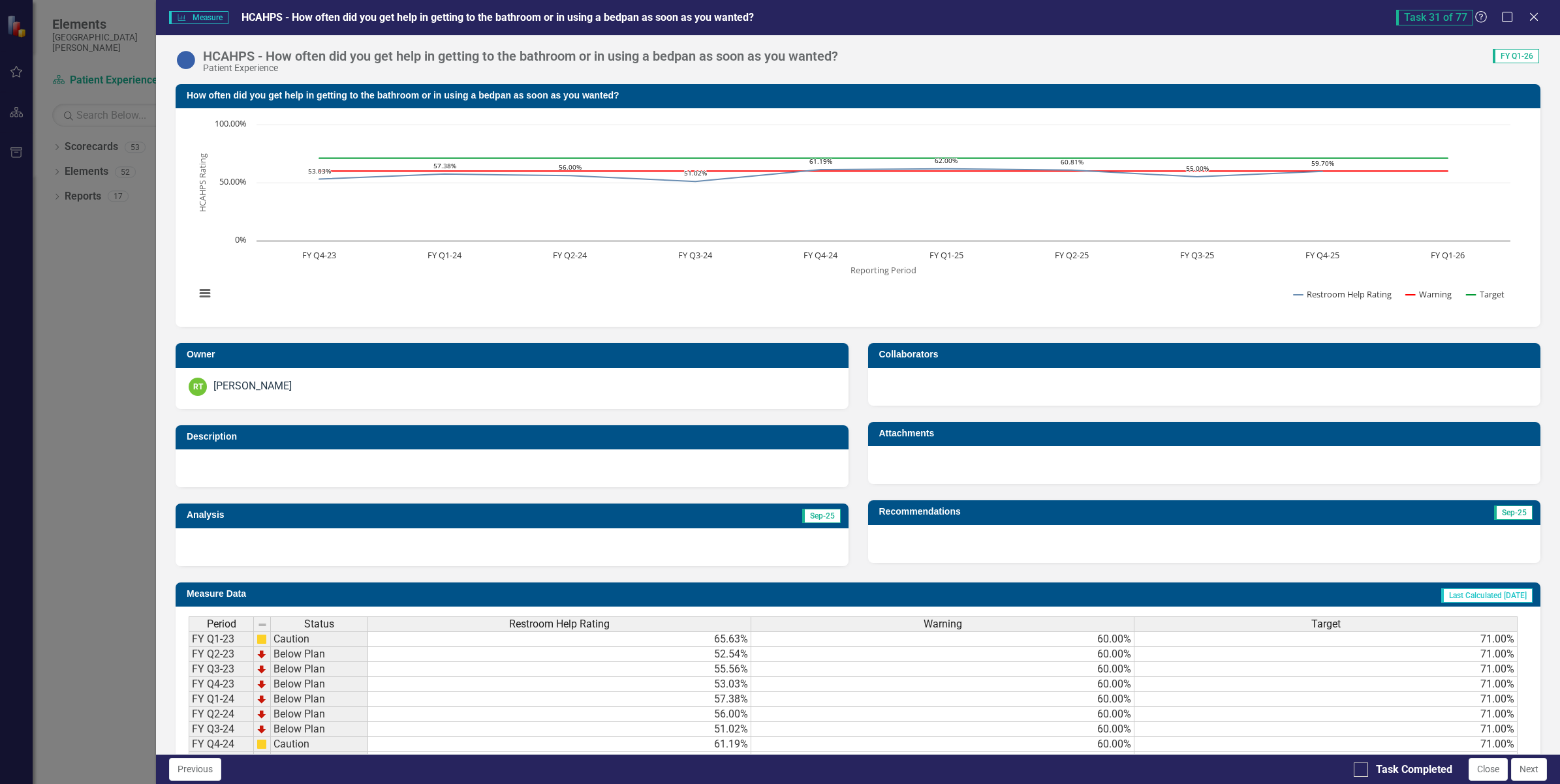
checkbox input "true"
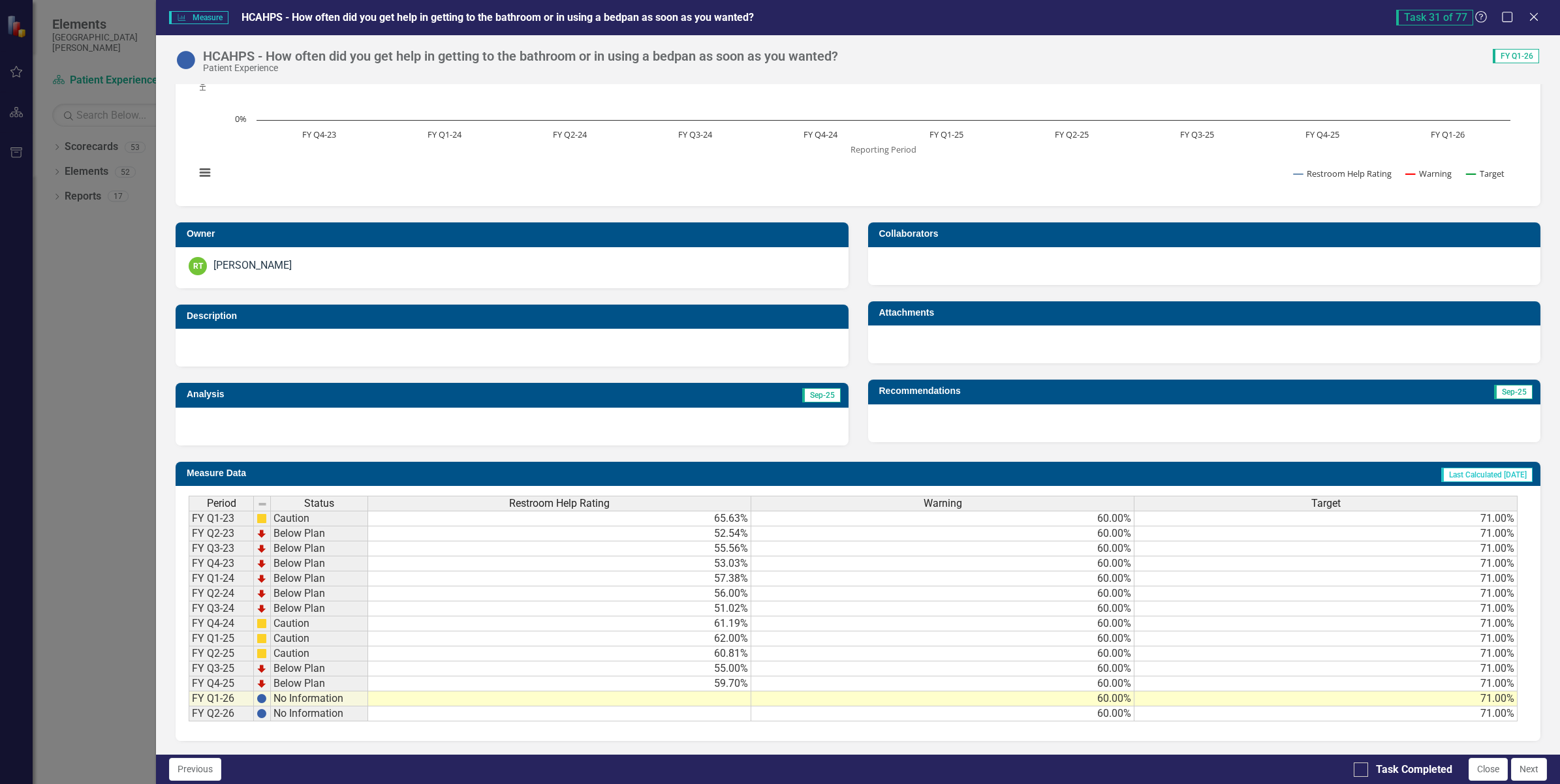
click at [687, 693] on td at bounding box center [560, 699] width 383 height 15
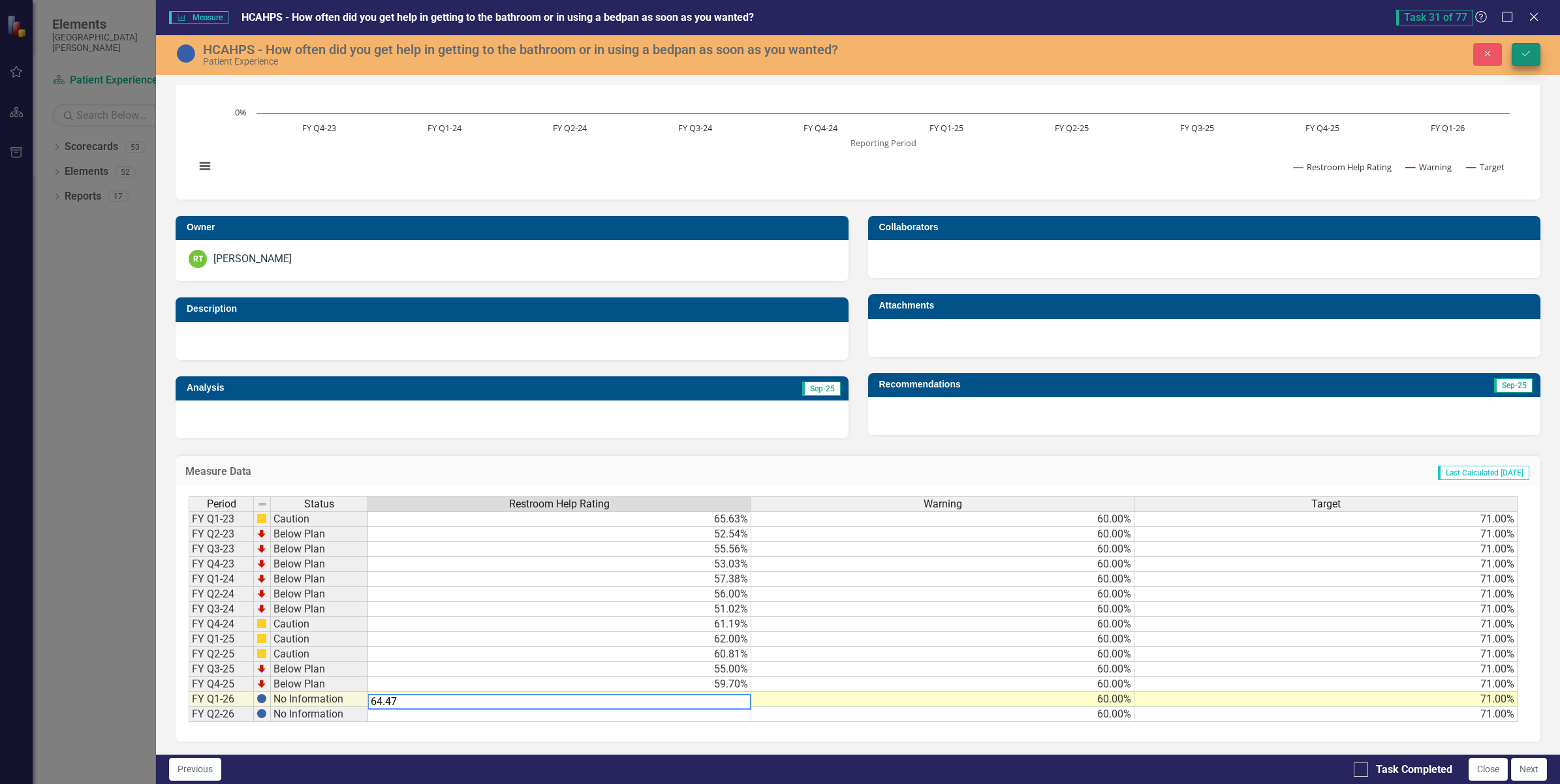
type textarea "64.47"
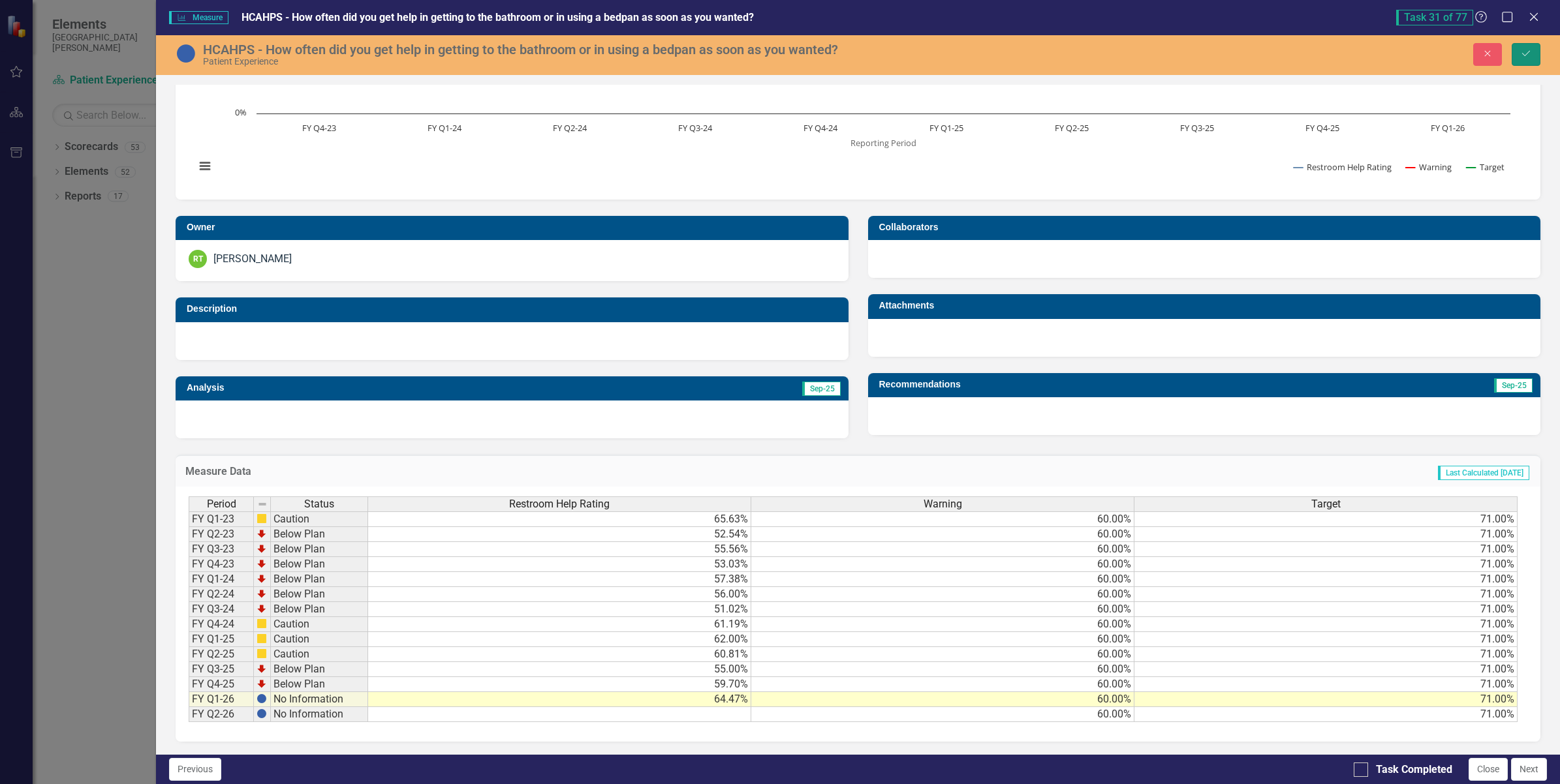
click at [1532, 50] on button "Save" at bounding box center [1526, 55] width 29 height 23
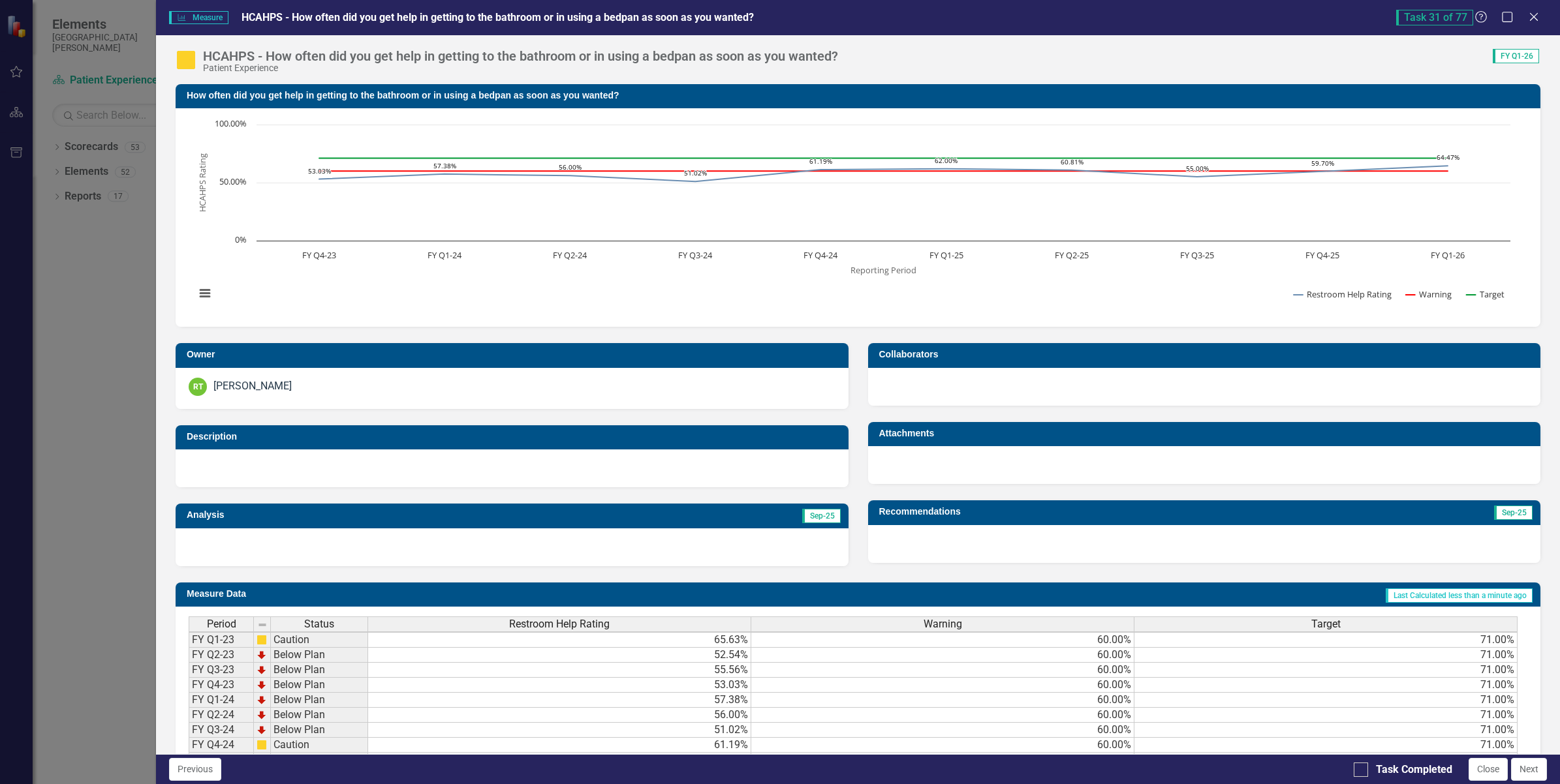
scroll to position [130, 0]
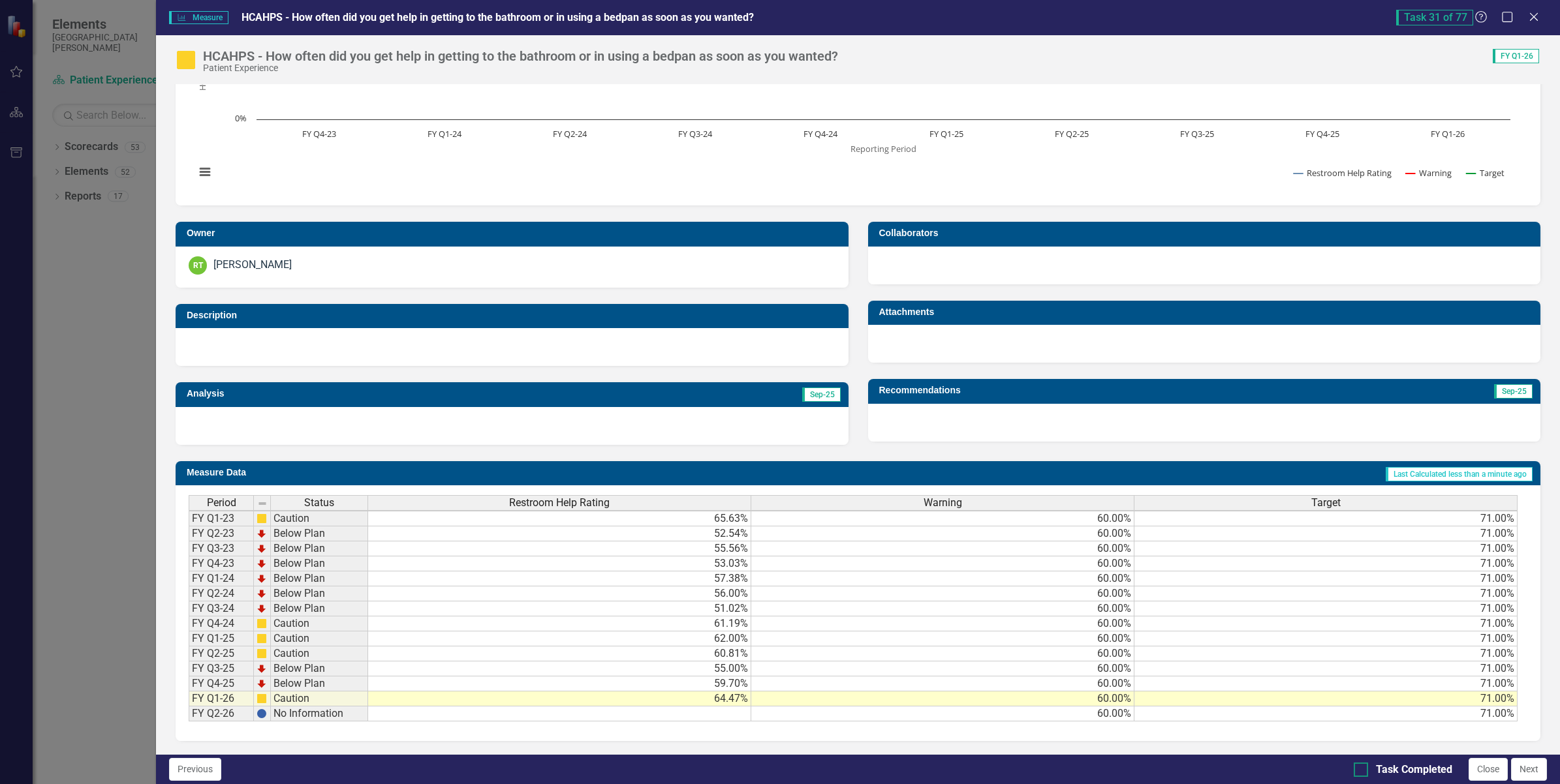
click at [1362, 773] on div at bounding box center [1361, 770] width 14 height 14
click at [1362, 771] on input "Task Completed" at bounding box center [1358, 767] width 9 height 9
checkbox input "true"
click at [1528, 767] on button "Next" at bounding box center [1529, 770] width 36 height 23
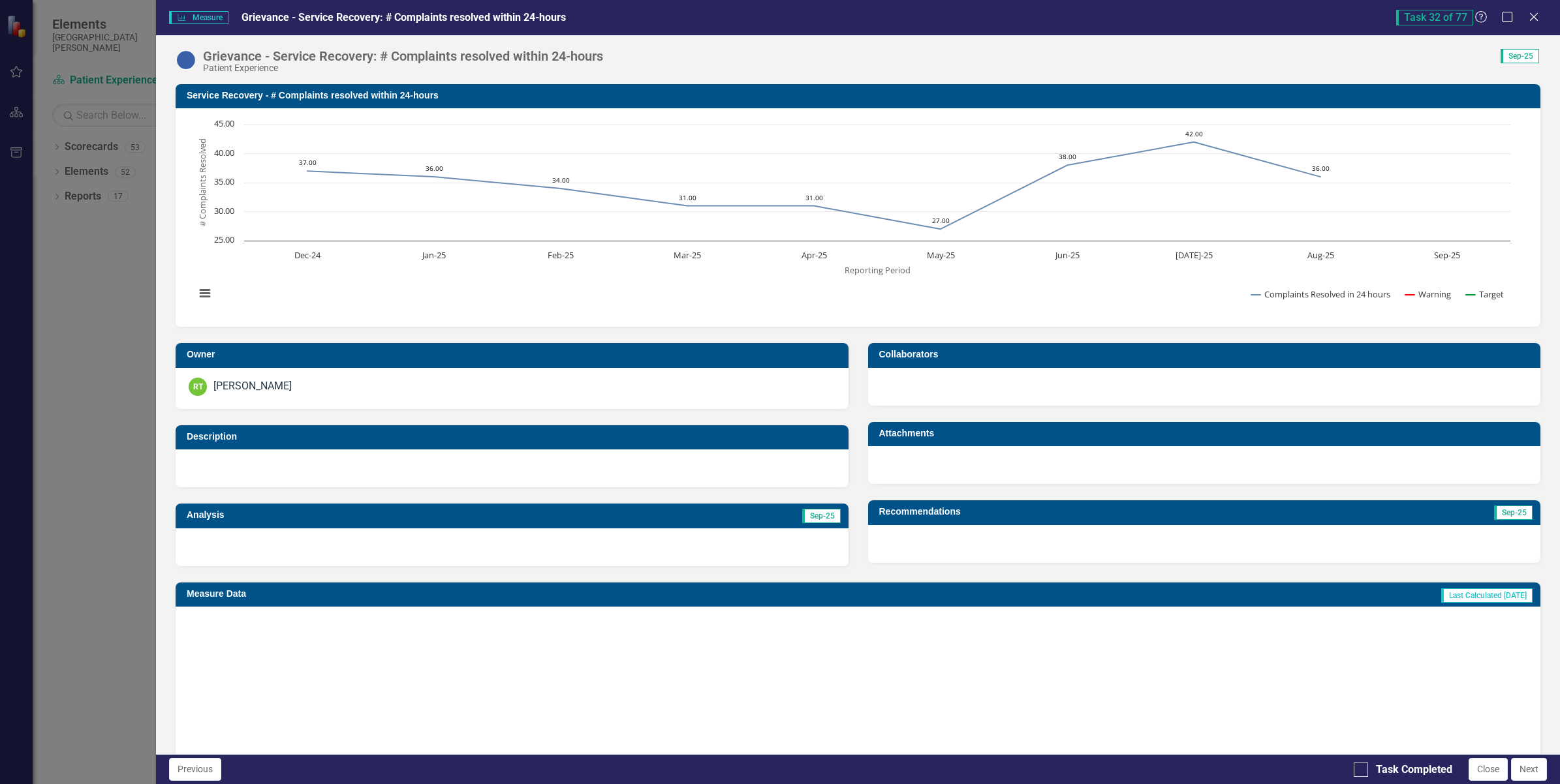
checkbox input "true"
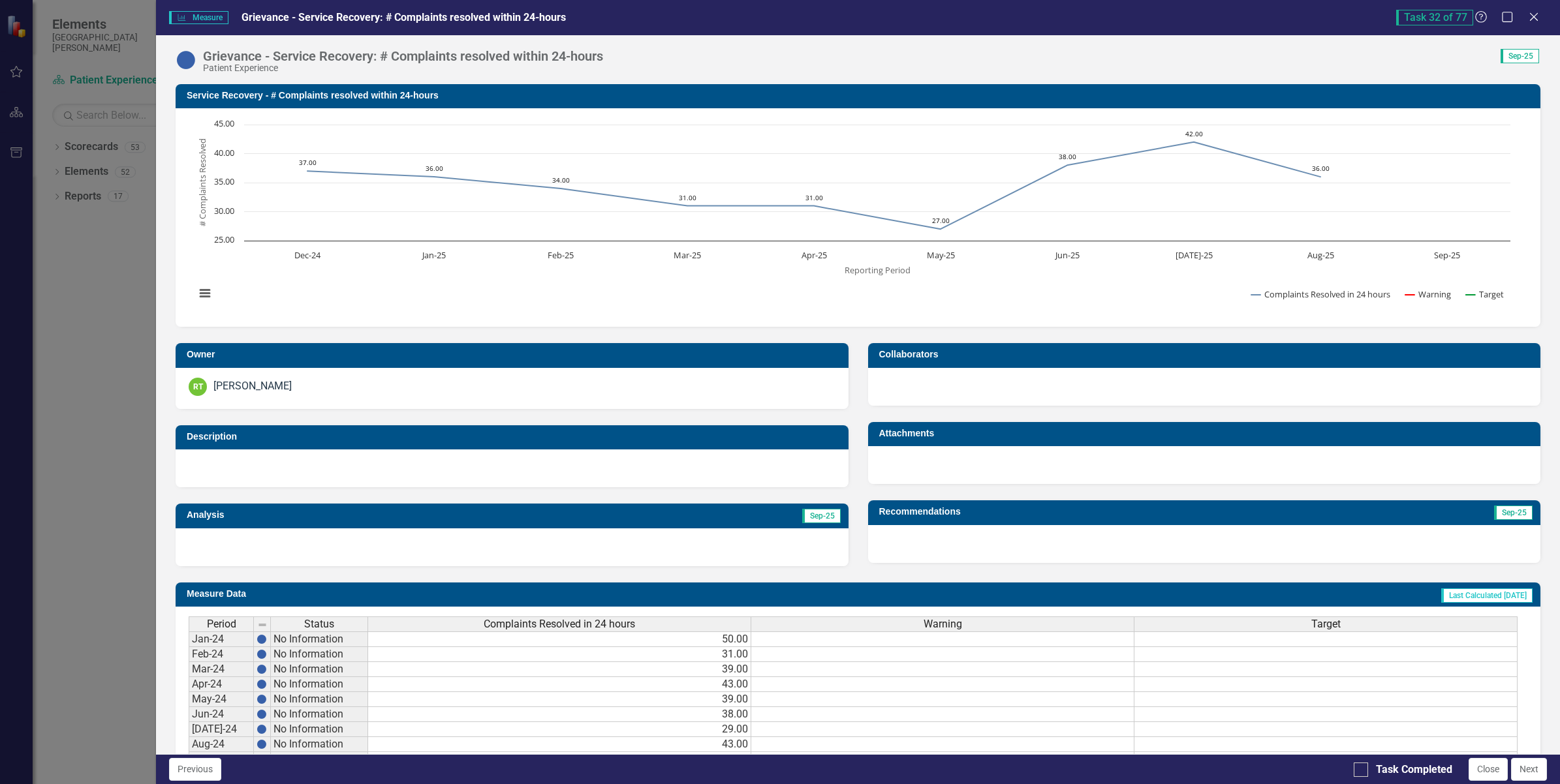
click at [1528, 767] on button "Next" at bounding box center [1529, 770] width 36 height 23
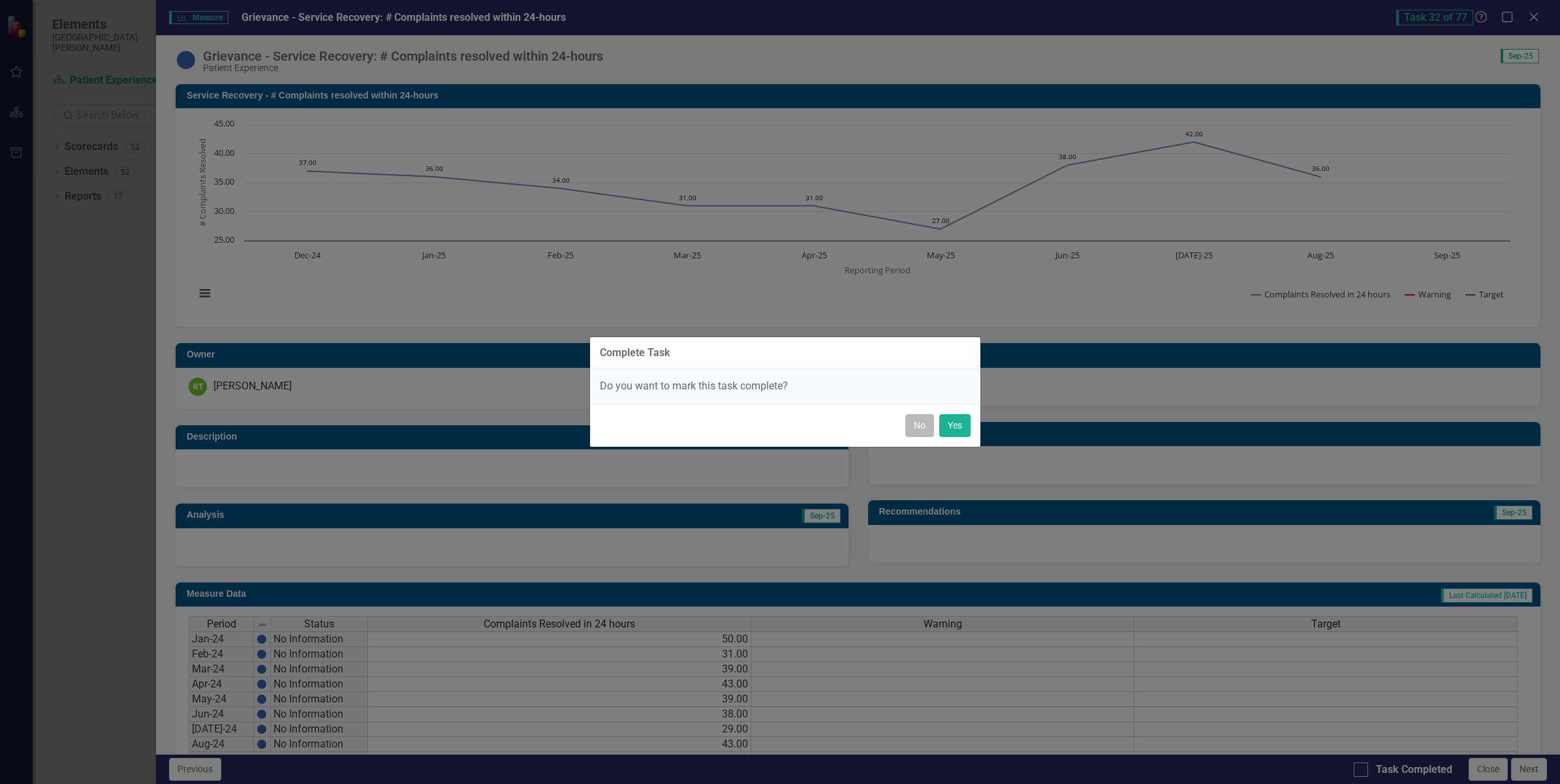
click at [915, 421] on button "No" at bounding box center [919, 425] width 29 height 23
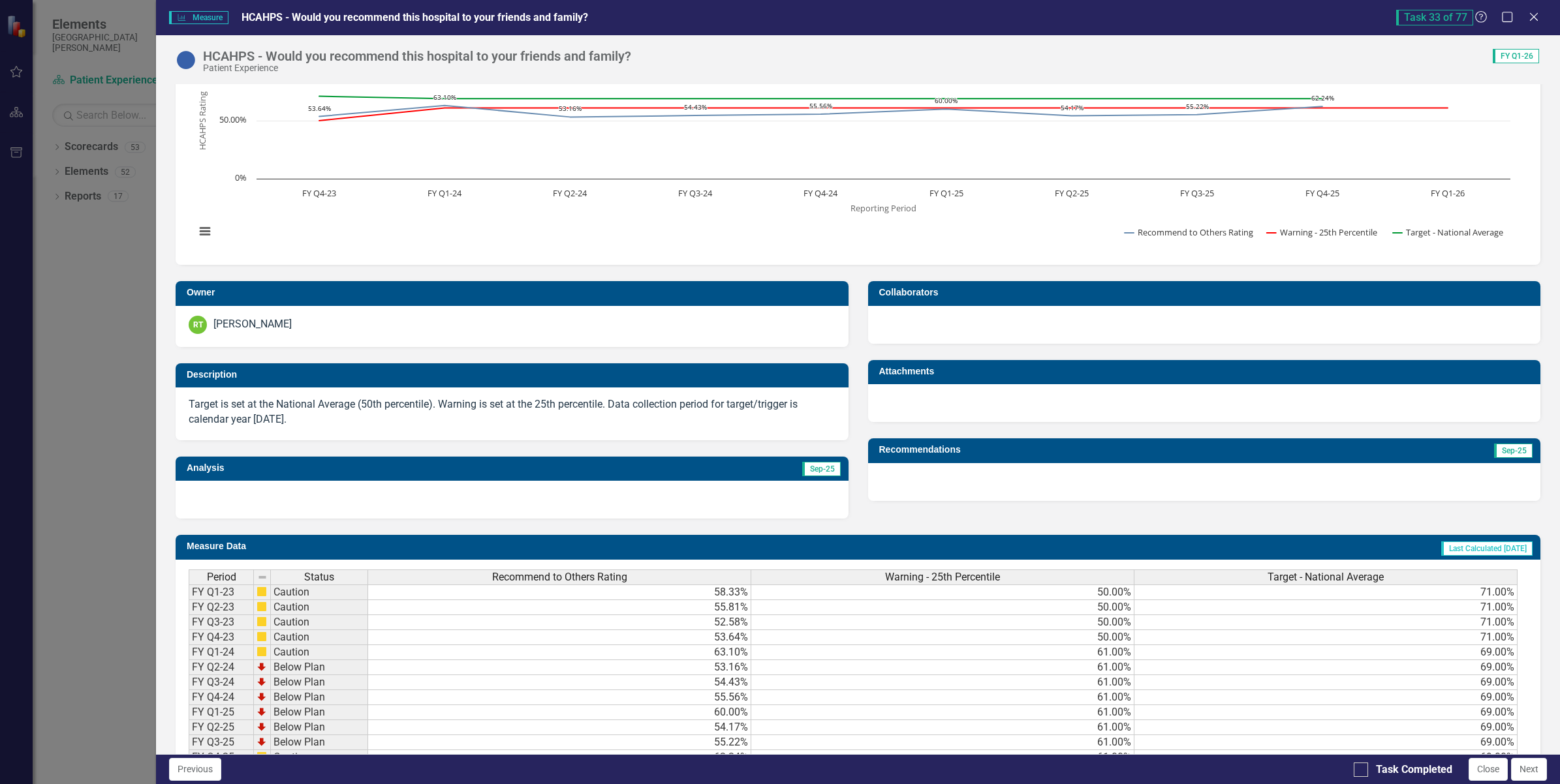
scroll to position [144, 0]
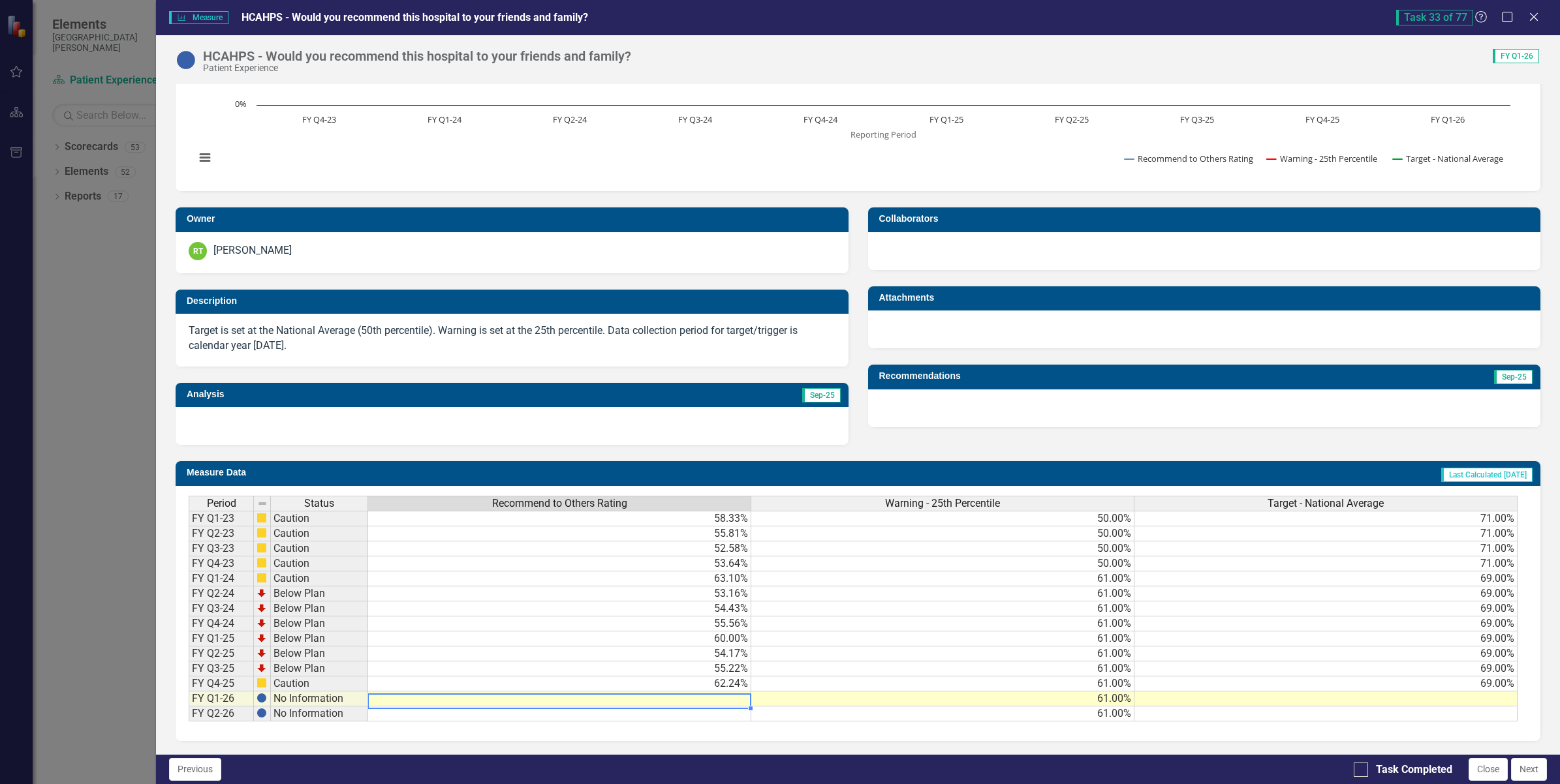
click at [701, 693] on td at bounding box center [560, 699] width 383 height 15
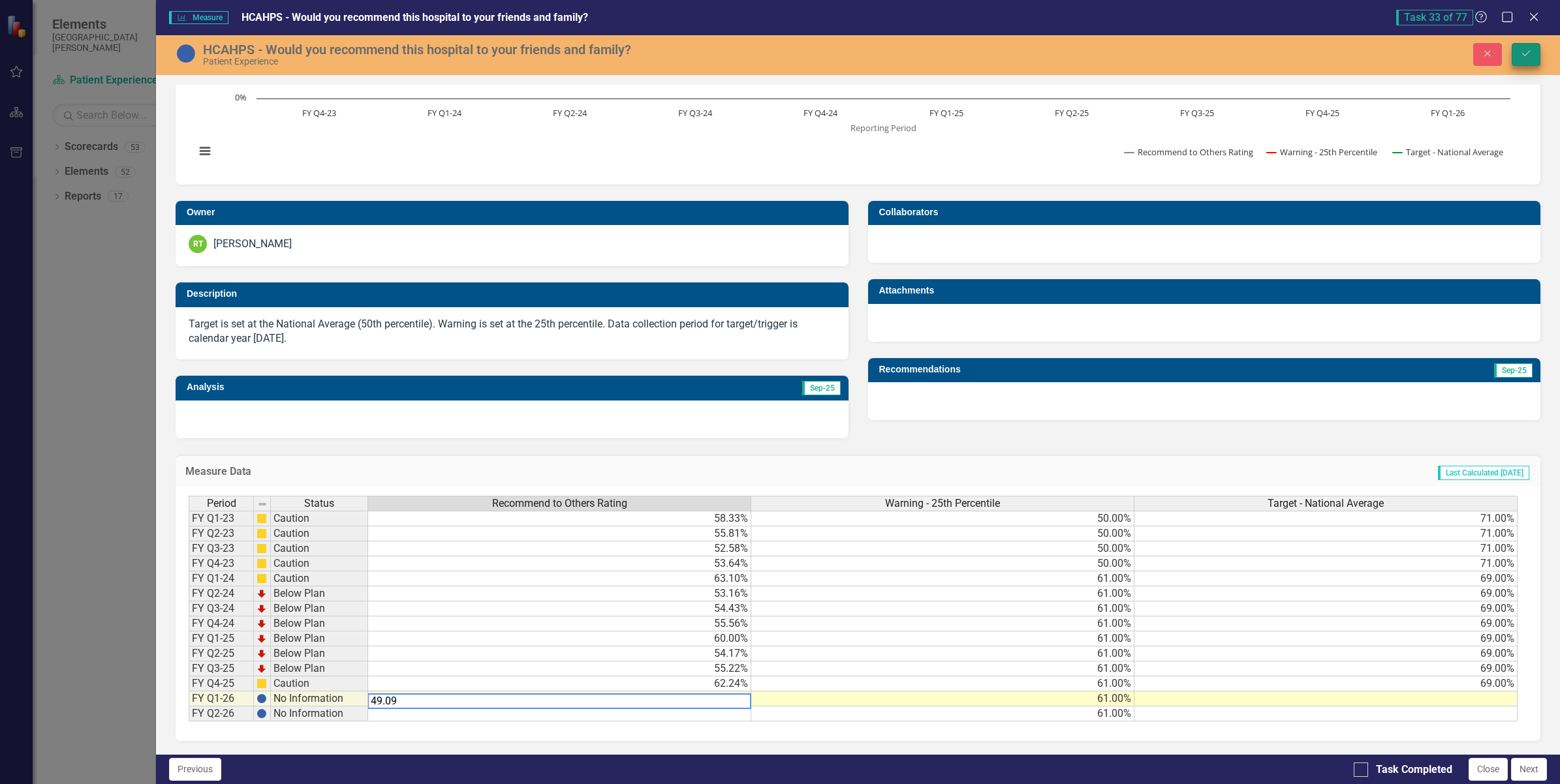
type textarea "49.09"
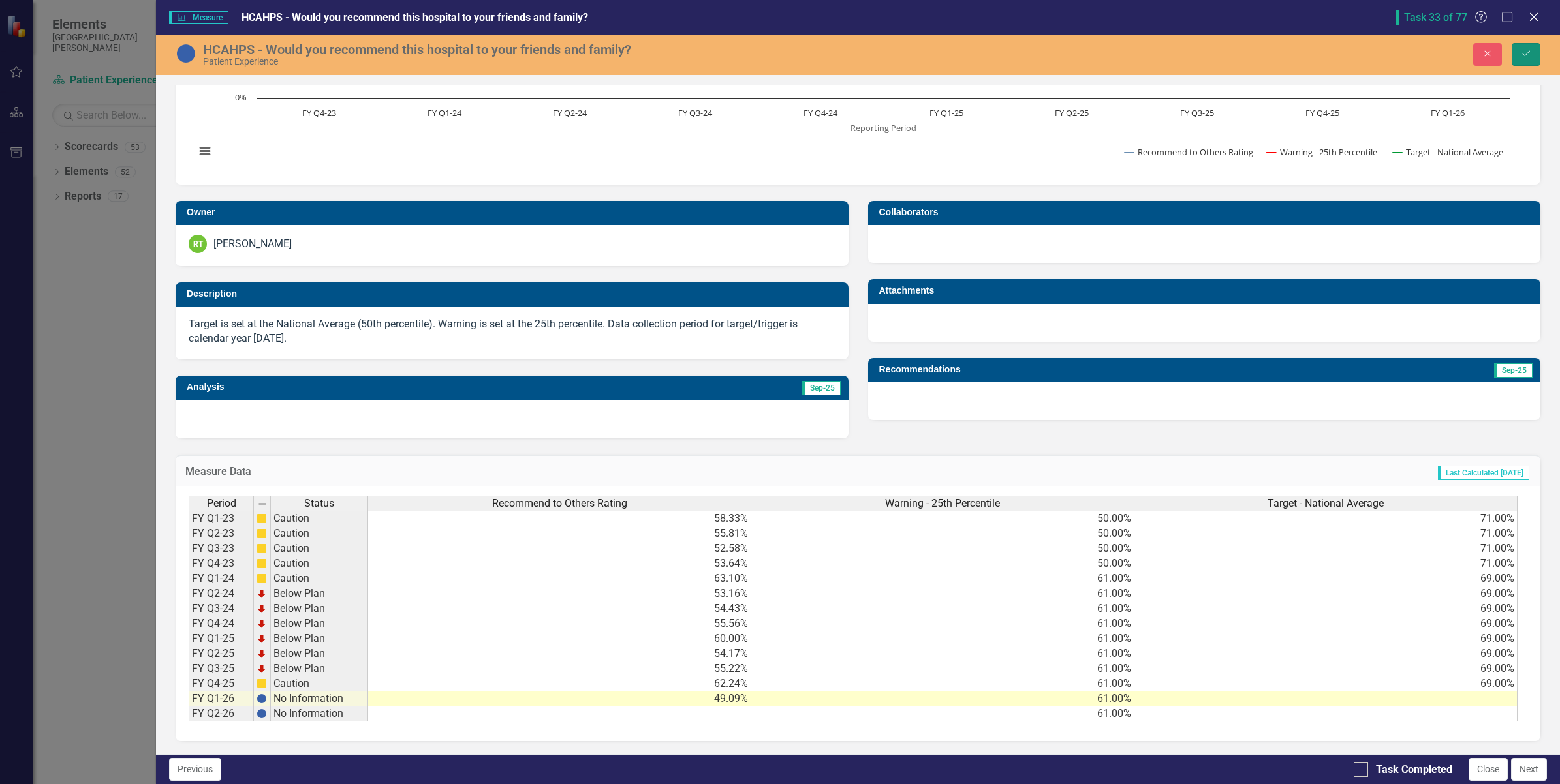
click at [1528, 53] on icon "submit" at bounding box center [1526, 54] width 8 height 5
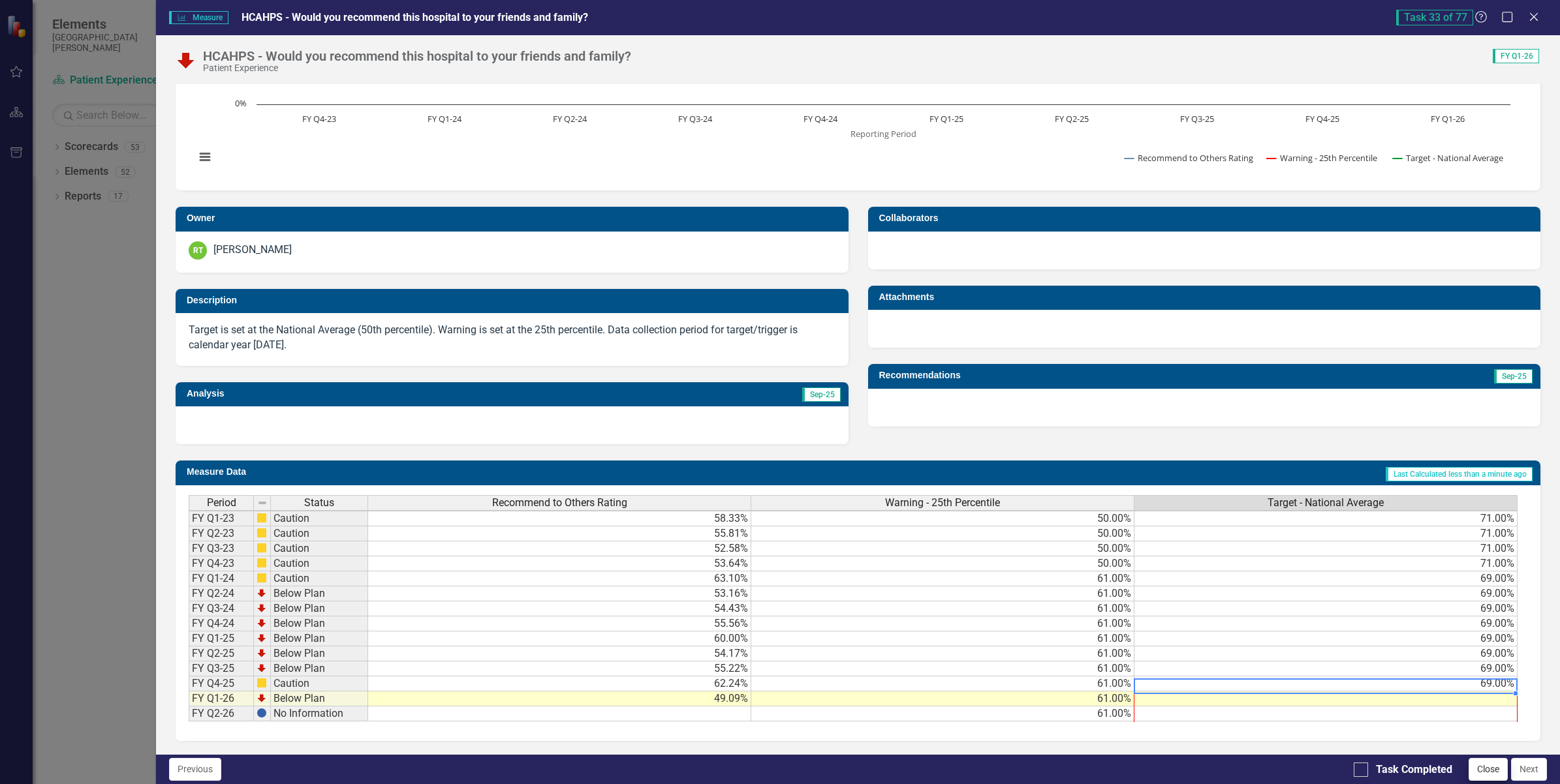
scroll to position [2, 10]
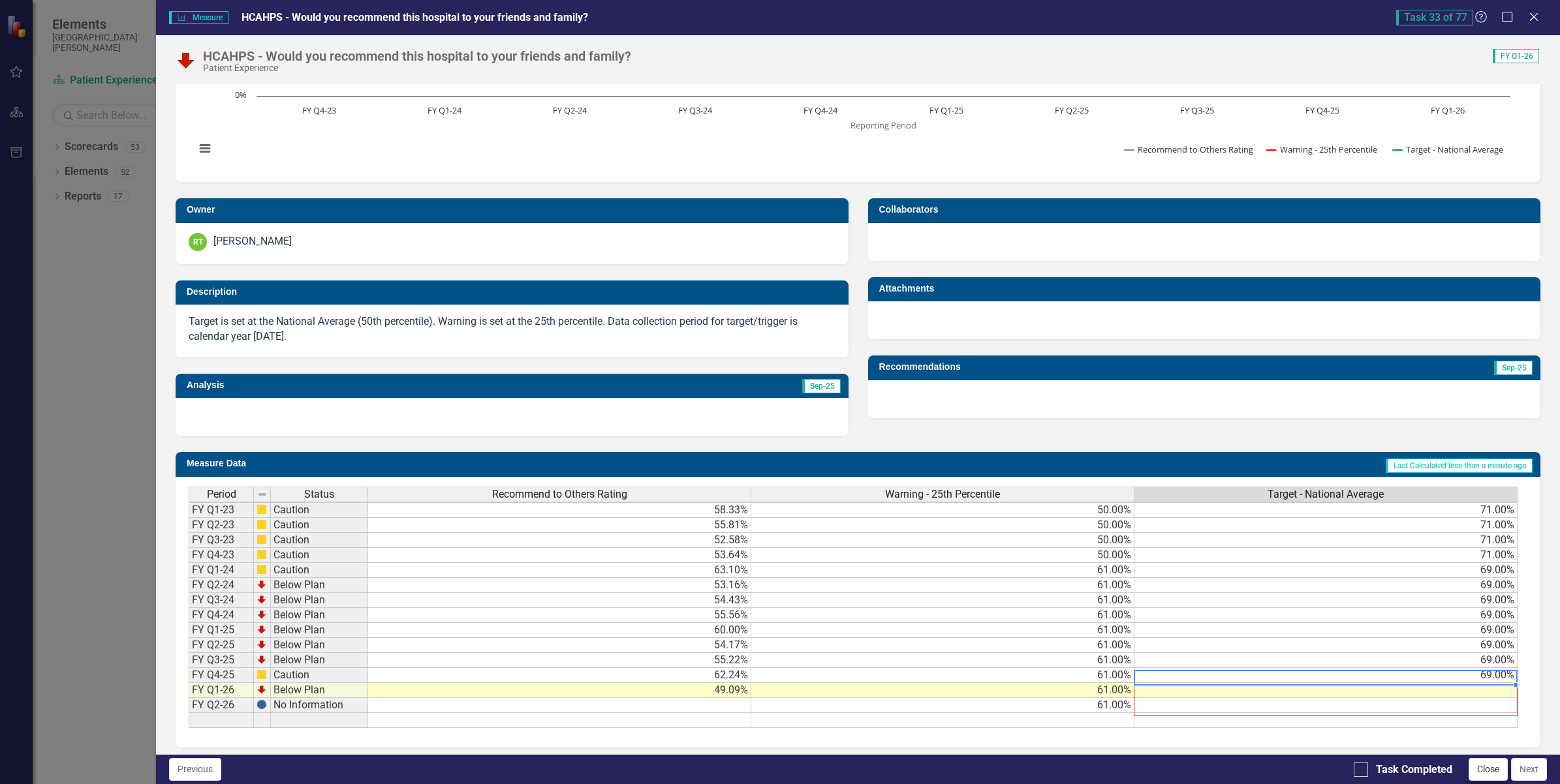
drag, startPoint x: 1503, startPoint y: 683, endPoint x: 1468, endPoint y: 765, distance: 89.2
click at [1468, 765] on div "Measure Measure HCAHPS - Would you recommend this hospital to your friends and …" at bounding box center [858, 392] width 1404 height 784
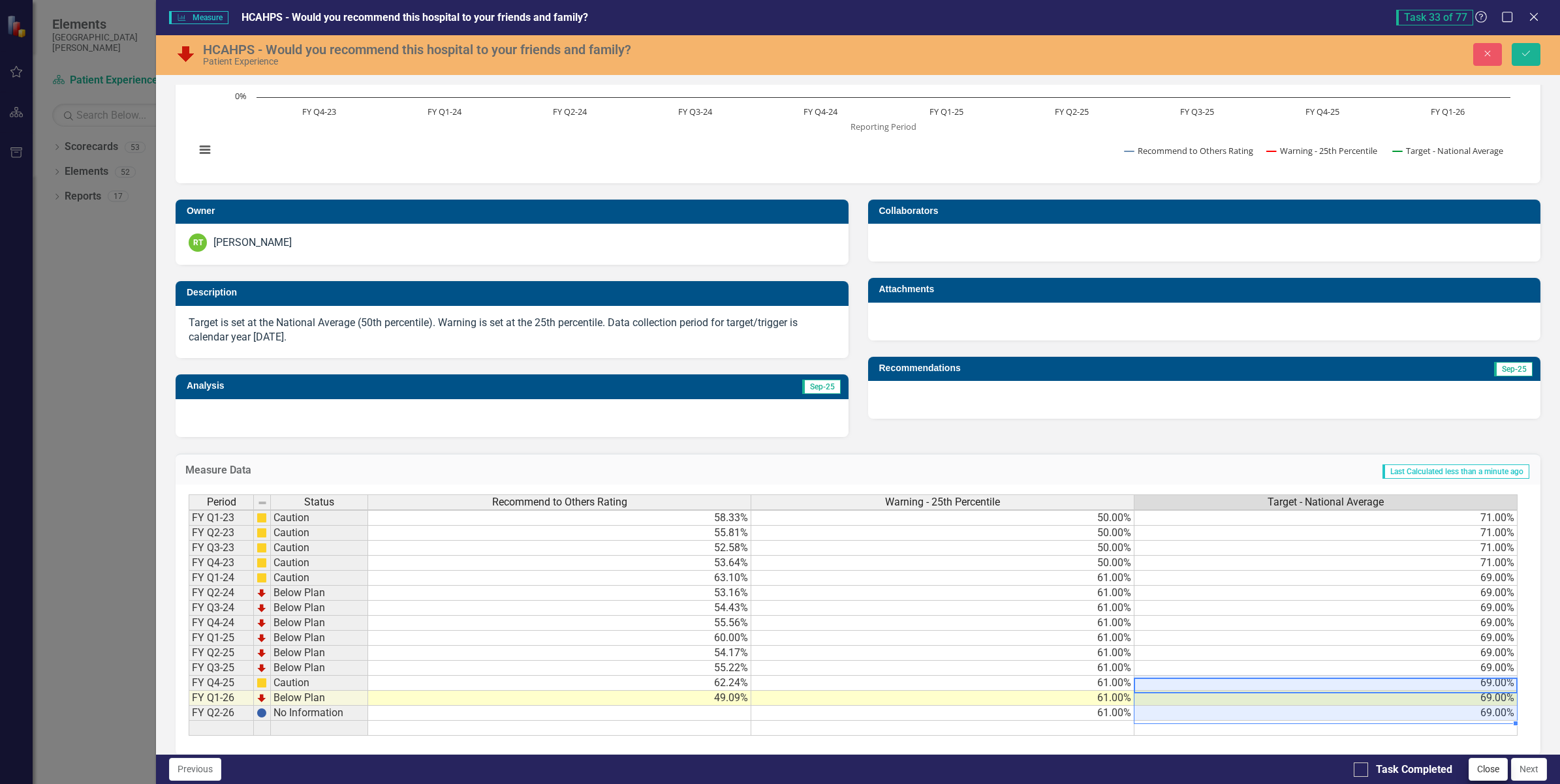
type textarea "69"
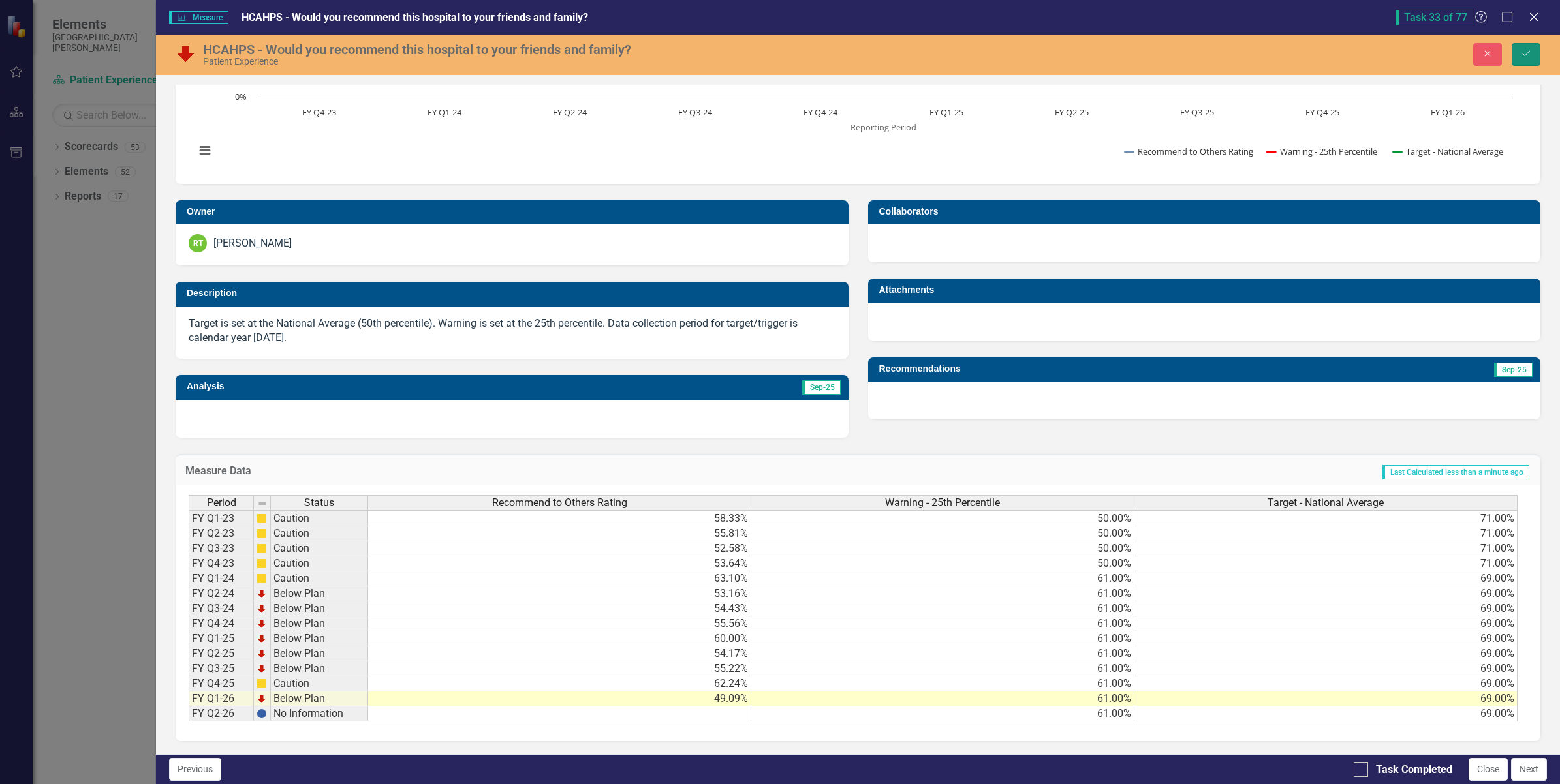
click at [1531, 54] on icon "Save" at bounding box center [1526, 54] width 11 height 9
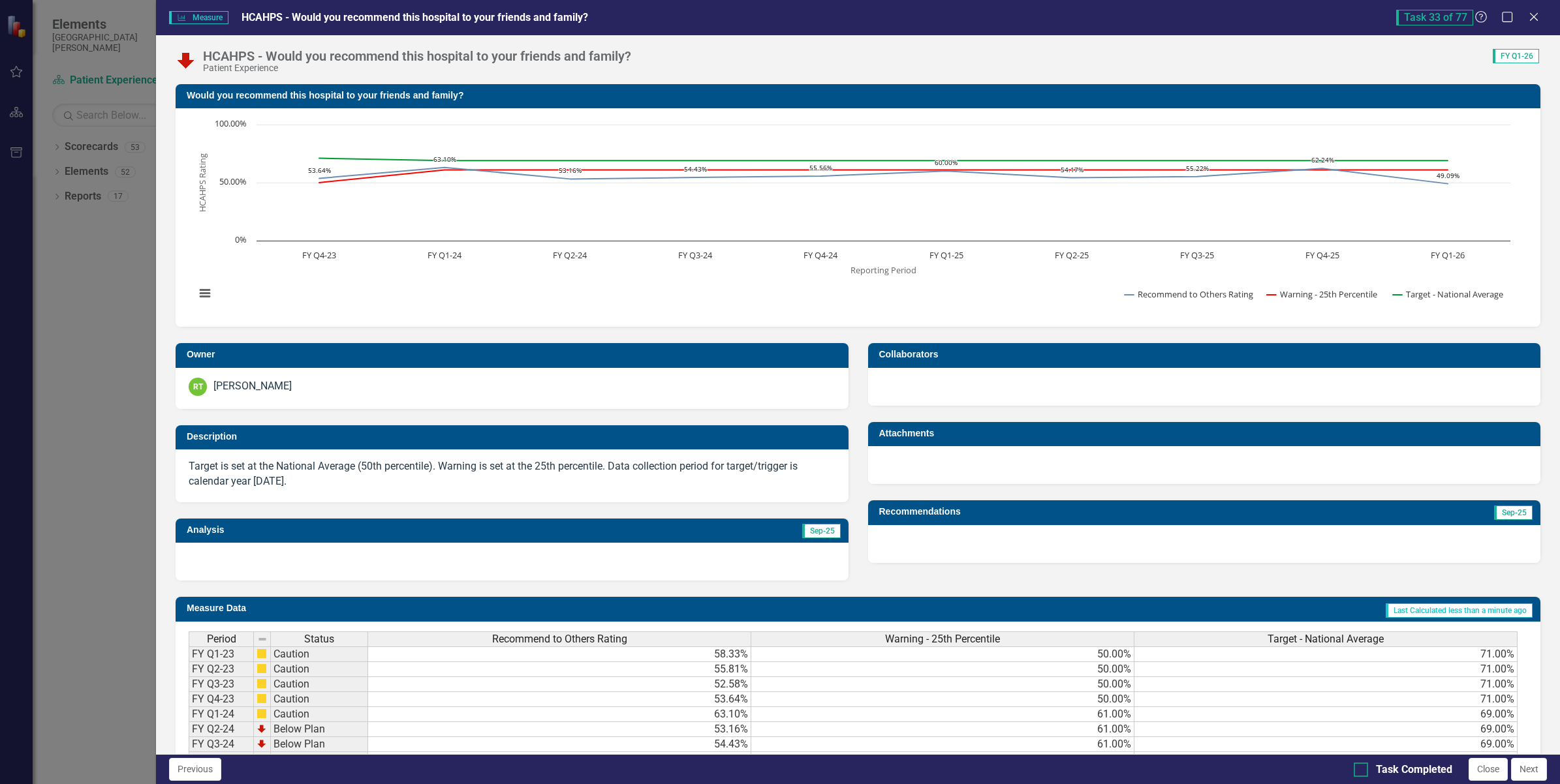
click at [1361, 764] on input "Task Completed" at bounding box center [1358, 767] width 9 height 9
checkbox input "true"
click at [1533, 766] on button "Next" at bounding box center [1529, 770] width 36 height 23
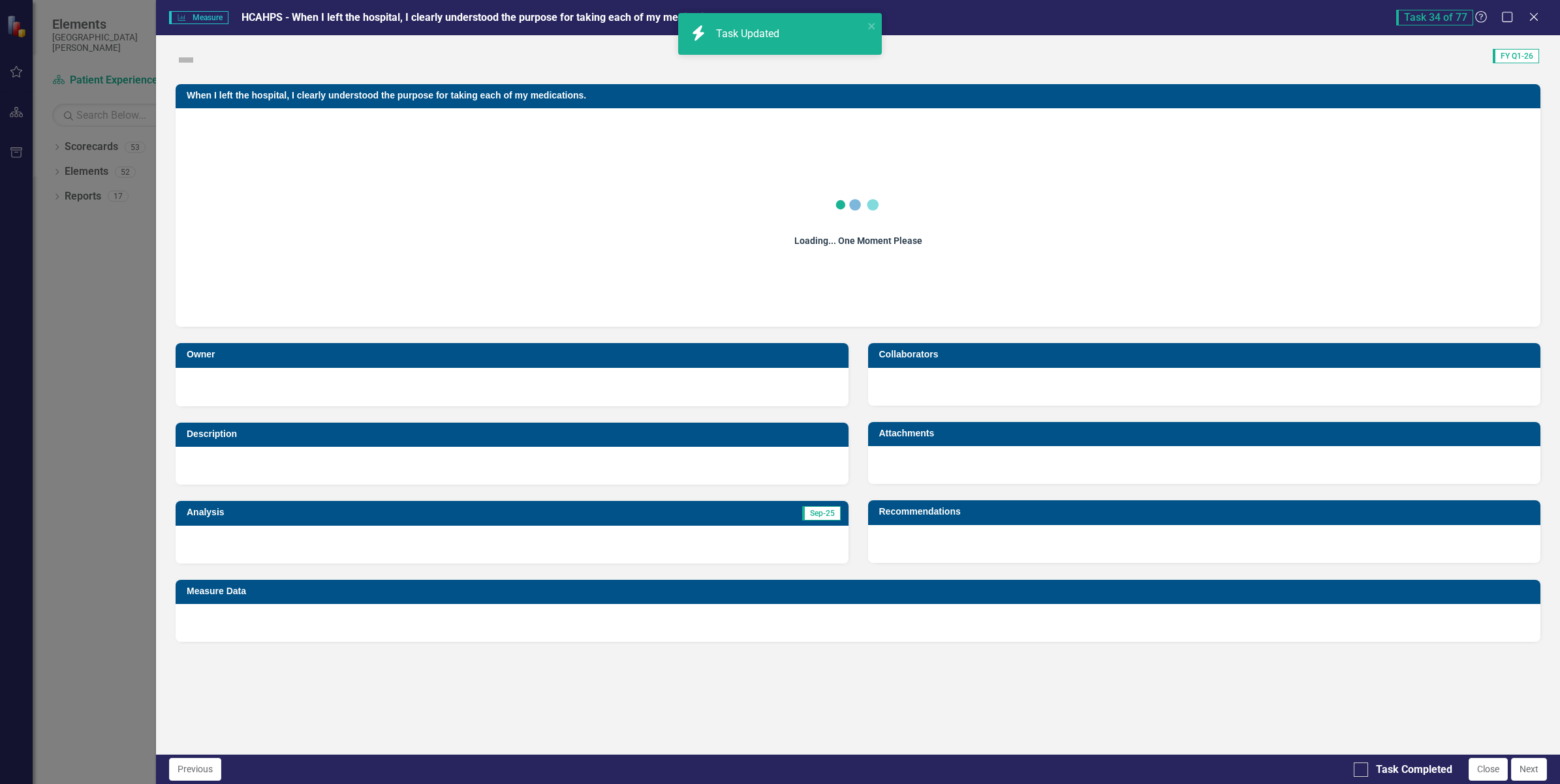
checkbox input "true"
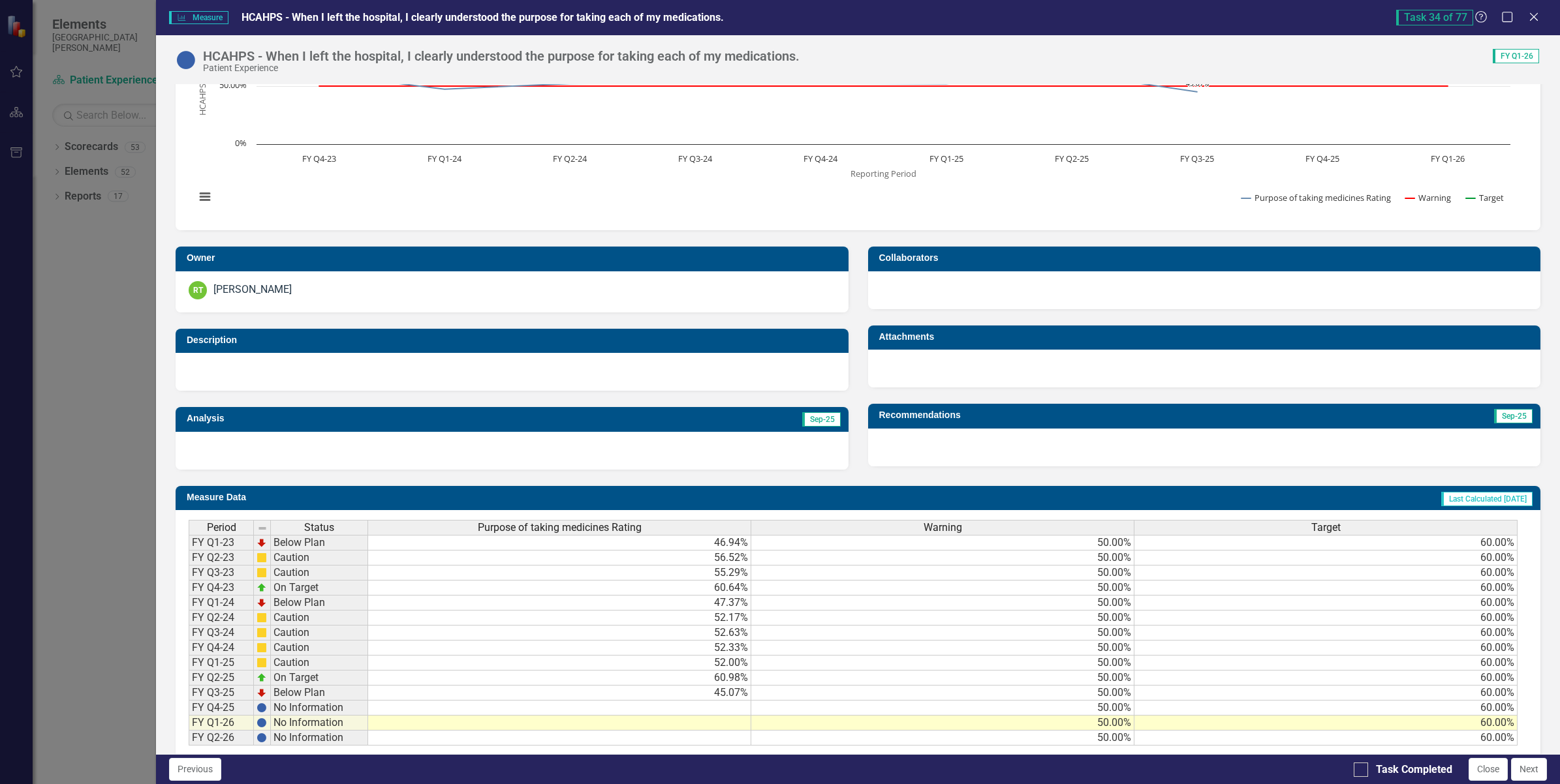
scroll to position [129, 0]
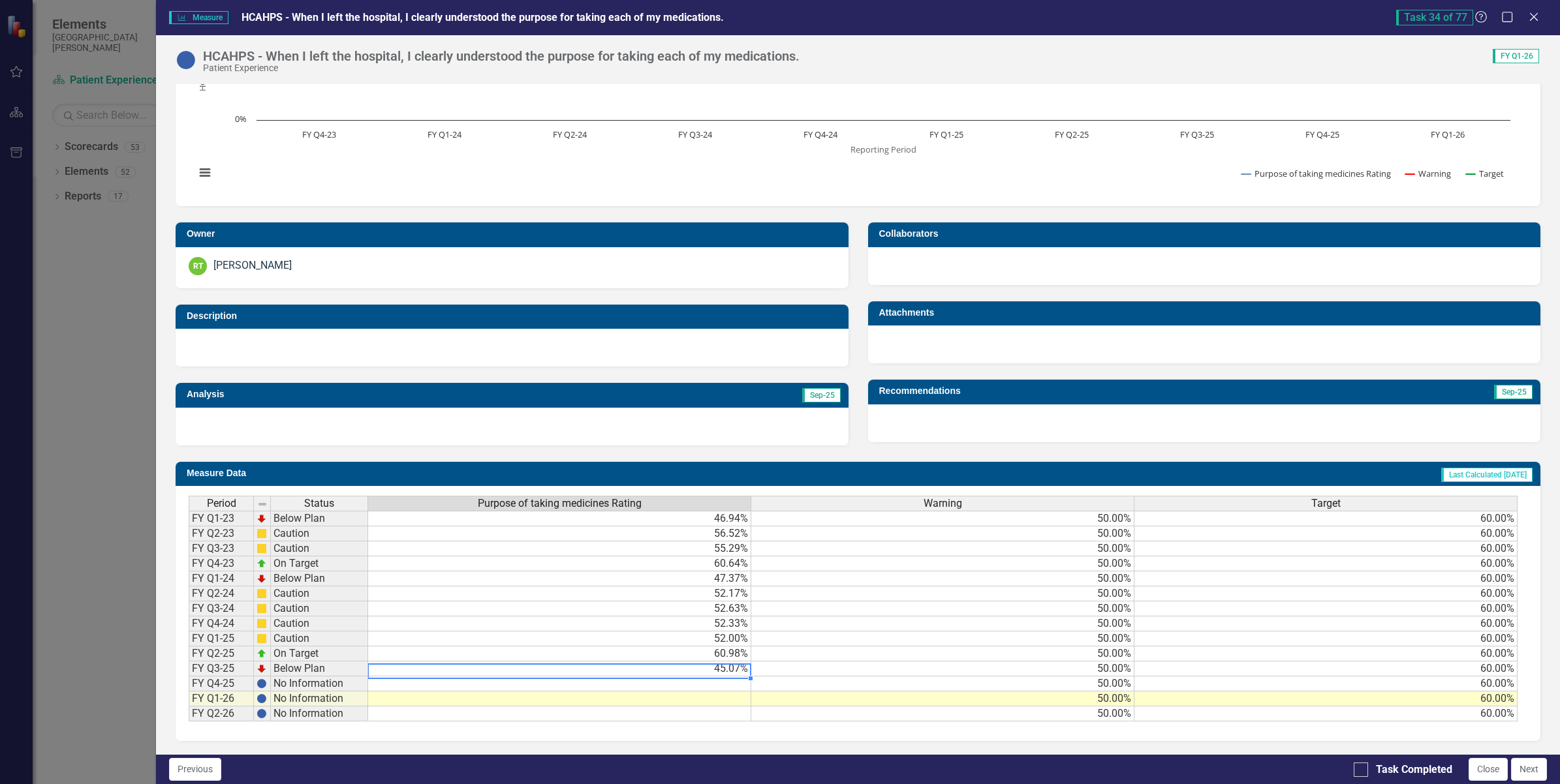
click at [650, 662] on td "45.07%" at bounding box center [560, 669] width 383 height 15
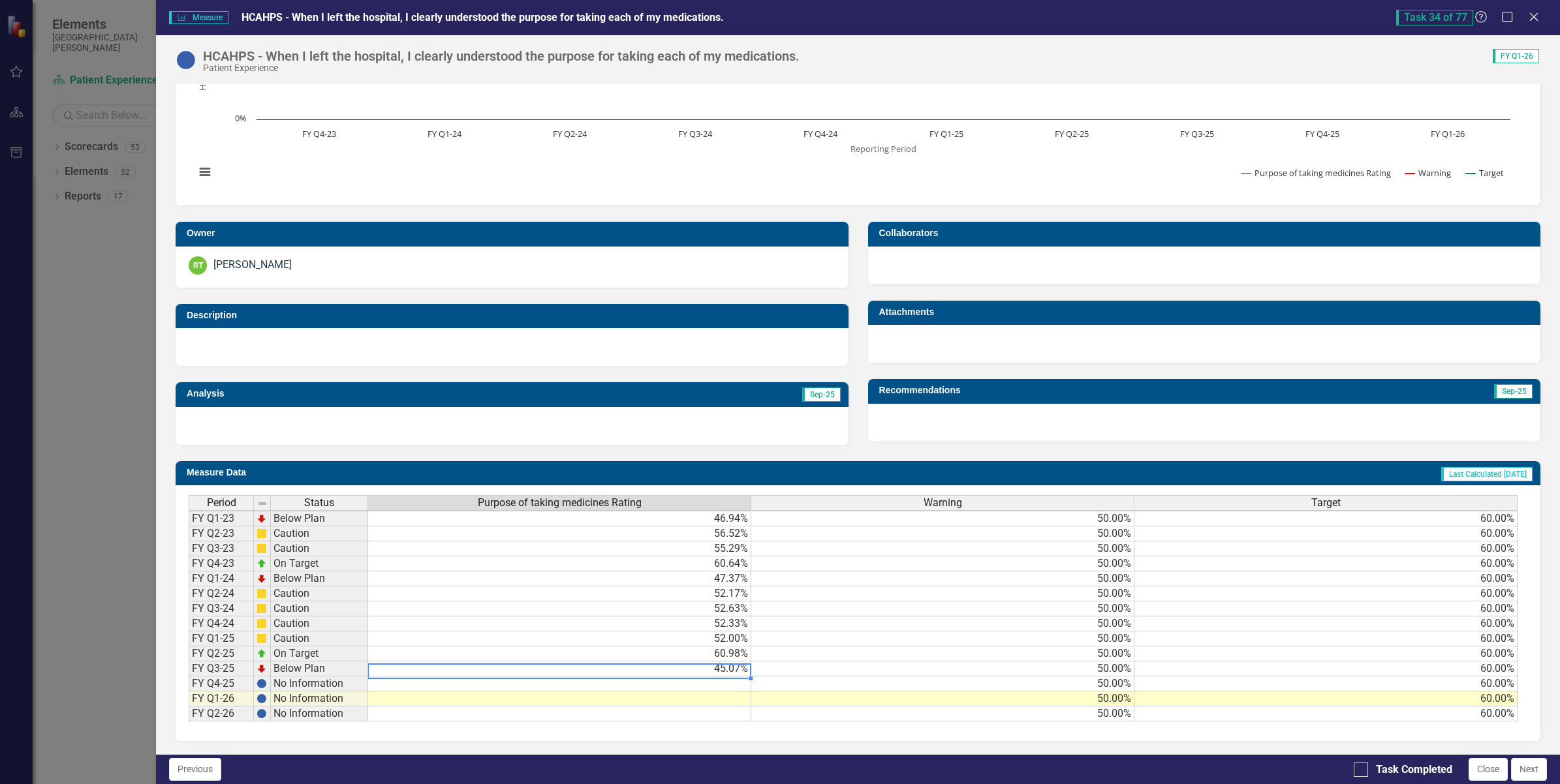
scroll to position [1, 0]
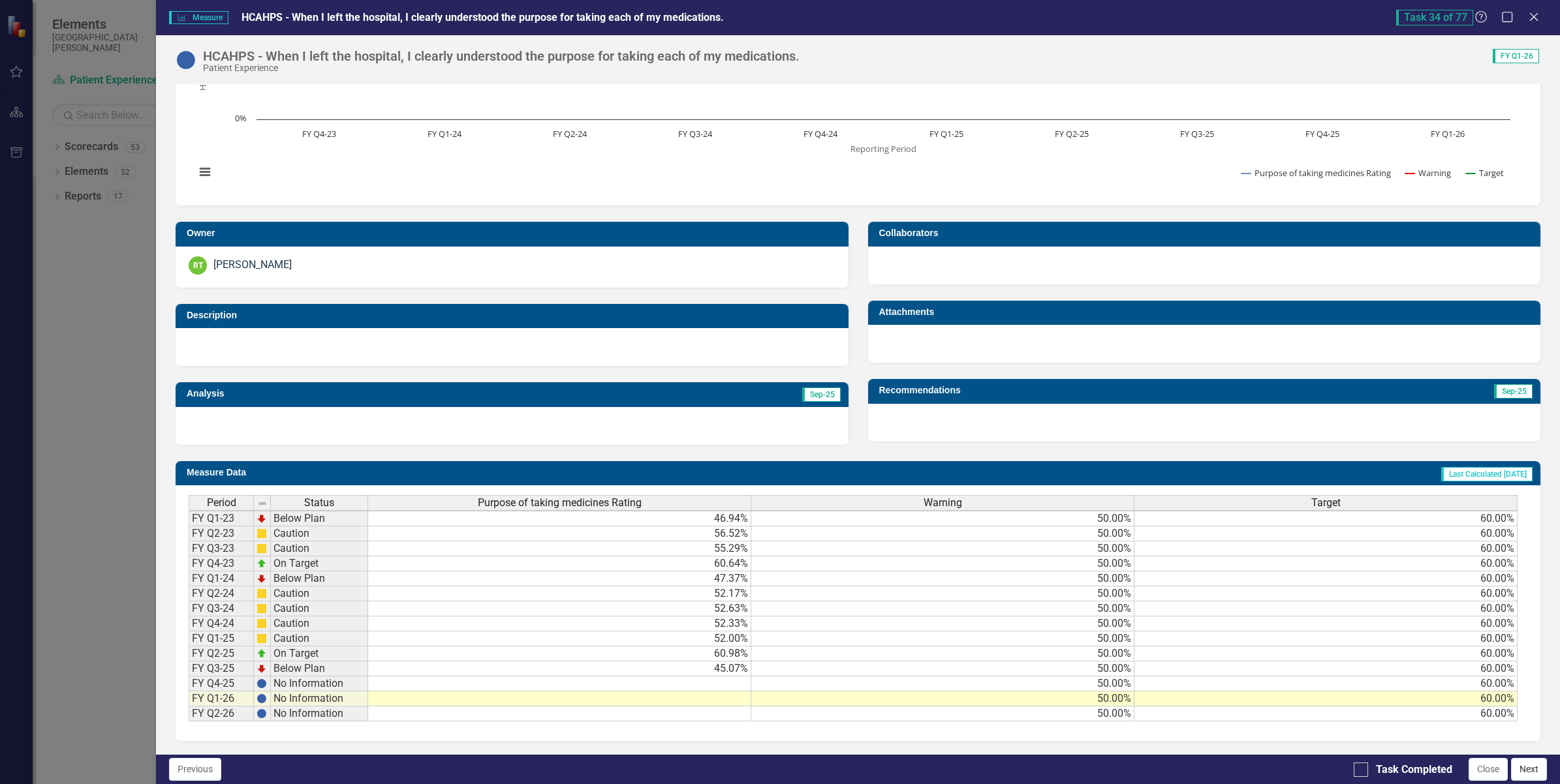
click at [1528, 773] on button "Next" at bounding box center [1529, 770] width 36 height 23
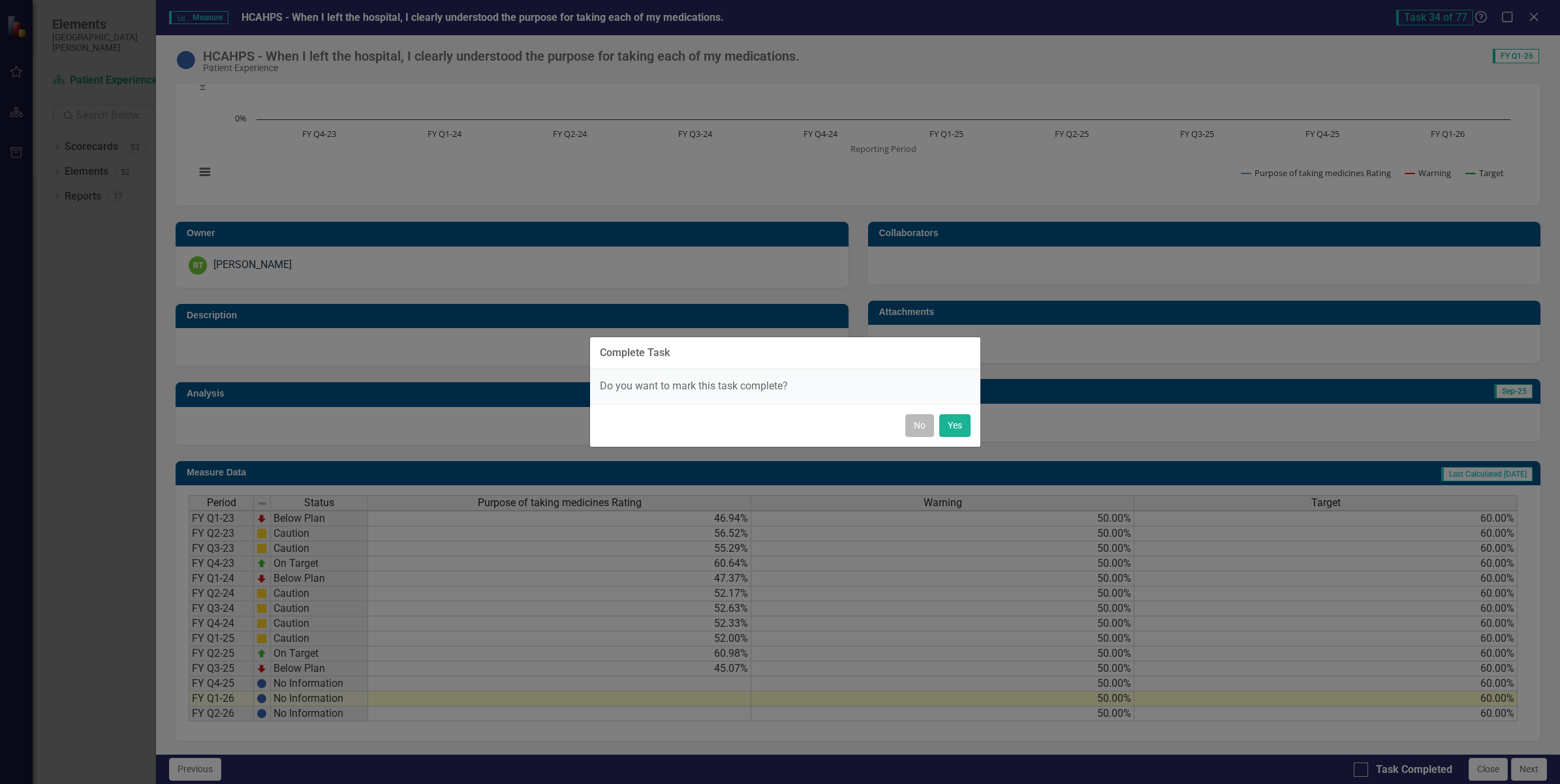
click at [911, 424] on button "No" at bounding box center [919, 425] width 29 height 23
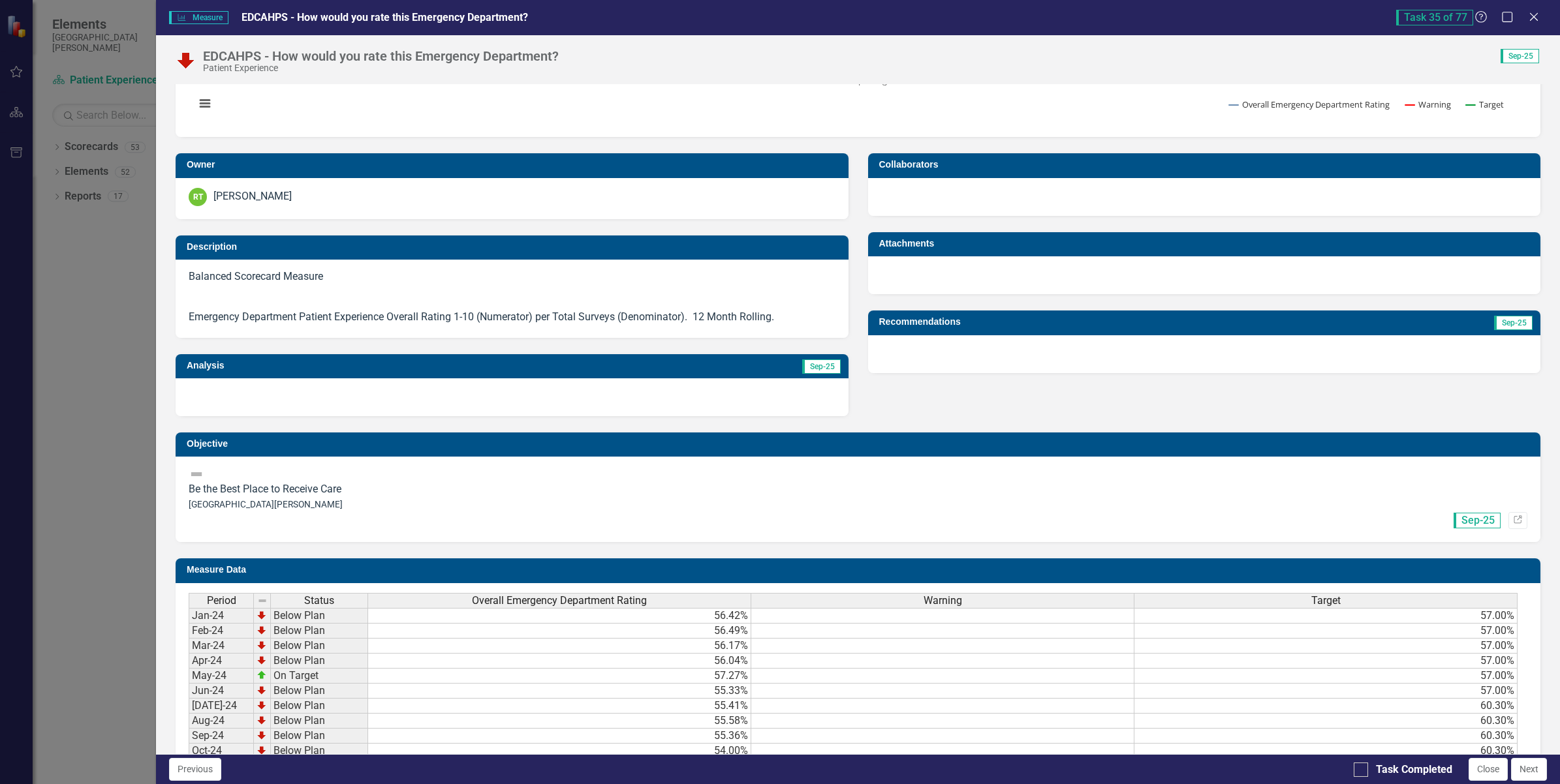
scroll to position [418, 0]
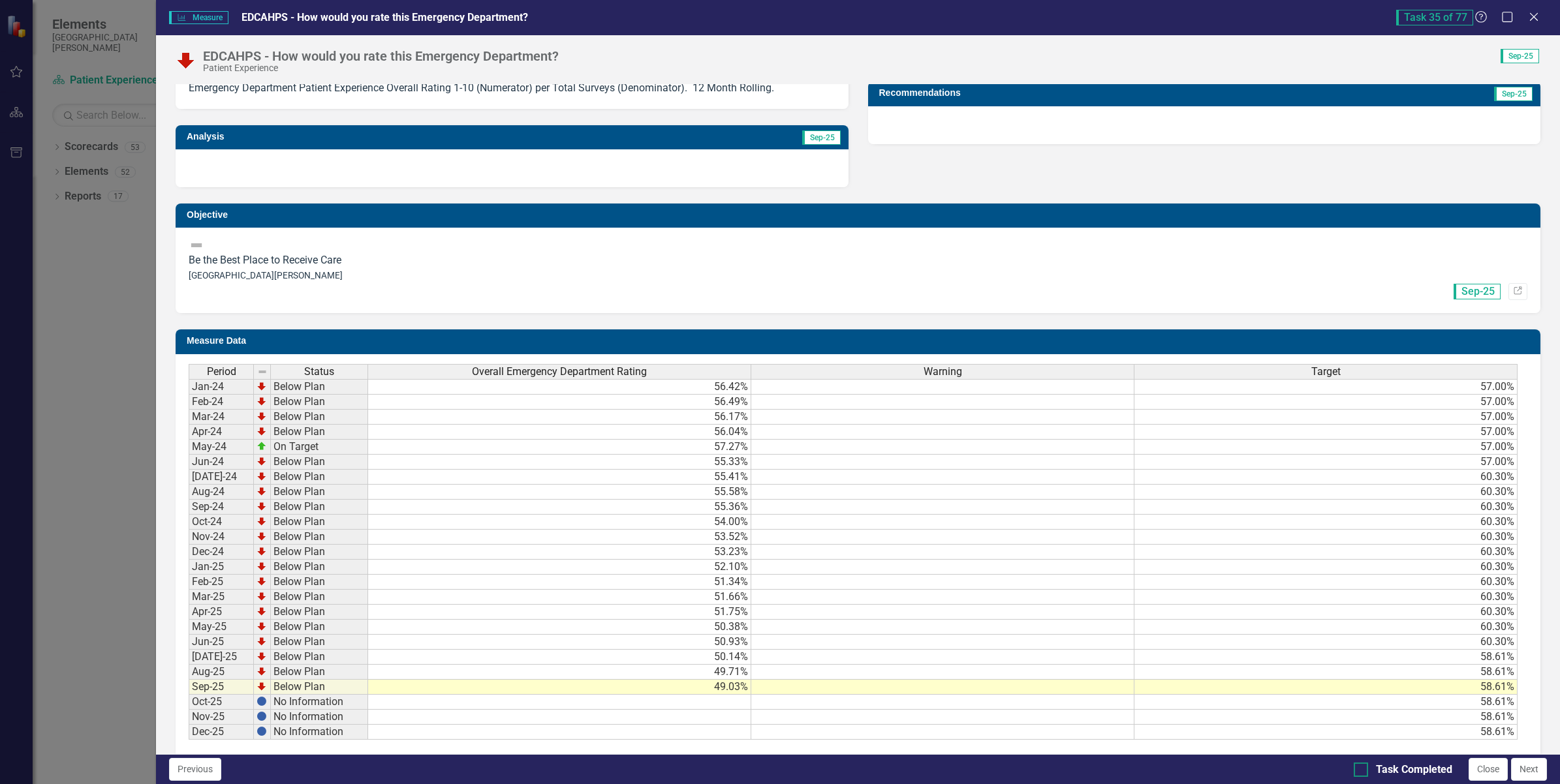
click at [1361, 771] on input "Task Completed" at bounding box center [1358, 767] width 9 height 9
checkbox input "true"
click at [1525, 773] on button "Next" at bounding box center [1529, 770] width 36 height 23
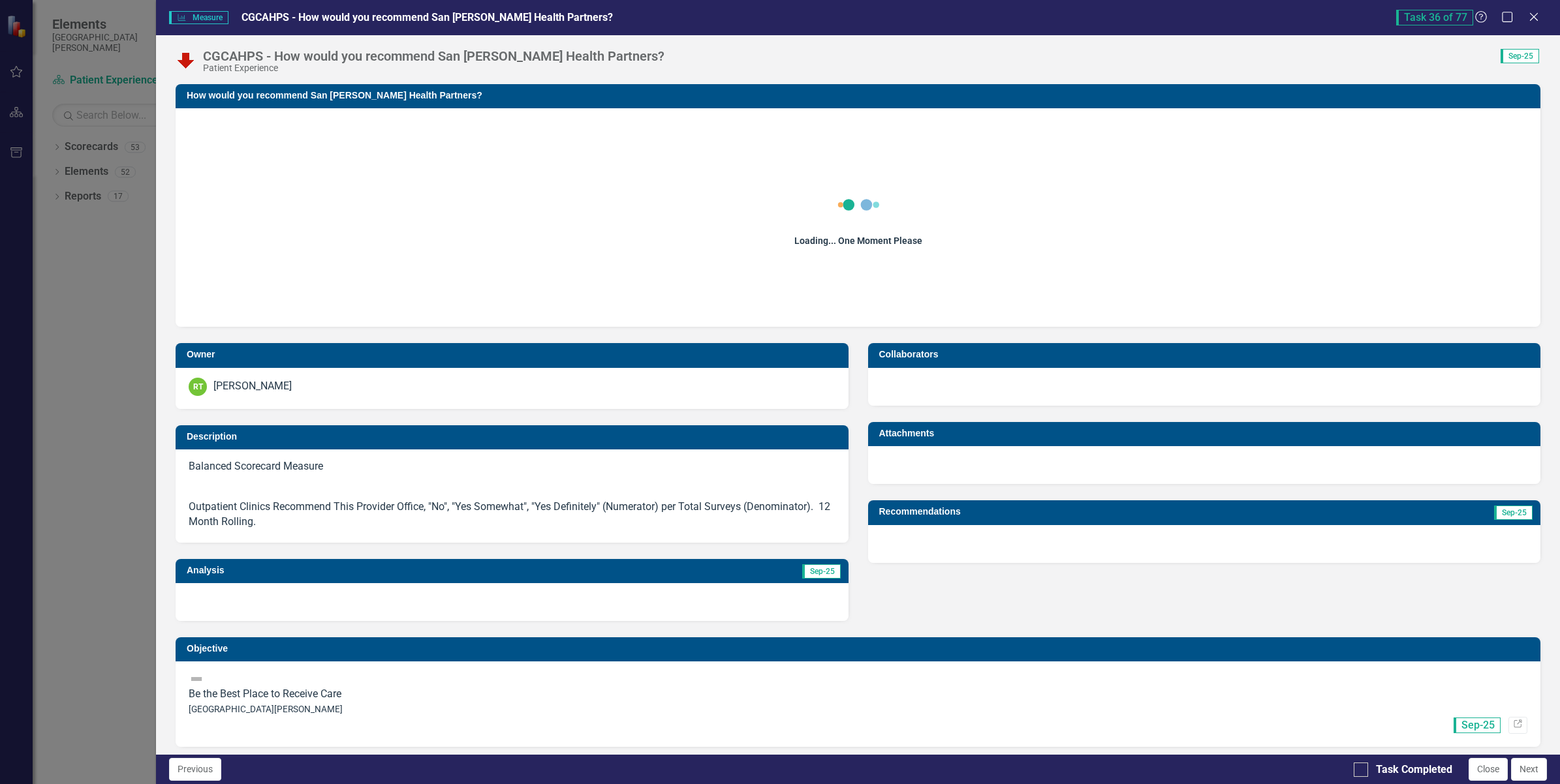
checkbox input "true"
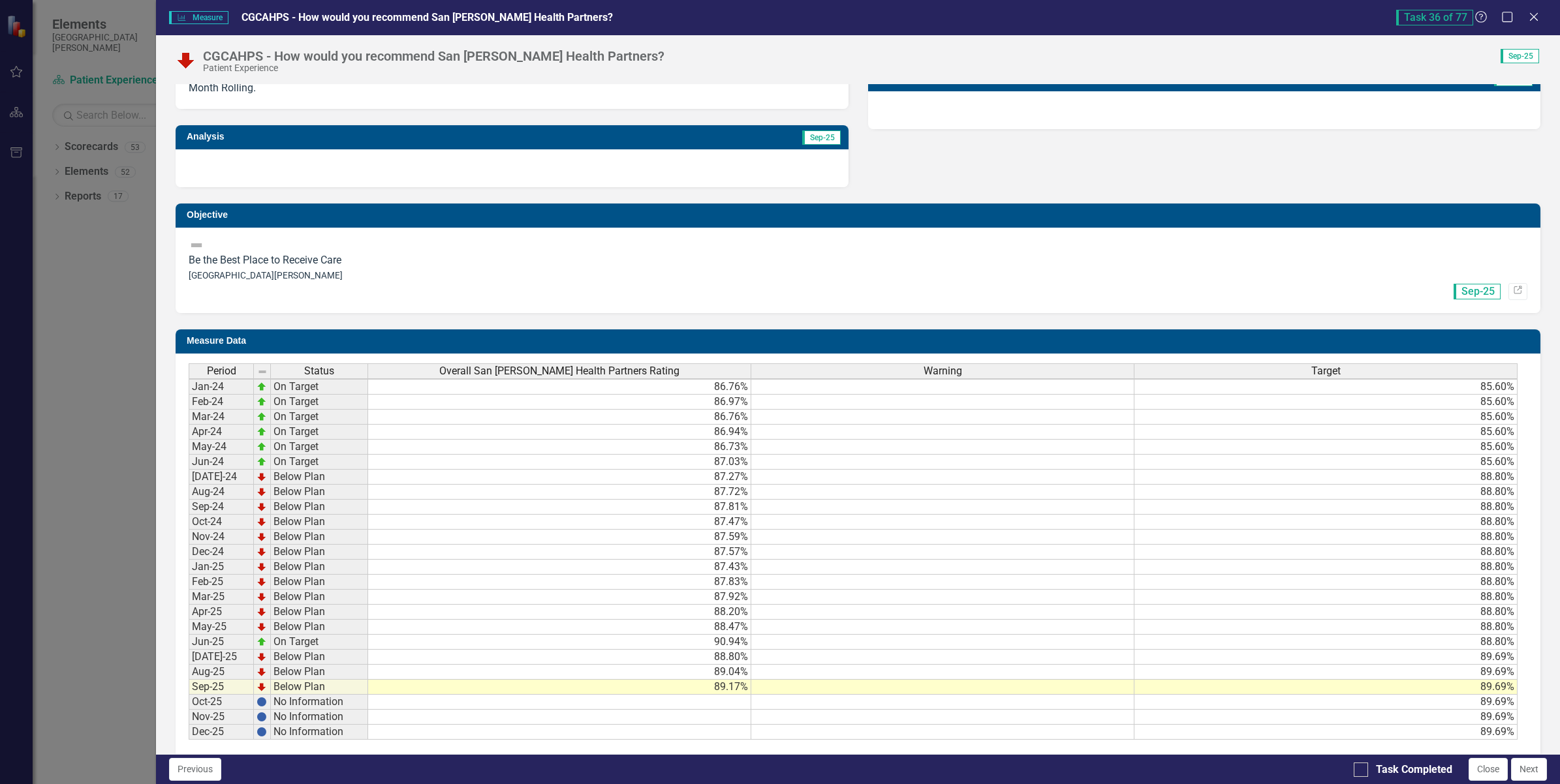
scroll to position [434, 0]
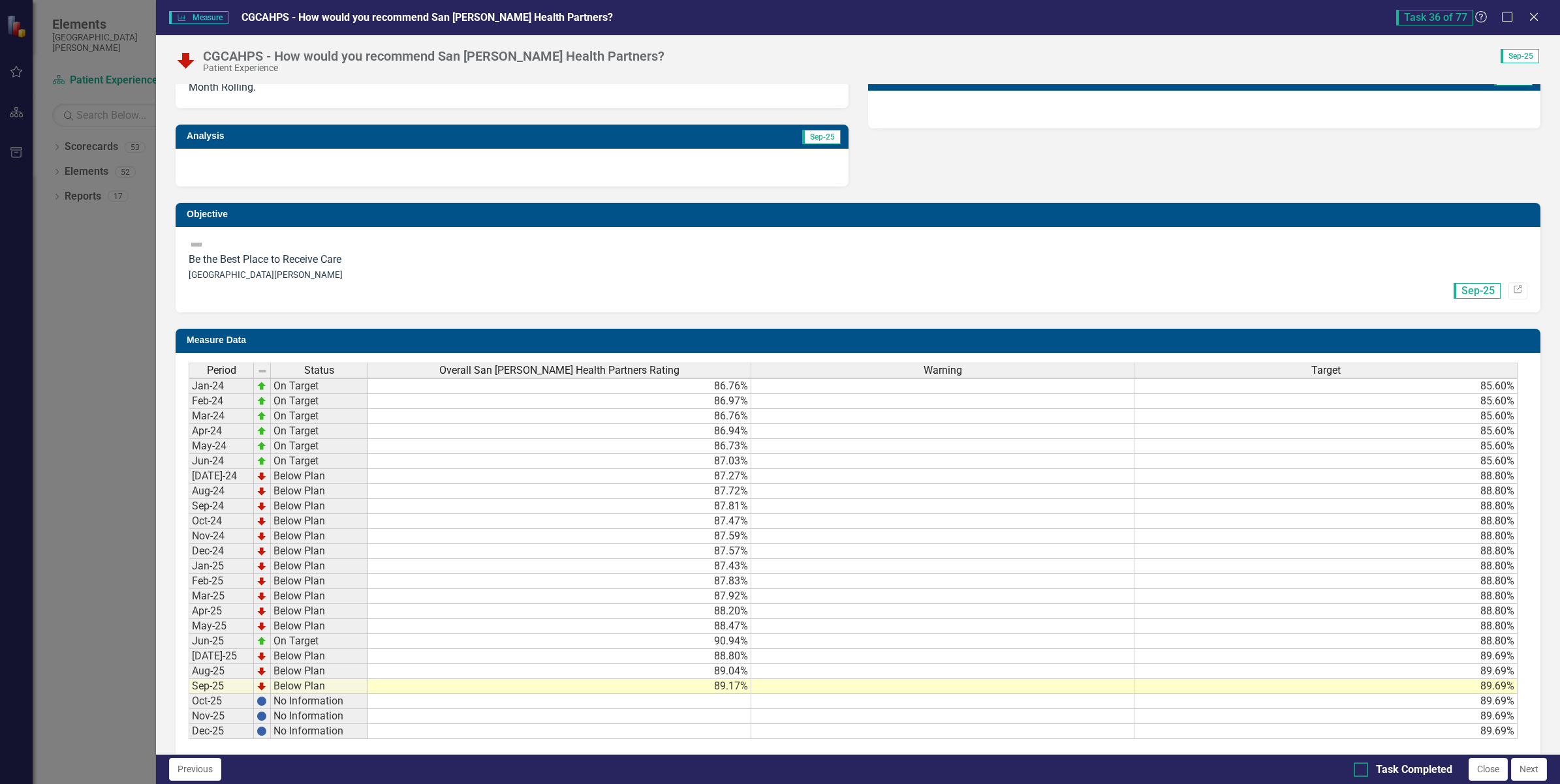
click at [1365, 767] on div at bounding box center [1361, 770] width 14 height 14
click at [1363, 767] on input "Task Completed" at bounding box center [1358, 767] width 9 height 9
checkbox input "true"
click at [1531, 771] on button "Next" at bounding box center [1529, 770] width 36 height 23
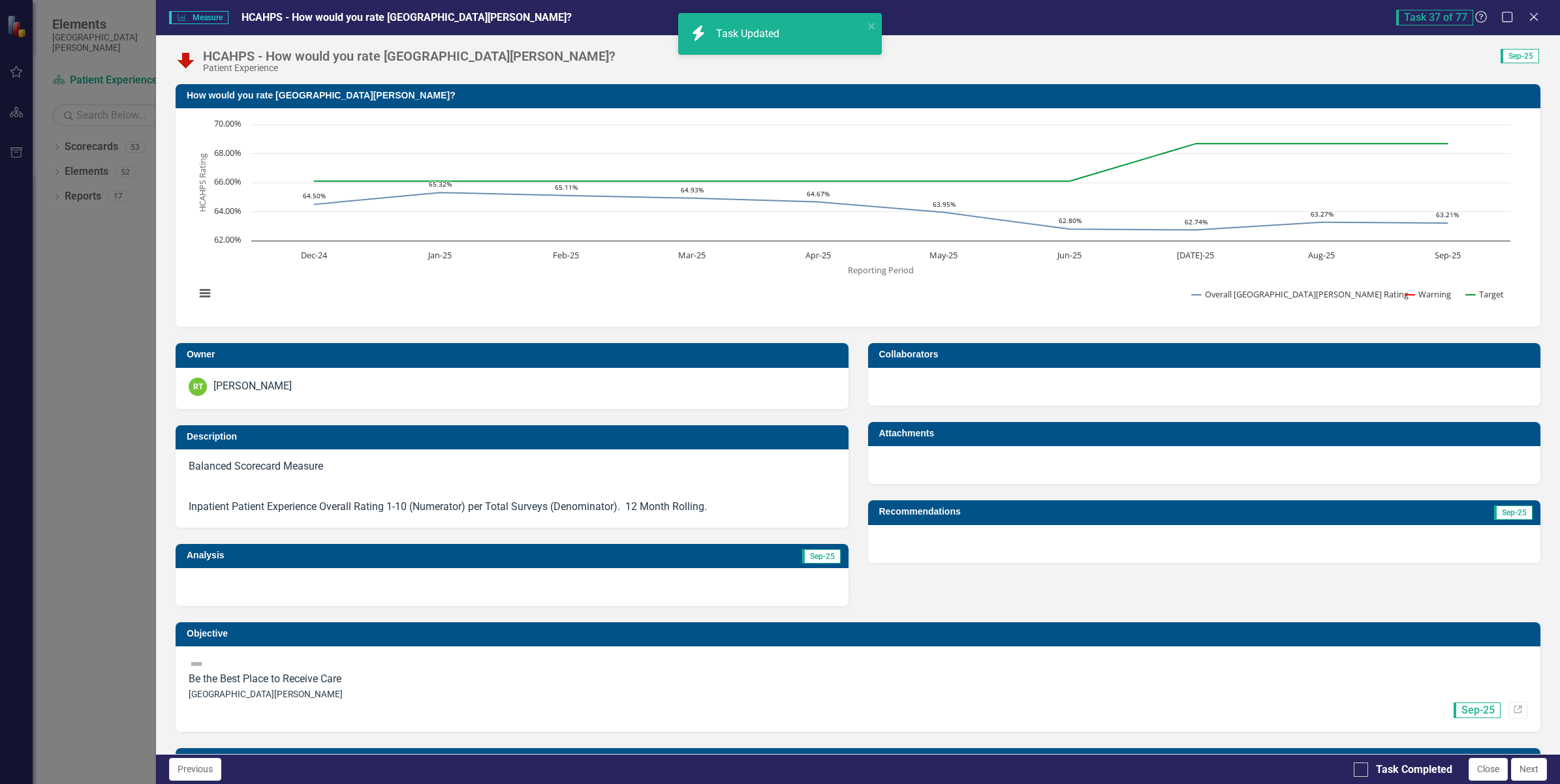
checkbox input "true"
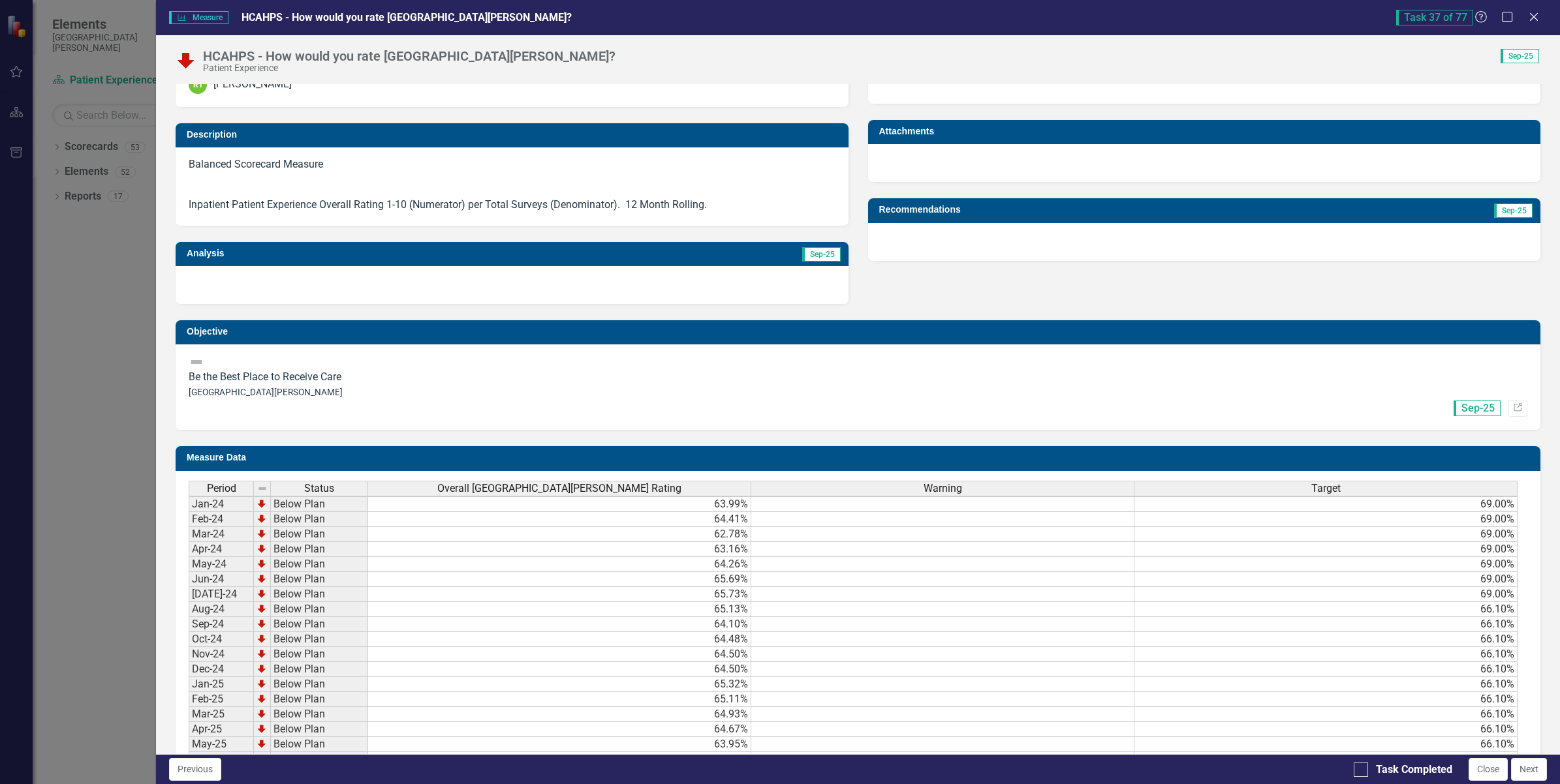
scroll to position [419, 0]
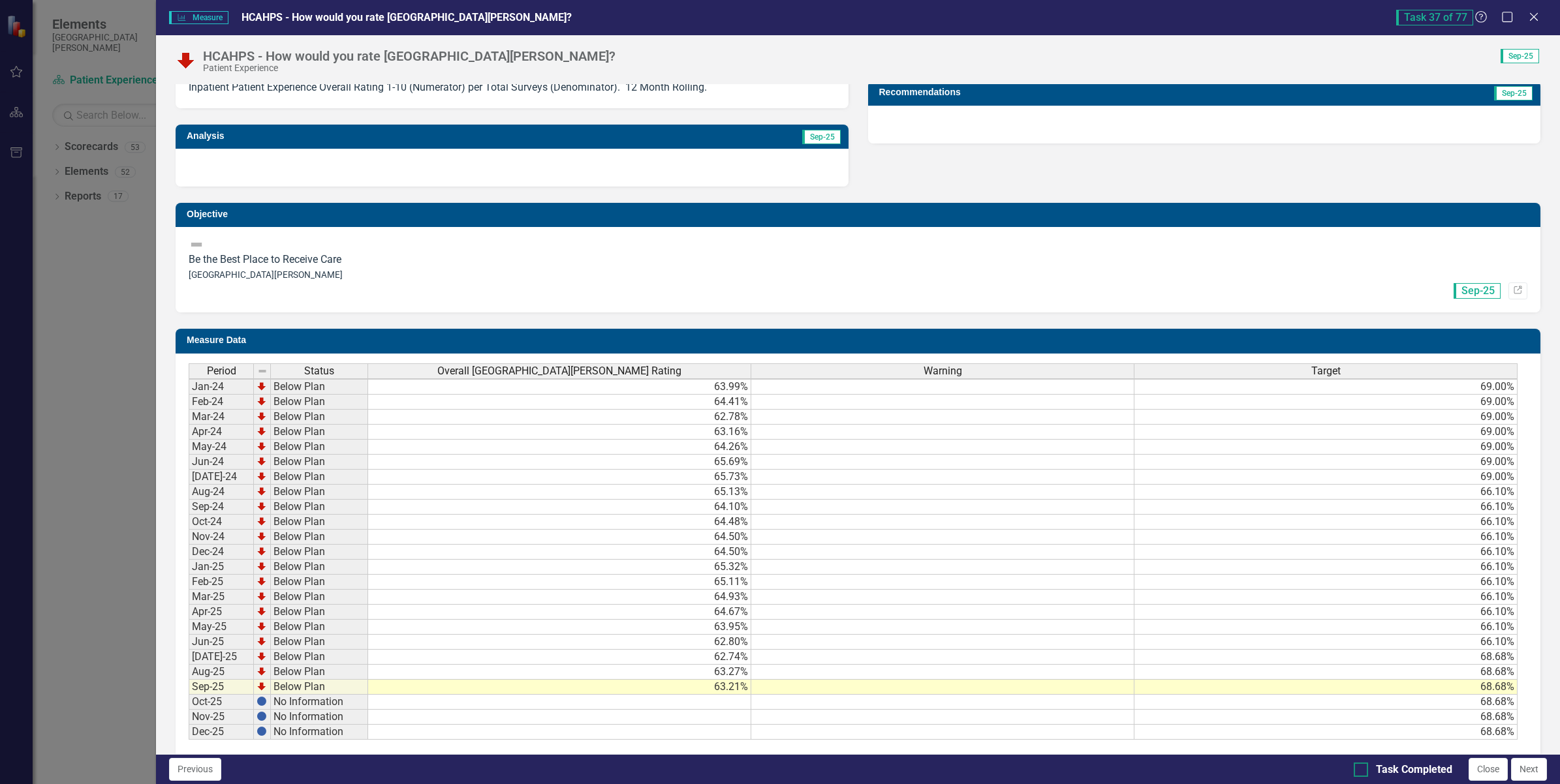
click at [1361, 768] on input "Task Completed" at bounding box center [1358, 767] width 9 height 9
checkbox input "true"
click at [1531, 775] on button "Next" at bounding box center [1529, 770] width 36 height 23
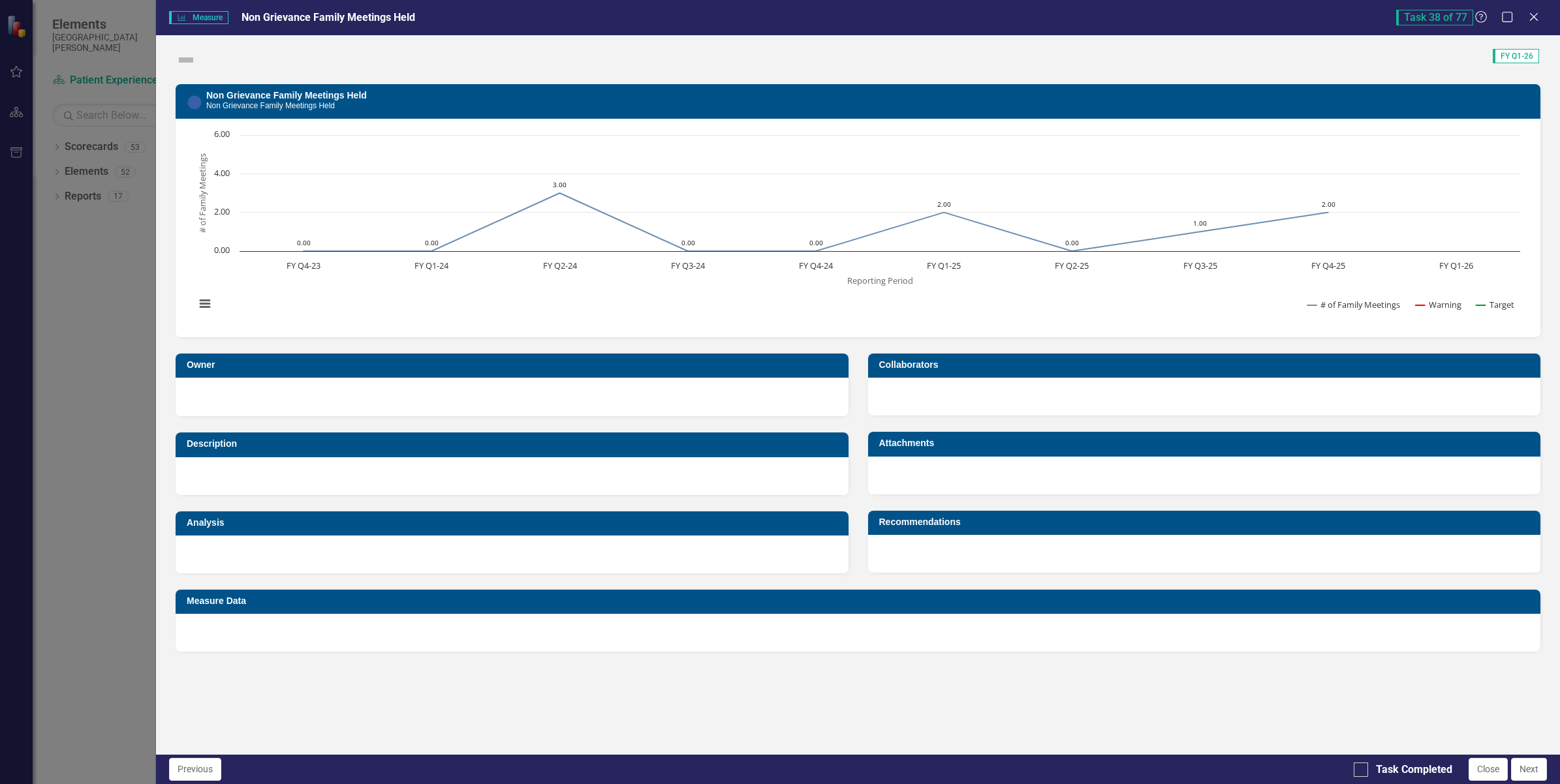
checkbox input "true"
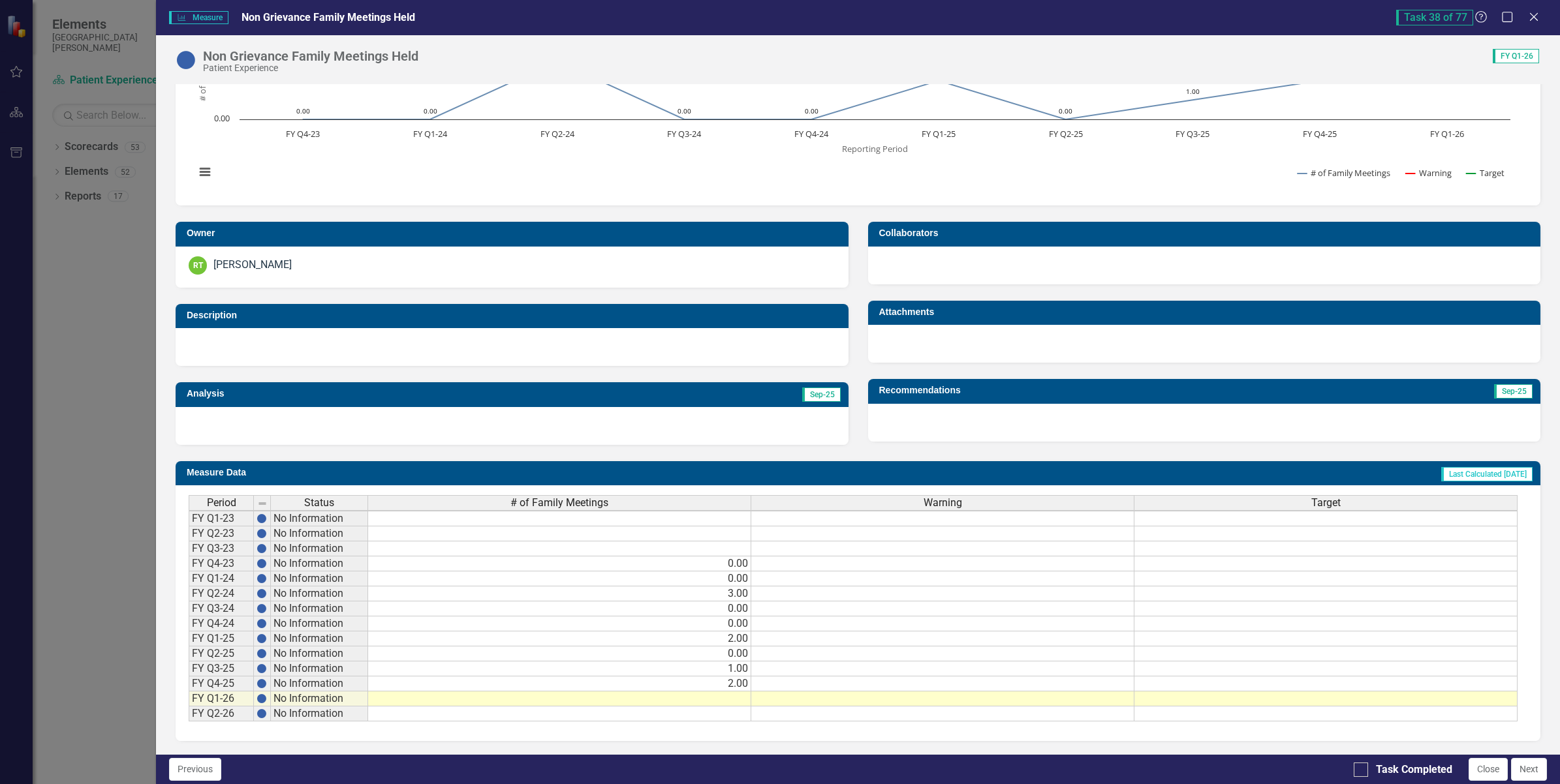
scroll to position [2, 0]
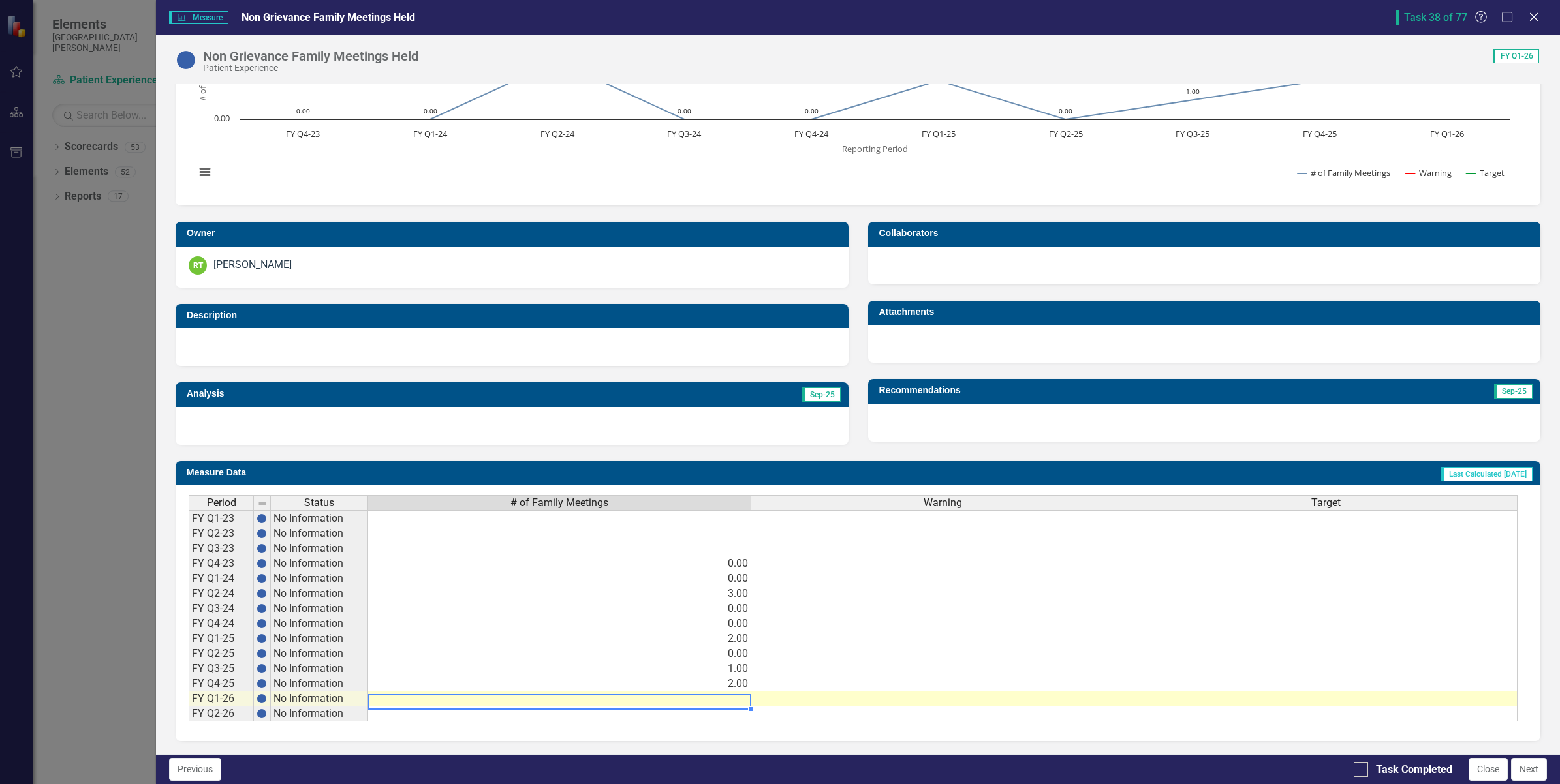
click at [725, 692] on td at bounding box center [560, 699] width 383 height 15
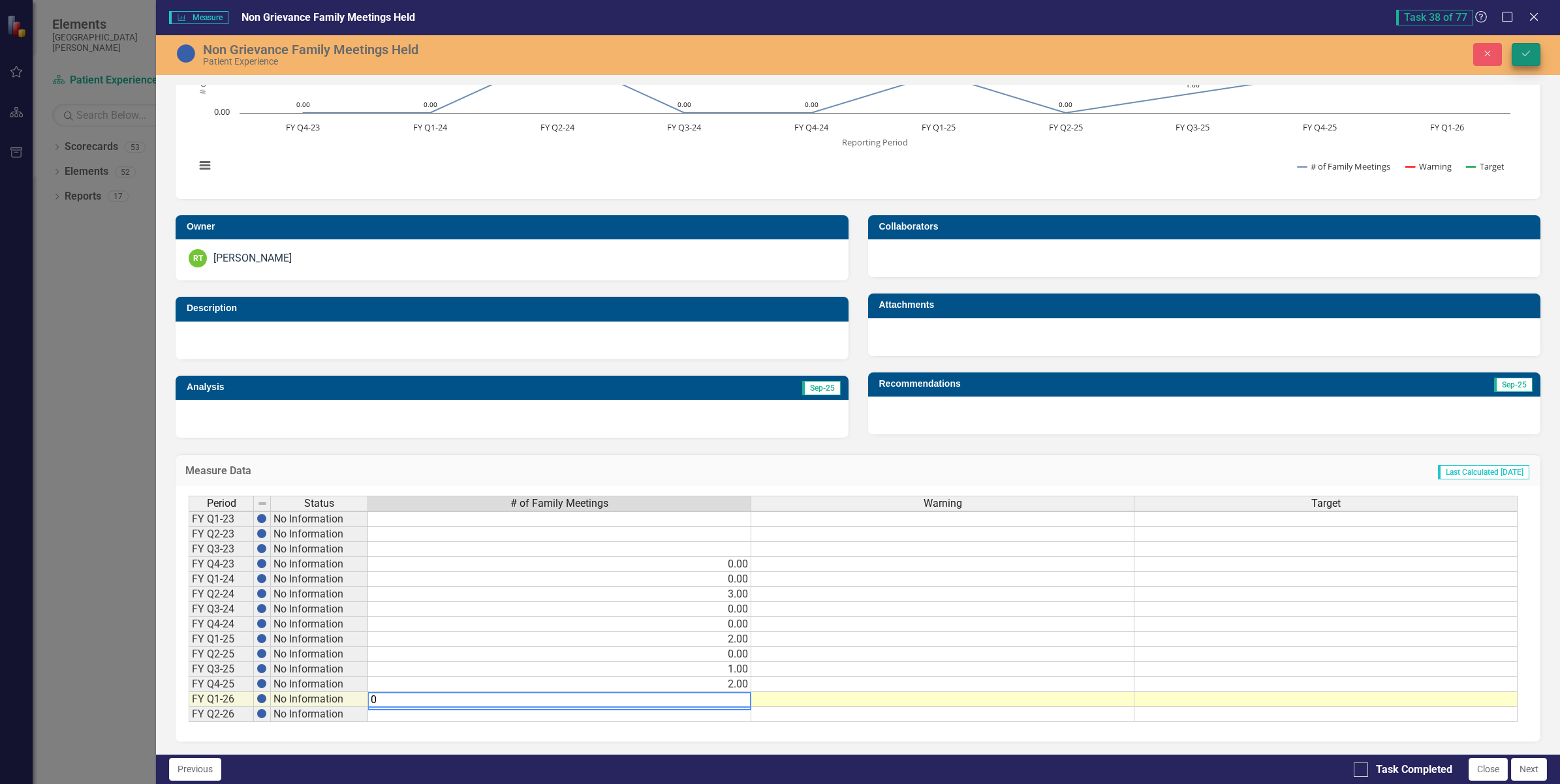
type textarea "0"
click at [1529, 49] on icon "Save" at bounding box center [1526, 54] width 11 height 9
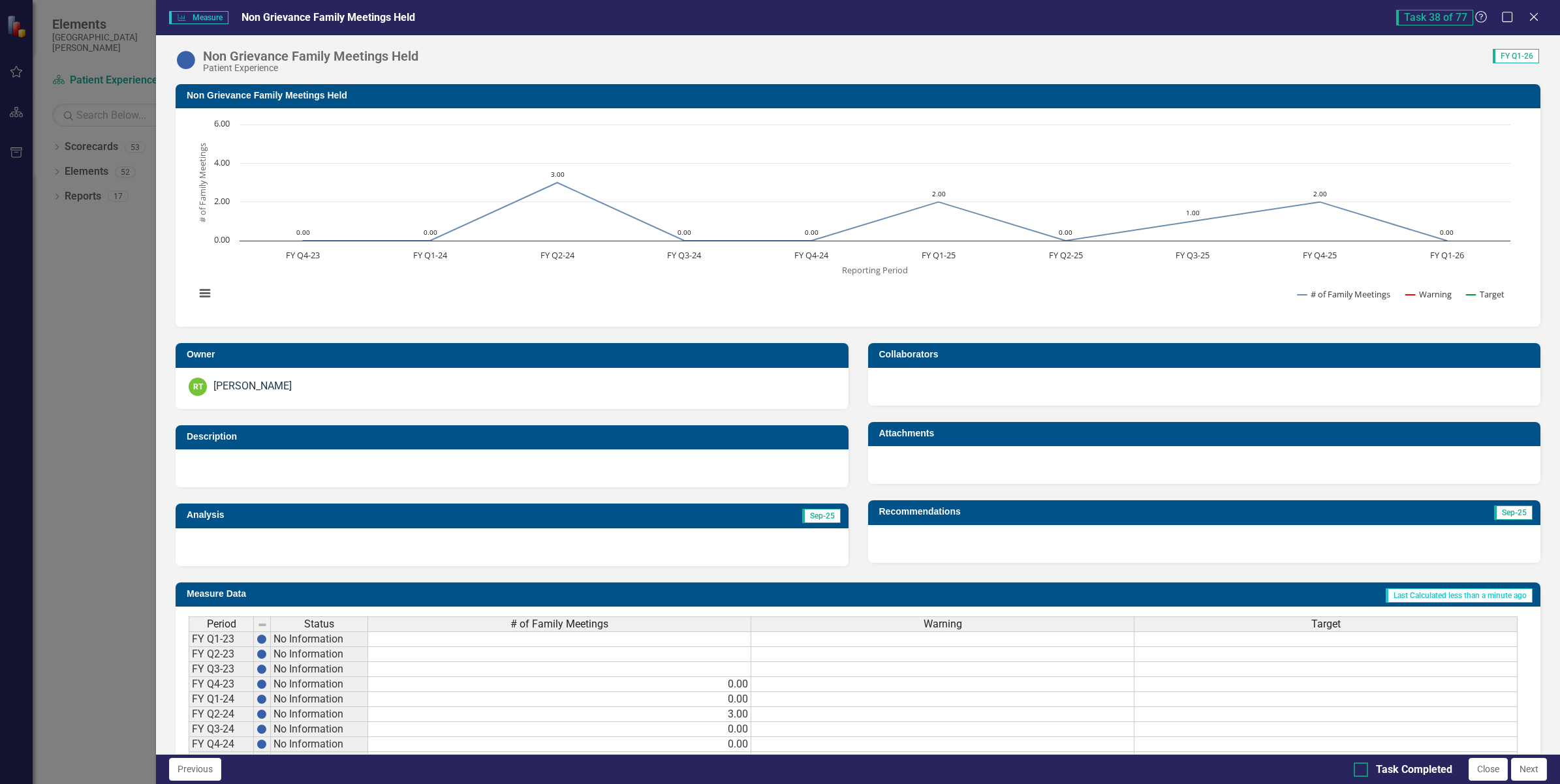
click at [1363, 771] on div at bounding box center [1361, 770] width 14 height 14
click at [1363, 771] on input "Task Completed" at bounding box center [1358, 767] width 9 height 9
checkbox input "true"
click at [1524, 773] on button "Next" at bounding box center [1529, 770] width 36 height 23
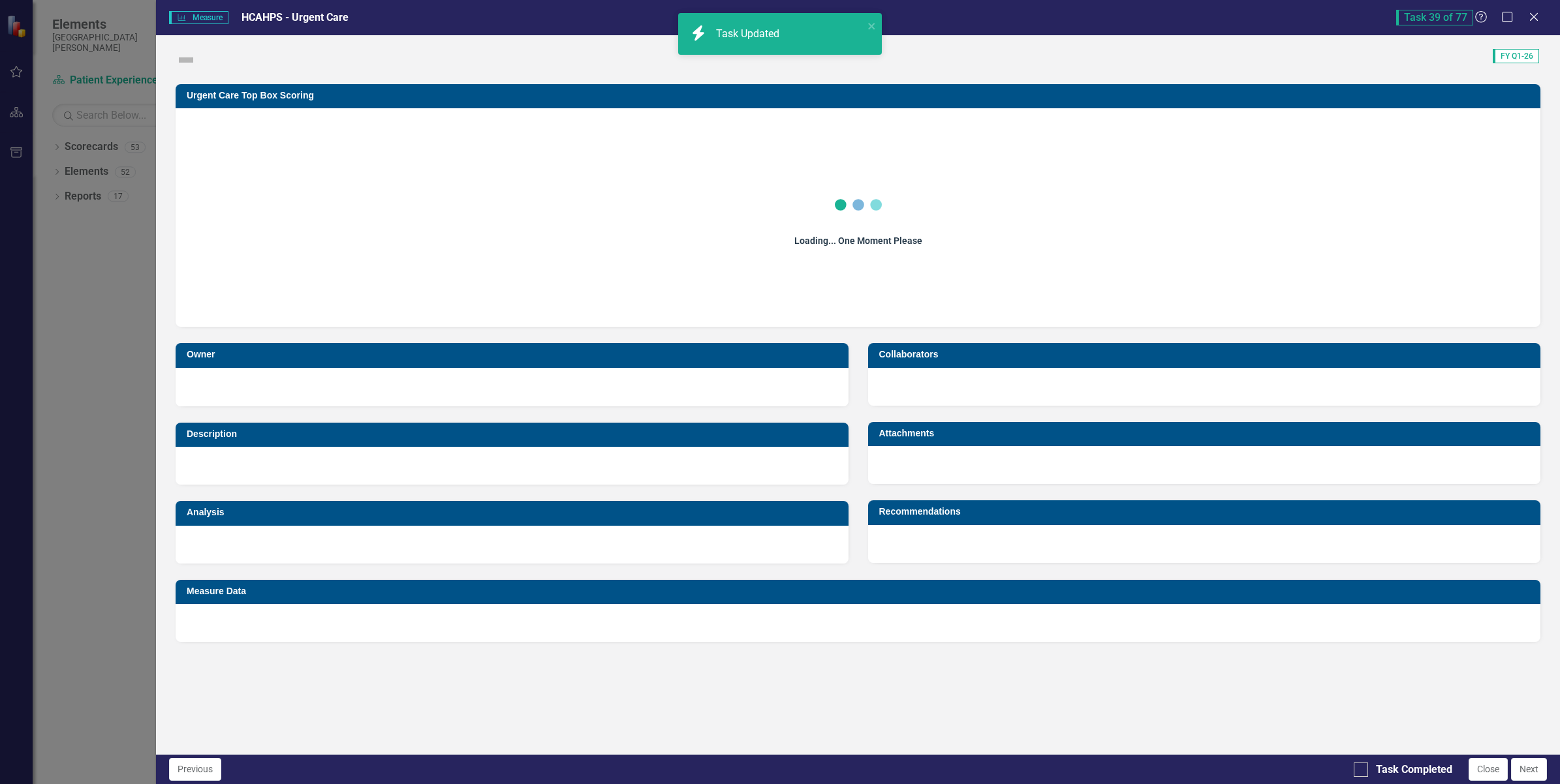
checkbox input "true"
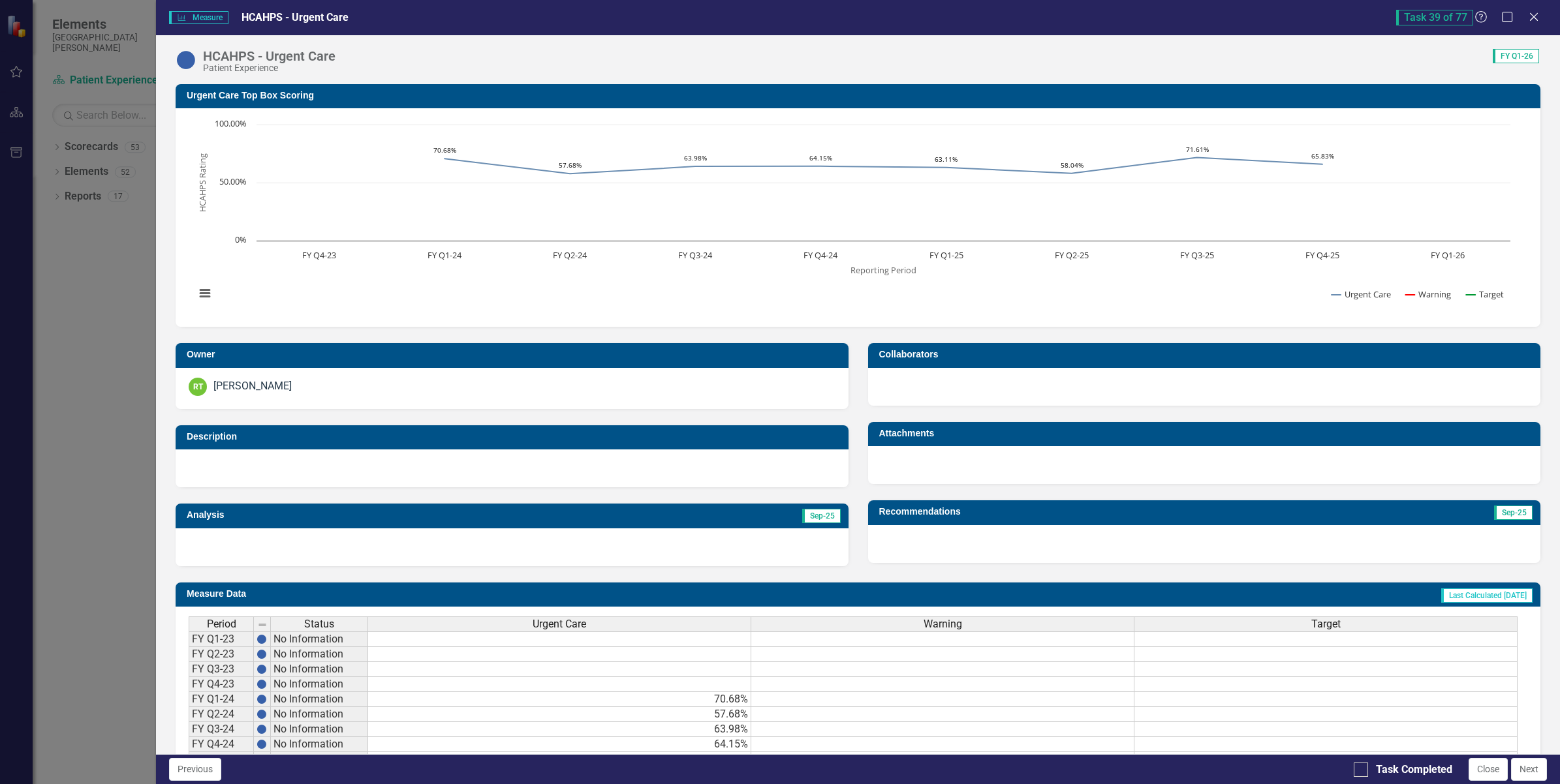
scroll to position [129, 0]
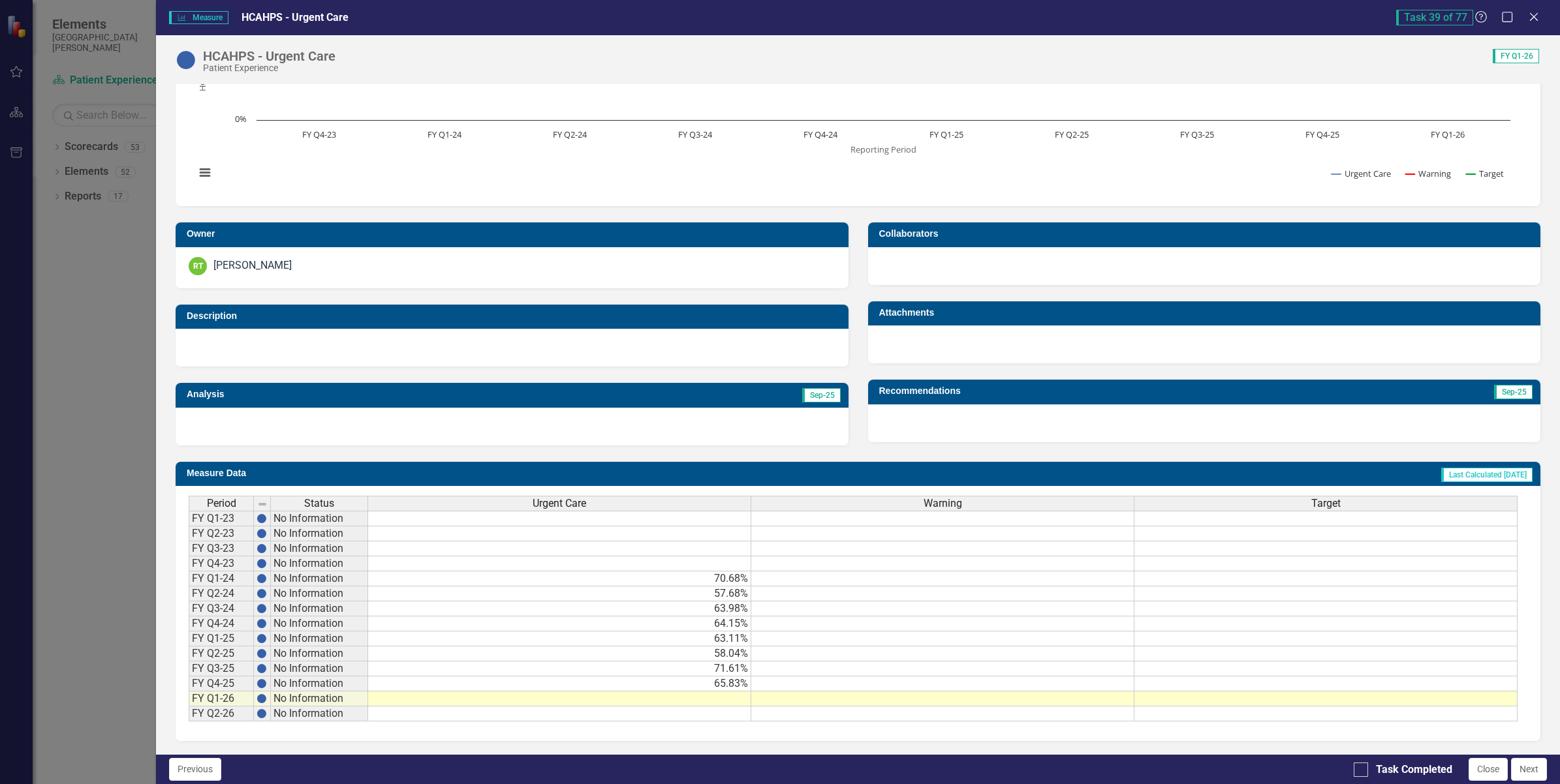
click at [734, 692] on td at bounding box center [560, 699] width 383 height 15
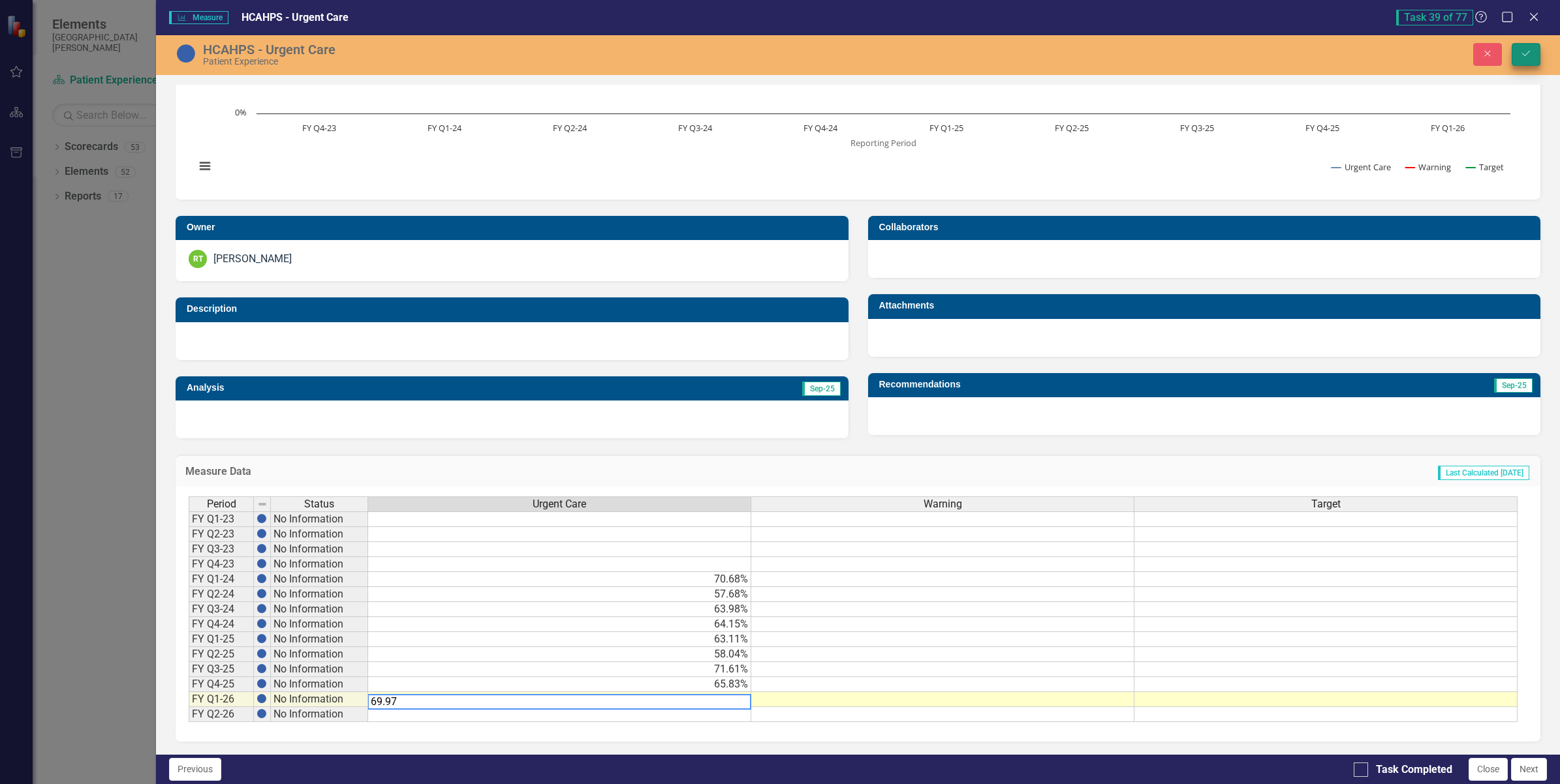
type textarea "69.97"
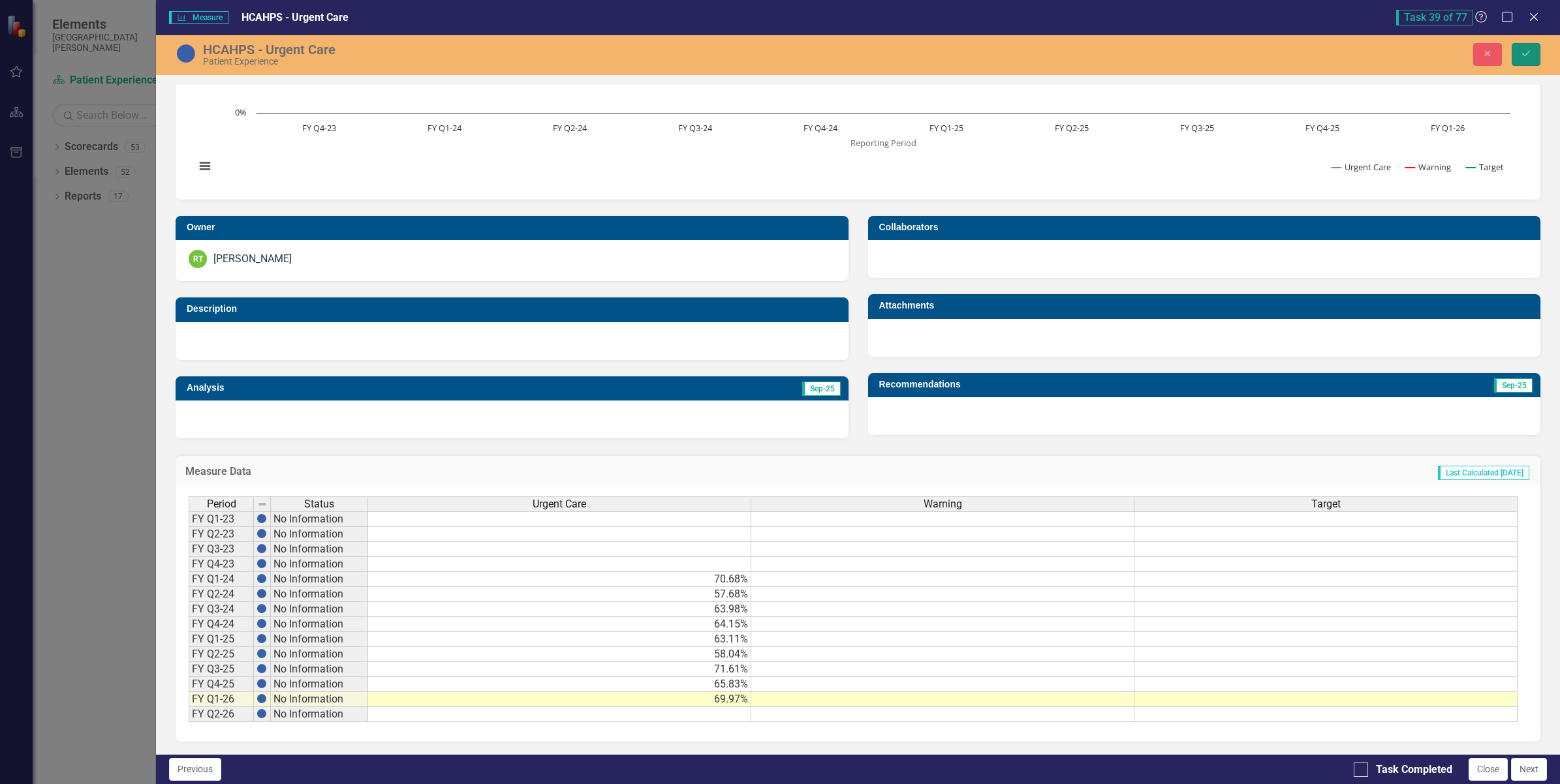
click at [1524, 57] on icon "Save" at bounding box center [1526, 54] width 11 height 9
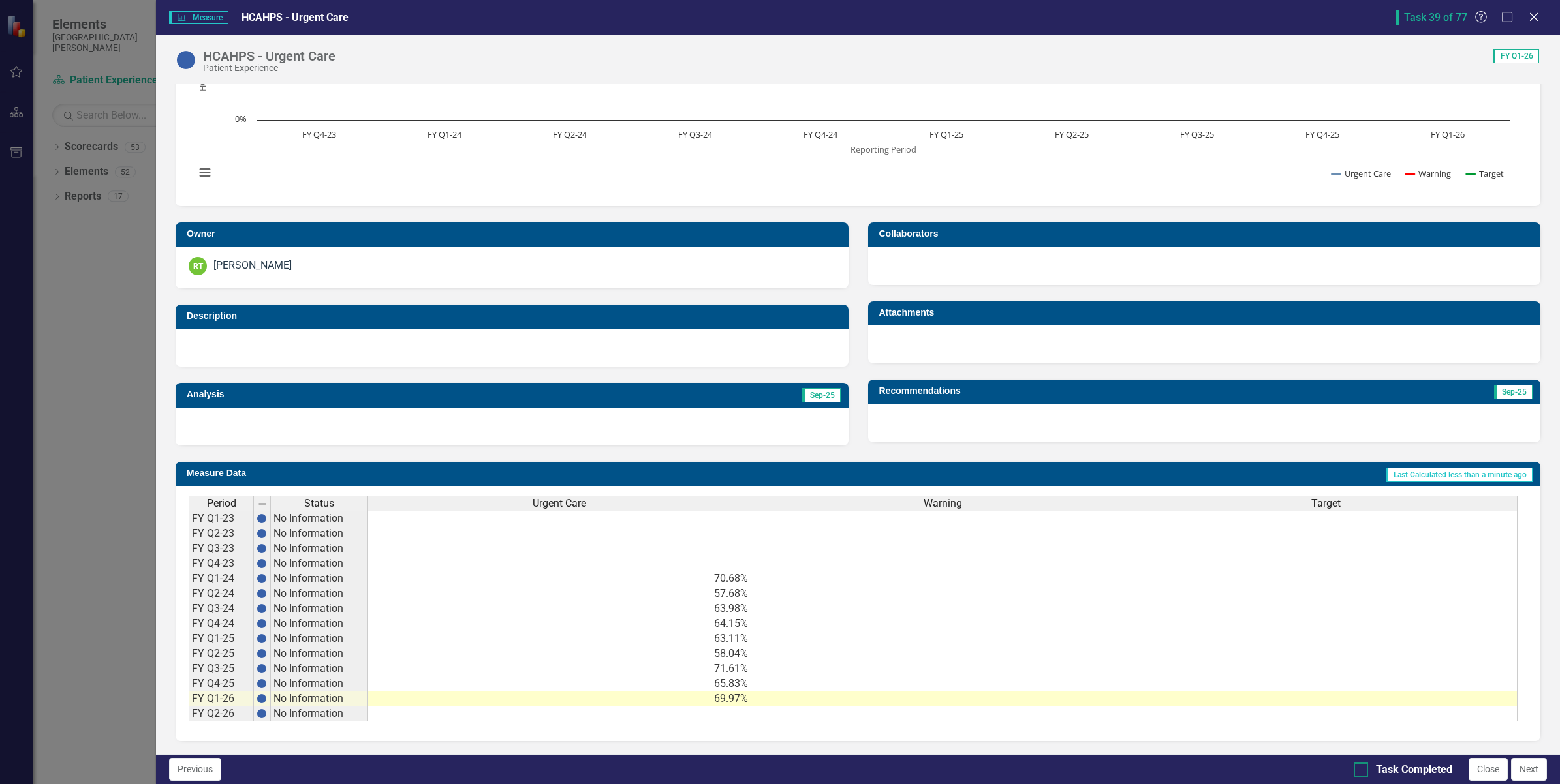
click at [1359, 771] on input "Task Completed" at bounding box center [1358, 767] width 9 height 9
checkbox input "true"
click at [1521, 773] on button "Next" at bounding box center [1529, 770] width 36 height 23
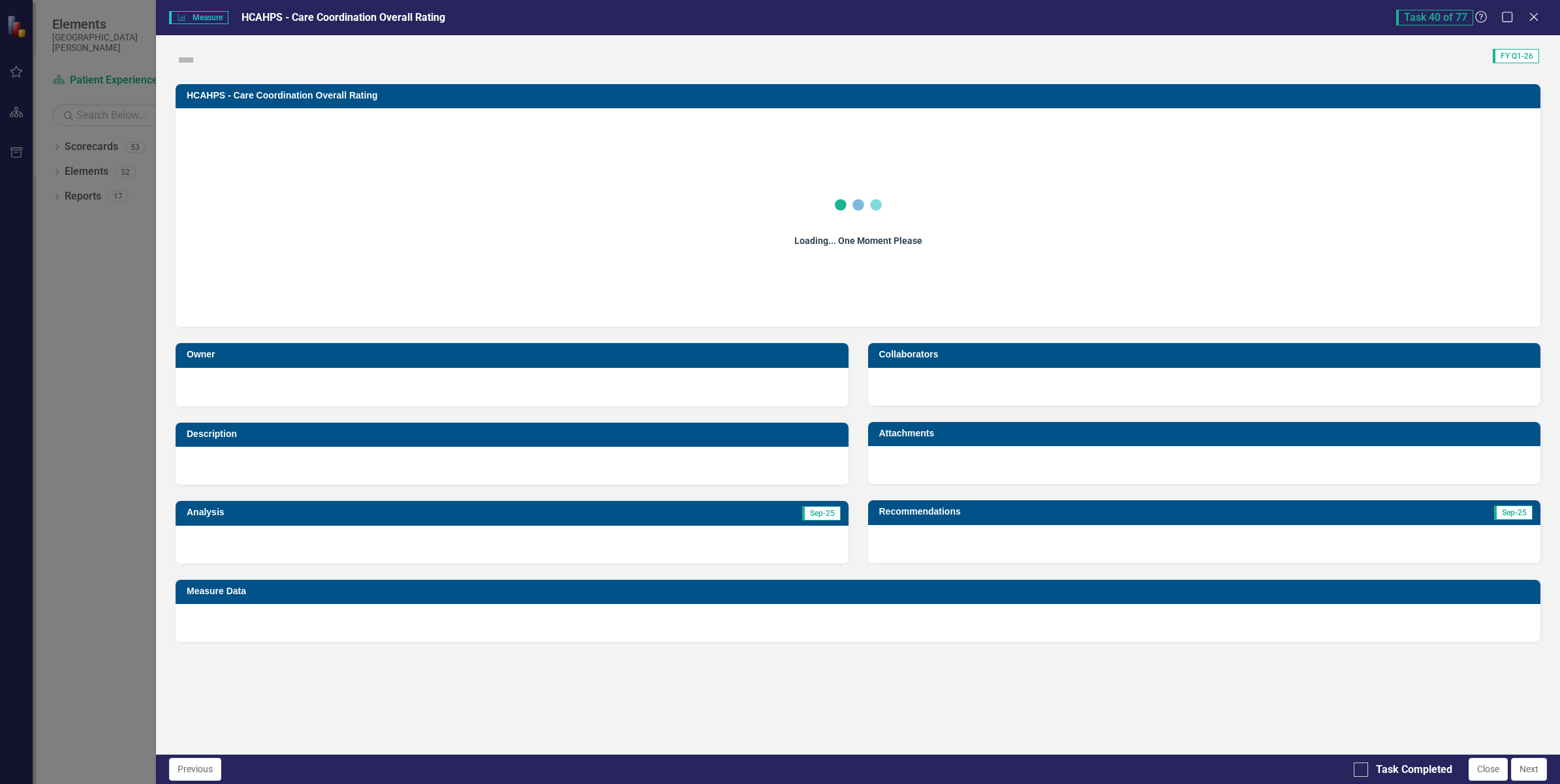
checkbox input "true"
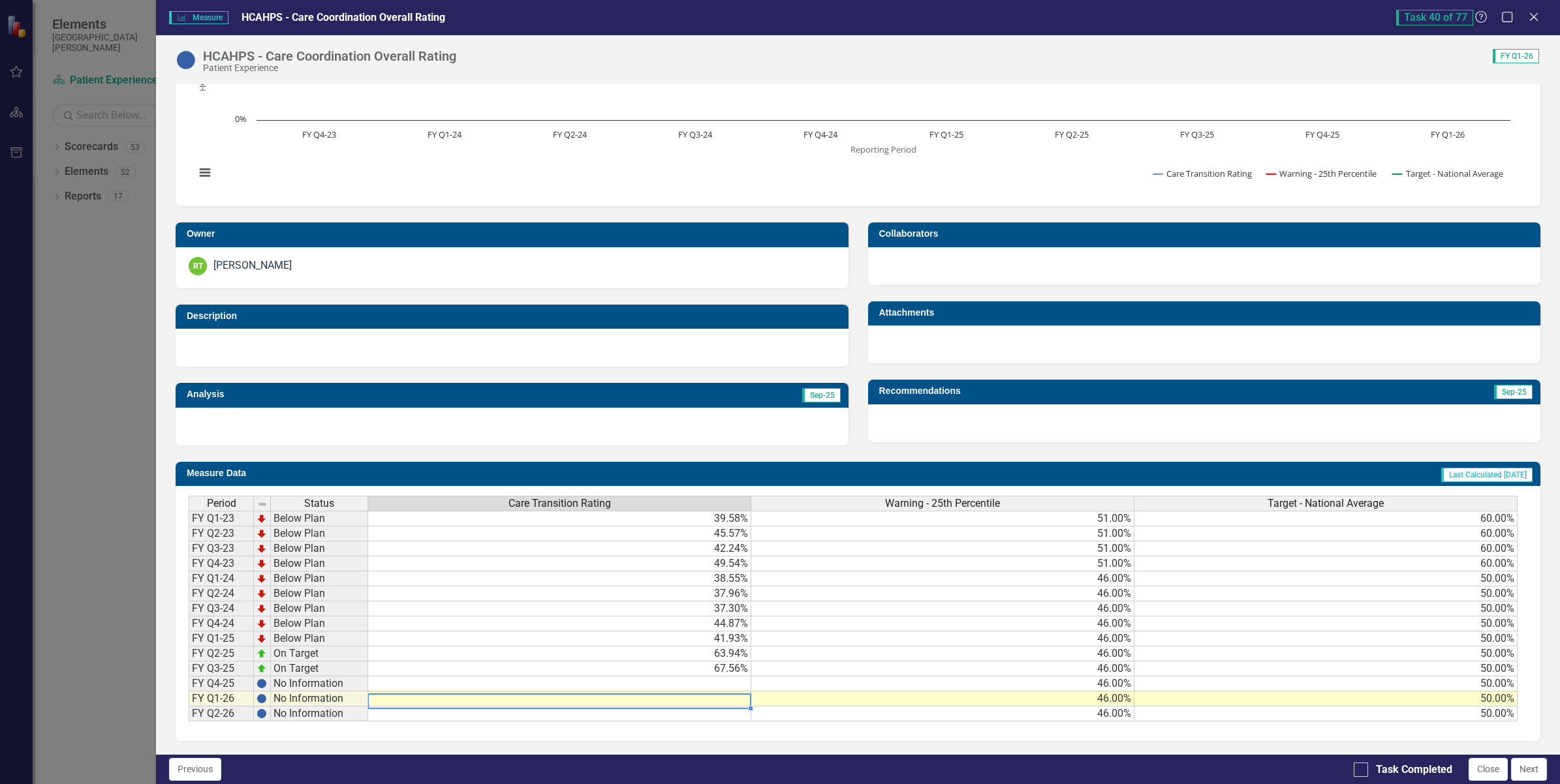
click at [711, 693] on td at bounding box center [560, 699] width 383 height 15
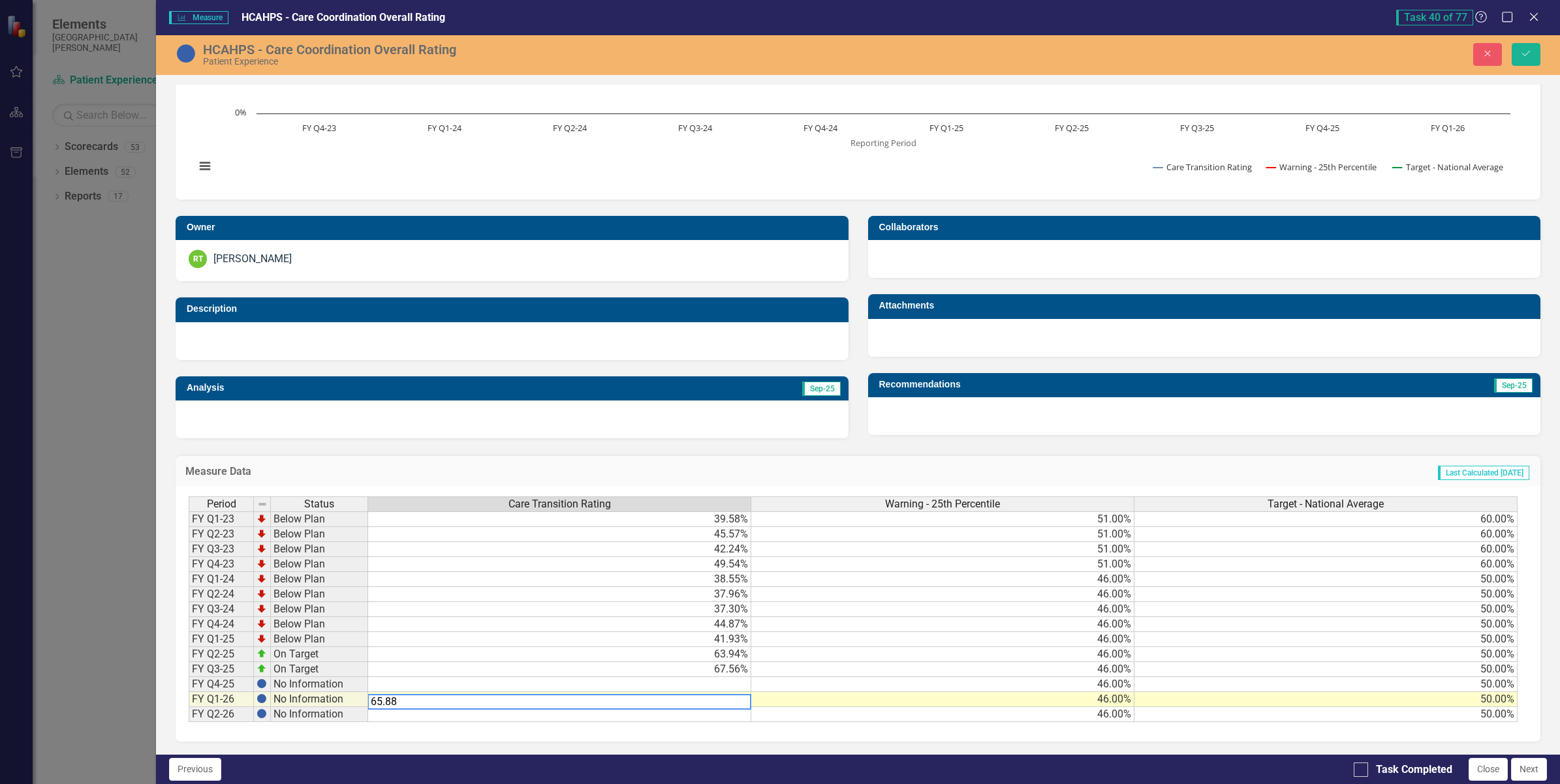
type textarea "65.88"
click at [676, 685] on td at bounding box center [560, 684] width 383 height 15
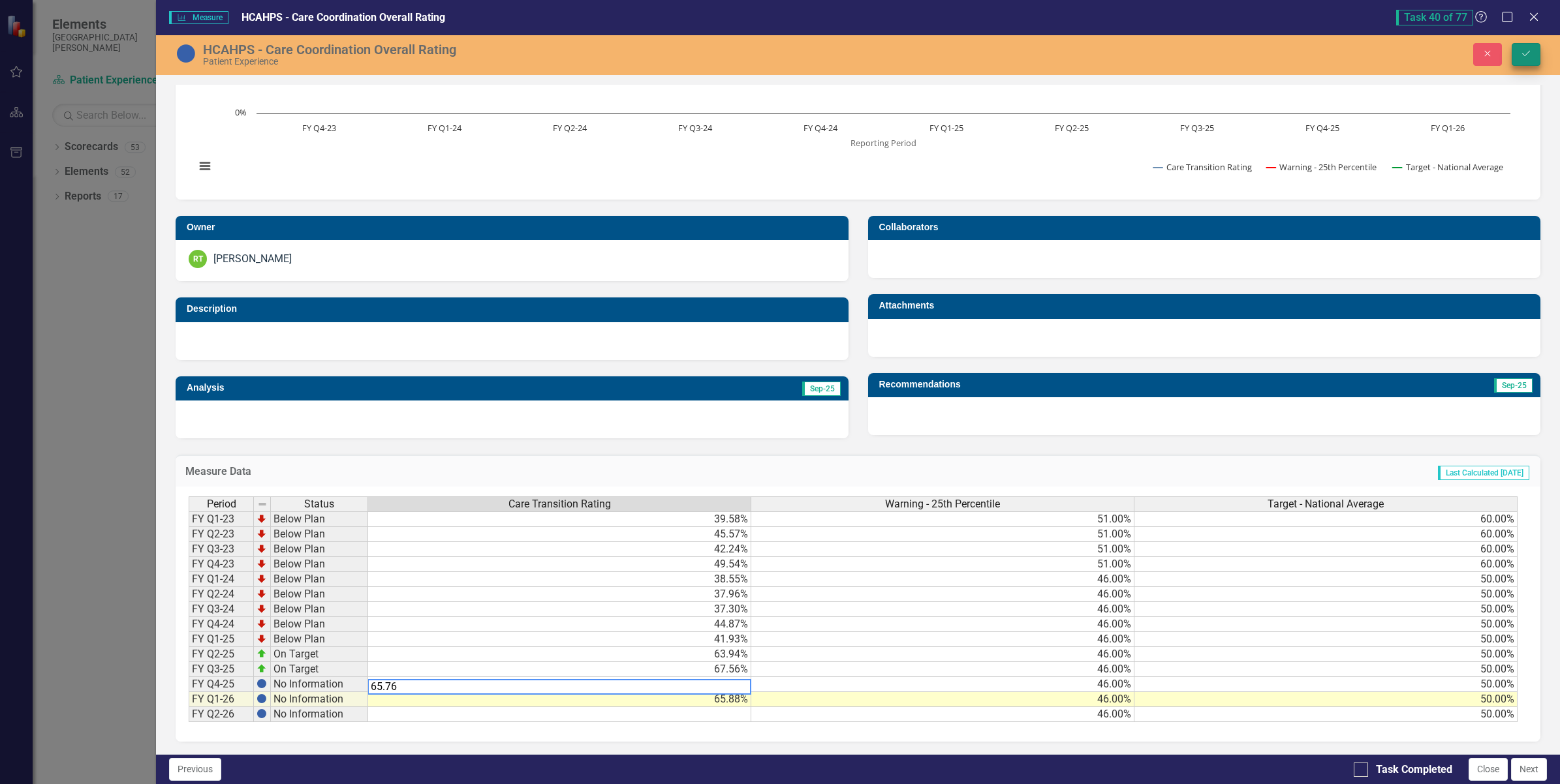
type textarea "65.76"
click at [1527, 55] on icon "Save" at bounding box center [1526, 54] width 11 height 9
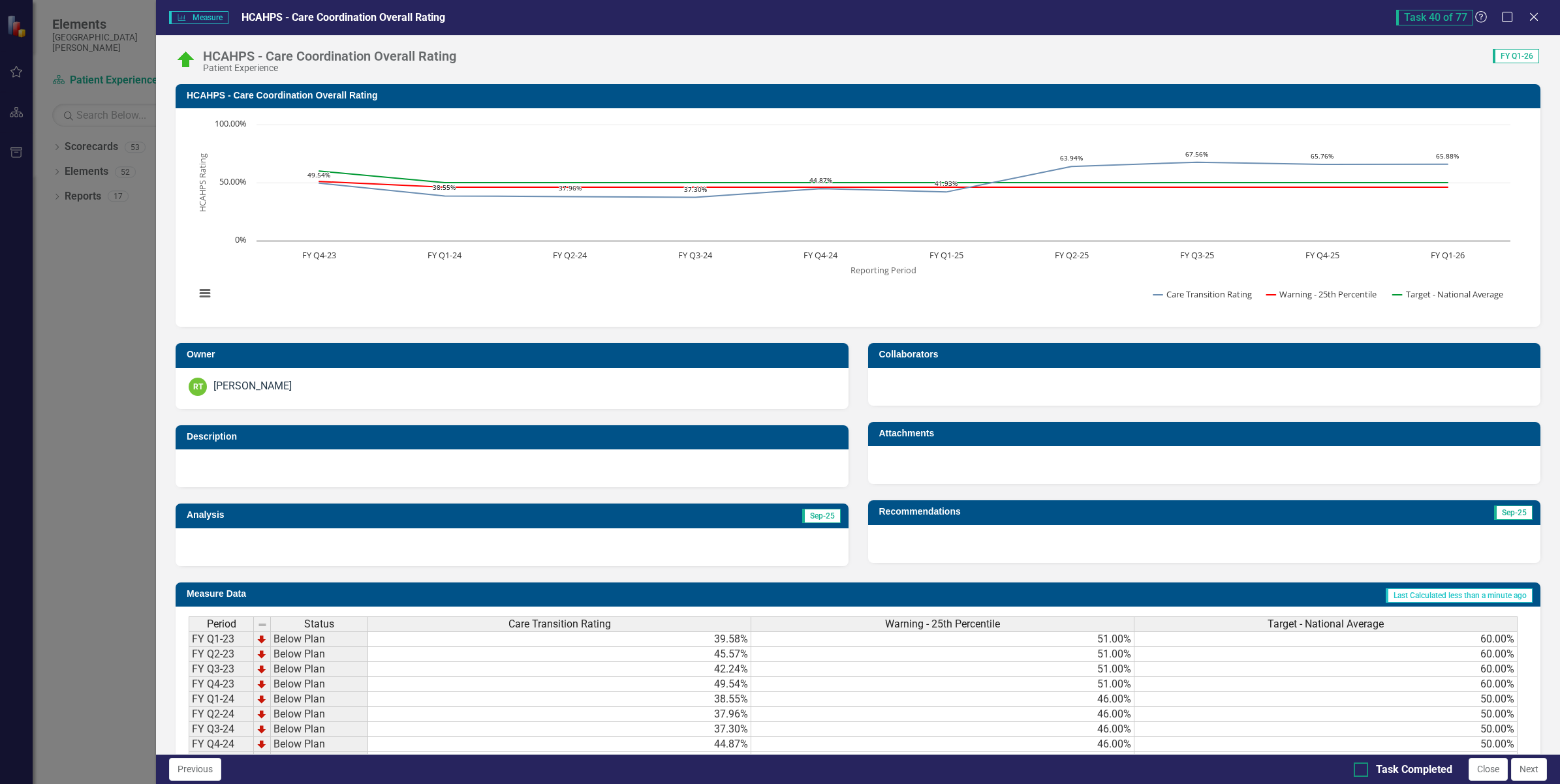
click at [1357, 764] on input "Task Completed" at bounding box center [1358, 767] width 9 height 9
checkbox input "true"
click at [1519, 773] on button "Next" at bounding box center [1529, 770] width 36 height 23
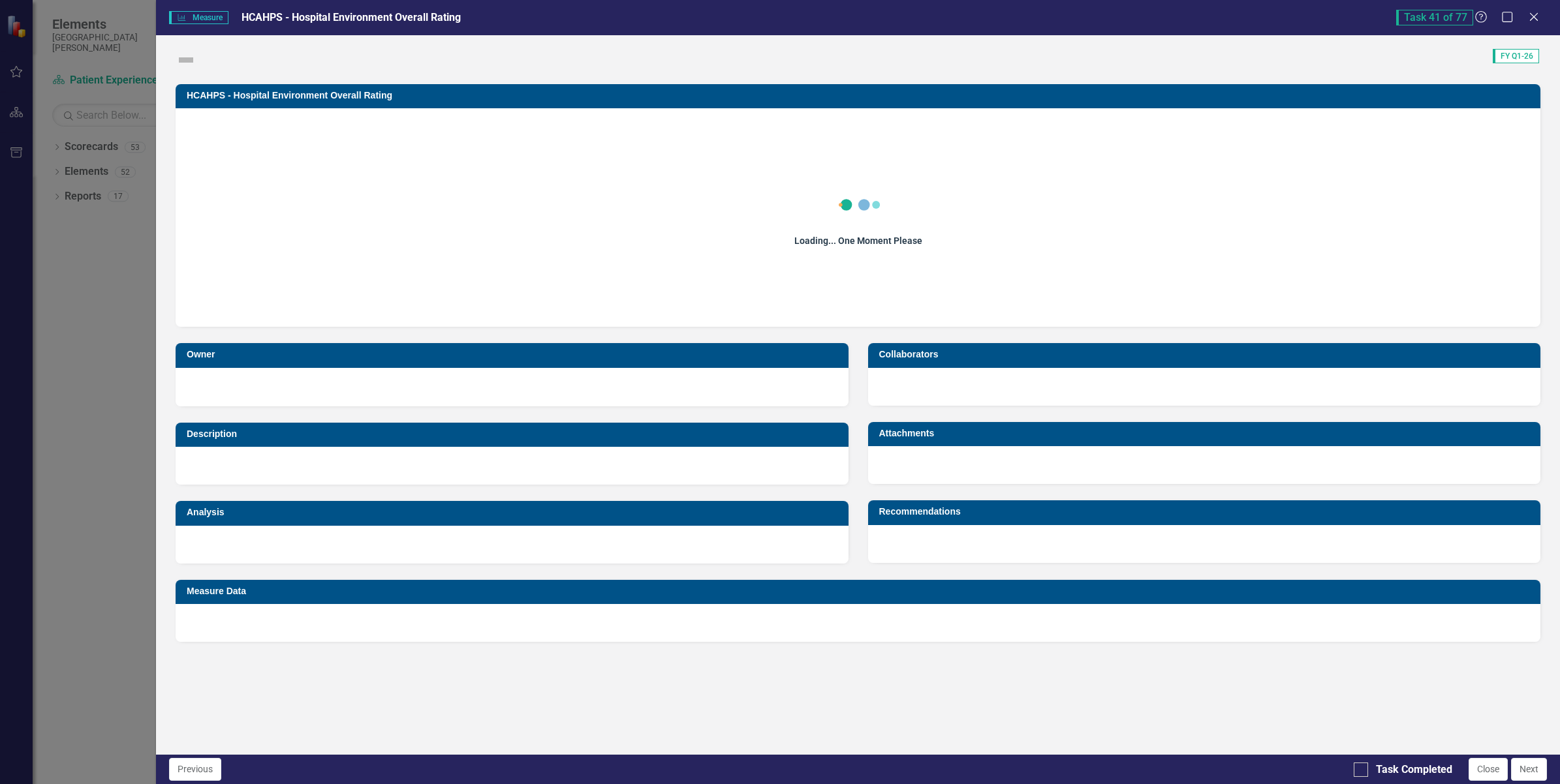
checkbox input "true"
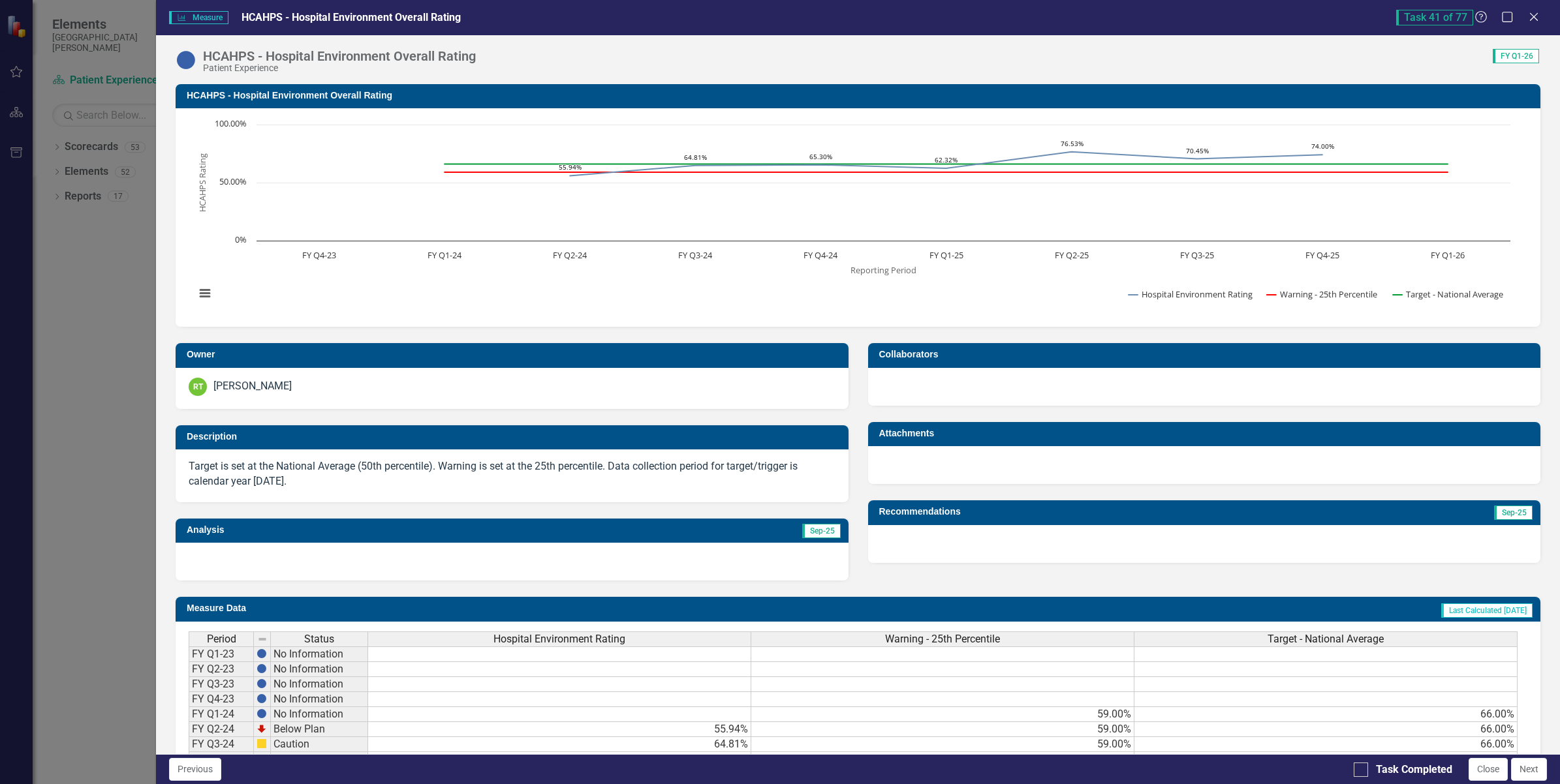
scroll to position [144, 0]
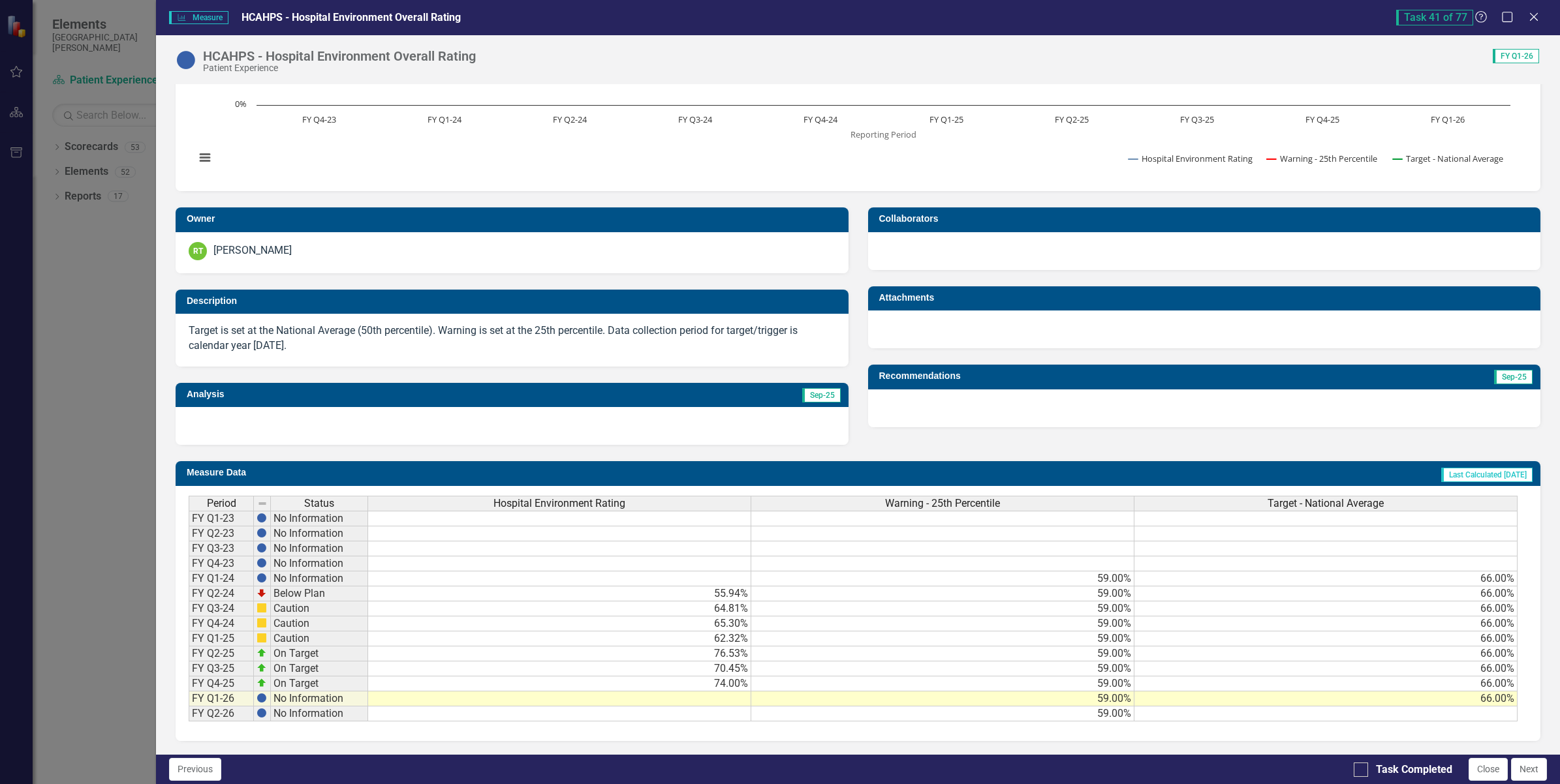
click at [728, 692] on td at bounding box center [560, 699] width 383 height 15
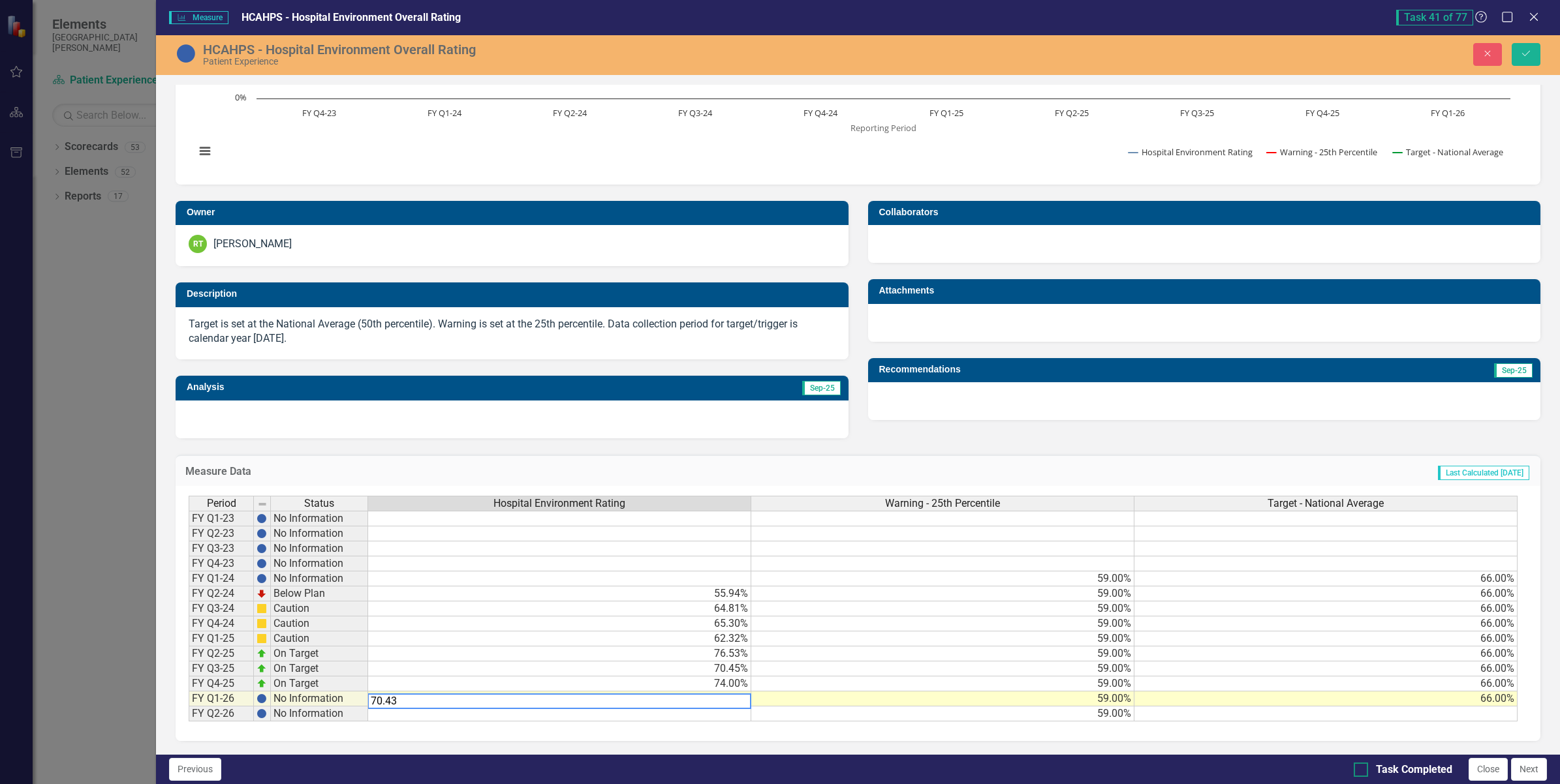
type textarea "70.43"
click at [1351, 768] on div "Previous Task Completed Close Next" at bounding box center [858, 769] width 1404 height 30
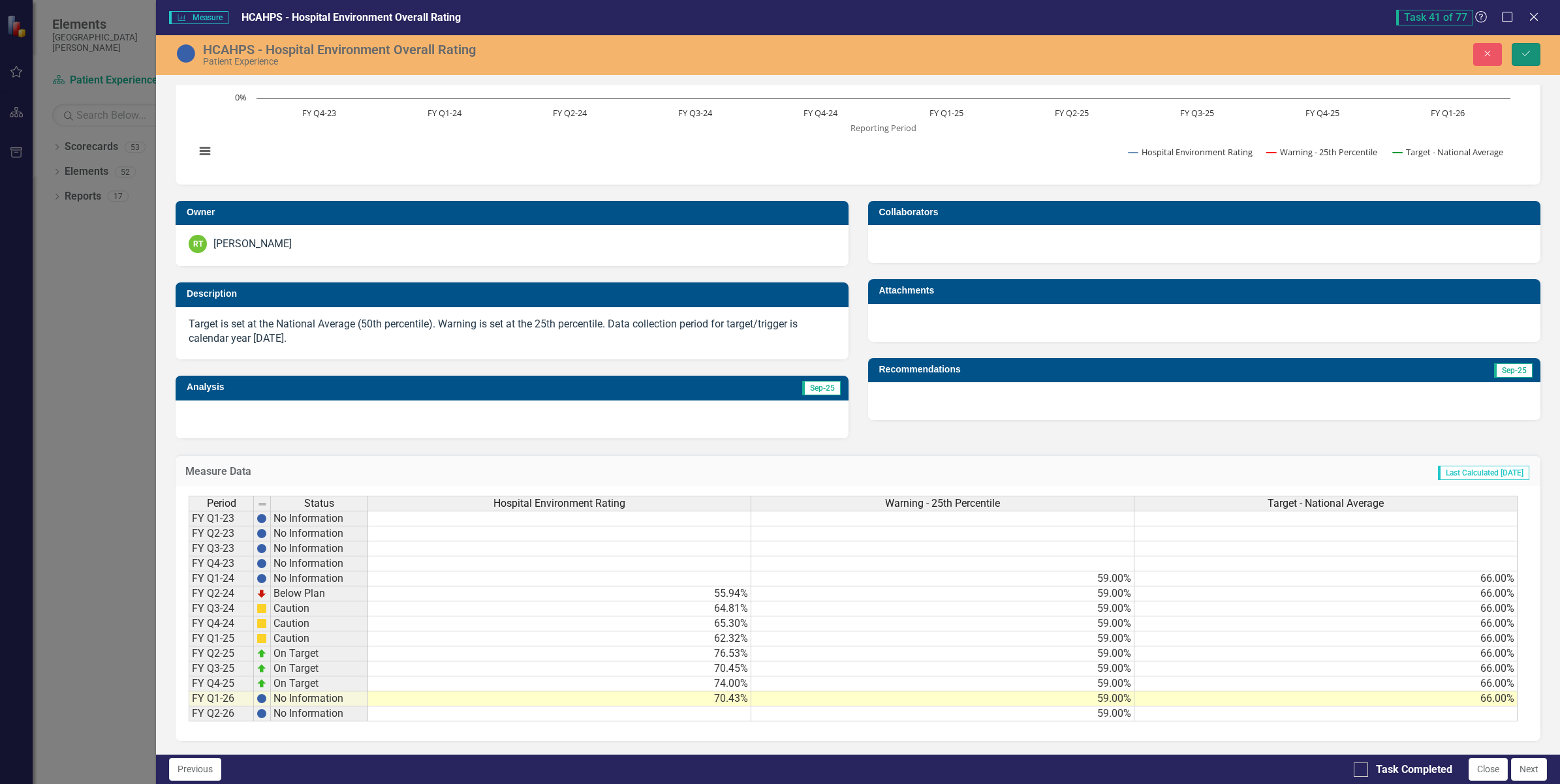
click at [1529, 51] on icon "Save" at bounding box center [1526, 54] width 11 height 9
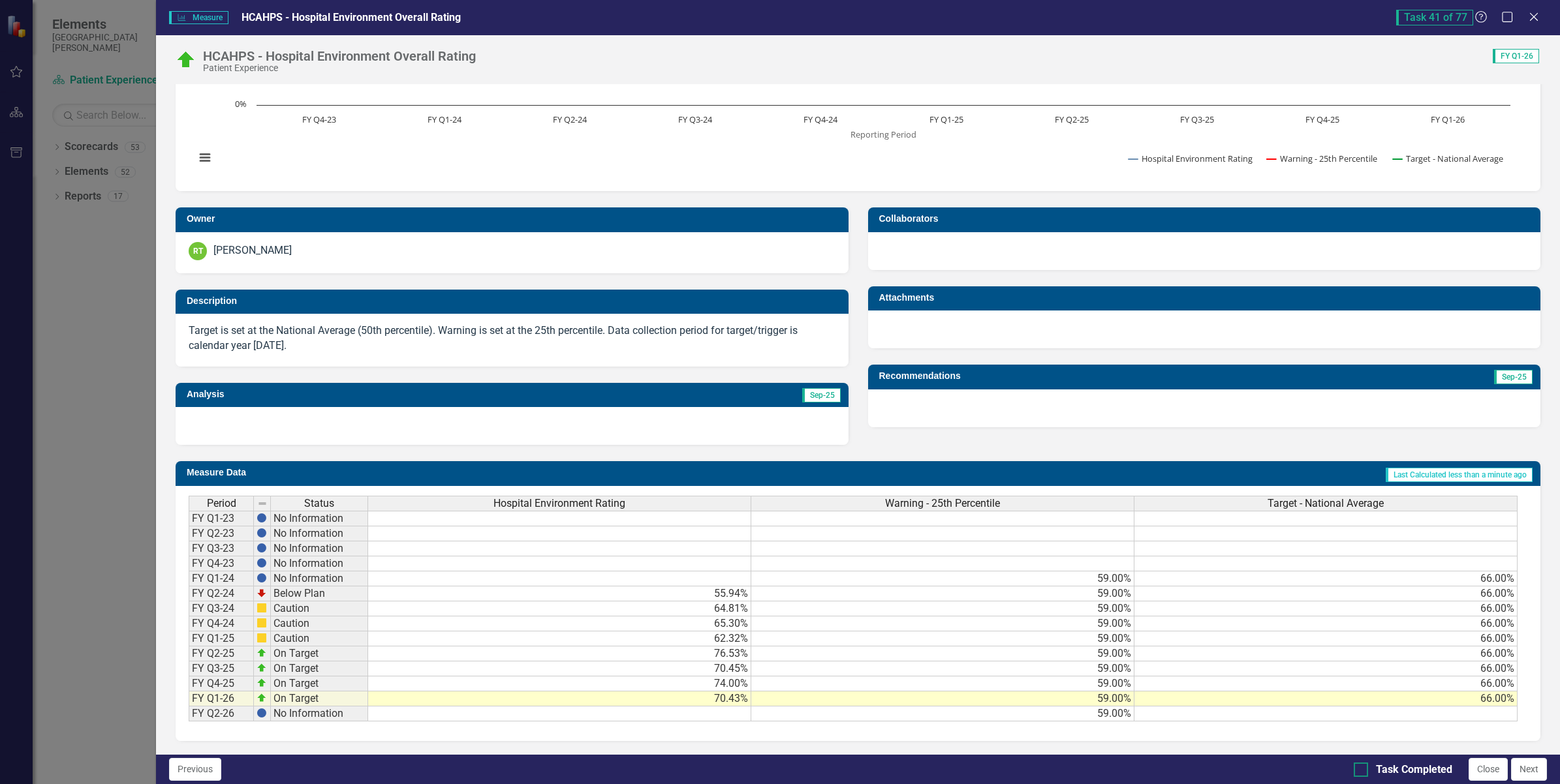
click at [1361, 767] on input "Task Completed" at bounding box center [1358, 767] width 9 height 9
checkbox input "true"
click at [1521, 771] on button "Next" at bounding box center [1529, 770] width 36 height 23
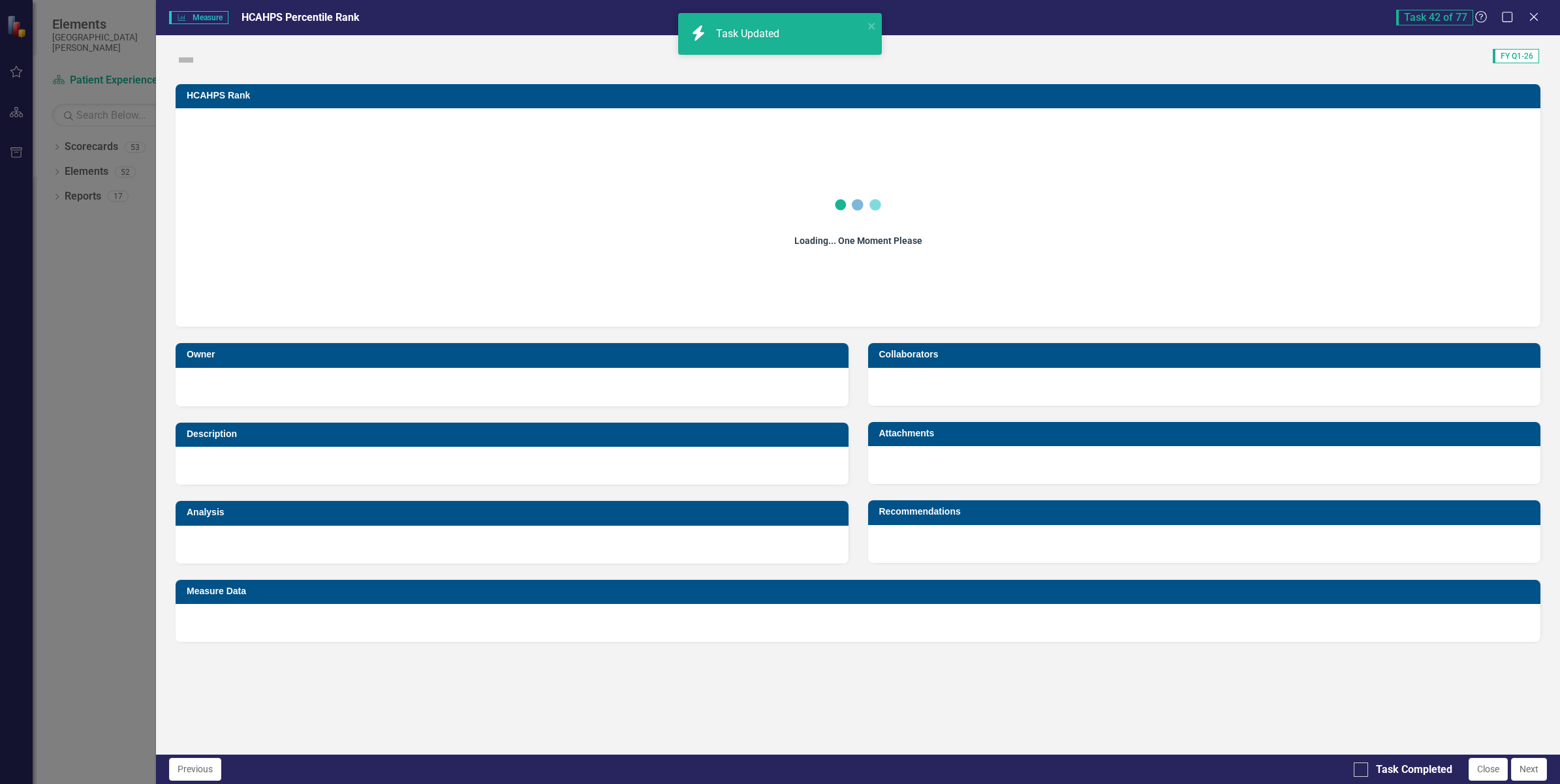
checkbox input "true"
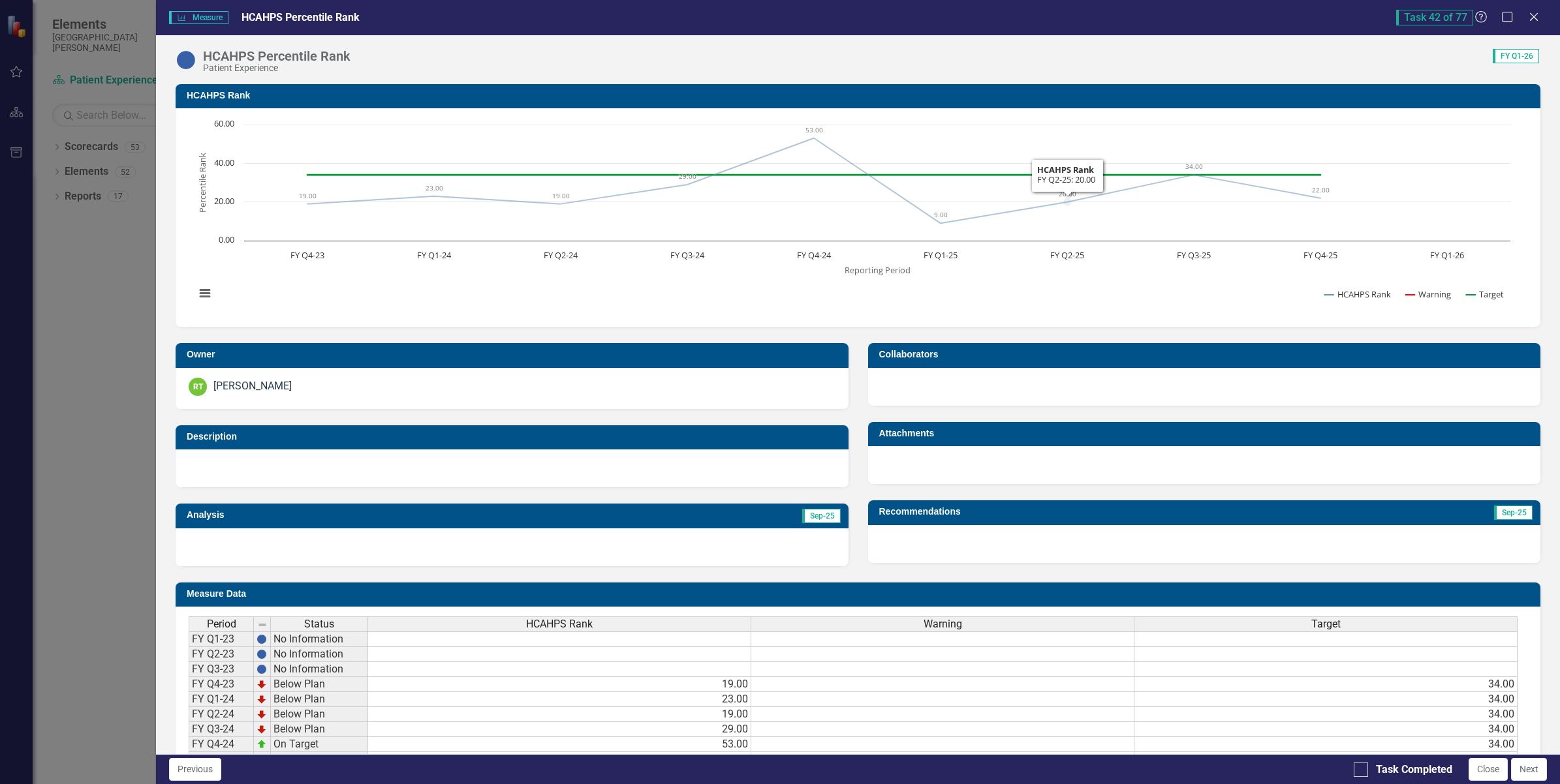
scroll to position [129, 0]
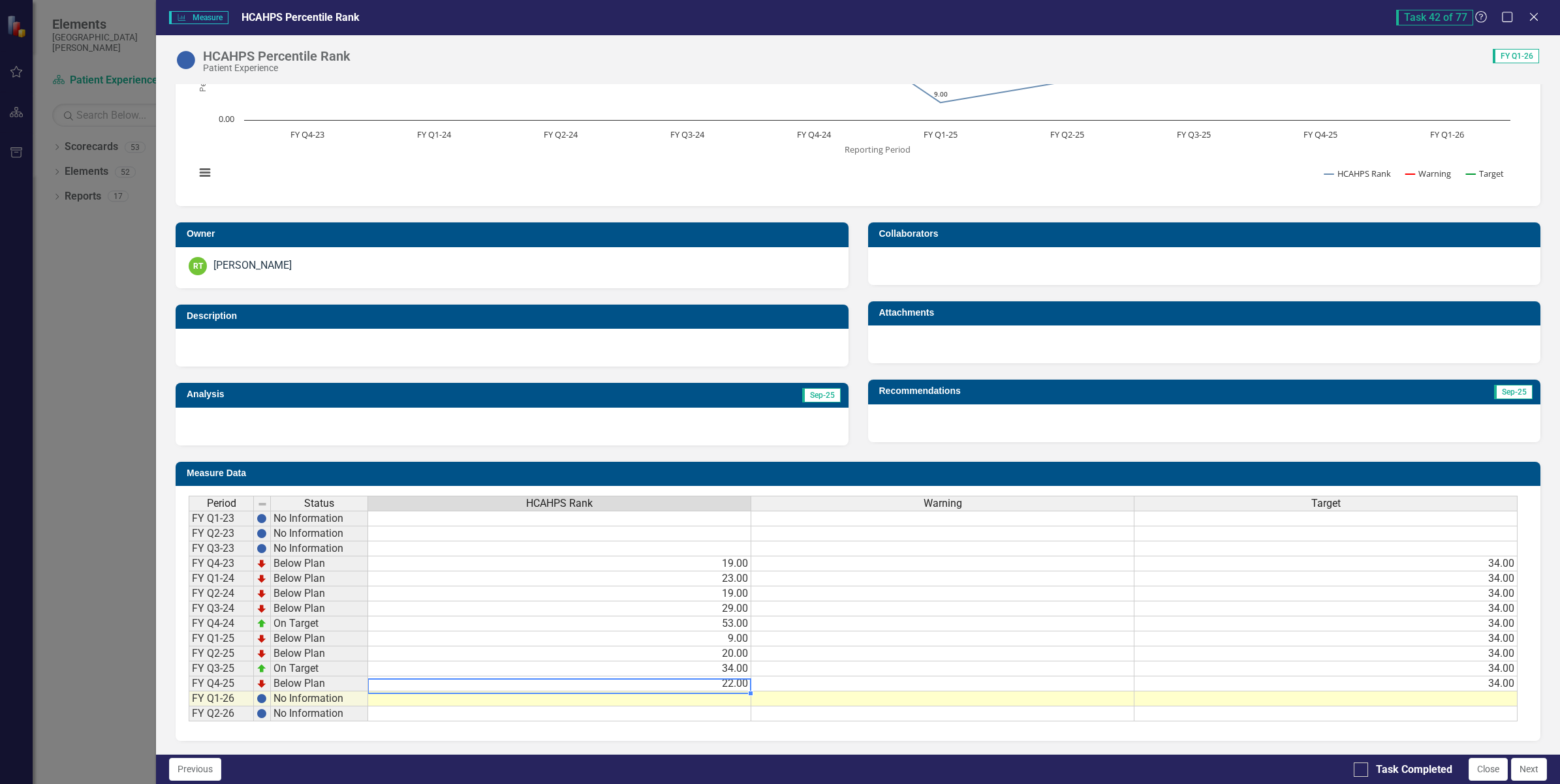
click at [189, 683] on div "Period Status HCAHPS Rank Warning Target FY Q1-23 No Information FY Q2-23 No In…" at bounding box center [189, 609] width 0 height 226
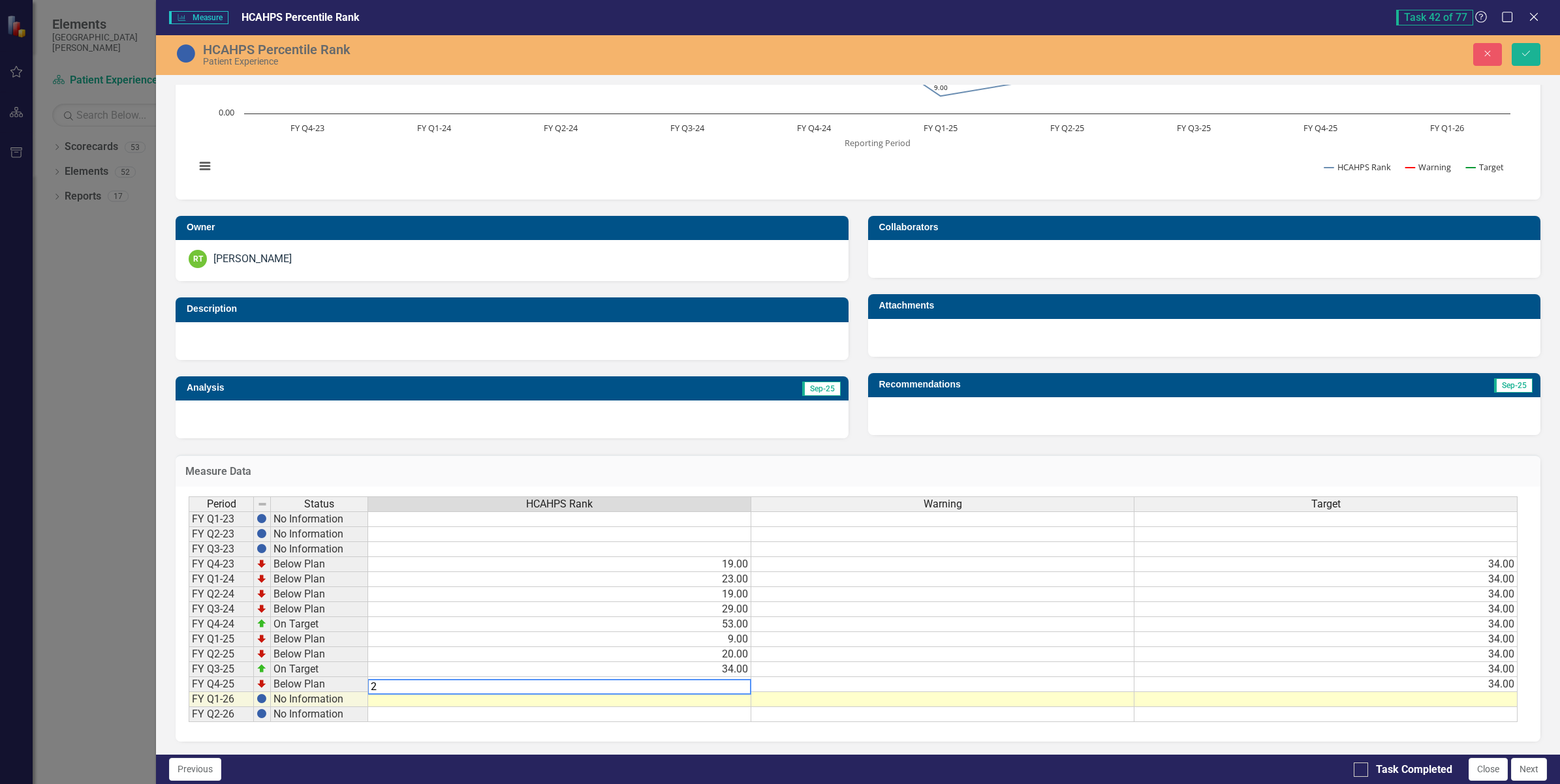
type textarea "20"
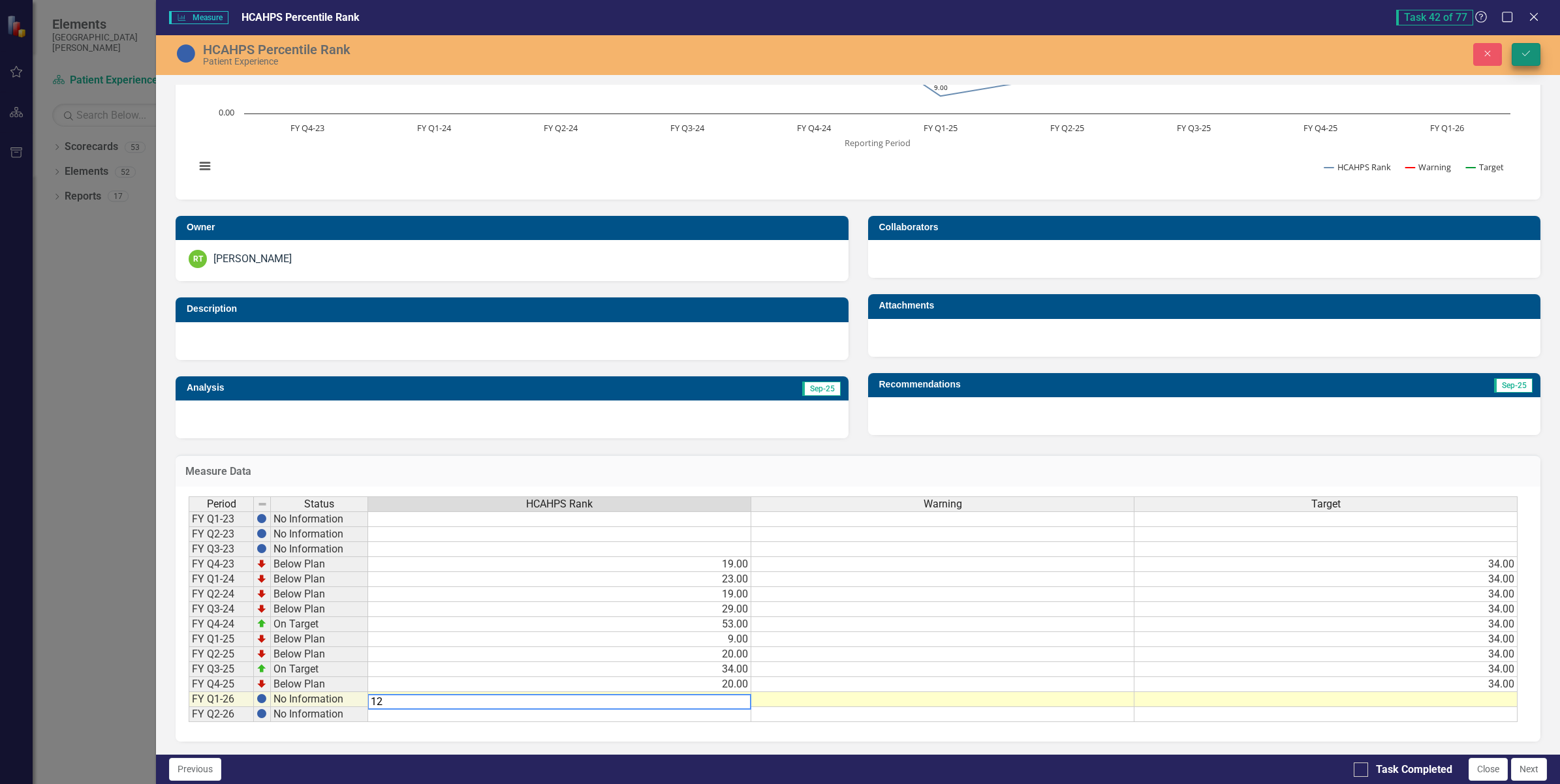
type textarea "12"
click at [1526, 56] on icon "Save" at bounding box center [1526, 54] width 11 height 9
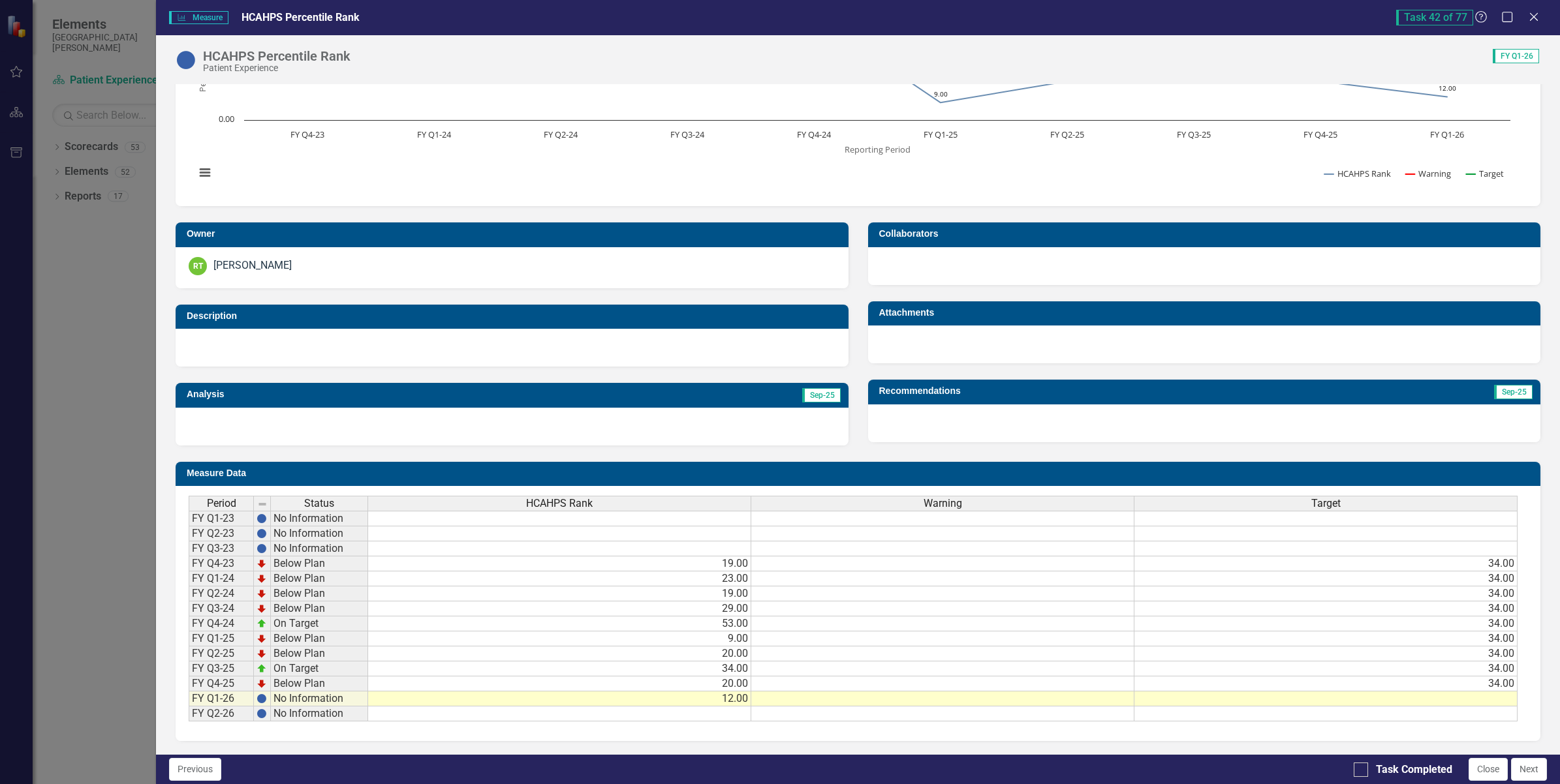
click at [1473, 677] on td "34.00" at bounding box center [1326, 684] width 383 height 15
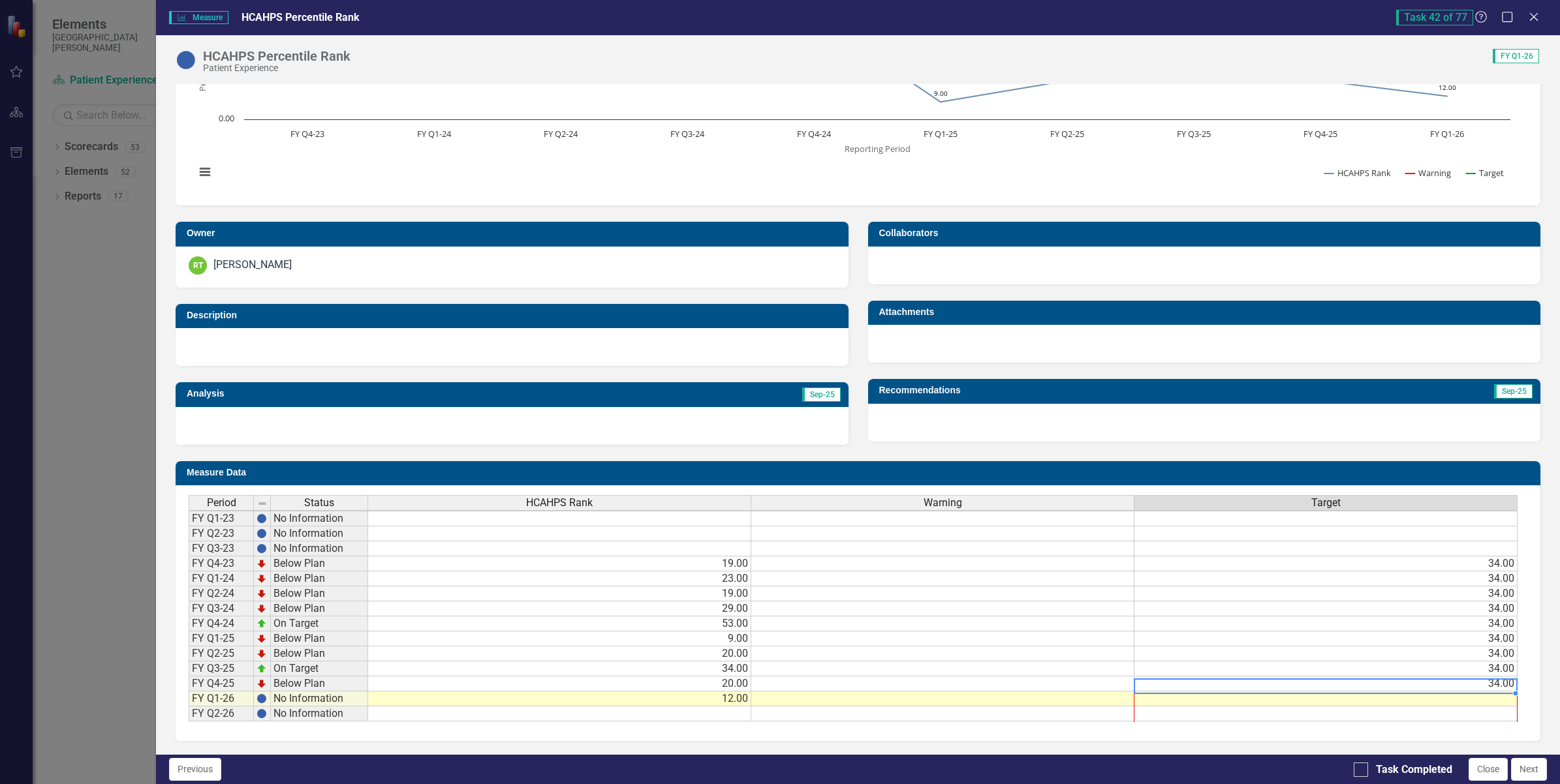
scroll to position [2, 10]
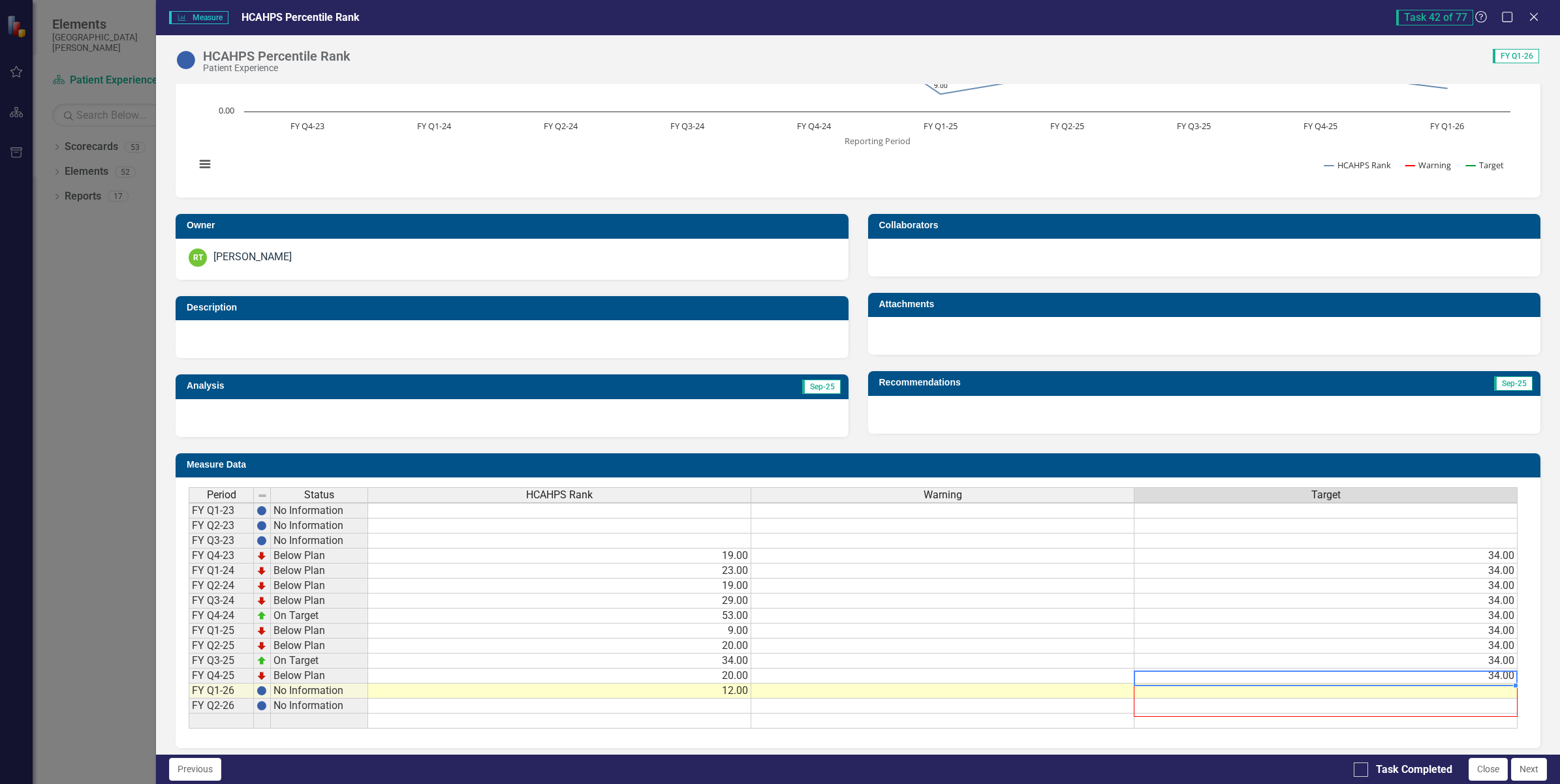
drag, startPoint x: 1504, startPoint y: 684, endPoint x: 1489, endPoint y: 731, distance: 49.3
click at [1489, 729] on div "Period Status HCAHPS Rank Warning Target FY Q1-23 No Information FY Q2-23 No In…" at bounding box center [853, 608] width 1329 height 242
type textarea "34"
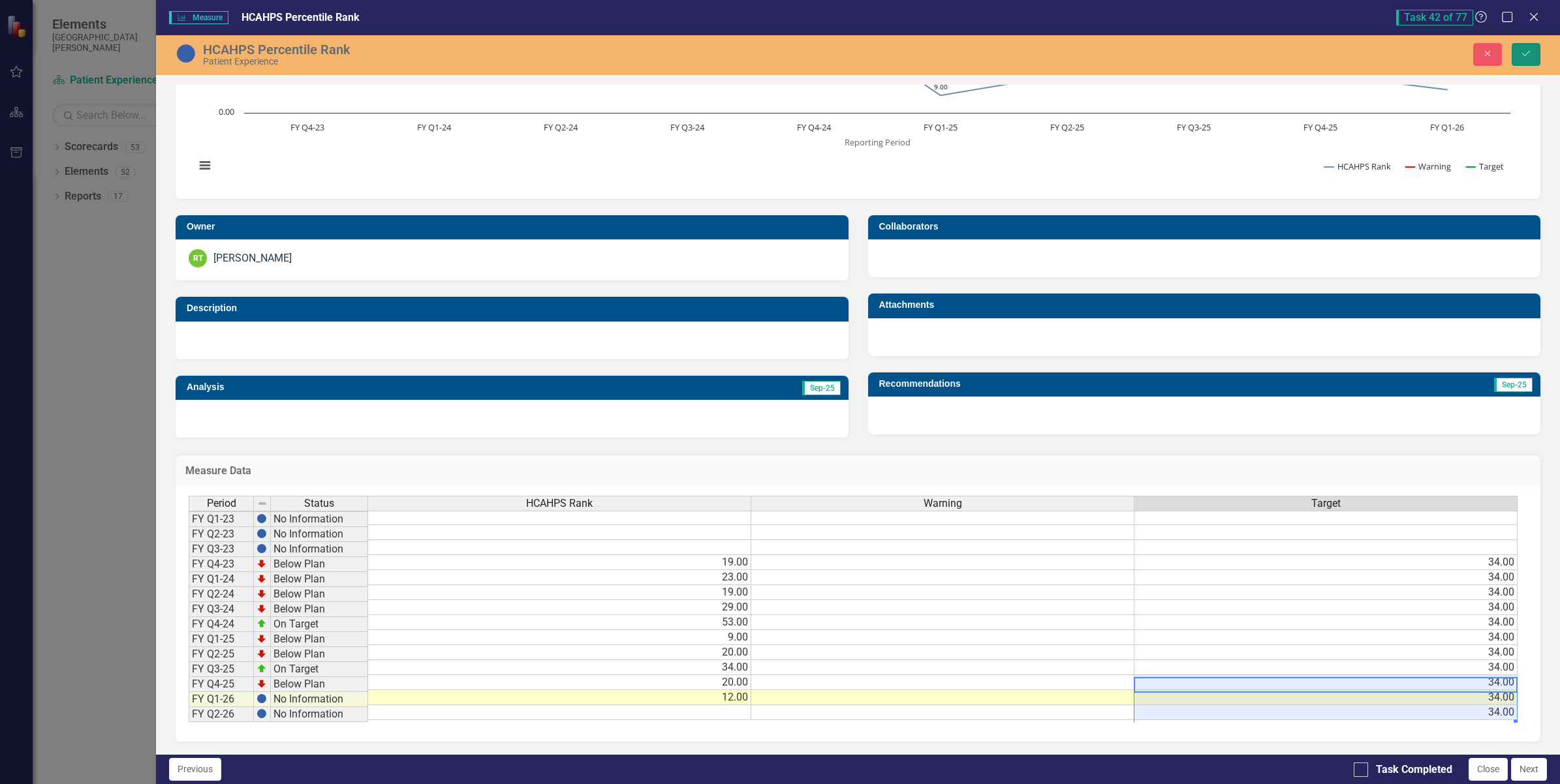
click at [1529, 48] on button "Save" at bounding box center [1526, 55] width 29 height 23
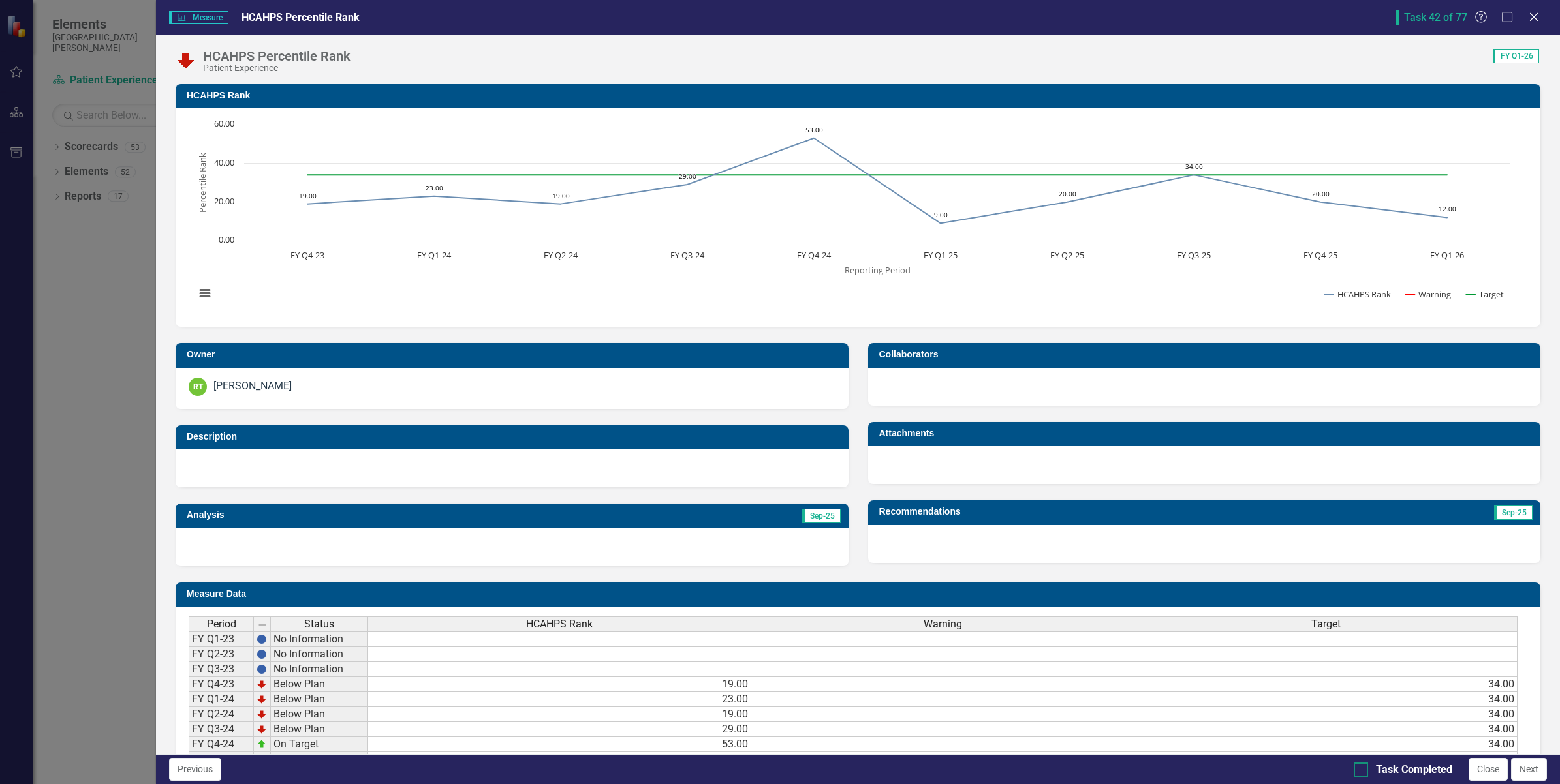
click at [1361, 772] on div at bounding box center [1361, 770] width 14 height 14
click at [1361, 771] on input "Task Completed" at bounding box center [1358, 767] width 9 height 9
checkbox input "true"
click at [1529, 767] on button "Next" at bounding box center [1529, 770] width 36 height 23
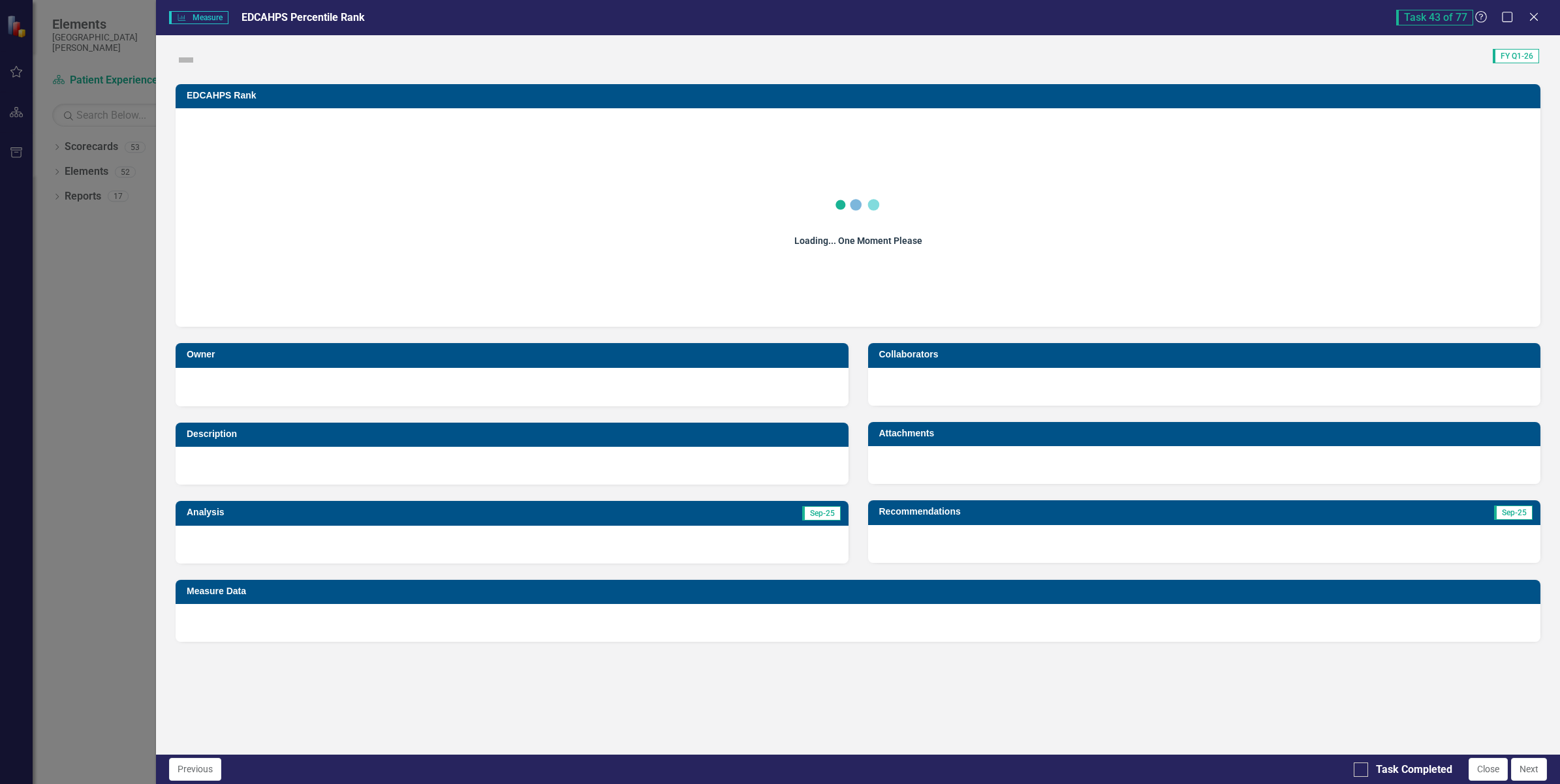
checkbox input "true"
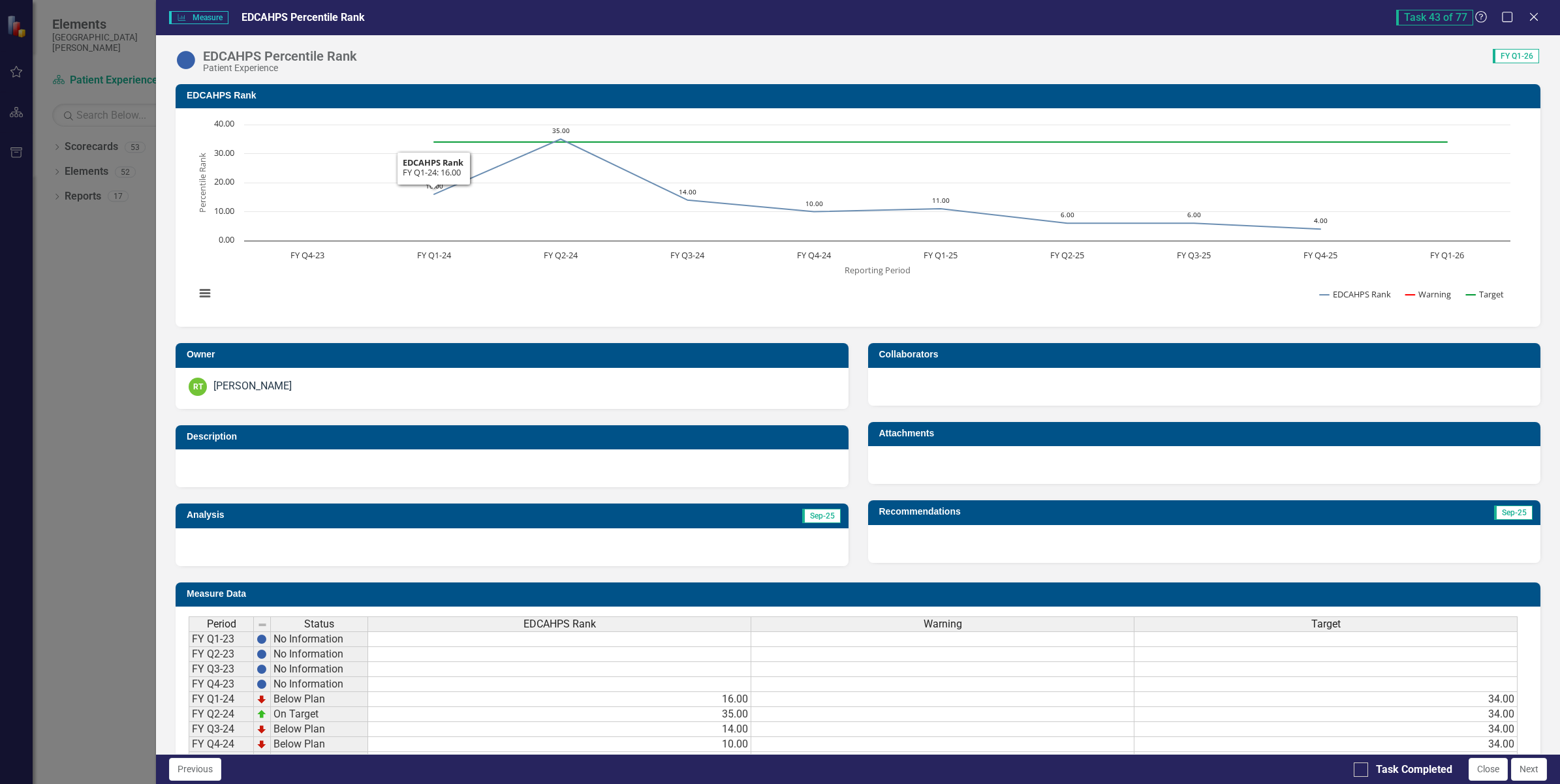
scroll to position [129, 0]
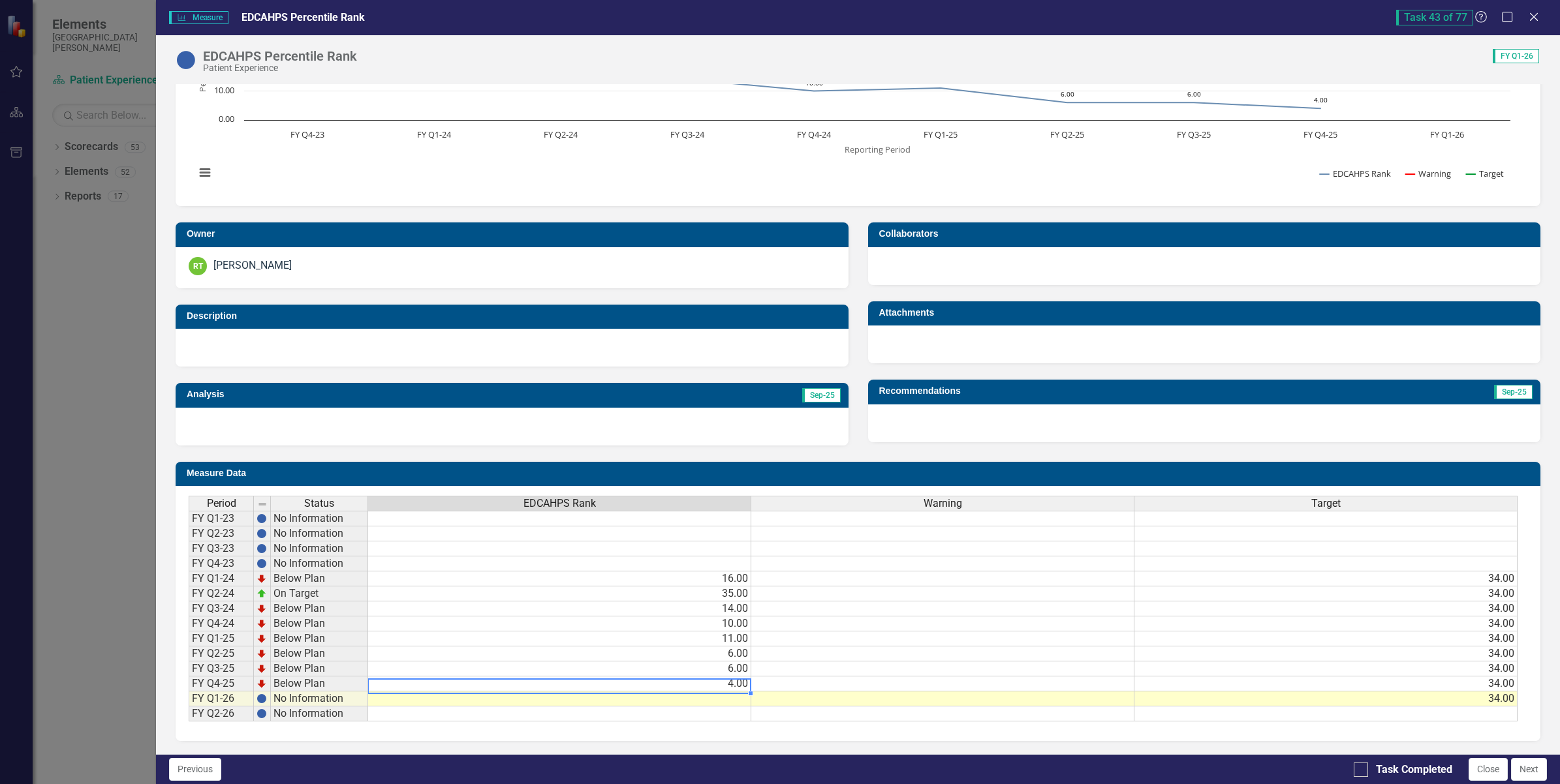
click at [636, 679] on td "4.00" at bounding box center [560, 684] width 383 height 15
type textarea "3"
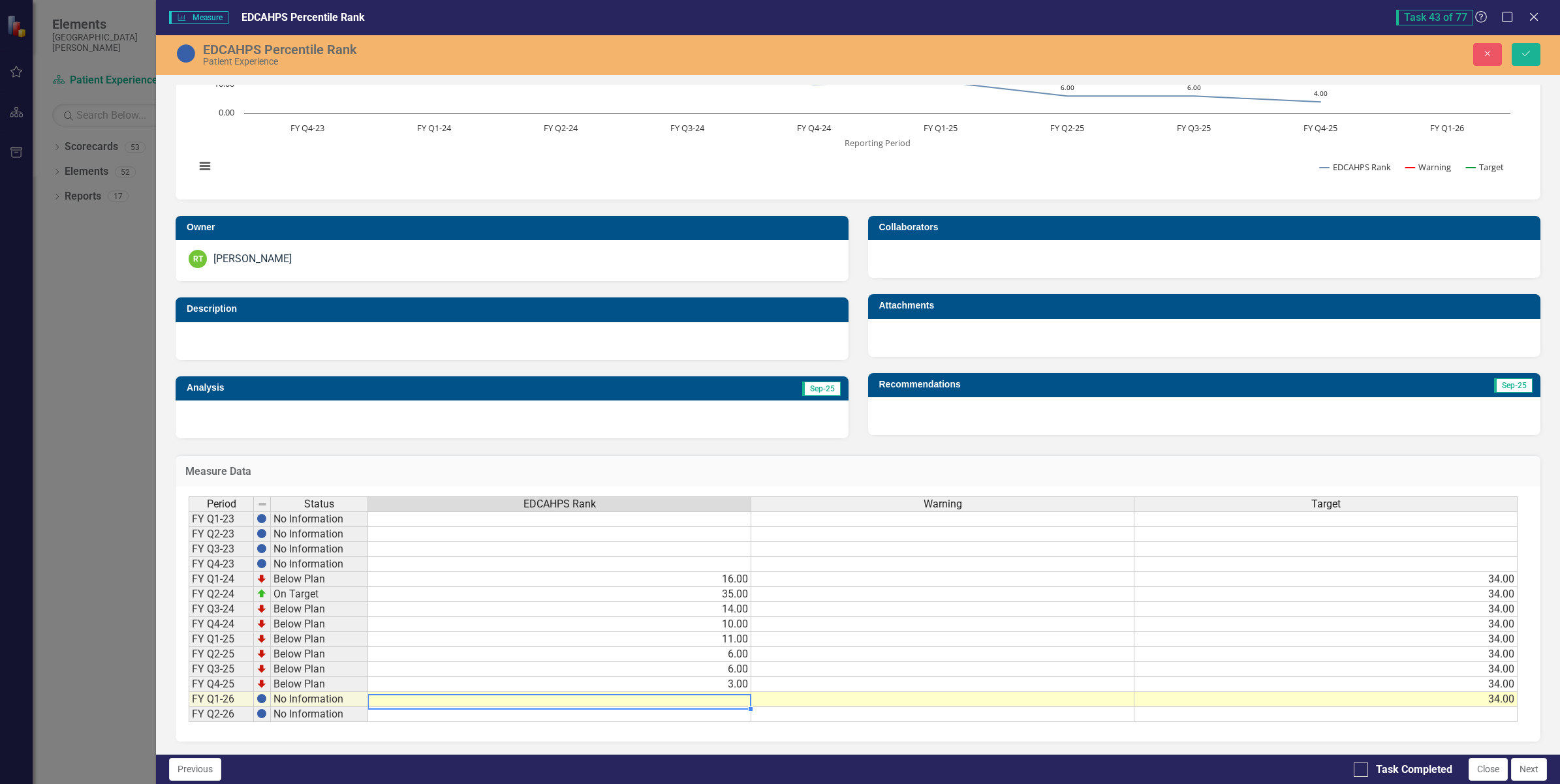
type textarea "1"
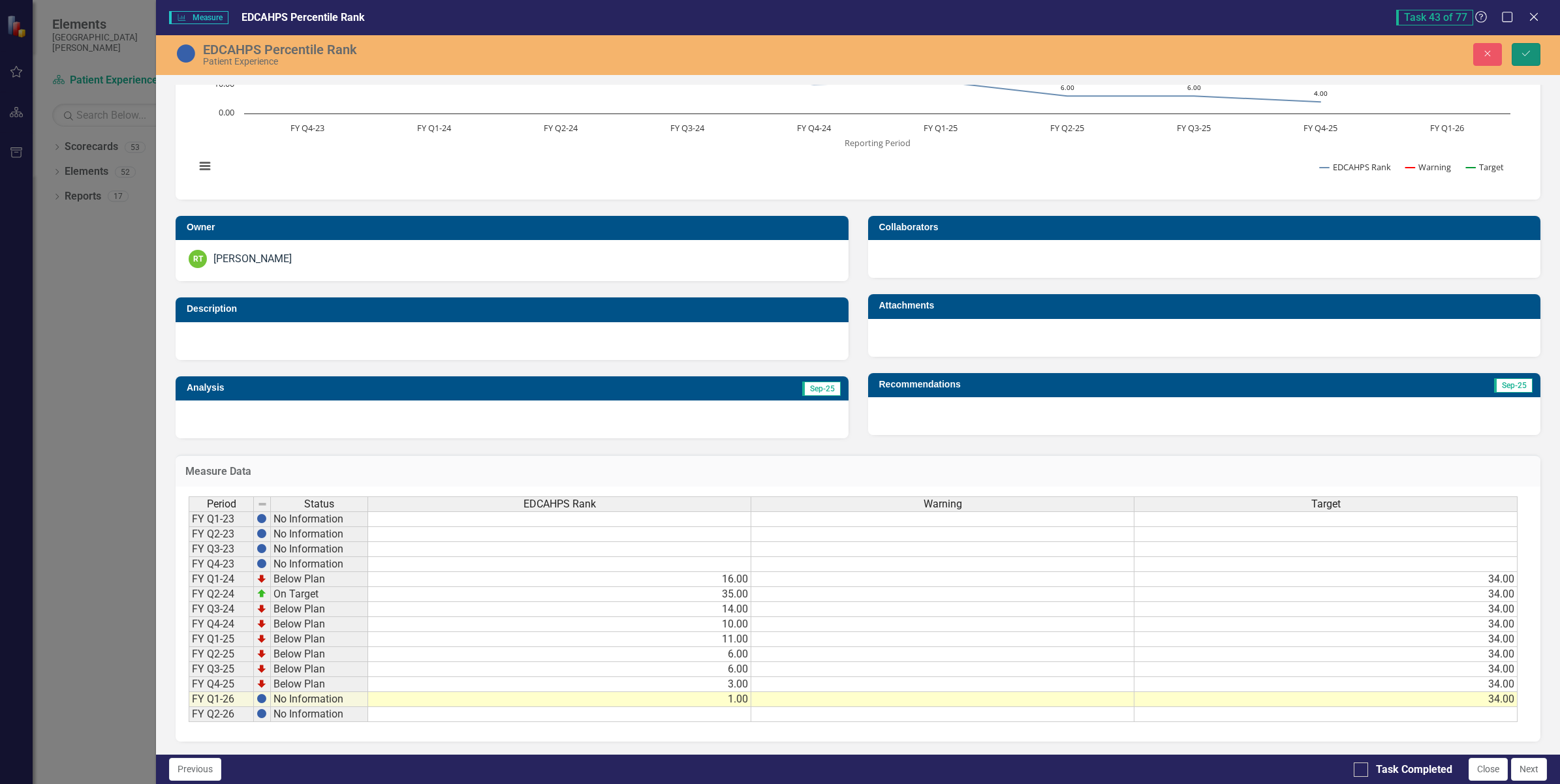
click at [1527, 47] on button "Save" at bounding box center [1526, 55] width 29 height 23
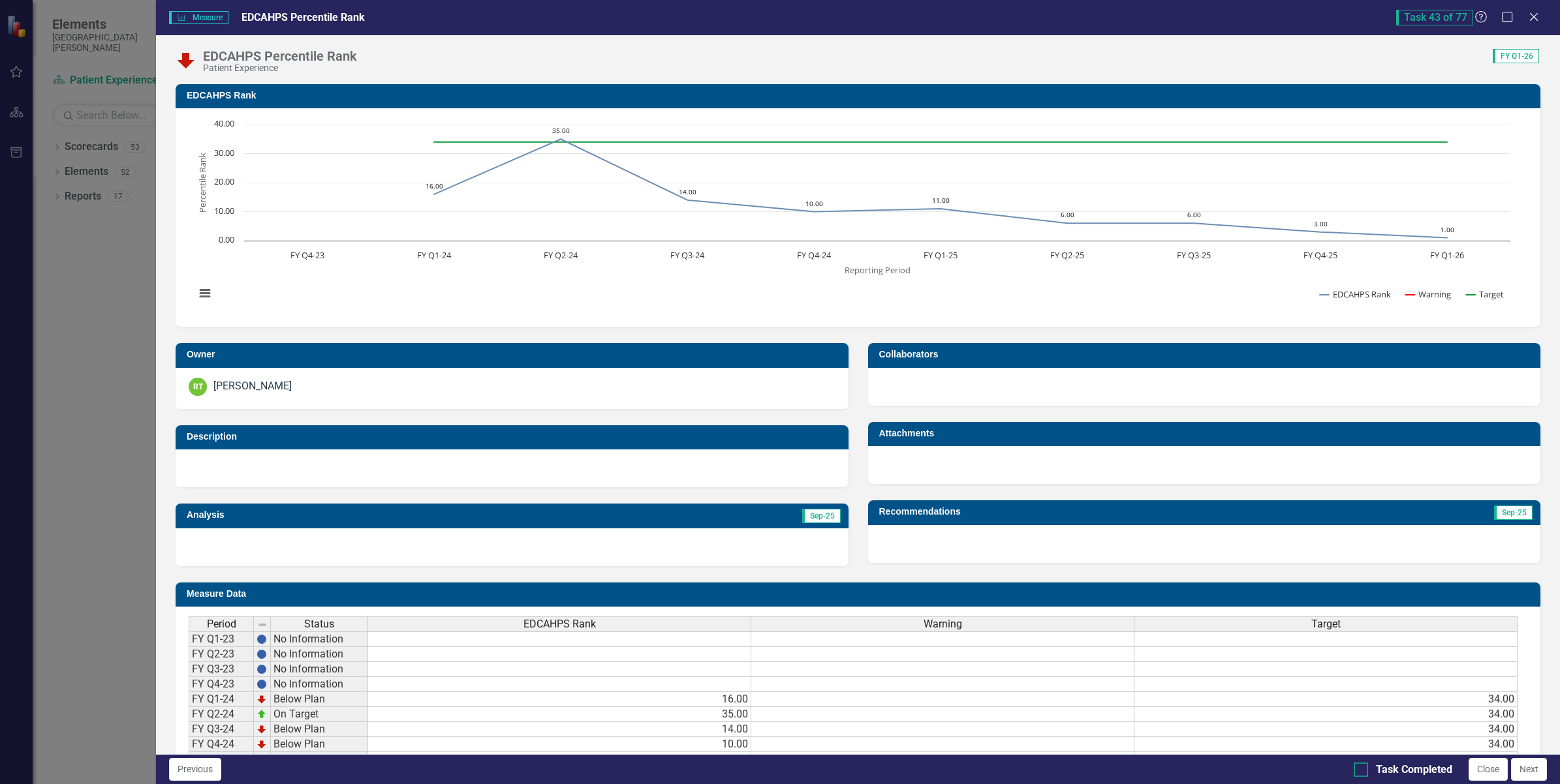
click at [1355, 773] on div at bounding box center [1361, 770] width 14 height 14
click at [1355, 771] on input "Task Completed" at bounding box center [1358, 767] width 9 height 9
checkbox input "true"
click at [1527, 764] on button "Next" at bounding box center [1529, 770] width 36 height 23
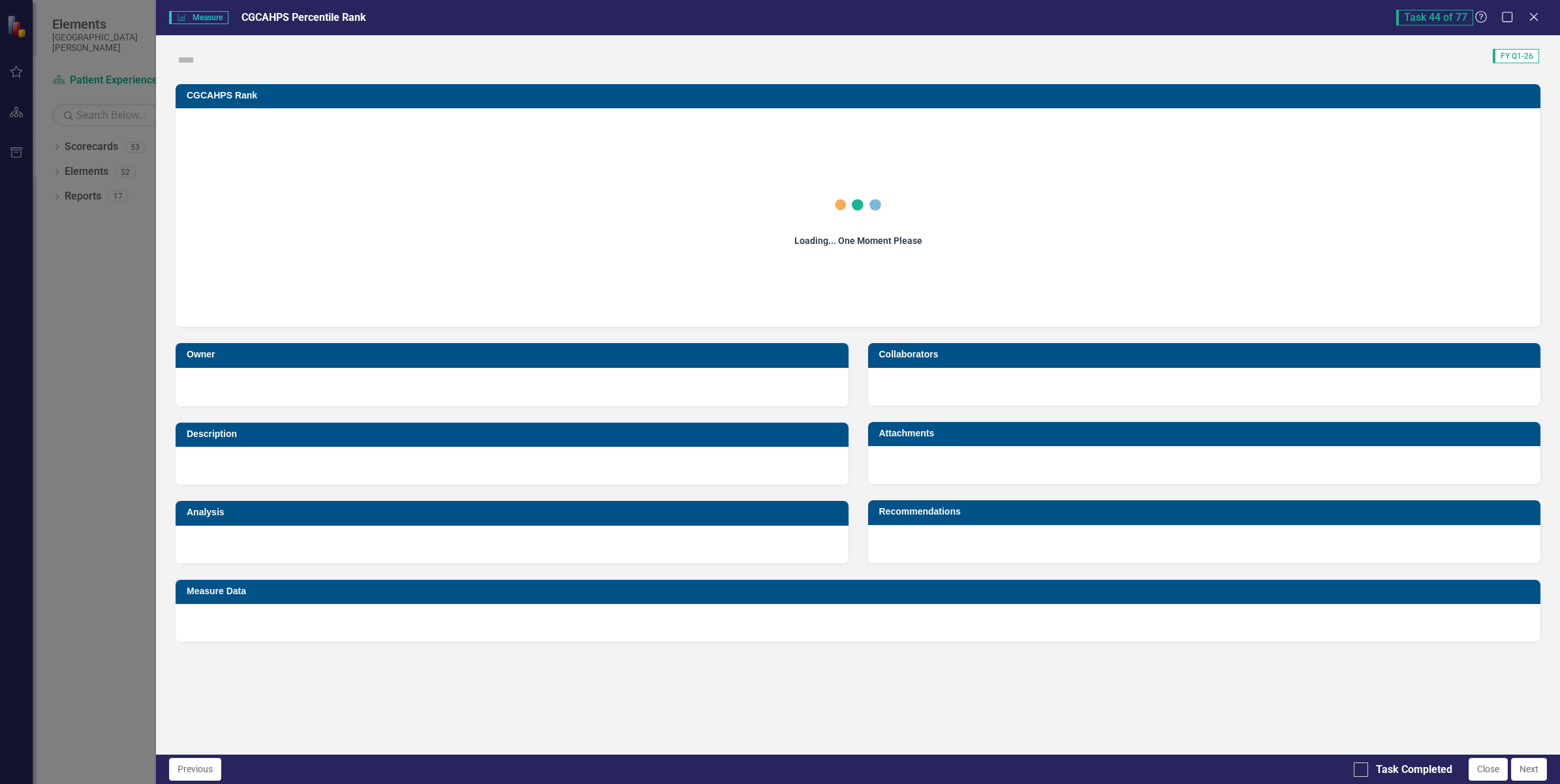
checkbox input "true"
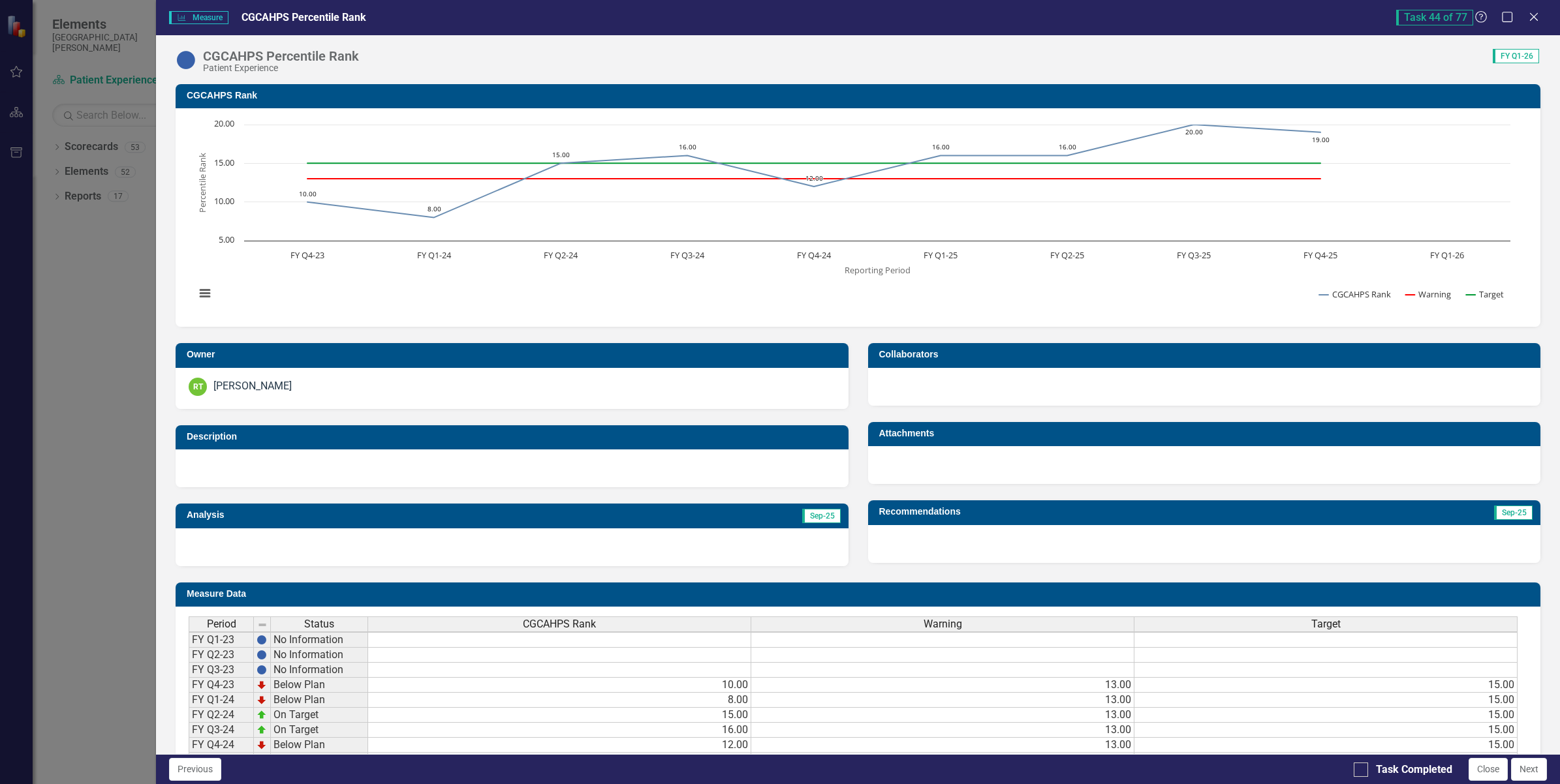
scroll to position [130, 0]
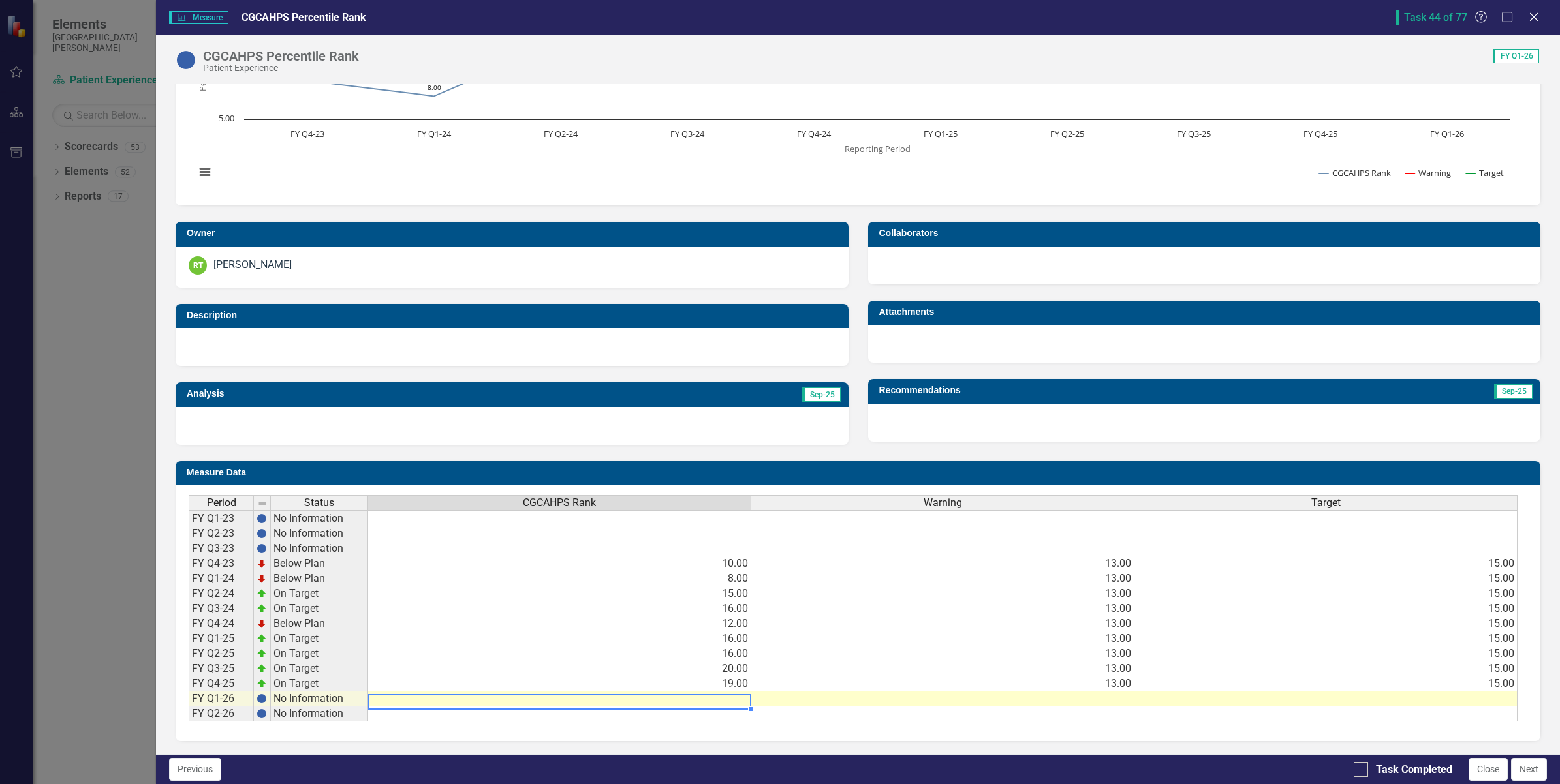
click at [688, 692] on td at bounding box center [560, 699] width 383 height 15
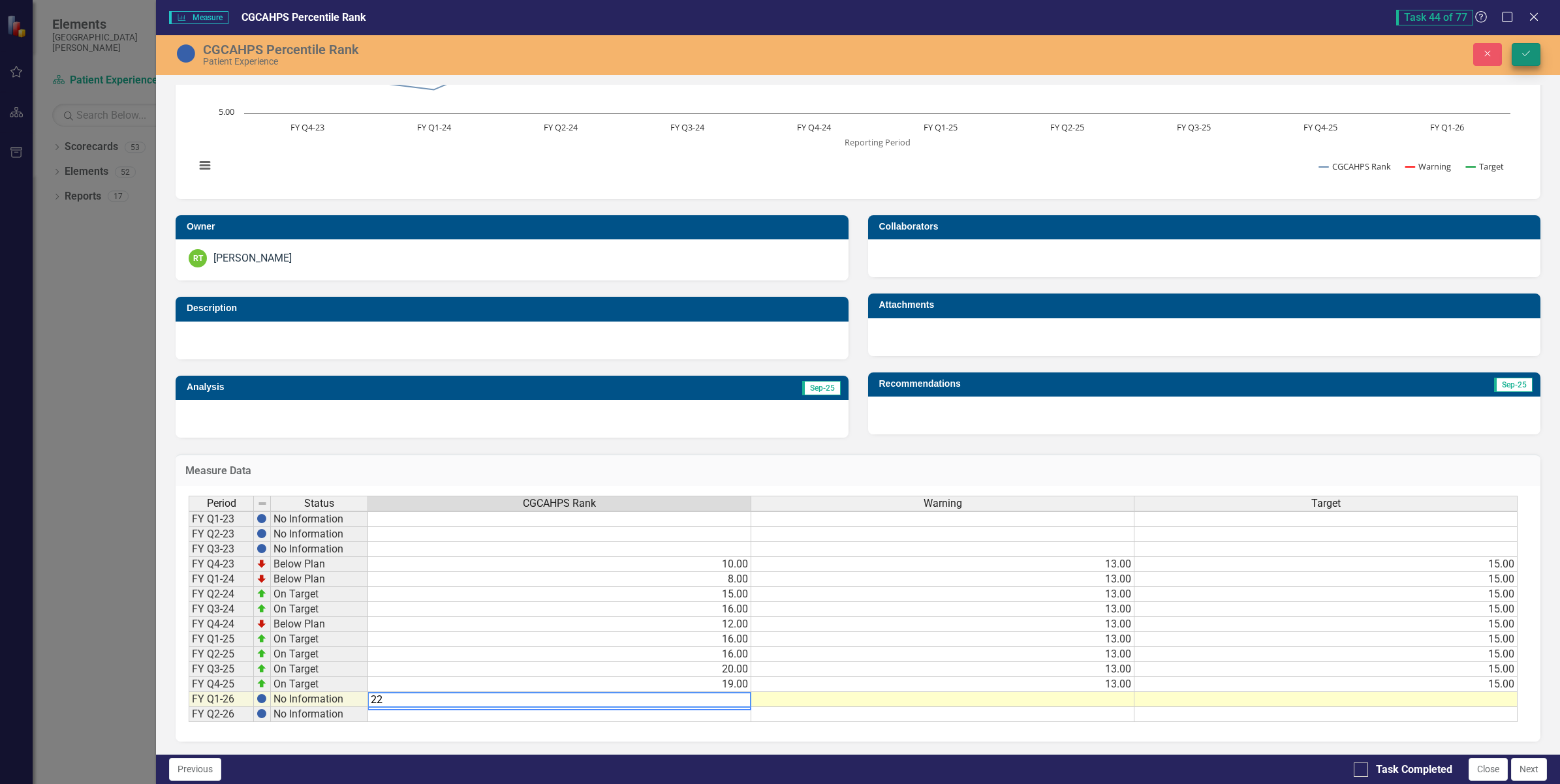
type textarea "22"
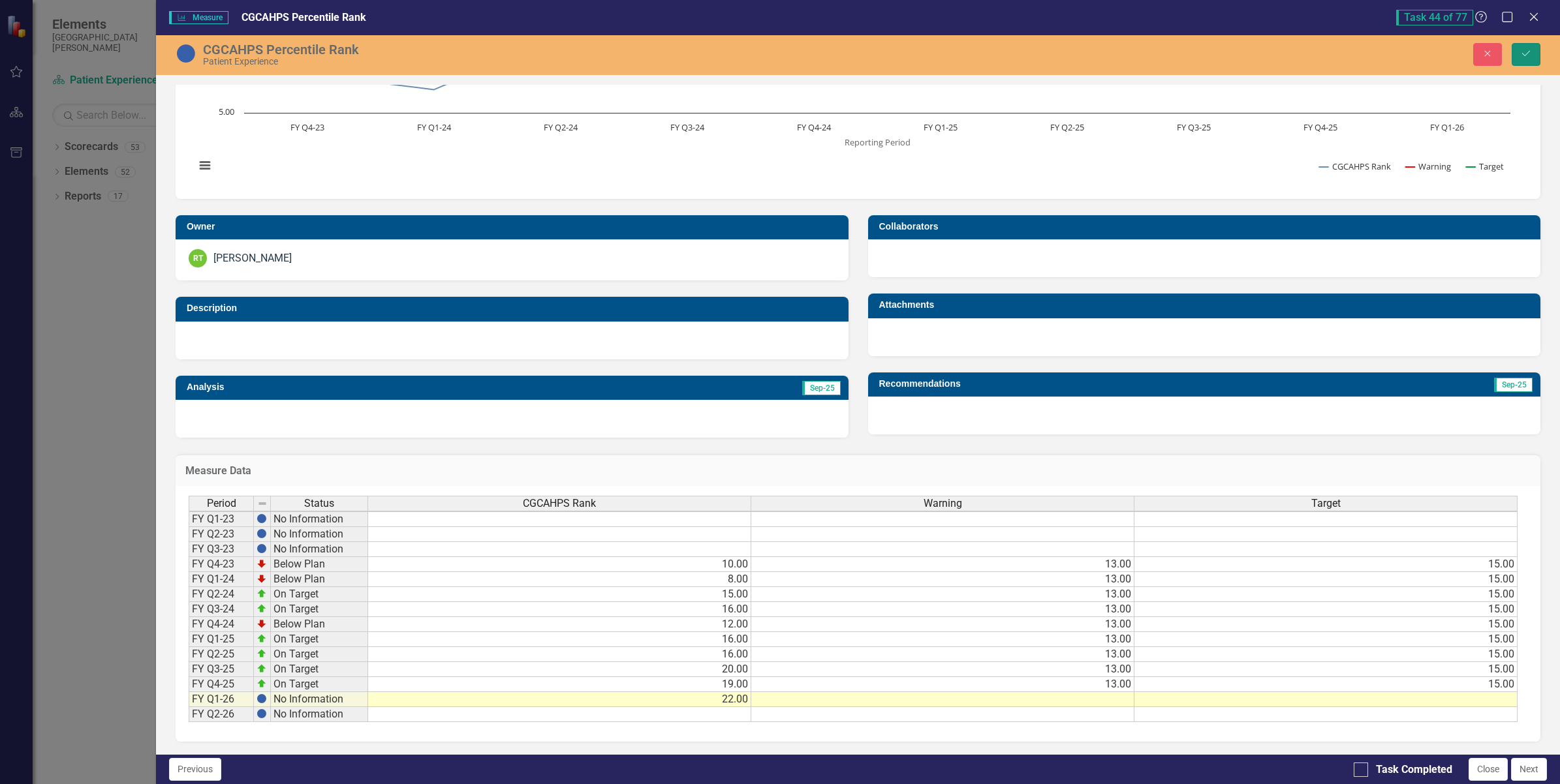
click at [1527, 55] on icon "Save" at bounding box center [1526, 54] width 11 height 9
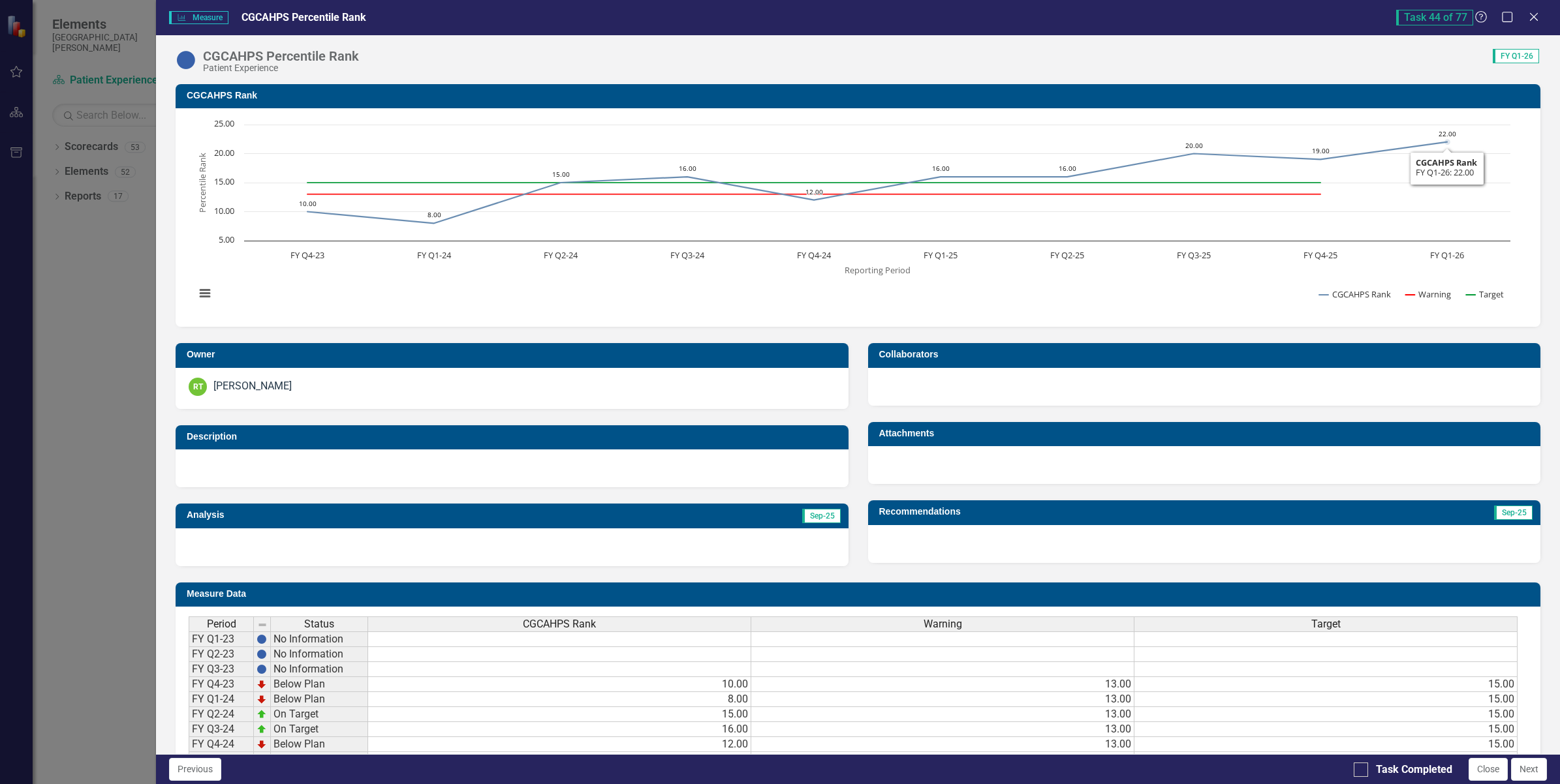
scroll to position [129, 0]
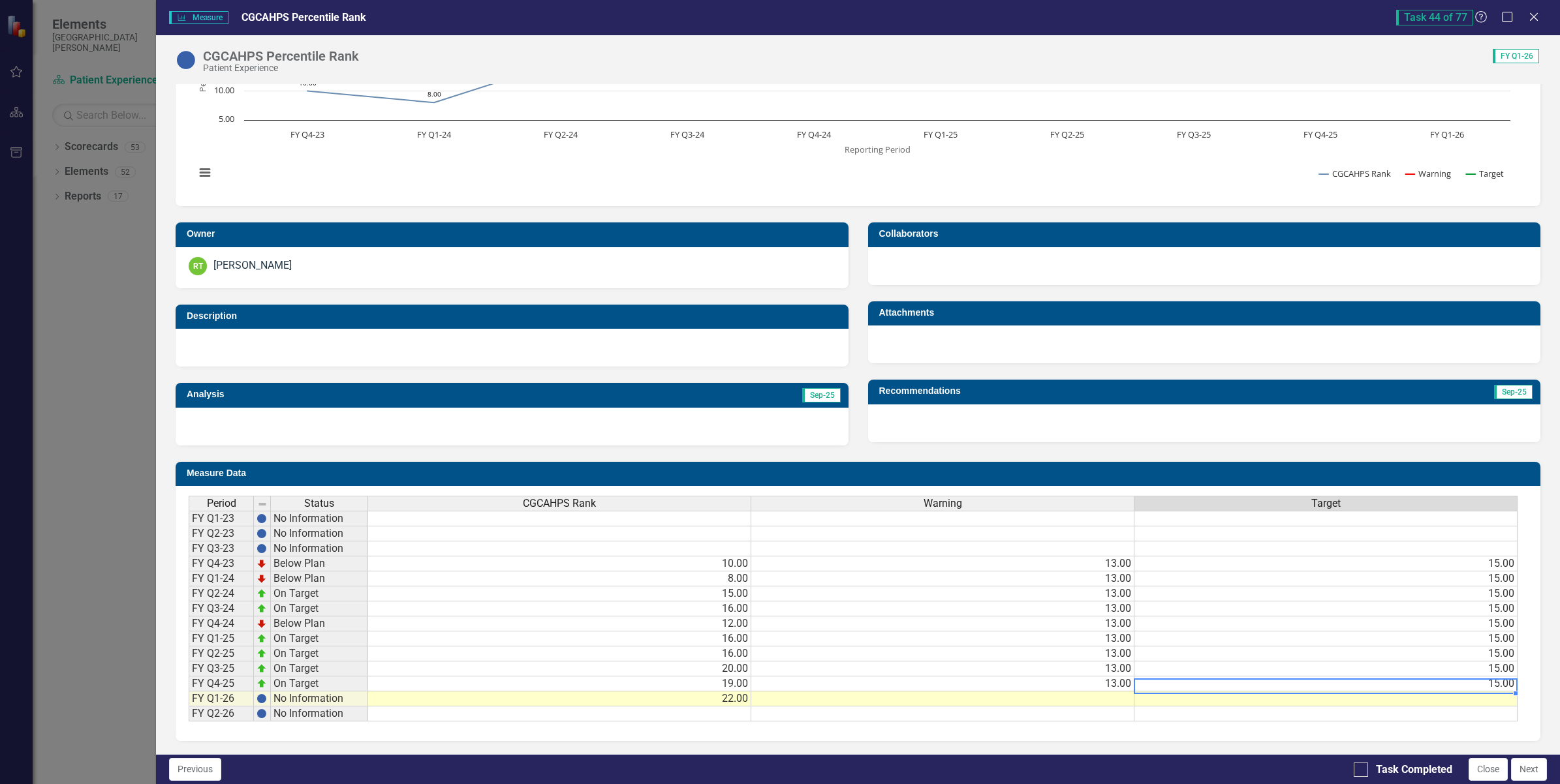
click at [1423, 677] on td "15.00" at bounding box center [1326, 684] width 383 height 15
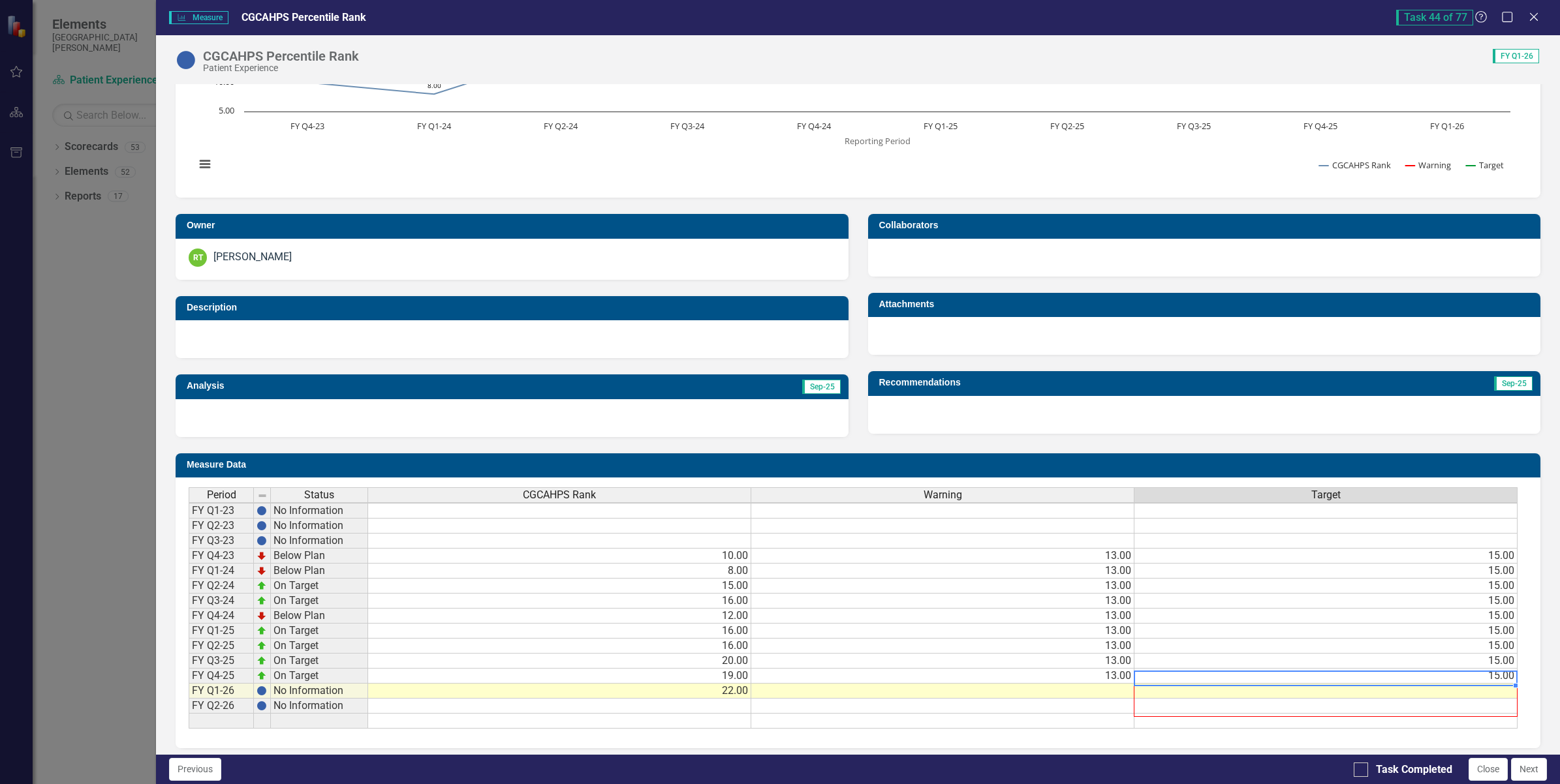
scroll to position [2, 10]
drag, startPoint x: 1504, startPoint y: 683, endPoint x: 1491, endPoint y: 751, distance: 69.2
click at [1491, 748] on div "Period Status CGCAHPS Rank Warning Target FY Q1-23 No Information FY Q2-23 No I…" at bounding box center [858, 612] width 1365 height 270
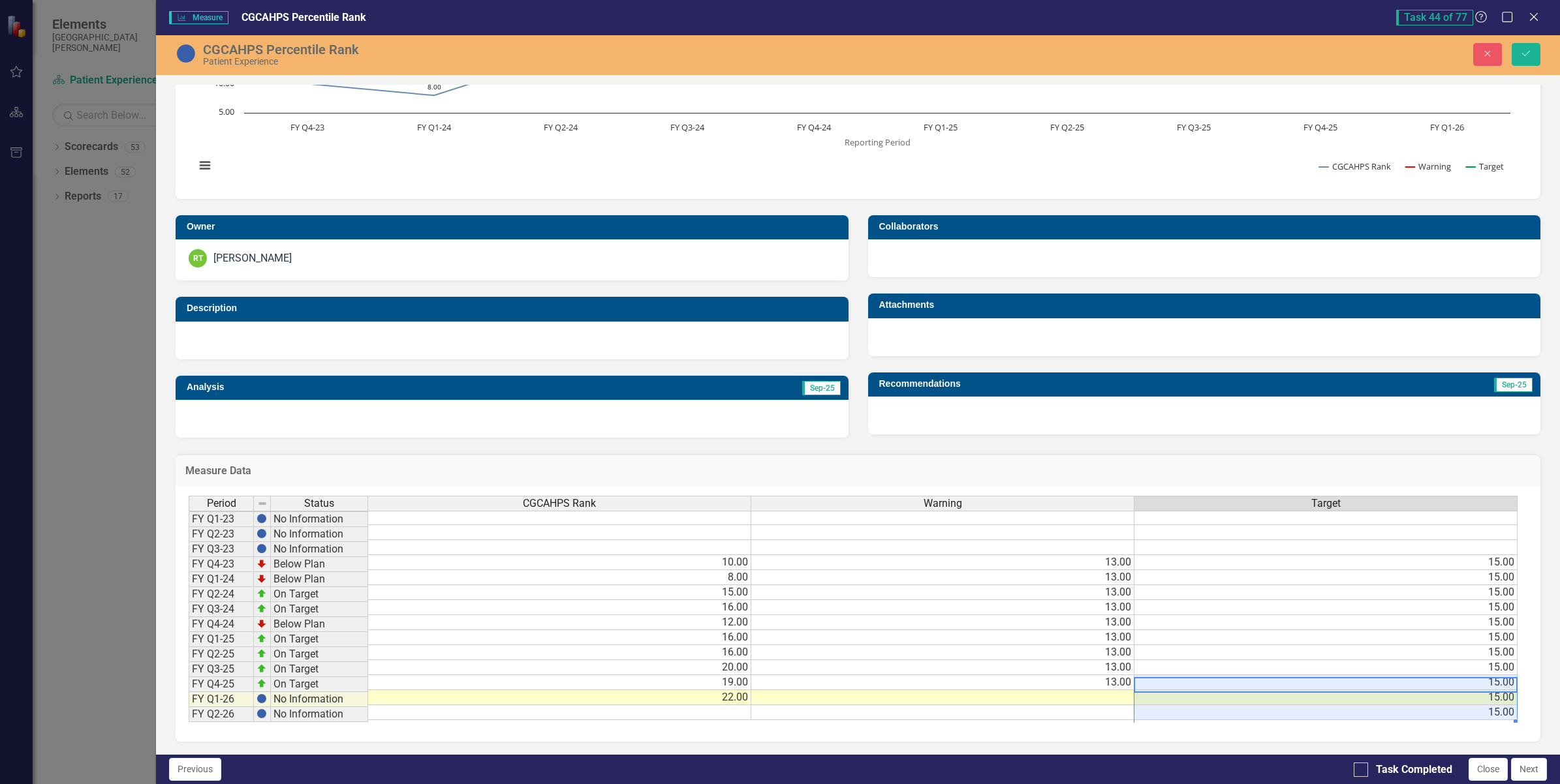
click at [1064, 680] on td "13.00" at bounding box center [942, 683] width 383 height 15
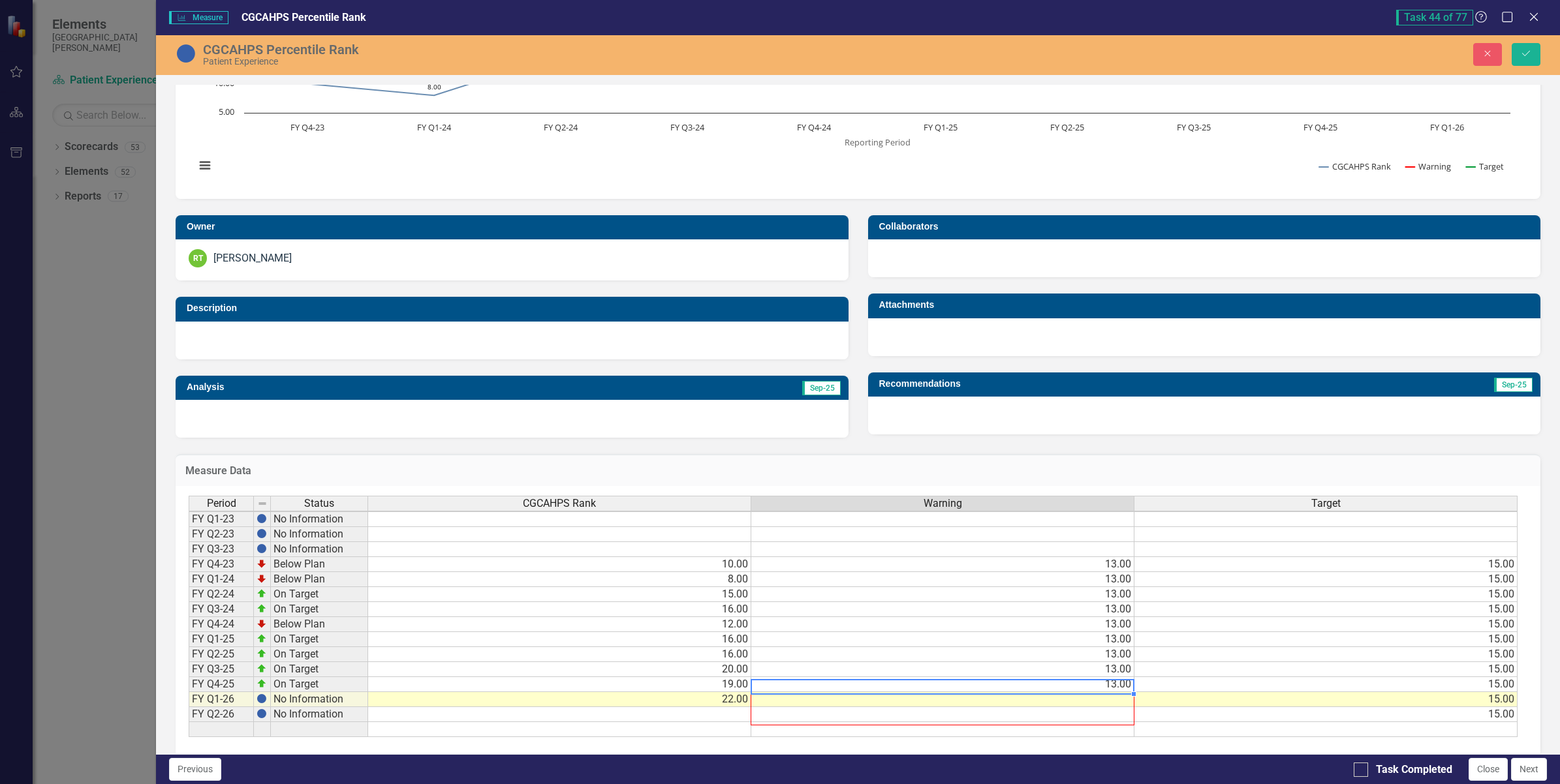
drag, startPoint x: 1121, startPoint y: 690, endPoint x: 1084, endPoint y: 786, distance: 102.9
click at [1084, 783] on html "Elements San Juan Regional Medical Center Scorecard Patient Experience Search D…" at bounding box center [780, 392] width 1560 height 784
type textarea "13"
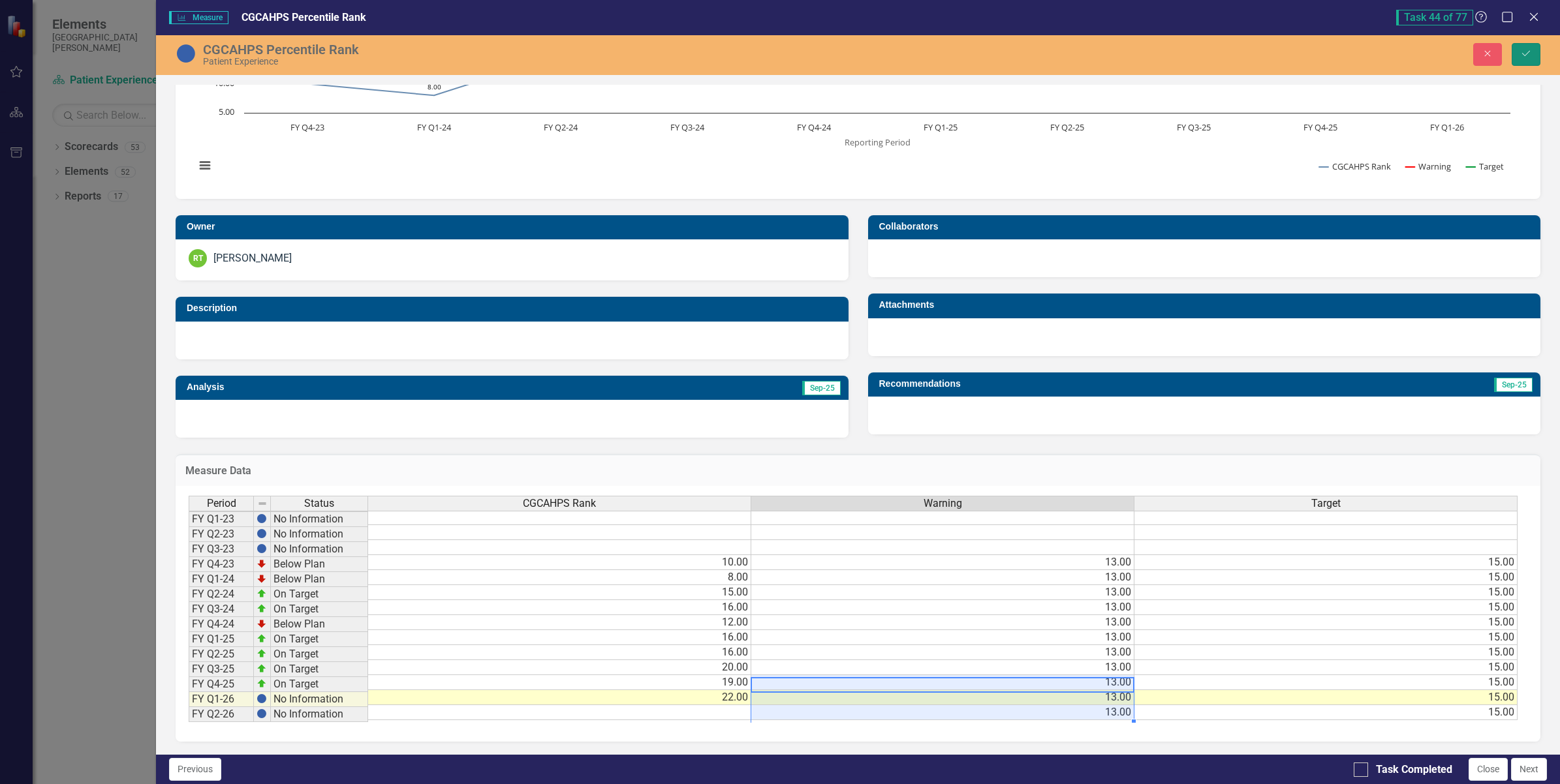
click at [1527, 54] on icon "Save" at bounding box center [1526, 54] width 11 height 9
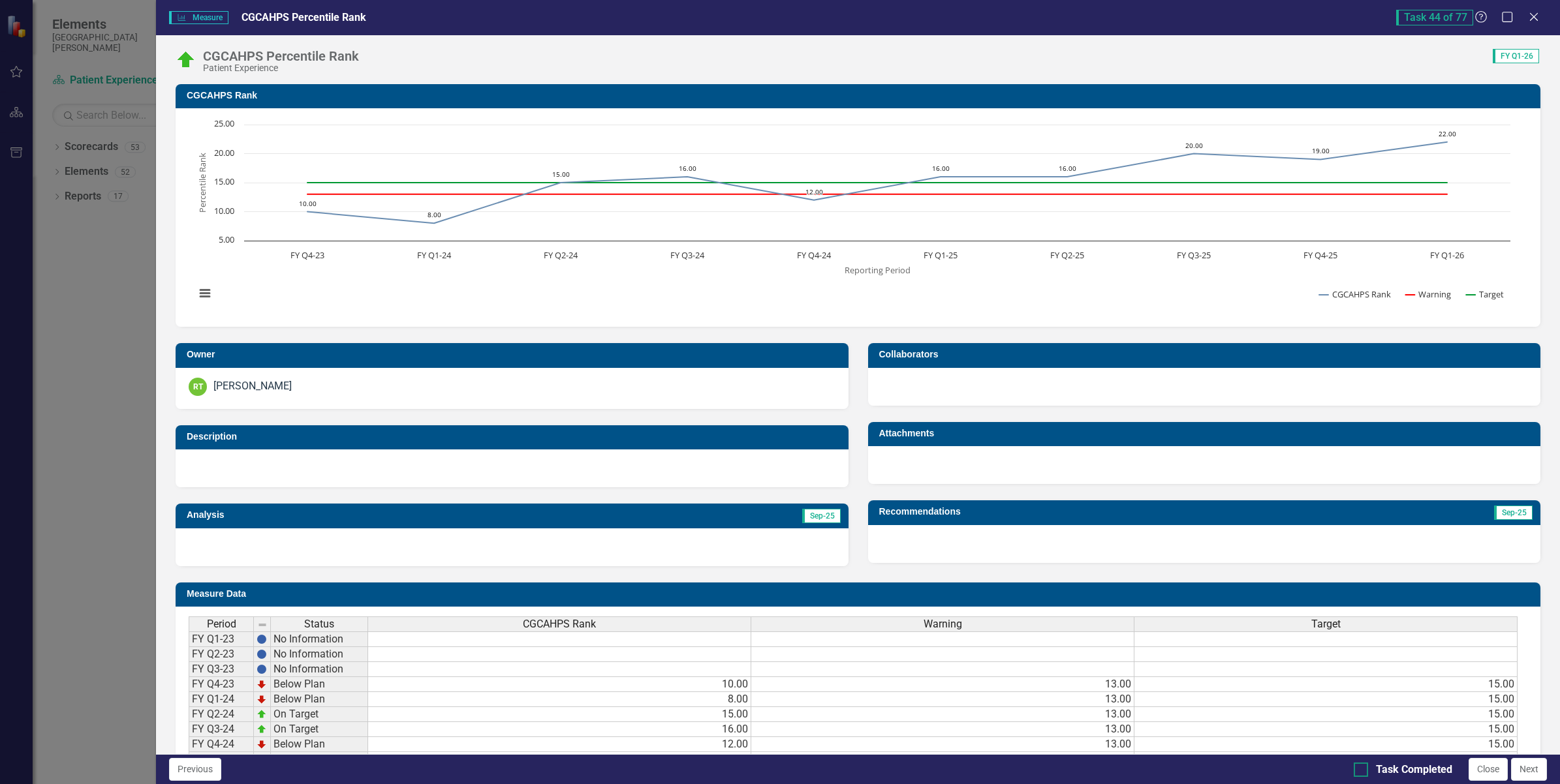
click at [1361, 772] on div at bounding box center [1361, 770] width 14 height 14
click at [1361, 771] on input "Task Completed" at bounding box center [1358, 767] width 9 height 9
checkbox input "true"
click at [1521, 771] on button "Next" at bounding box center [1529, 770] width 36 height 23
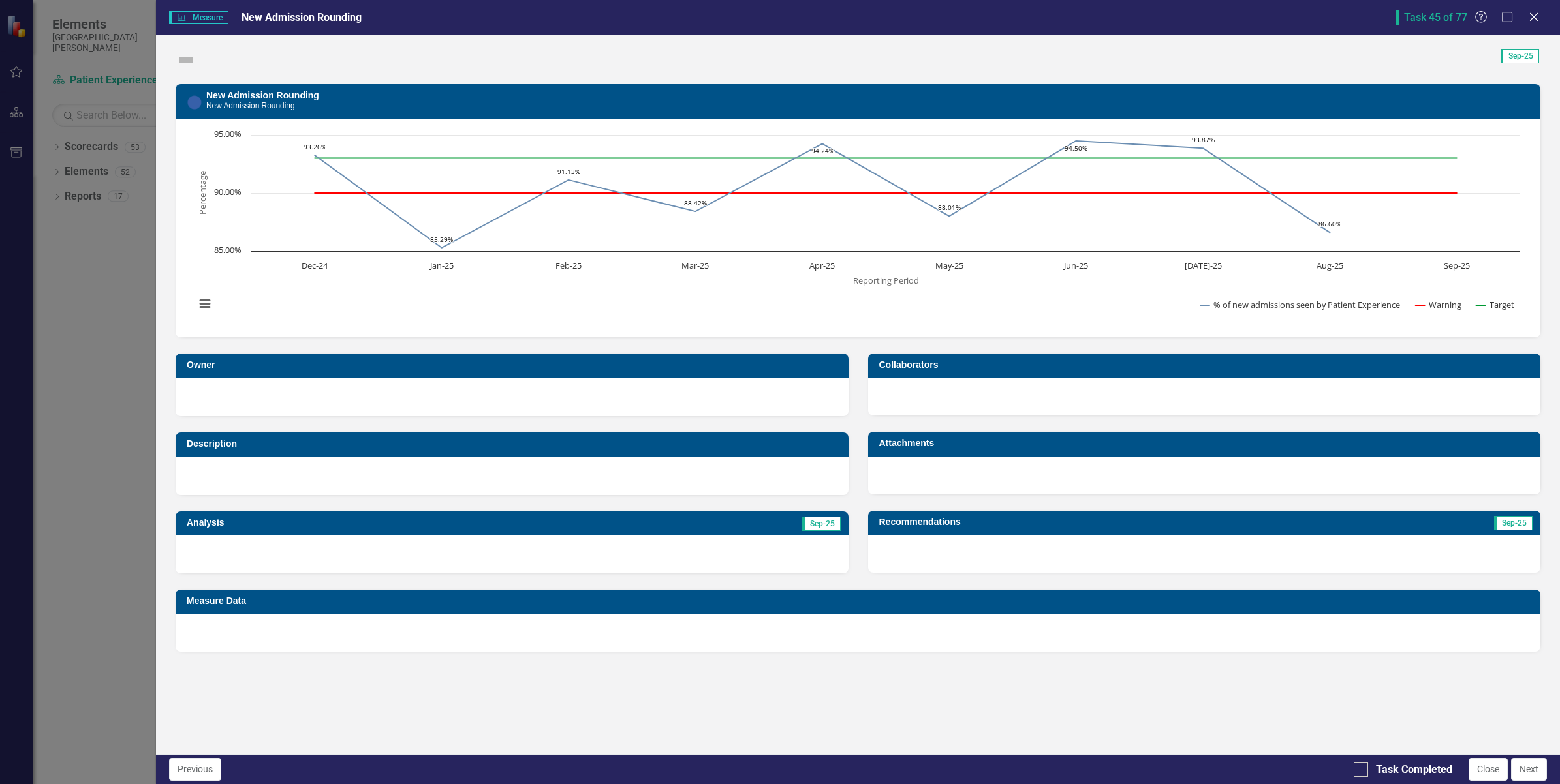
checkbox input "true"
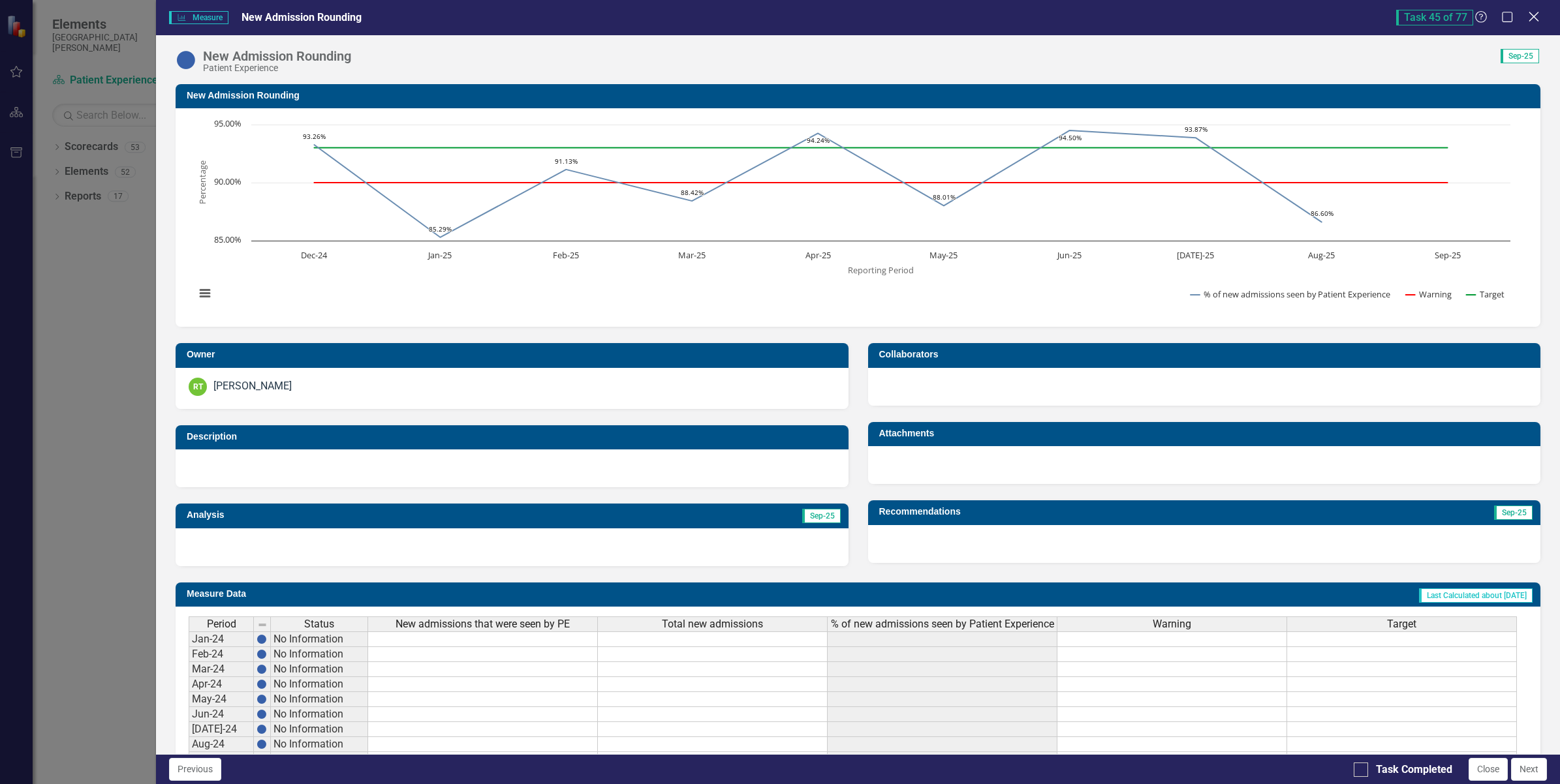
click at [1537, 11] on icon "Close" at bounding box center [1534, 17] width 17 height 12
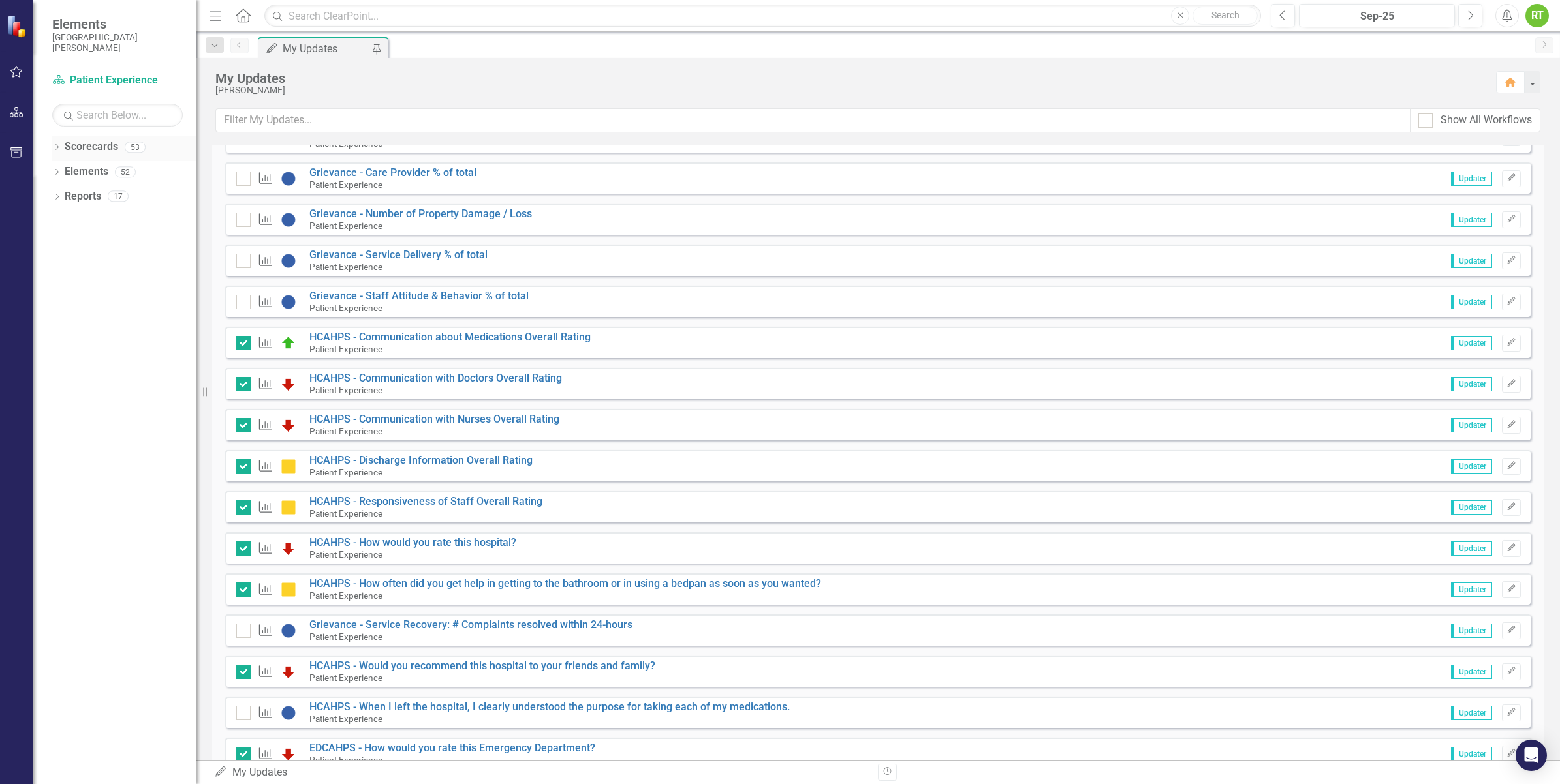
click at [106, 153] on link "Scorecards" at bounding box center [91, 146] width 54 height 15
click at [50, 149] on div "Dropdown Scorecards 53 San Juan Regional Medical Center Admitting / Registratio…" at bounding box center [114, 460] width 163 height 647
click at [60, 148] on icon "Dropdown" at bounding box center [56, 148] width 9 height 7
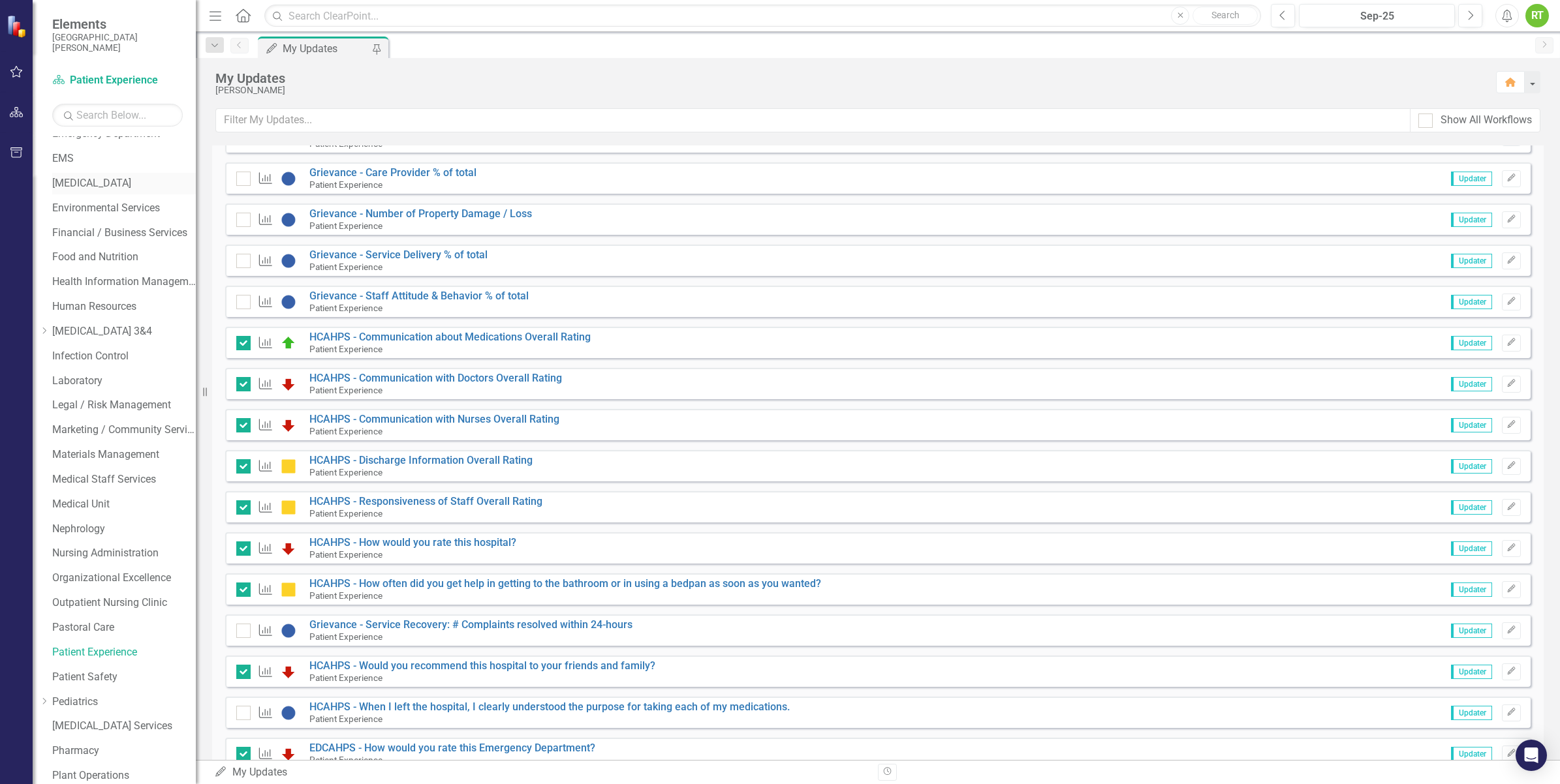
scroll to position [359, 0]
click at [101, 673] on link "Patient Safety" at bounding box center [123, 677] width 144 height 15
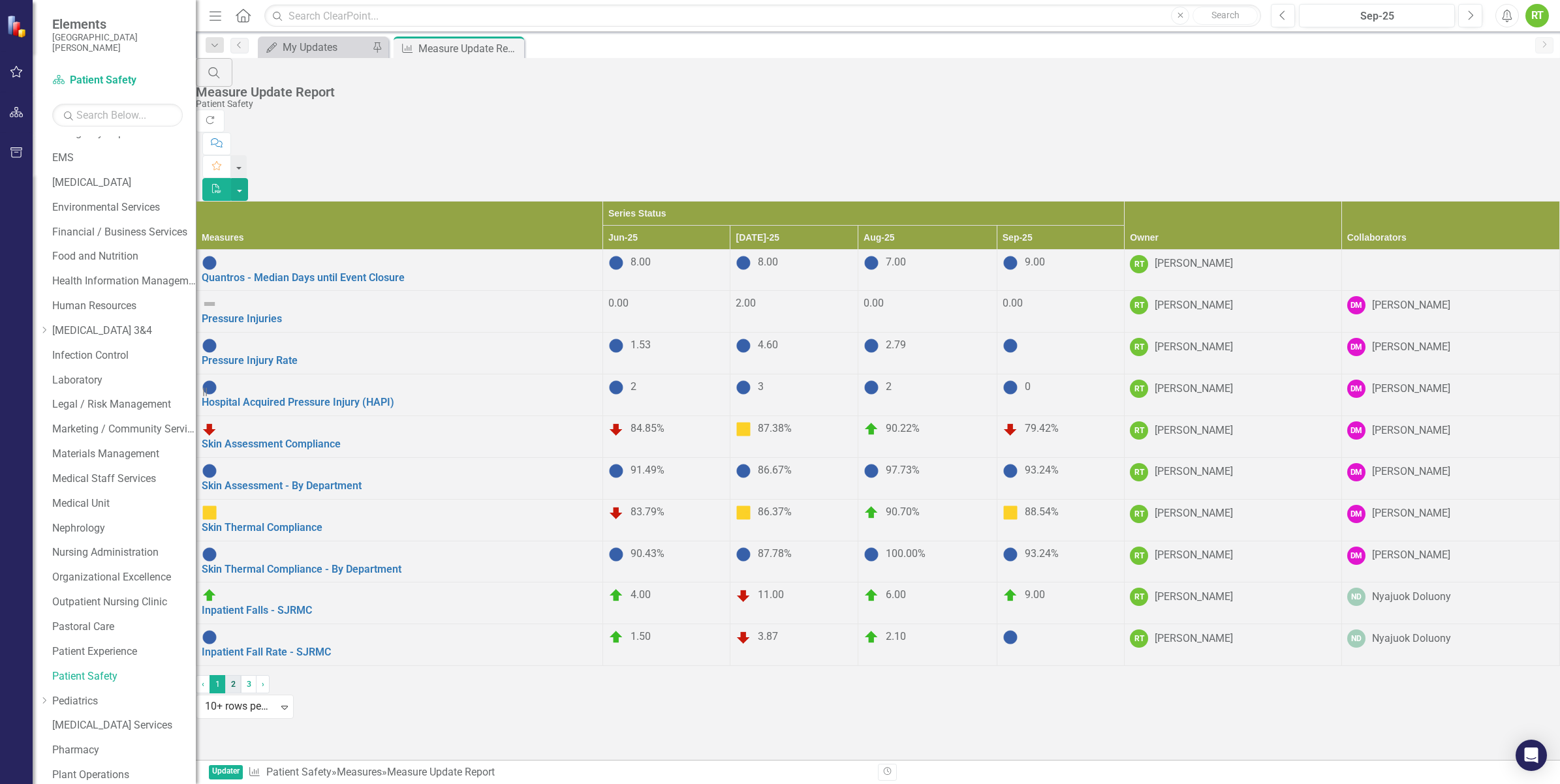
click at [241, 693] on link "2" at bounding box center [234, 684] width 16 height 18
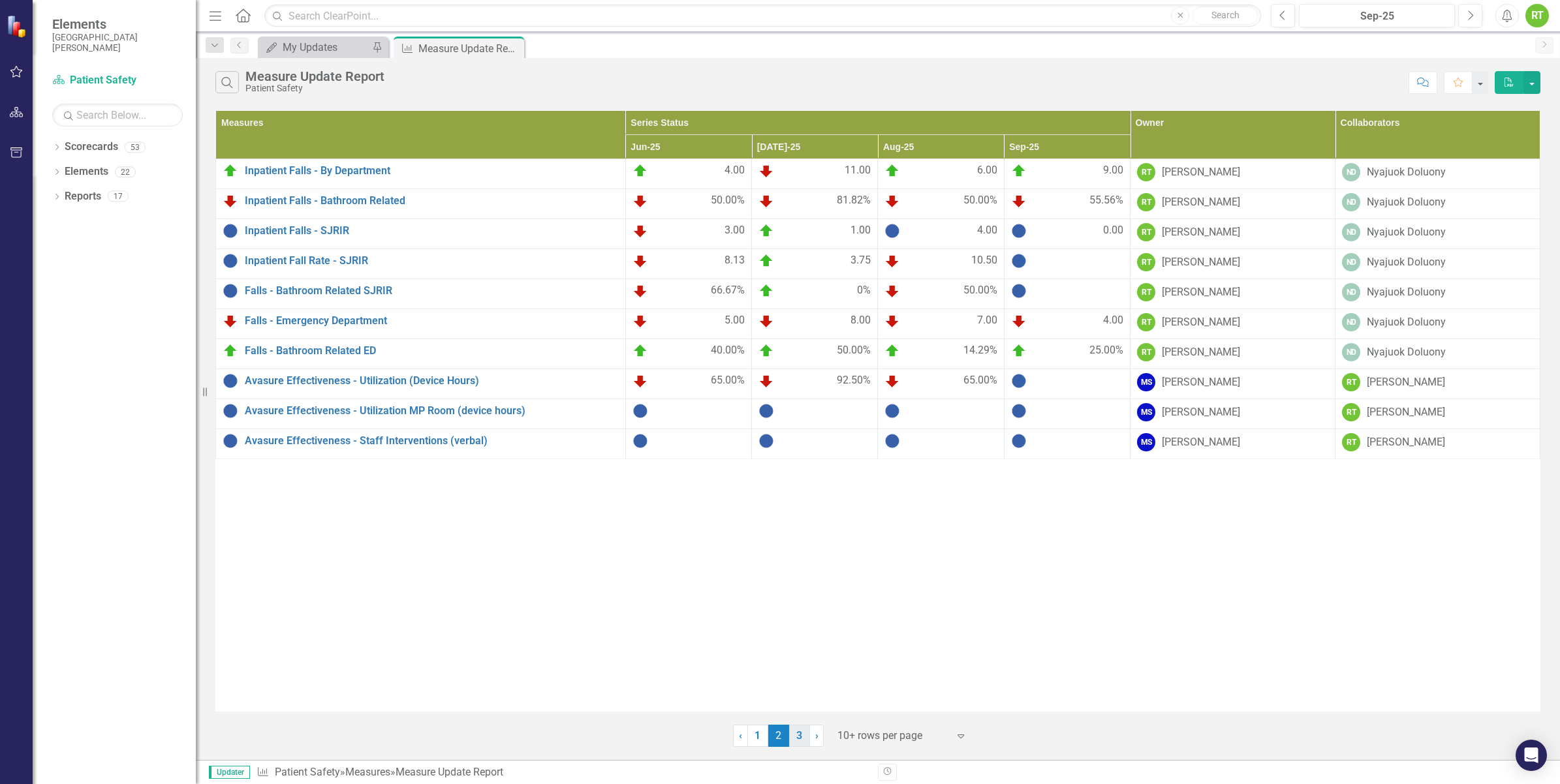
click at [801, 741] on link "3" at bounding box center [799, 736] width 21 height 22
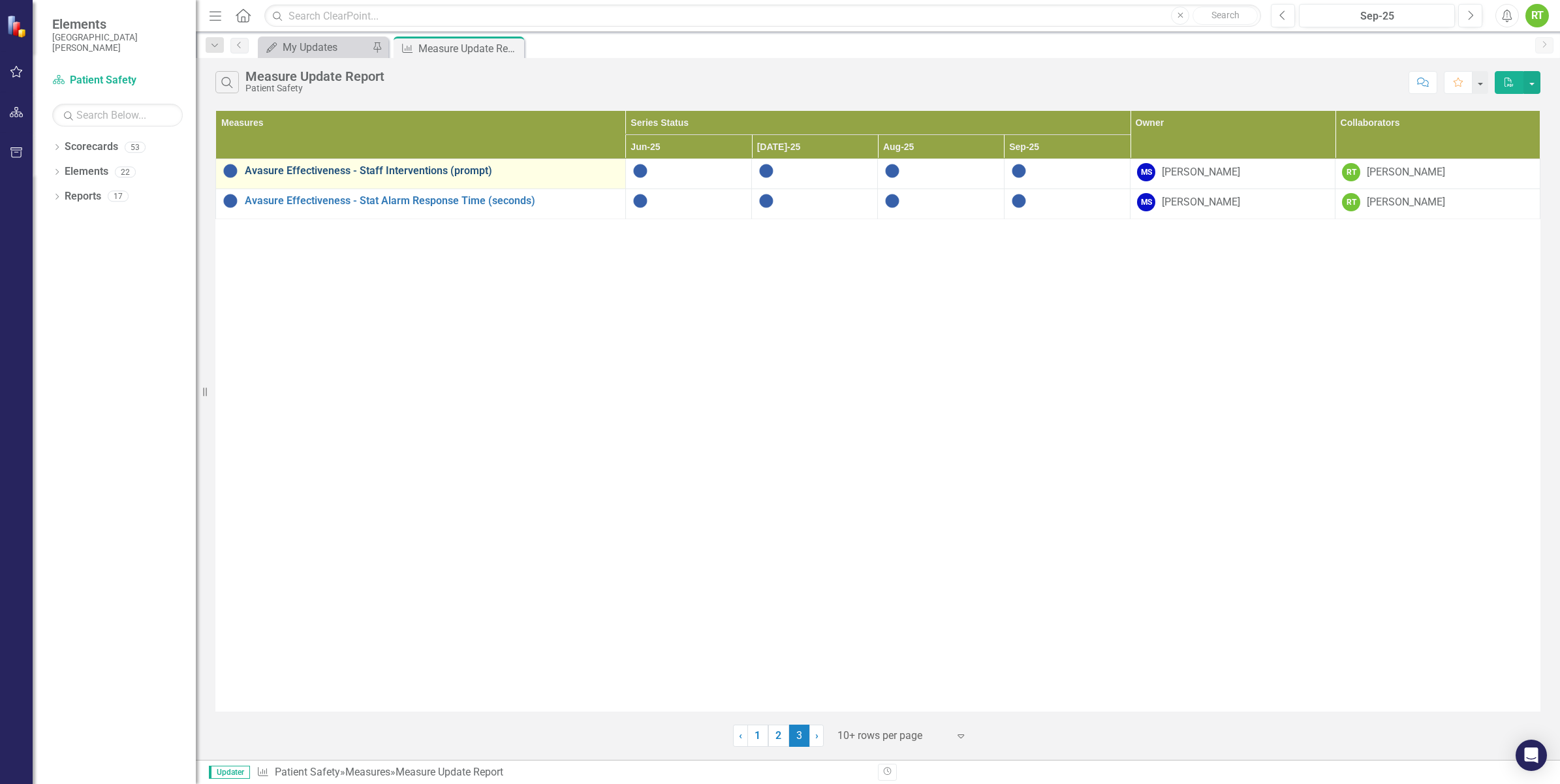
click at [427, 171] on link "Avasure Effectiveness - Staff Interventions (prompt)" at bounding box center [432, 170] width 374 height 11
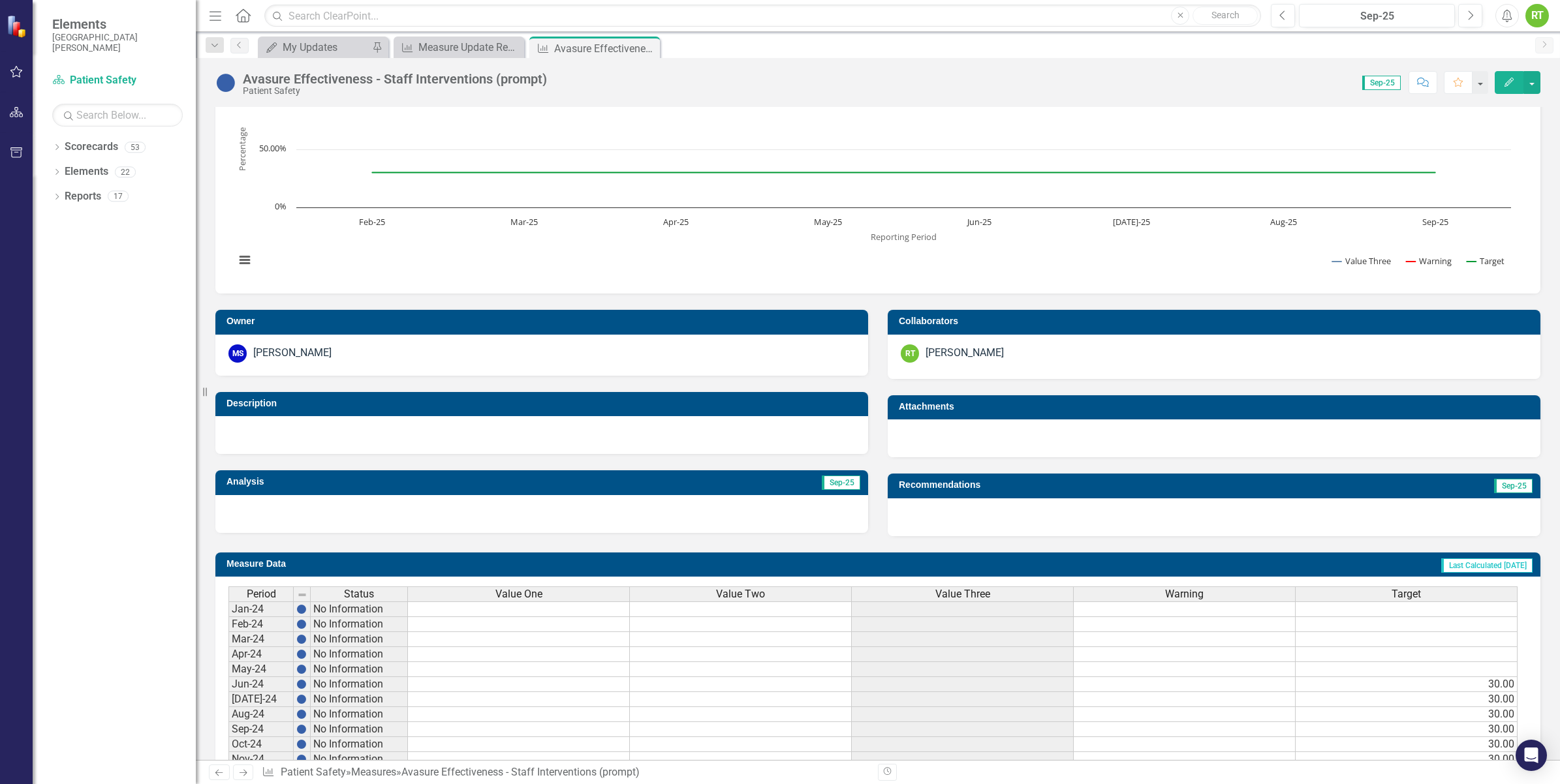
scroll to position [55, 0]
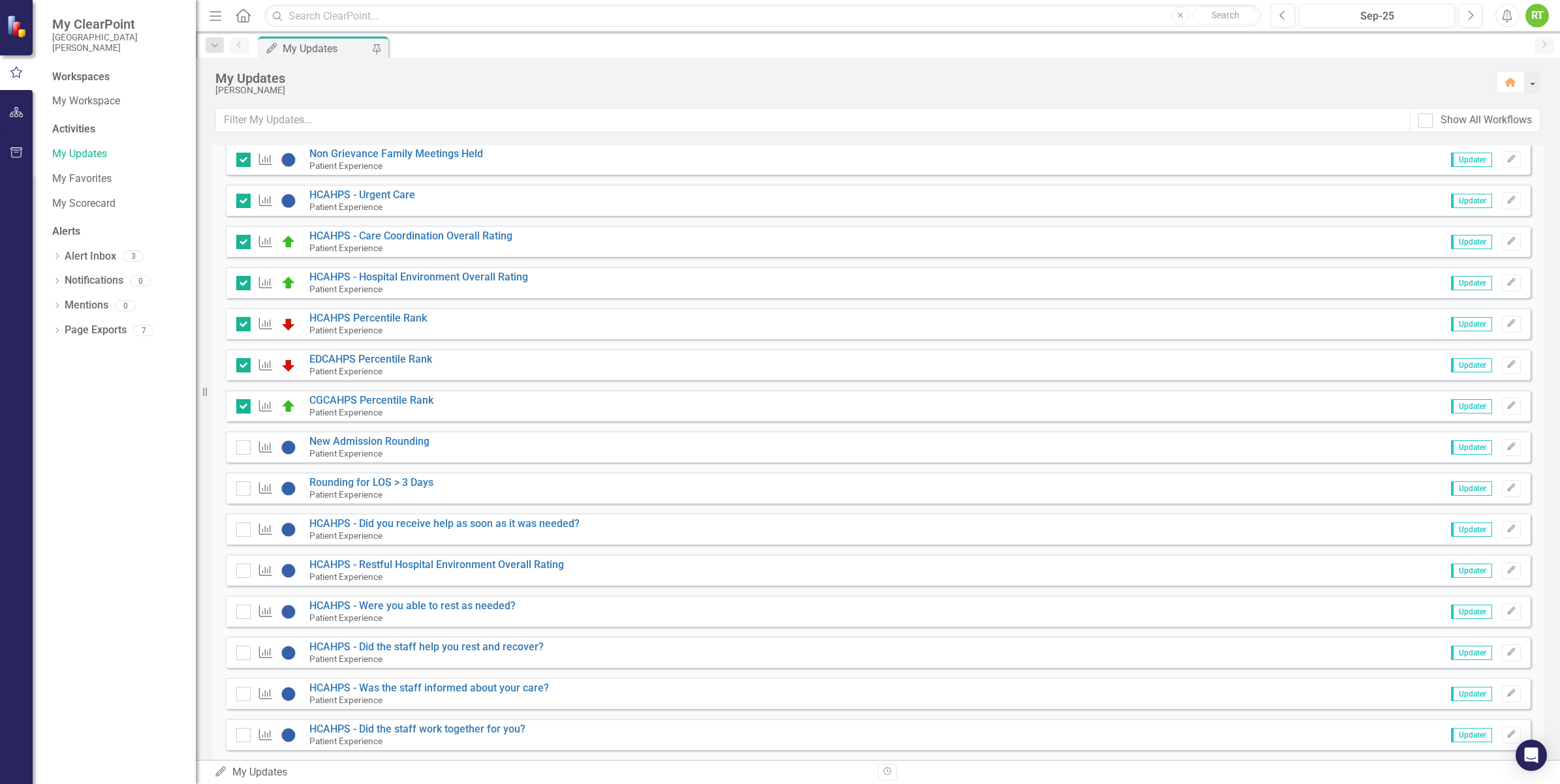
scroll to position [1616, 0]
